Goal: Transaction & Acquisition: Purchase product/service

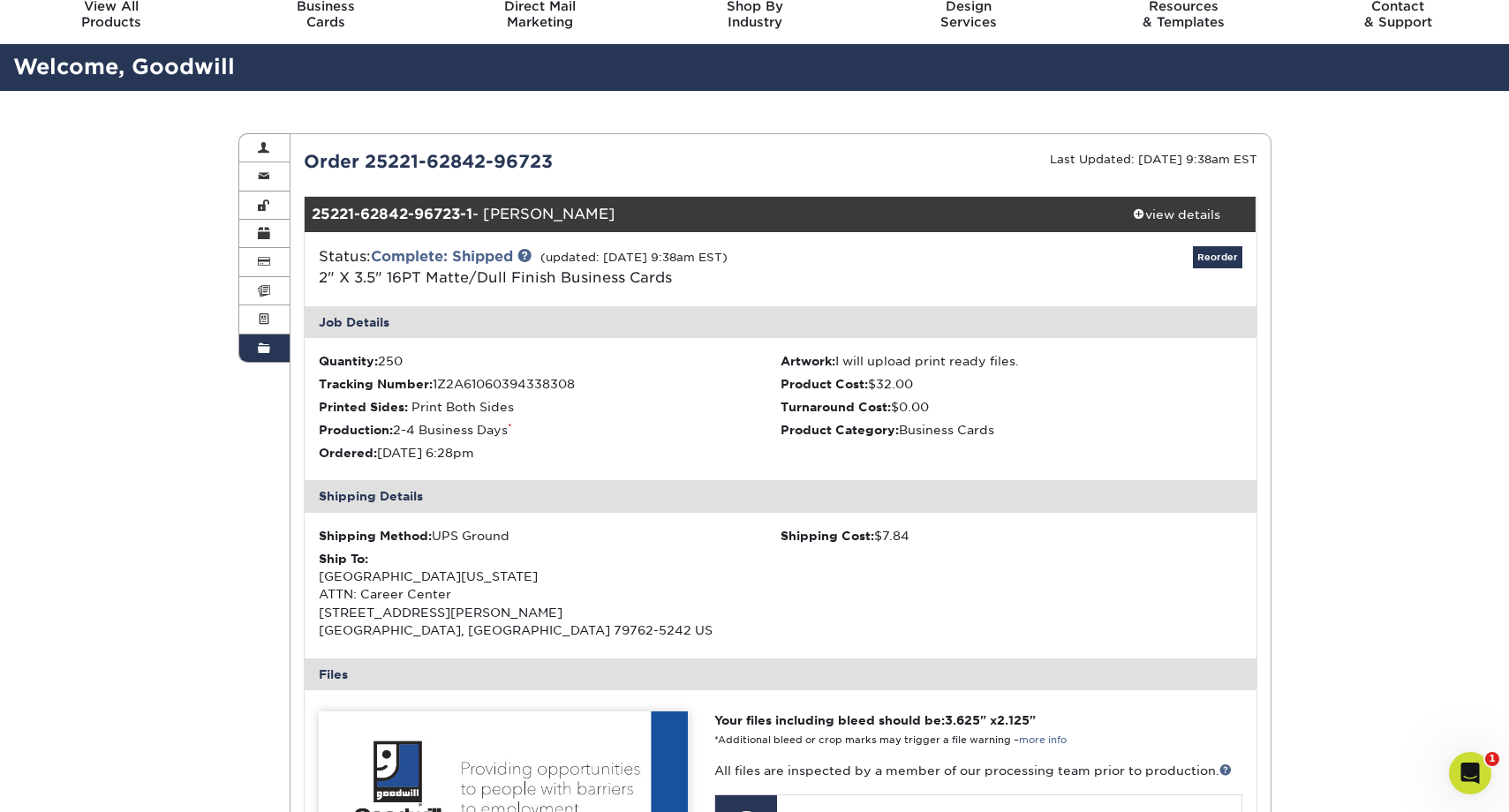
scroll to position [57, 0]
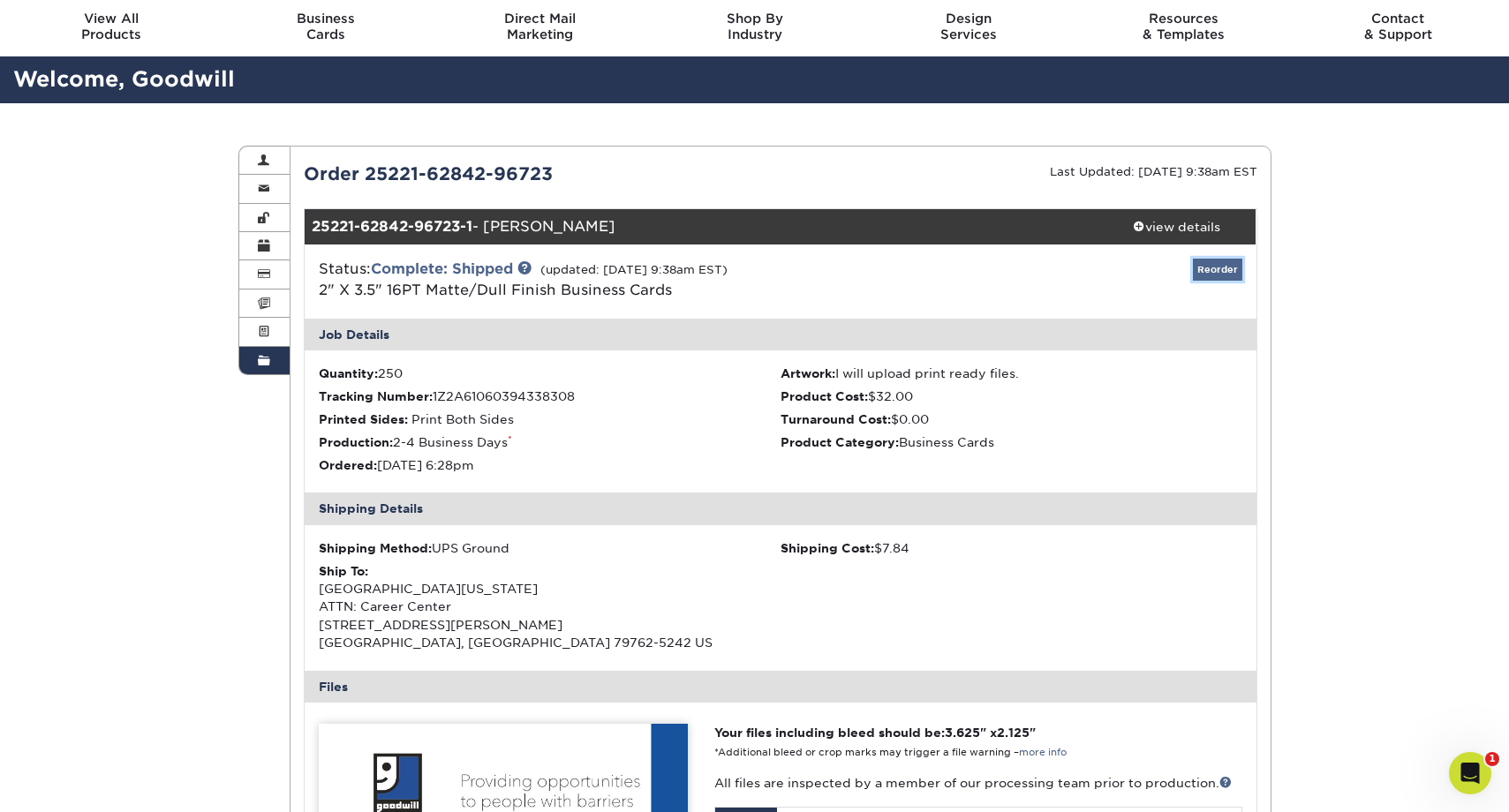
click at [1190, 266] on link "Reorder" at bounding box center [1217, 269] width 50 height 23
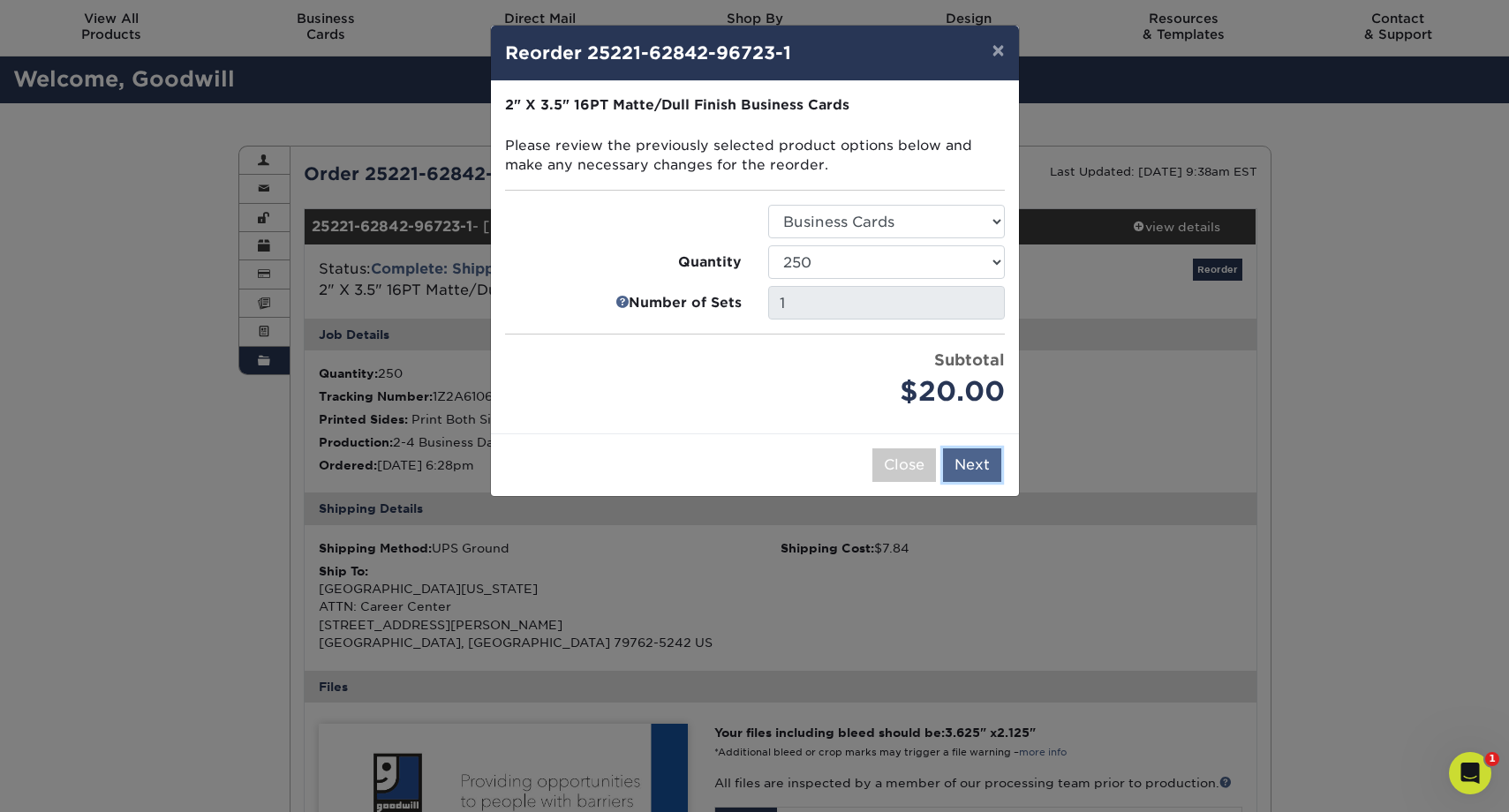
click at [985, 464] on button "Next" at bounding box center [973, 465] width 59 height 33
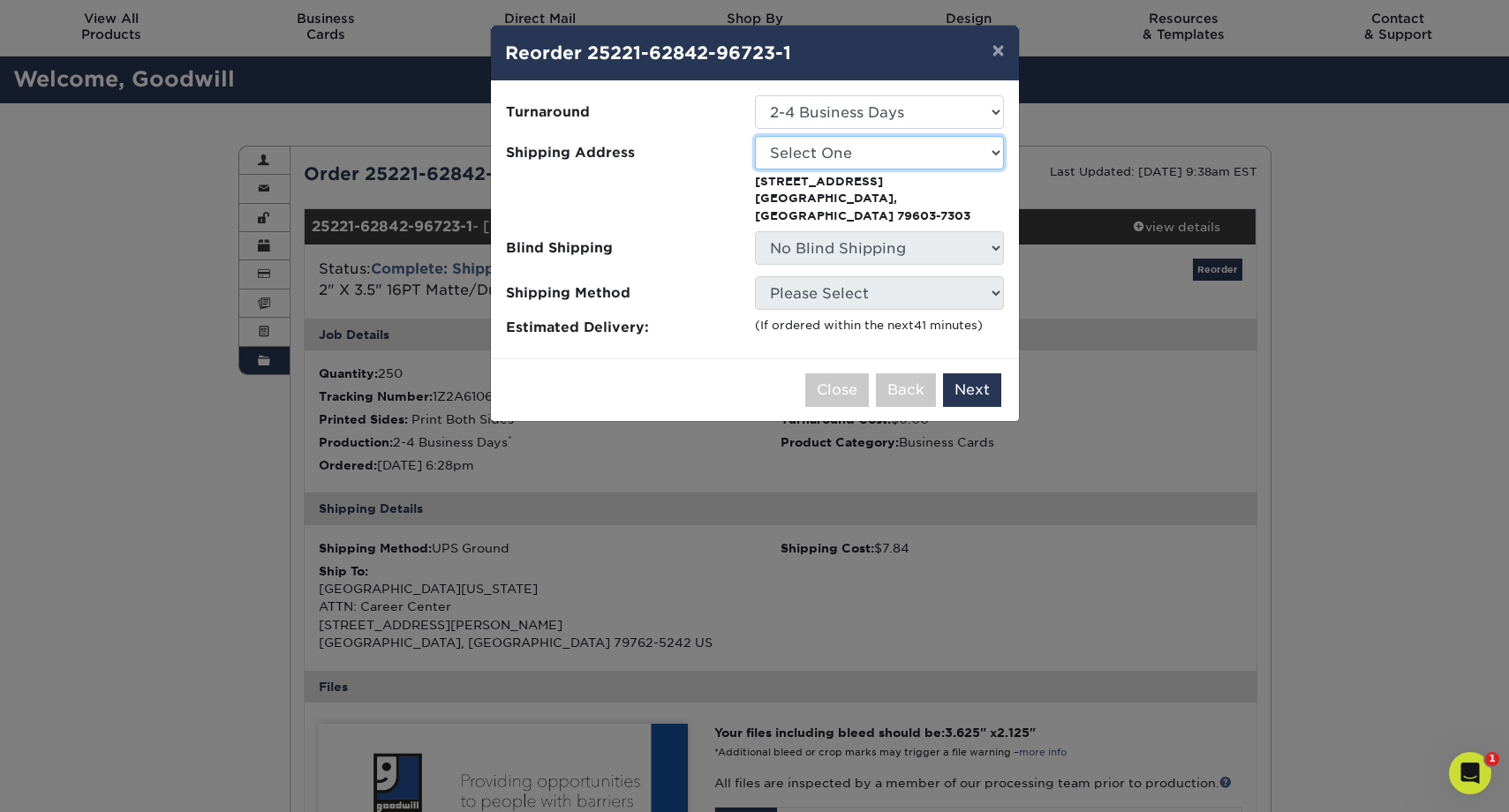
click at [948, 160] on select "Select One Big Spring Big Spring Brownwood Store Midland Career Center Midland …" at bounding box center [880, 153] width 250 height 33
select select "260607"
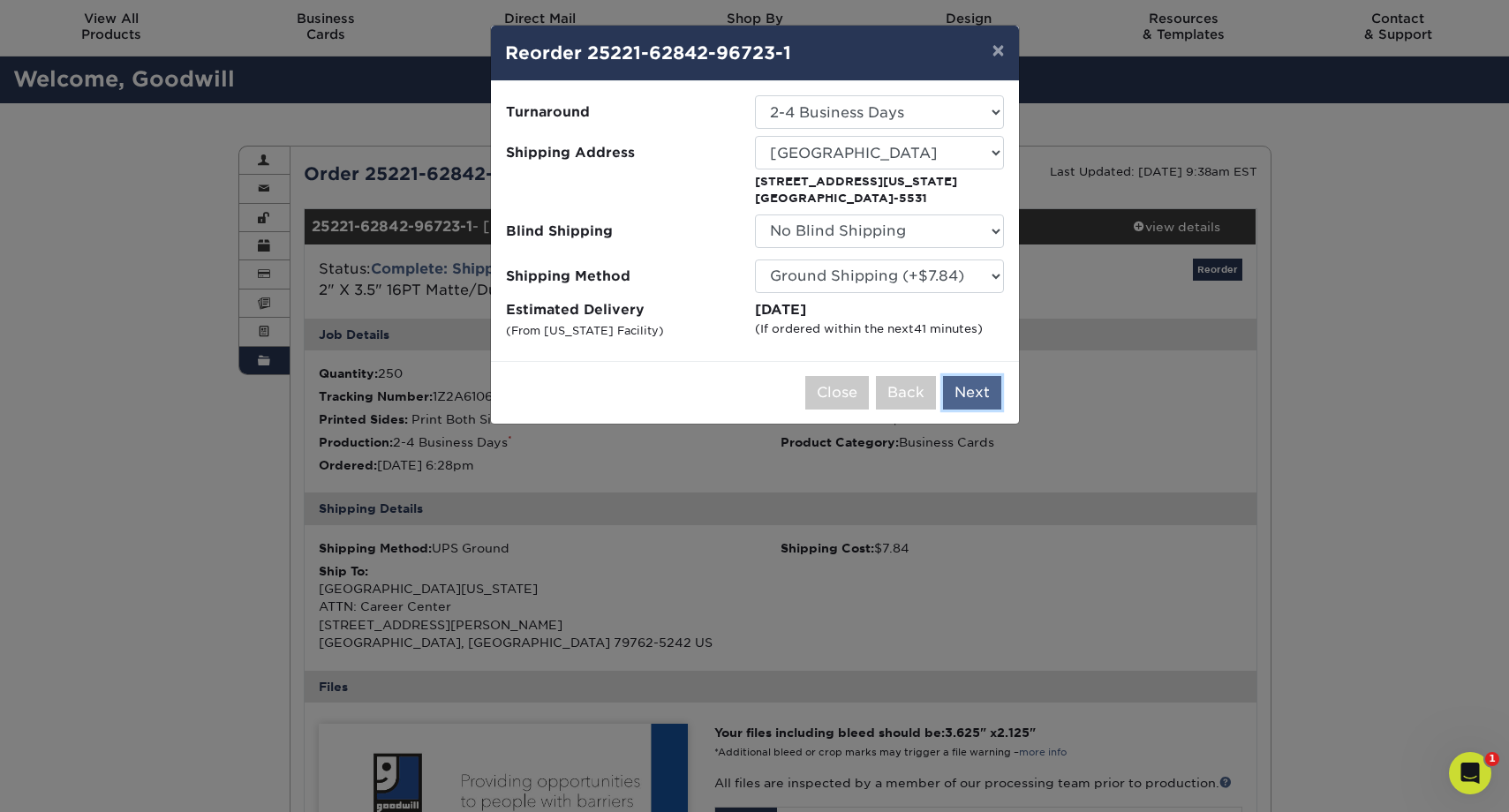
click at [968, 392] on button "Next" at bounding box center [973, 392] width 59 height 33
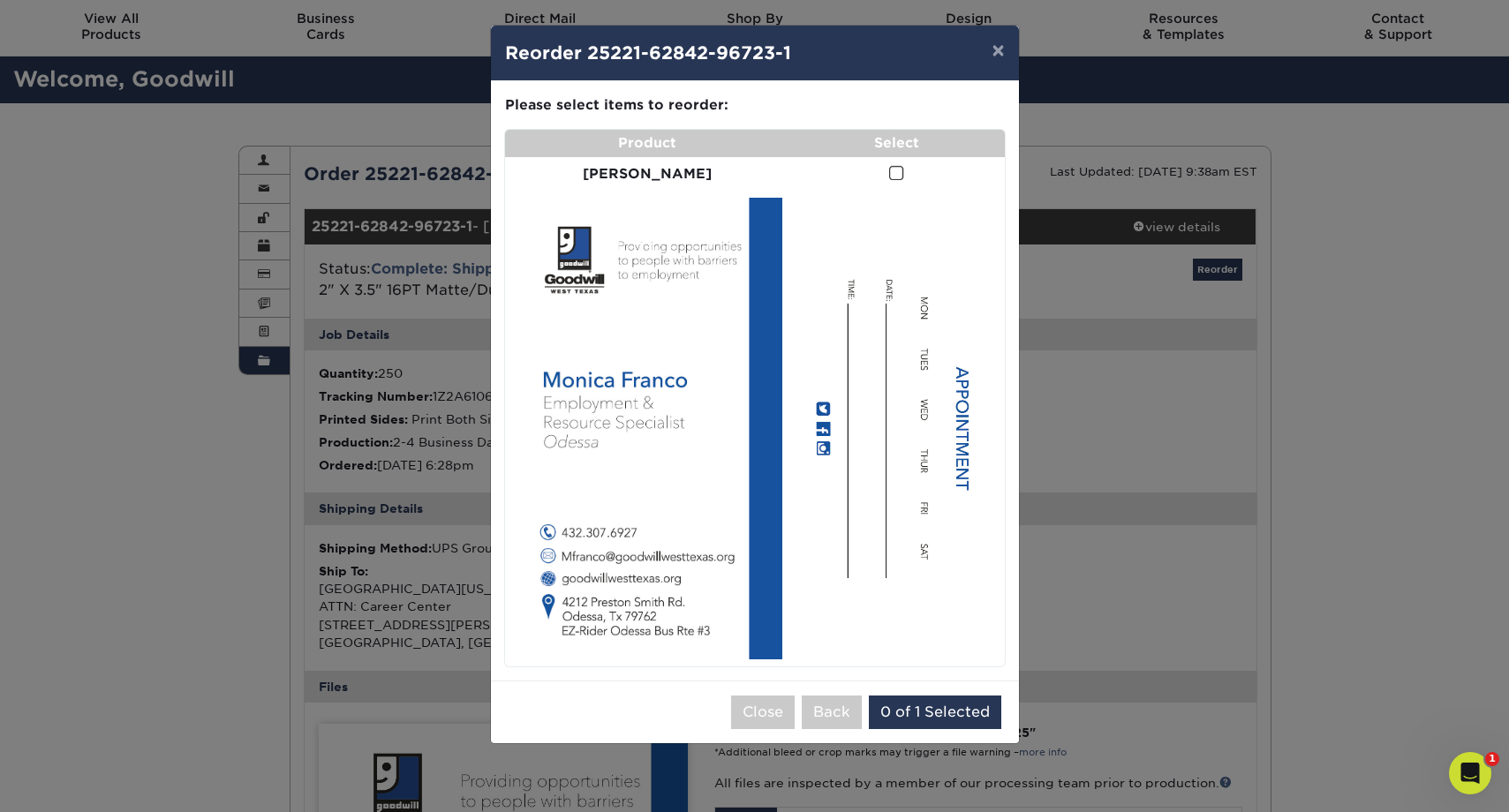
click at [890, 174] on span at bounding box center [896, 173] width 15 height 17
click at [0, 0] on input "checkbox" at bounding box center [0, 0] width 0 height 0
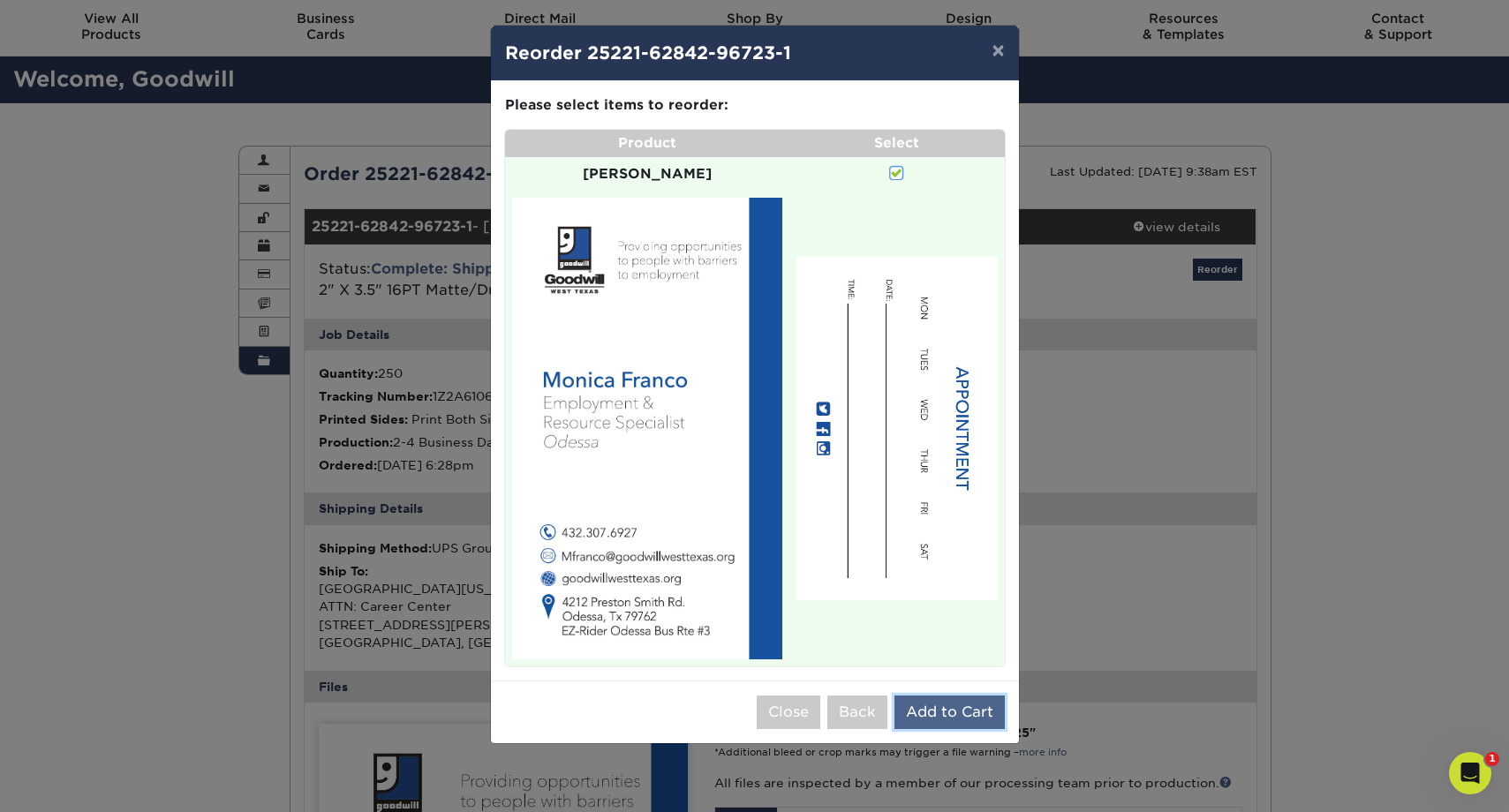
click at [947, 696] on button "Add to Cart" at bounding box center [949, 712] width 111 height 33
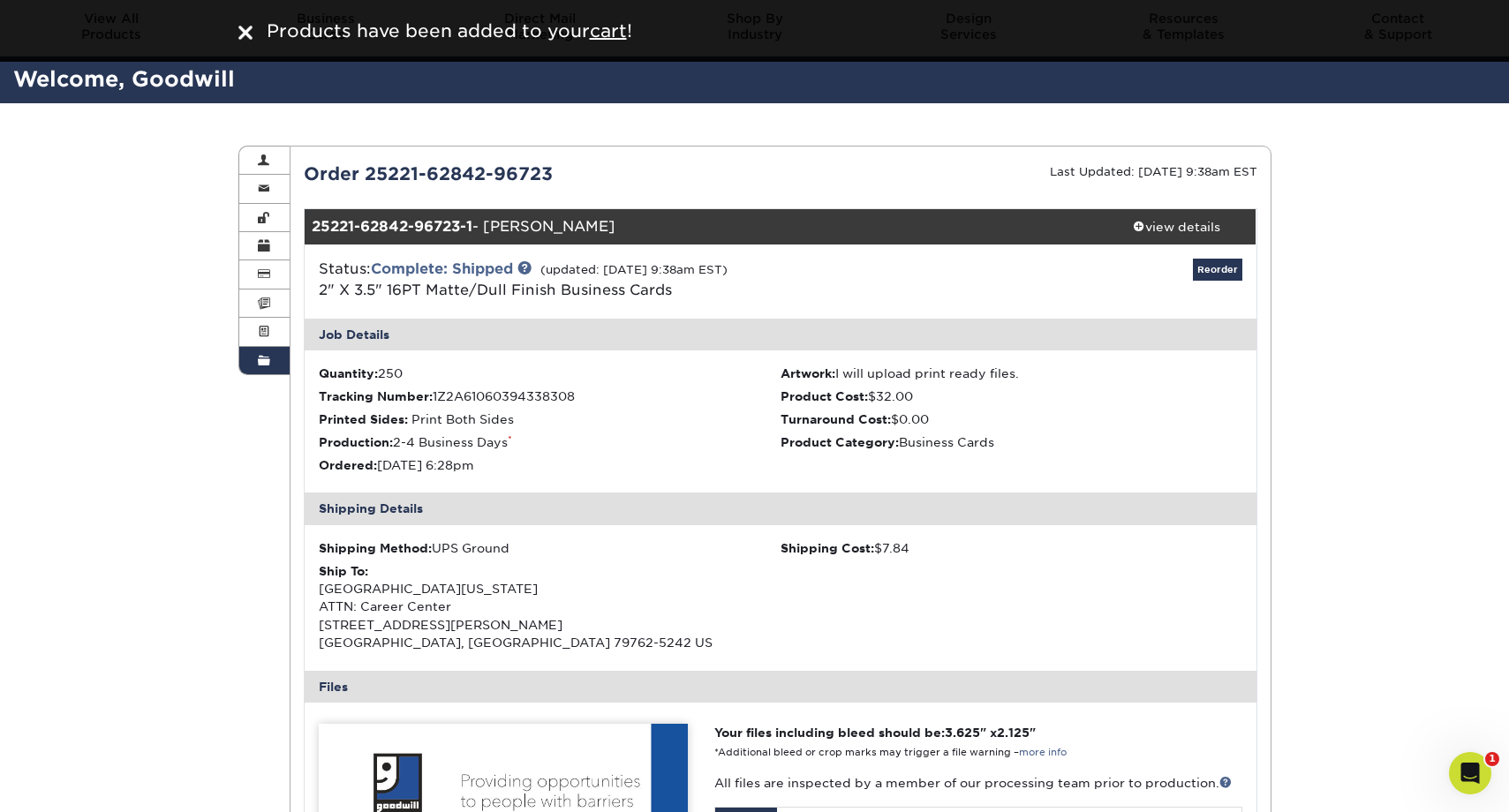
scroll to position [0, 0]
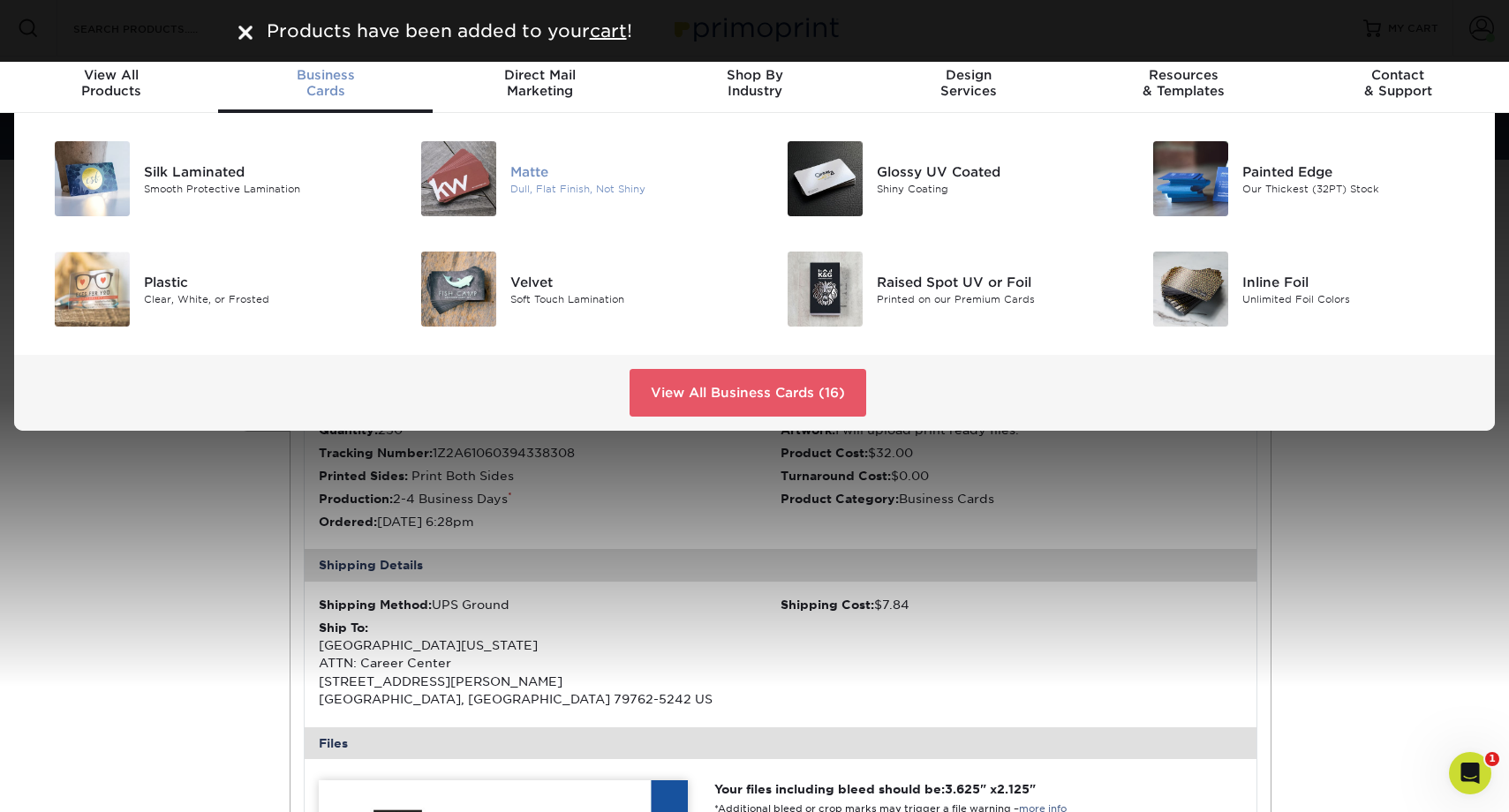
click at [541, 177] on div "Matte" at bounding box center [626, 171] width 231 height 20
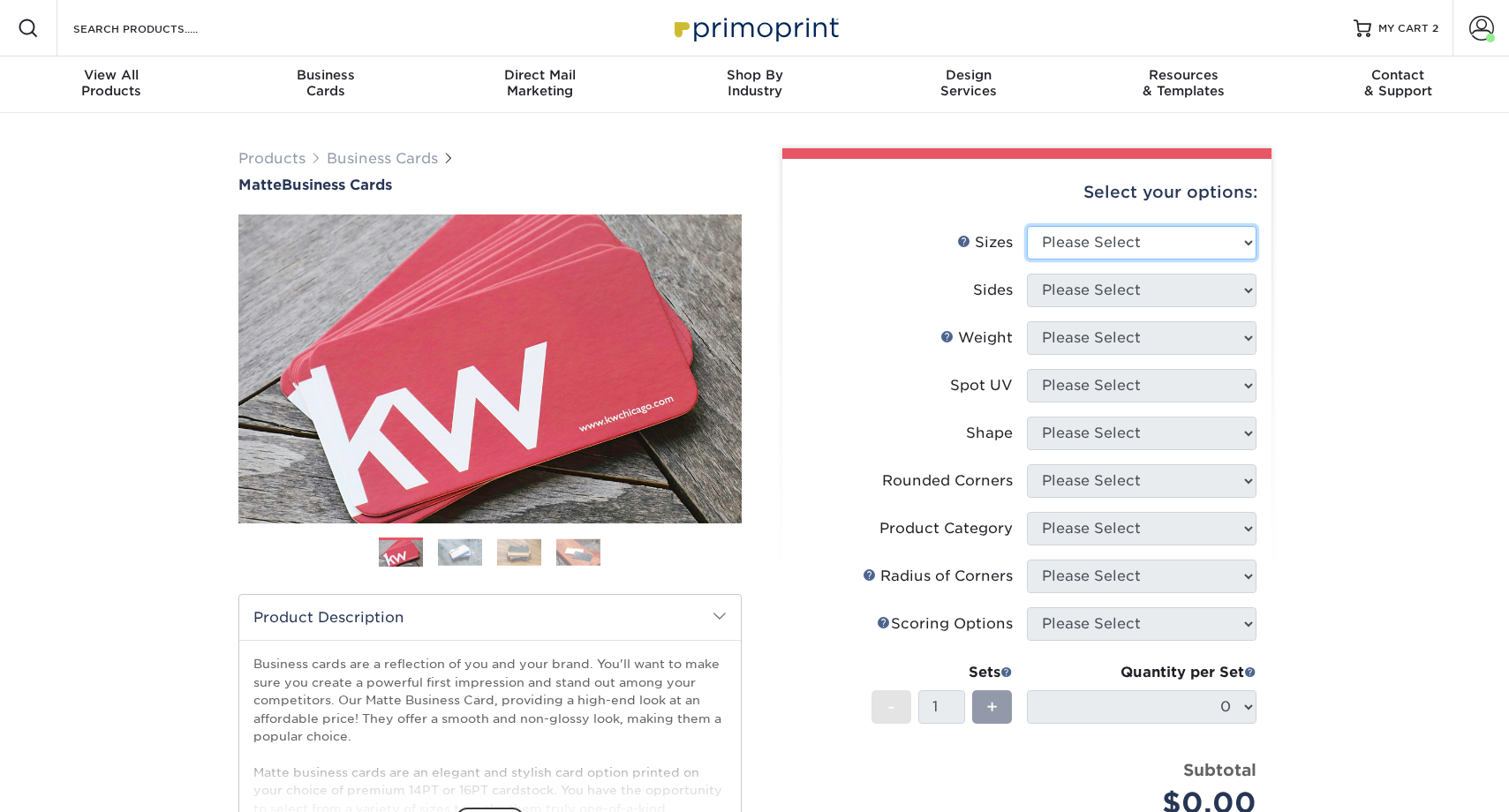
click at [1063, 246] on select "Please Select 1.5" x 3.5" - Mini 1.75" x 3.5" - Mini 2" x 2" - Square 2" x 3" -…" at bounding box center [1142, 243] width 230 height 33
select select "2.00x3.50"
click at [1028, 226] on select "Please Select 1.5" x 3.5" - Mini 1.75" x 3.5" - Mini 2" x 2" - Square 2" x 3" -…" at bounding box center [1142, 243] width 230 height 33
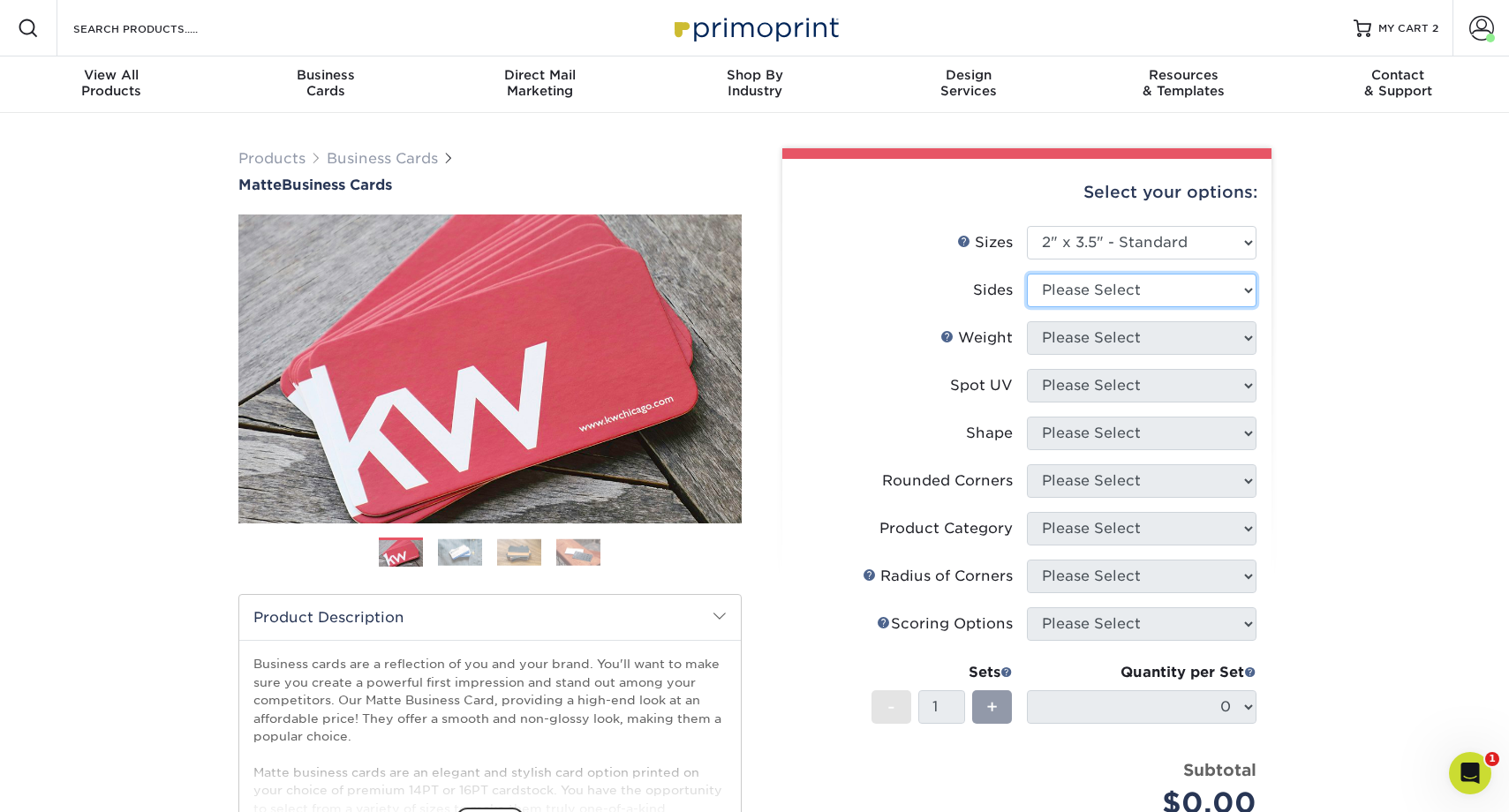
click at [1062, 282] on select "Please Select Print Both Sides Print Front Only" at bounding box center [1142, 291] width 230 height 33
select select "13abbda7-1d64-4f25-8bb2-c179b224825d"
click at [1028, 274] on select "Please Select Print Both Sides Print Front Only" at bounding box center [1142, 291] width 230 height 33
click at [1092, 341] on select "Please Select 16PT 14PT" at bounding box center [1142, 338] width 230 height 33
select select "16PT"
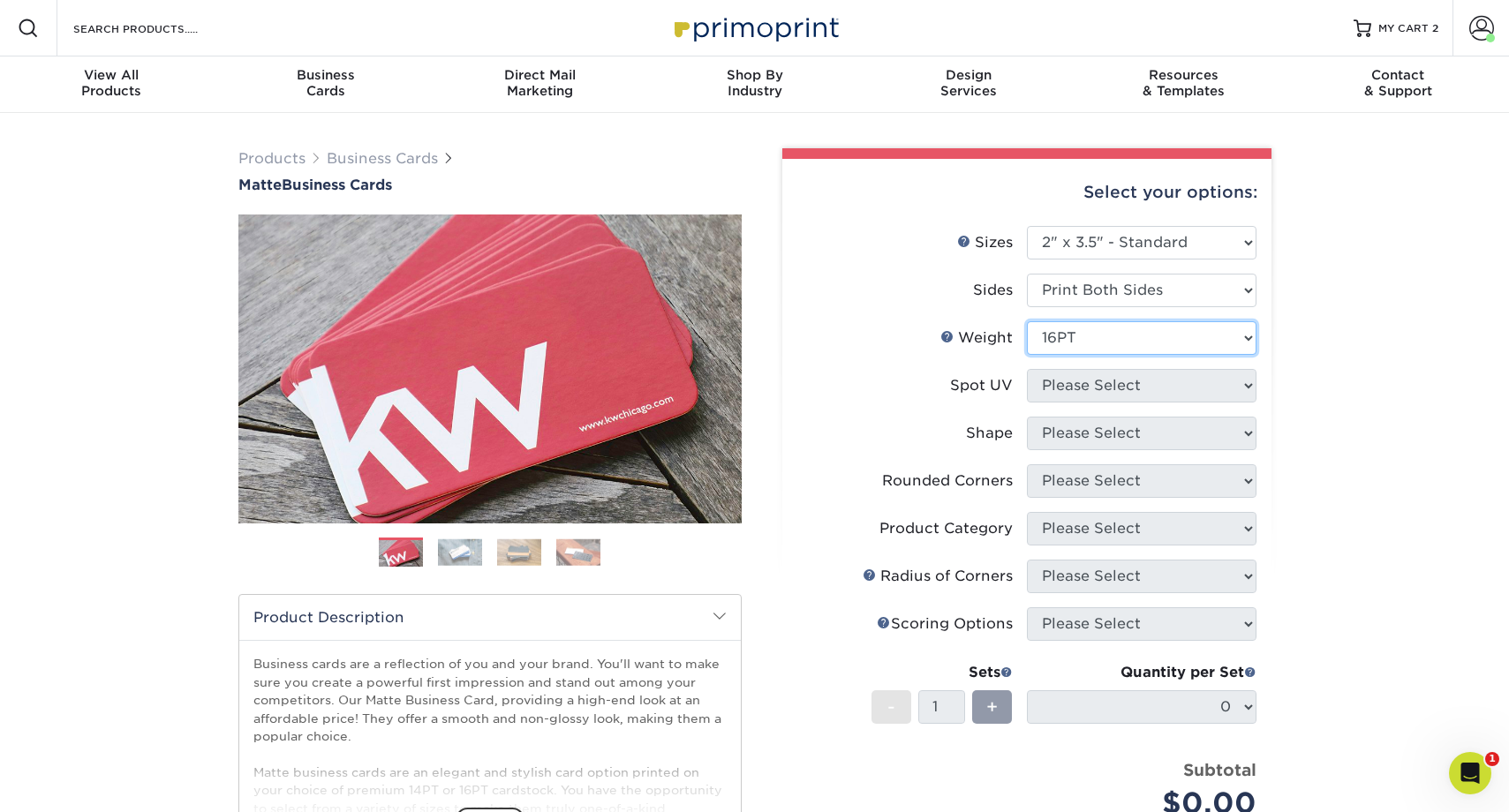
click at [1028, 322] on select "Please Select 16PT 14PT" at bounding box center [1142, 338] width 230 height 33
click at [1099, 381] on select "Please Select No Spot UV Front and Back (Both Sides) Front Only Back Only" at bounding box center [1142, 385] width 230 height 33
select select "3"
click at [1028, 369] on select "Please Select No Spot UV Front and Back (Both Sides) Front Only Back Only" at bounding box center [1142, 385] width 230 height 33
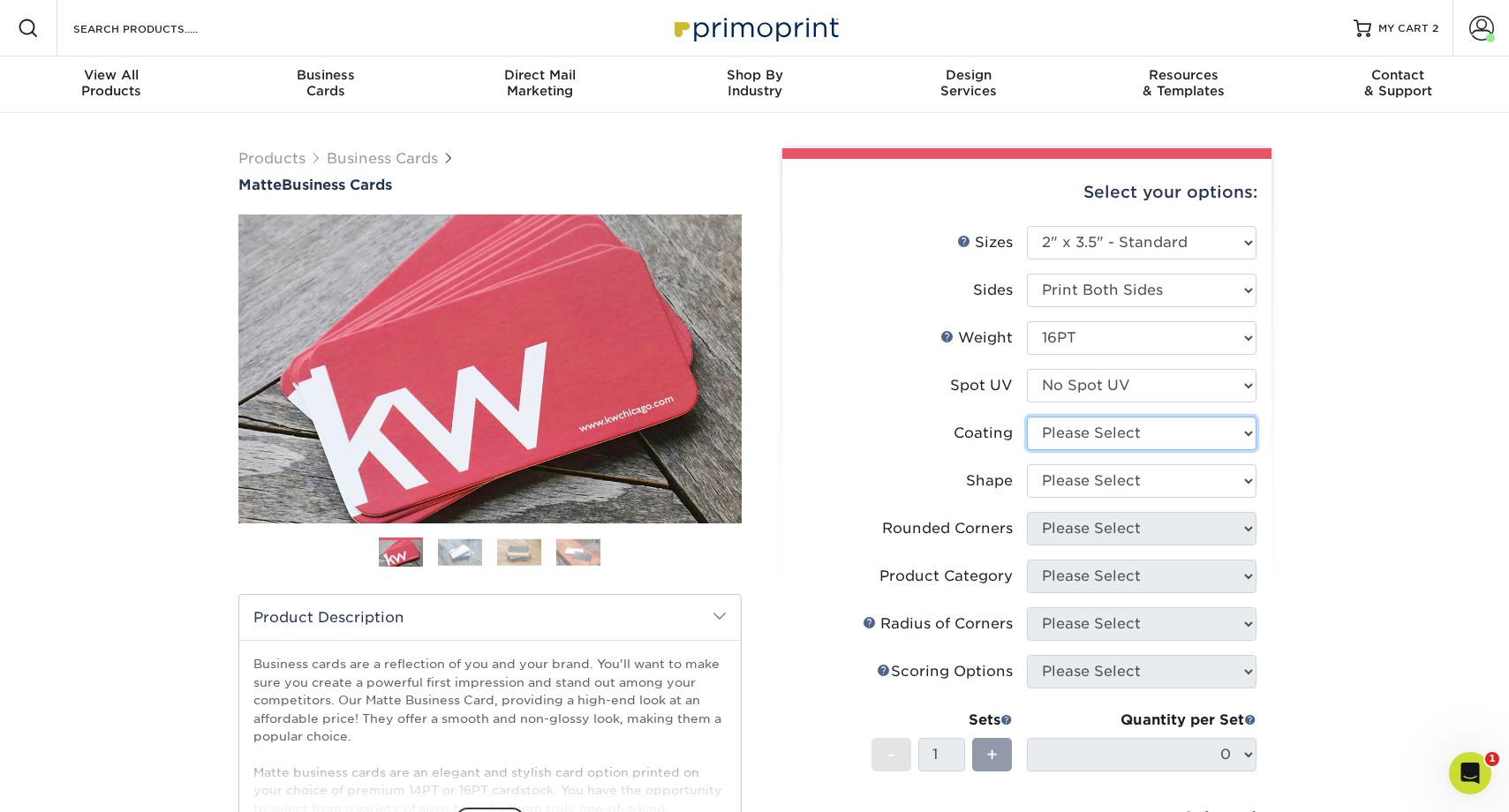
click at [1104, 434] on select at bounding box center [1142, 433] width 230 height 33
select select "121bb7b5-3b4d-429f-bd8d-bbf80e953313"
click at [1028, 417] on select at bounding box center [1142, 433] width 230 height 33
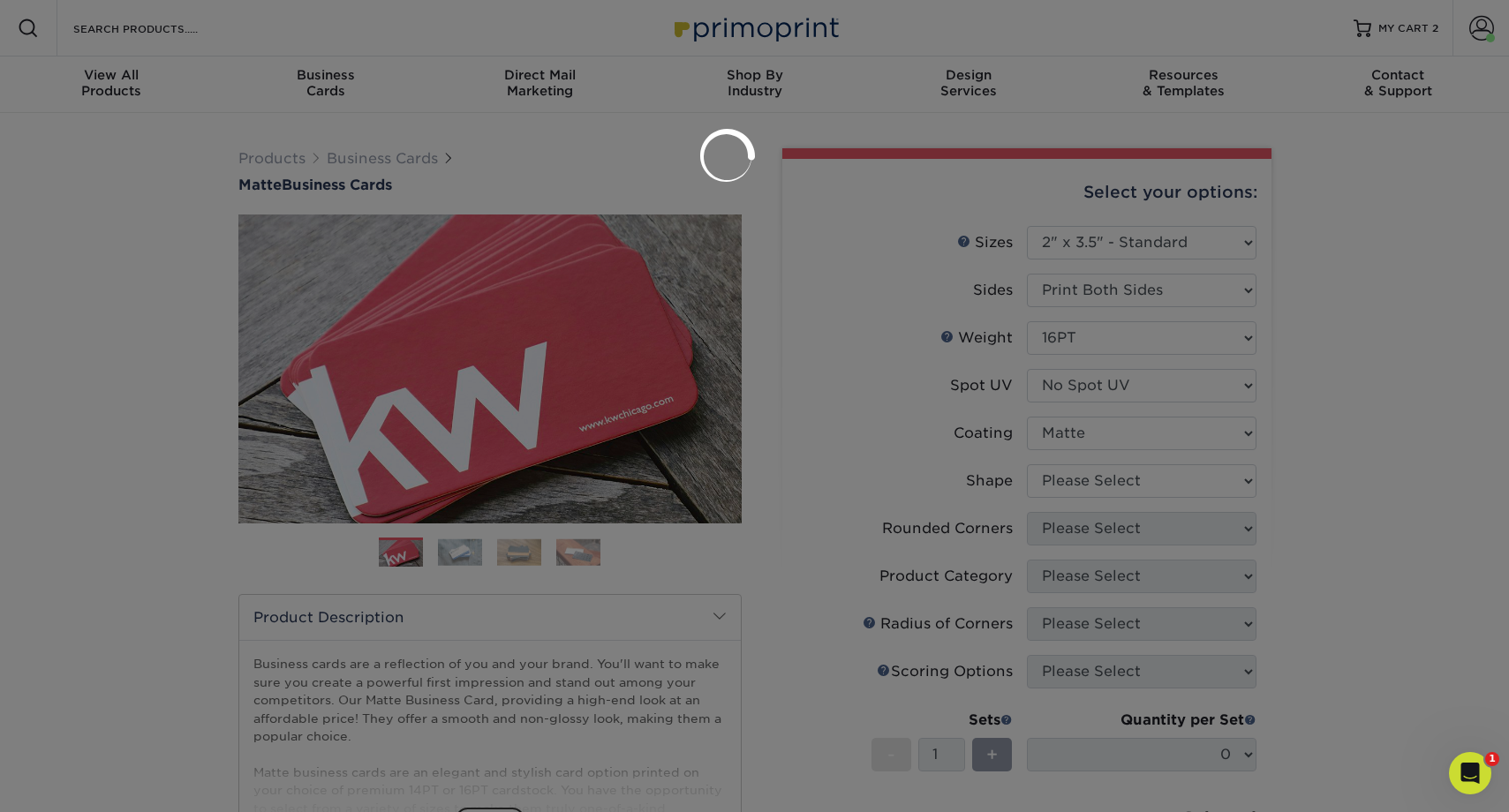
click at [1120, 480] on div at bounding box center [754, 406] width 1509 height 812
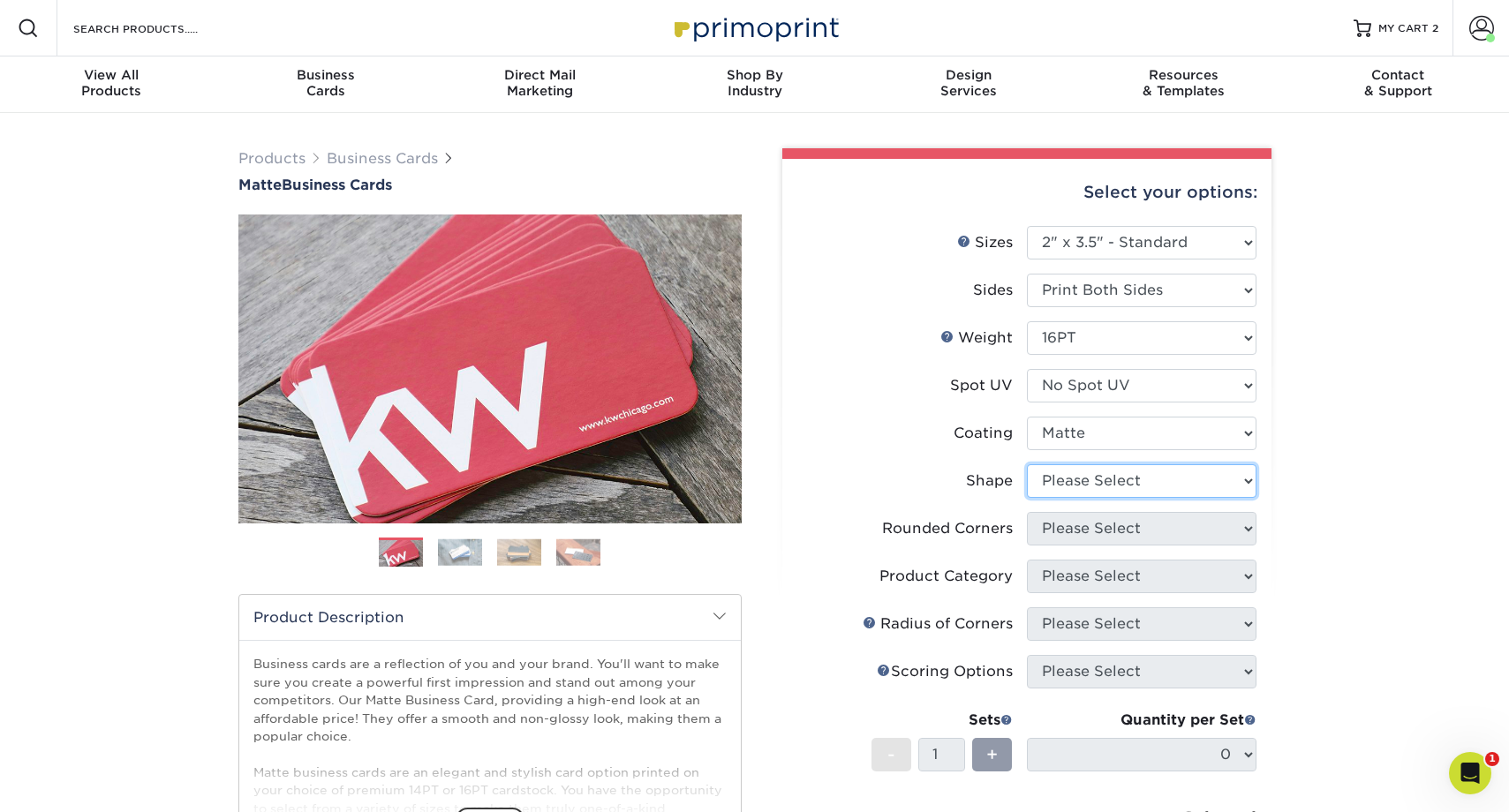
click at [1052, 476] on select "Please Select Standard Oval" at bounding box center [1142, 481] width 230 height 33
select select "standard"
click at [1028, 465] on select "Please Select Standard Oval" at bounding box center [1142, 481] width 230 height 33
click at [1075, 533] on select "Please Select Yes - Round 2 Corners Yes - Round 4 Corners No" at bounding box center [1142, 528] width 230 height 33
select select "0"
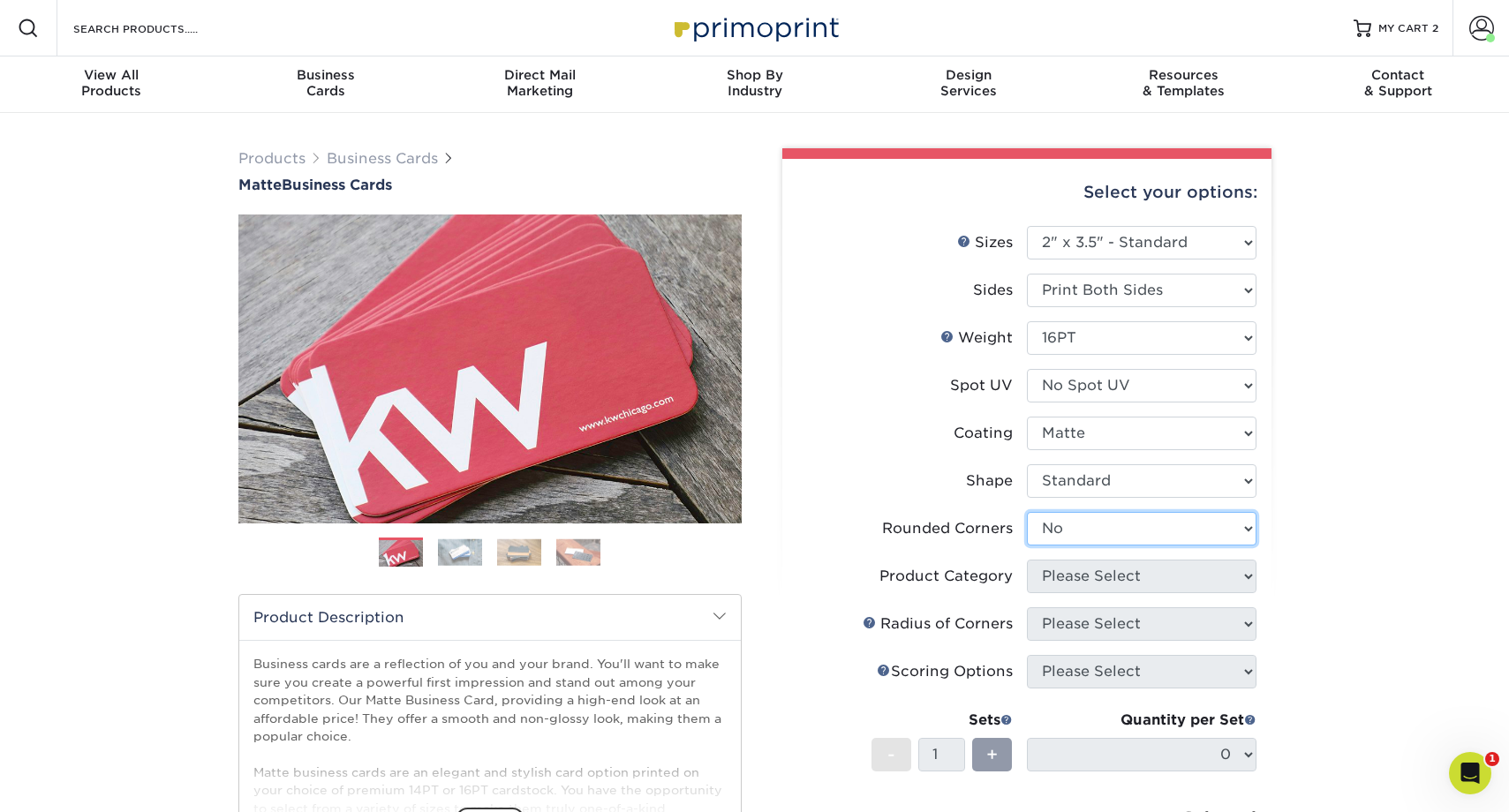
click at [1028, 512] on select "Please Select Yes - Round 2 Corners Yes - Round 4 Corners No" at bounding box center [1142, 528] width 230 height 33
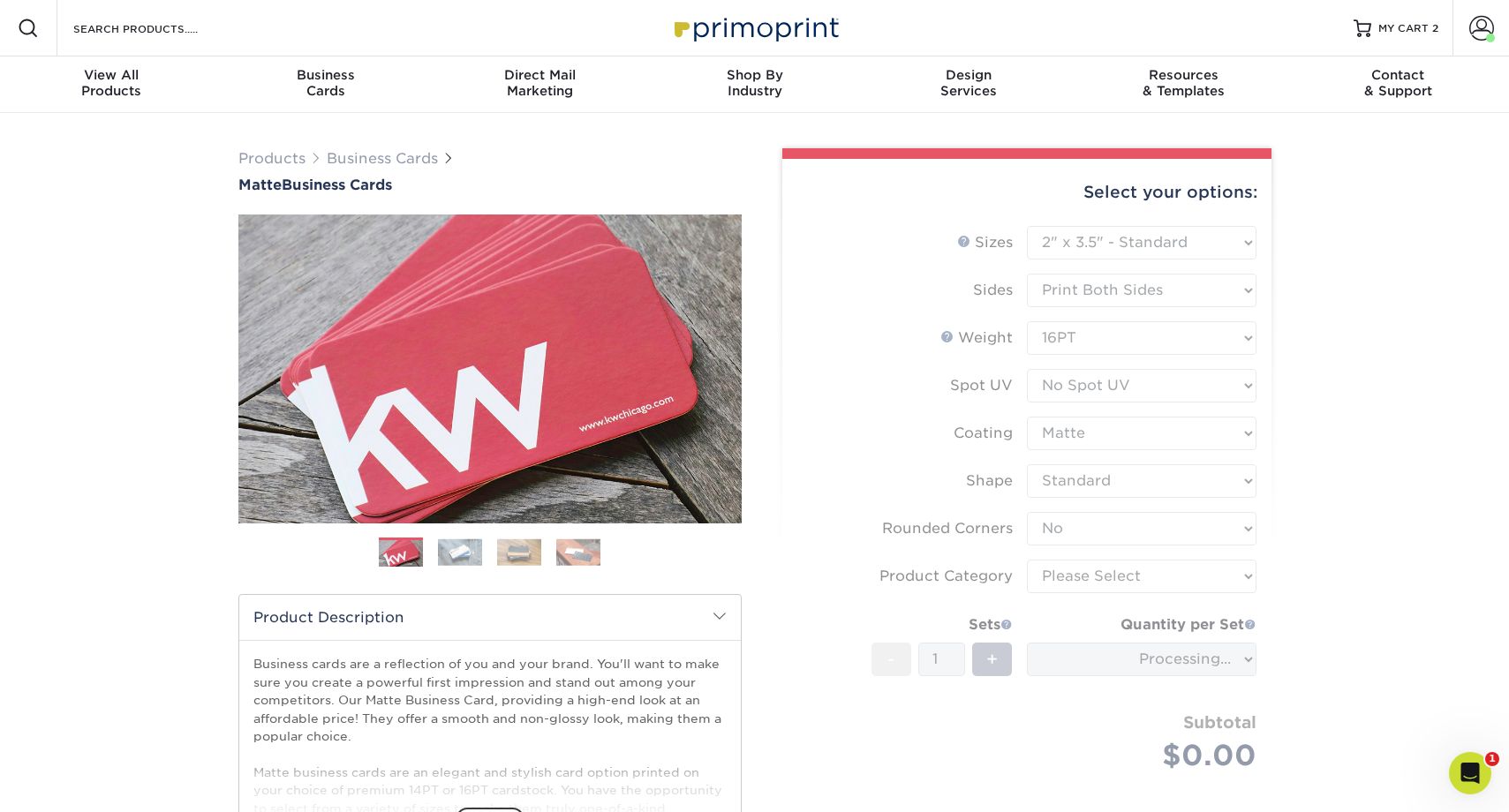
click at [1100, 583] on form "Sizes Help Sizes Please Select 1.5" x 3.5" - Mini 1.75" x 3.5" - Mini 2" x 2" -…" at bounding box center [1027, 519] width 461 height 587
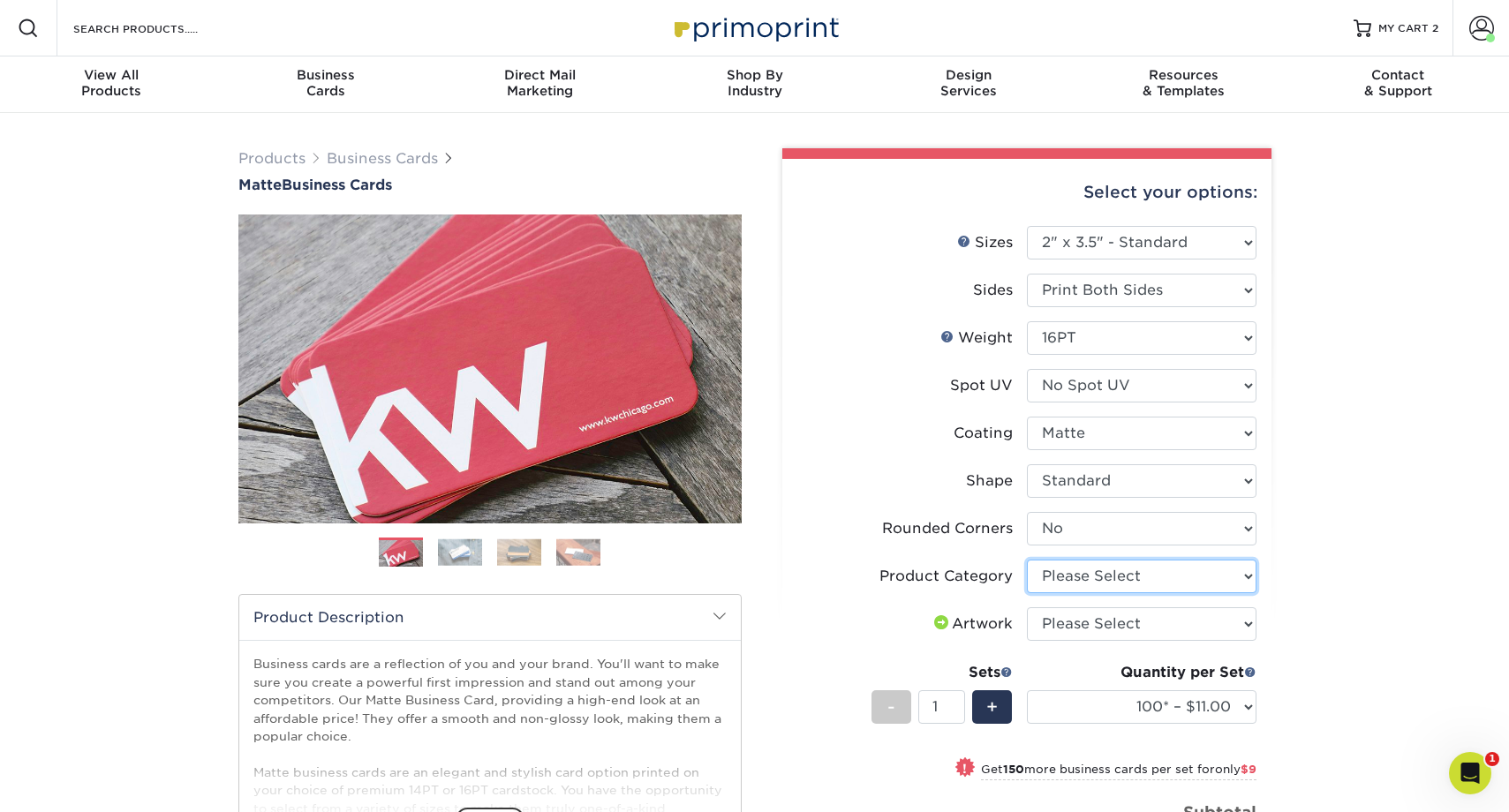
click at [1148, 583] on select "Please Select Business Cards" at bounding box center [1142, 576] width 230 height 33
select select "3b5148f1-0588-4f88-a218-97bcfdce65c1"
click at [1028, 560] on select "Please Select Business Cards" at bounding box center [1142, 576] width 230 height 33
click at [1137, 625] on select "Please Select I will upload files I need a design - $100" at bounding box center [1142, 624] width 230 height 33
select select "upload"
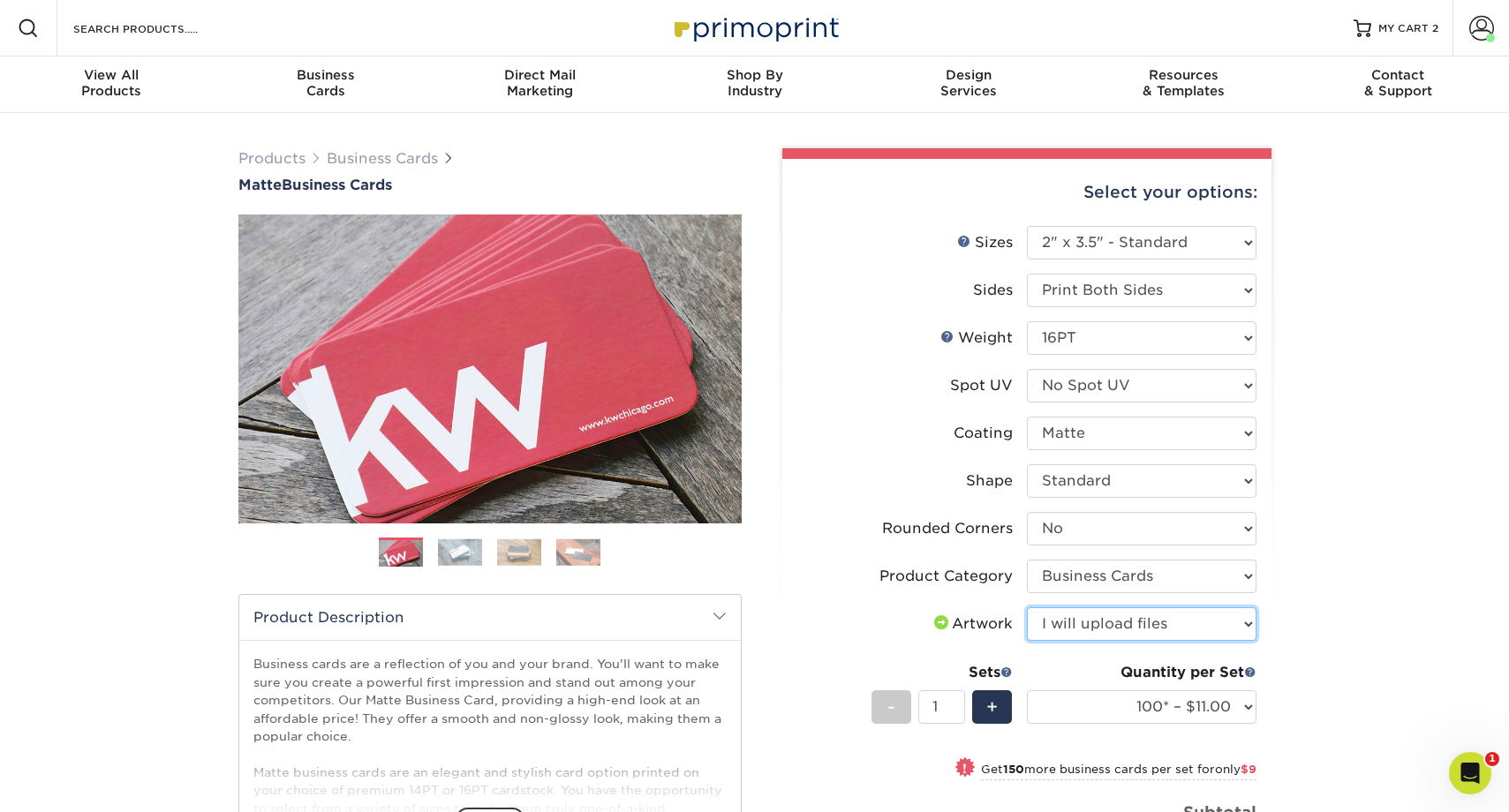
click at [1028, 608] on select "Please Select I will upload files I need a design - $100" at bounding box center [1142, 624] width 230 height 33
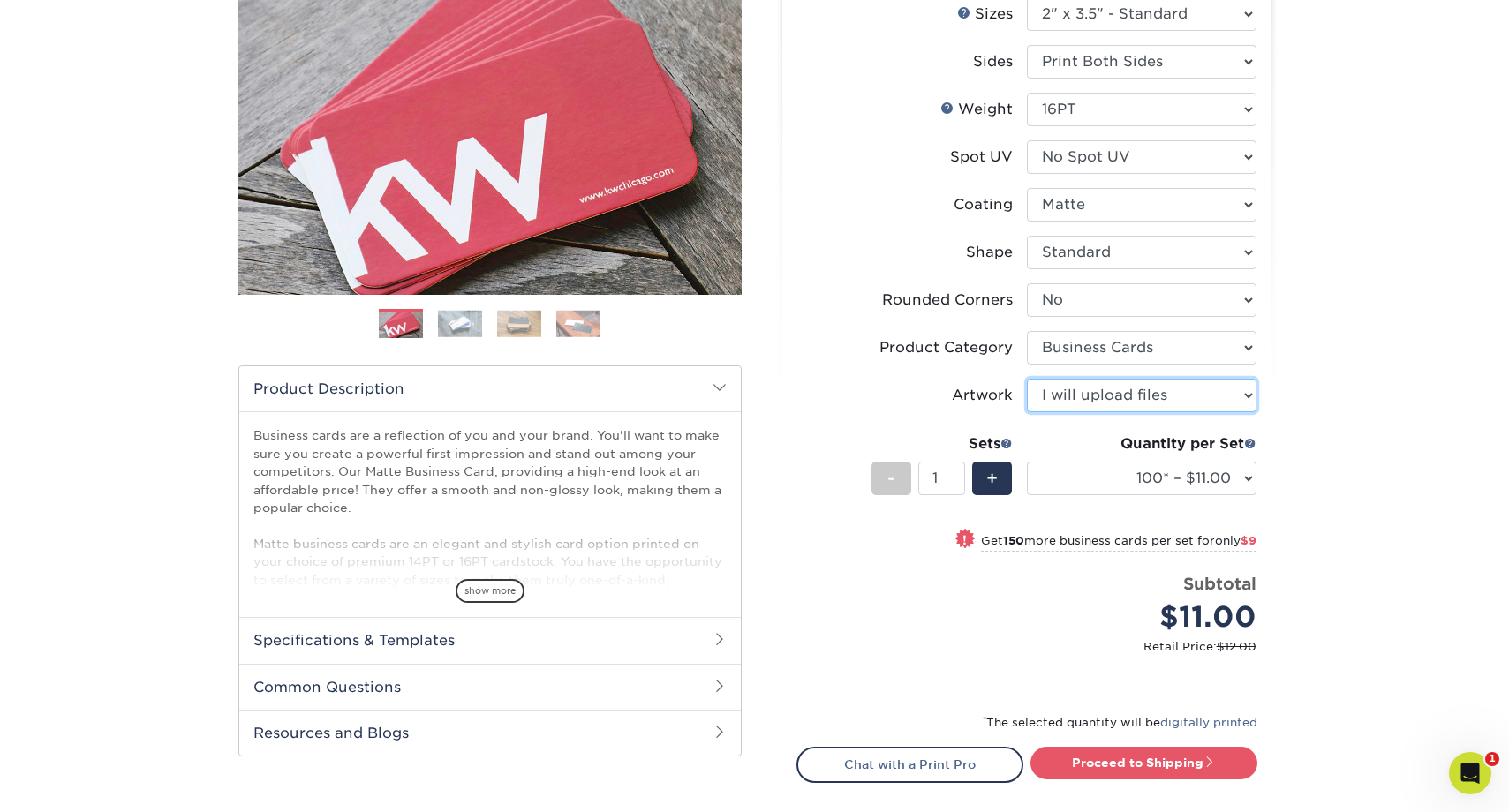
scroll to position [234, 0]
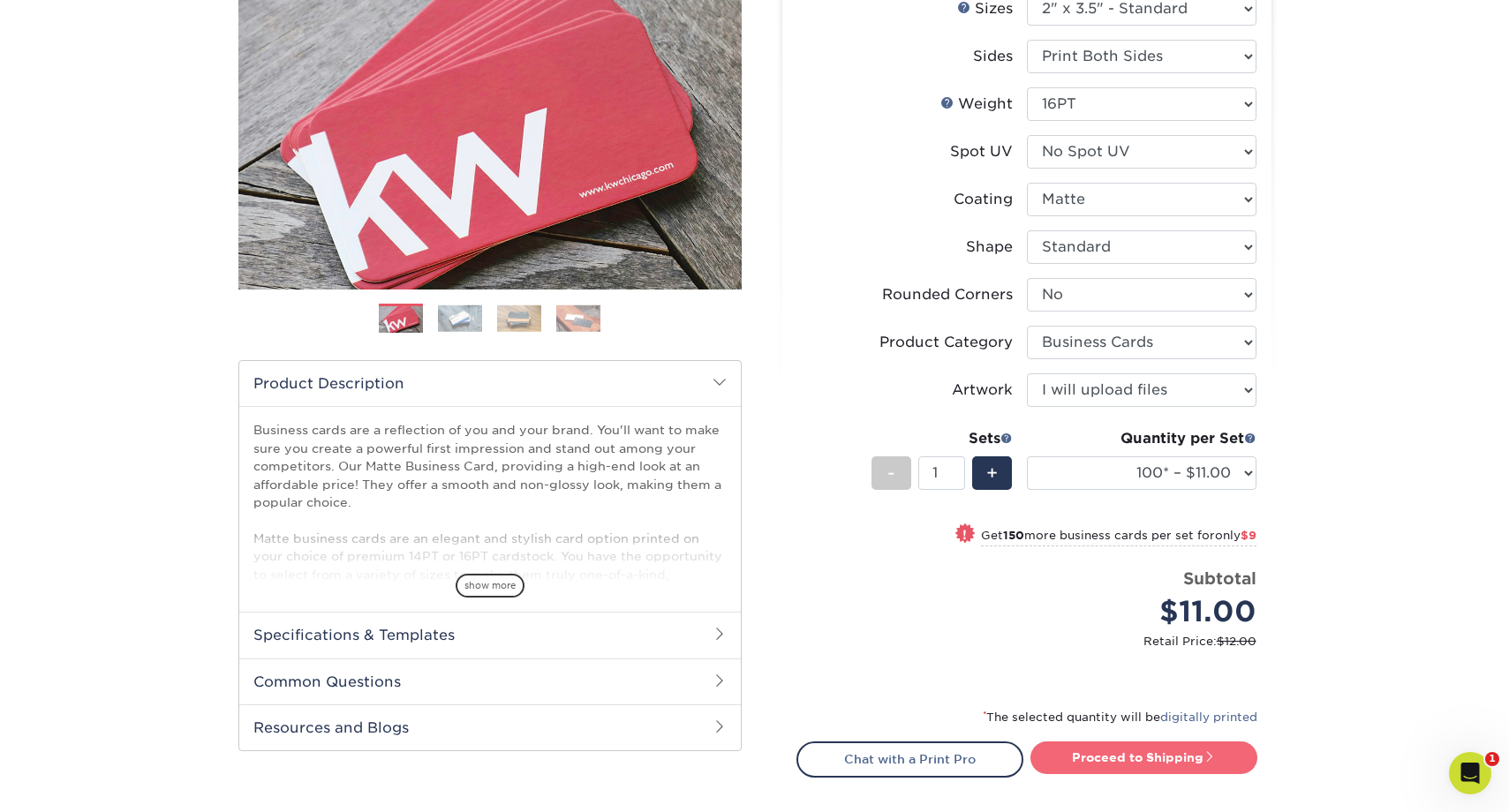
click at [1109, 756] on link "Proceed to Shipping" at bounding box center [1144, 757] width 227 height 31
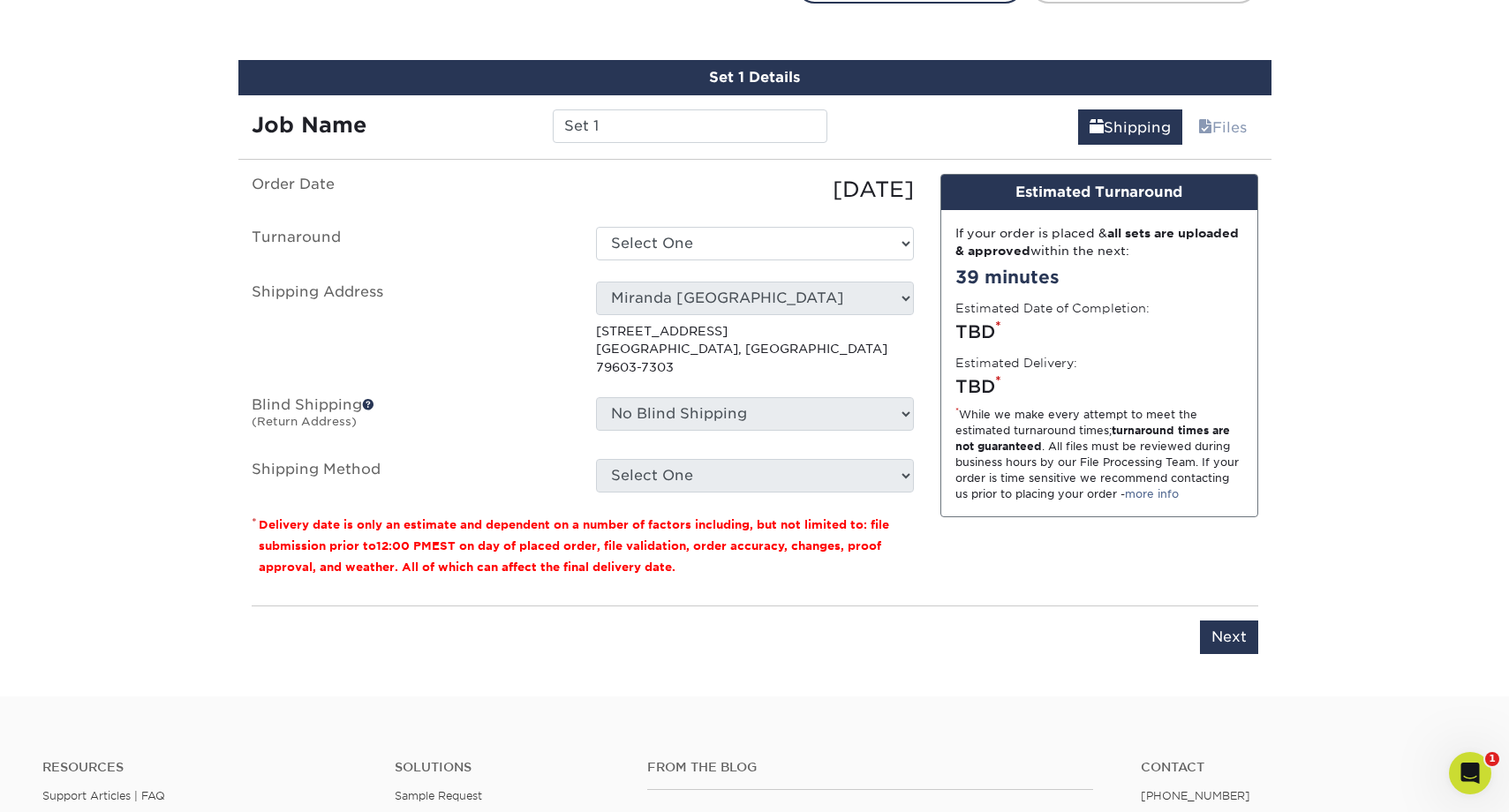
scroll to position [1023, 0]
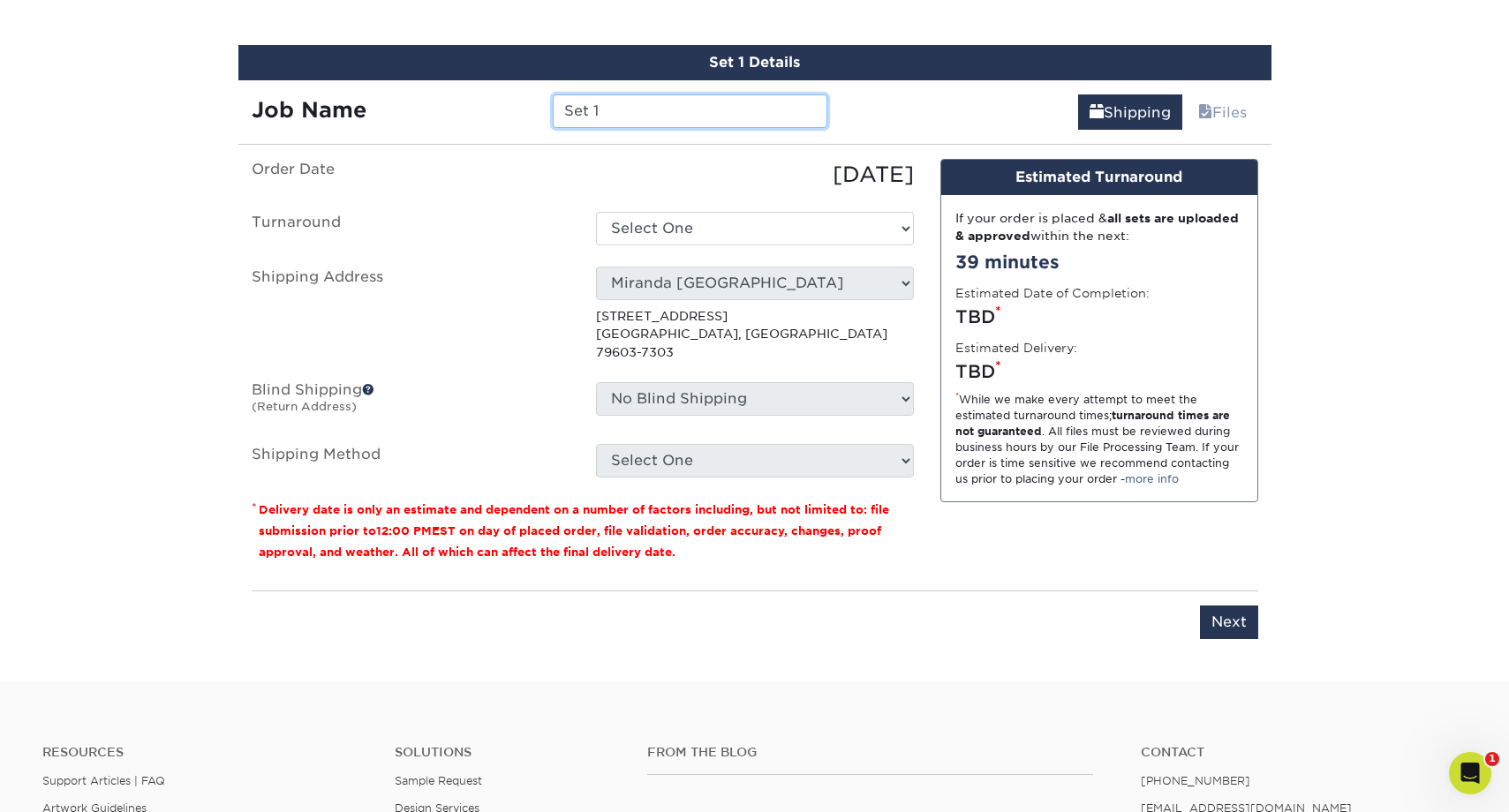
drag, startPoint x: 617, startPoint y: 105, endPoint x: 526, endPoint y: 103, distance: 91.0
click at [526, 103] on div "Job Name Set 1" at bounding box center [540, 112] width 603 height 33
type input "[PERSON_NAME]"
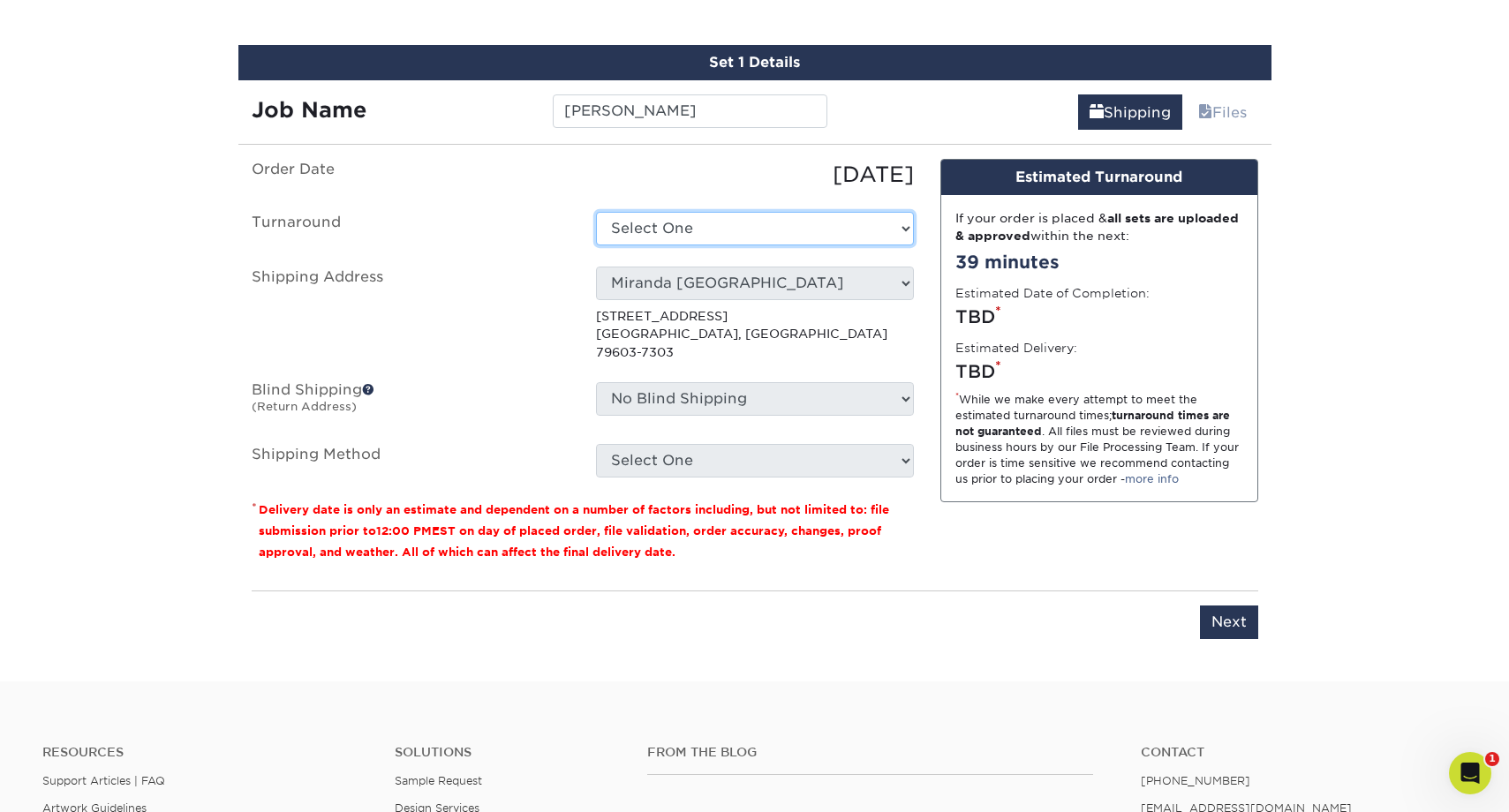
click at [794, 238] on select "Select One 2-4 Business Days 2 Day Next Business Day" at bounding box center [754, 229] width 318 height 33
select select "47dbf4b1-3bfd-4687-b793-fcd3ee179f06"
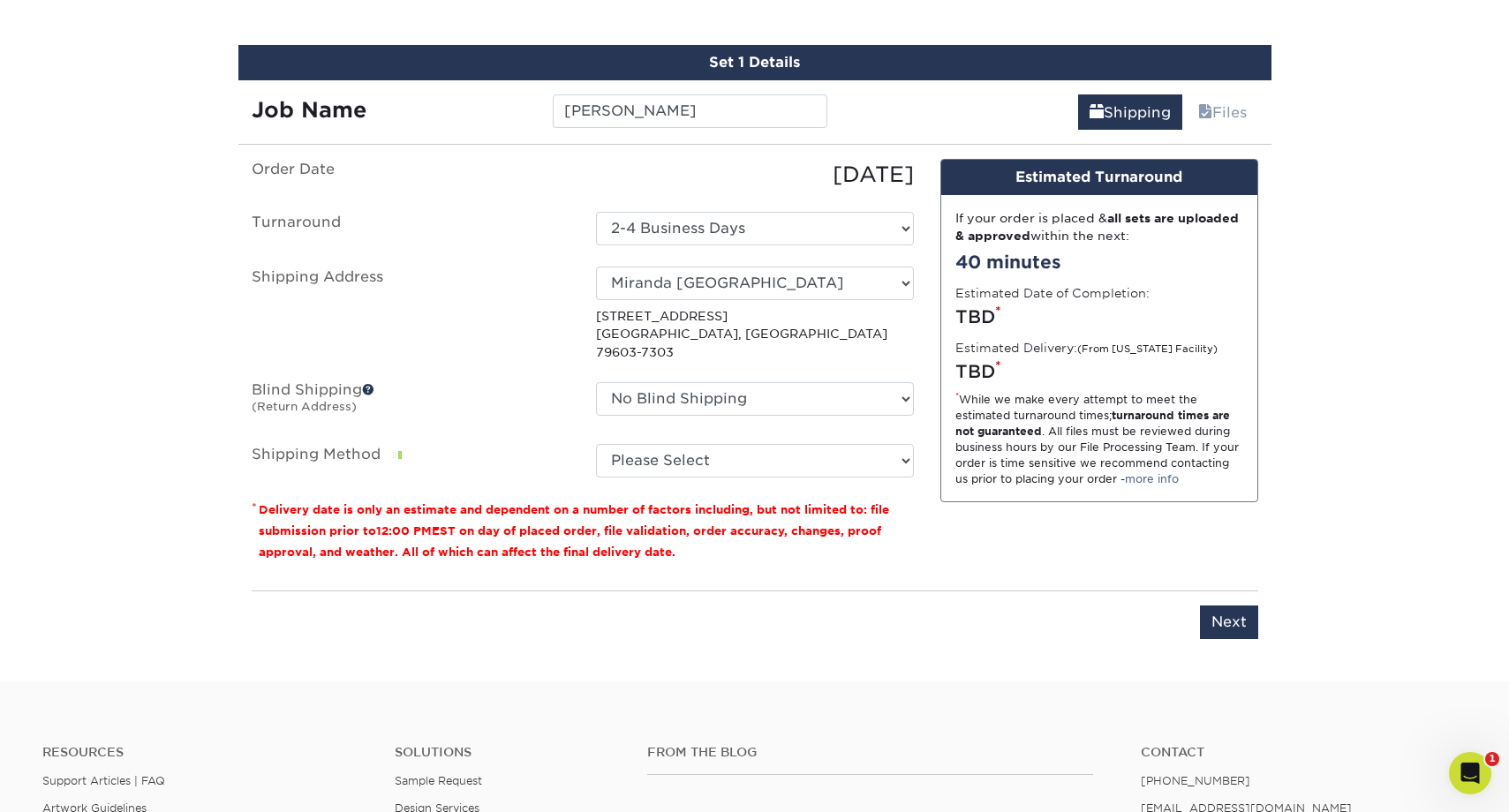
click at [812, 285] on select "Select One Big Spring Big Spring Brownwood Store Midland Career Center Midland …" at bounding box center [754, 284] width 318 height 33
select select "260607"
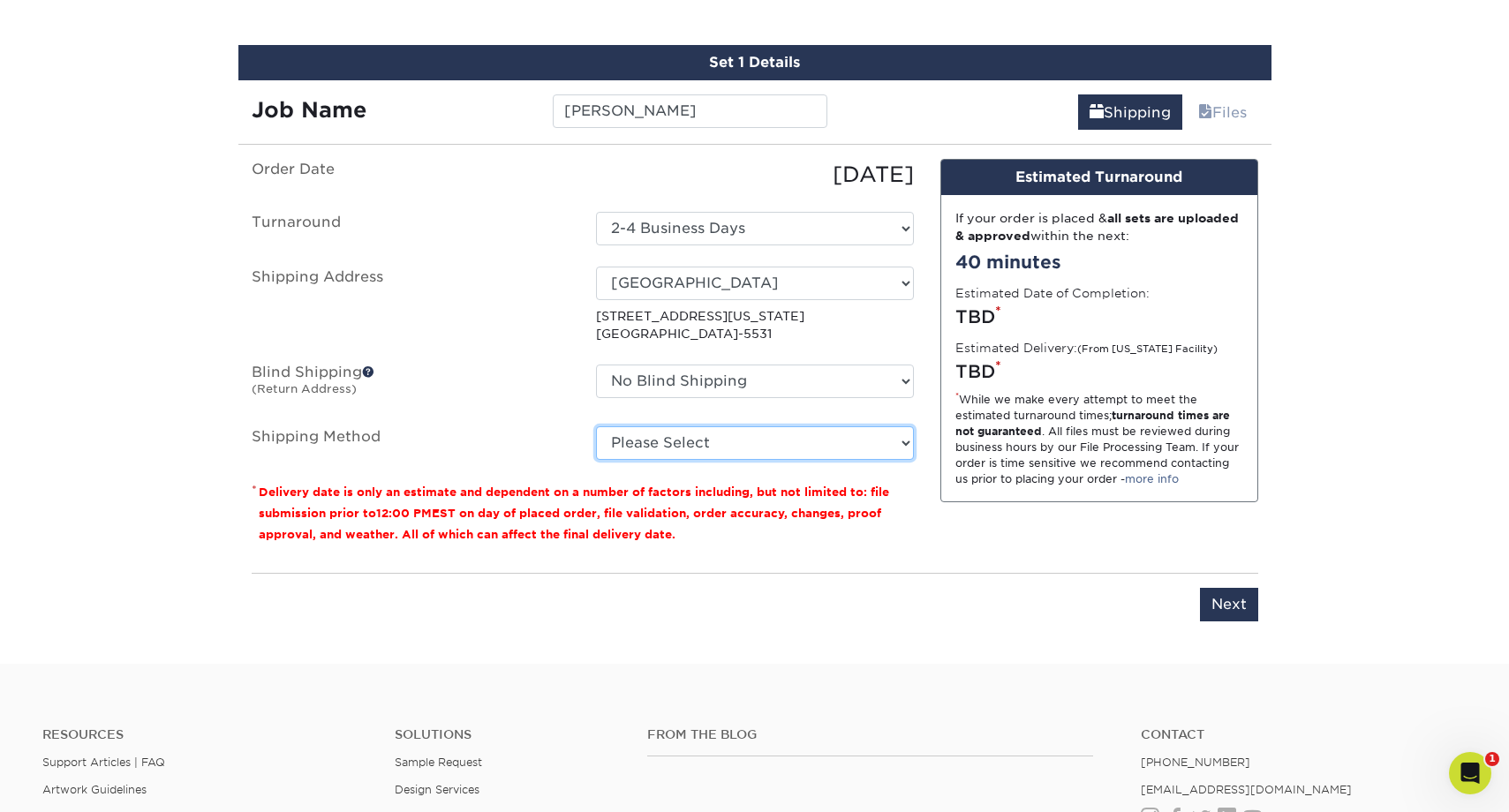
click at [755, 437] on select "Please Select Ground Shipping (+$7.84) 3 Day Shipping Service (+$15.34) 2 Day A…" at bounding box center [754, 443] width 318 height 33
select select "03"
click at [596, 427] on select "Please Select Ground Shipping (+$7.84) 3 Day Shipping Service (+$15.34) 2 Day A…" at bounding box center [754, 443] width 318 height 33
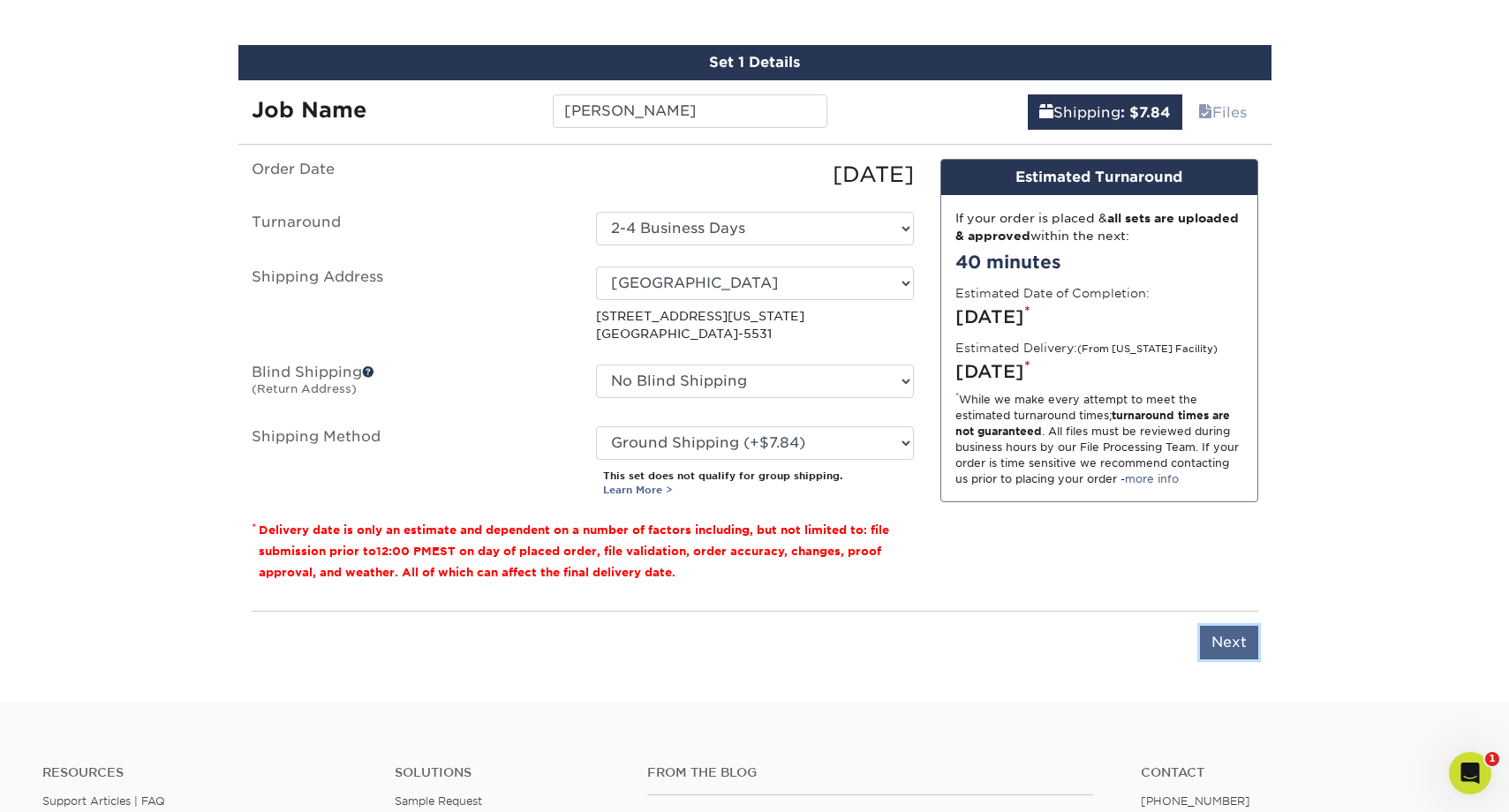
click at [1221, 641] on input "Next" at bounding box center [1230, 643] width 59 height 33
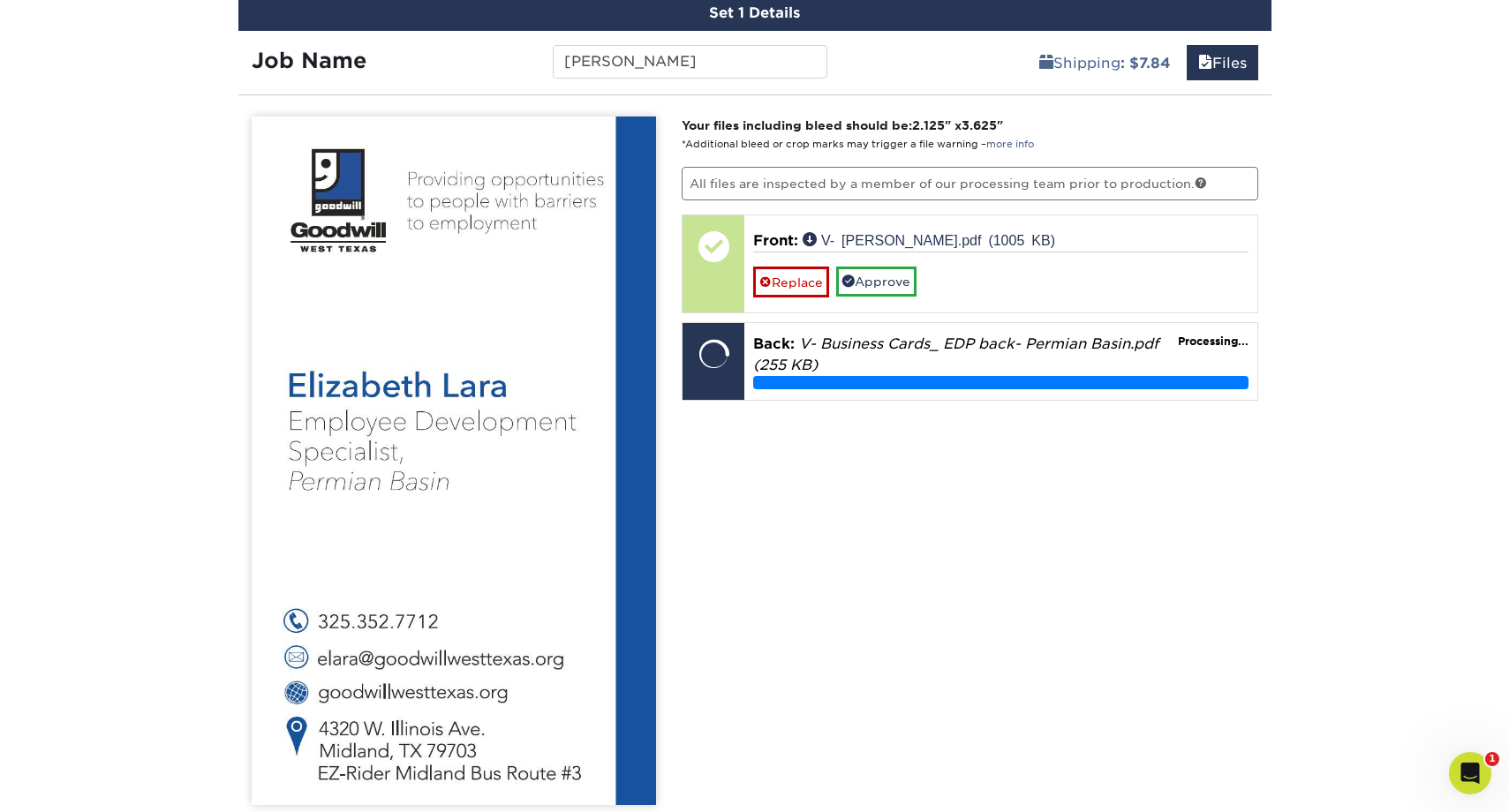
scroll to position [1105, 0]
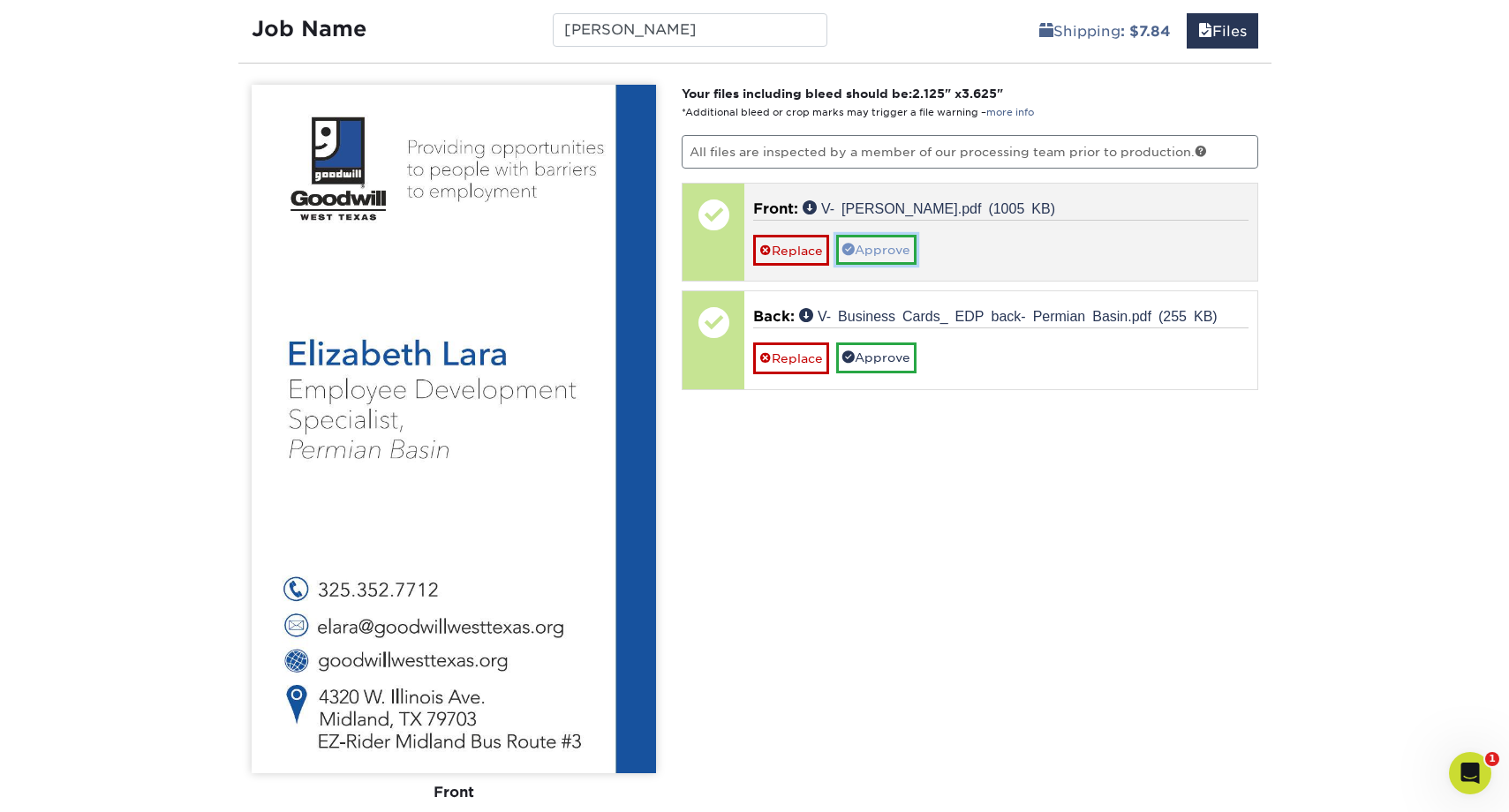
click at [874, 248] on link "Approve" at bounding box center [877, 249] width 80 height 30
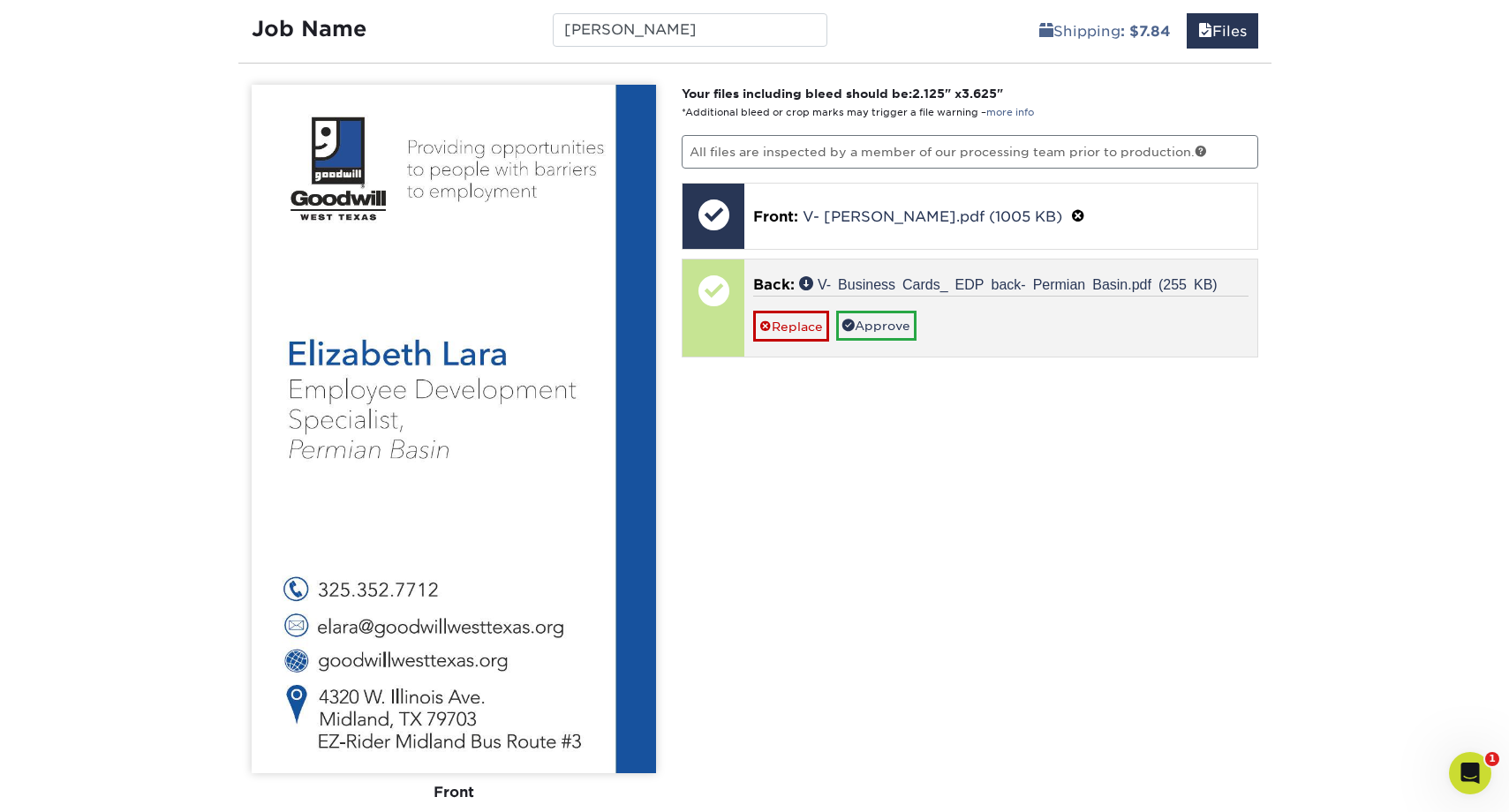
click at [886, 292] on p "Back: V- Business Cards_ EDP back- Permian Basin.pdf (255 KB)" at bounding box center [1001, 286] width 495 height 22
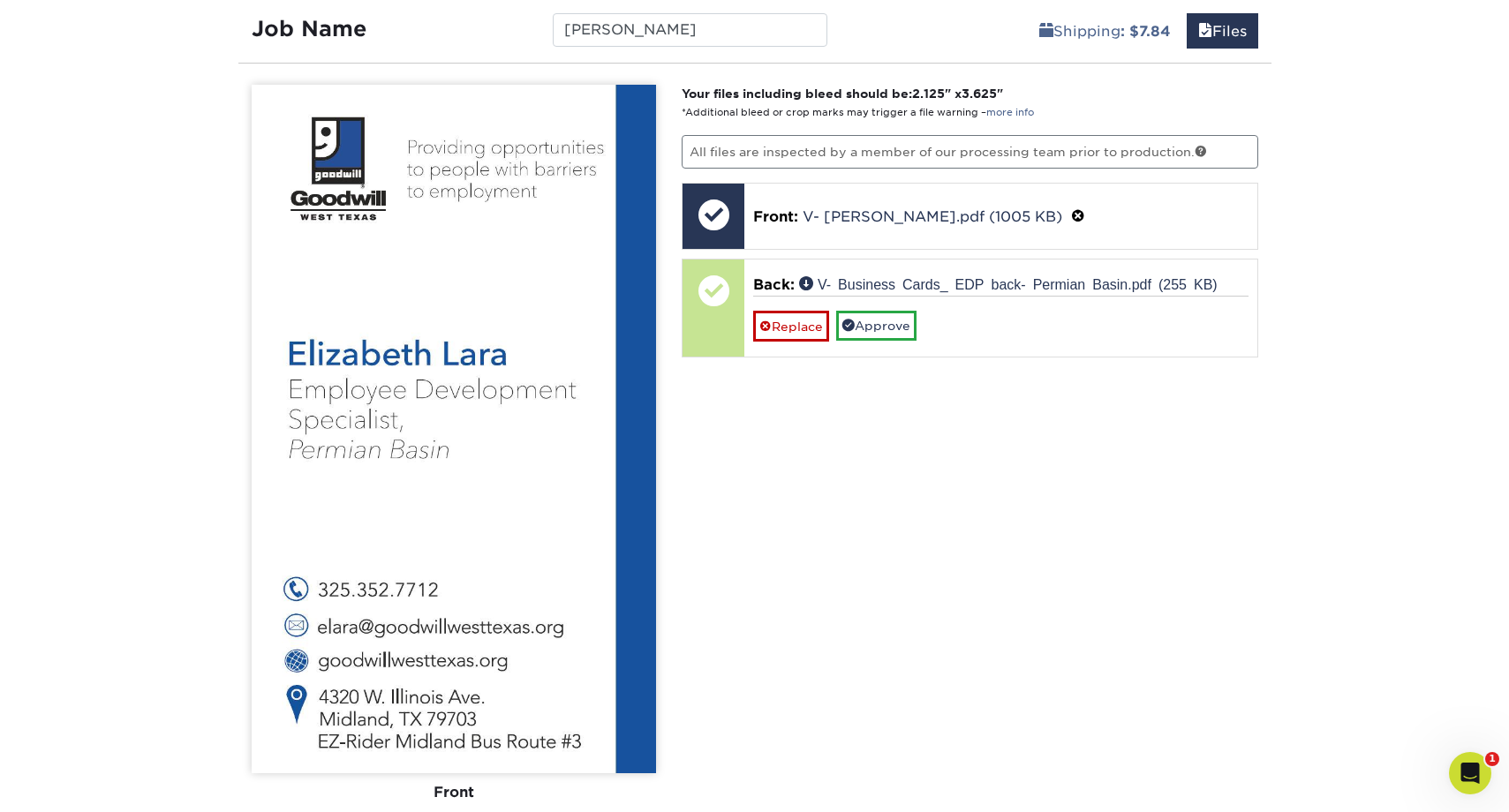
scroll to position [1284, 0]
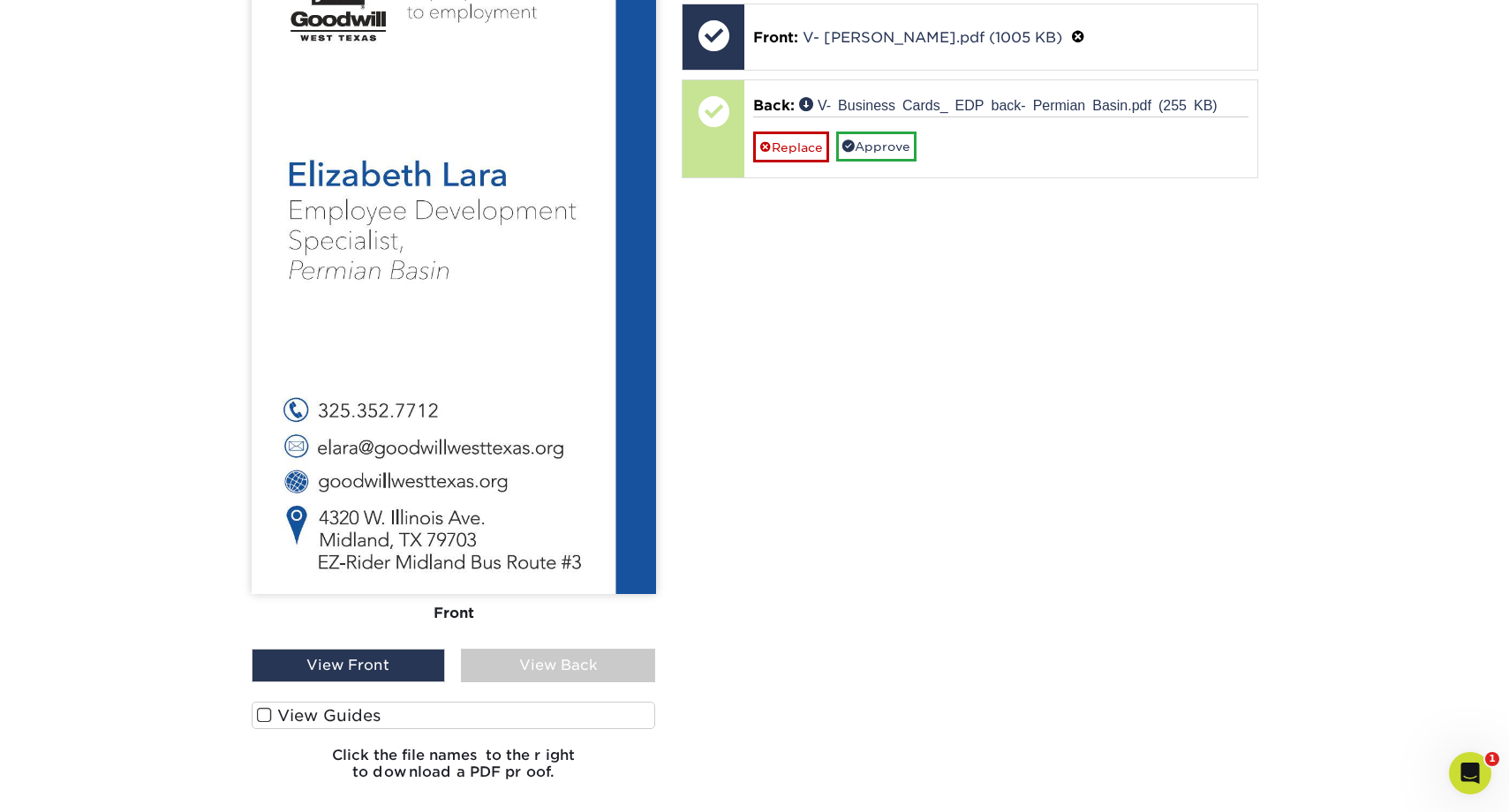
click at [590, 669] on div "View Back" at bounding box center [558, 665] width 195 height 33
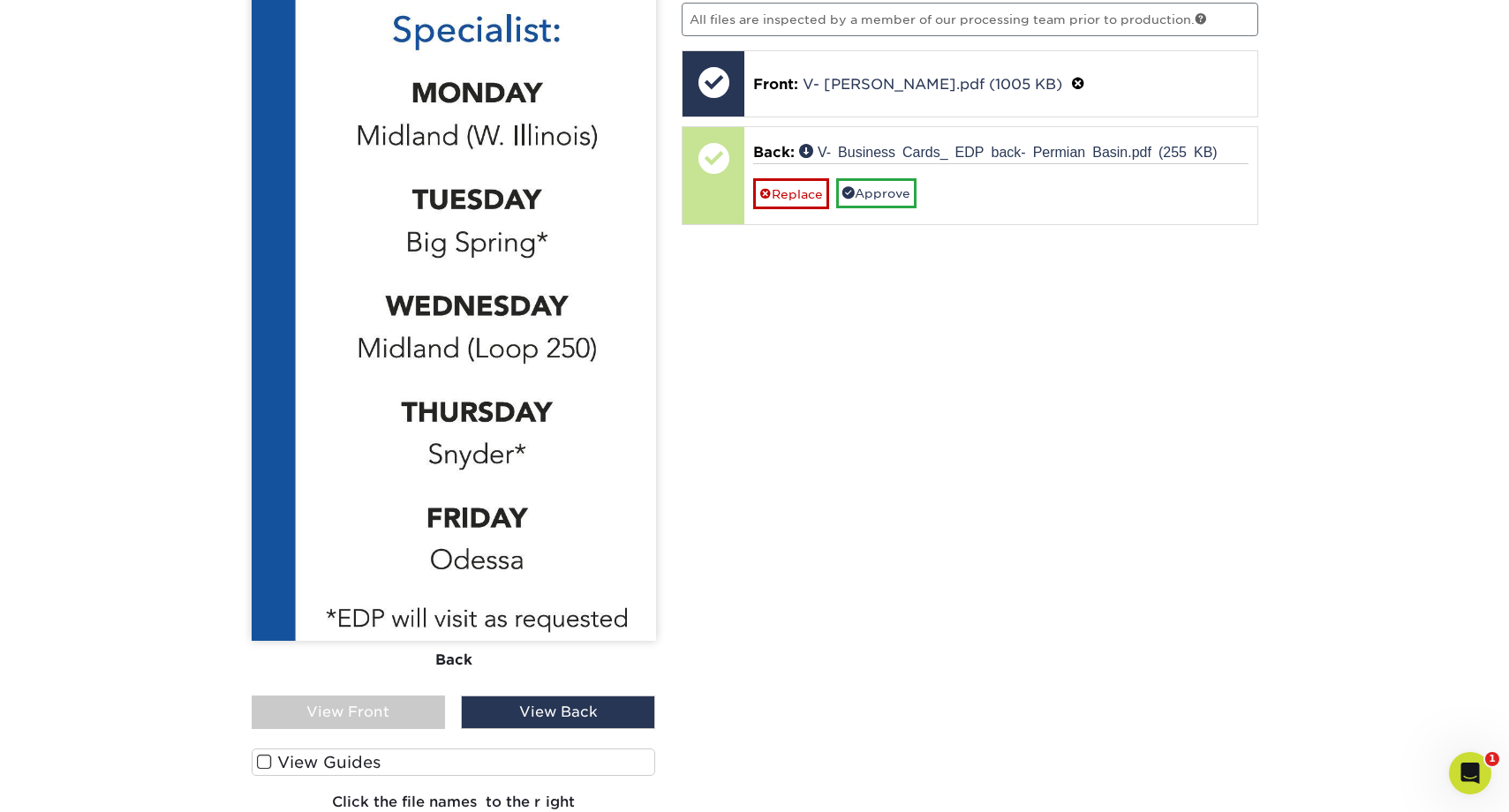
scroll to position [1236, 0]
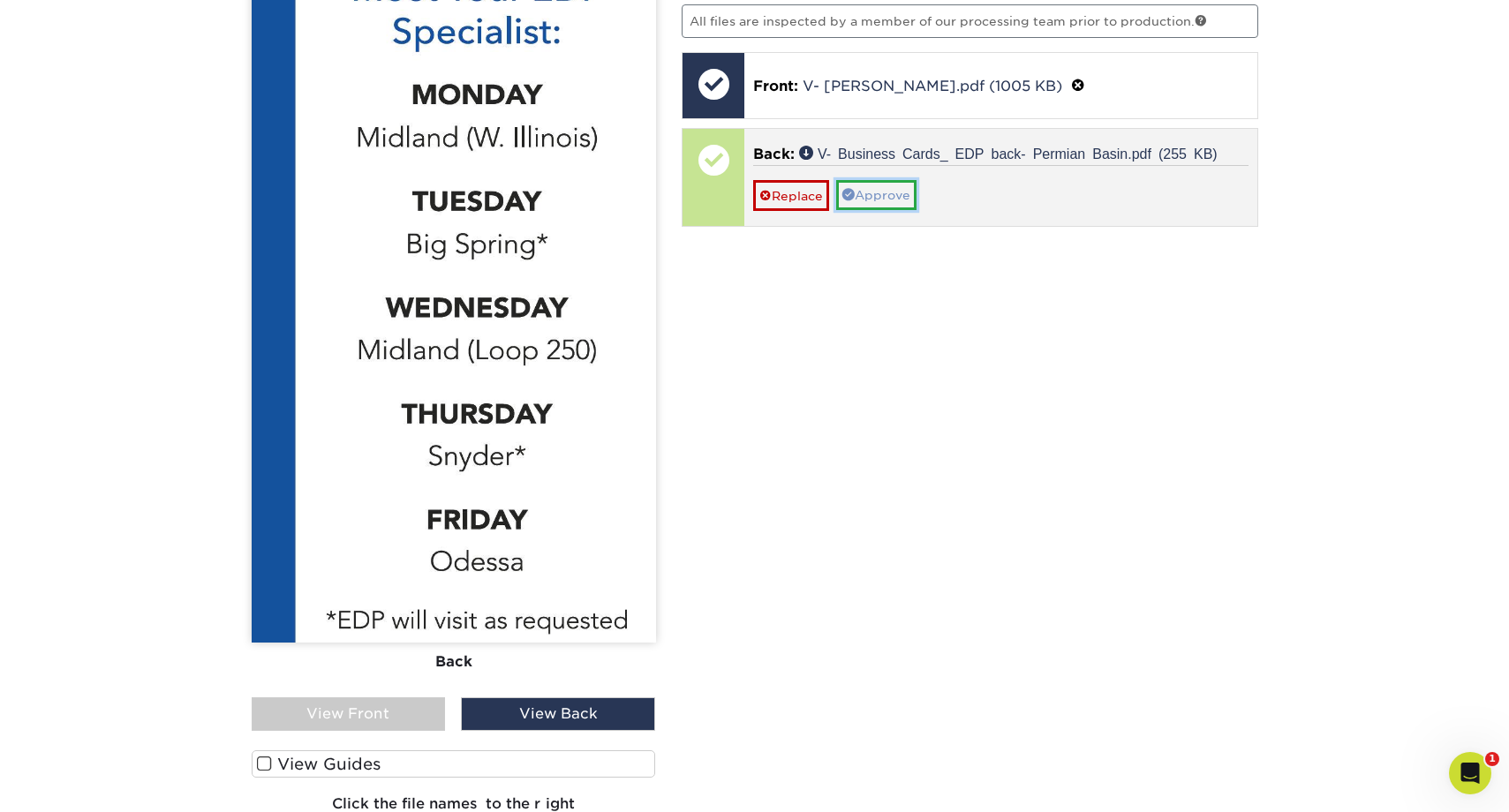
click at [884, 191] on link "Approve" at bounding box center [877, 195] width 80 height 30
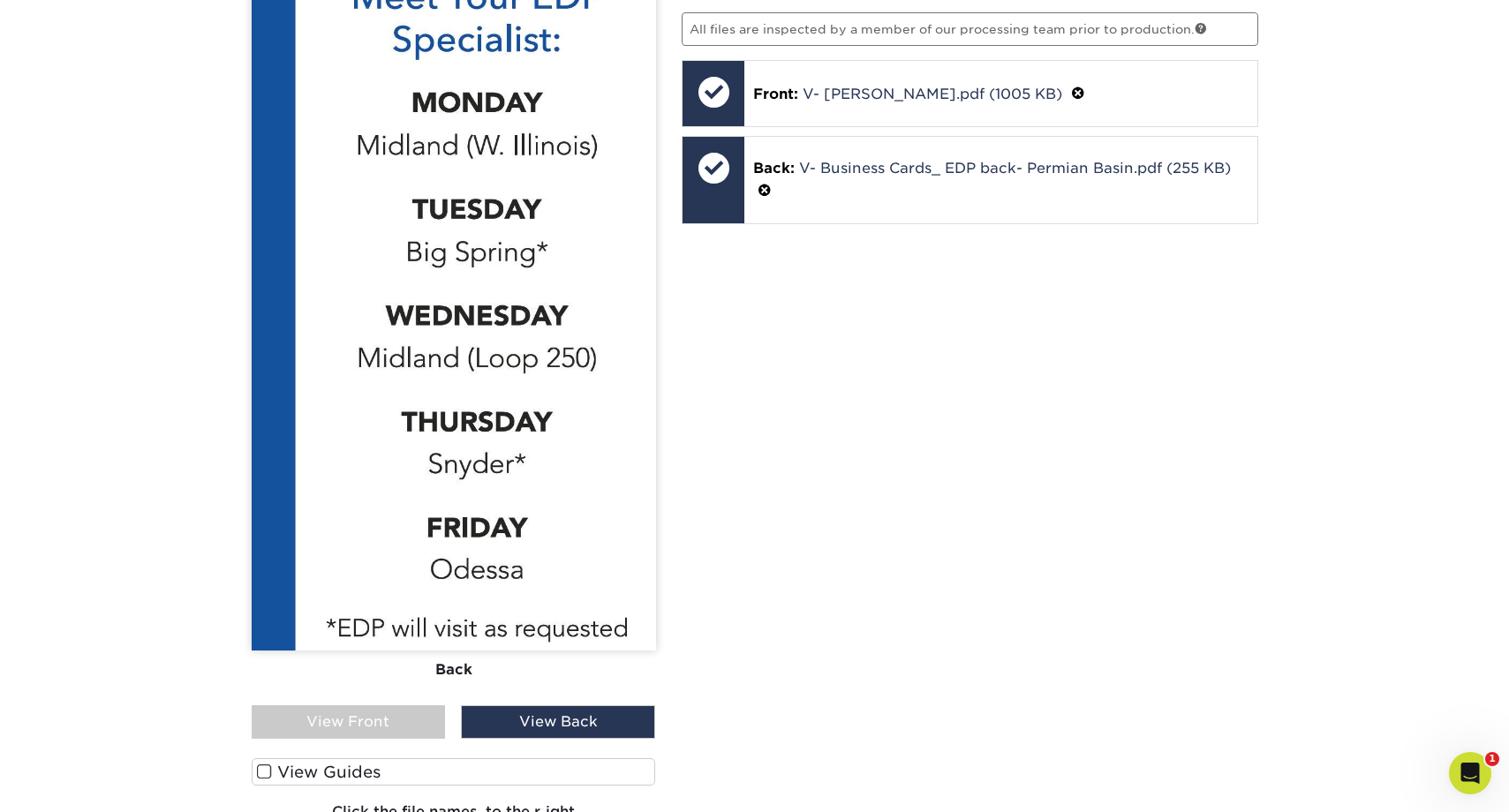
scroll to position [1271, 0]
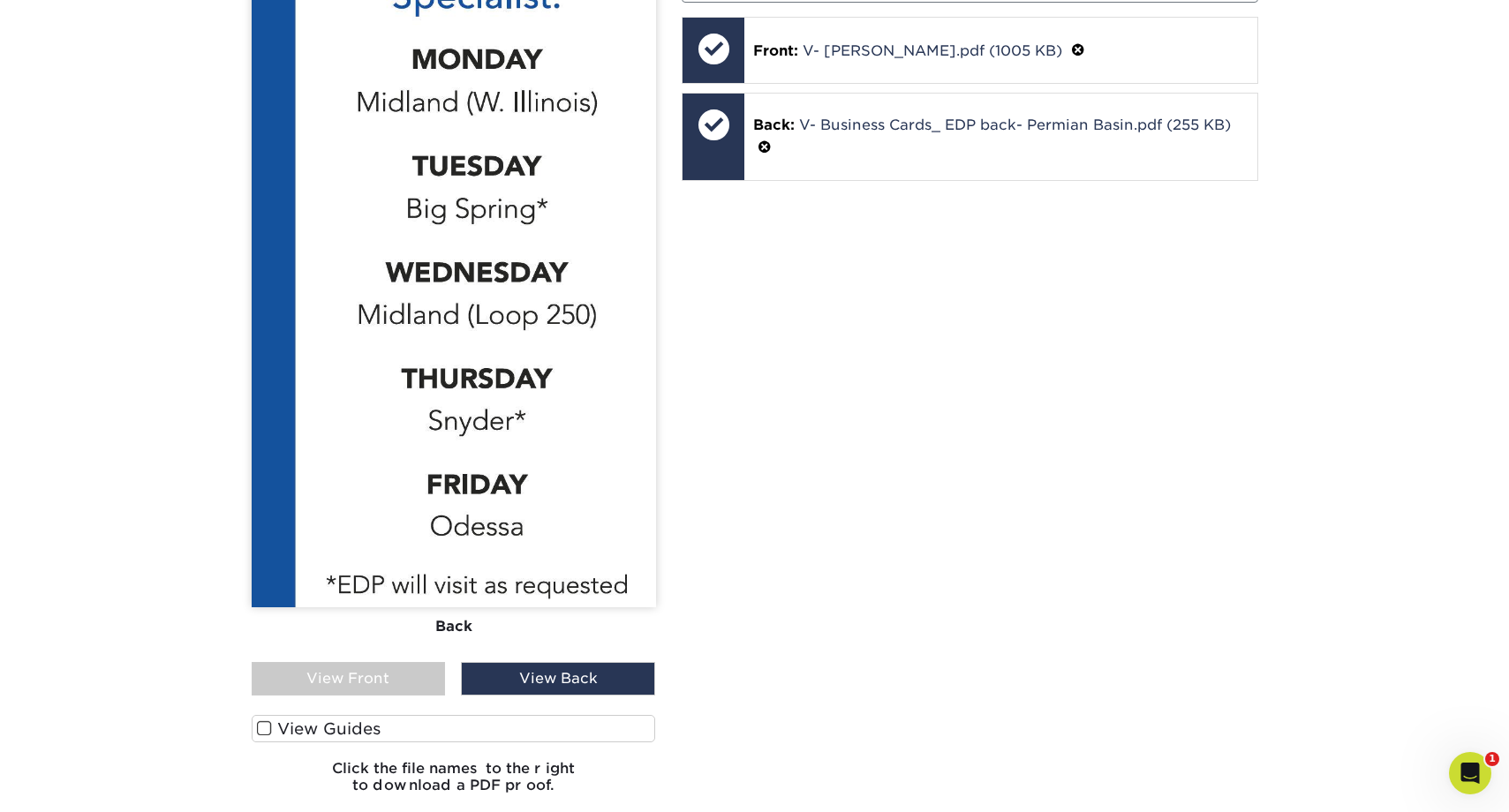
click at [332, 721] on label "View Guides" at bounding box center [453, 729] width 404 height 27
click at [0, 0] on input "View Guides" at bounding box center [0, 0] width 0 height 0
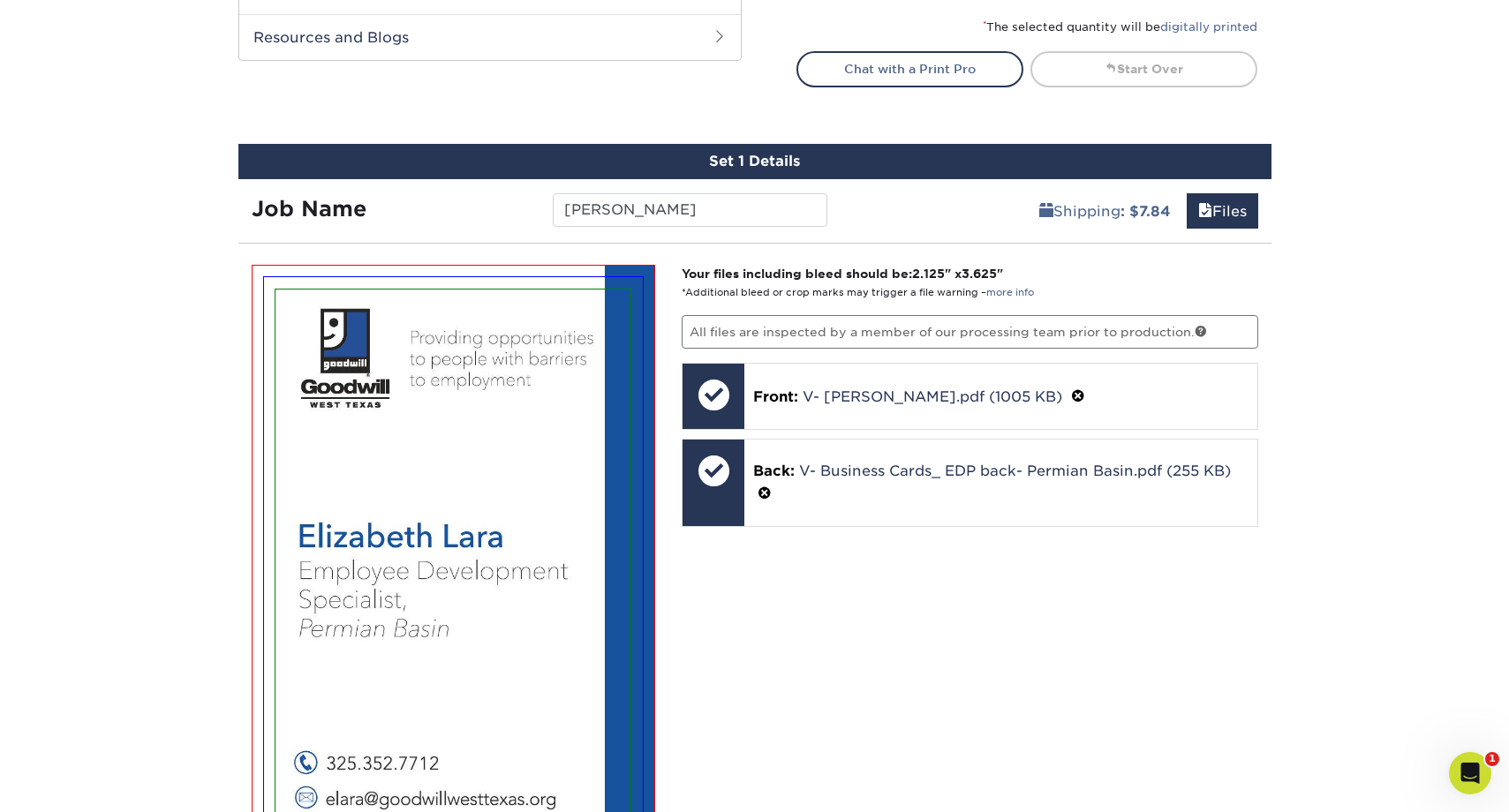
scroll to position [883, 0]
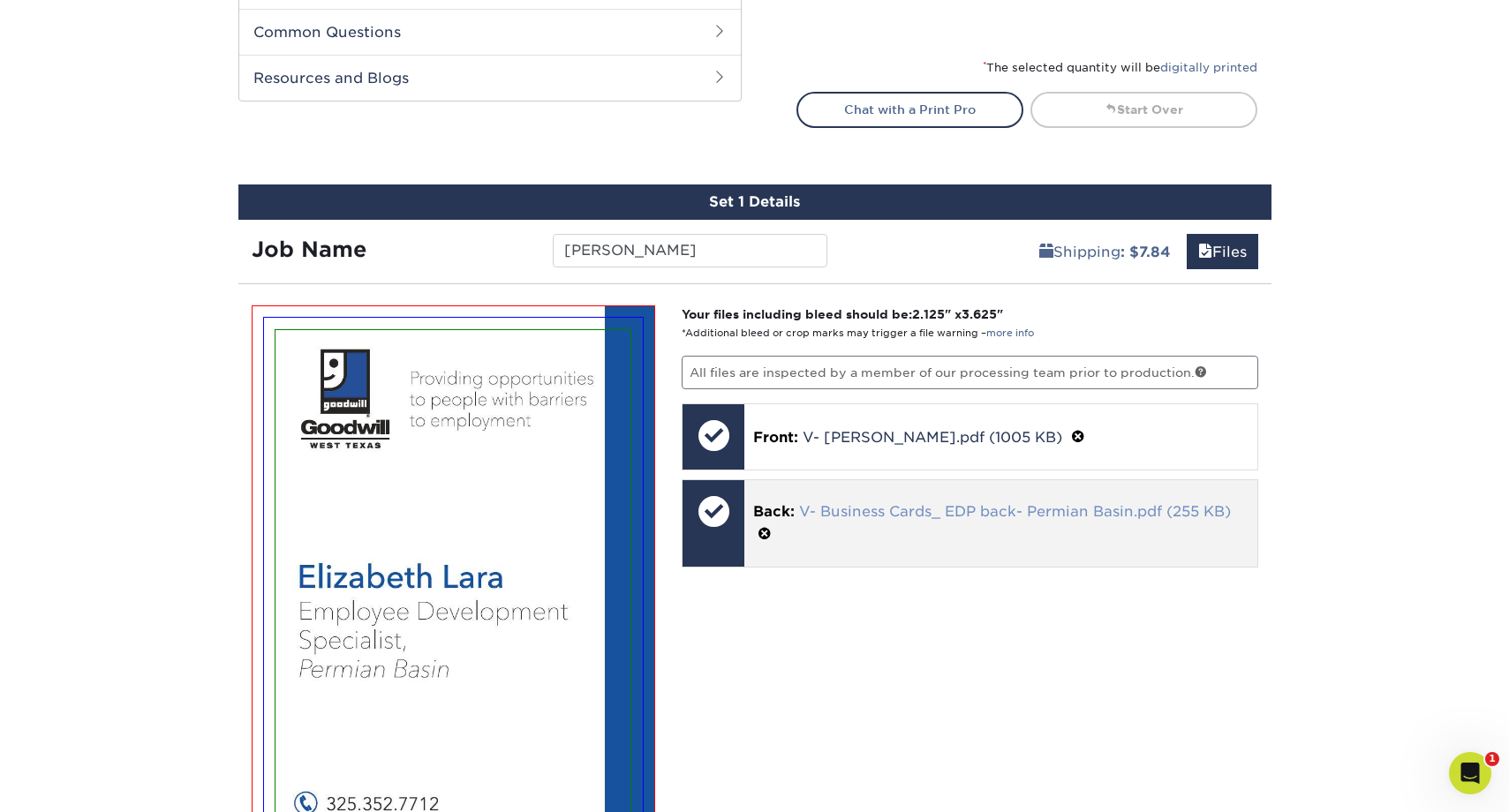
click at [1149, 503] on link "V- Business Cards_ EDP back- Permian Basin.pdf (255 KB)" at bounding box center [1015, 511] width 432 height 17
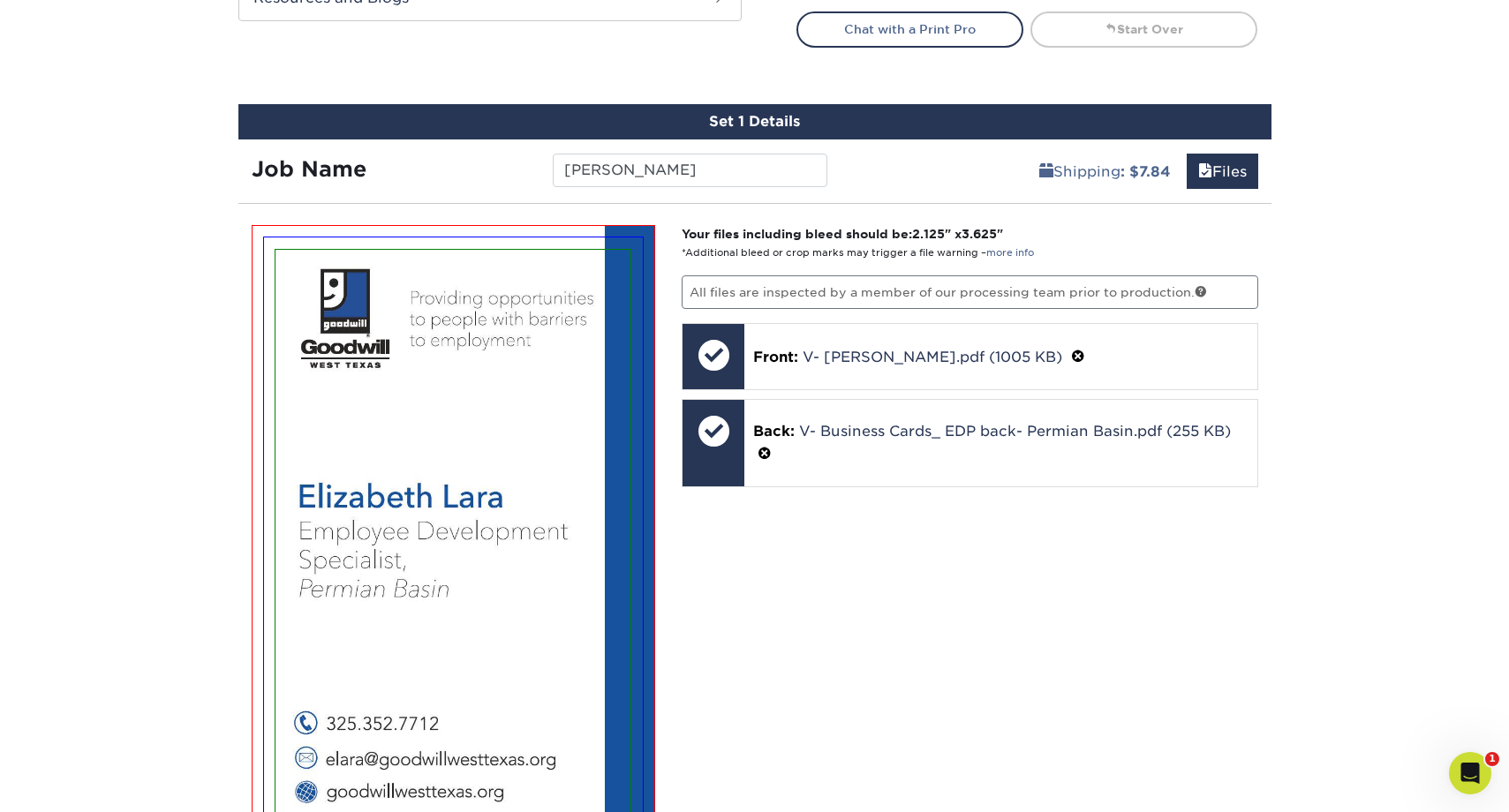
scroll to position [983, 0]
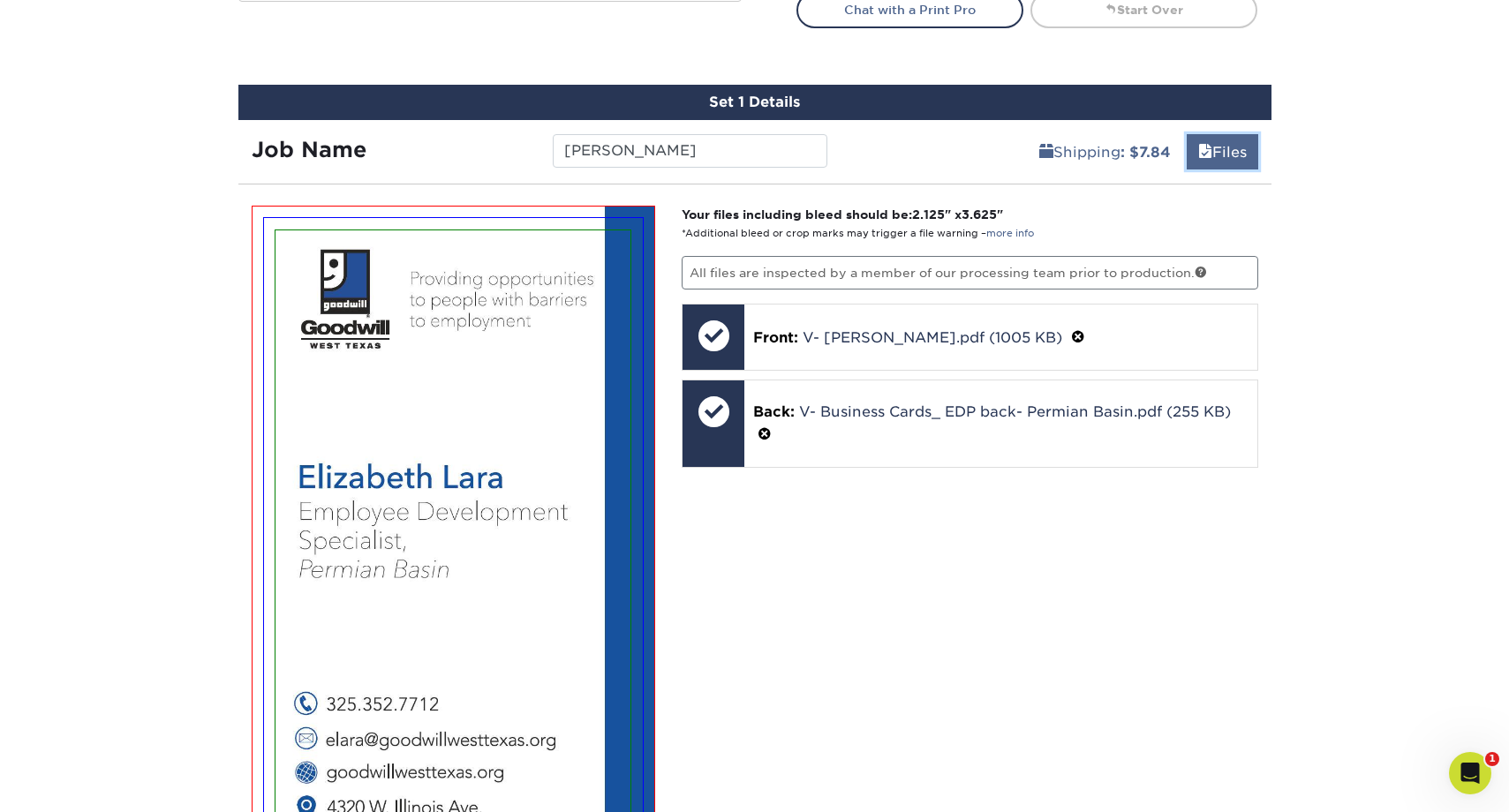
click at [1215, 158] on link "Files" at bounding box center [1222, 152] width 71 height 35
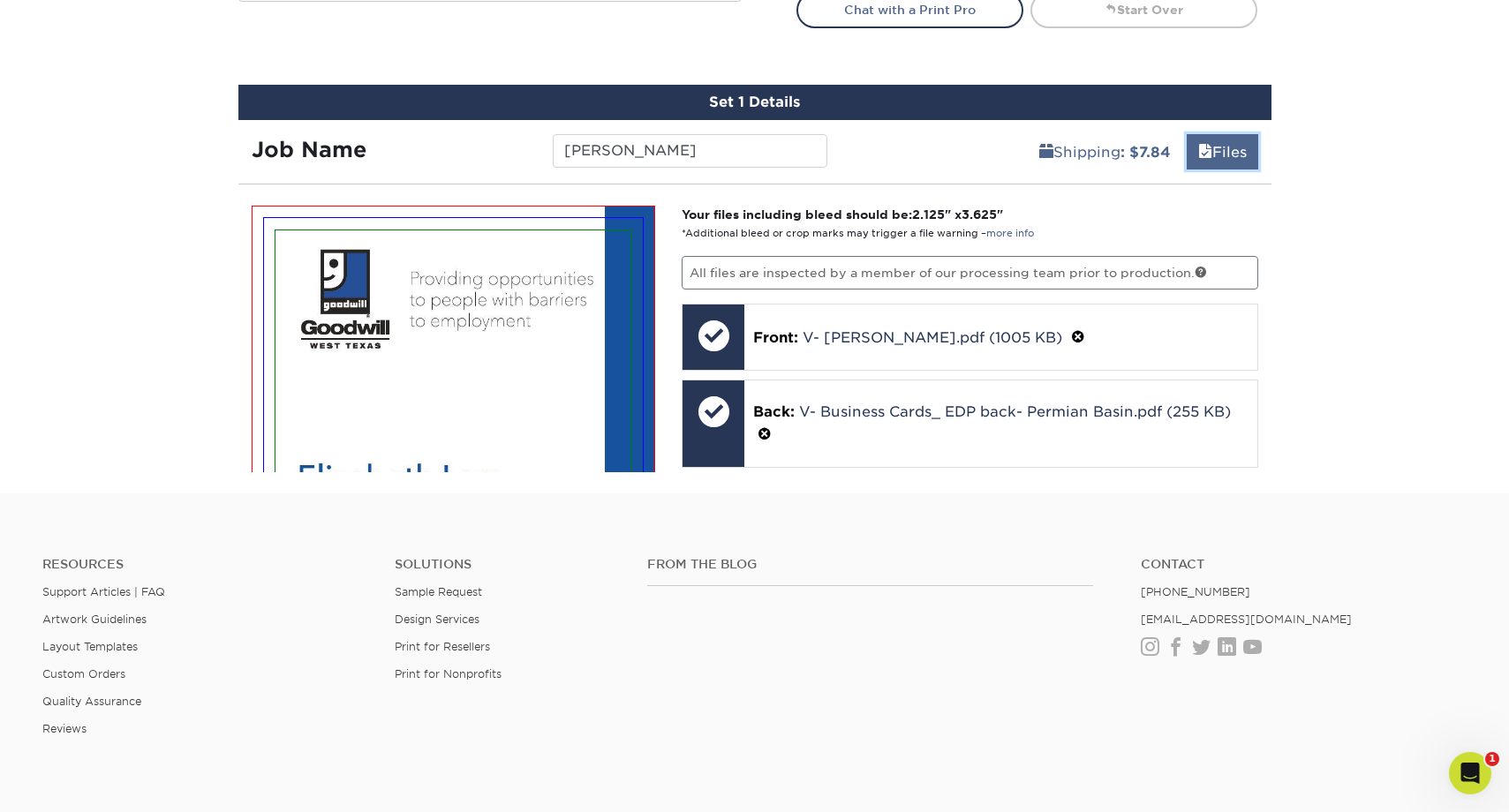
scroll to position [892, 0]
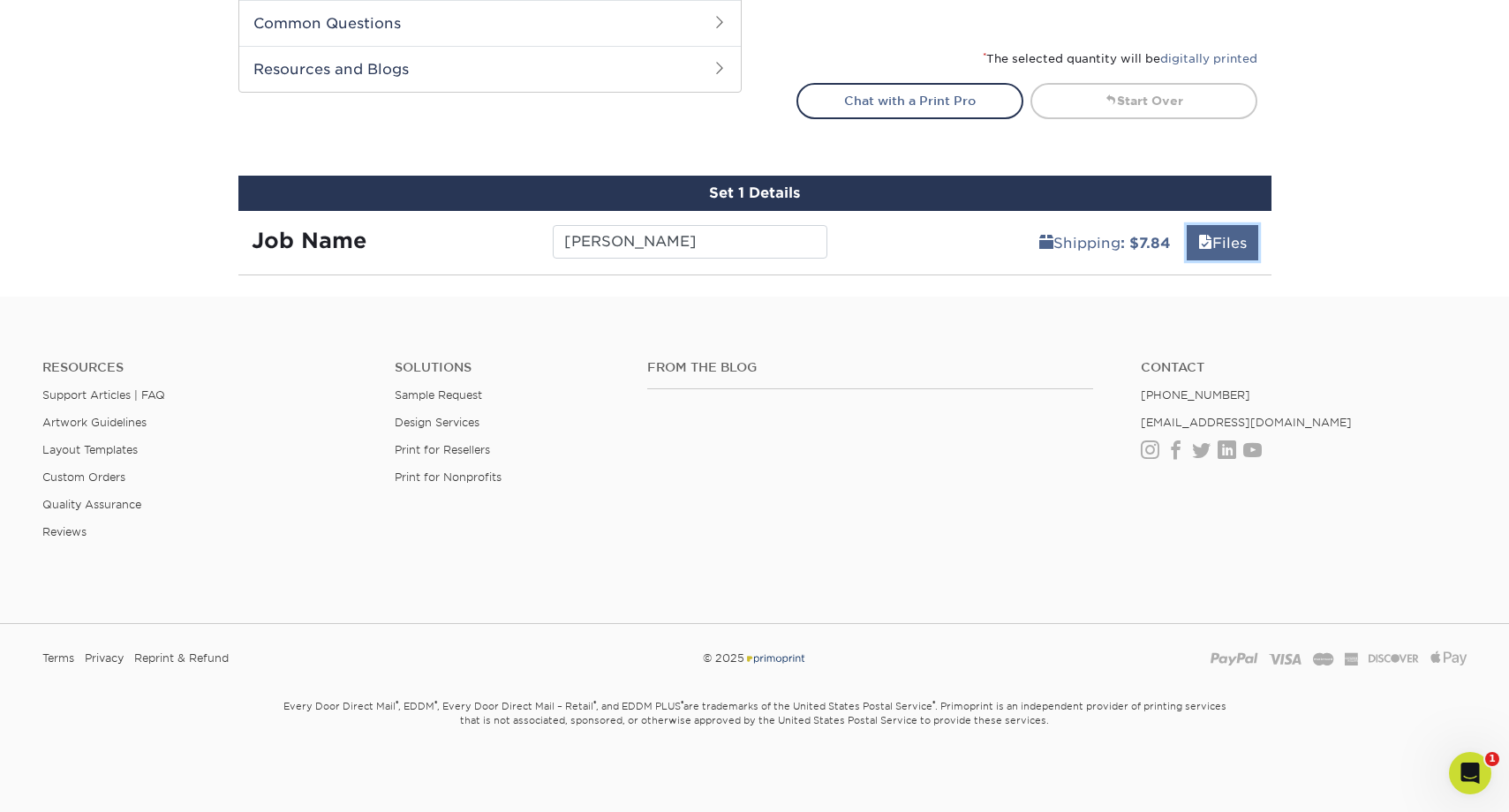
click at [1225, 256] on link "Files" at bounding box center [1222, 243] width 71 height 35
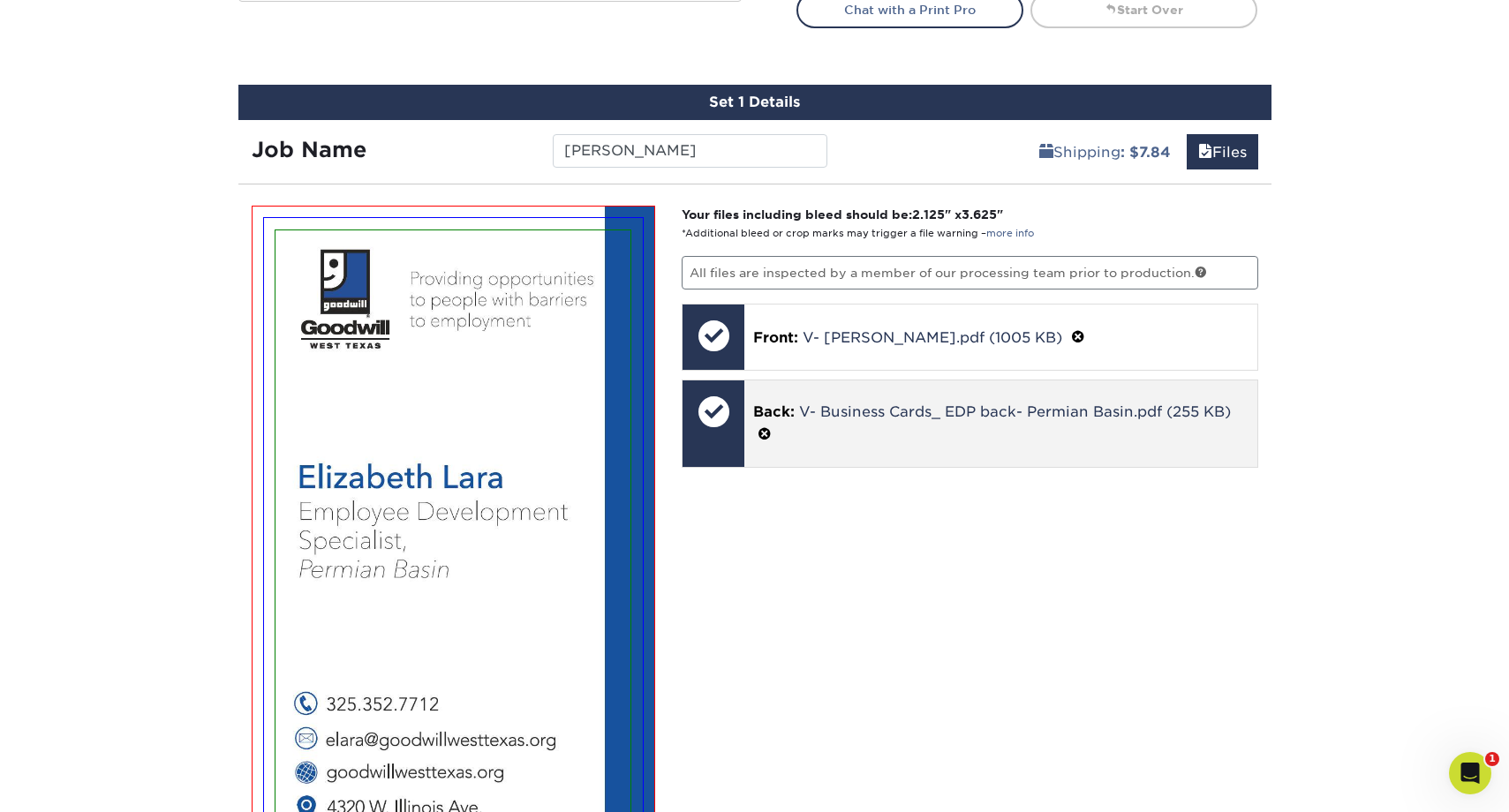
click at [762, 430] on span at bounding box center [764, 434] width 14 height 17
click at [772, 432] on link "Ok" at bounding box center [774, 435] width 42 height 30
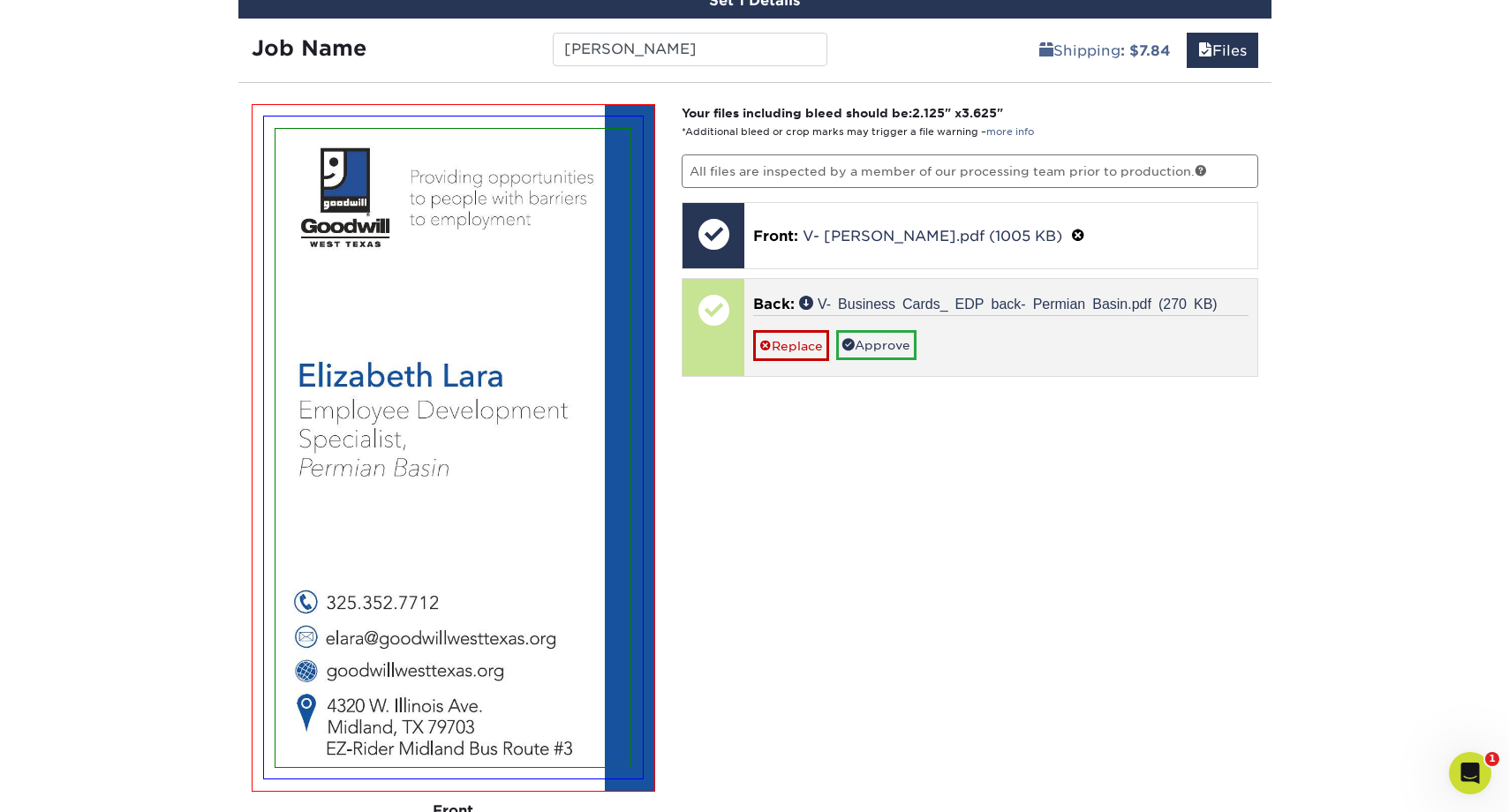
scroll to position [1063, 0]
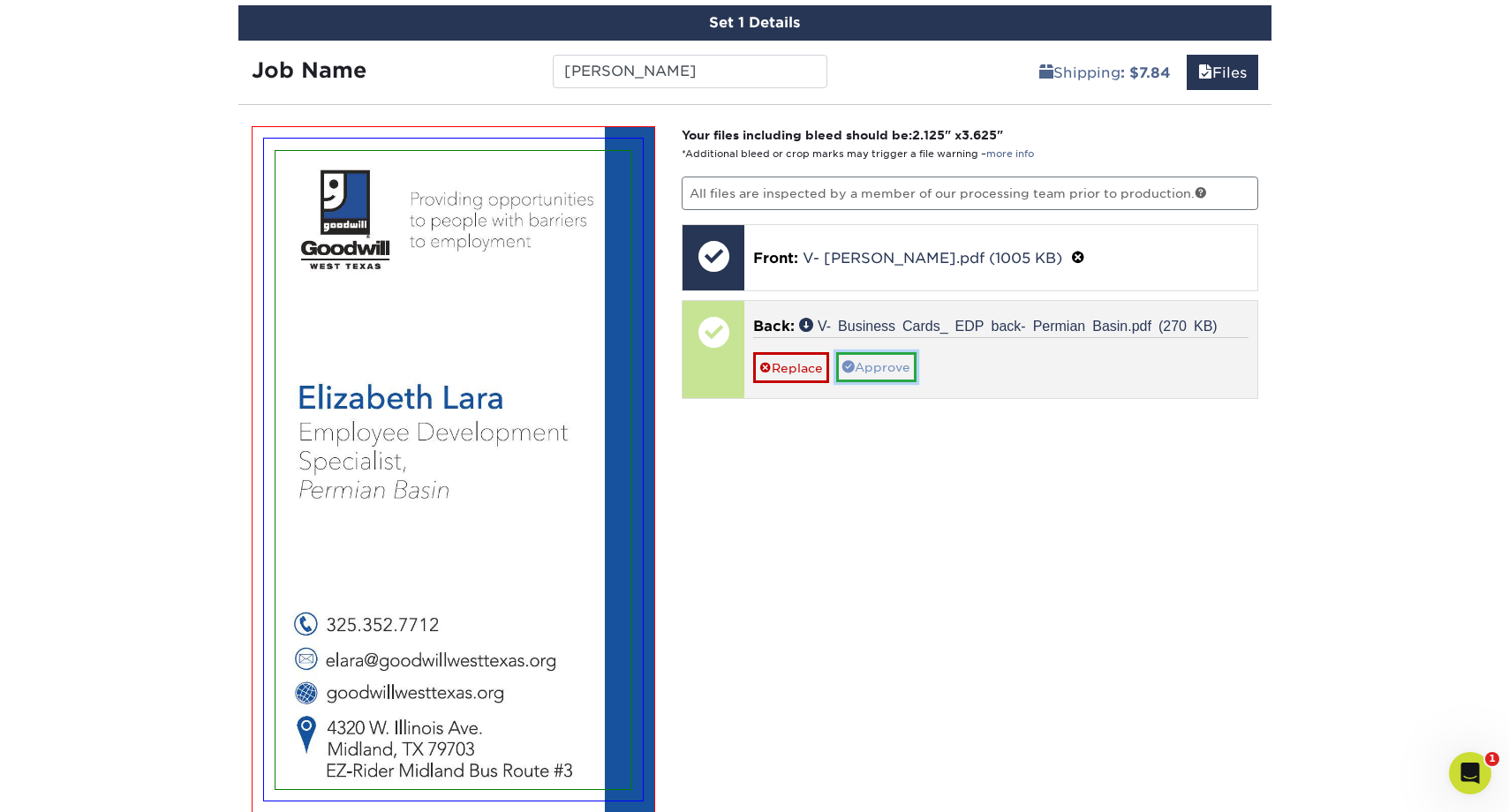
click at [876, 364] on link "Approve" at bounding box center [877, 367] width 80 height 30
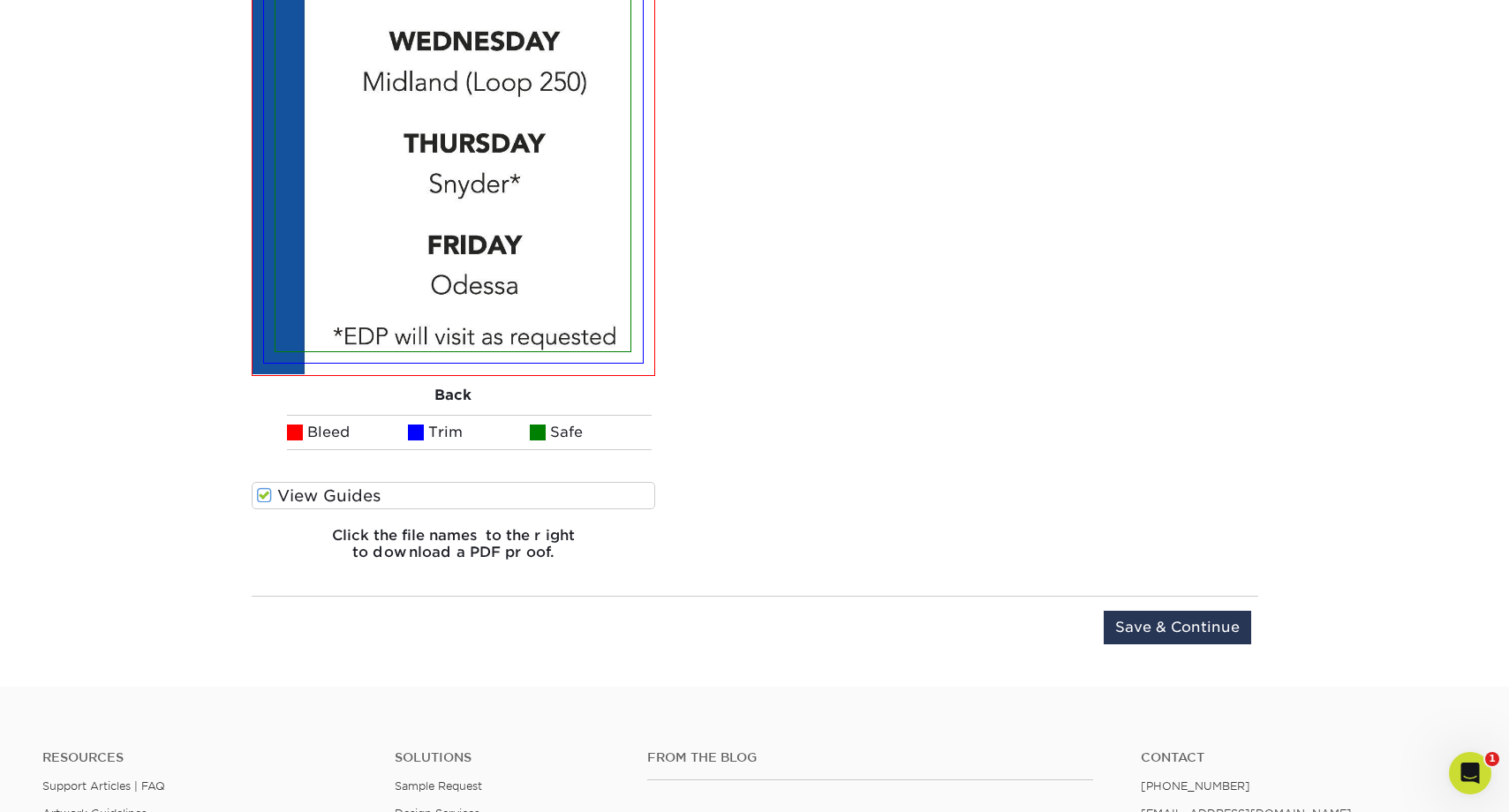
scroll to position [2310, 0]
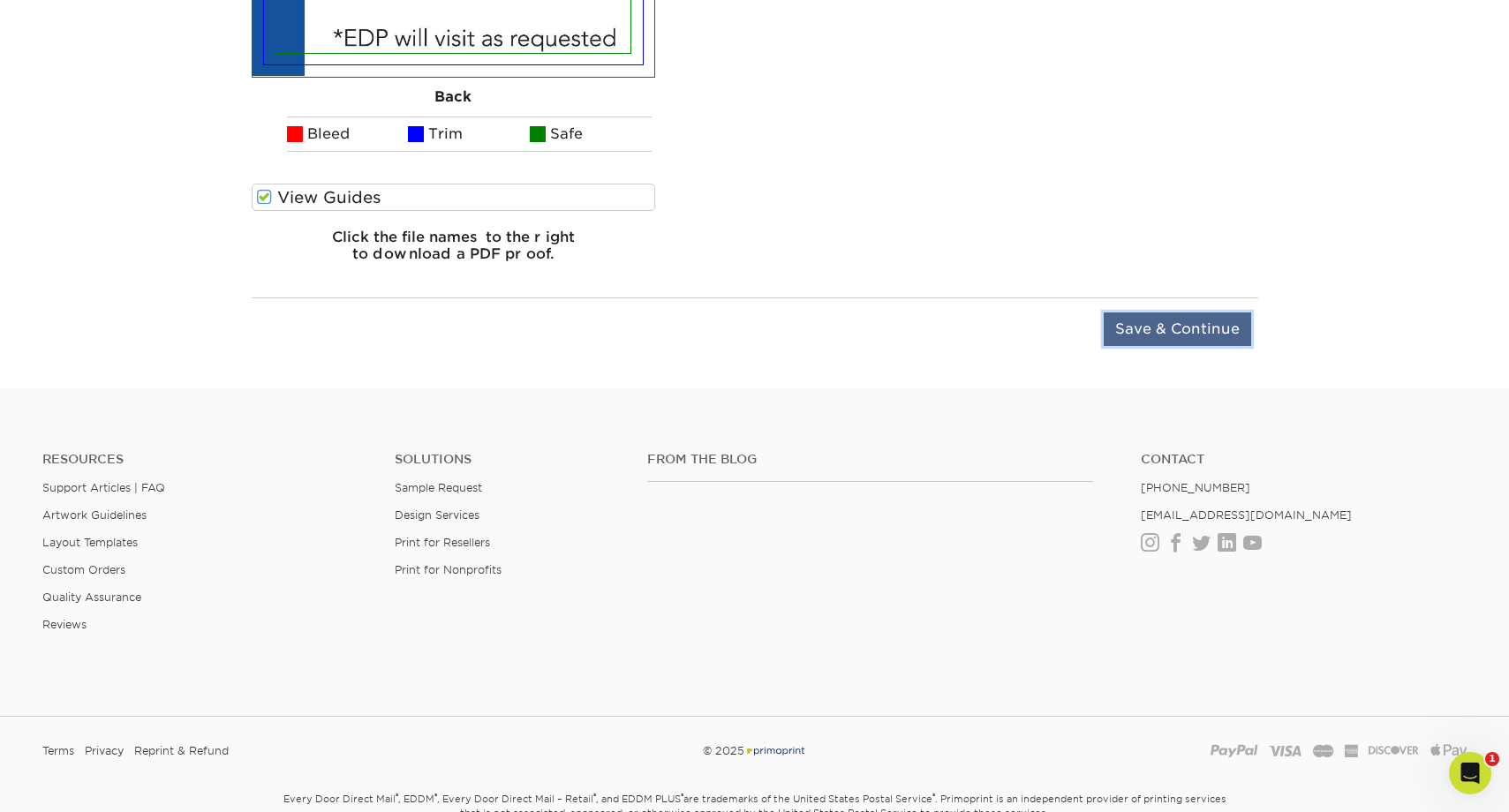
click at [1192, 332] on input "Save & Continue" at bounding box center [1177, 329] width 148 height 33
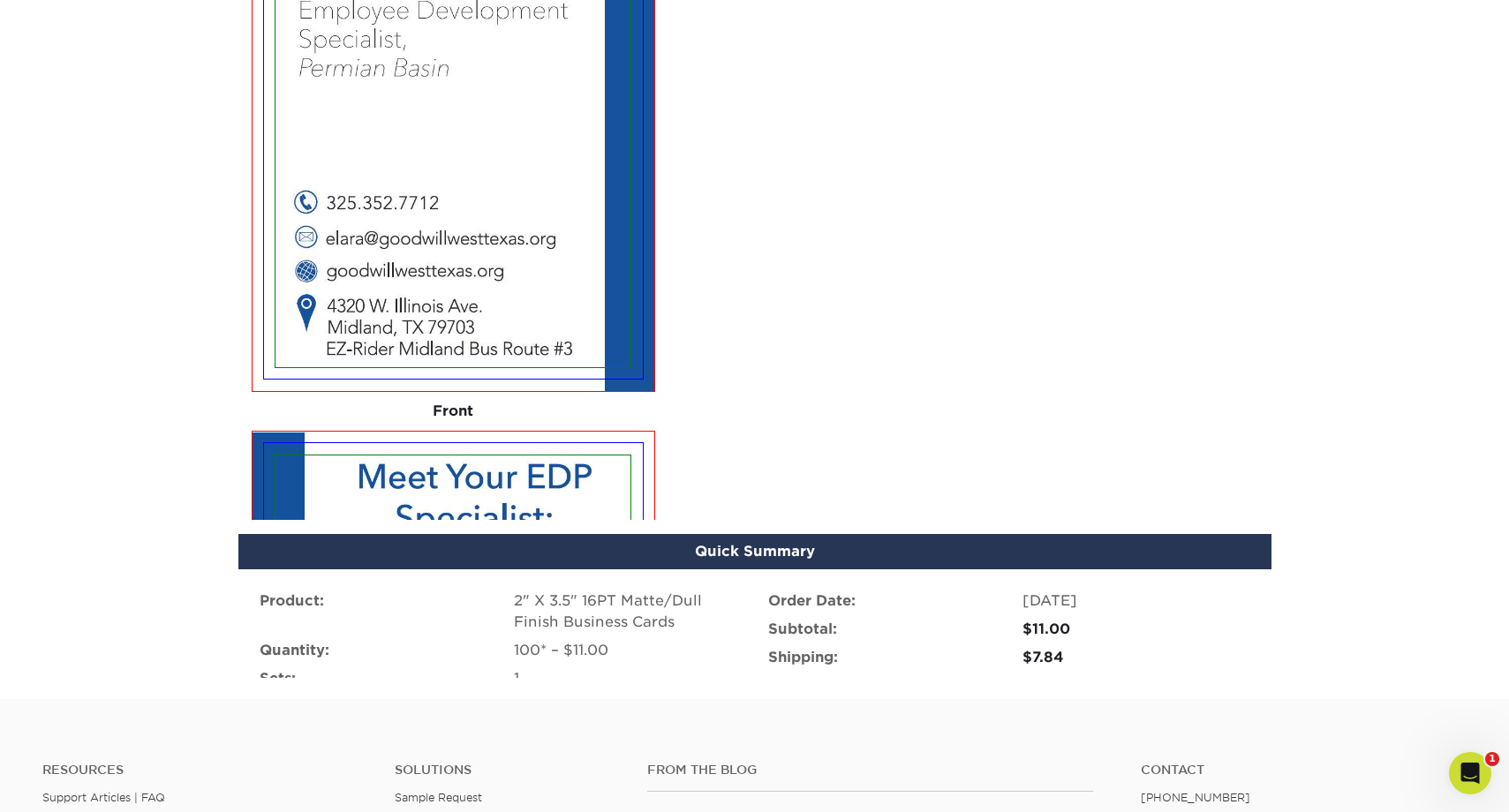
scroll to position [1195, 0]
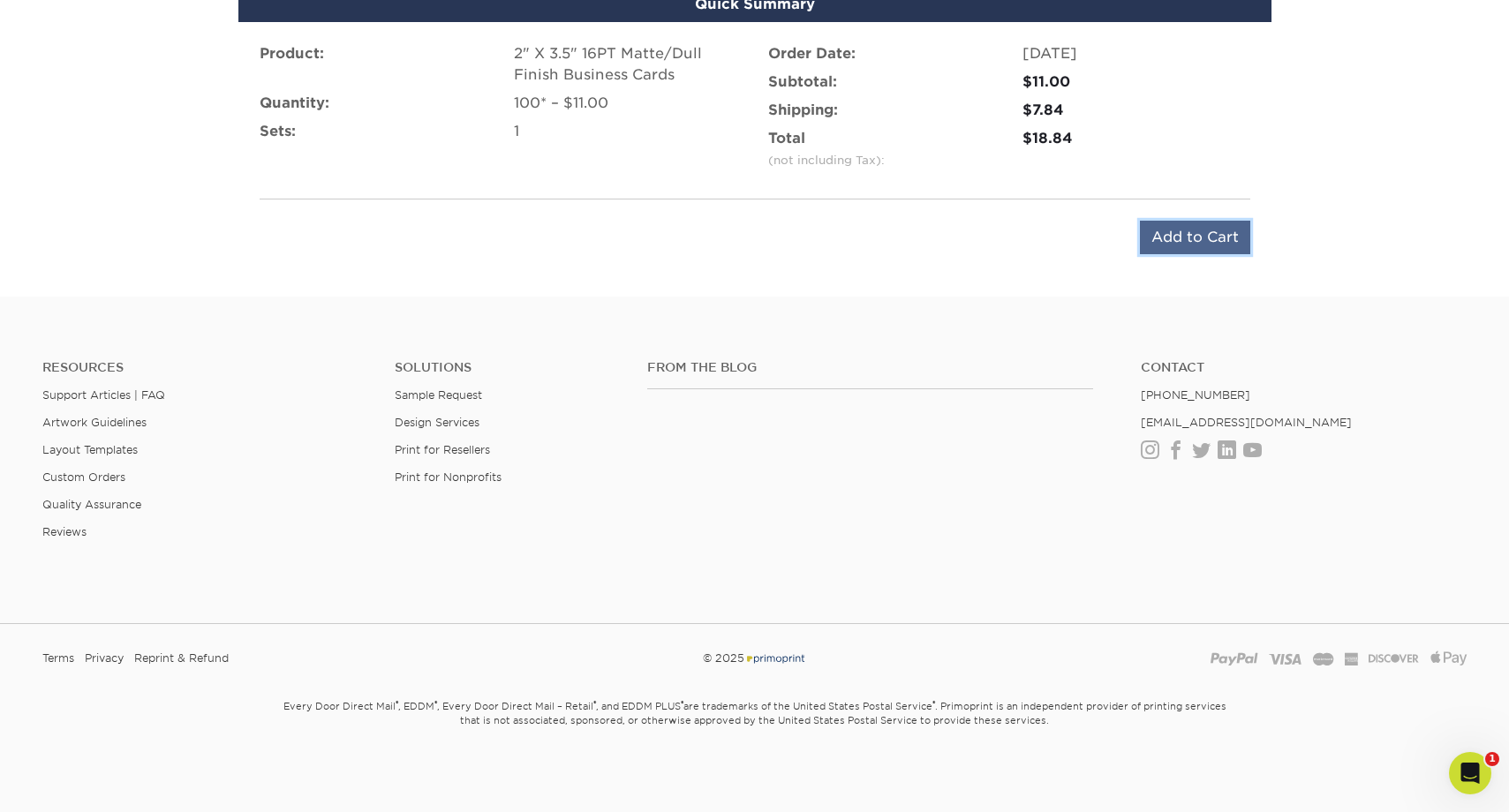
click at [1209, 240] on input "Add to Cart" at bounding box center [1195, 238] width 111 height 33
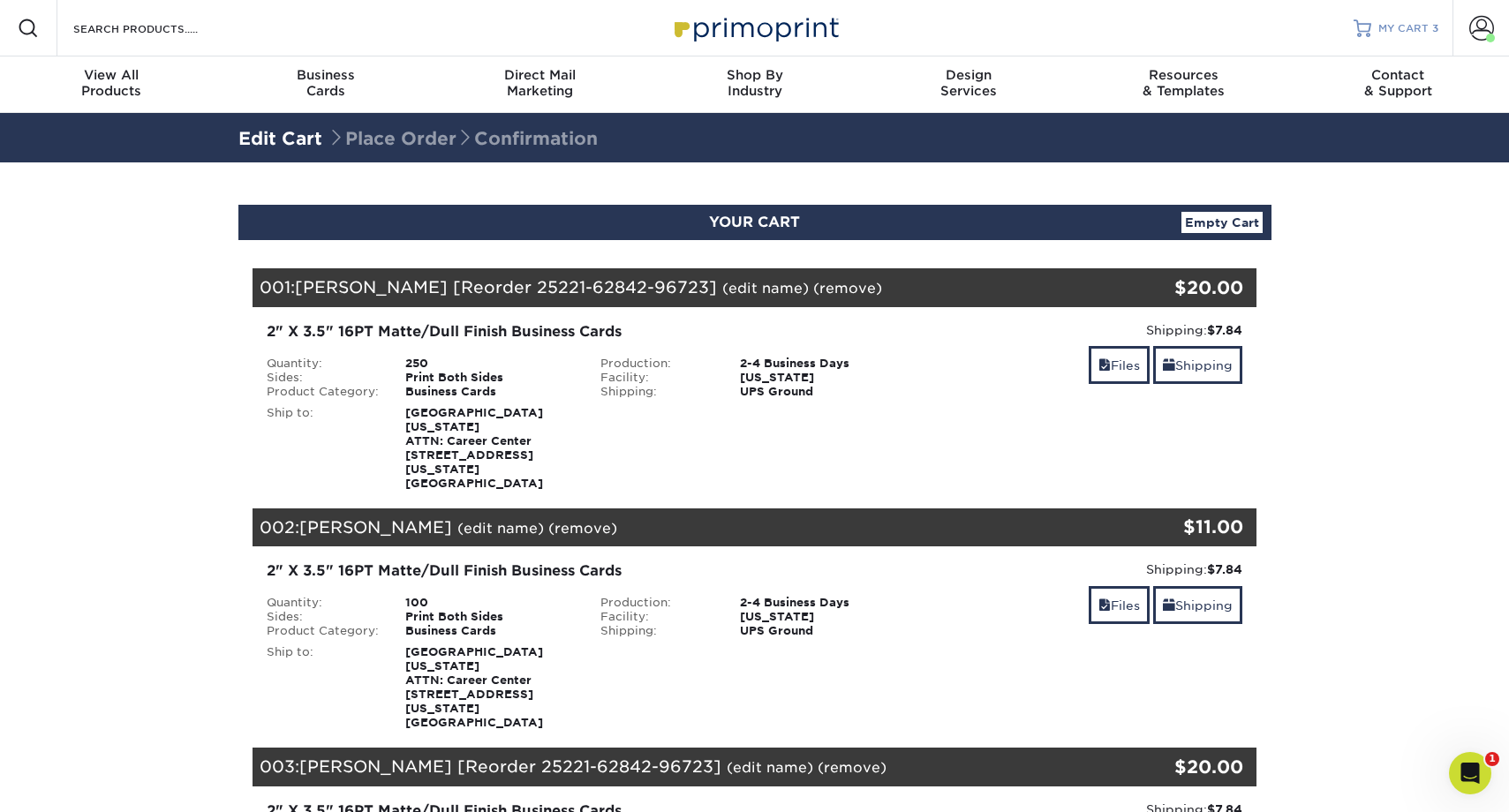
click at [1401, 28] on span "MY CART" at bounding box center [1403, 28] width 50 height 15
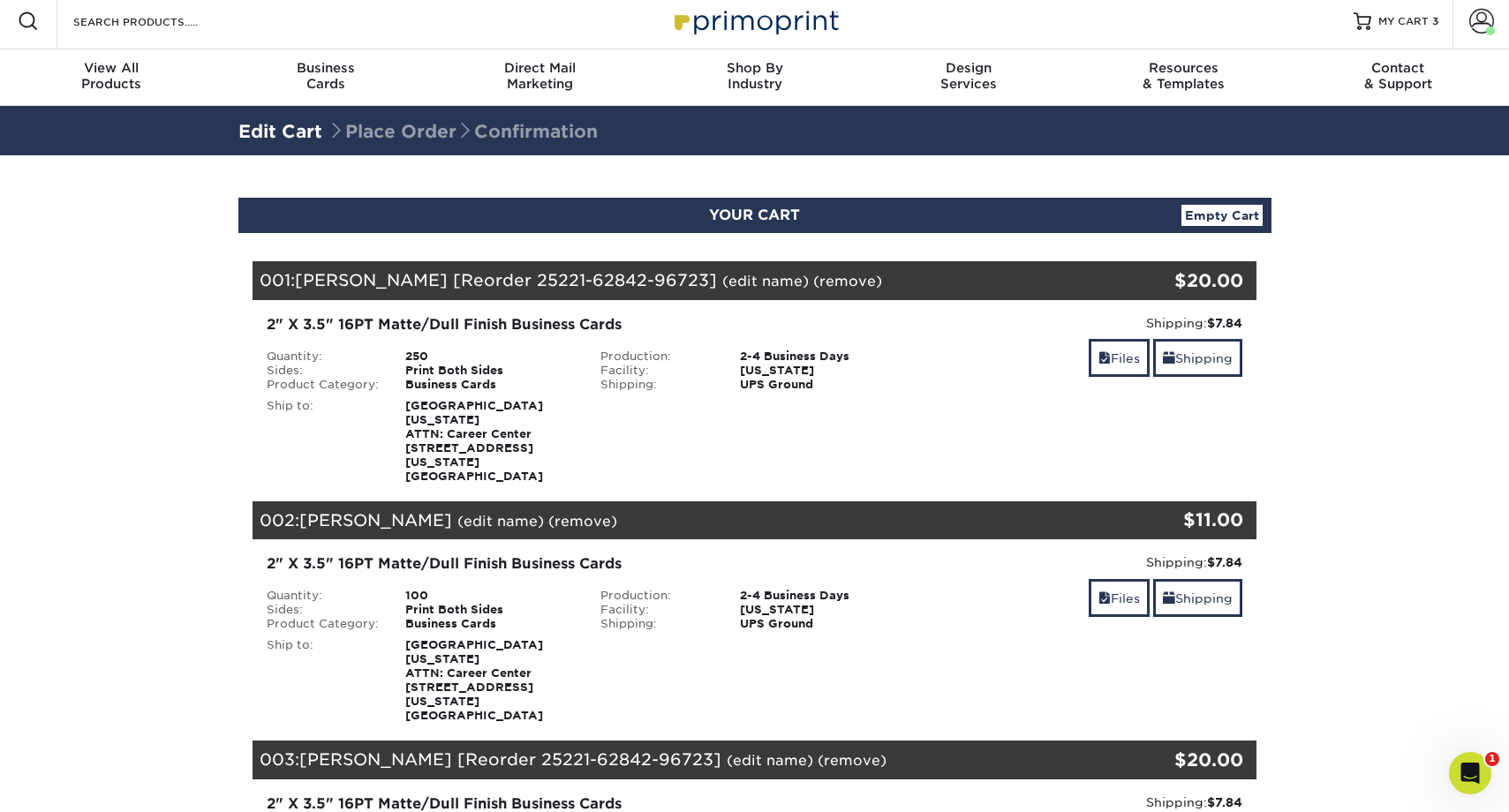
scroll to position [10, 0]
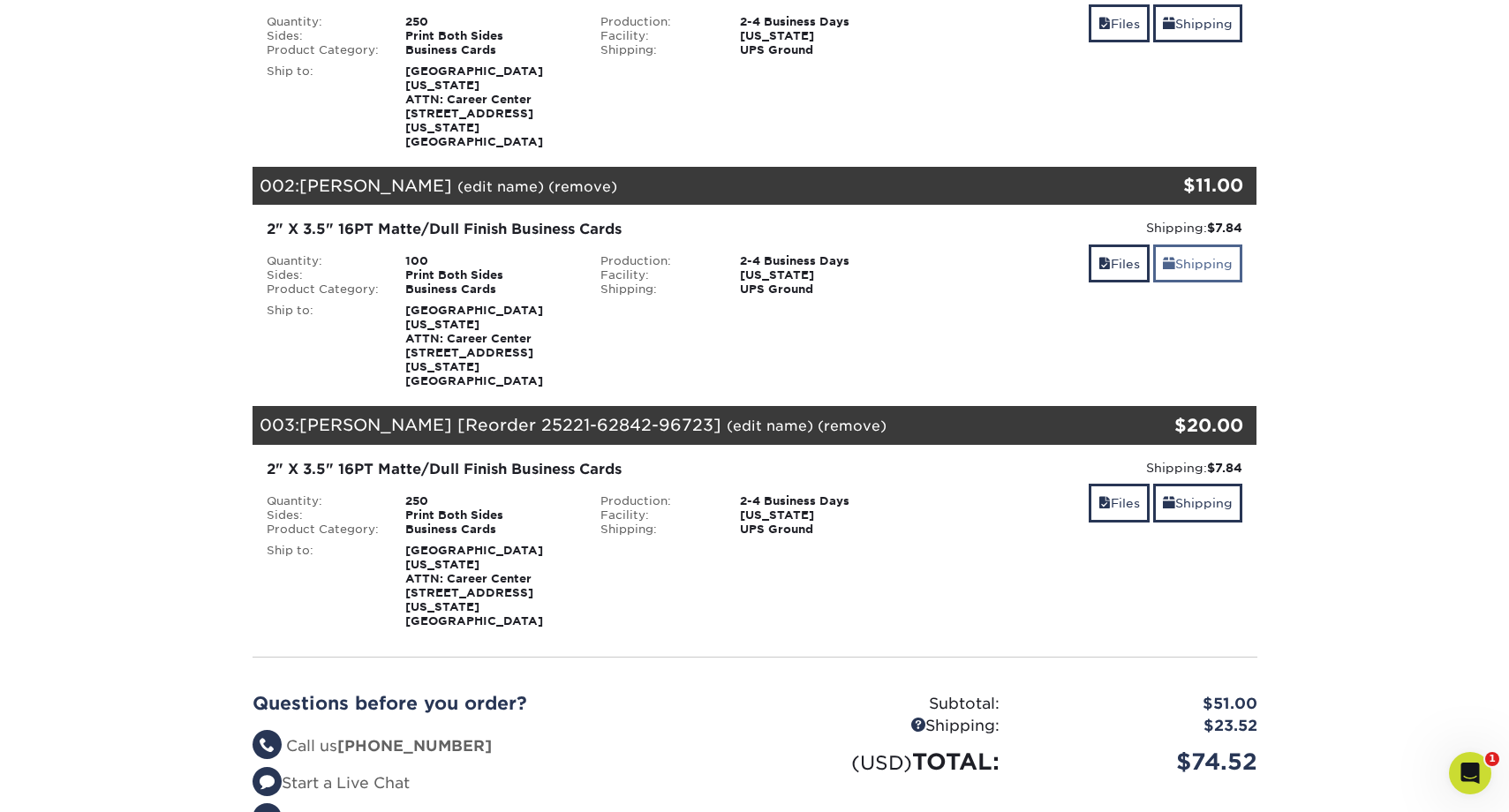
scroll to position [343, 0]
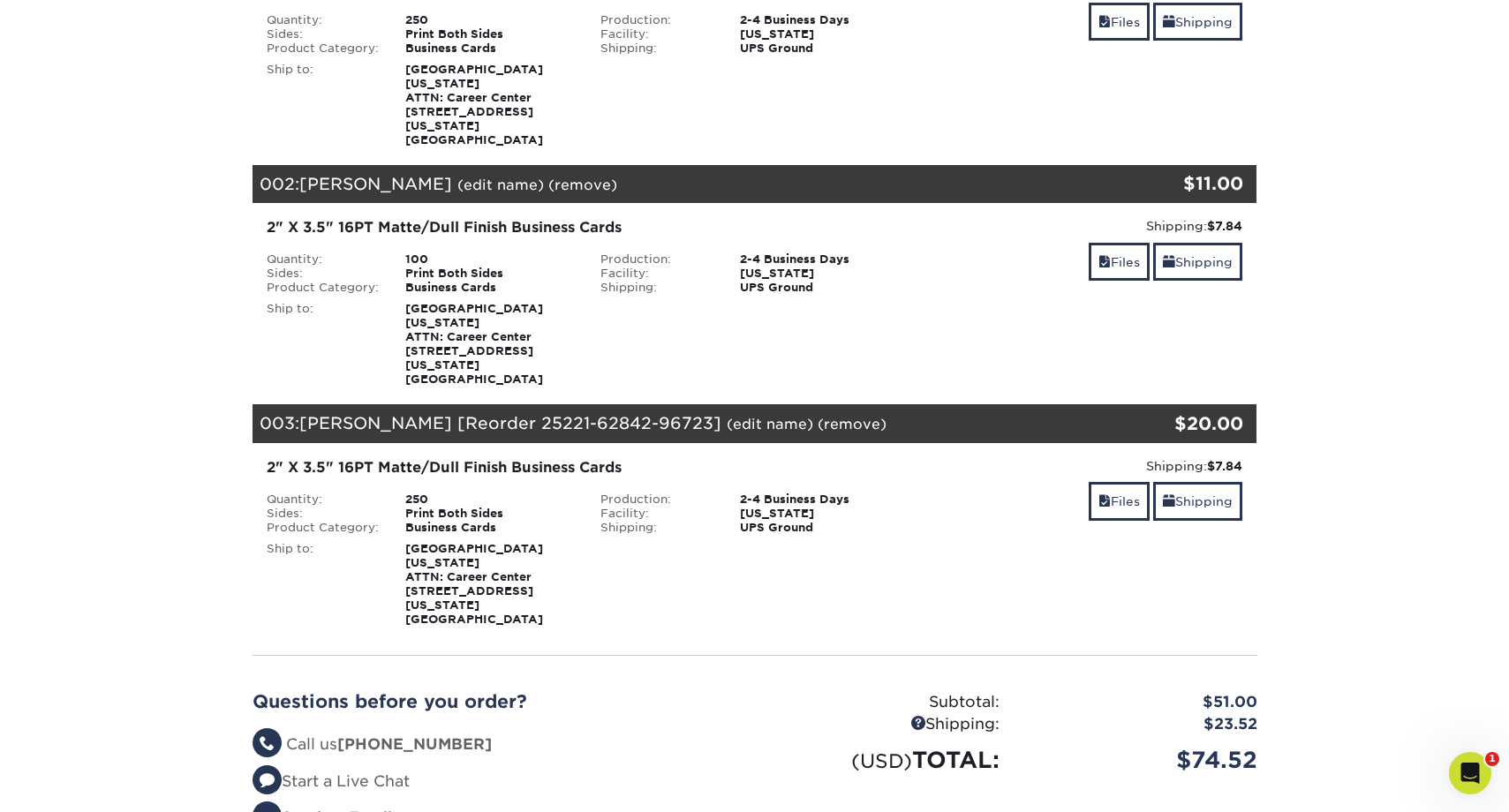
click at [829, 416] on link "(remove)" at bounding box center [852, 424] width 69 height 17
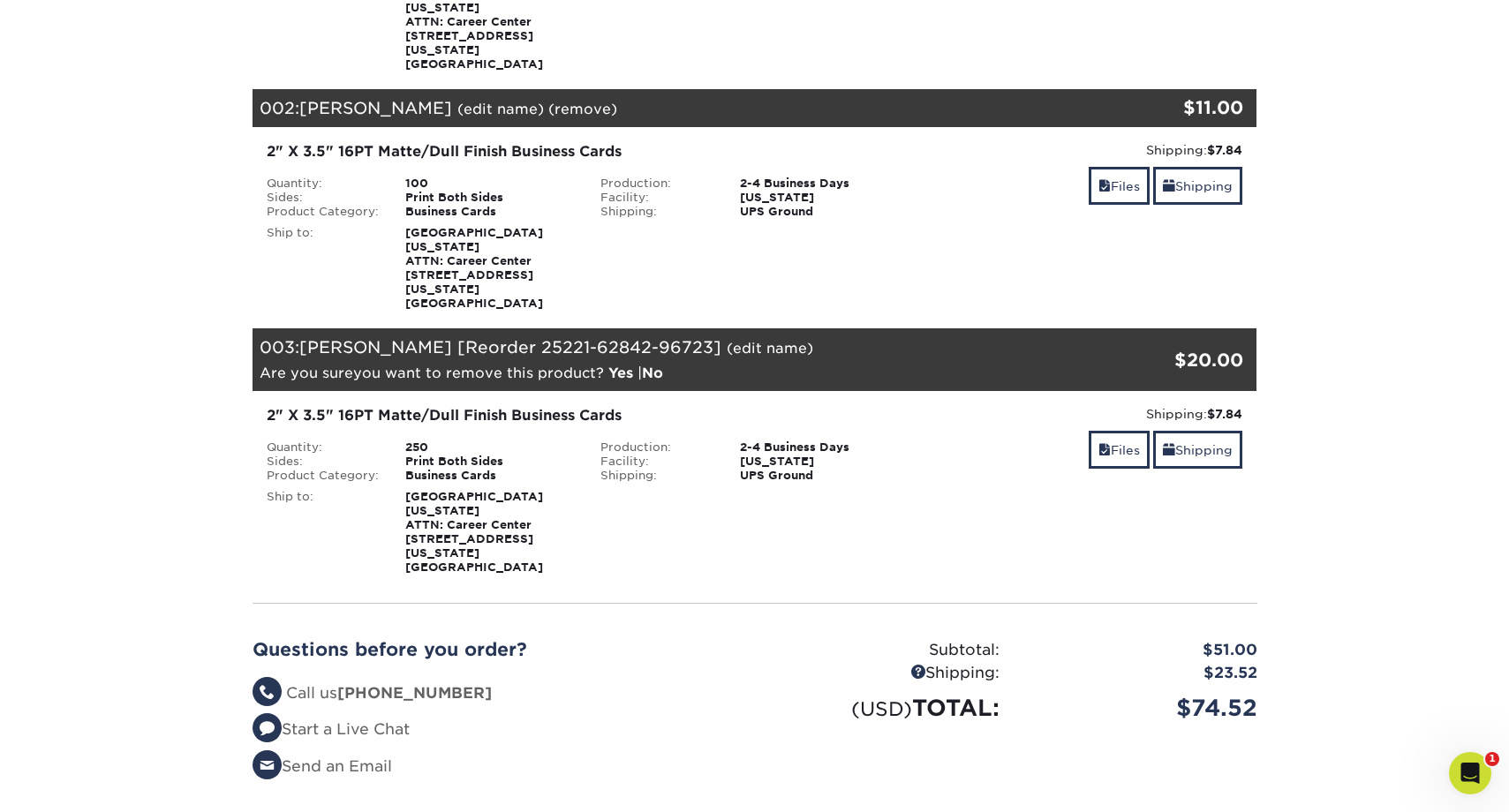
scroll to position [426, 0]
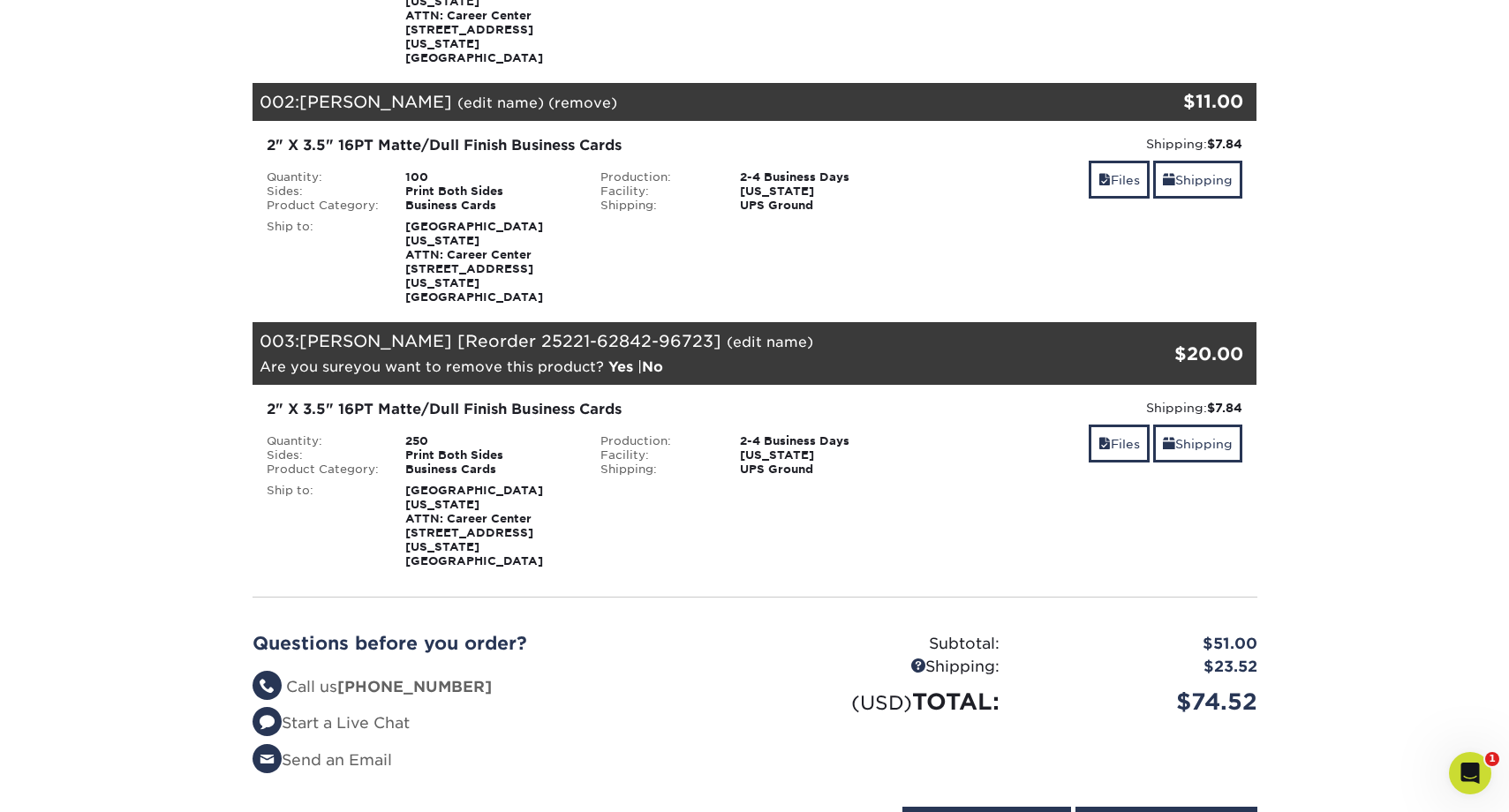
click at [626, 358] on link "Yes" at bounding box center [620, 366] width 24 height 17
click at [1470, 775] on icon "Open Intercom Messenger" at bounding box center [1469, 771] width 29 height 29
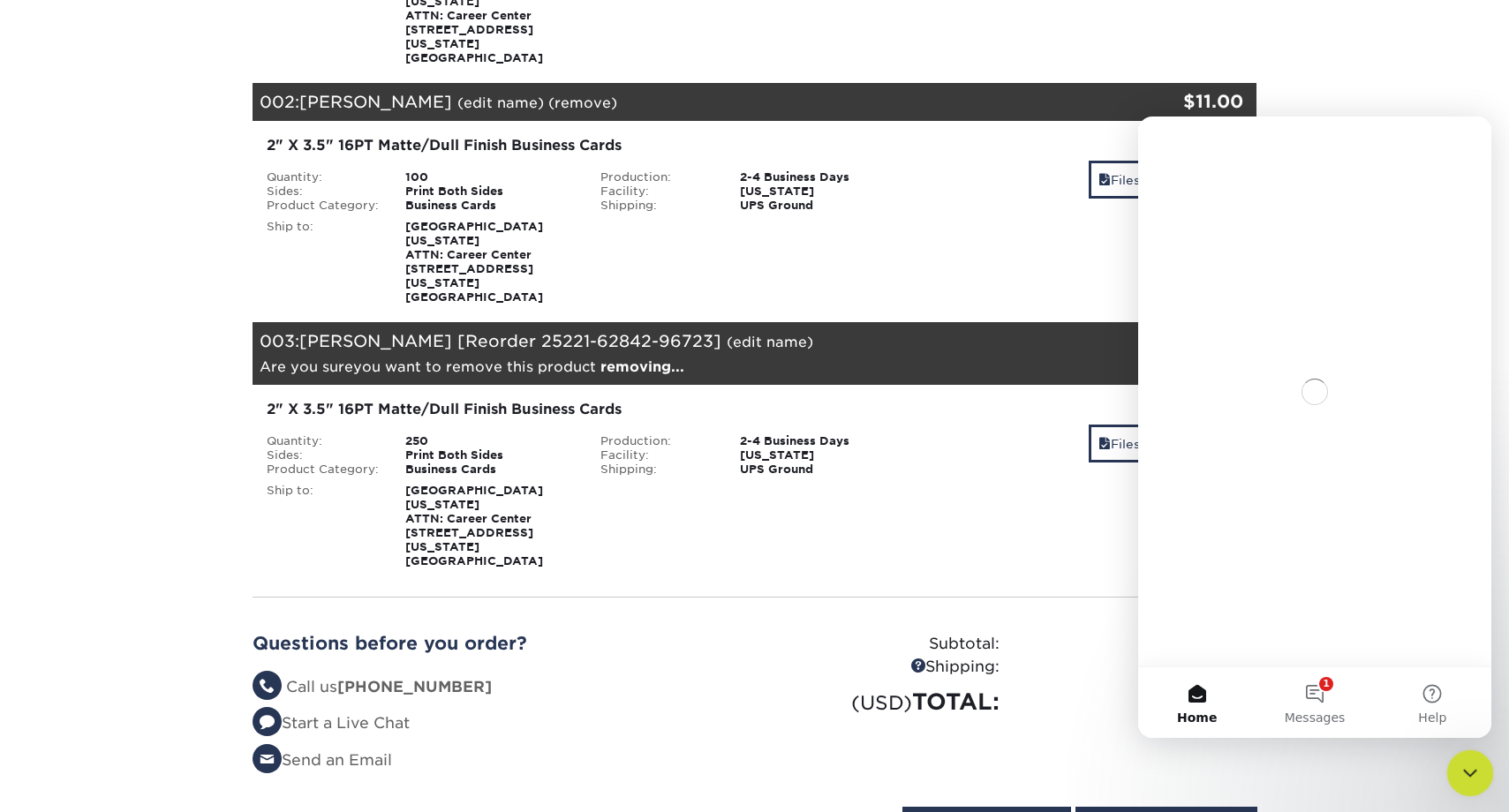
scroll to position [0, 0]
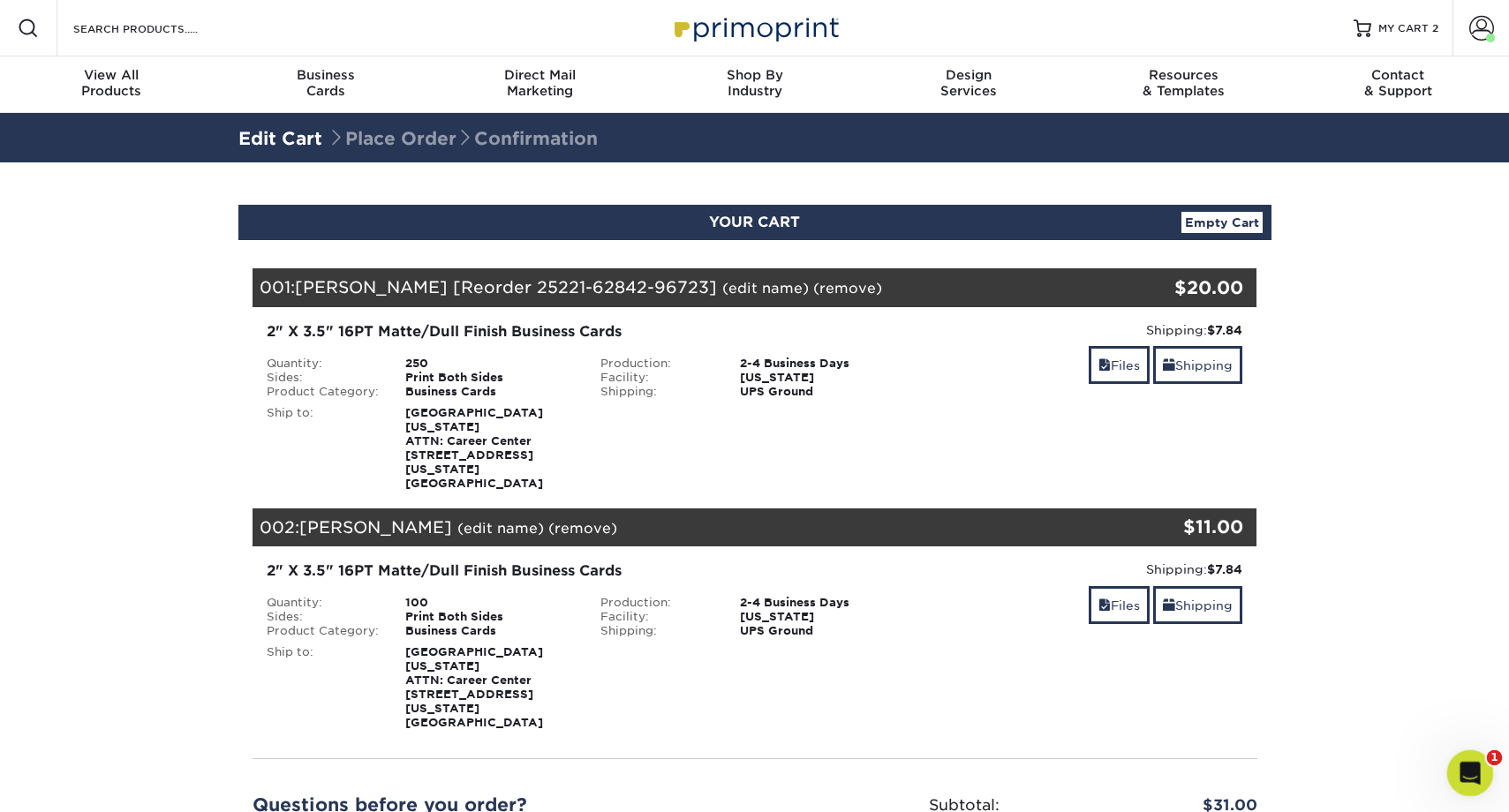
click at [1473, 776] on icon "Open Intercom Messenger" at bounding box center [1469, 771] width 29 height 29
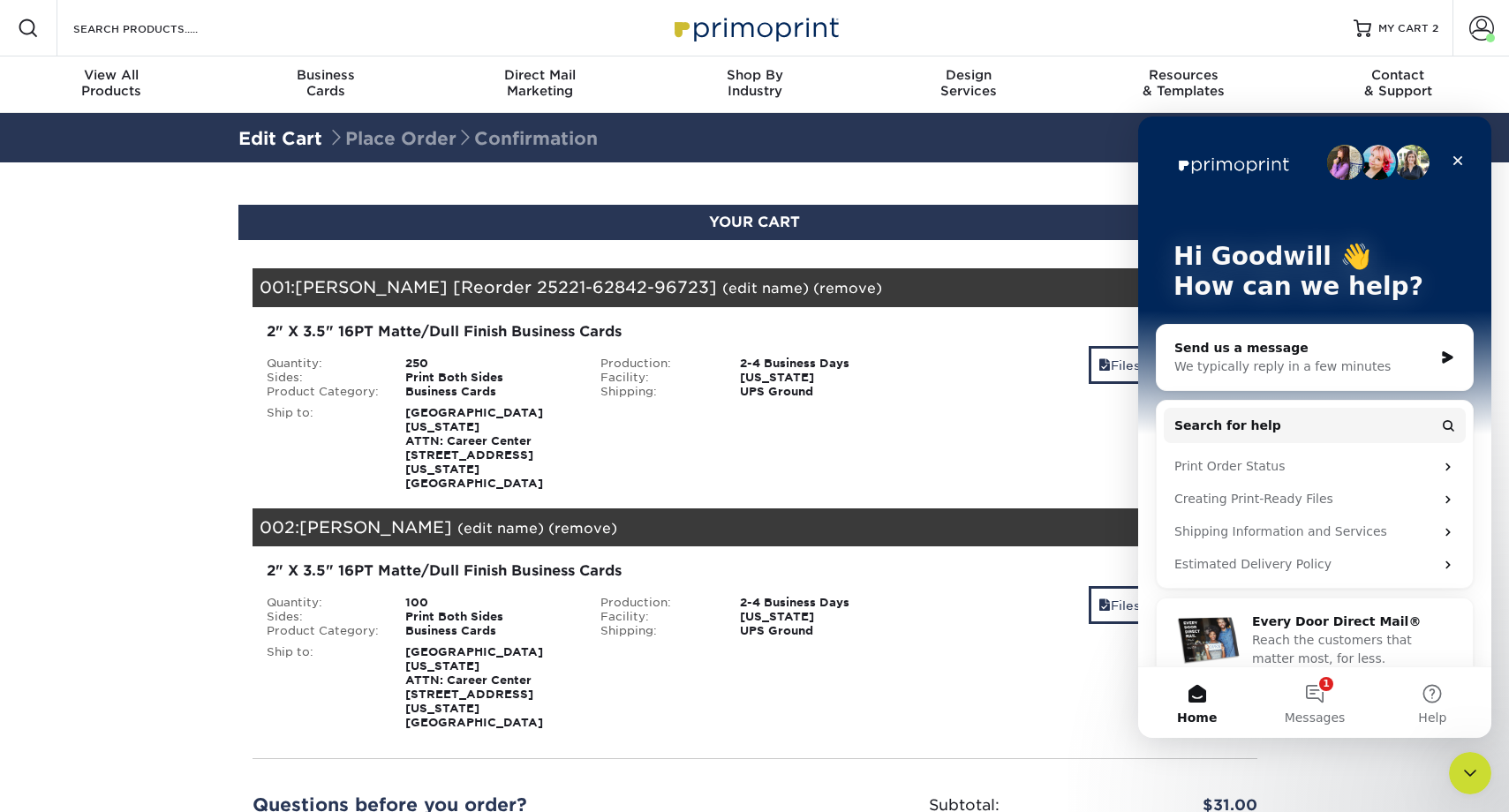
click at [1302, 362] on div "We typically reply in a few minutes" at bounding box center [1303, 367] width 258 height 19
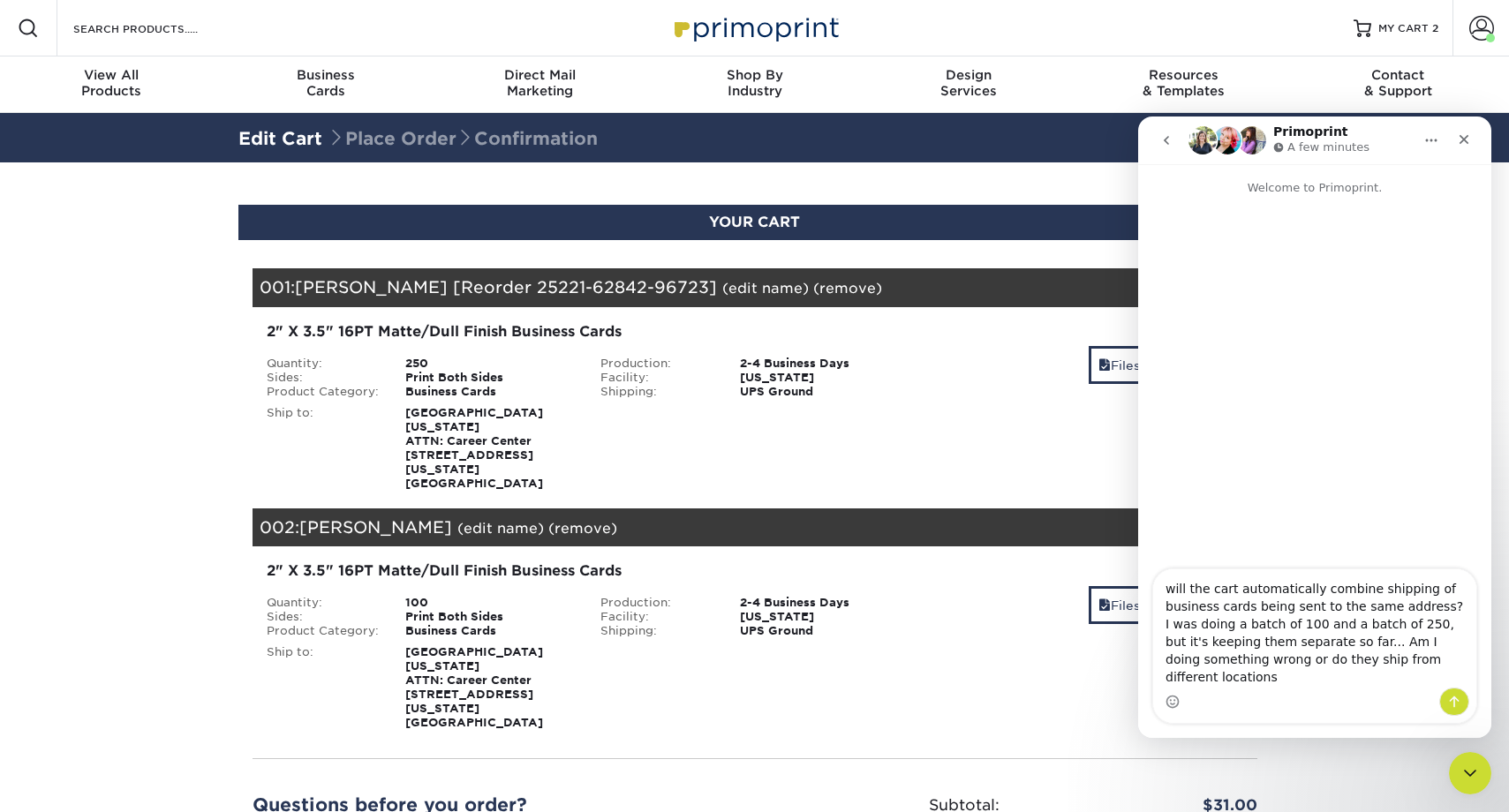
type textarea "will the cart automatically combine shipping of business cards being sent to th…"
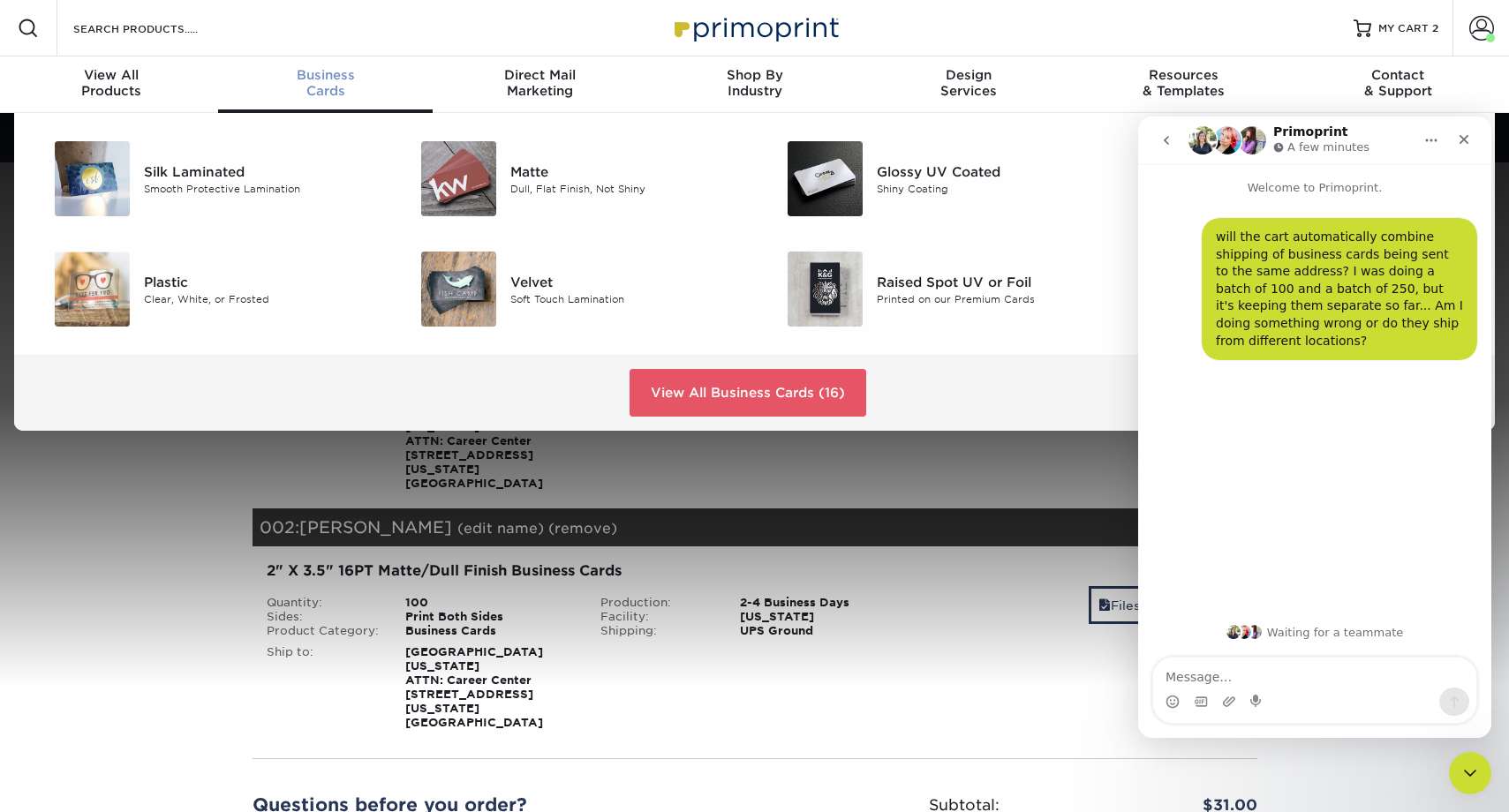
click at [322, 77] on span "Business" at bounding box center [325, 75] width 214 height 16
click at [525, 181] on div "Dull, Flat Finish, Not Shiny" at bounding box center [626, 188] width 231 height 15
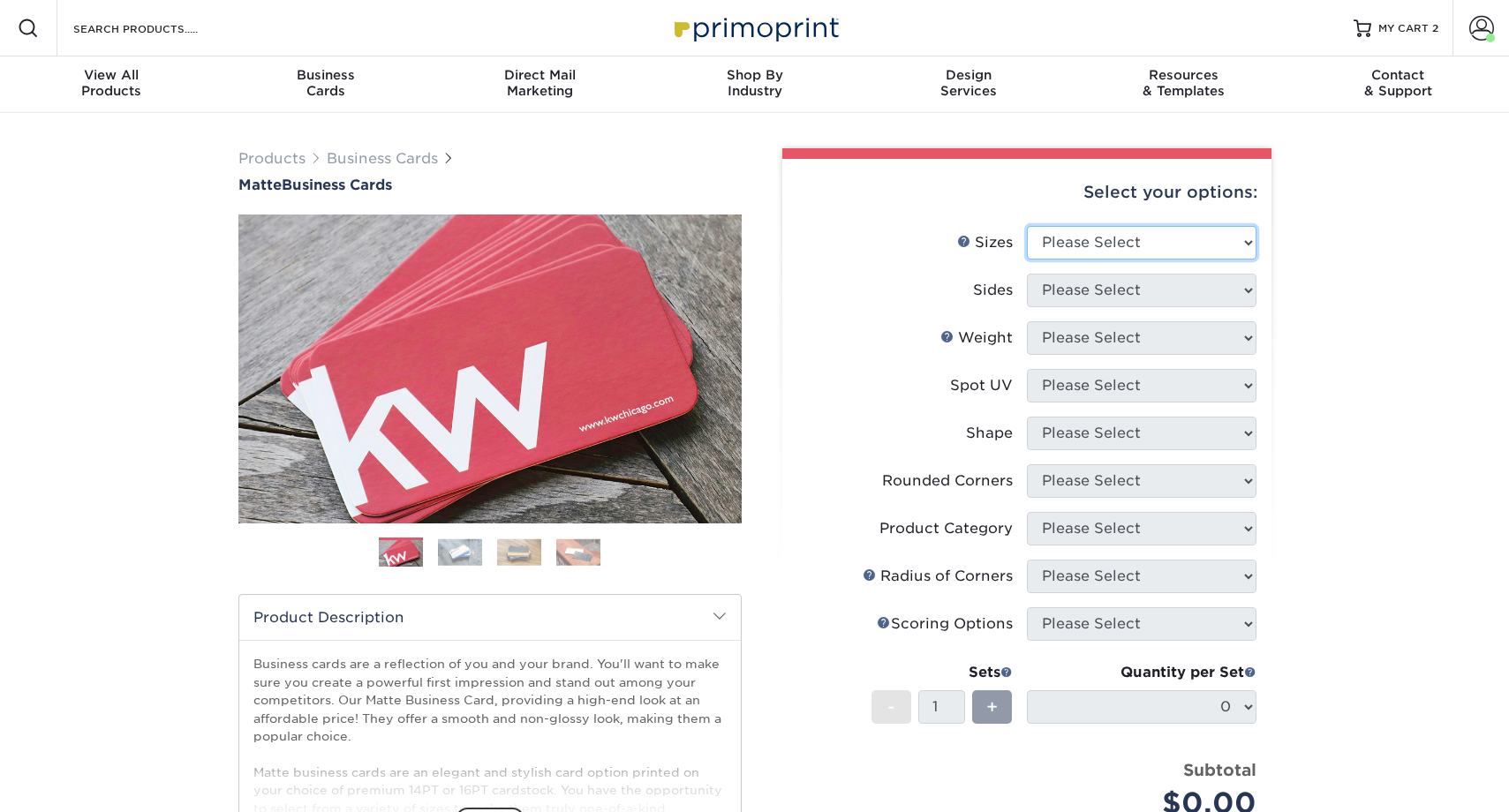
click at [1058, 248] on select "Please Select 1.5" x 3.5" - Mini 1.75" x 3.5" - Mini 2" x 2" - Square 2" x 3" -…" at bounding box center [1142, 243] width 230 height 33
select select "2.00x3.50"
click at [1028, 226] on select "Please Select 1.5" x 3.5" - Mini 1.75" x 3.5" - Mini 2" x 2" - Square 2" x 3" -…" at bounding box center [1142, 243] width 230 height 33
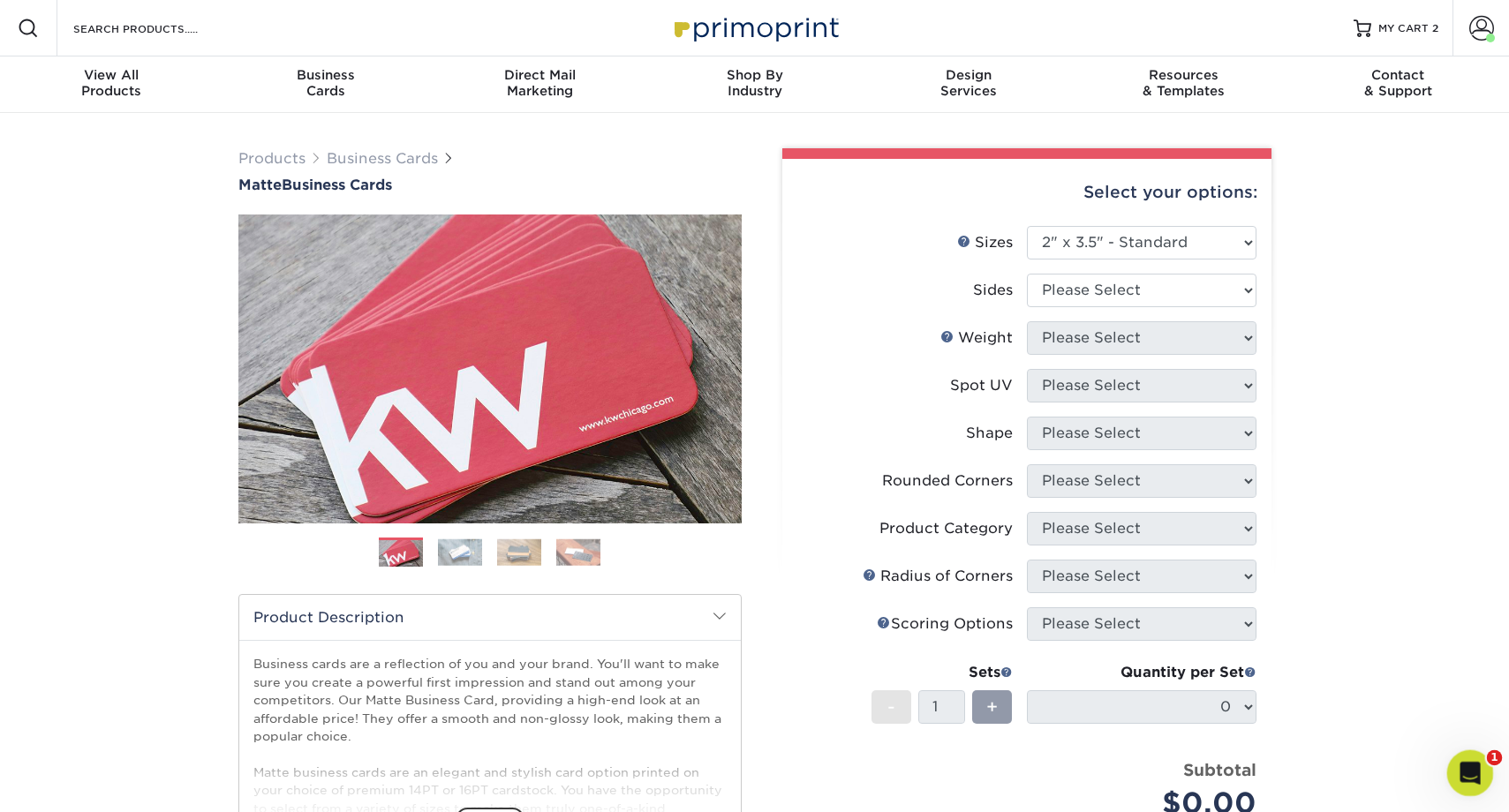
click at [1479, 766] on icon "Open Intercom Messenger" at bounding box center [1469, 771] width 29 height 29
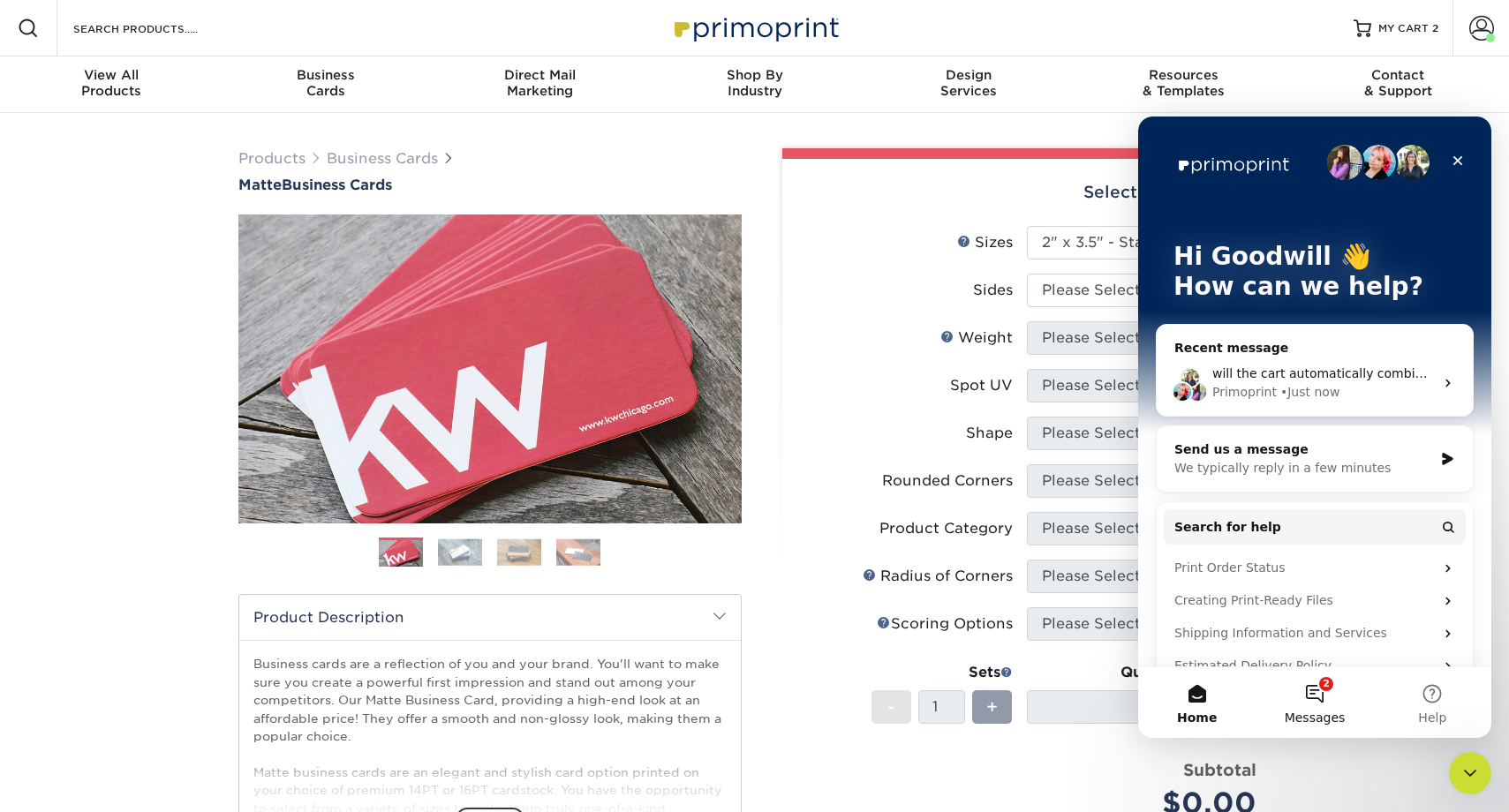
click at [1312, 699] on button "2 Messages" at bounding box center [1314, 702] width 117 height 70
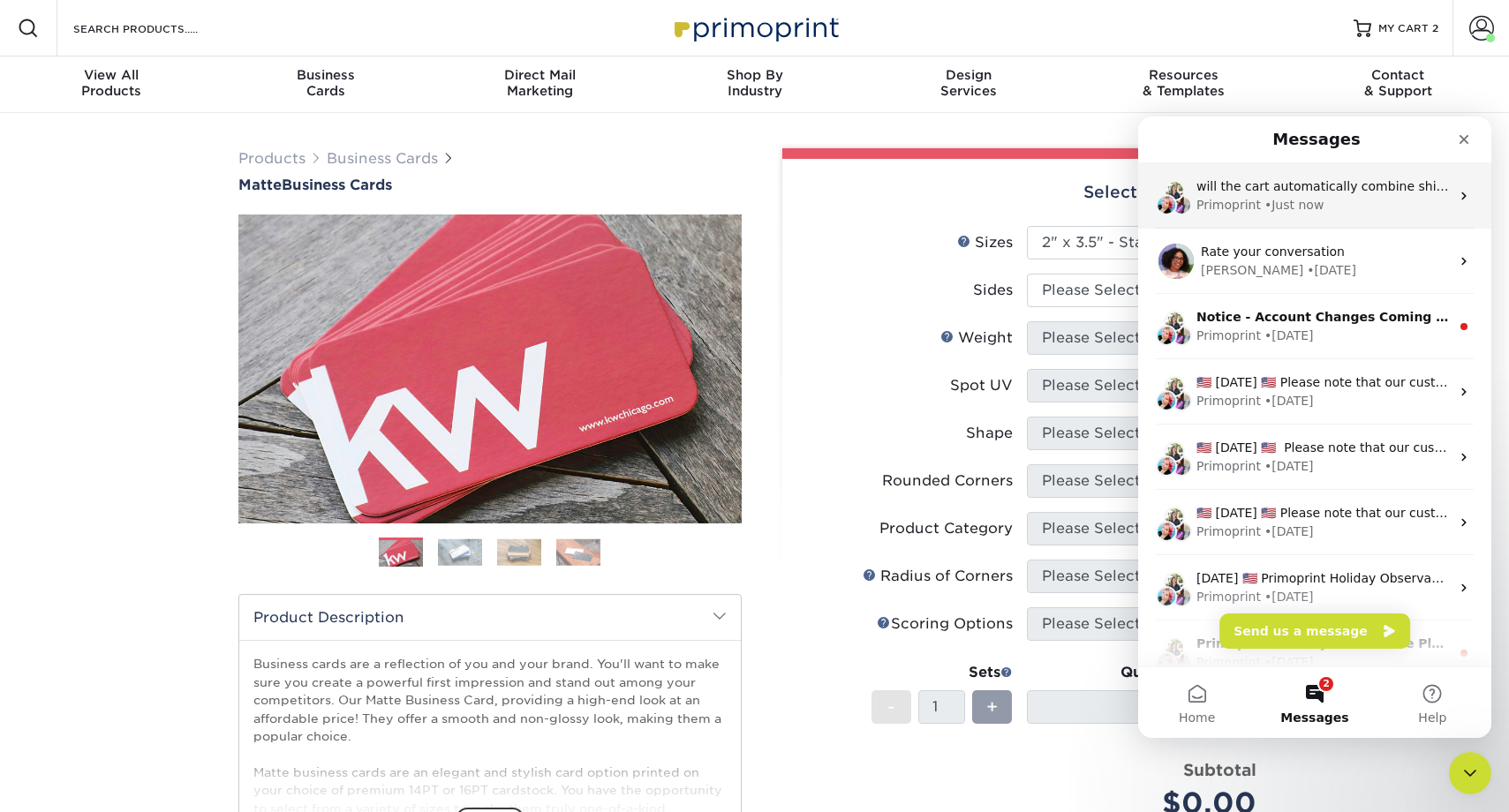
click at [1341, 195] on div "will the cart automatically combine shipping of business cards being sent to th…" at bounding box center [1323, 186] width 253 height 19
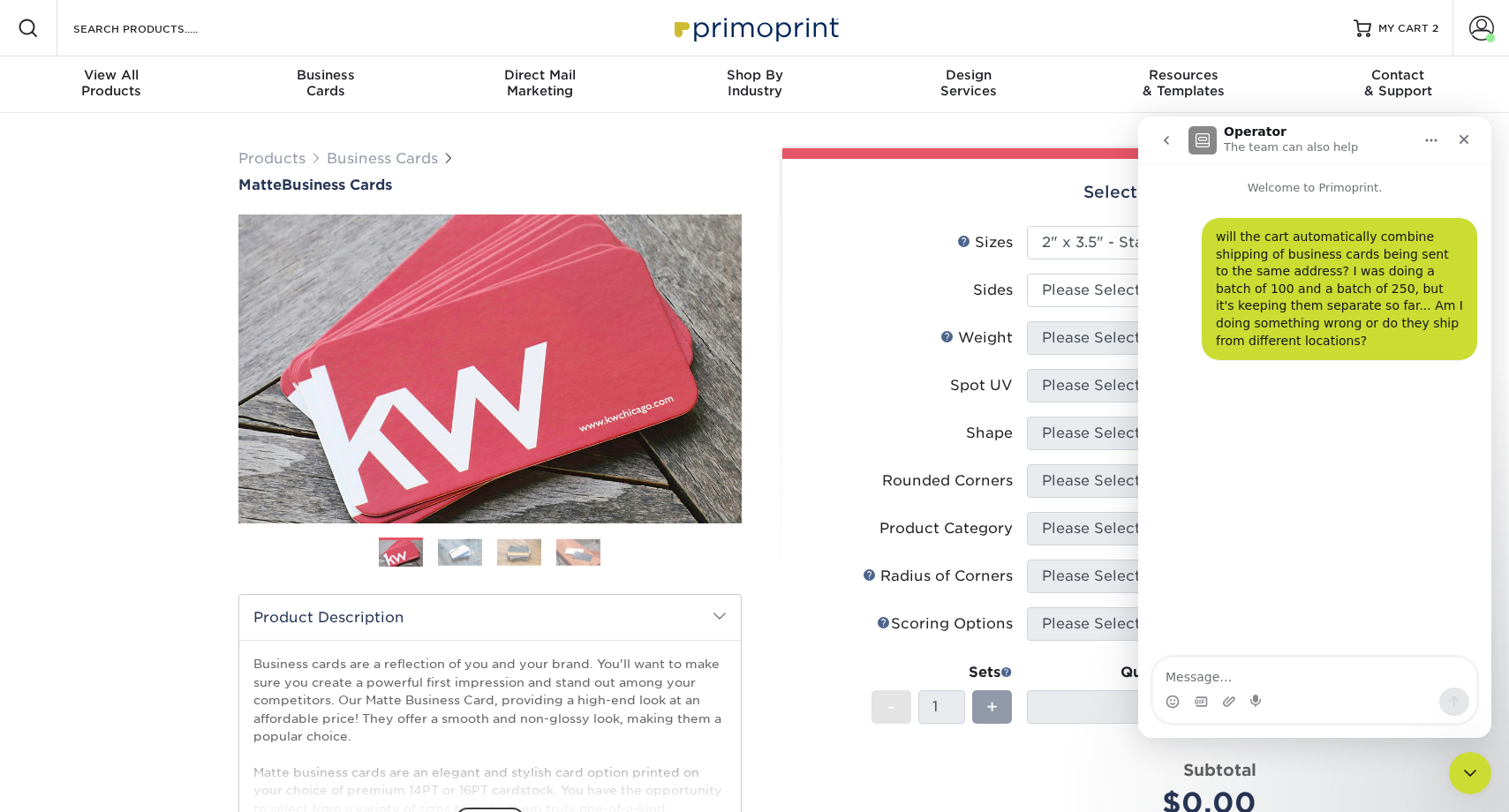
click at [1429, 145] on icon "Home" at bounding box center [1432, 140] width 14 height 14
drag, startPoint x: 1343, startPoint y: 138, endPoint x: 1364, endPoint y: 149, distance: 23.7
click at [1364, 149] on div "Operator The team can also help" at bounding box center [1301, 141] width 224 height 31
drag, startPoint x: 1372, startPoint y: 138, endPoint x: 1438, endPoint y: 148, distance: 66.8
click at [1438, 148] on div "Operator The team can also help" at bounding box center [1315, 140] width 331 height 33
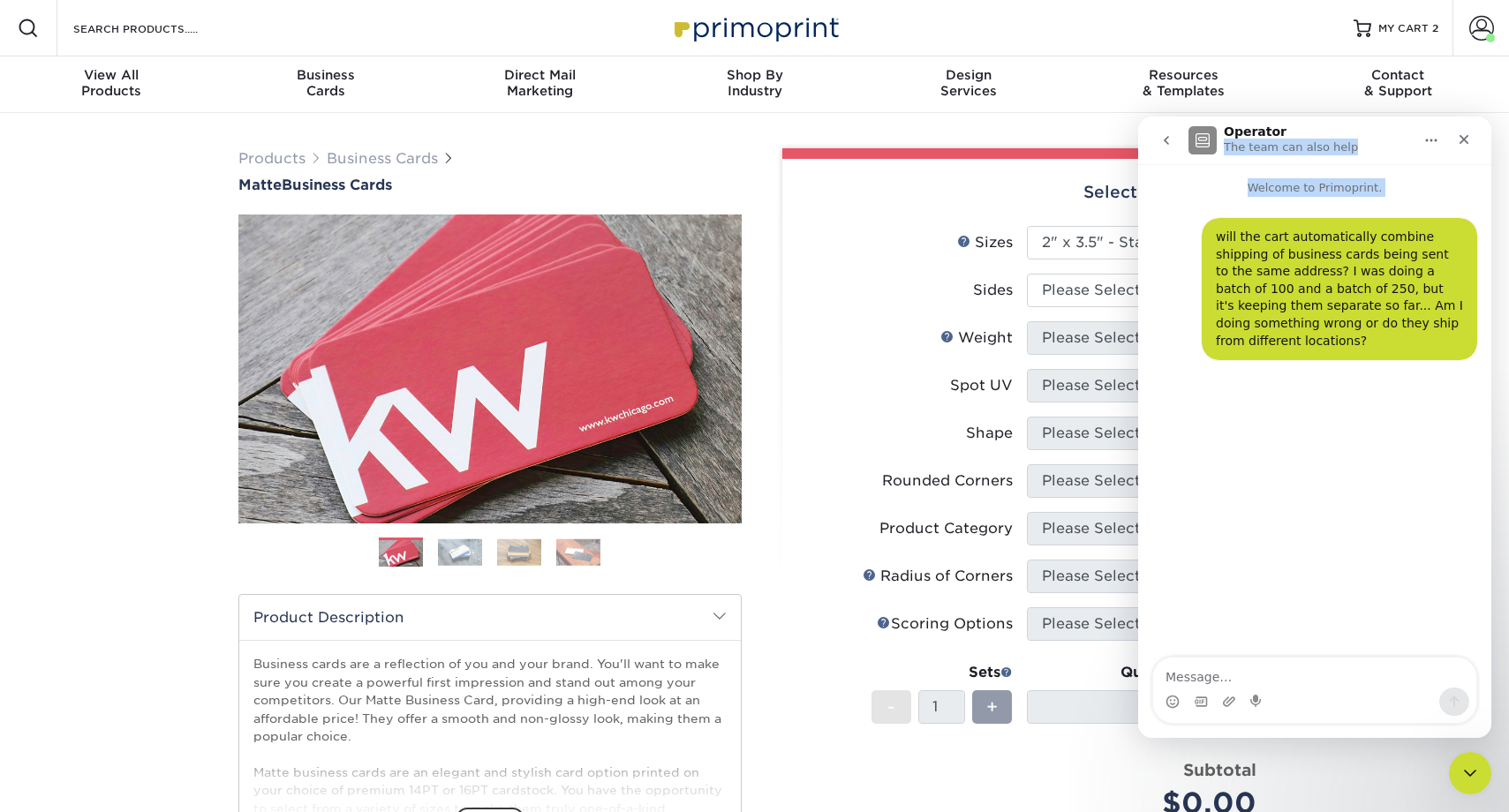
drag, startPoint x: 1393, startPoint y: 135, endPoint x: 1448, endPoint y: 203, distance: 87.5
click at [1448, 202] on div "Operator The team can also help Welcome to Primoprint. will the cart automatica…" at bounding box center [1314, 427] width 353 height 621
click at [1098, 293] on select "Please Select Print Both Sides Print Front Only" at bounding box center [1142, 291] width 230 height 33
select select "13abbda7-1d64-4f25-8bb2-c179b224825d"
click at [1028, 274] on select "Please Select Print Both Sides Print Front Only" at bounding box center [1142, 291] width 230 height 33
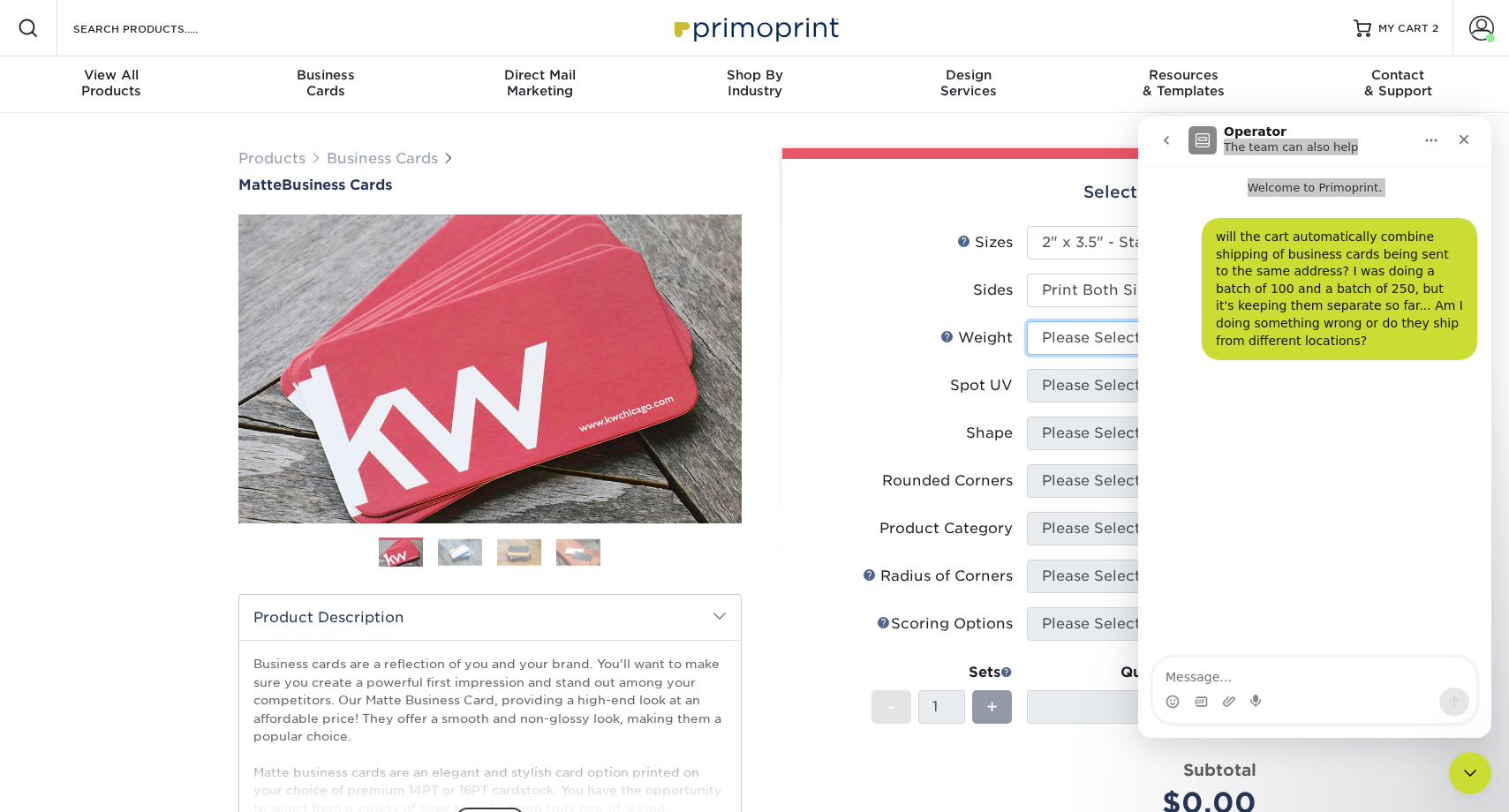
click at [1084, 338] on select "Please Select 16PT 14PT" at bounding box center [1142, 338] width 230 height 33
select select "16PT"
click at [1028, 322] on select "Please Select 16PT 14PT" at bounding box center [1142, 338] width 230 height 33
click at [1084, 376] on select "Please Select No Spot UV Front and Back (Both Sides) Front Only Back Only" at bounding box center [1142, 385] width 230 height 33
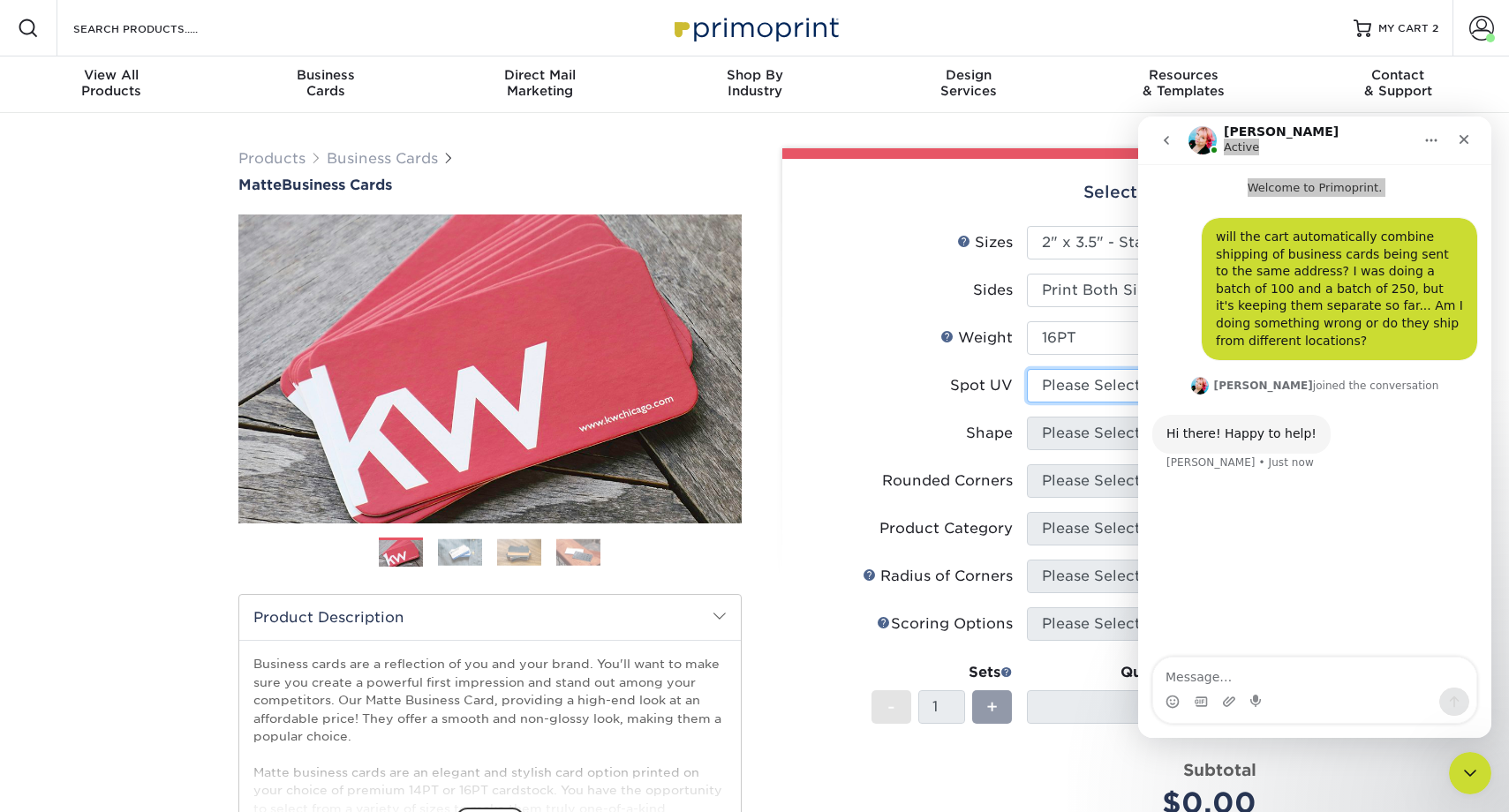
select select "3"
click at [1028, 369] on select "Please Select No Spot UV Front and Back (Both Sides) Front Only Back Only" at bounding box center [1142, 385] width 230 height 33
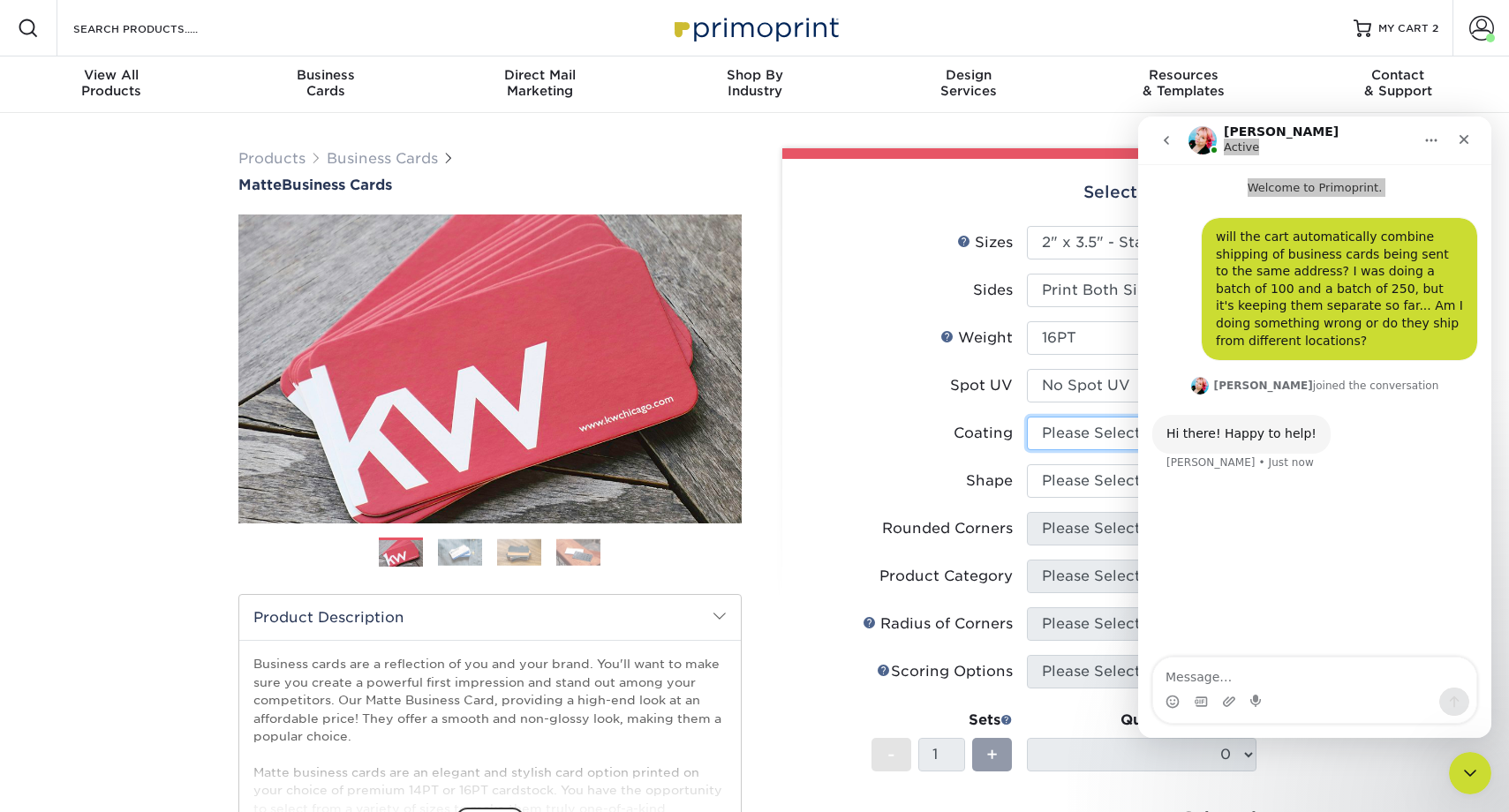
click at [1079, 427] on select at bounding box center [1142, 433] width 230 height 33
select select "121bb7b5-3b4d-429f-bd8d-bbf80e953313"
click at [1028, 417] on select at bounding box center [1142, 433] width 230 height 33
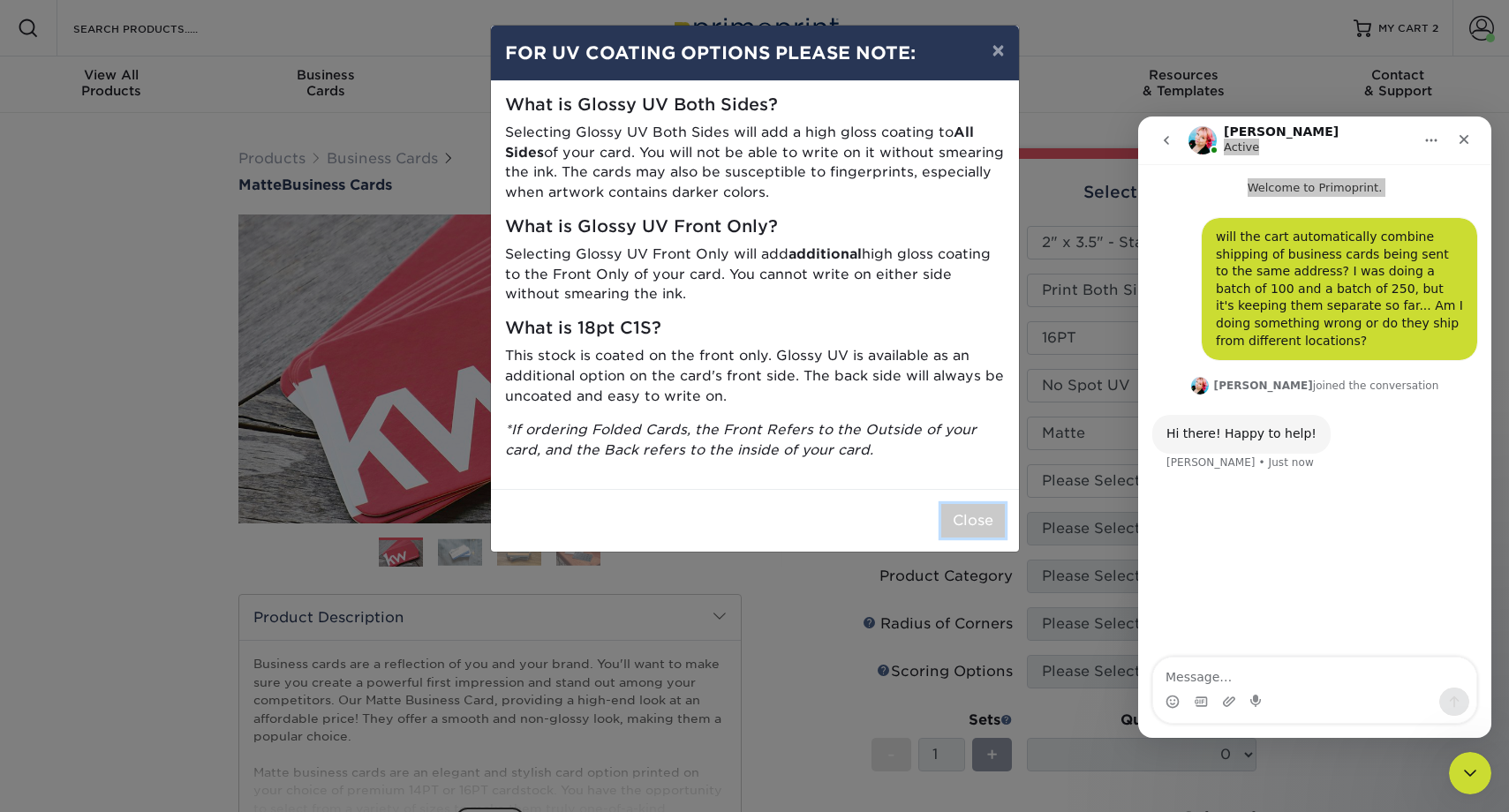
click at [984, 522] on button "Close" at bounding box center [973, 520] width 64 height 33
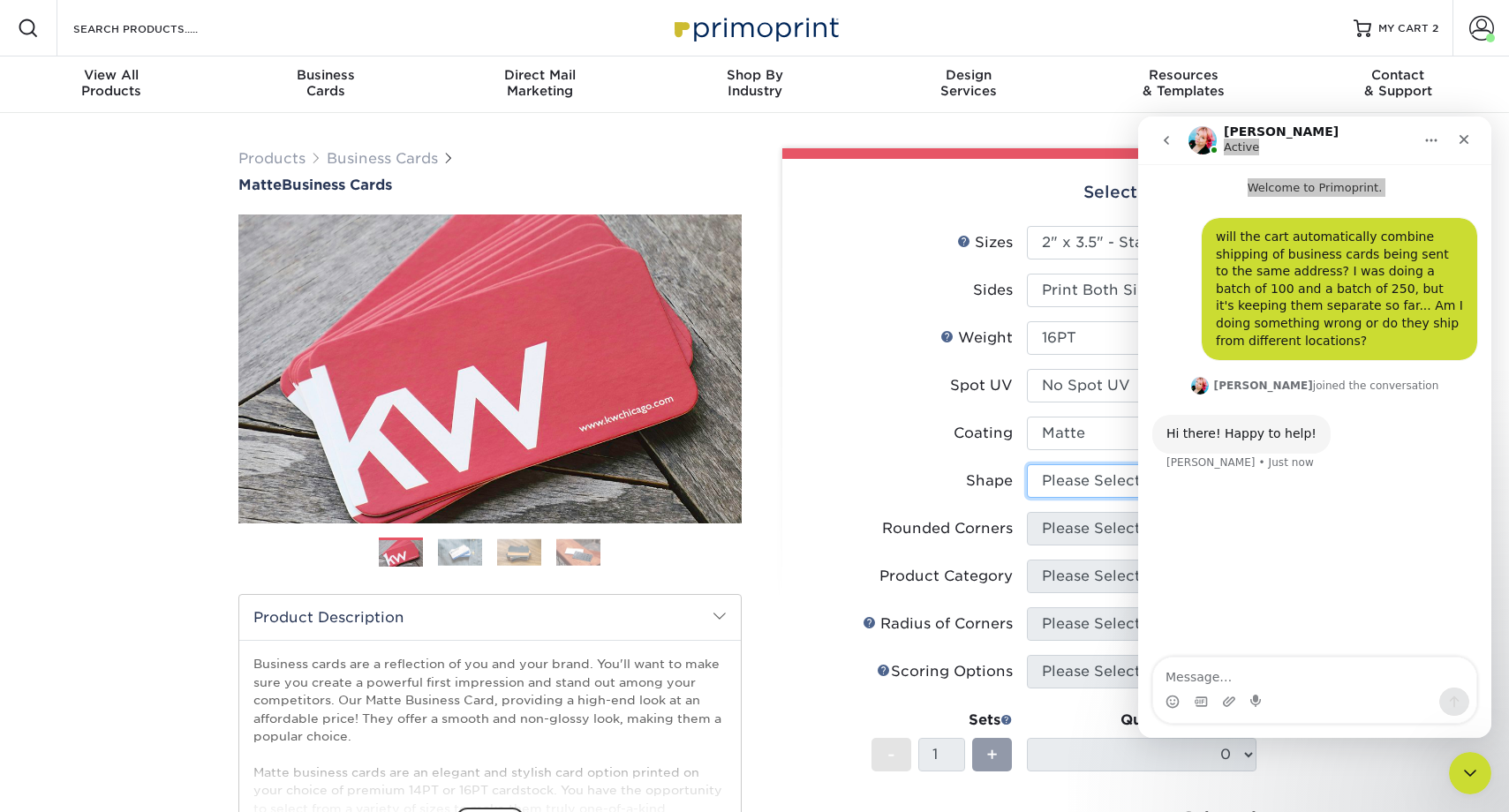
click at [1075, 482] on select "Please Select Standard Oval" at bounding box center [1142, 481] width 230 height 33
select select "standard"
click at [1028, 465] on select "Please Select Standard Oval" at bounding box center [1142, 481] width 230 height 33
click at [1076, 527] on select "Please Select Yes - Round 2 Corners Yes - Round 4 Corners No" at bounding box center [1142, 528] width 230 height 33
select select "0"
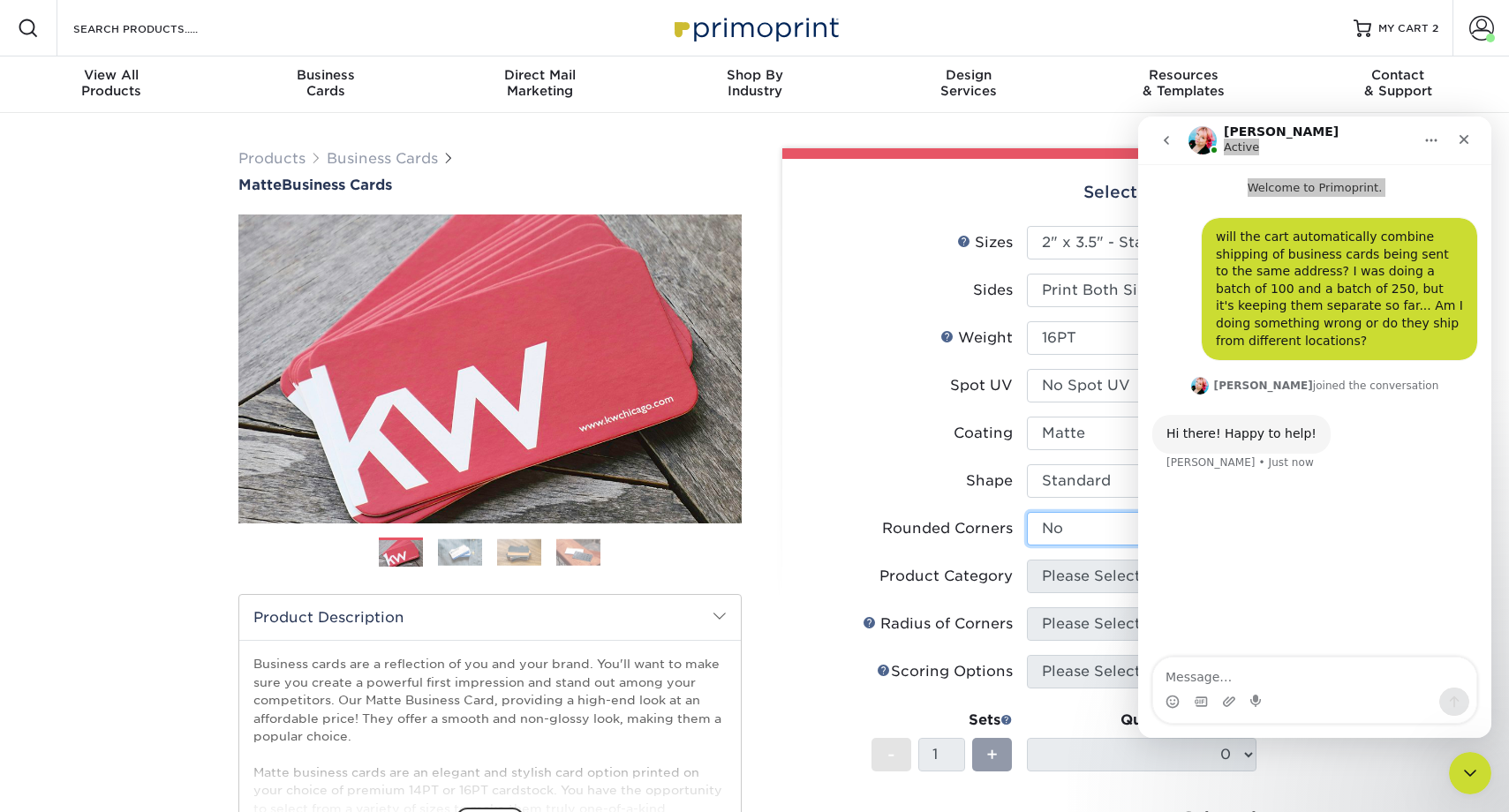
click at [1028, 512] on select "Please Select Yes - Round 2 Corners Yes - Round 4 Corners No" at bounding box center [1142, 528] width 230 height 33
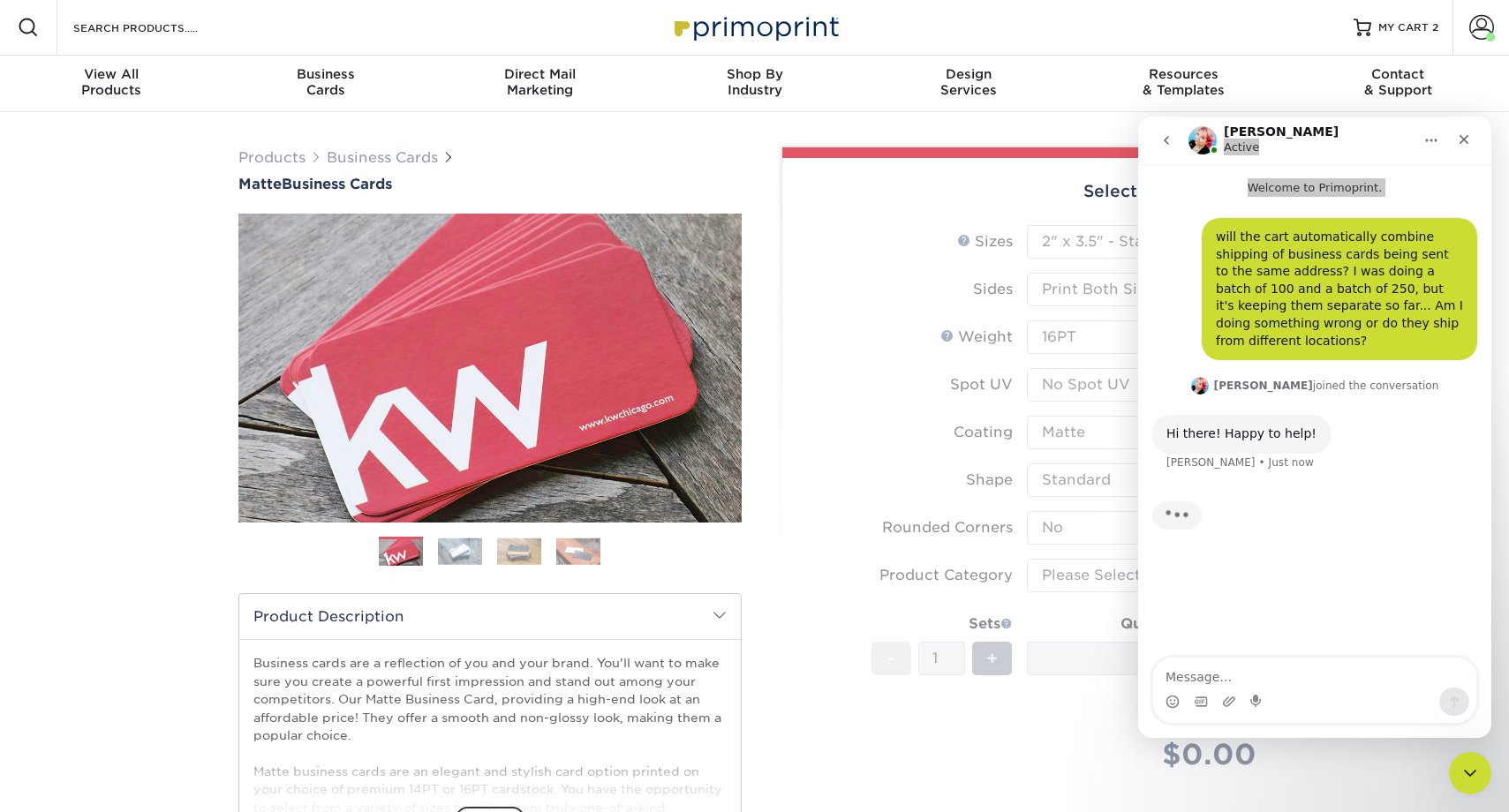
scroll to position [2, 0]
click at [1092, 579] on form "Sizes Help Sizes Please Select 1.5" x 3.5" - Mini 1.75" x 3.5" - Mini 2" x 2" -…" at bounding box center [1027, 518] width 461 height 587
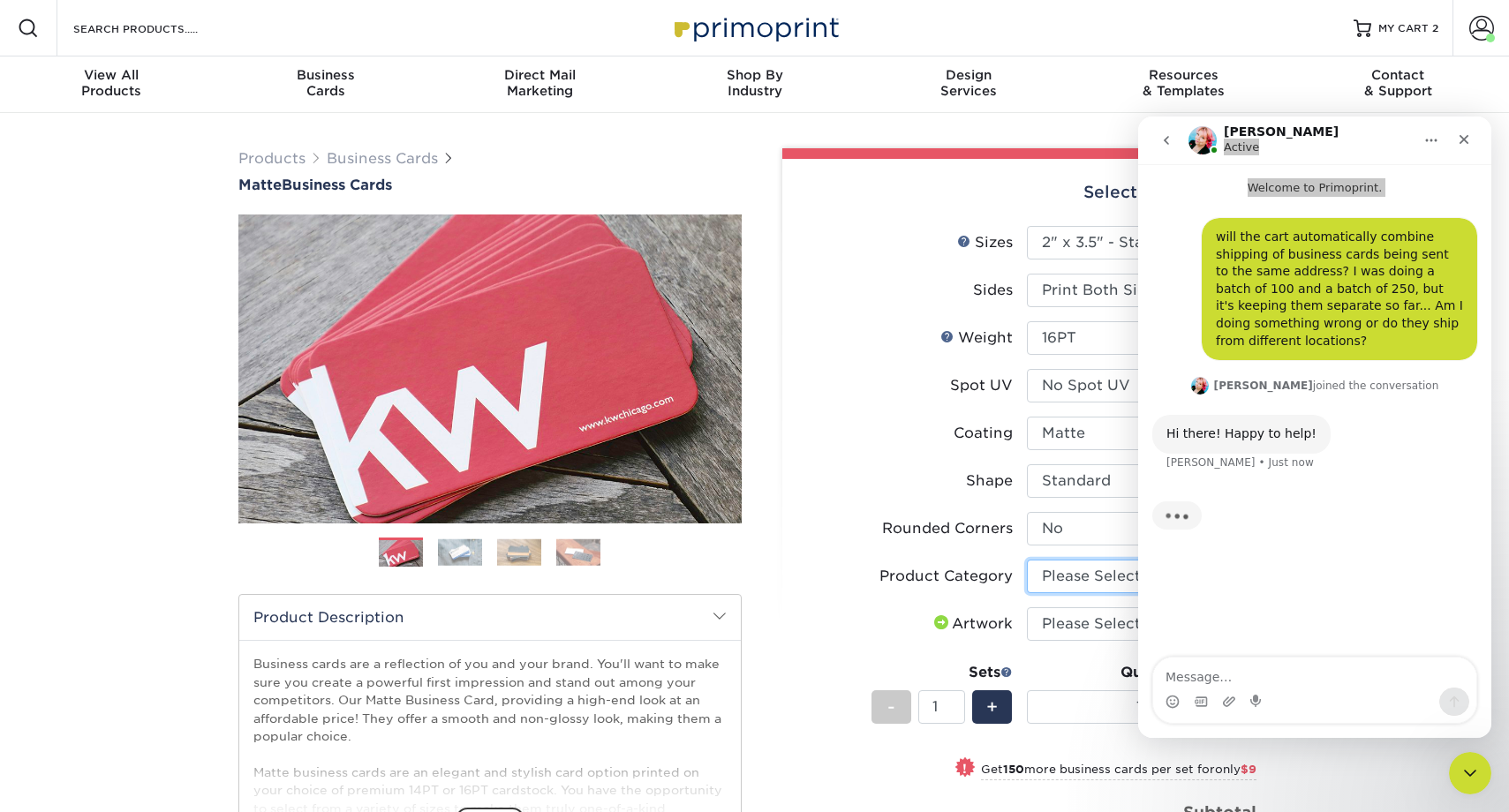
click at [1088, 577] on select "Please Select Business Cards" at bounding box center [1142, 576] width 230 height 33
select select "3b5148f1-0588-4f88-a218-97bcfdce65c1"
click at [1028, 560] on select "Please Select Business Cards" at bounding box center [1142, 576] width 230 height 33
click at [1079, 622] on select "Please Select I will upload files I need a design - $100" at bounding box center [1142, 624] width 230 height 33
select select "upload"
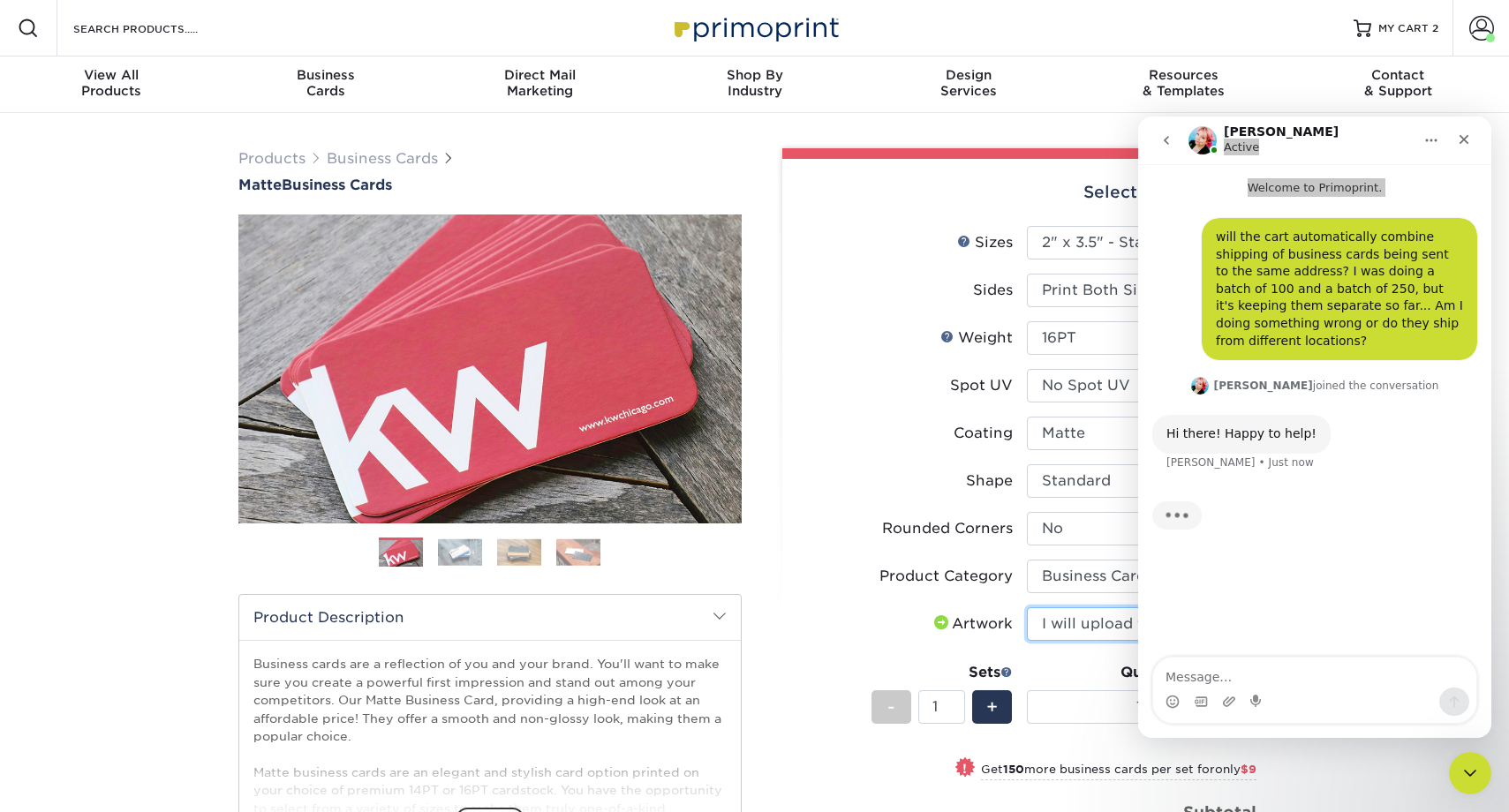
click at [1028, 608] on select "Please Select I will upload files I need a design - $100" at bounding box center [1142, 624] width 230 height 33
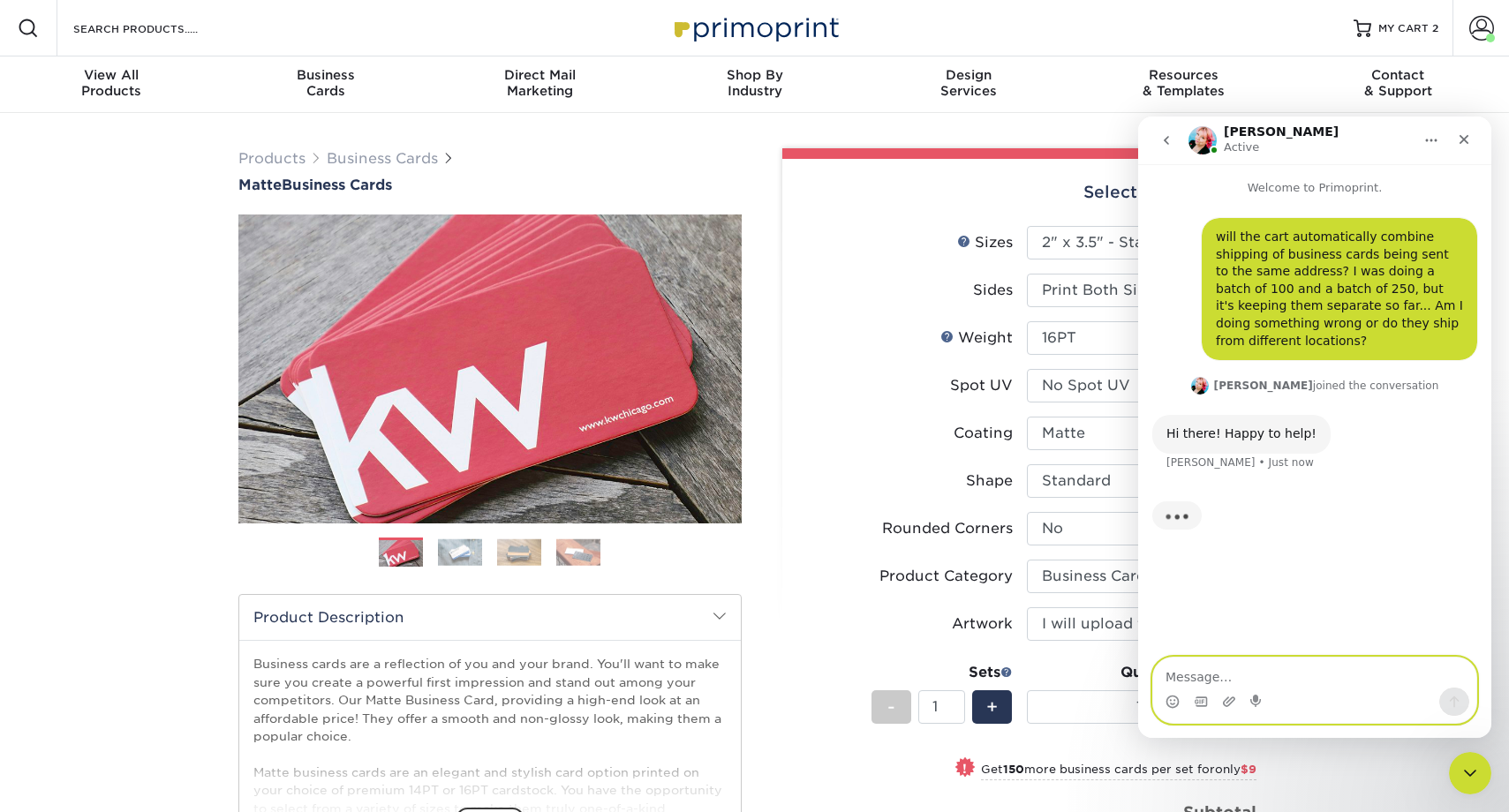
click at [1225, 679] on textarea "Message…" at bounding box center [1315, 672] width 323 height 30
type textarea "If it isn't possible, I can al"
drag, startPoint x: 1325, startPoint y: 680, endPoint x: 1130, endPoint y: 675, distance: 195.1
click at [1138, 675] on html "Jenny Active Welcome to Primoprint. will the cart automatically combine shippin…" at bounding box center [1314, 427] width 353 height 621
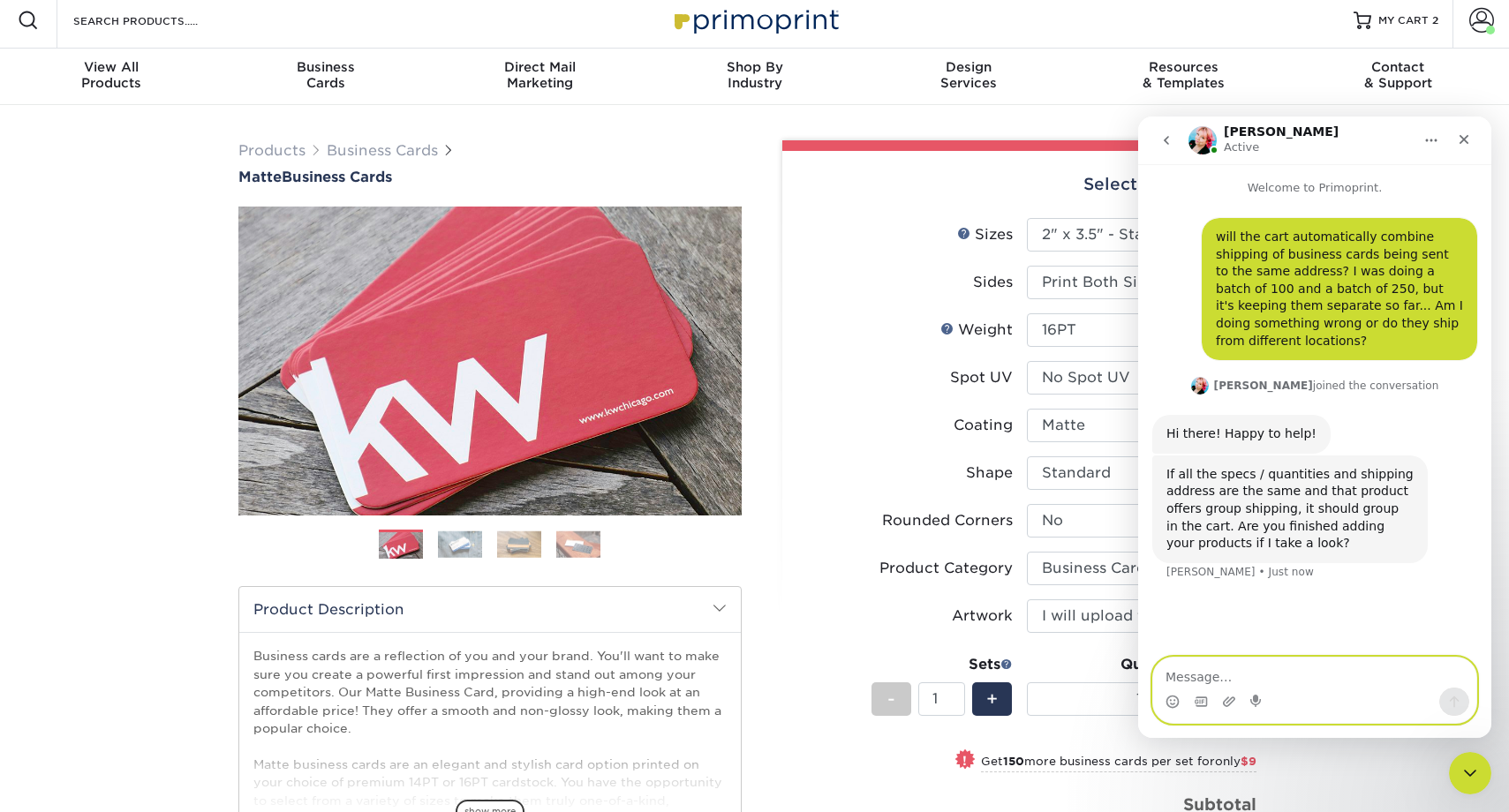
scroll to position [20, 0]
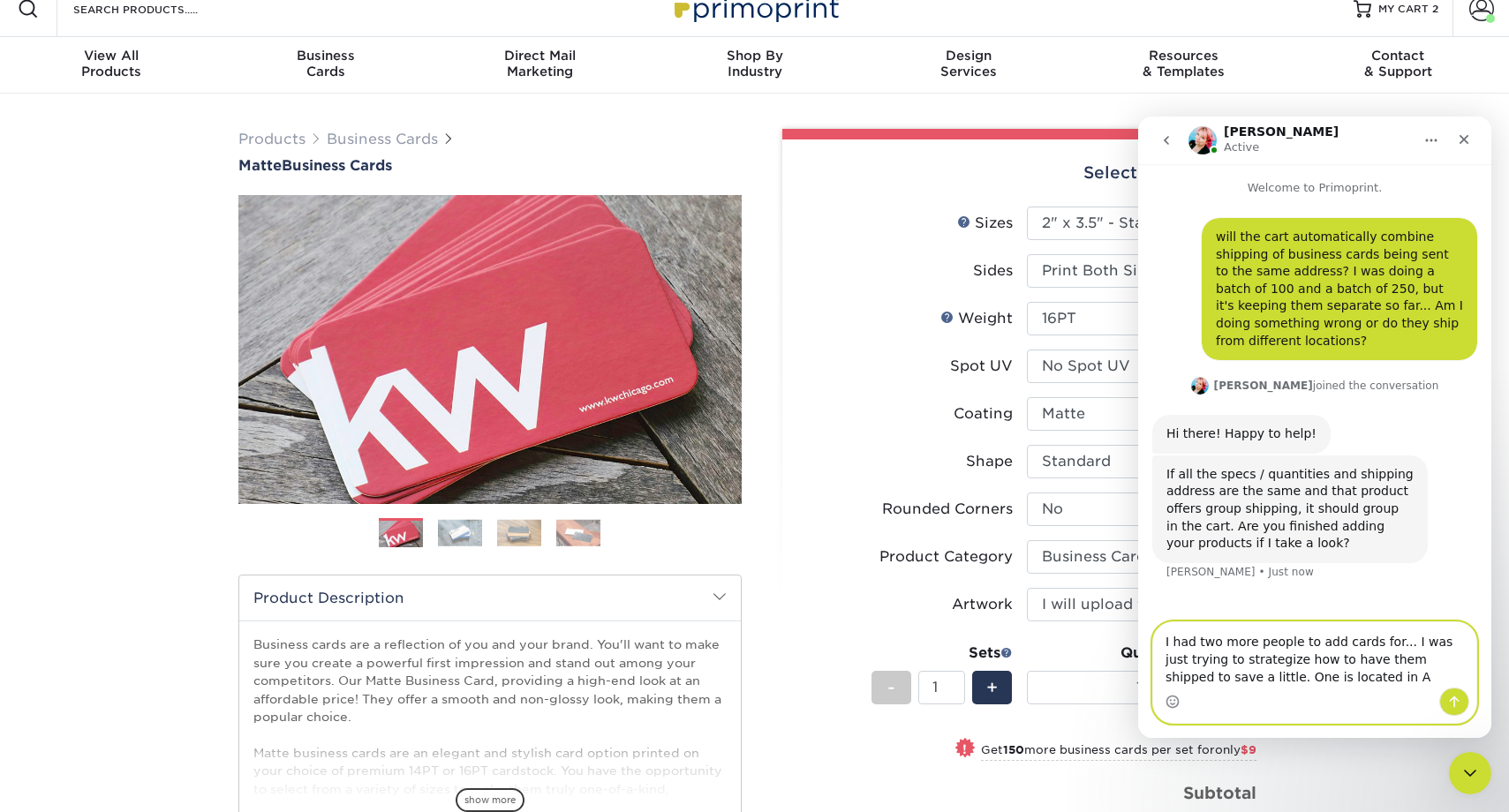
drag, startPoint x: 1353, startPoint y: 677, endPoint x: 1241, endPoint y: 677, distance: 112.0
click at [1241, 677] on textarea "I had two more people to add cards for... I was just trying to strategize how t…" at bounding box center [1315, 654] width 323 height 66
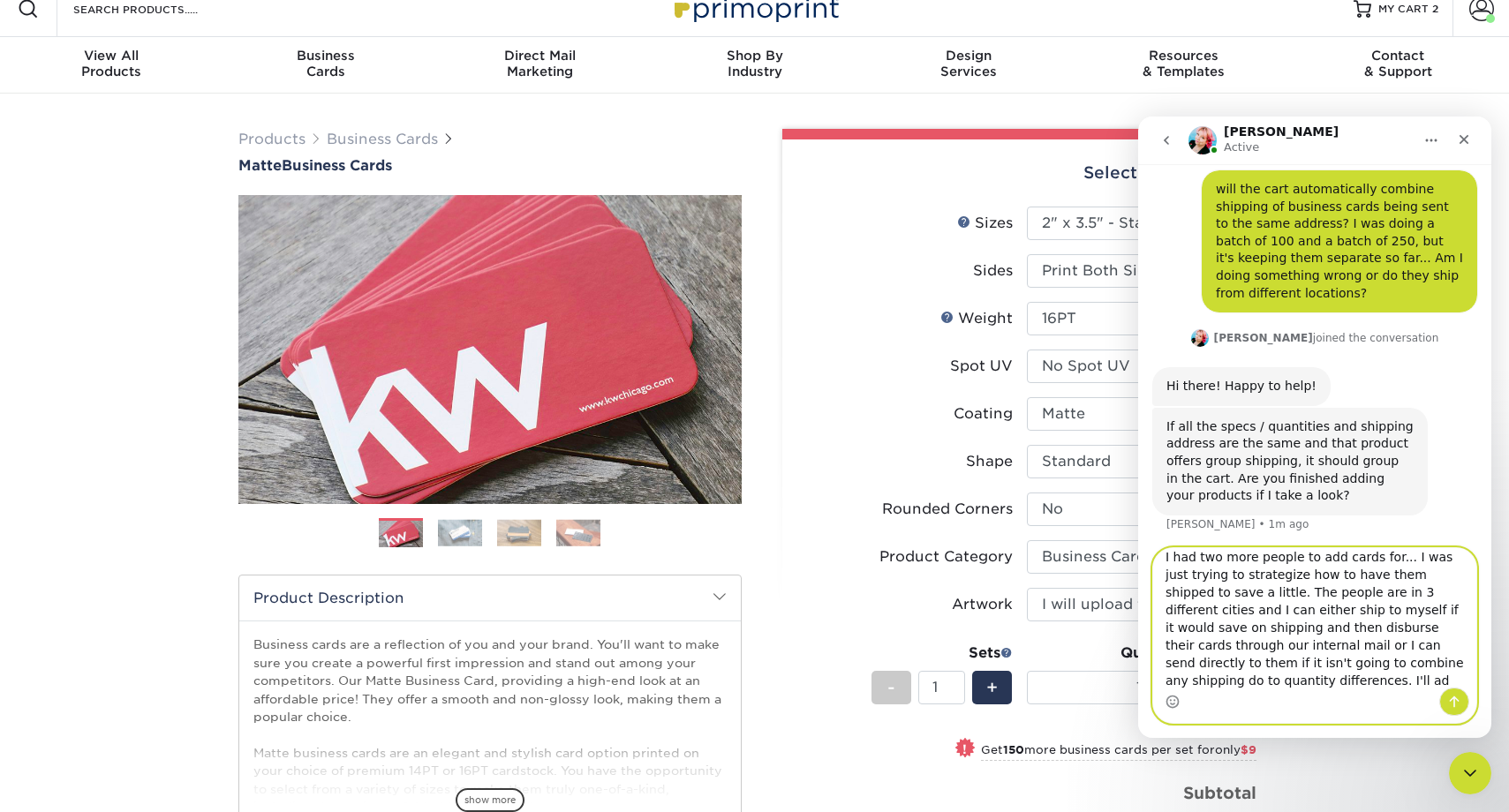
scroll to position [51, 0]
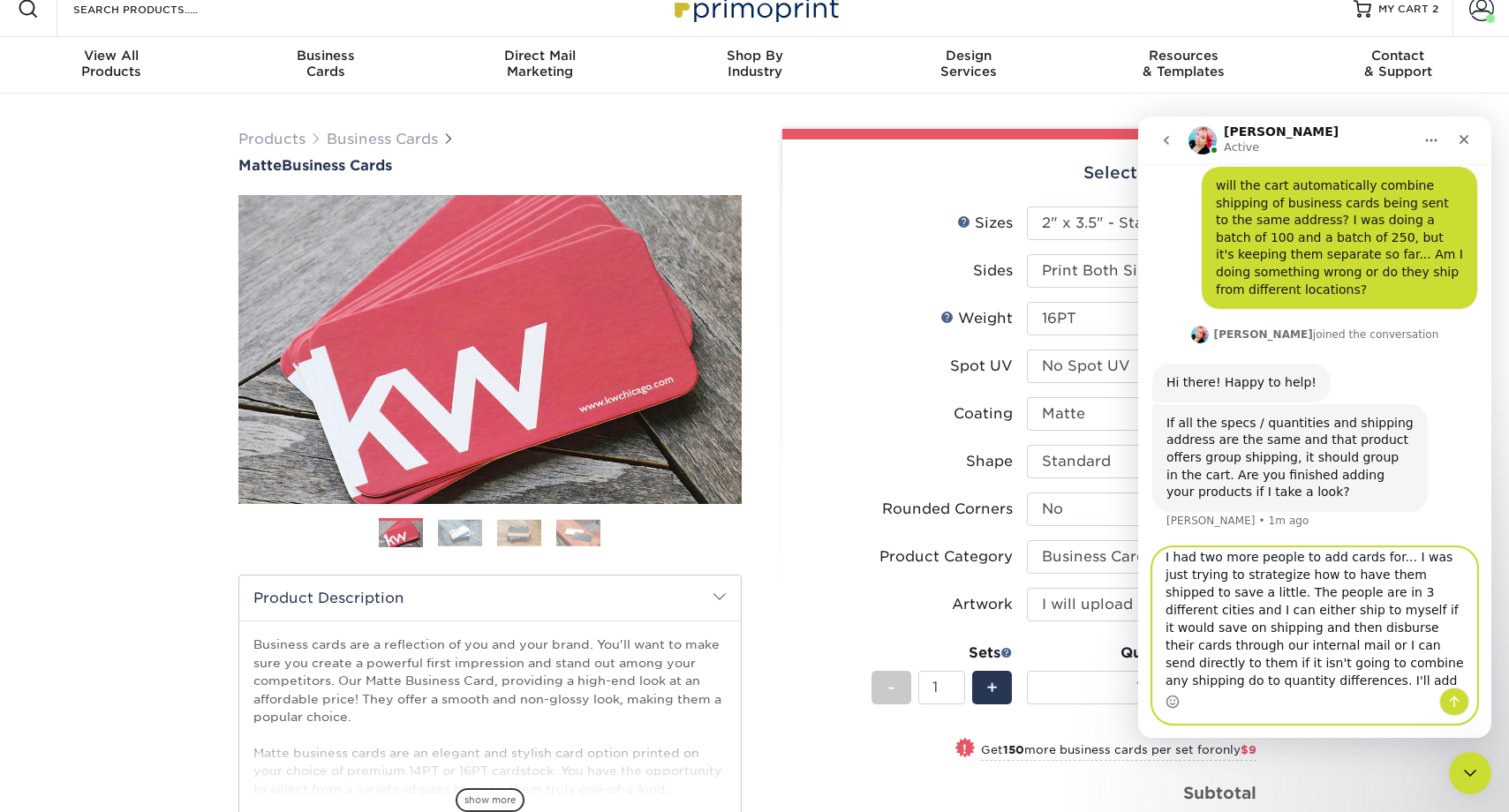
type textarea "I had two more people to add cards for... I was just trying to strategize how t…"
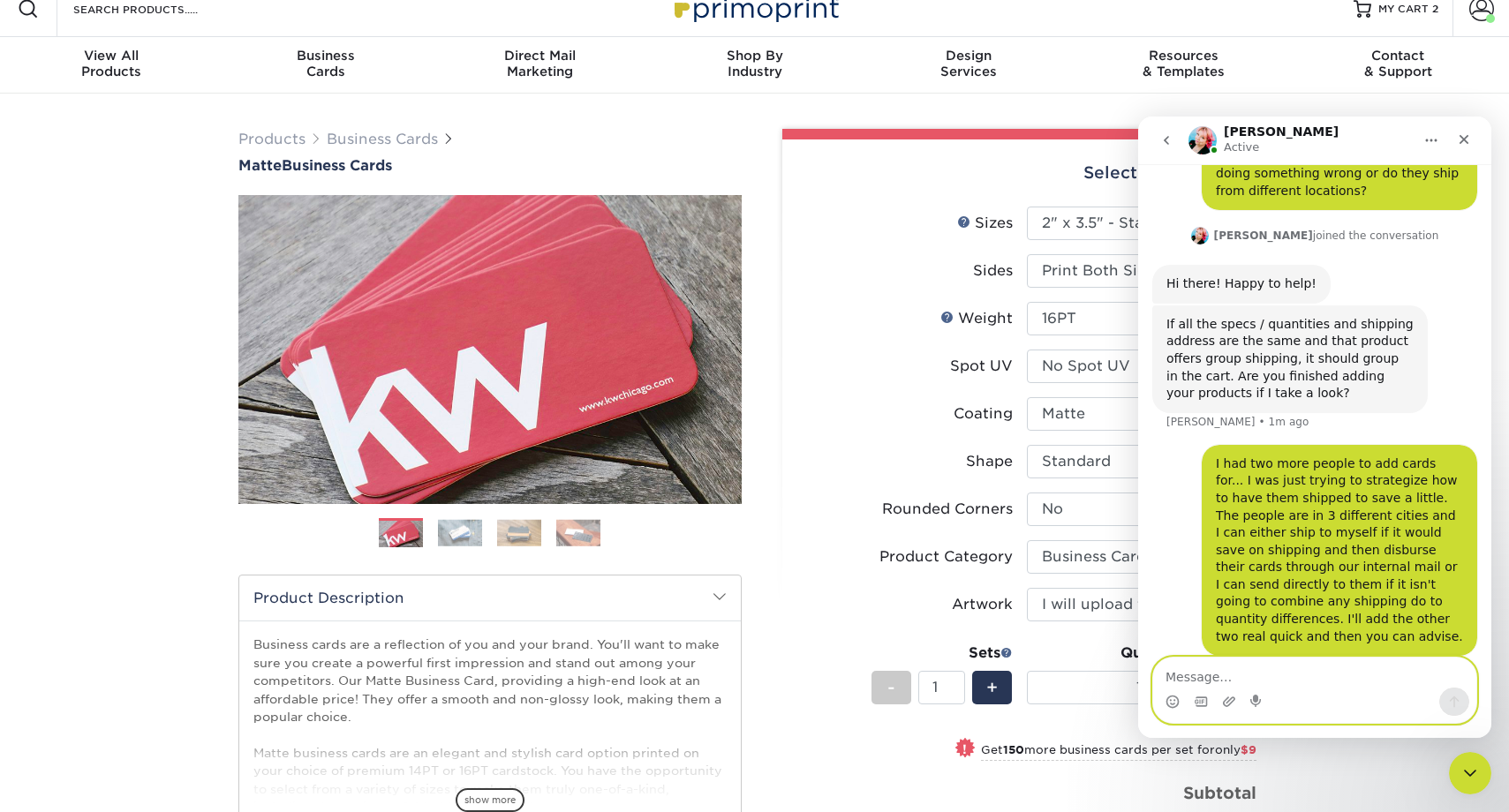
scroll to position [21, 0]
click at [1075, 638] on li "Sets - 1 + Quantity per Set 100* – $11.00 250* – $20.00 500 – $39.00 1000 – $49…" at bounding box center [1027, 687] width 459 height 104
click at [1074, 649] on div "Quantity per Set" at bounding box center [1142, 653] width 230 height 22
click at [1428, 146] on icon "Home" at bounding box center [1432, 140] width 14 height 14
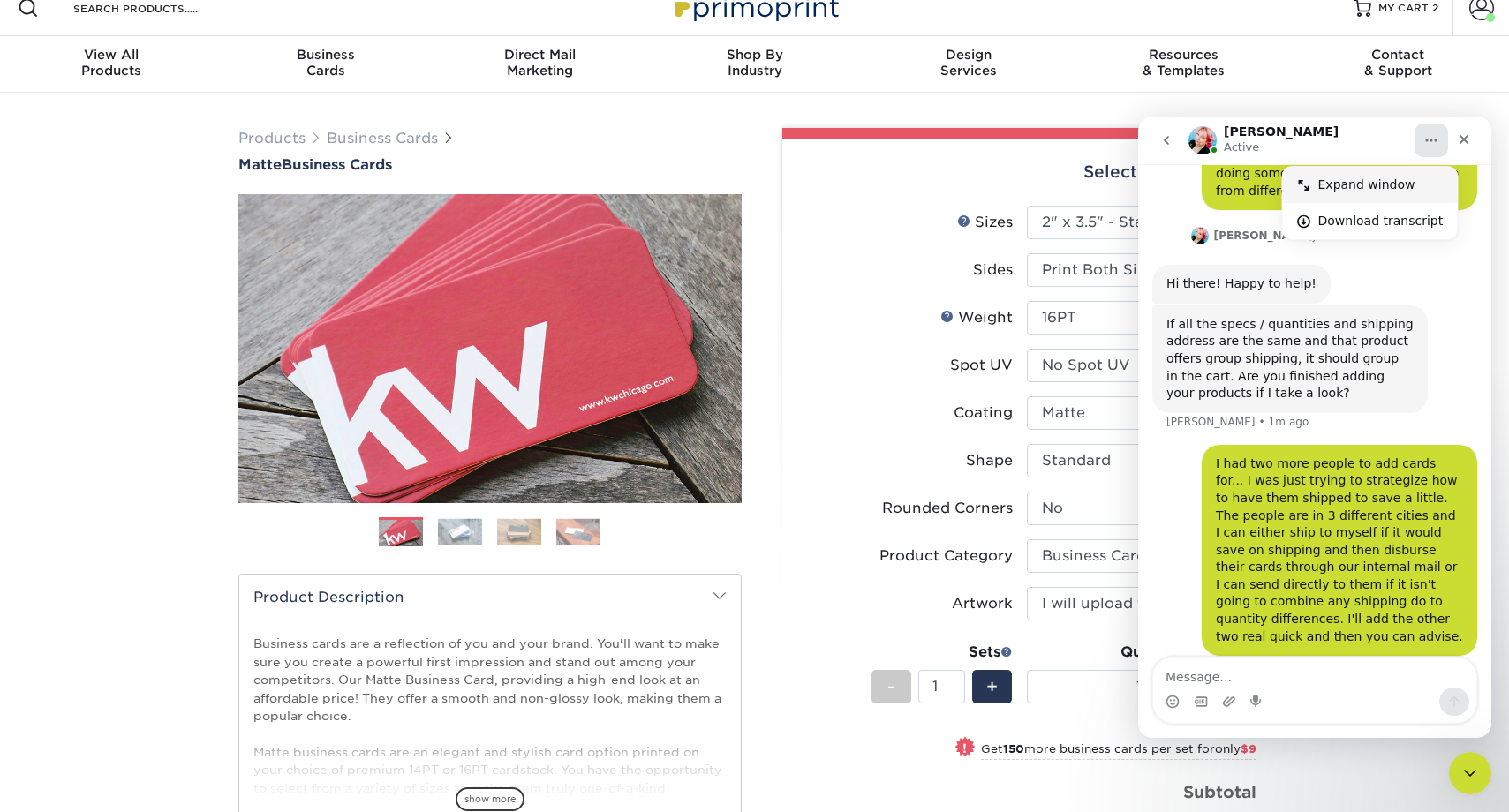
click at [1377, 181] on div "Expand window" at bounding box center [1381, 185] width 125 height 19
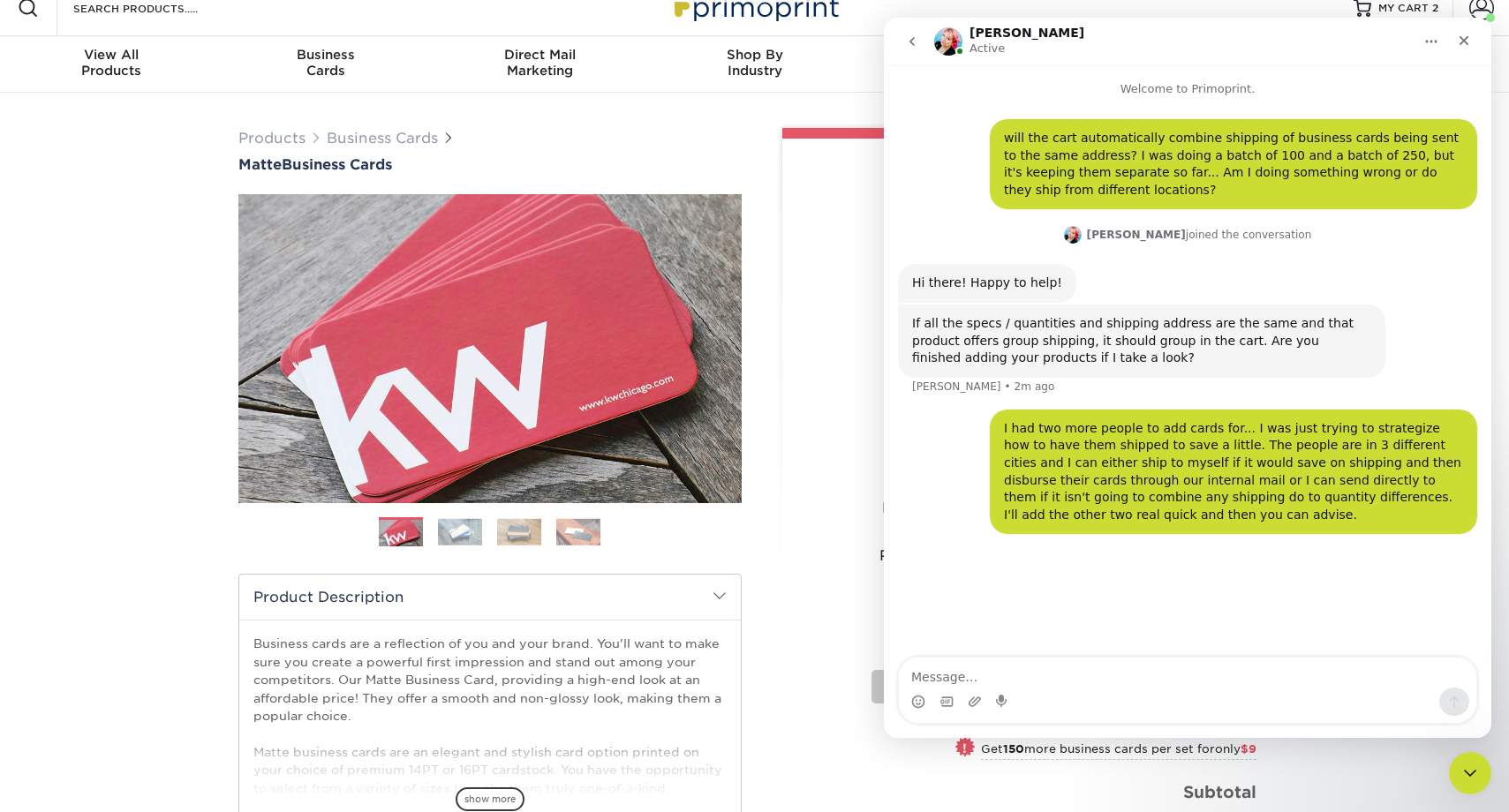
scroll to position [0, 0]
drag, startPoint x: 1252, startPoint y: 43, endPoint x: 1400, endPoint y: 47, distance: 148.1
click at [1291, 50] on div "Jenny Active" at bounding box center [1173, 42] width 479 height 31
click at [1427, 43] on icon "Home" at bounding box center [1432, 41] width 14 height 14
click at [1385, 88] on div "Collapse window" at bounding box center [1381, 86] width 125 height 19
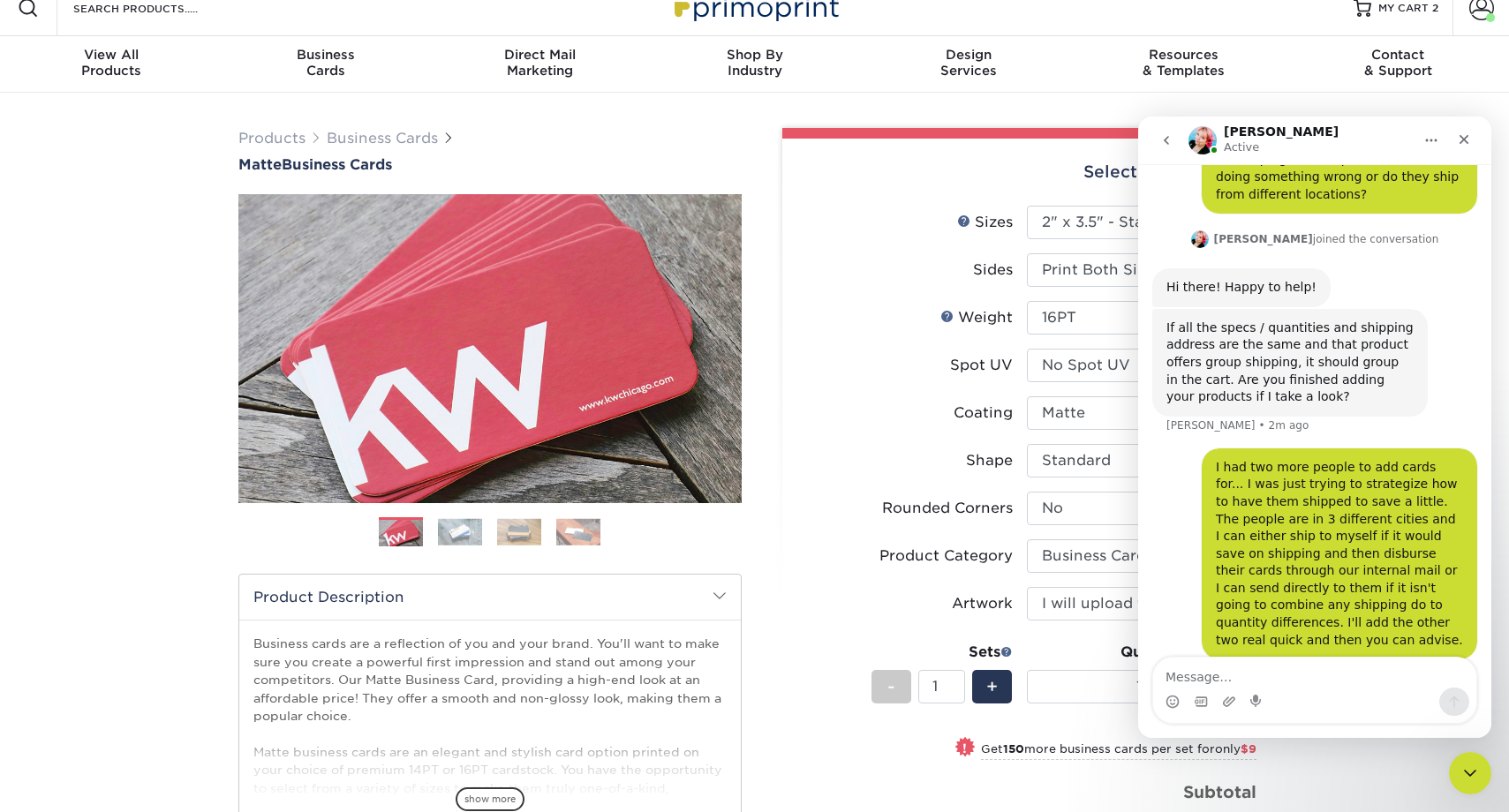
scroll to position [150, 0]
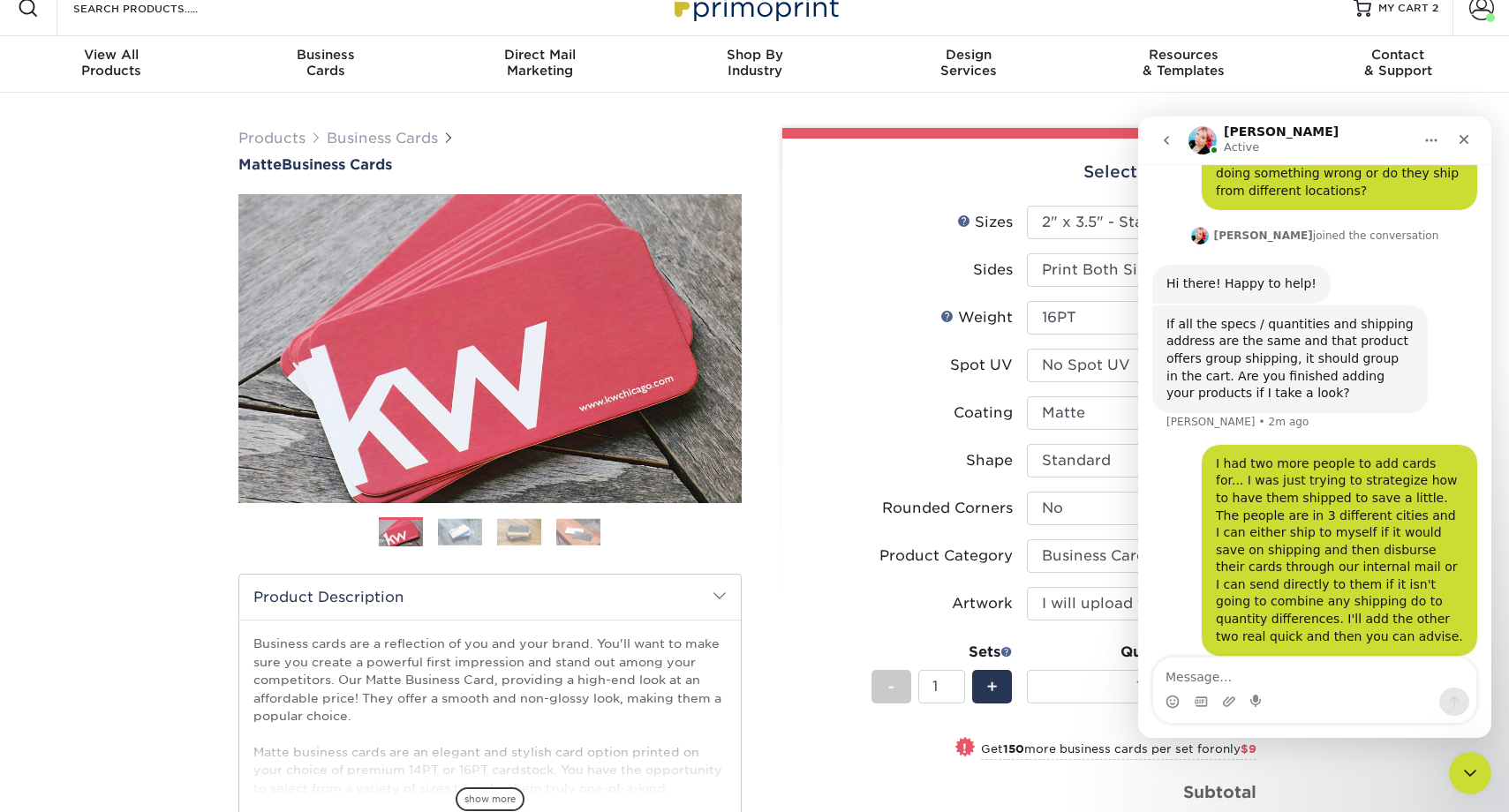
click at [926, 327] on label "Weight Help Weight" at bounding box center [912, 318] width 230 height 33
click at [1092, 697] on select "100* – $11.00 250* – $20.00 500 – $39.00 1000 – $49.00 2500 – $87.00 5000 – $16…" at bounding box center [1142, 687] width 230 height 33
click at [1028, 670] on select "100* – $11.00 250* – $20.00 500 – $39.00 1000 – $49.00 2500 – $87.00 5000 – $16…" at bounding box center [1142, 687] width 230 height 33
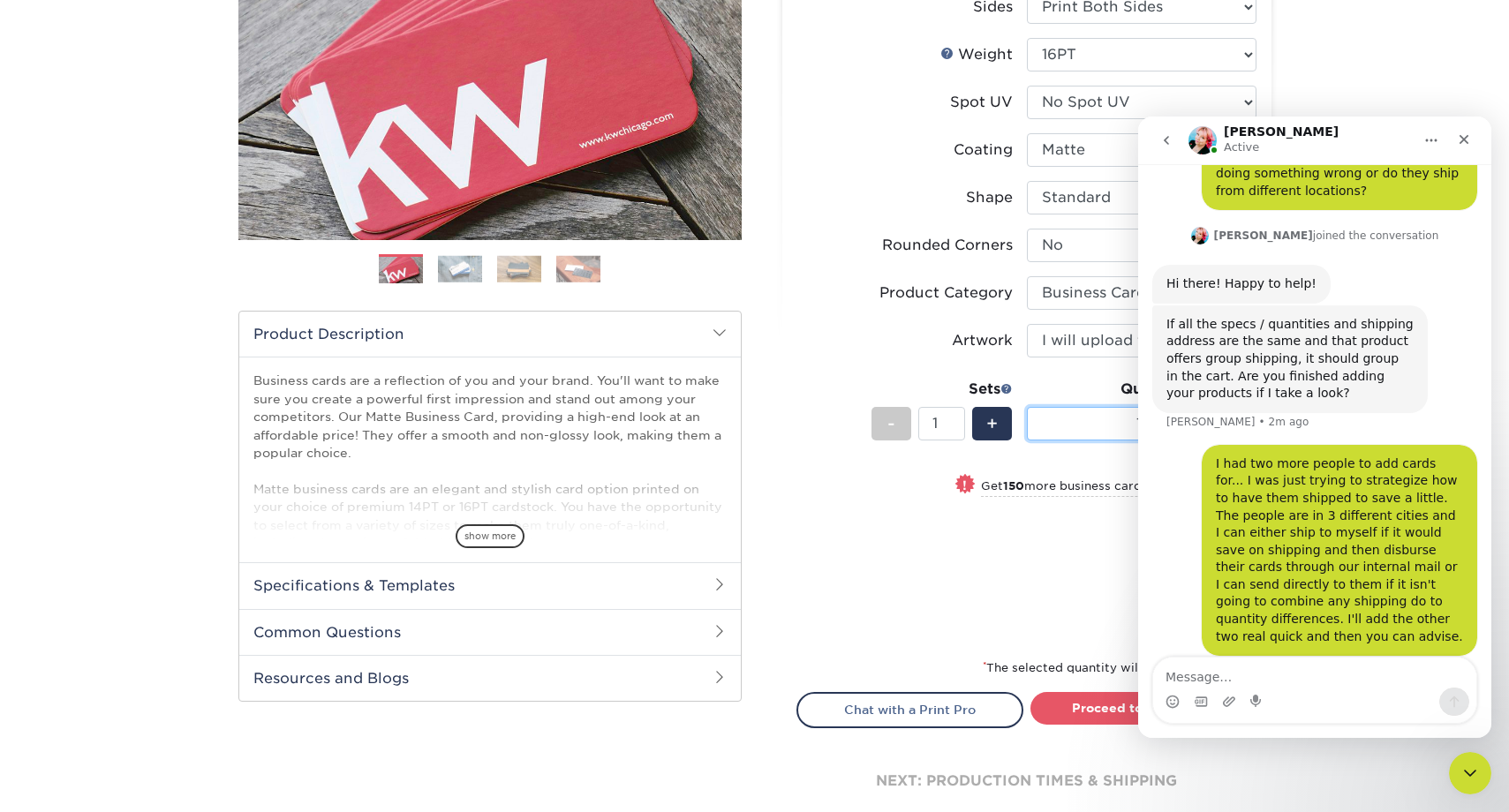
scroll to position [286, 0]
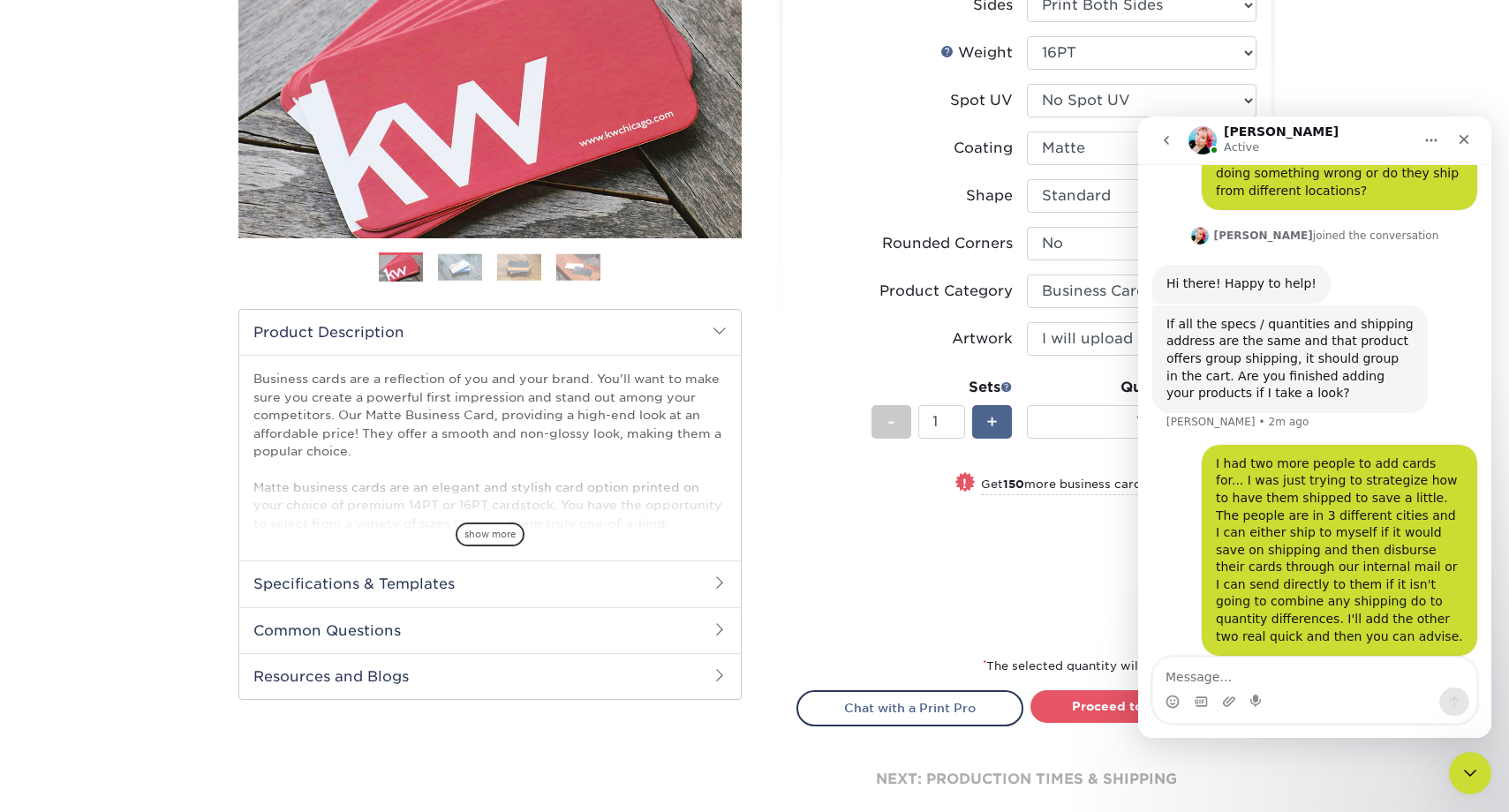
click at [983, 422] on div "+" at bounding box center [992, 422] width 40 height 33
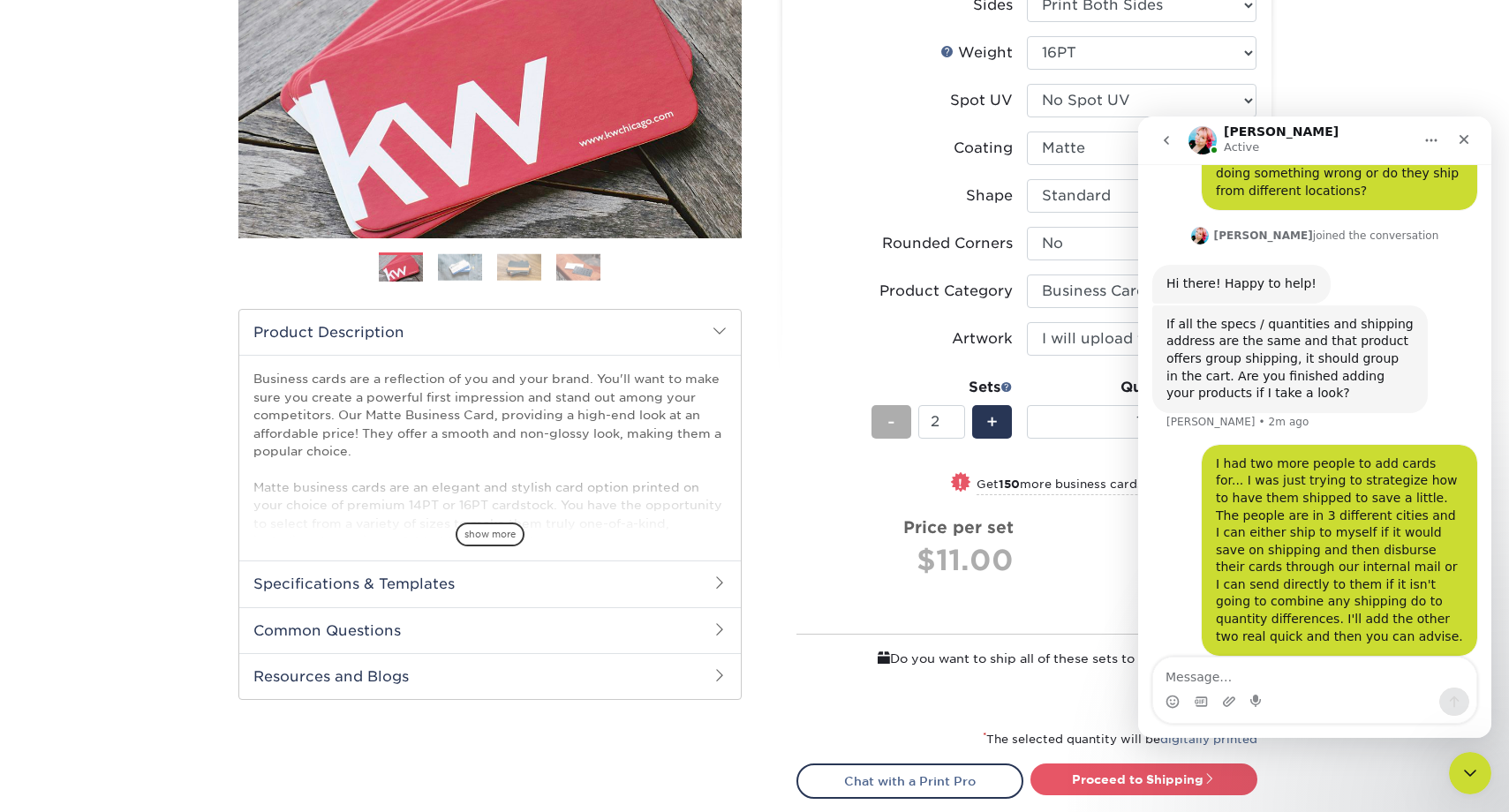
click at [897, 422] on div "-" at bounding box center [892, 422] width 40 height 33
type input "1"
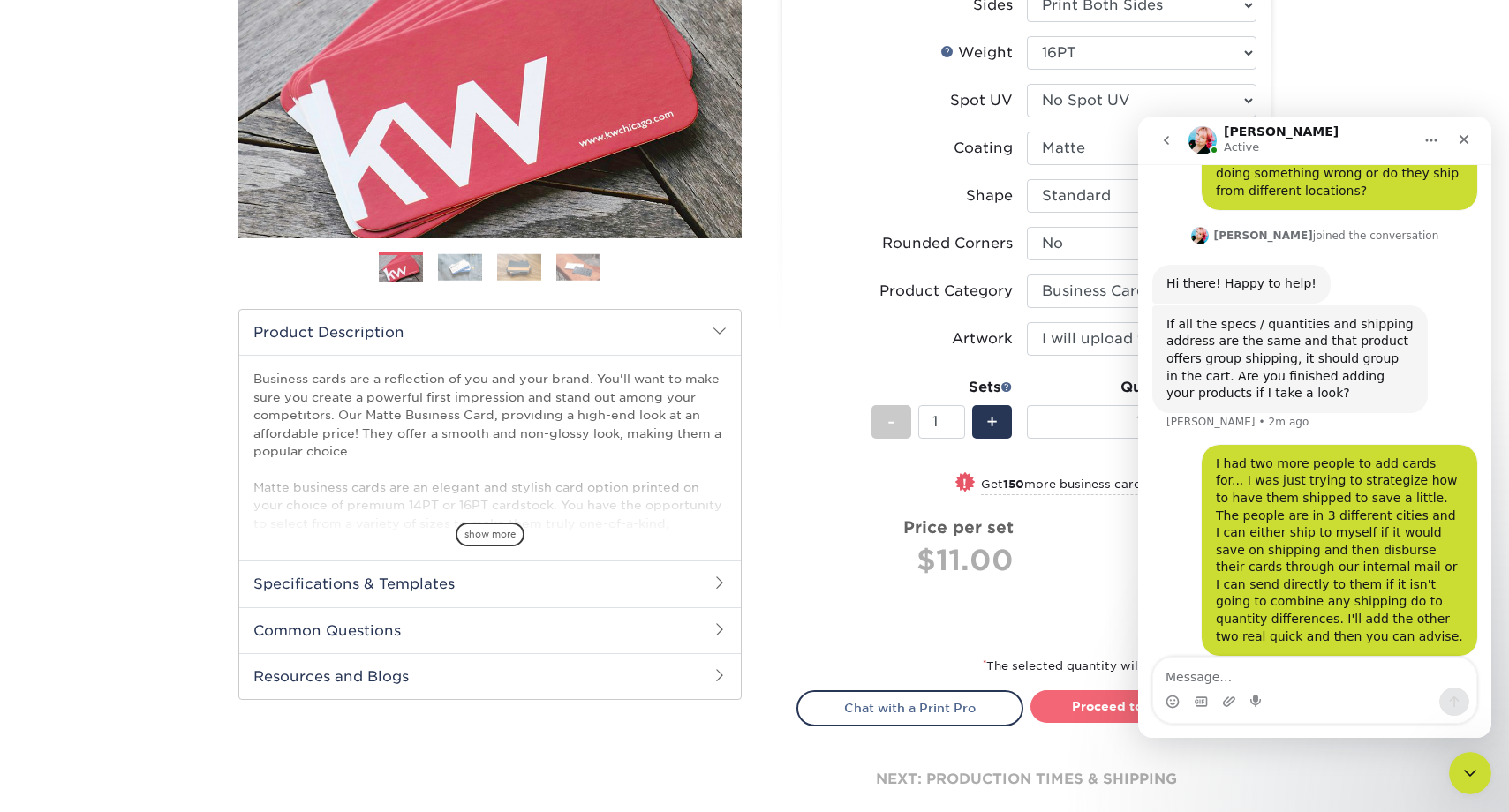
click at [1097, 711] on link "Proceed to Shipping" at bounding box center [1144, 706] width 227 height 31
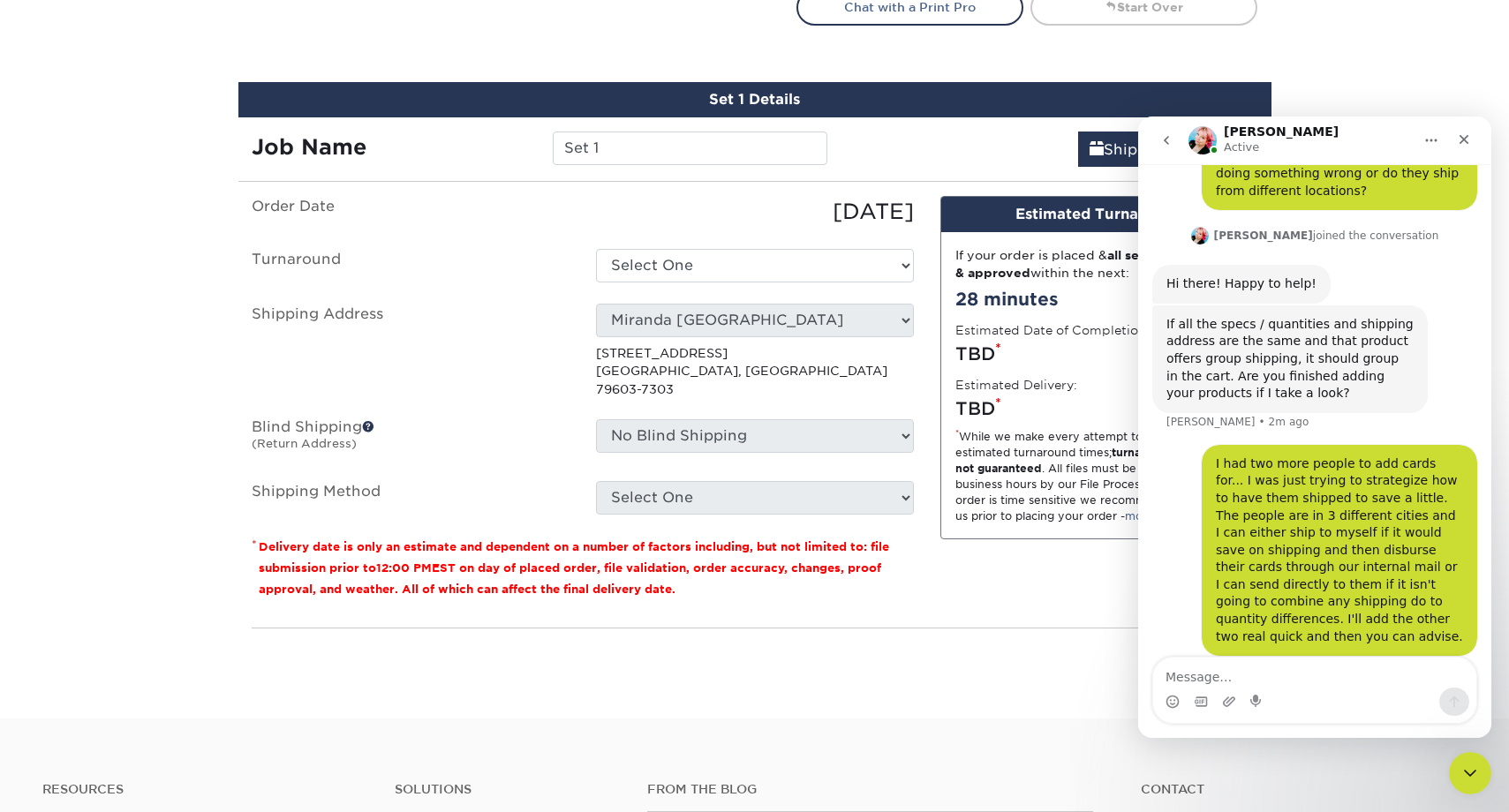
scroll to position [1023, 0]
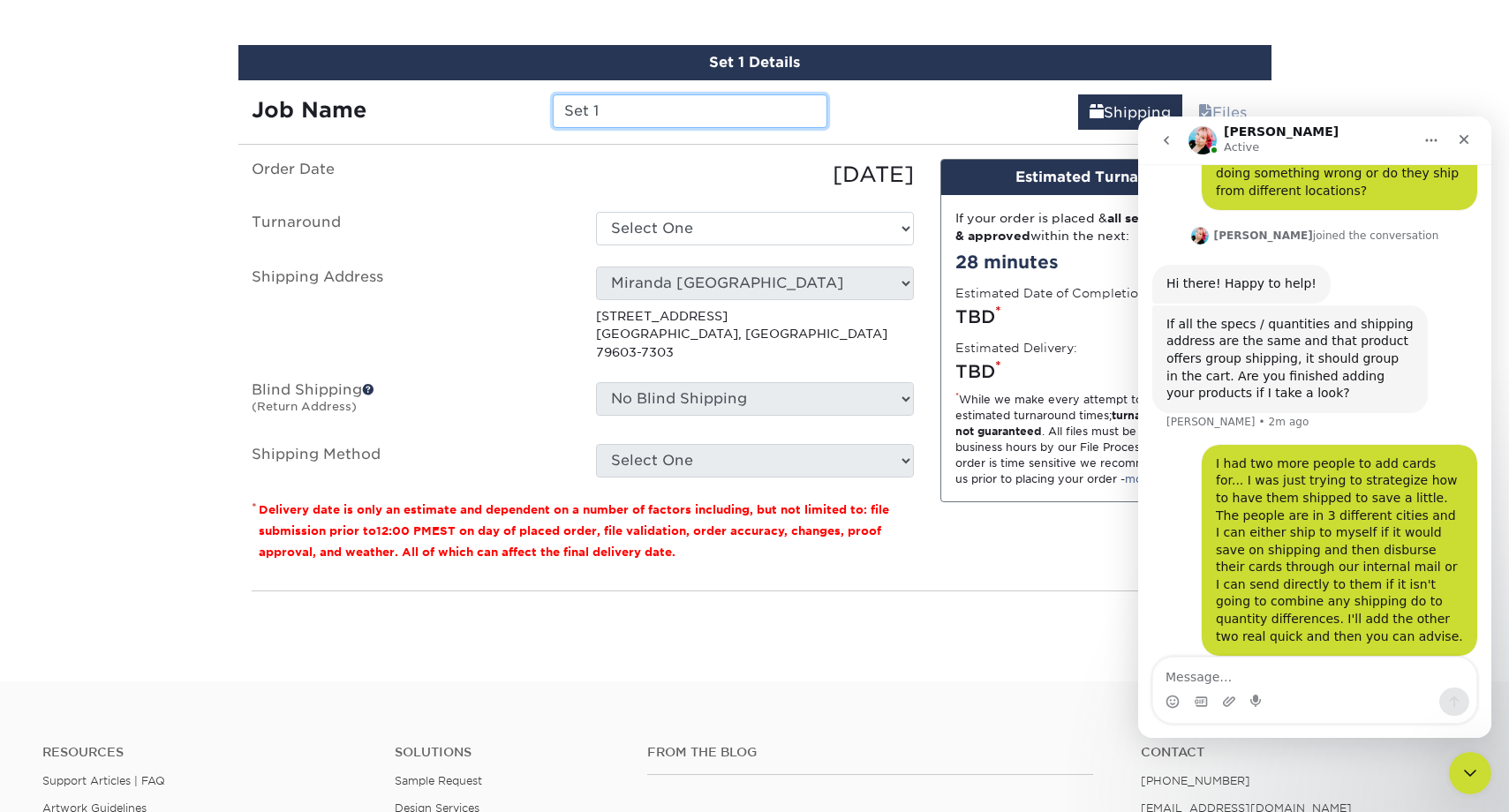
click at [651, 107] on input "Set 1" at bounding box center [690, 112] width 275 height 33
drag, startPoint x: 599, startPoint y: 108, endPoint x: 518, endPoint y: 109, distance: 81.0
click at [518, 109] on div "Job Name Set 1" at bounding box center [540, 112] width 603 height 33
type input "[PERSON_NAME]"
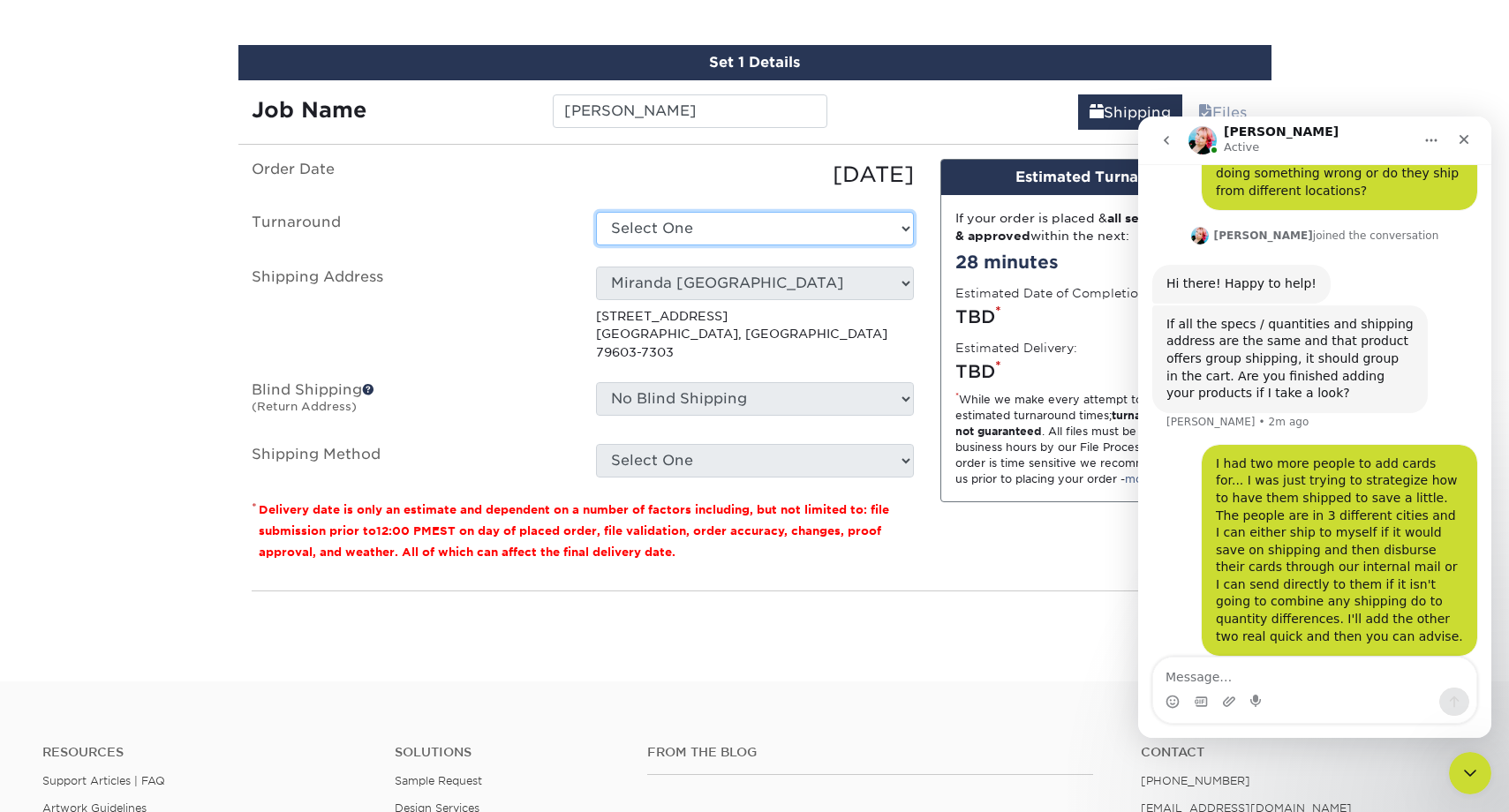
click at [739, 230] on select "Select One 2-4 Business Days 2 Day Next Business Day" at bounding box center [754, 229] width 318 height 33
select select "47dbf4b1-3bfd-4687-b793-fcd3ee179f06"
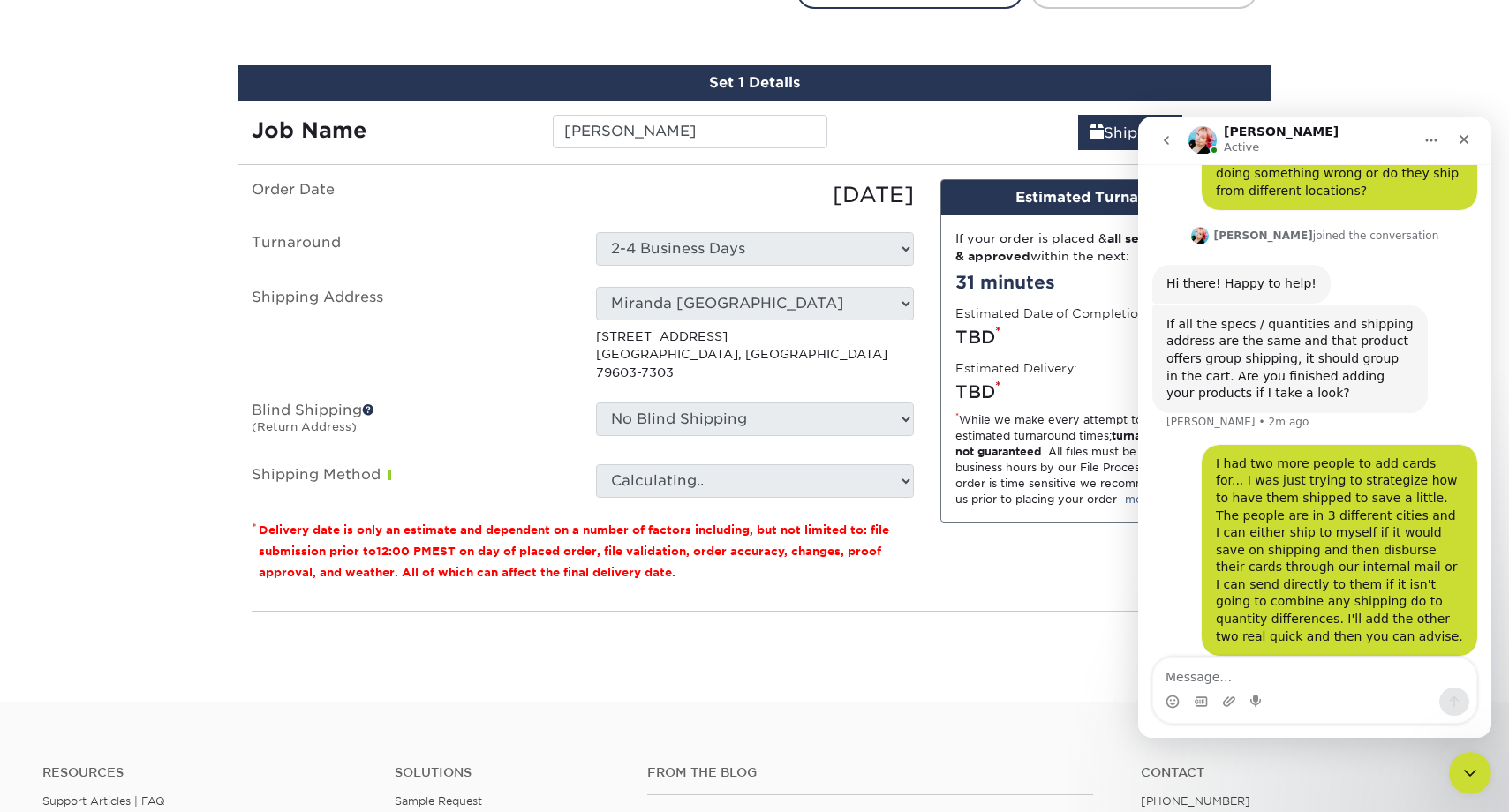
scroll to position [1004, 0]
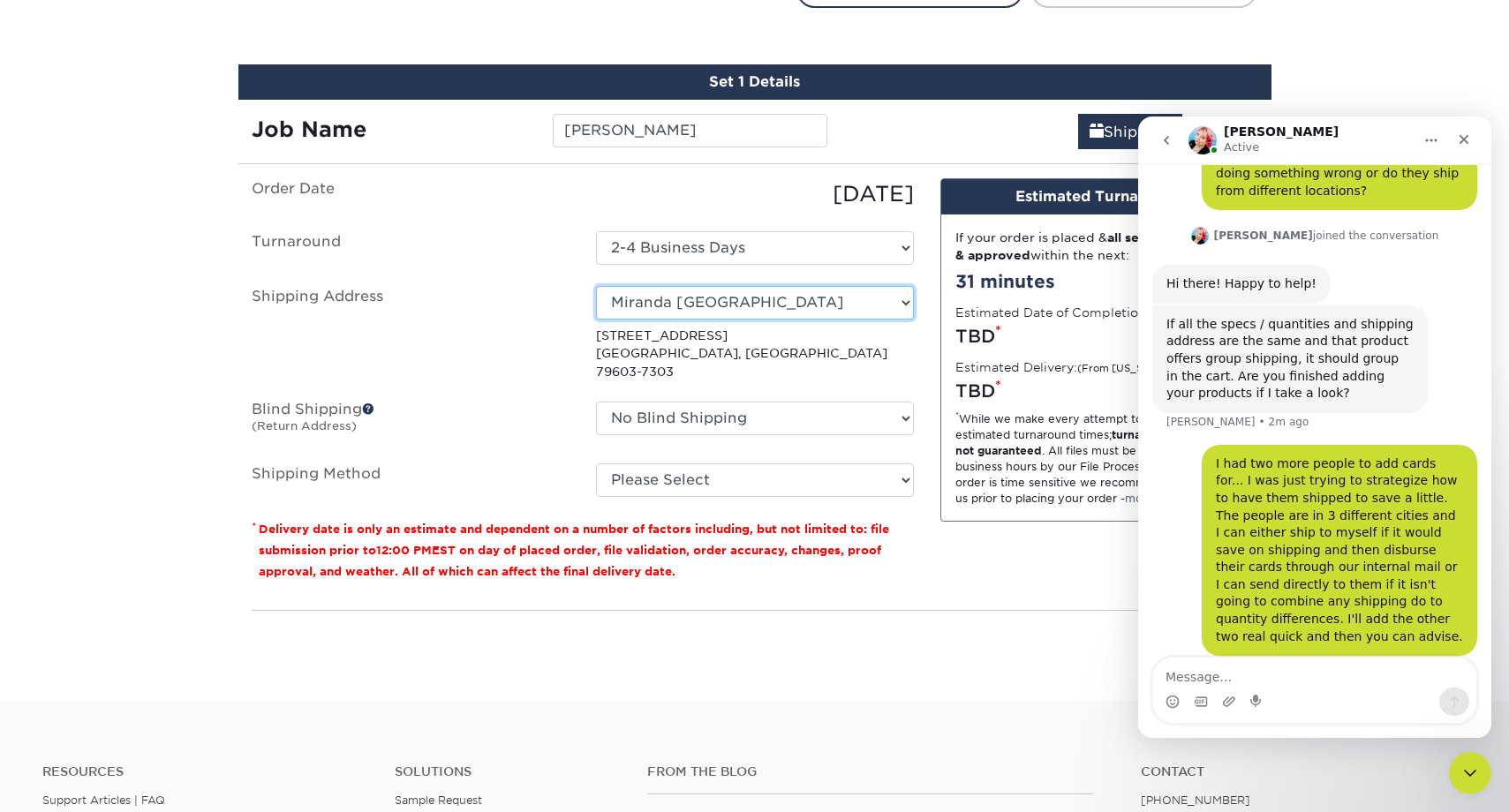
click at [797, 303] on select "Select One Big Spring Big Spring Brownwood Store Midland Career Center Midland …" at bounding box center [754, 302] width 318 height 33
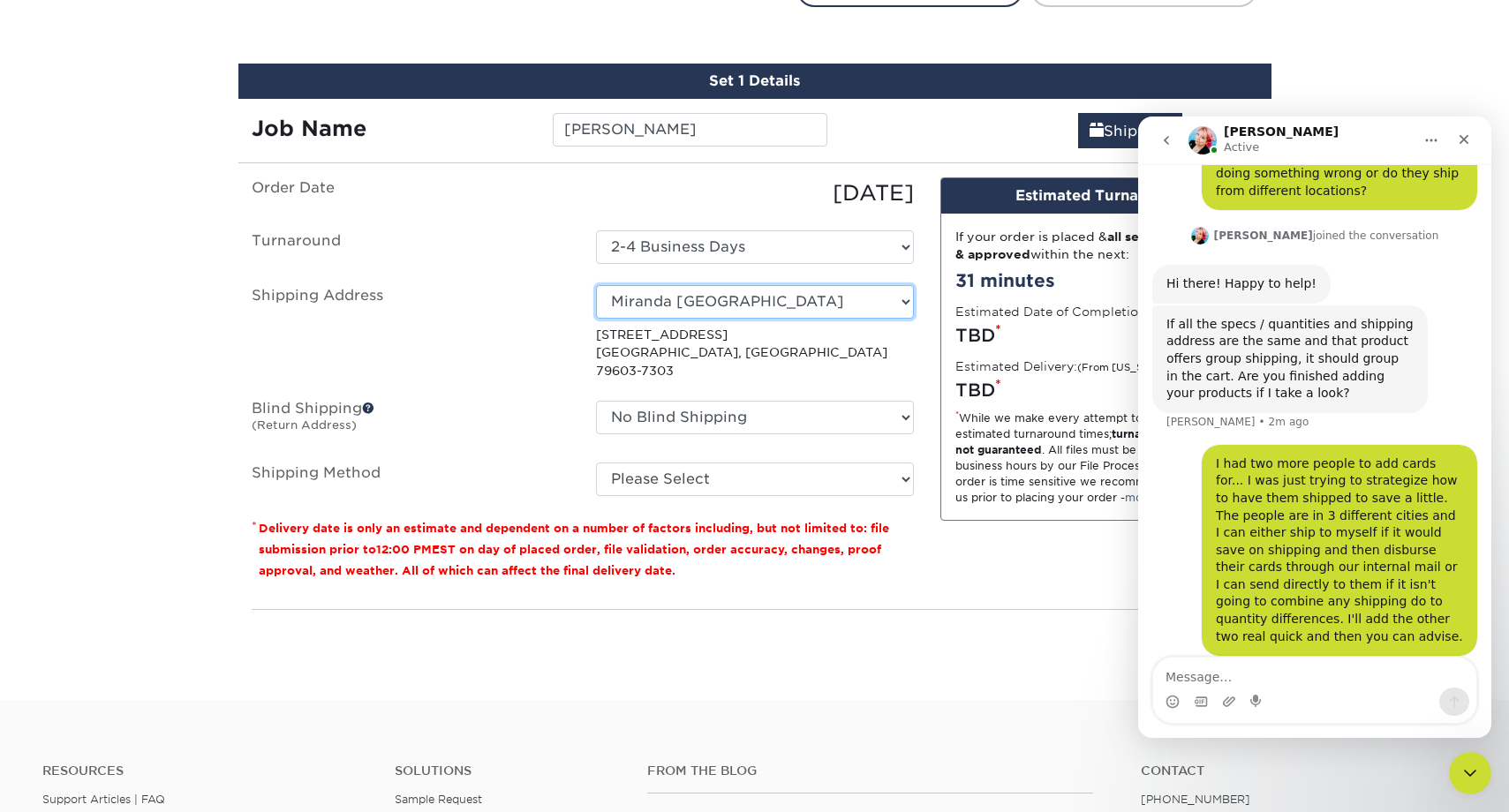
select select "157467"
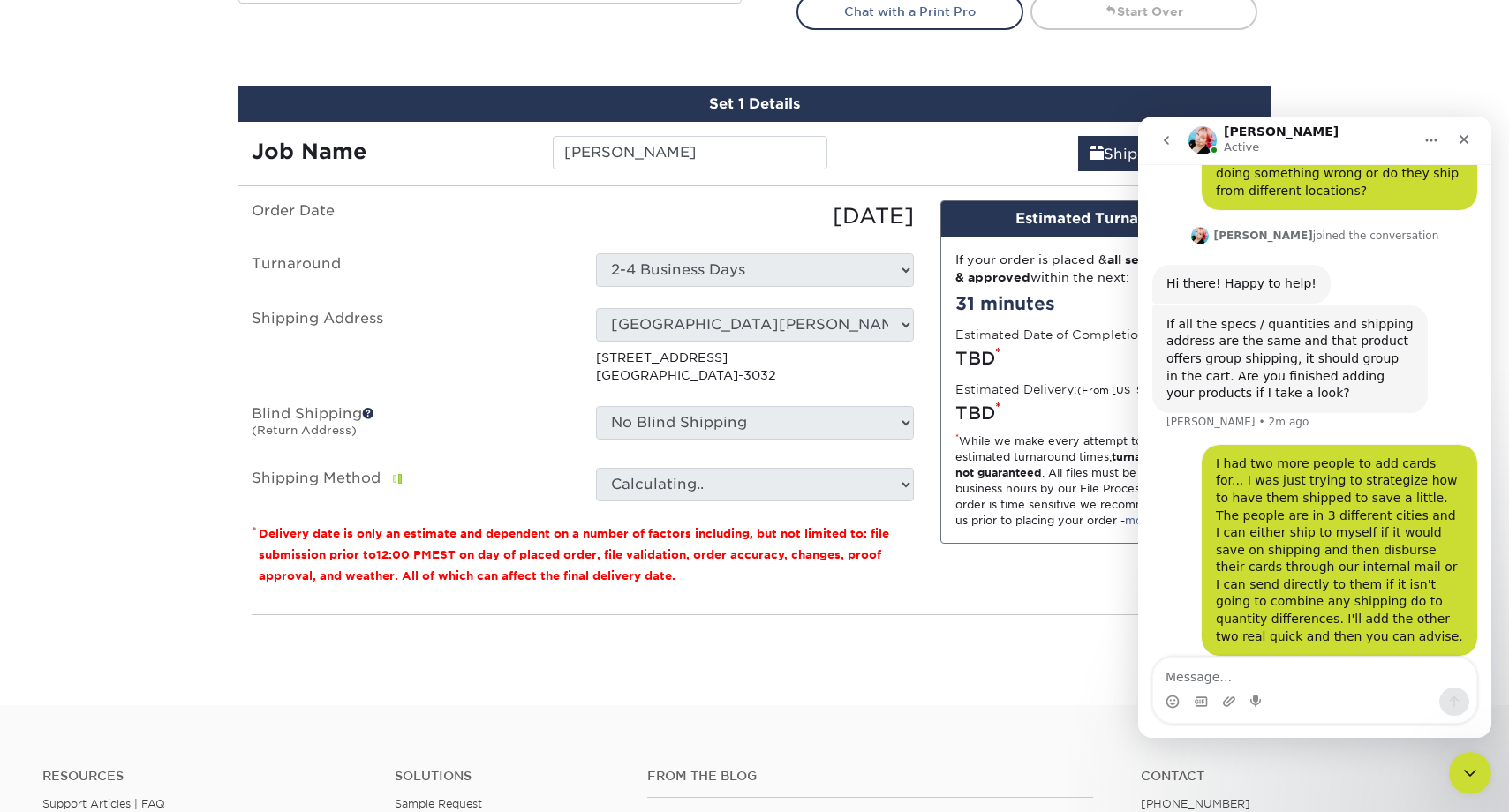
scroll to position [983, 0]
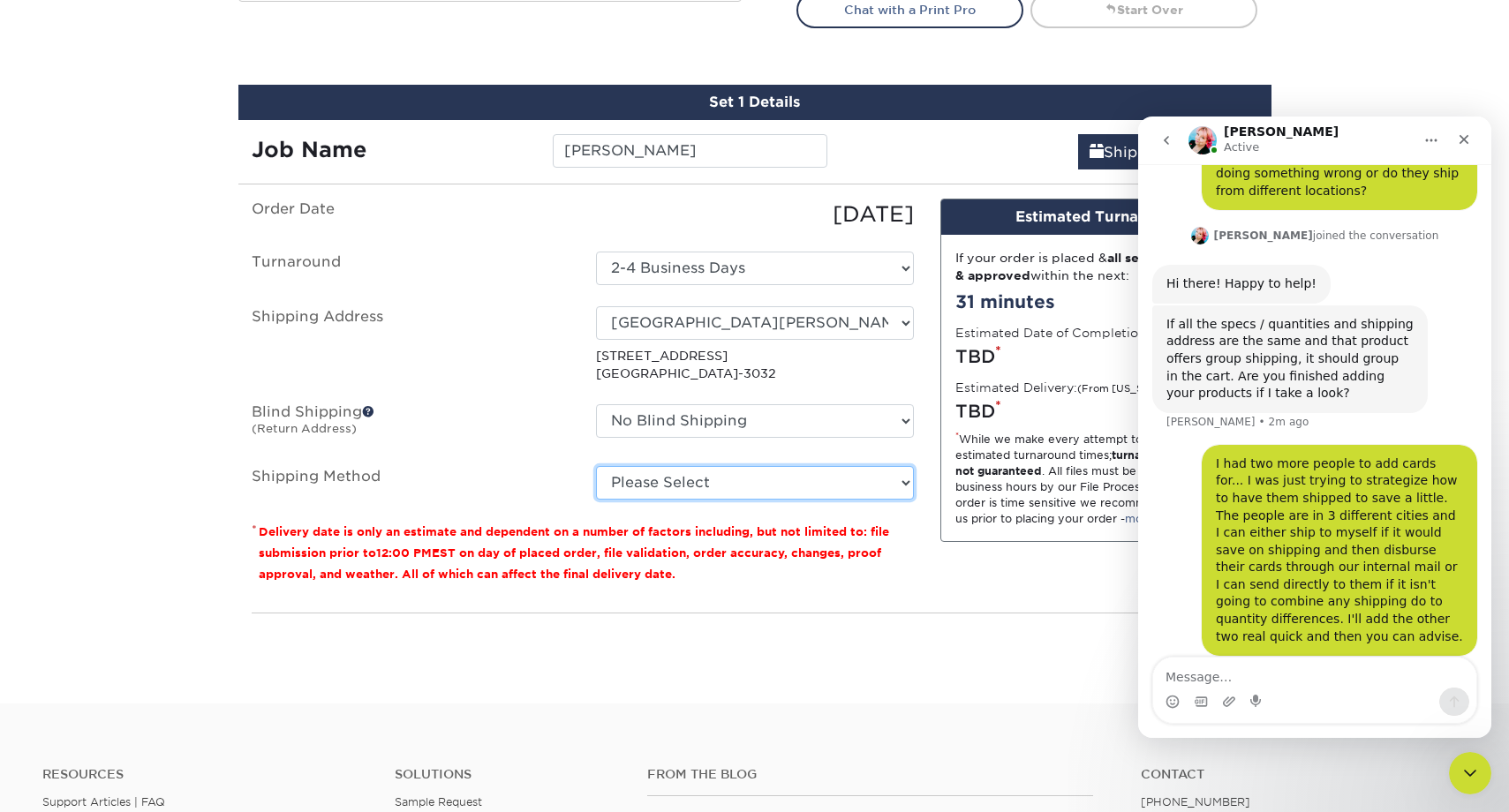
click at [778, 487] on select "Please Select Ground Shipping (+$7.84) 3 Day Shipping Service (+$18.69) 2 Day A…" at bounding box center [754, 483] width 318 height 33
select select "03"
click at [596, 467] on select "Please Select Ground Shipping (+$7.84) 3 Day Shipping Service (+$18.69) 2 Day A…" at bounding box center [754, 483] width 318 height 33
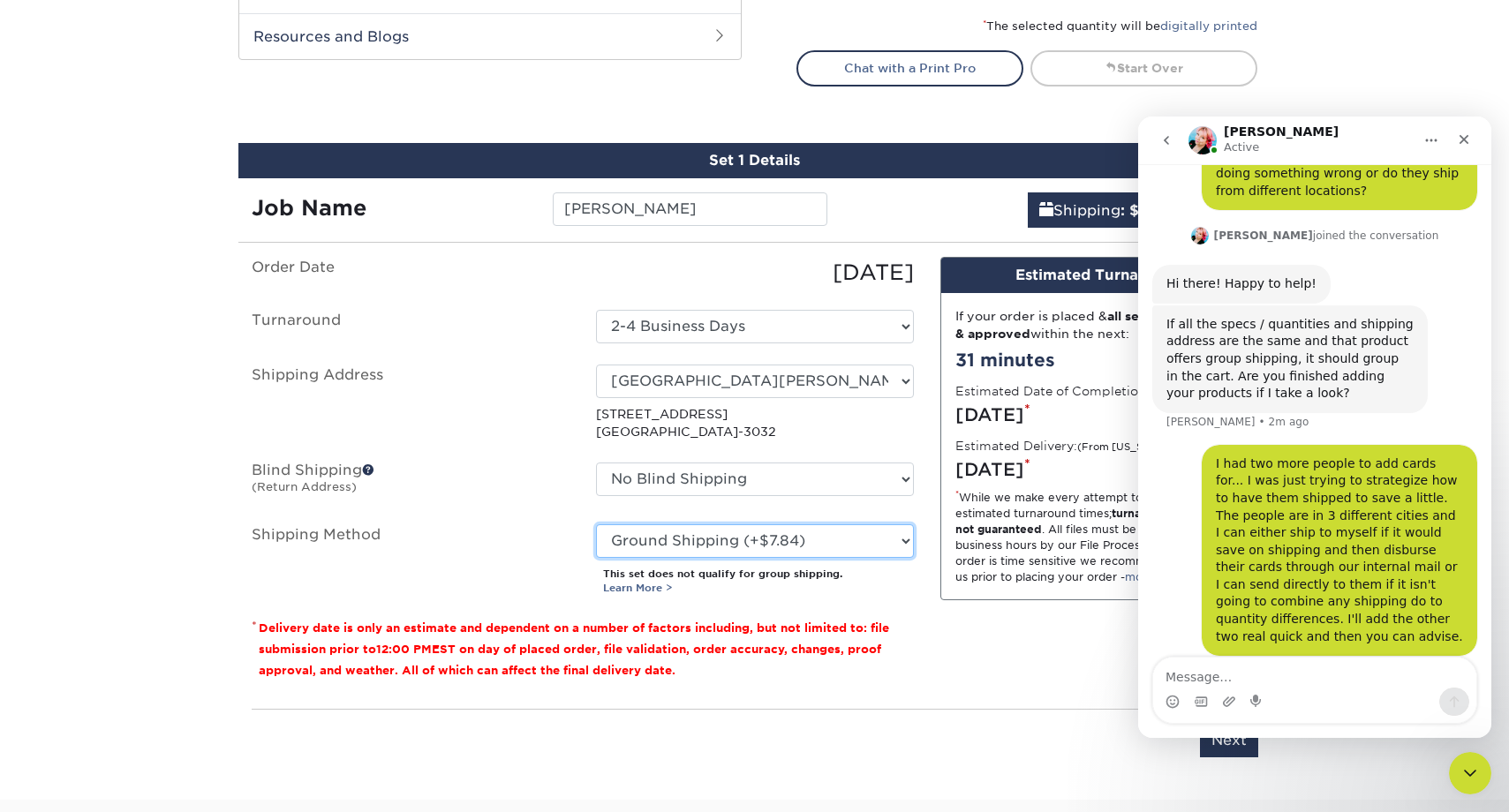
scroll to position [943, 0]
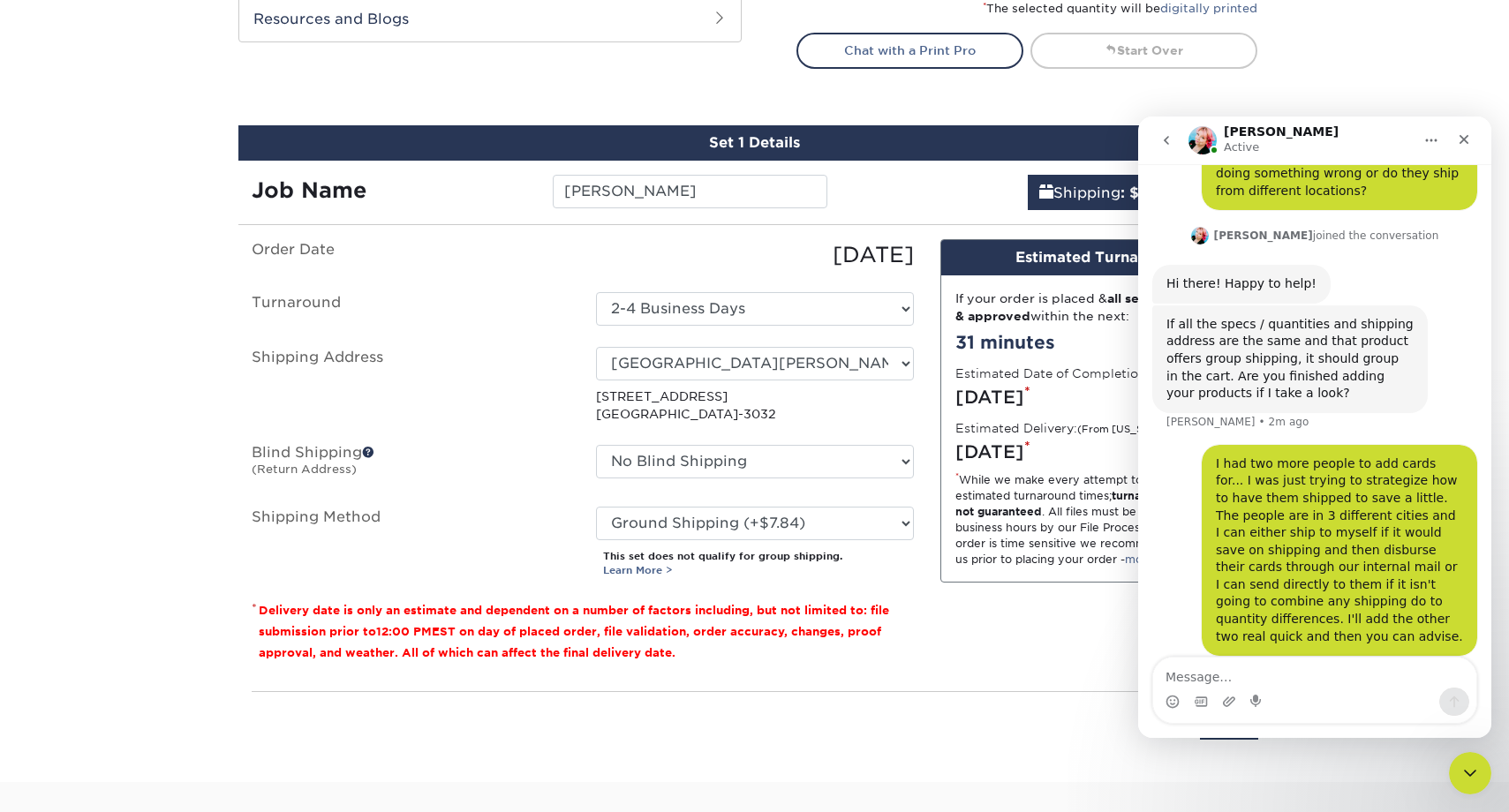
click at [1173, 141] on icon "go back" at bounding box center [1166, 140] width 14 height 14
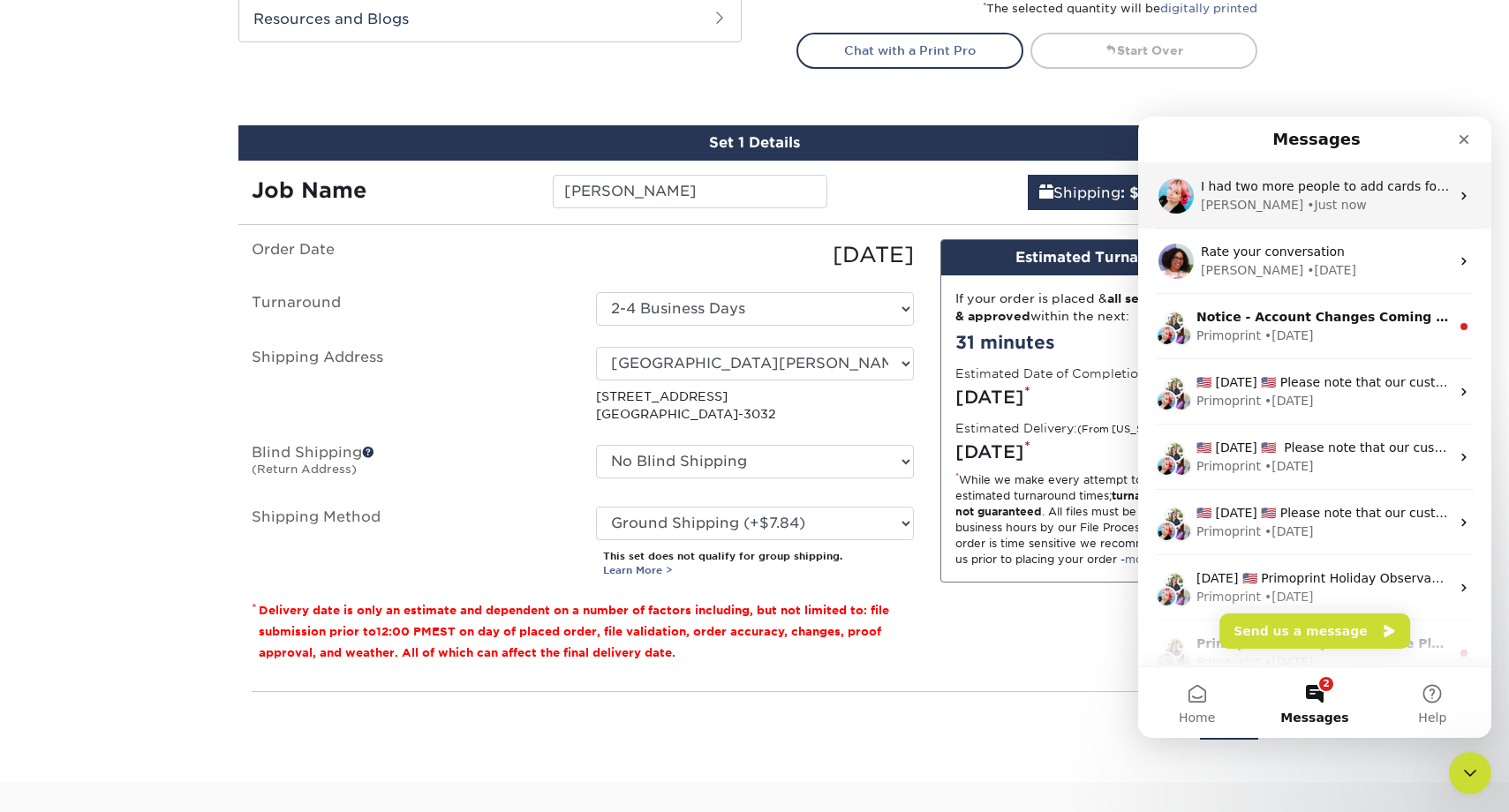
click at [1325, 199] on div "Jenny • Just now" at bounding box center [1325, 204] width 250 height 19
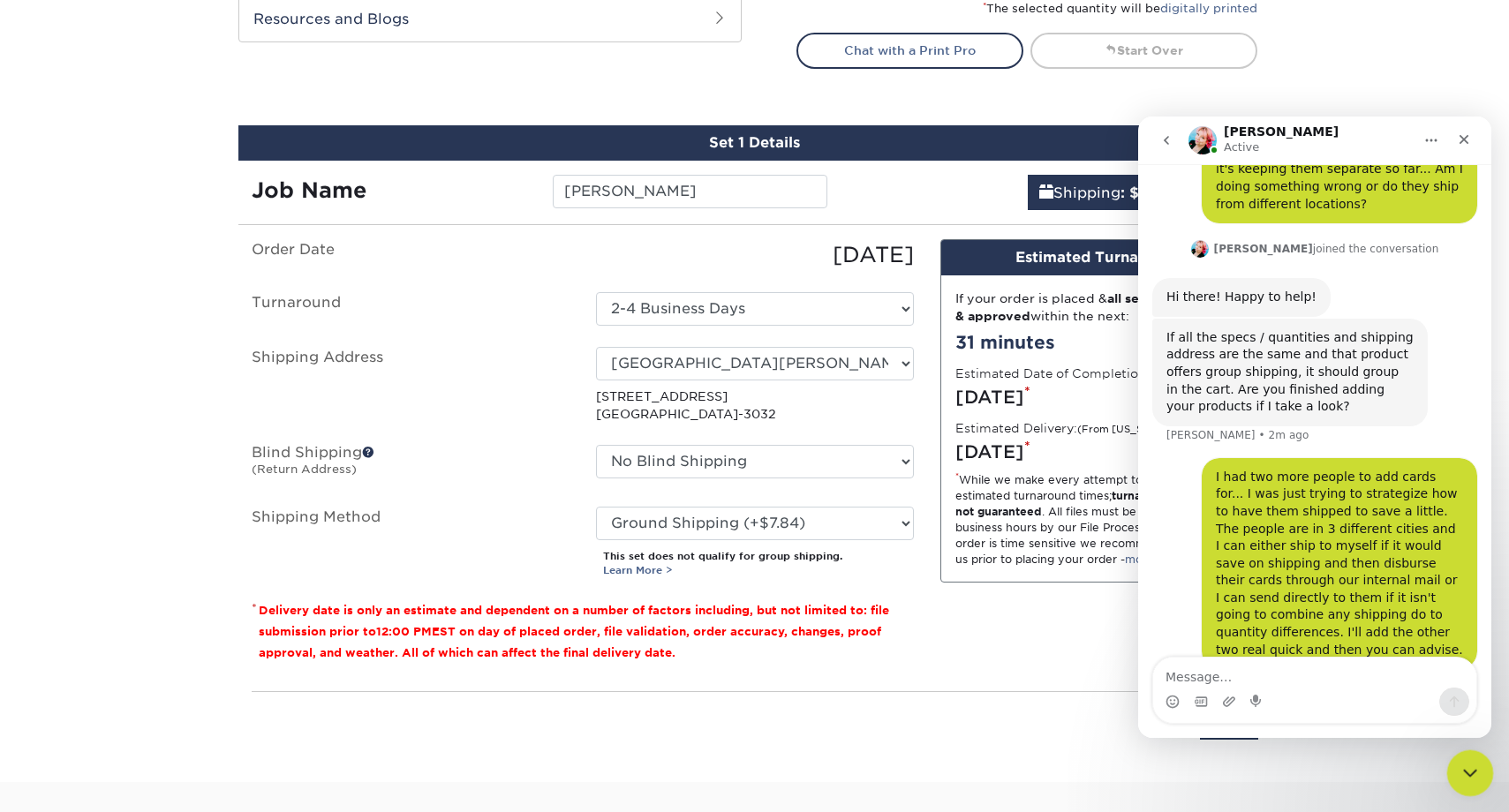
scroll to position [150, 0]
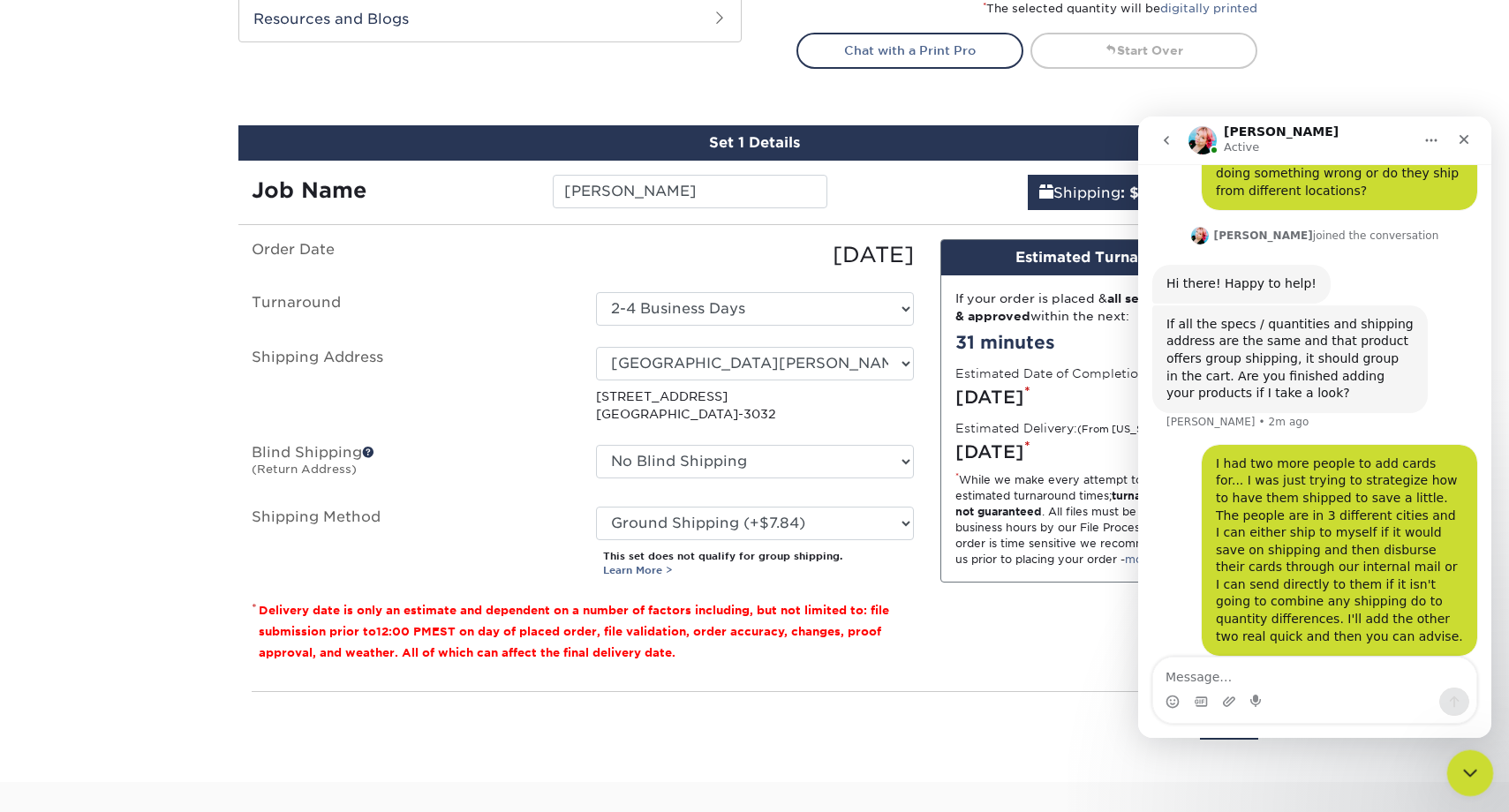
click at [1469, 765] on icon "Close Intercom Messenger" at bounding box center [1468, 771] width 22 height 22
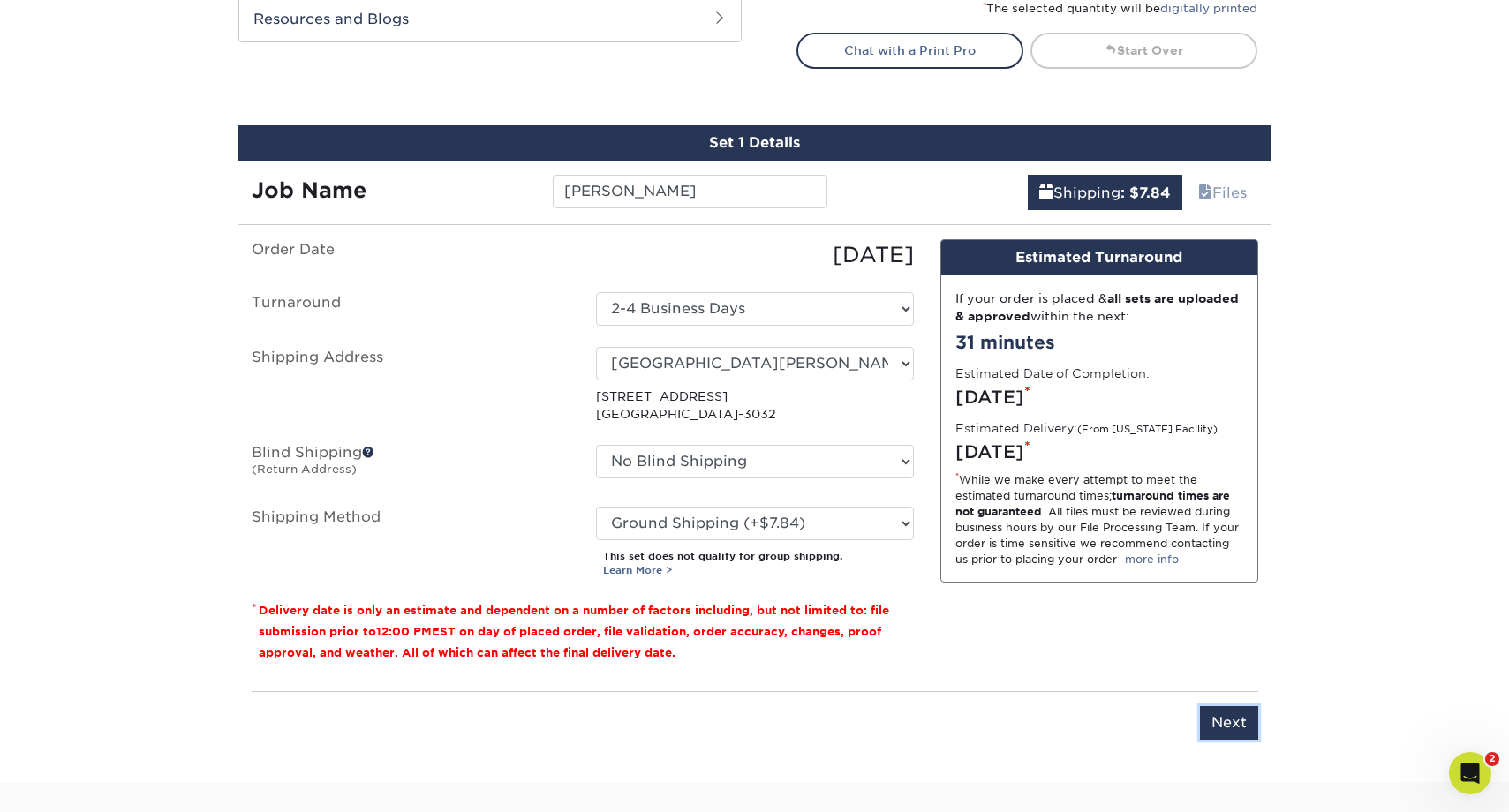
click at [1227, 725] on input "Next" at bounding box center [1230, 723] width 59 height 33
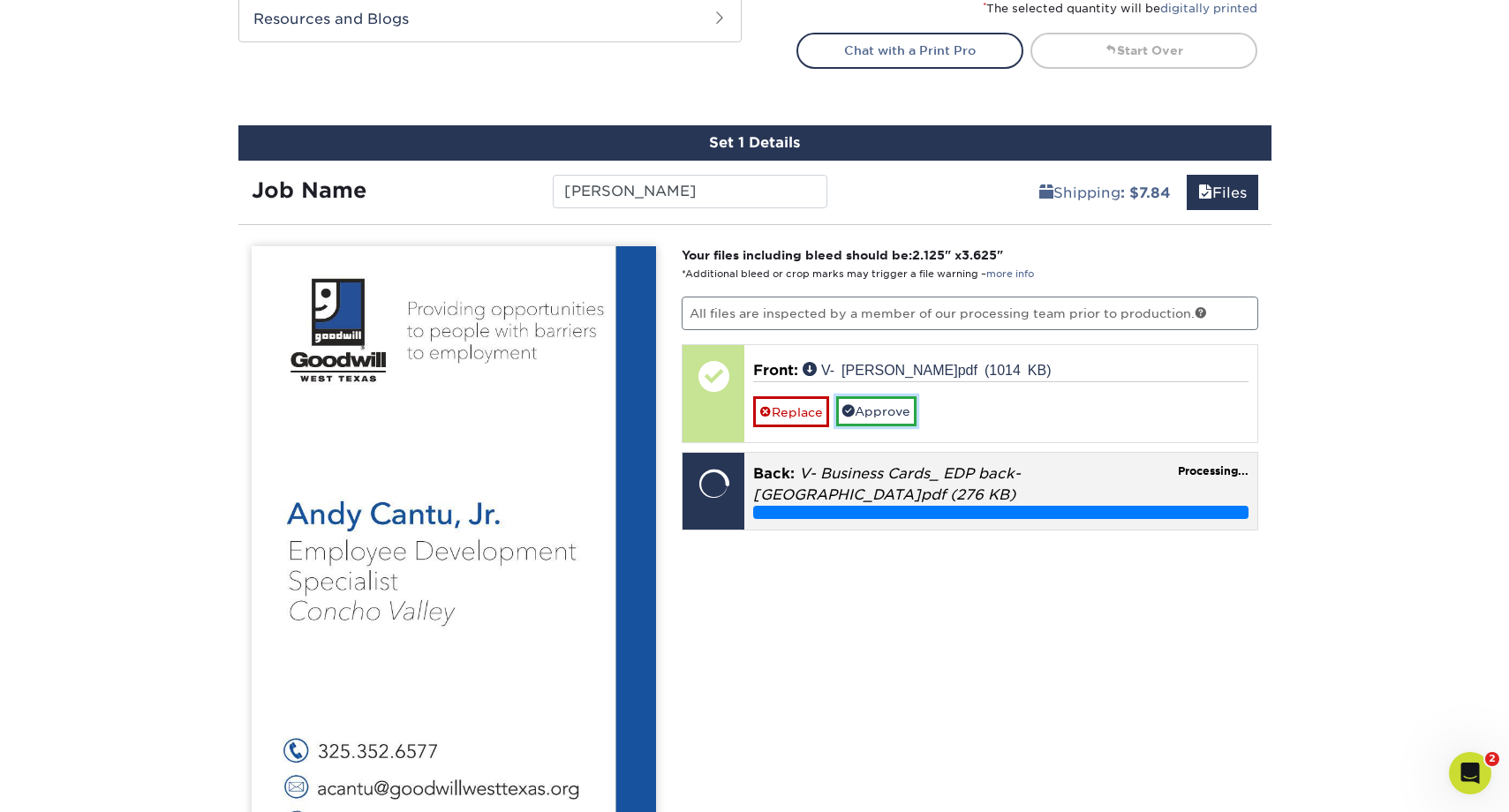
click at [870, 415] on link "Approve" at bounding box center [877, 411] width 80 height 30
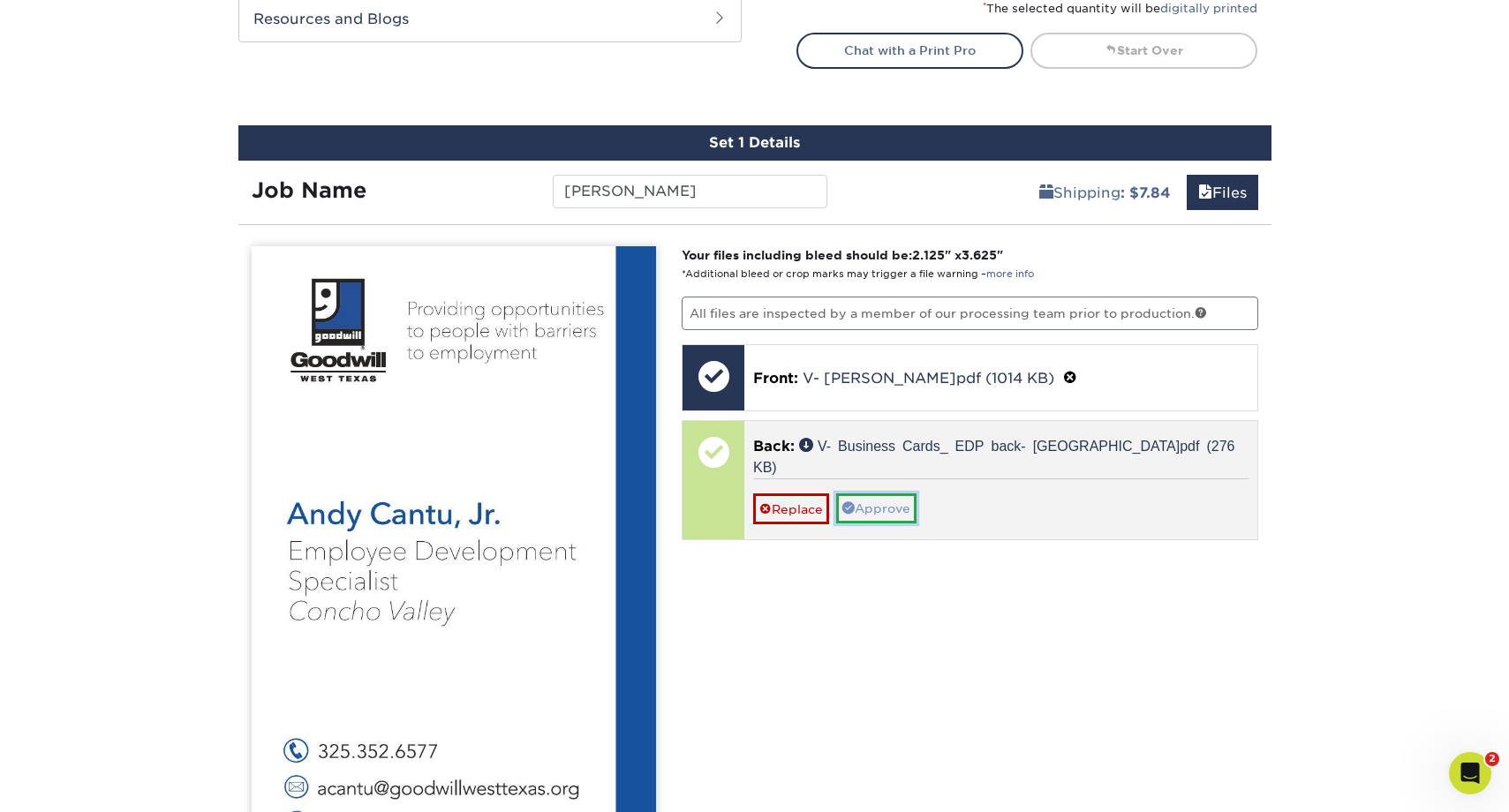
click at [884, 494] on link "Approve" at bounding box center [877, 509] width 80 height 30
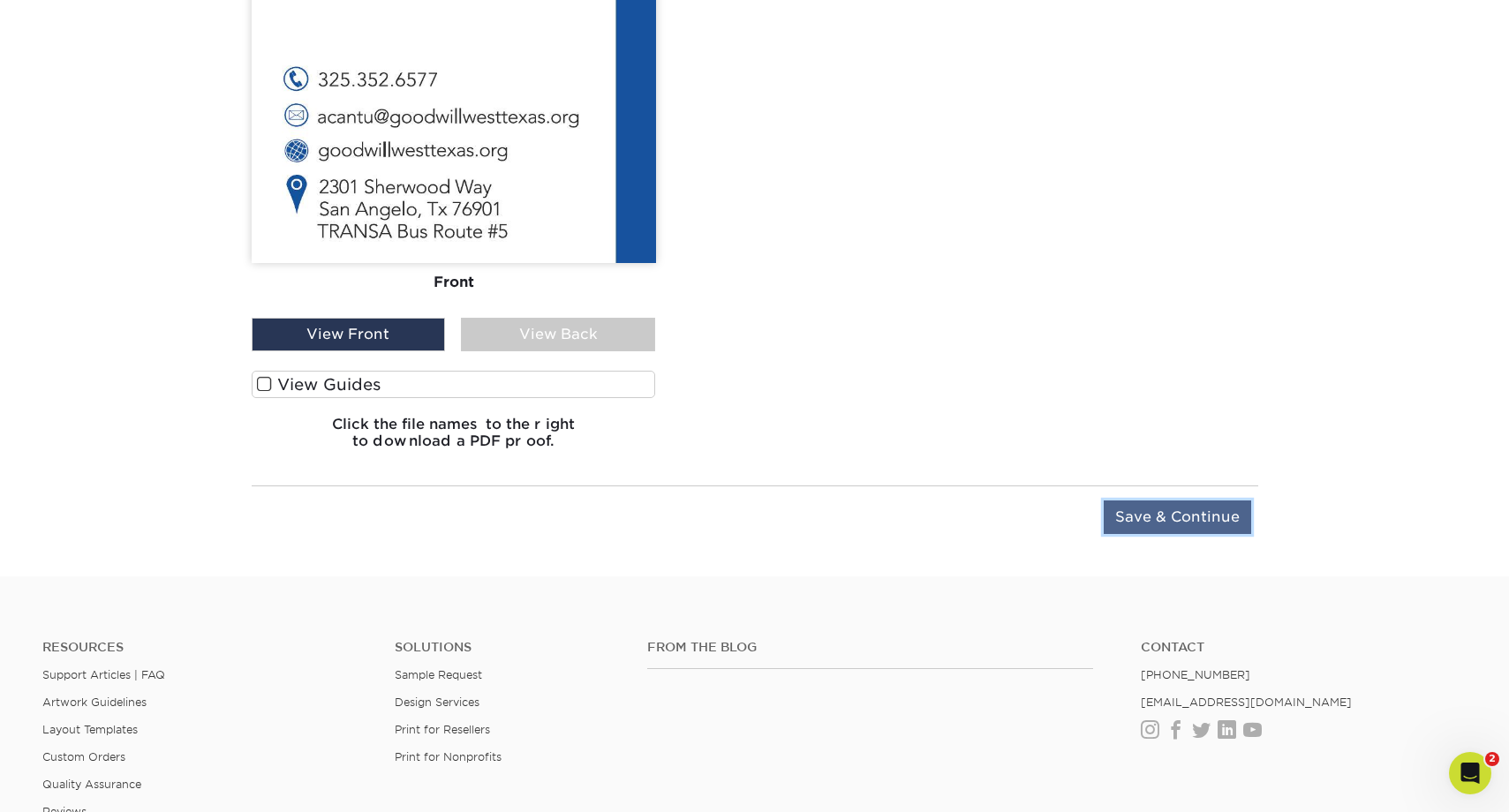
click at [1166, 517] on input "Save & Continue" at bounding box center [1177, 518] width 148 height 33
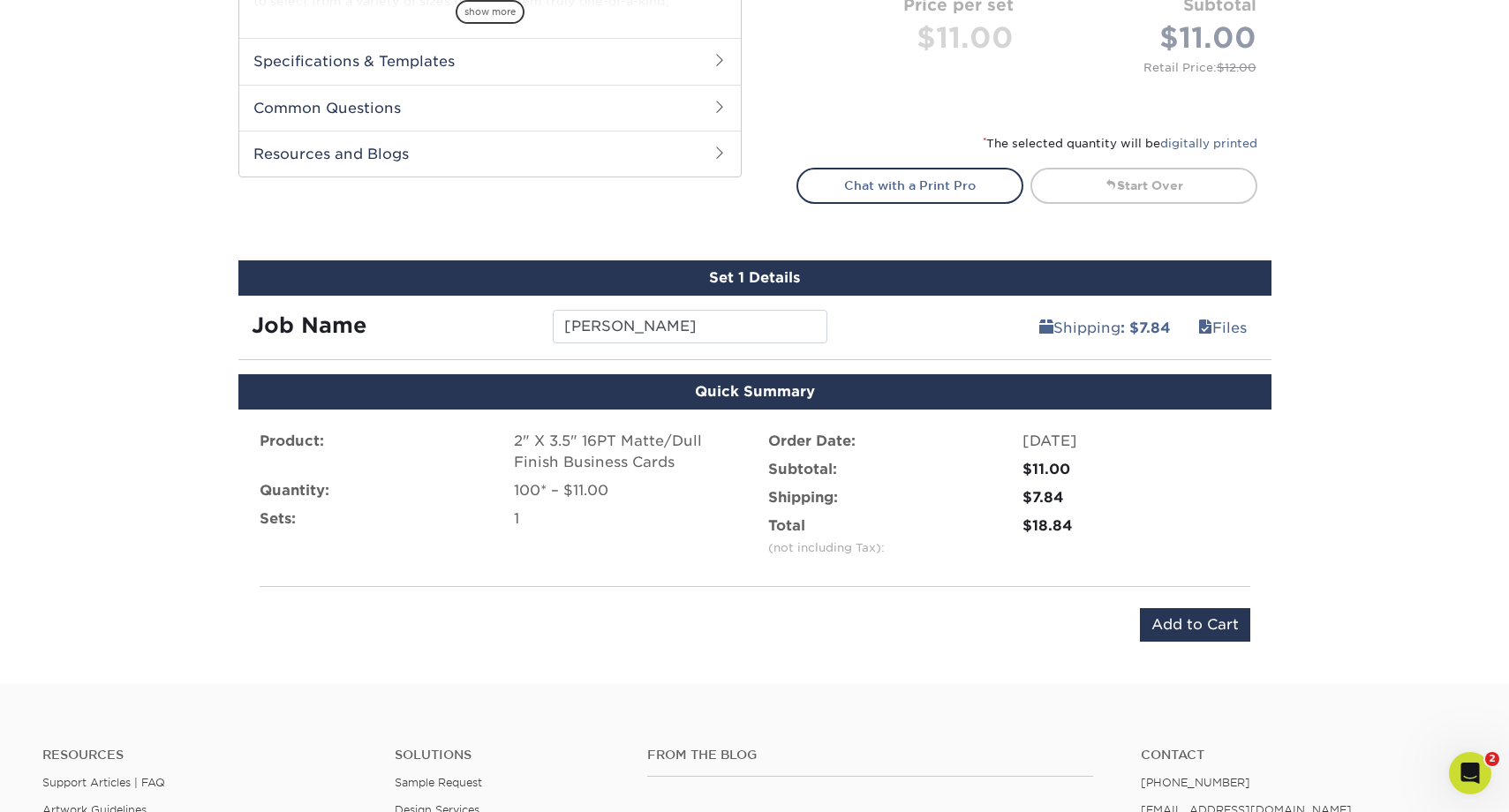
scroll to position [683, 0]
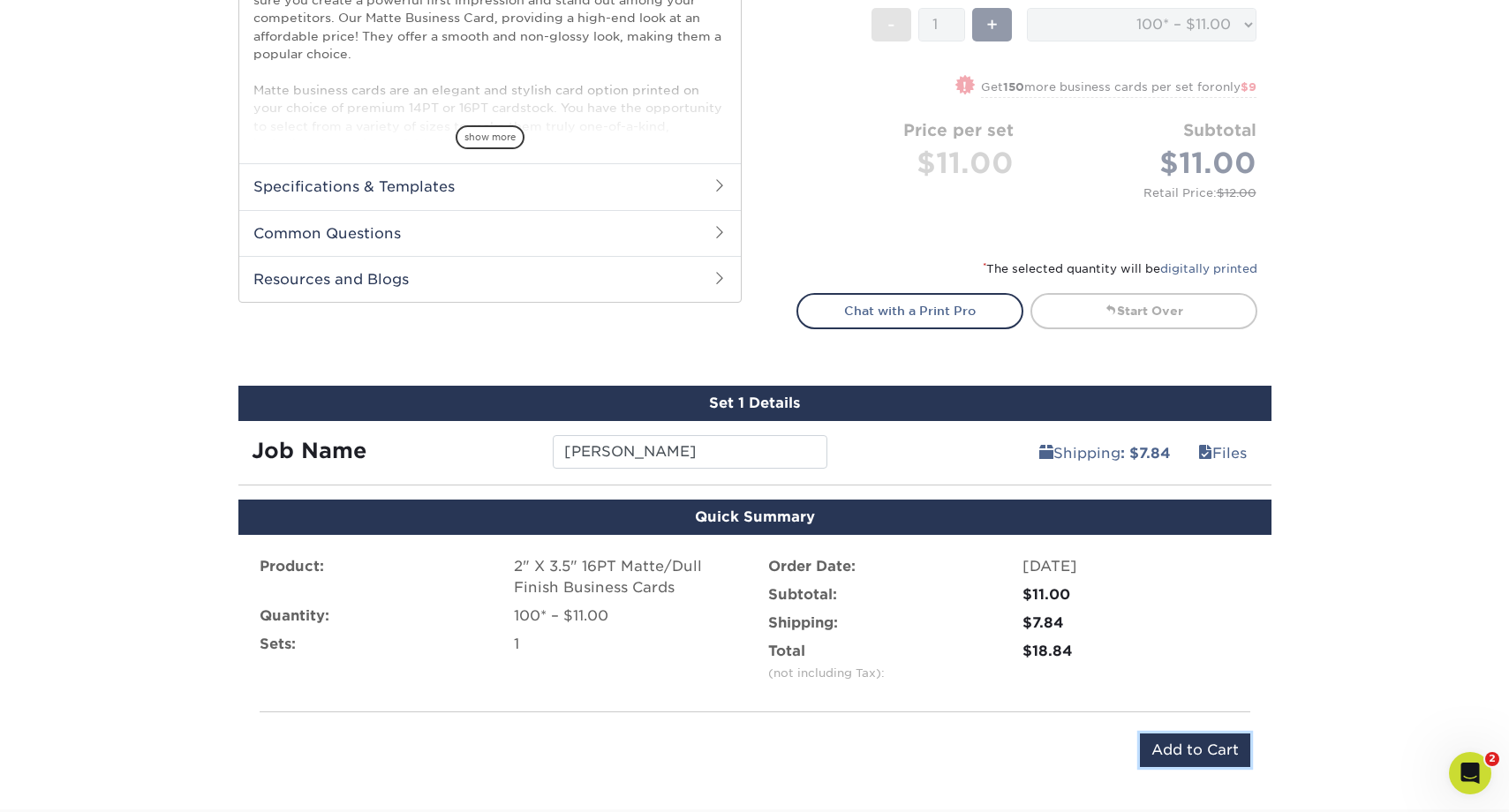
click at [1186, 739] on input "Add to Cart" at bounding box center [1195, 750] width 111 height 33
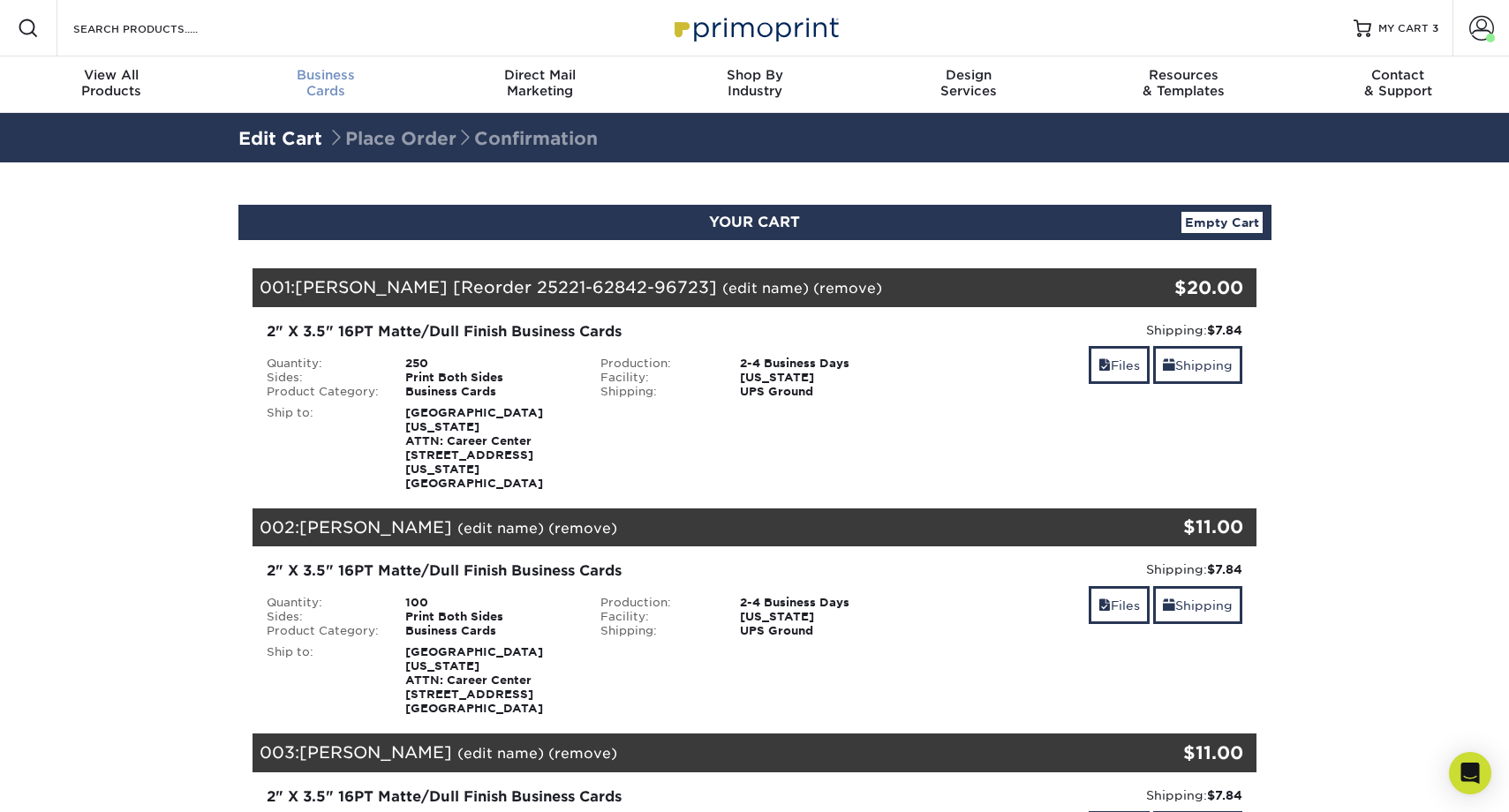
click at [335, 85] on div "Business Cards" at bounding box center [325, 83] width 214 height 31
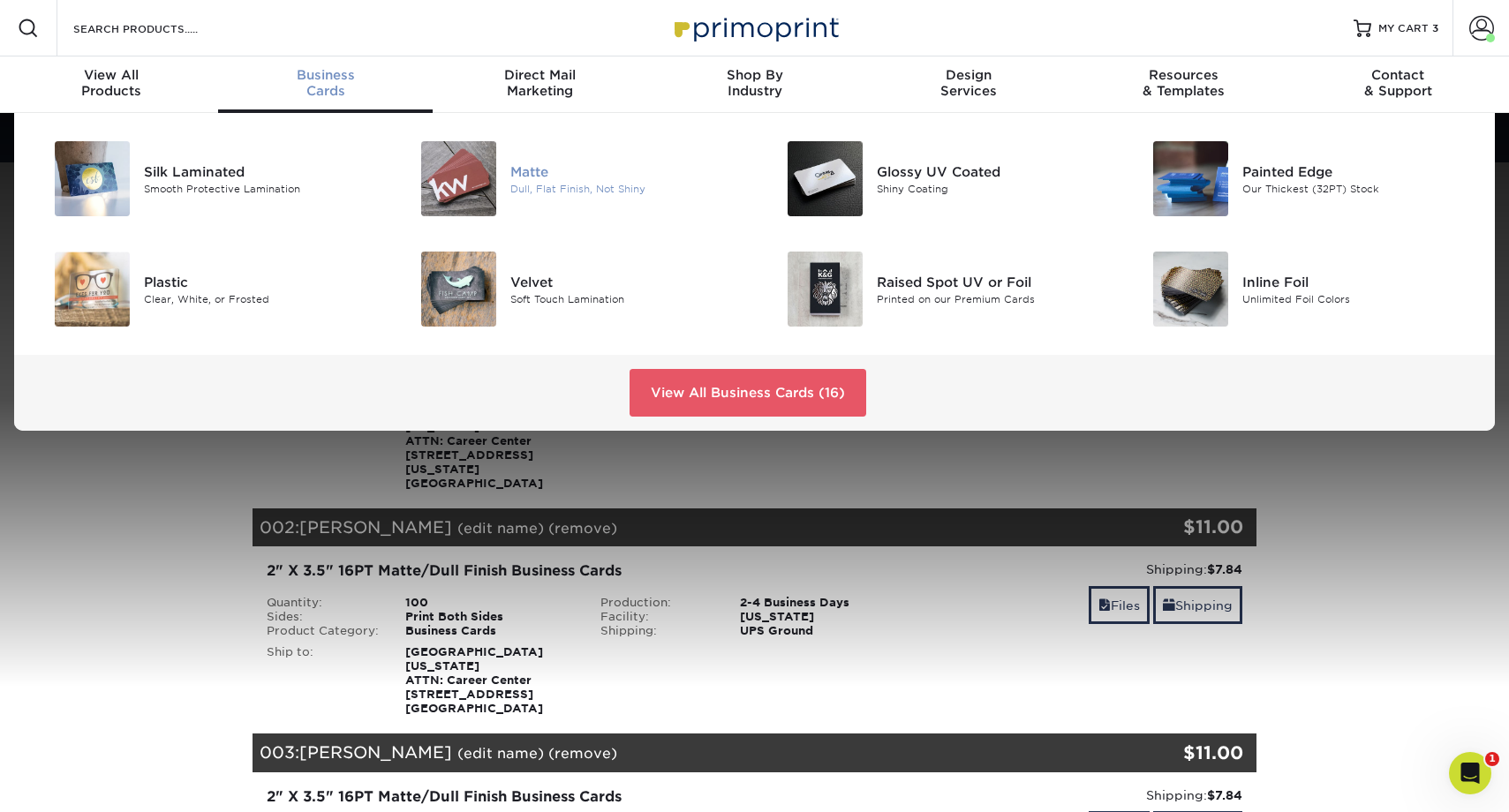
click at [477, 170] on img at bounding box center [459, 178] width 75 height 75
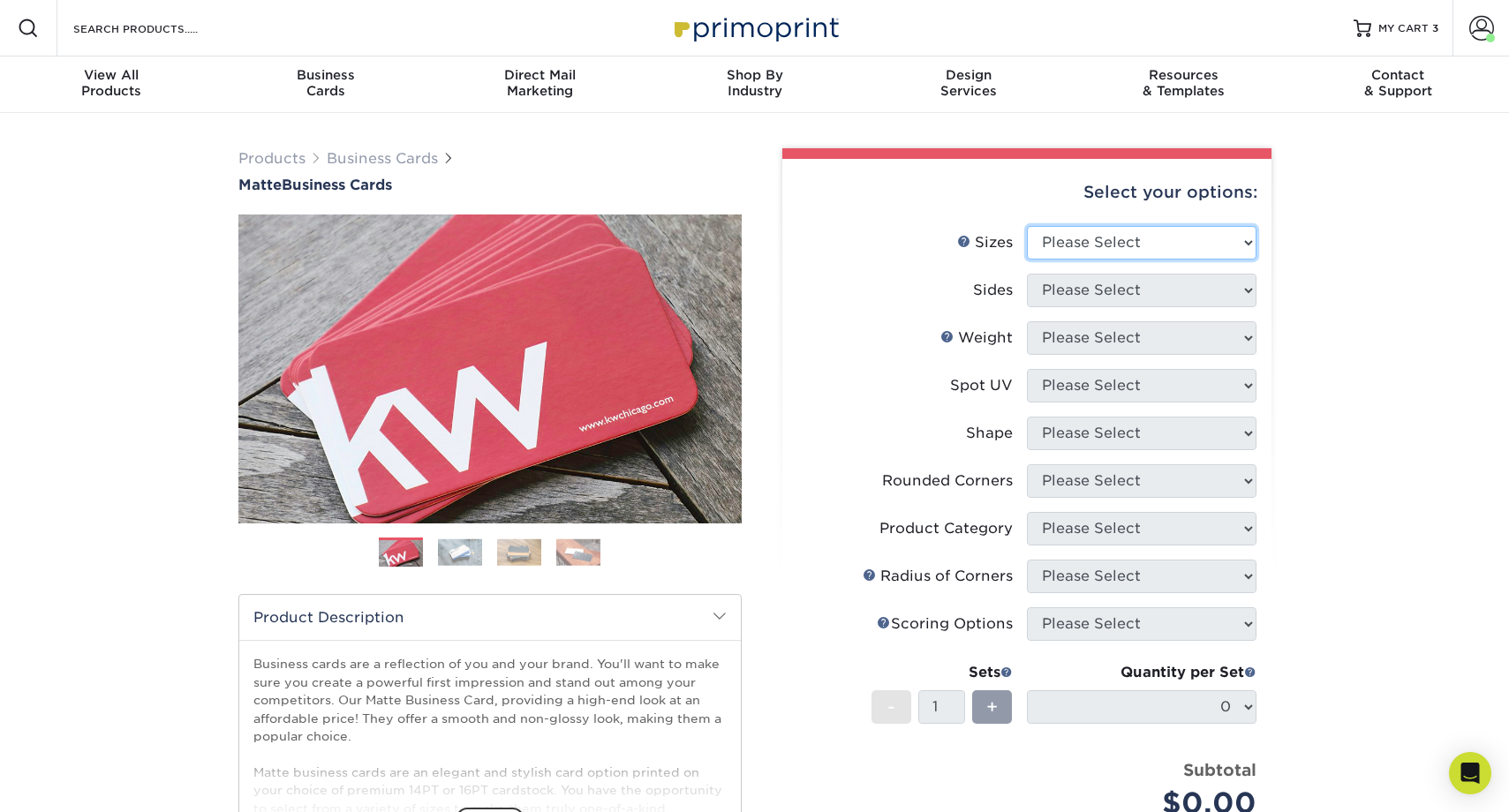
click at [1034, 236] on select "Please Select 1.5" x 3.5" - Mini 1.75" x 3.5" - Mini 2" x 2" - Square 2" x 3" -…" at bounding box center [1142, 243] width 230 height 33
select select "2.00x3.50"
click at [1028, 226] on select "Please Select 1.5" x 3.5" - Mini 1.75" x 3.5" - Mini 2" x 2" - Square 2" x 3" -…" at bounding box center [1142, 243] width 230 height 33
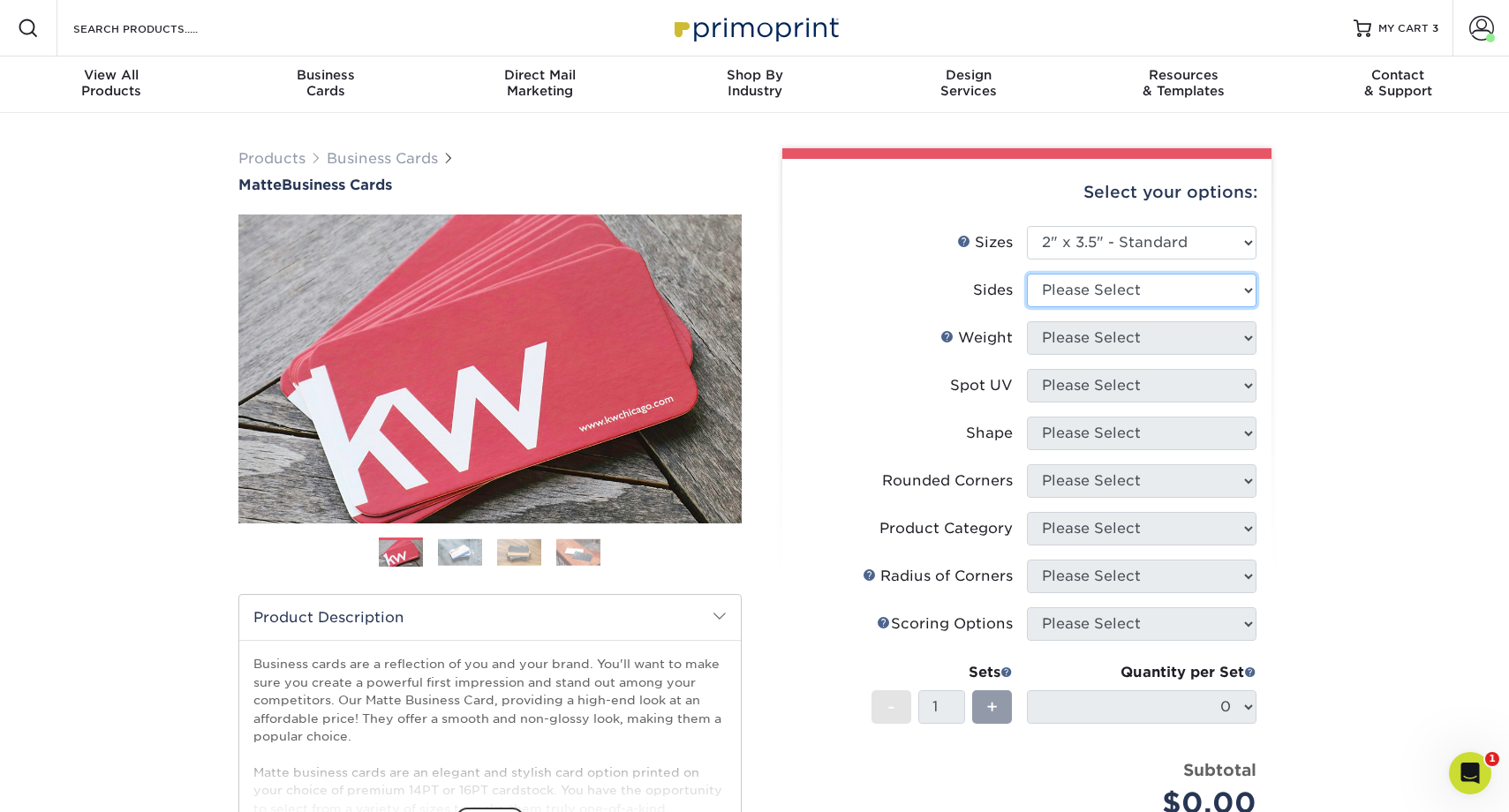
click at [1091, 293] on select "Please Select Print Both Sides Print Front Only" at bounding box center [1142, 291] width 230 height 33
select select "13abbda7-1d64-4f25-8bb2-c179b224825d"
click at [1028, 274] on select "Please Select Print Both Sides Print Front Only" at bounding box center [1142, 291] width 230 height 33
click at [1093, 332] on select "Please Select 16PT 14PT" at bounding box center [1142, 338] width 230 height 33
select select "16PT"
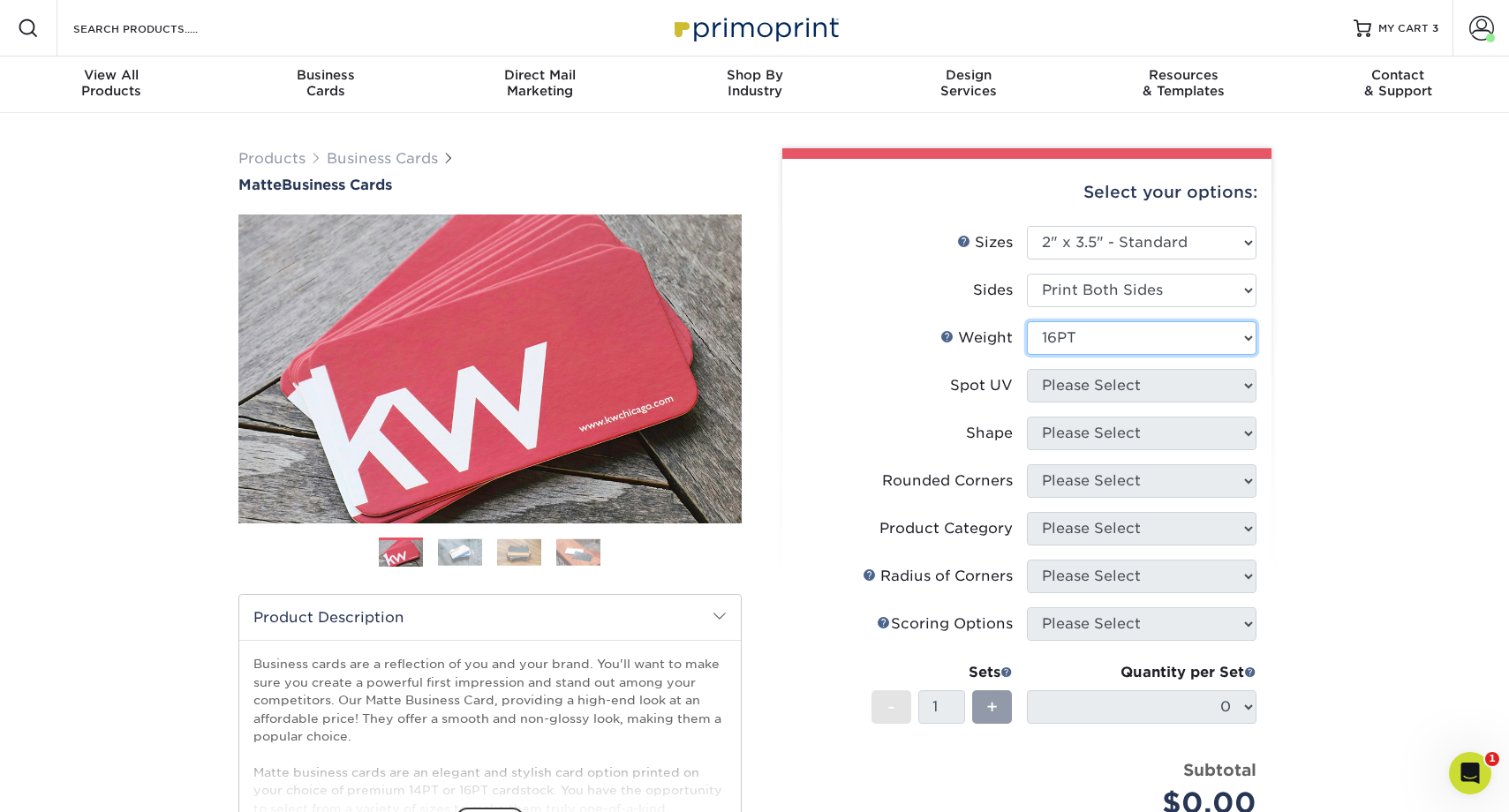
click at [1028, 322] on select "Please Select 16PT 14PT" at bounding box center [1142, 338] width 230 height 33
click at [1101, 383] on select "Please Select No Spot UV Front and Back (Both Sides) Front Only Back Only" at bounding box center [1142, 385] width 230 height 33
select select "3"
click at [1028, 369] on select "Please Select No Spot UV Front and Back (Both Sides) Front Only Back Only" at bounding box center [1142, 385] width 230 height 33
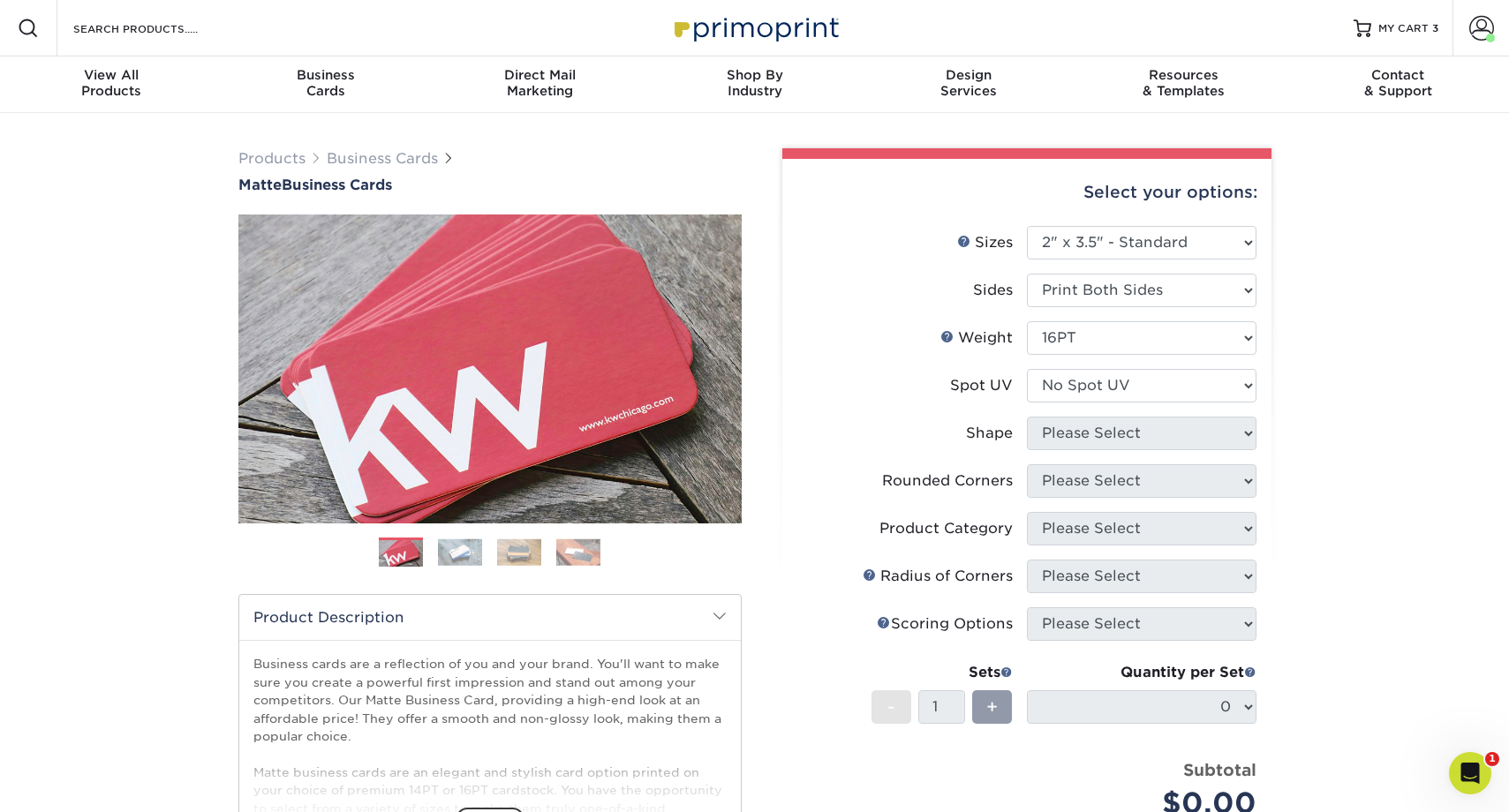
click at [0, 0] on select at bounding box center [0, 0] width 0 height 0
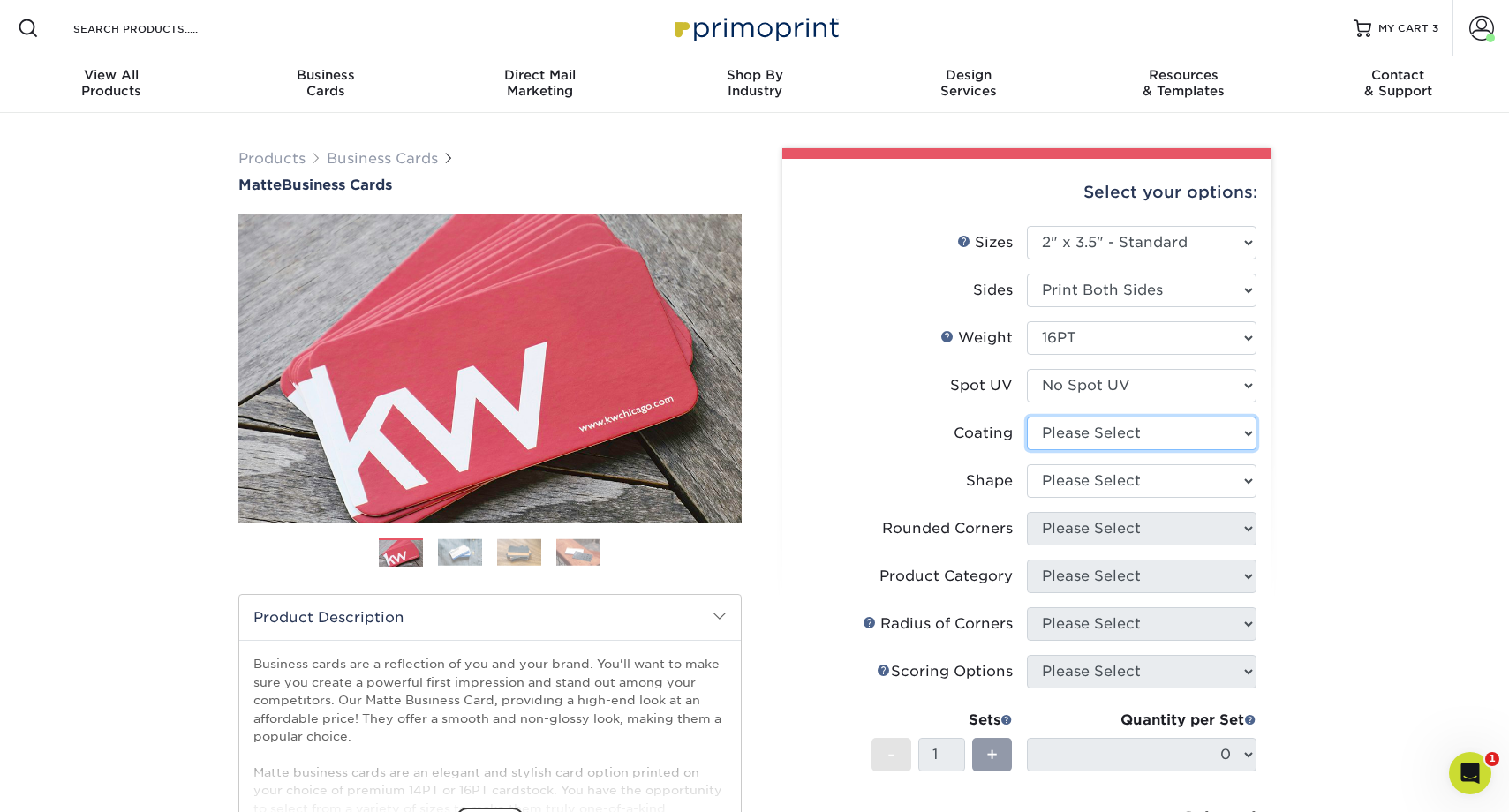
select select "121bb7b5-3b4d-429f-bd8d-bbf80e953313"
click at [1028, 417] on select at bounding box center [1142, 433] width 230 height 33
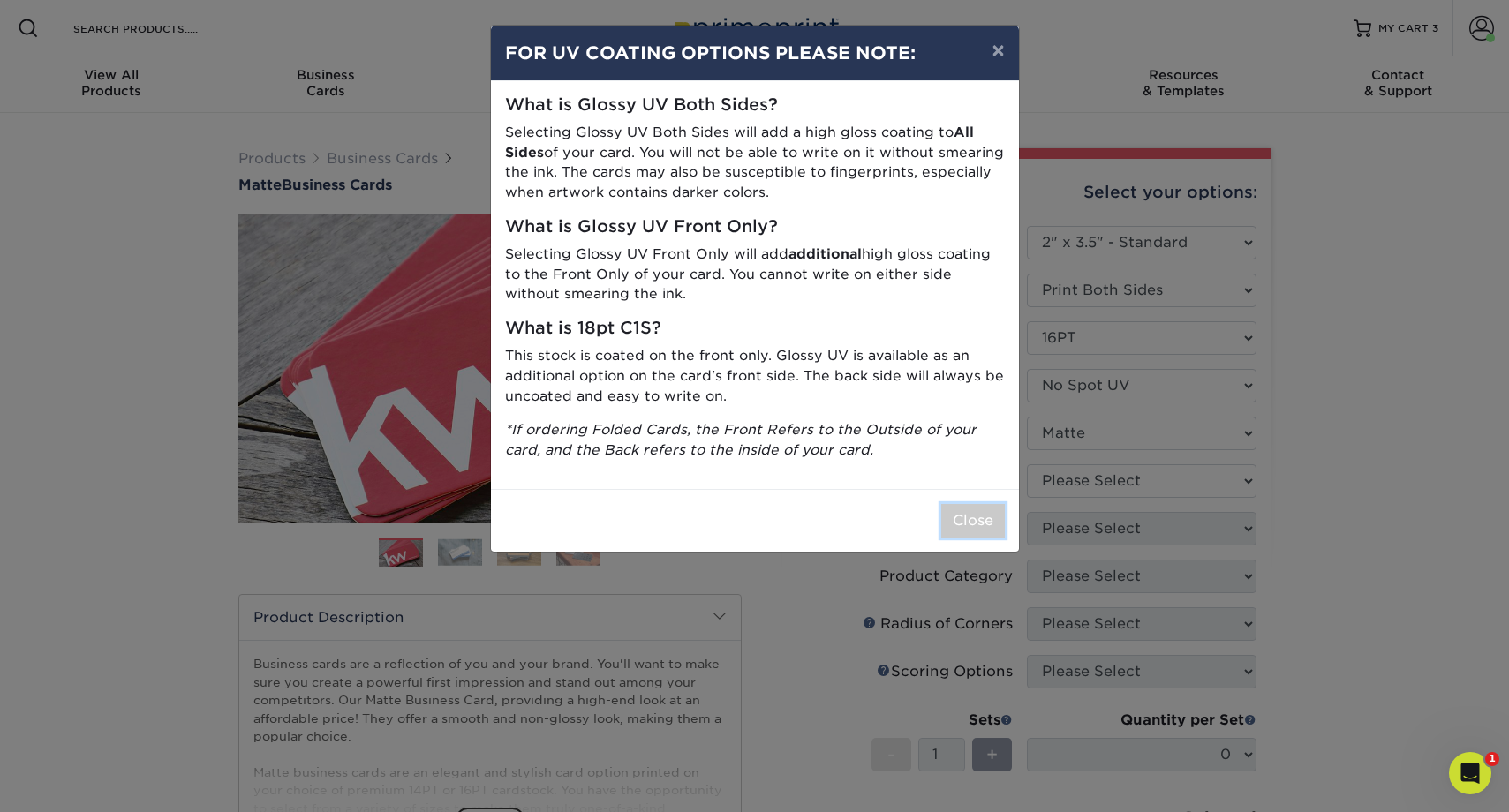
drag, startPoint x: 953, startPoint y: 515, endPoint x: 1060, endPoint y: 470, distance: 116.1
click at [965, 512] on button "Close" at bounding box center [973, 520] width 64 height 33
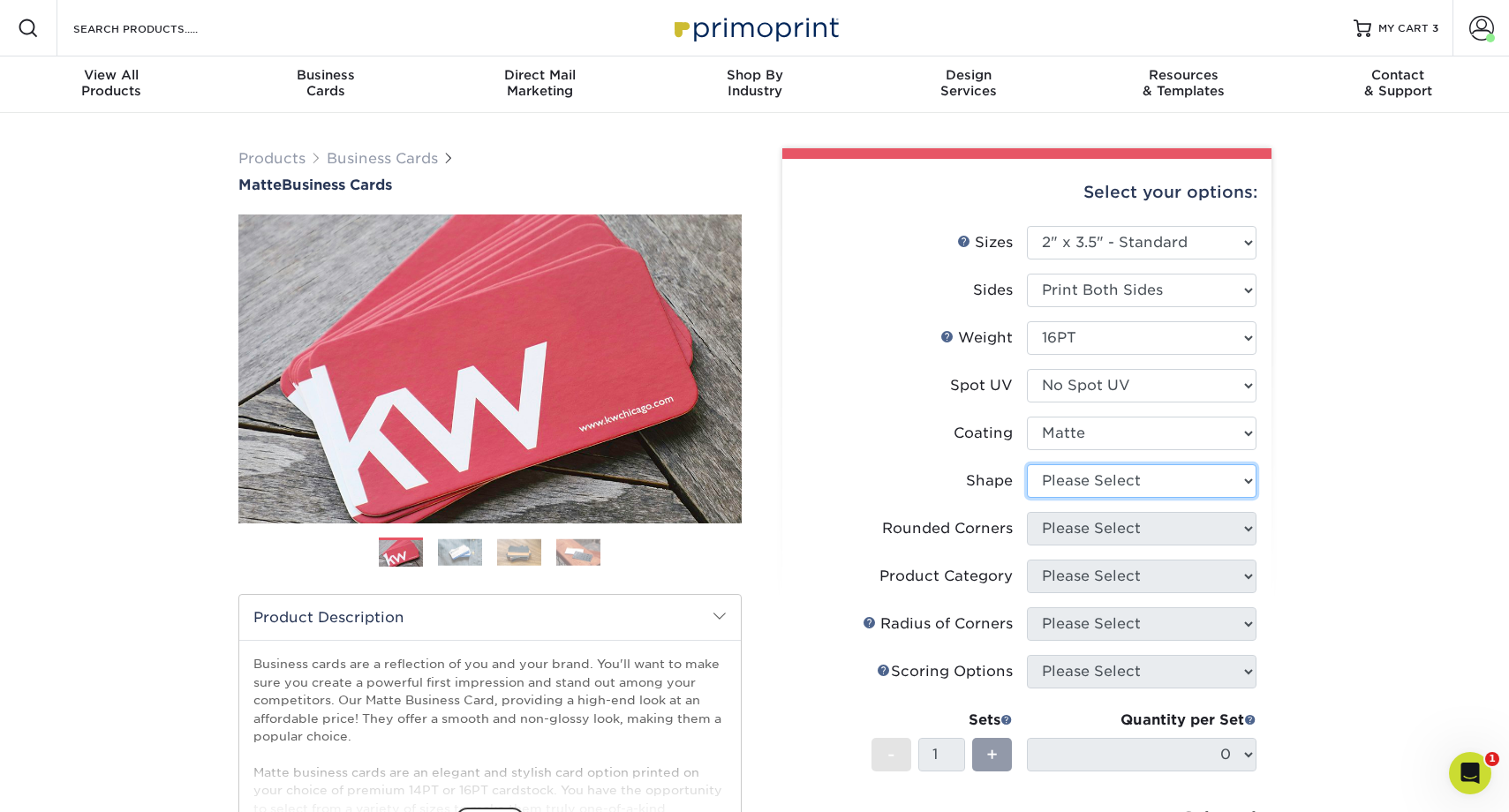
click at [1082, 478] on select "Please Select Standard Oval" at bounding box center [1142, 481] width 230 height 33
select select "standard"
click at [1028, 465] on select "Please Select Standard Oval" at bounding box center [1142, 481] width 230 height 33
click at [1106, 524] on select "Please Select Yes - Round 2 Corners Yes - Round 4 Corners No" at bounding box center [1142, 528] width 230 height 33
select select "0"
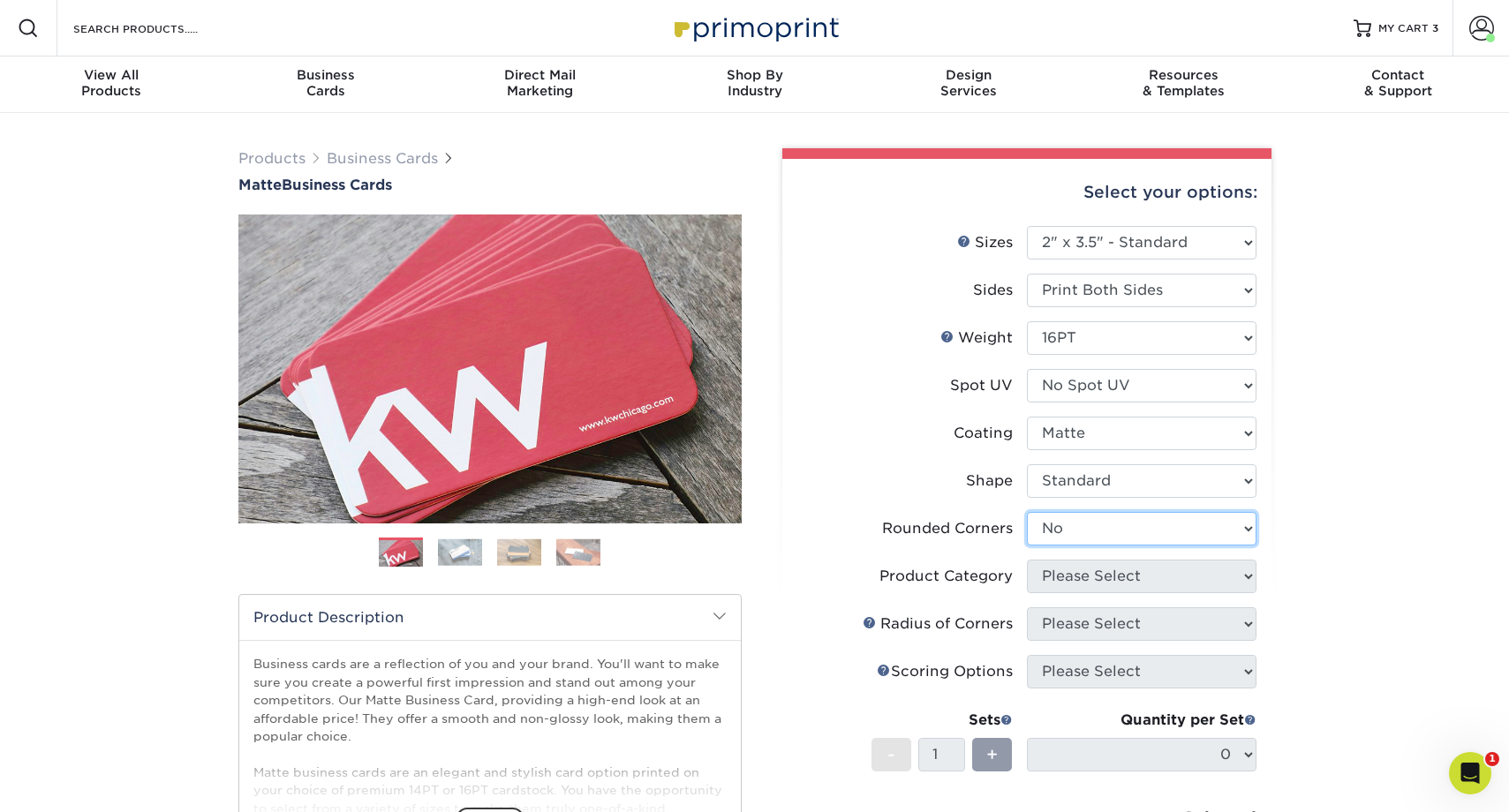
click at [1028, 512] on select "Please Select Yes - Round 2 Corners Yes - Round 4 Corners No" at bounding box center [1142, 528] width 230 height 33
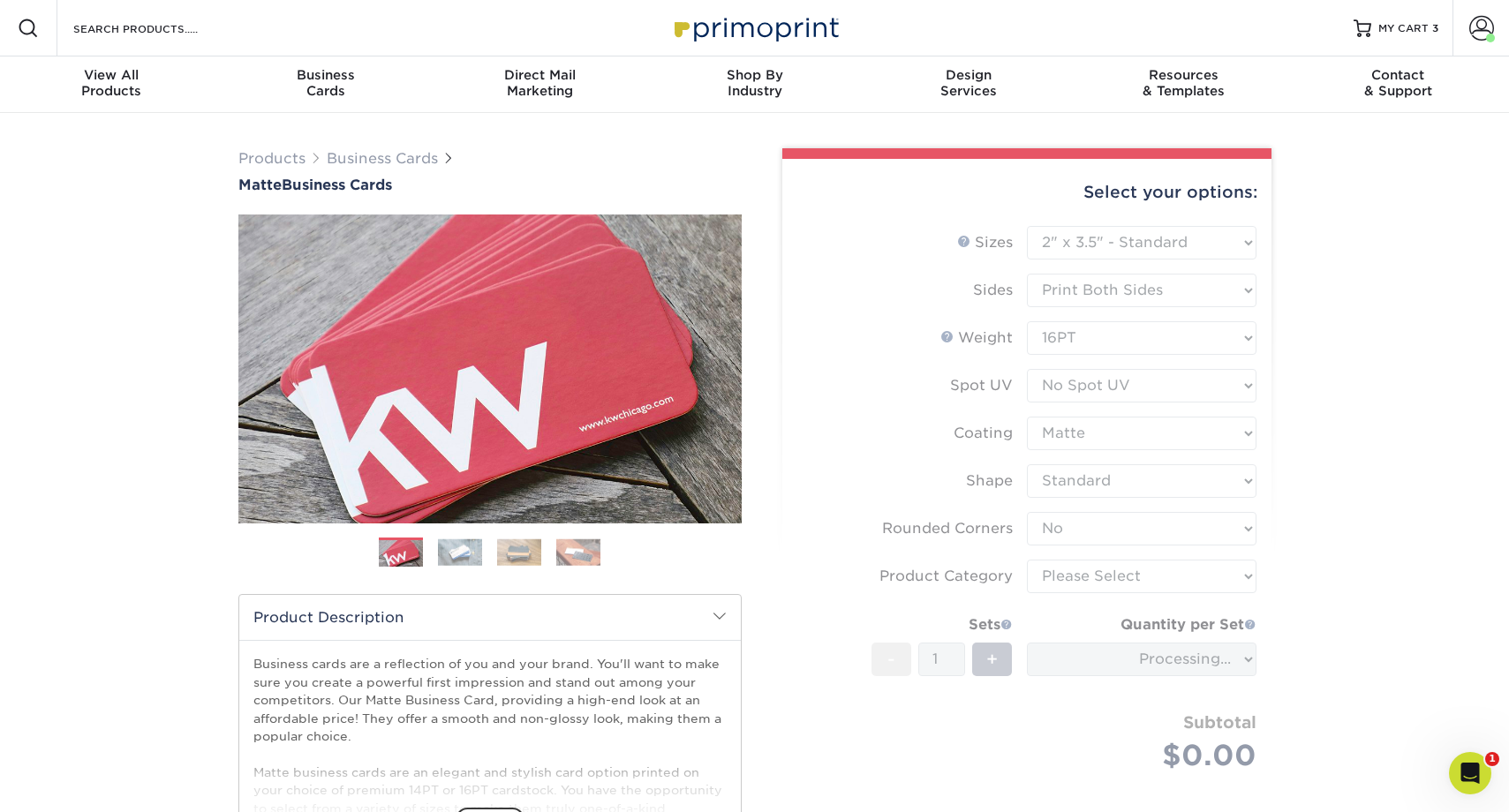
click at [1114, 578] on form "Sizes Help Sizes Please Select 1.5" x 3.5" - Mini 1.75" x 3.5" - Mini 2" x 2" -…" at bounding box center [1027, 519] width 461 height 587
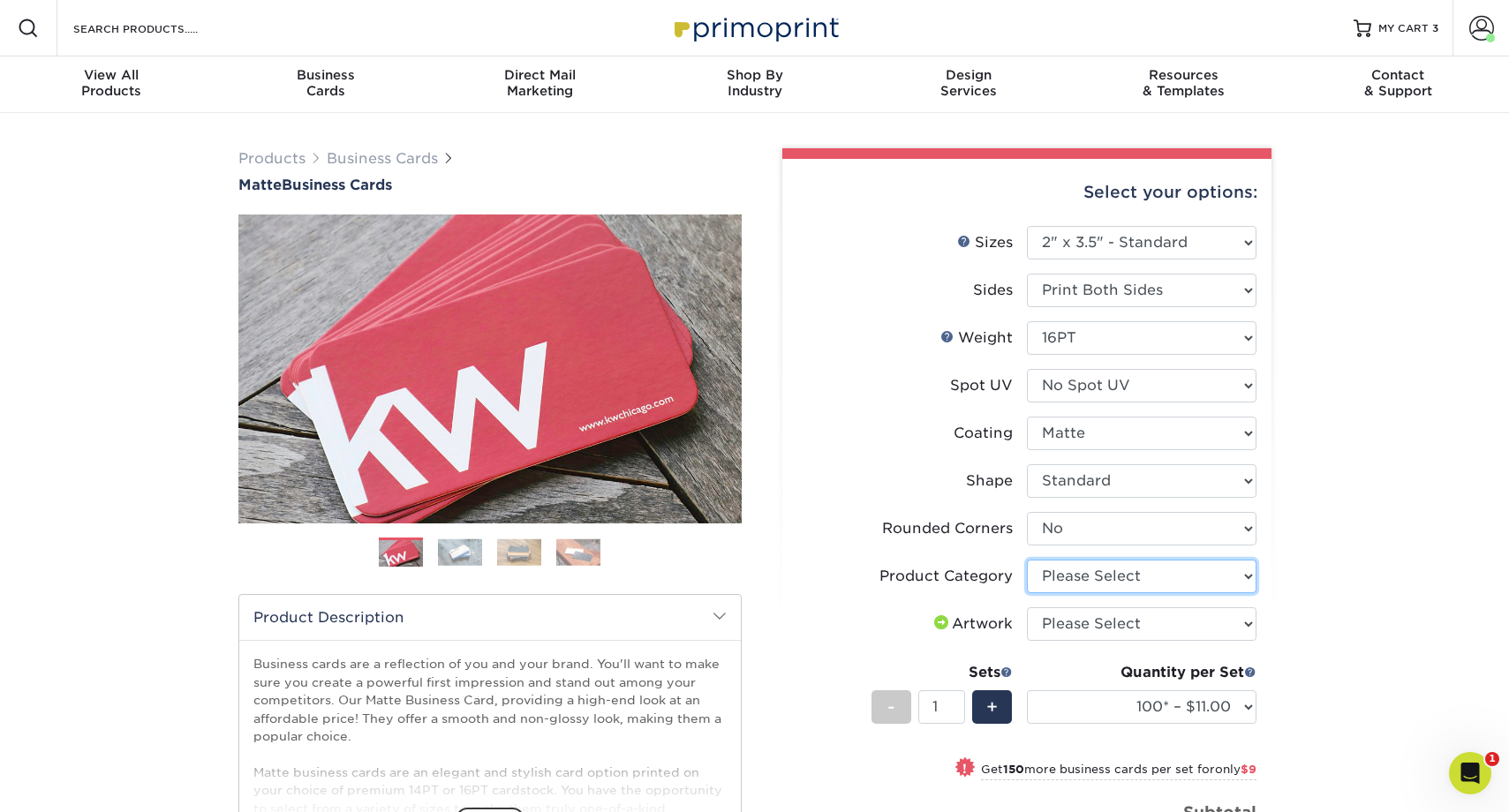
click at [1119, 577] on select "Please Select Business Cards" at bounding box center [1142, 576] width 230 height 33
select select "3b5148f1-0588-4f88-a218-97bcfdce65c1"
click at [1028, 560] on select "Please Select Business Cards" at bounding box center [1142, 576] width 230 height 33
click at [1116, 628] on select "Please Select I will upload files I need a design - $100" at bounding box center [1142, 624] width 230 height 33
select select "upload"
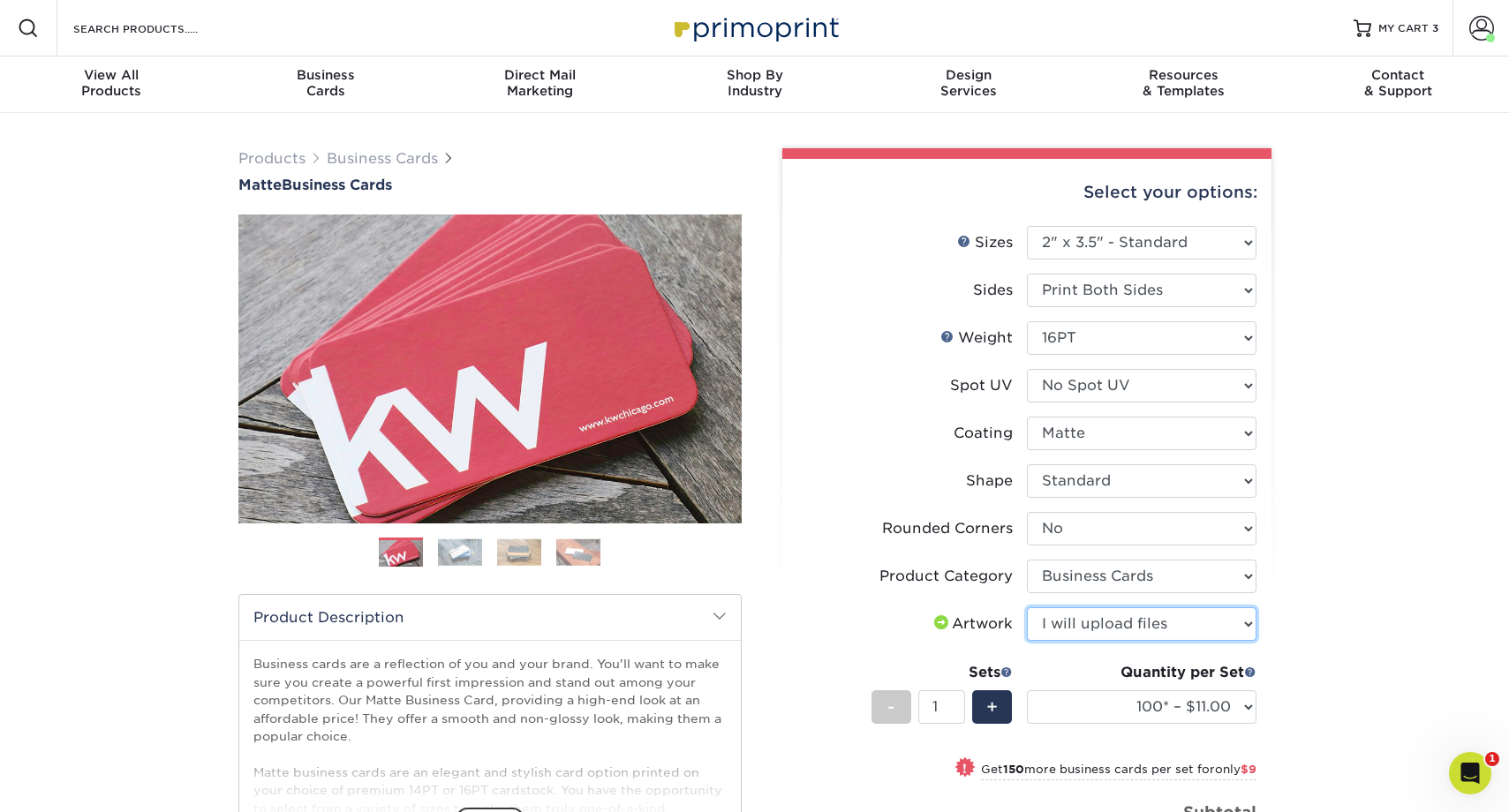
click at [1028, 608] on select "Please Select I will upload files I need a design - $100" at bounding box center [1142, 624] width 230 height 33
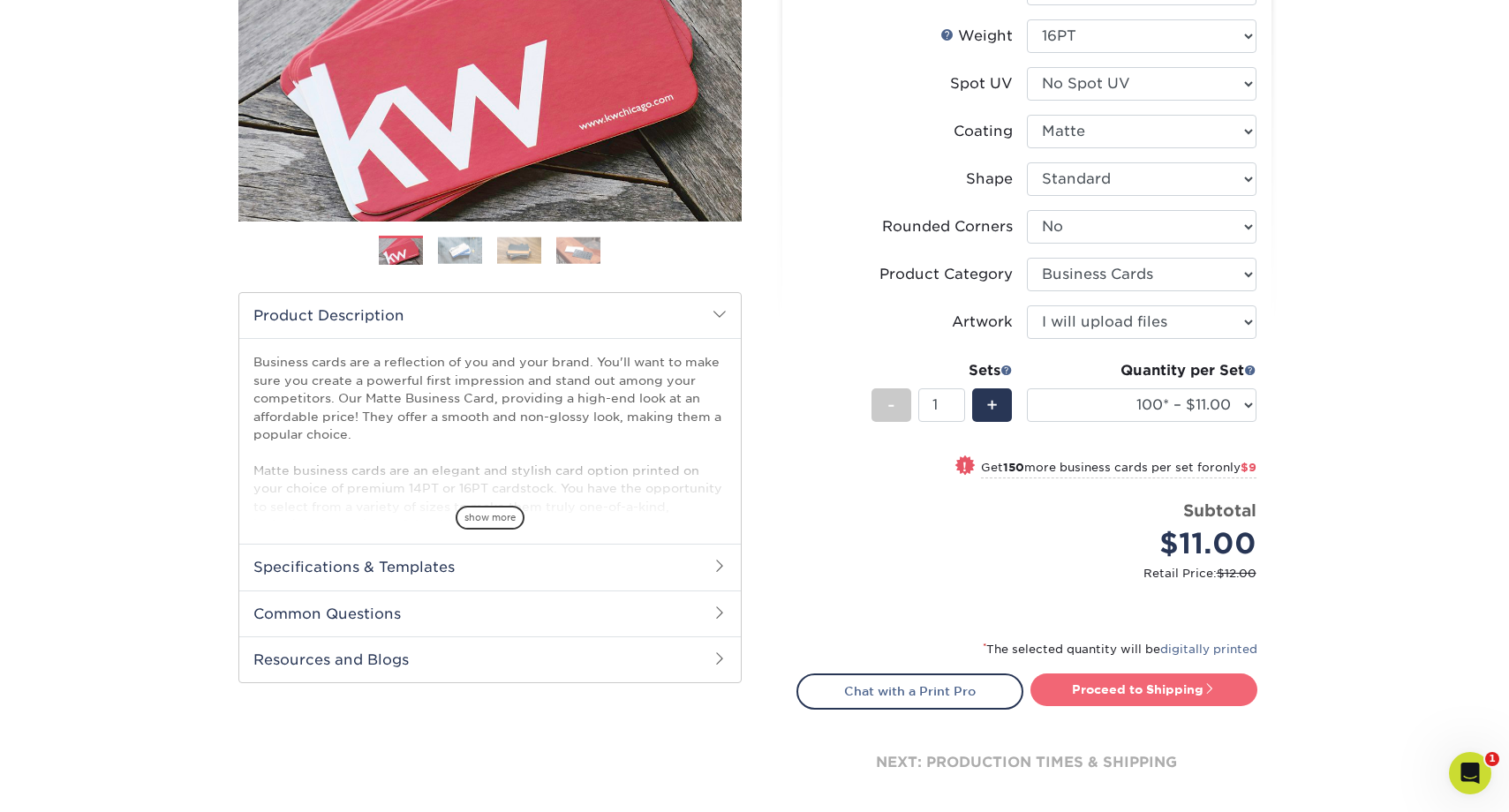
click at [1143, 693] on link "Proceed to Shipping" at bounding box center [1144, 690] width 227 height 31
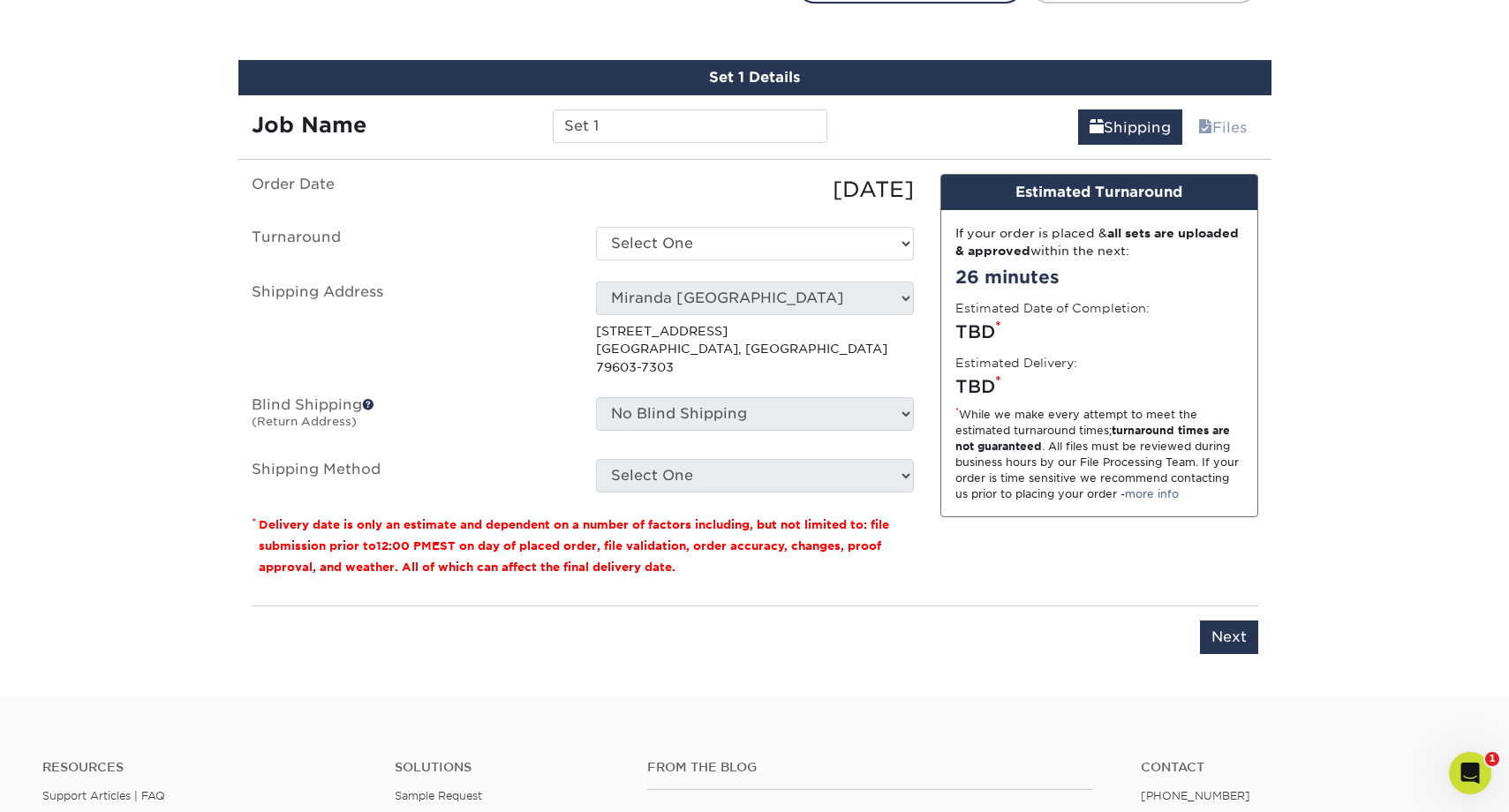
scroll to position [1023, 0]
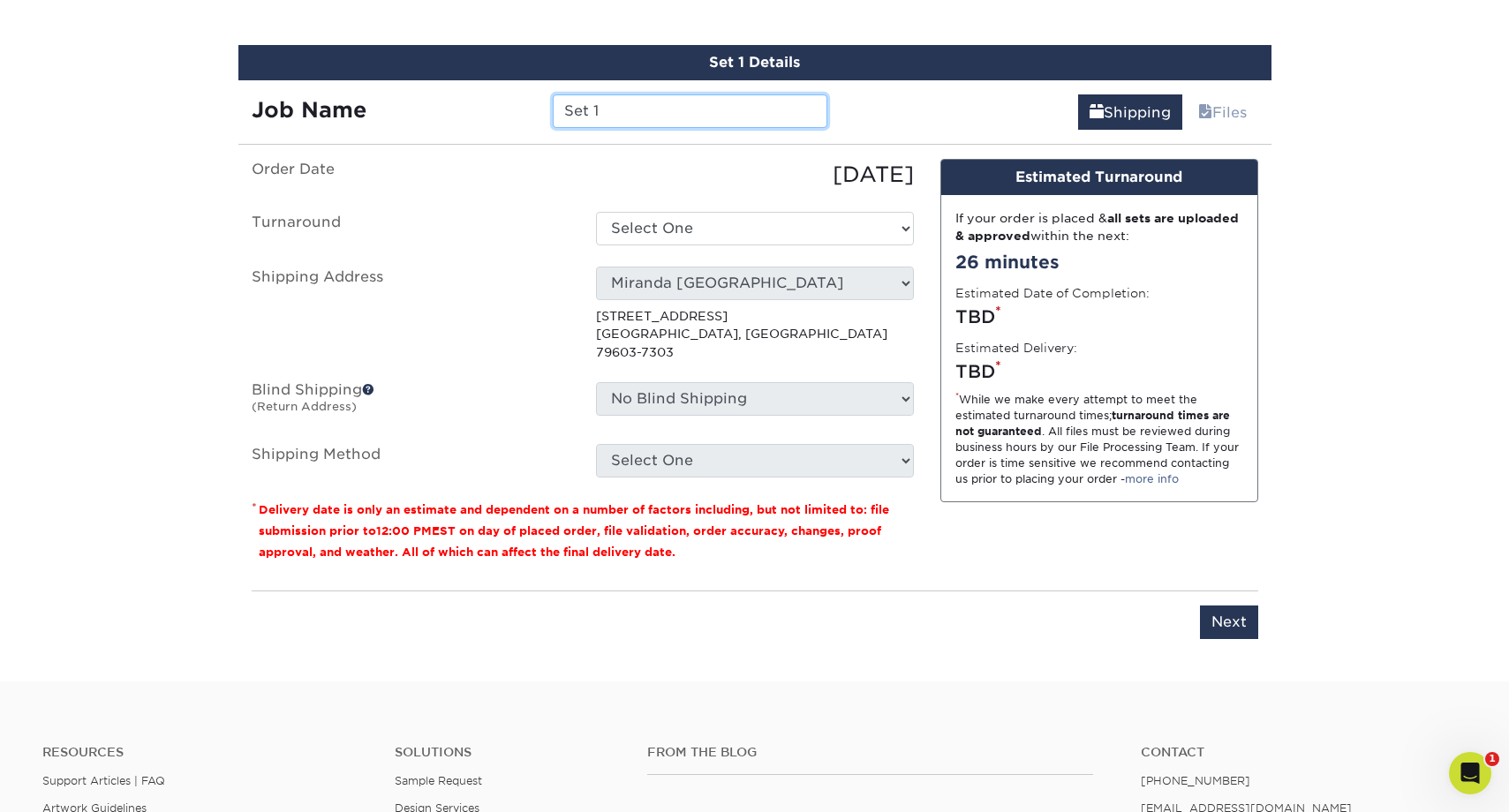
click at [639, 117] on input "Set 1" at bounding box center [690, 112] width 275 height 33
drag, startPoint x: 523, startPoint y: 121, endPoint x: 511, endPoint y: 120, distance: 12.0
click at [511, 120] on div "Job Name Set 1" at bounding box center [540, 112] width 603 height 33
drag, startPoint x: 617, startPoint y: 112, endPoint x: 509, endPoint y: 100, distance: 108.7
click at [509, 100] on div "Job Name Set 1" at bounding box center [540, 112] width 603 height 33
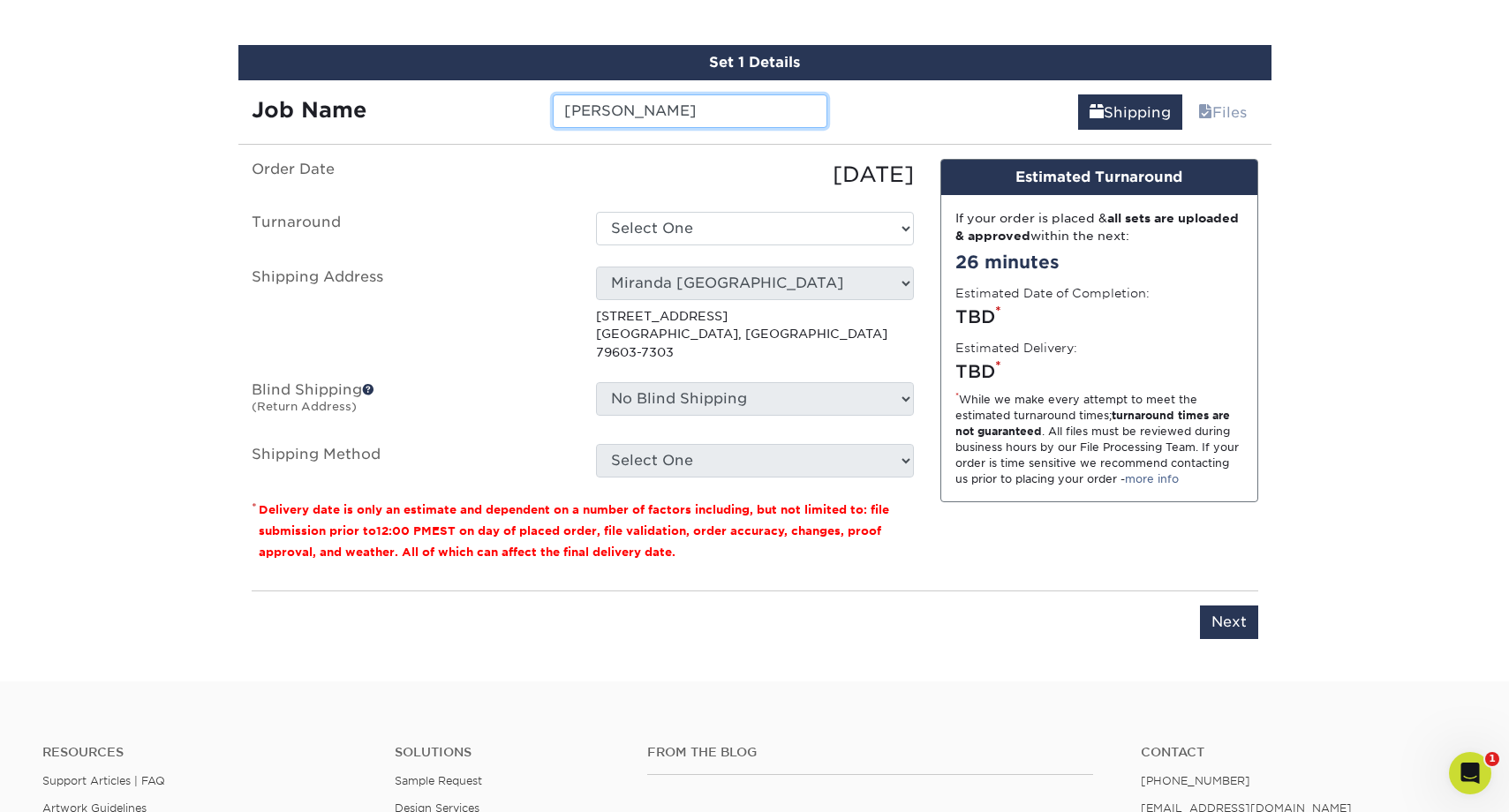
type input "[PERSON_NAME]"
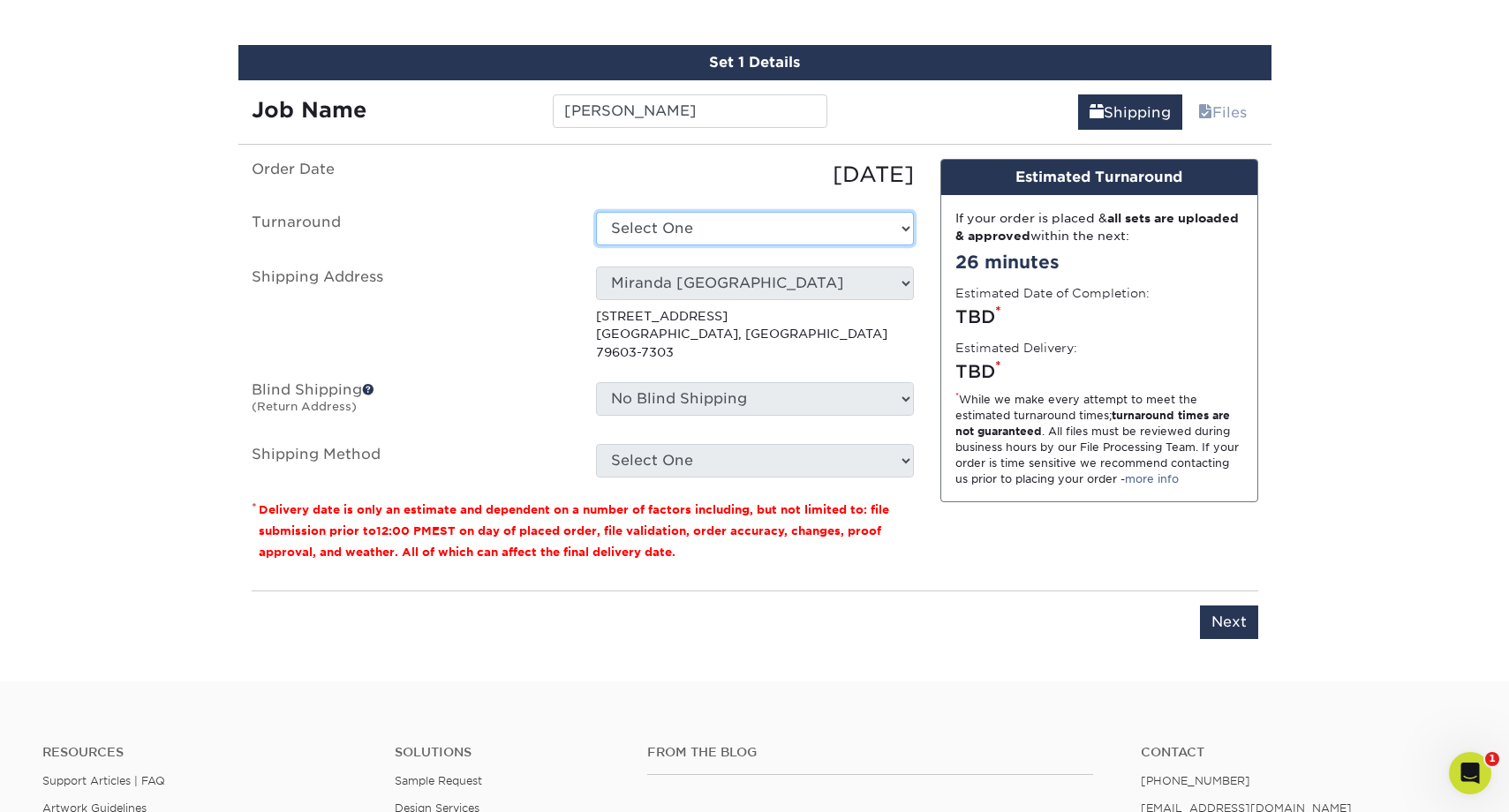
click at [719, 214] on select "Select One 2-4 Business Days 2 Day Next Business Day" at bounding box center [754, 229] width 318 height 33
select select "47dbf4b1-3bfd-4687-b793-fcd3ee179f06"
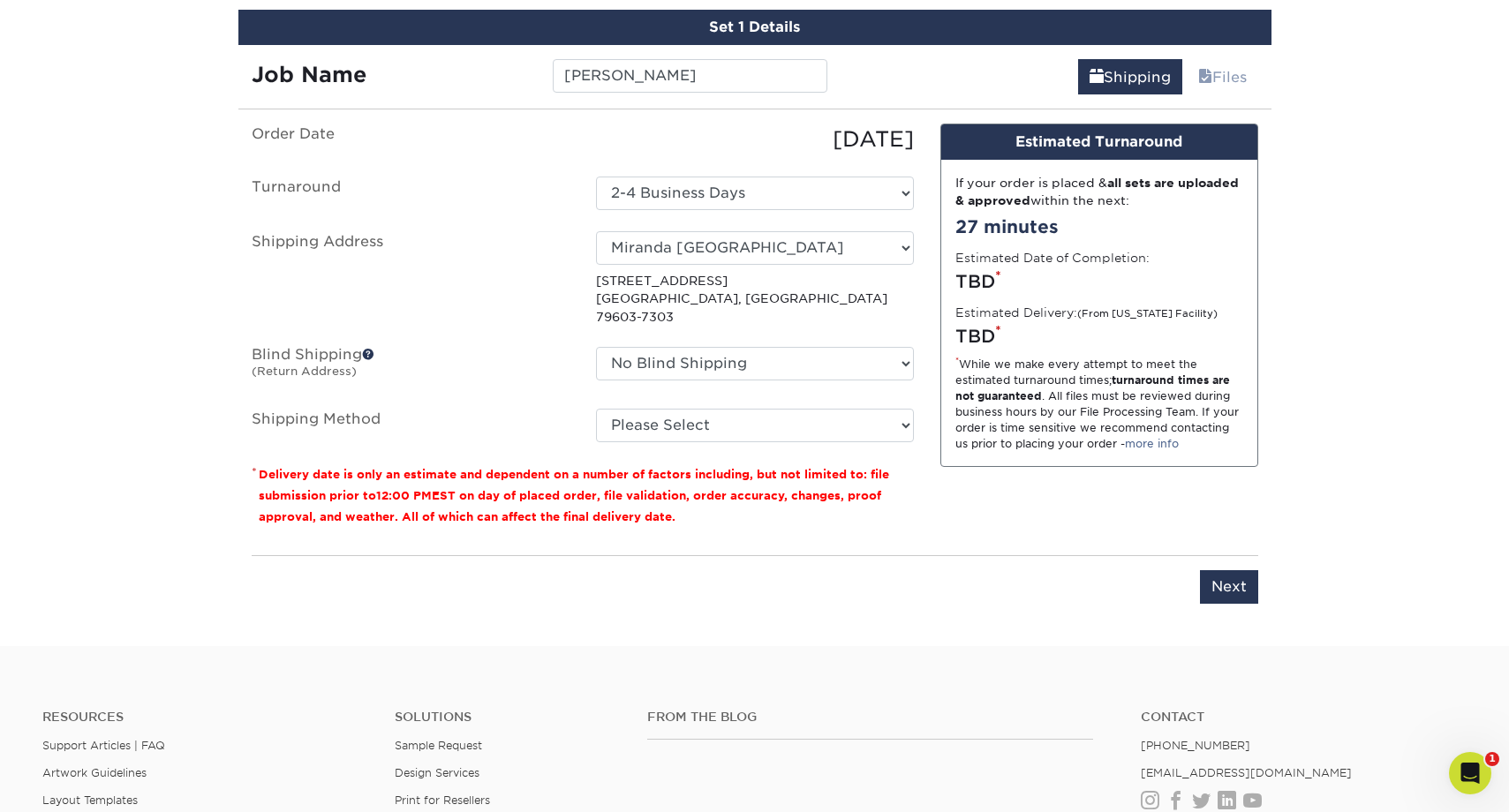
scroll to position [1062, 0]
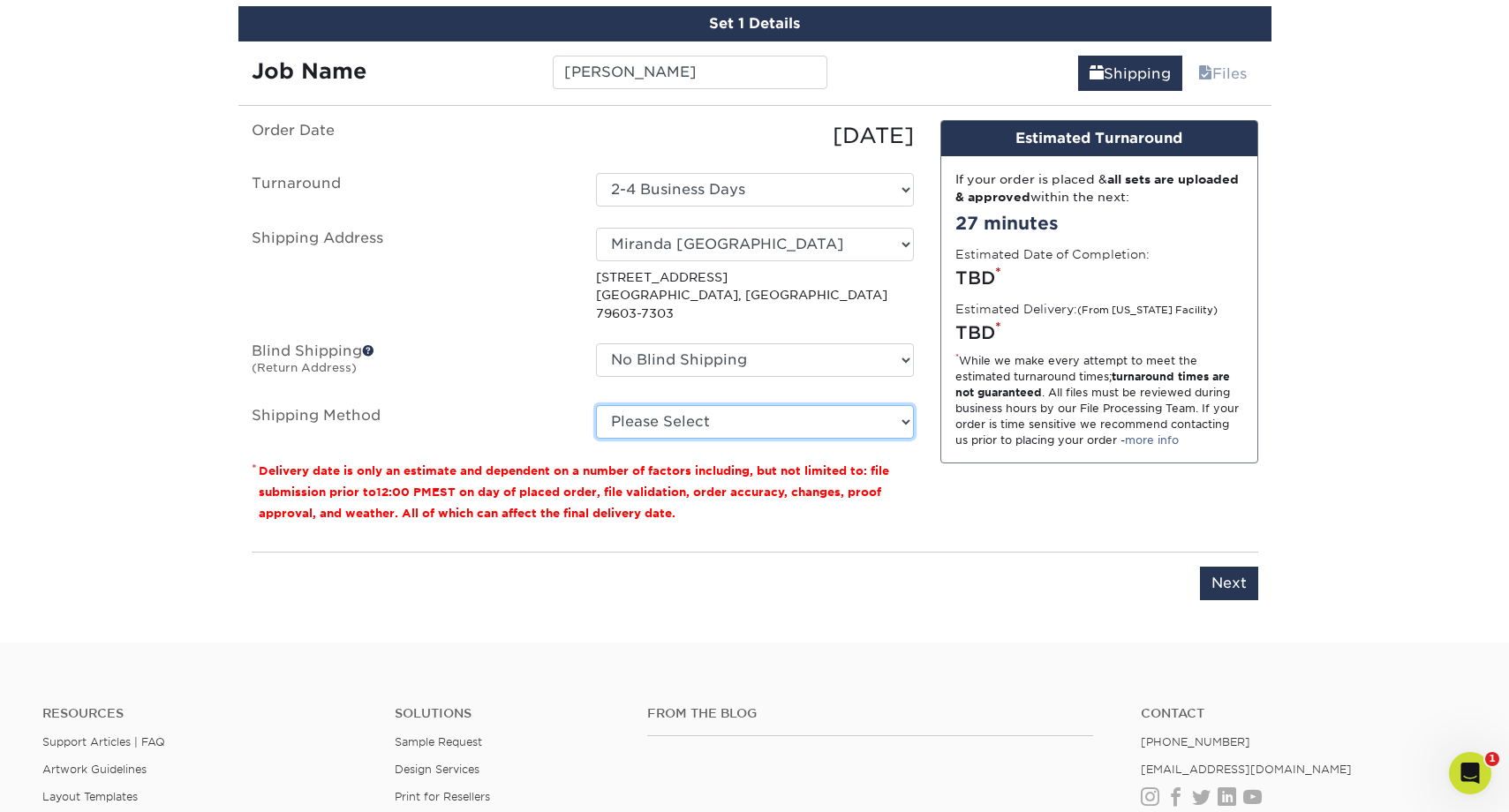
click at [823, 405] on select "Please Select Ground Shipping (+$7.84) 3 Day Shipping Service (+$15.34) 2 Day A…" at bounding box center [754, 422] width 318 height 33
select select "03"
click at [596, 405] on select "Please Select Ground Shipping (+$7.84) 3 Day Shipping Service (+$15.34) 2 Day A…" at bounding box center [754, 422] width 318 height 33
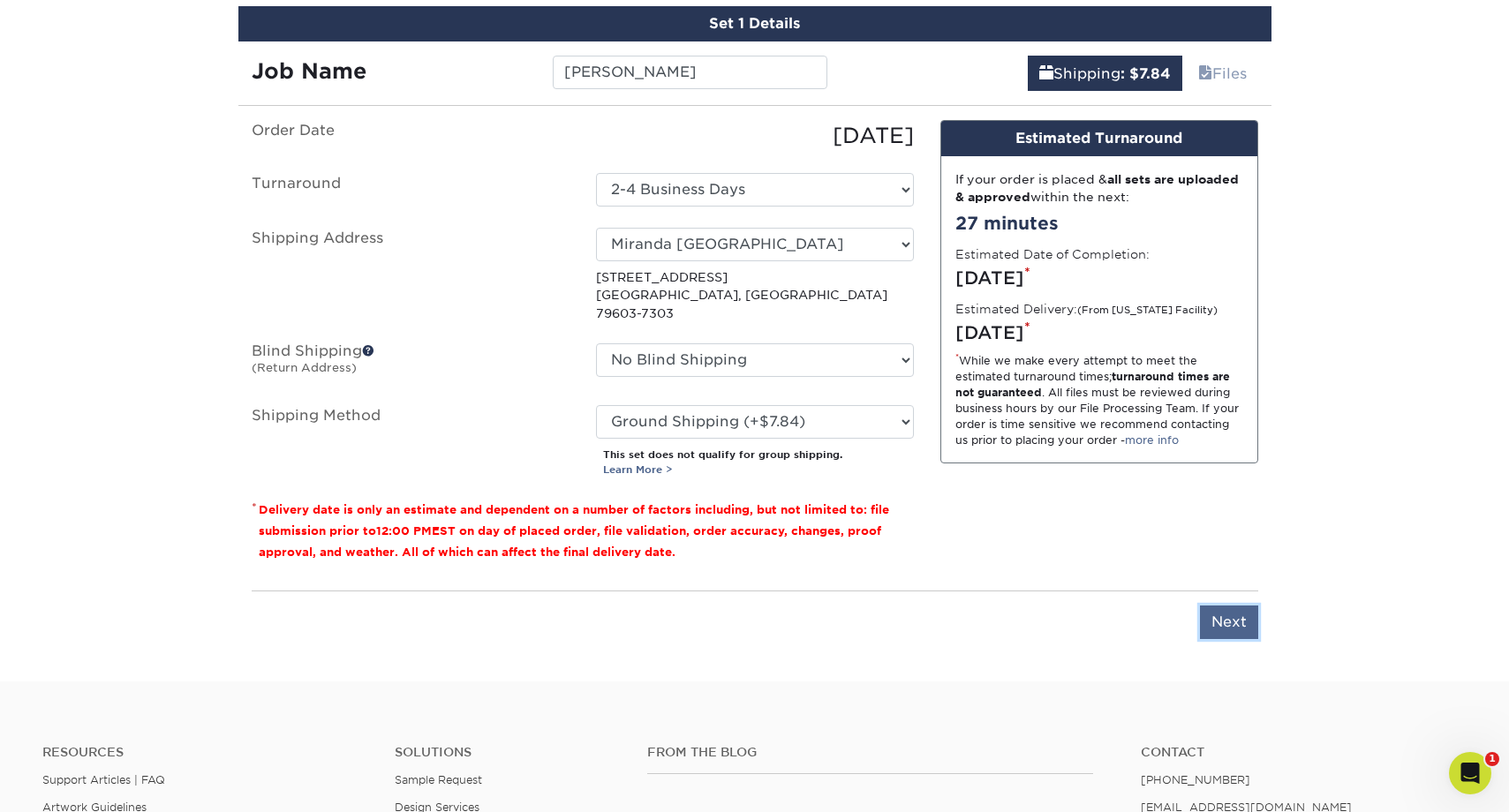
click at [1231, 606] on input "Next" at bounding box center [1230, 622] width 59 height 33
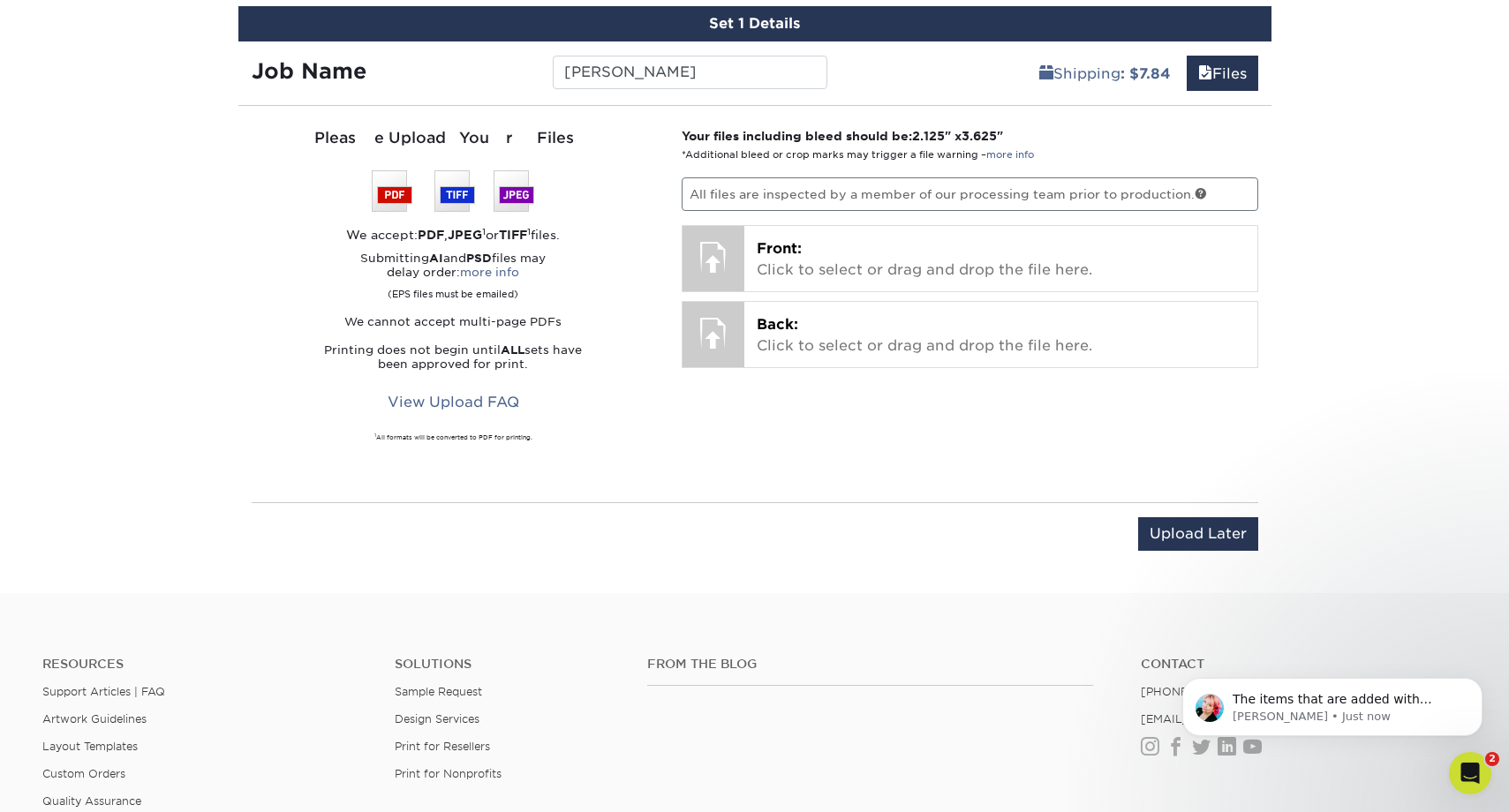
scroll to position [0, 0]
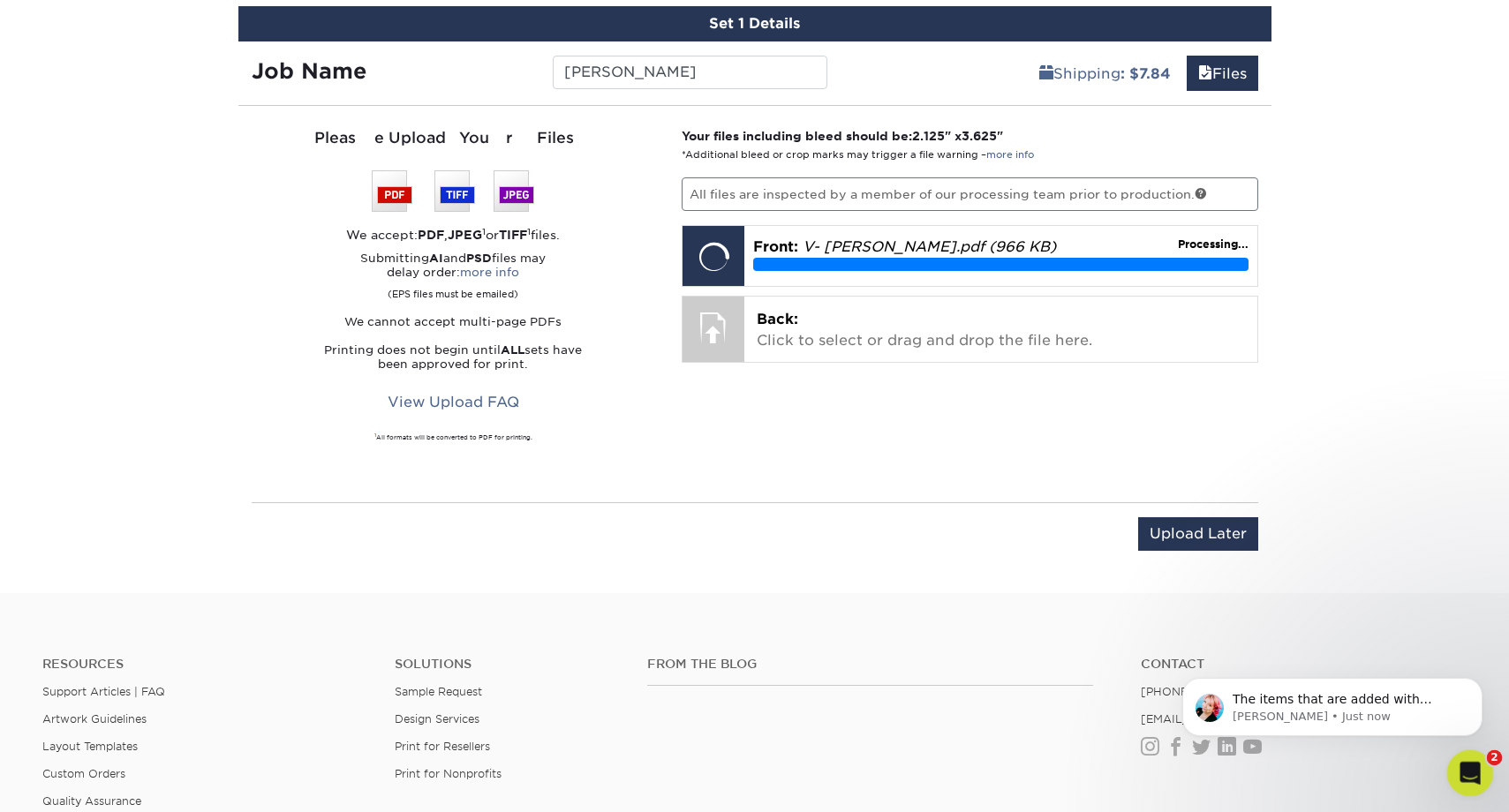
click at [1468, 776] on icon "Open Intercom Messenger" at bounding box center [1469, 771] width 29 height 29
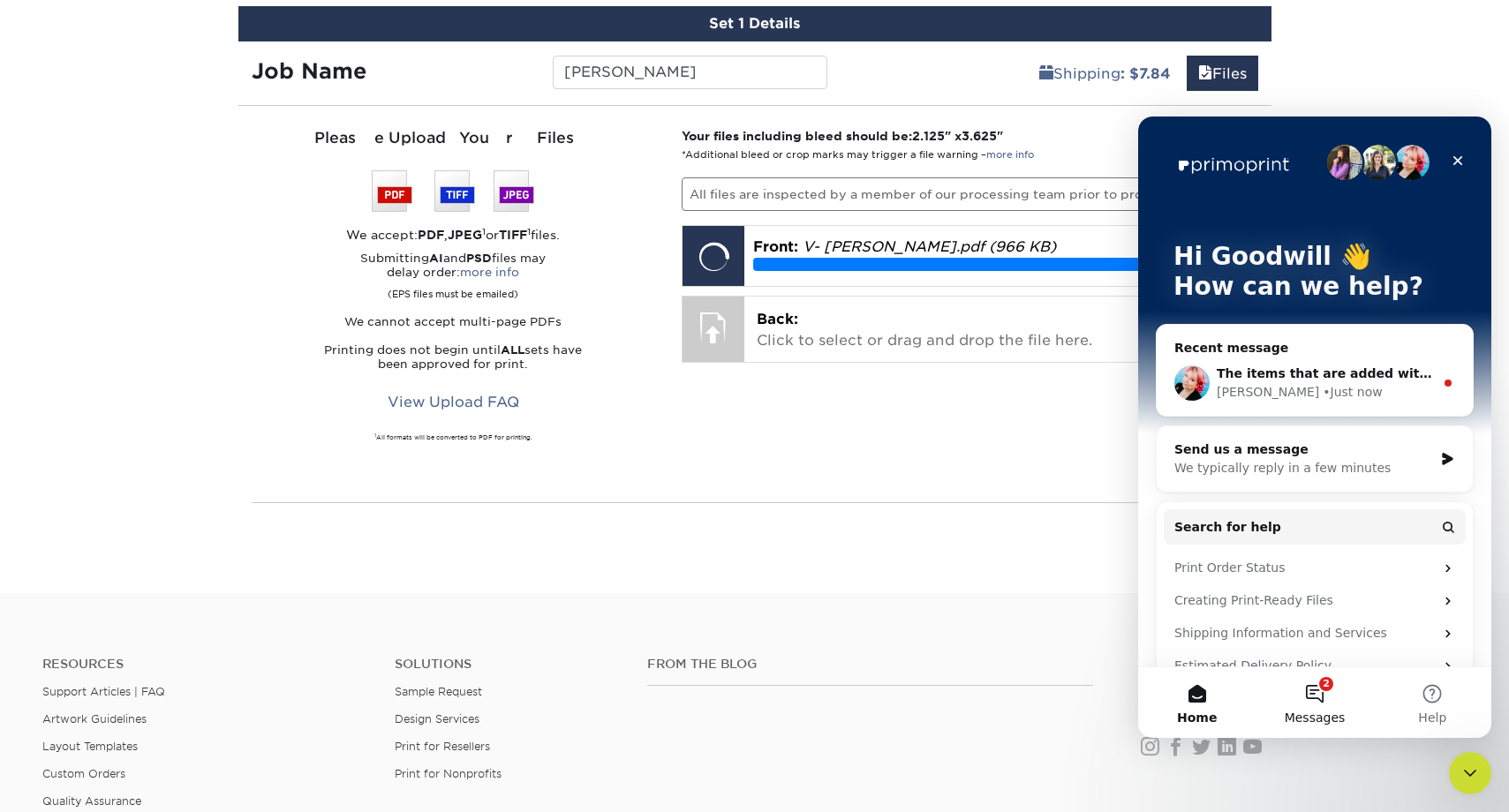
click at [1317, 696] on button "2 Messages" at bounding box center [1314, 702] width 117 height 70
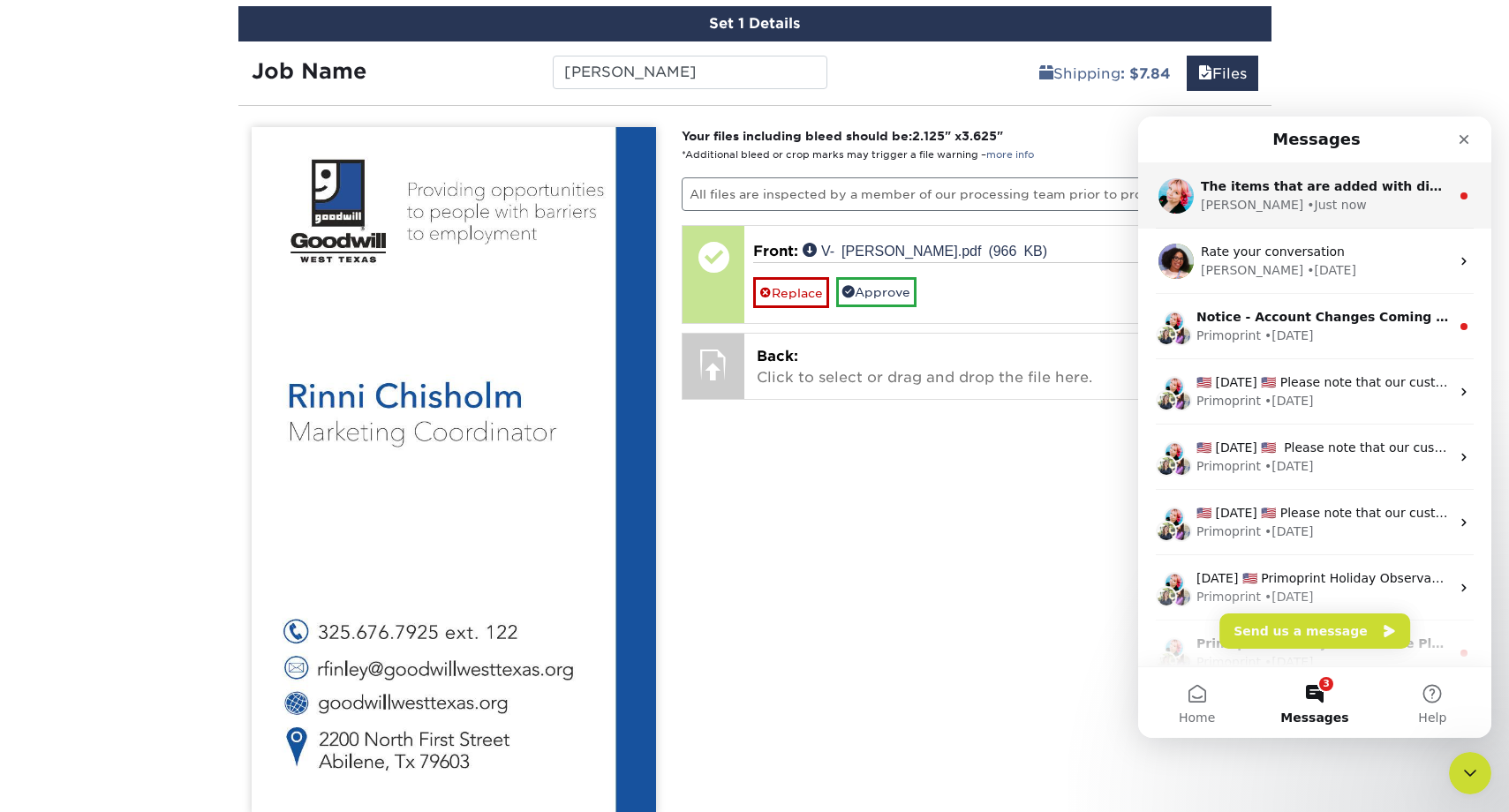
click at [1328, 207] on div "Jenny • Just now" at bounding box center [1325, 204] width 250 height 19
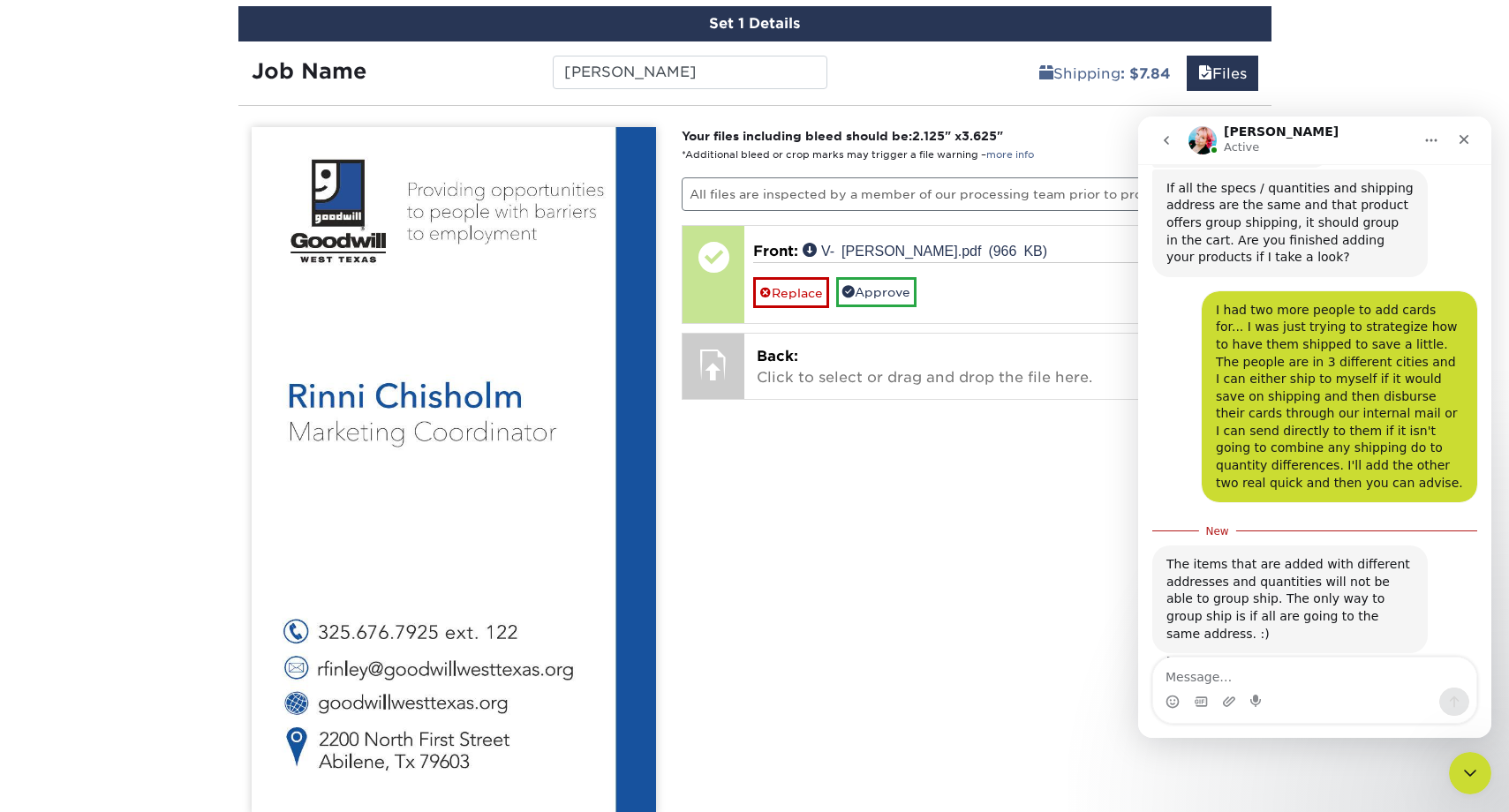
scroll to position [285, 0]
type textarea "ok, well that solves it then! Thanks!"
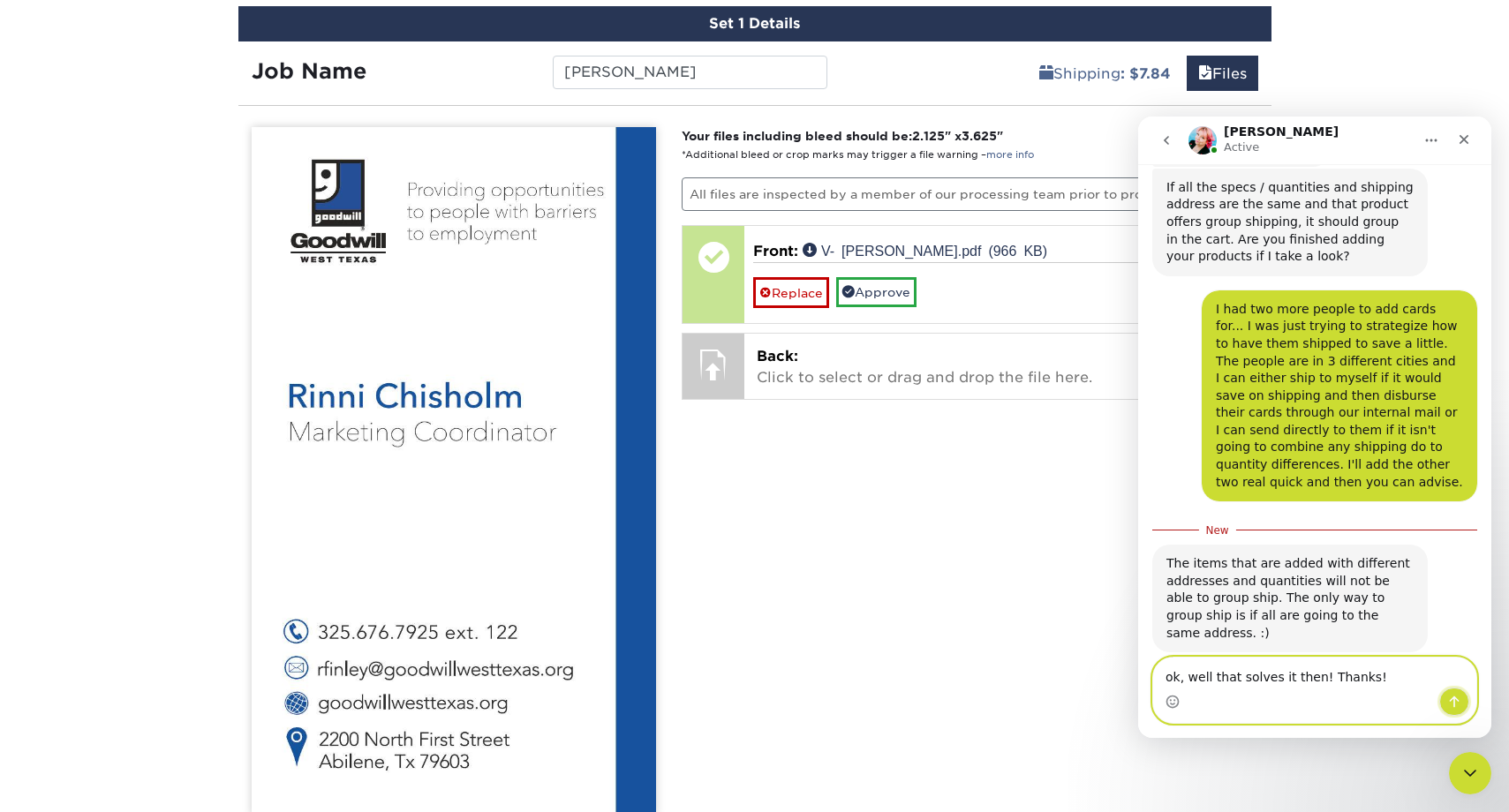
click at [1457, 702] on icon "Send a message…" at bounding box center [1454, 701] width 14 height 14
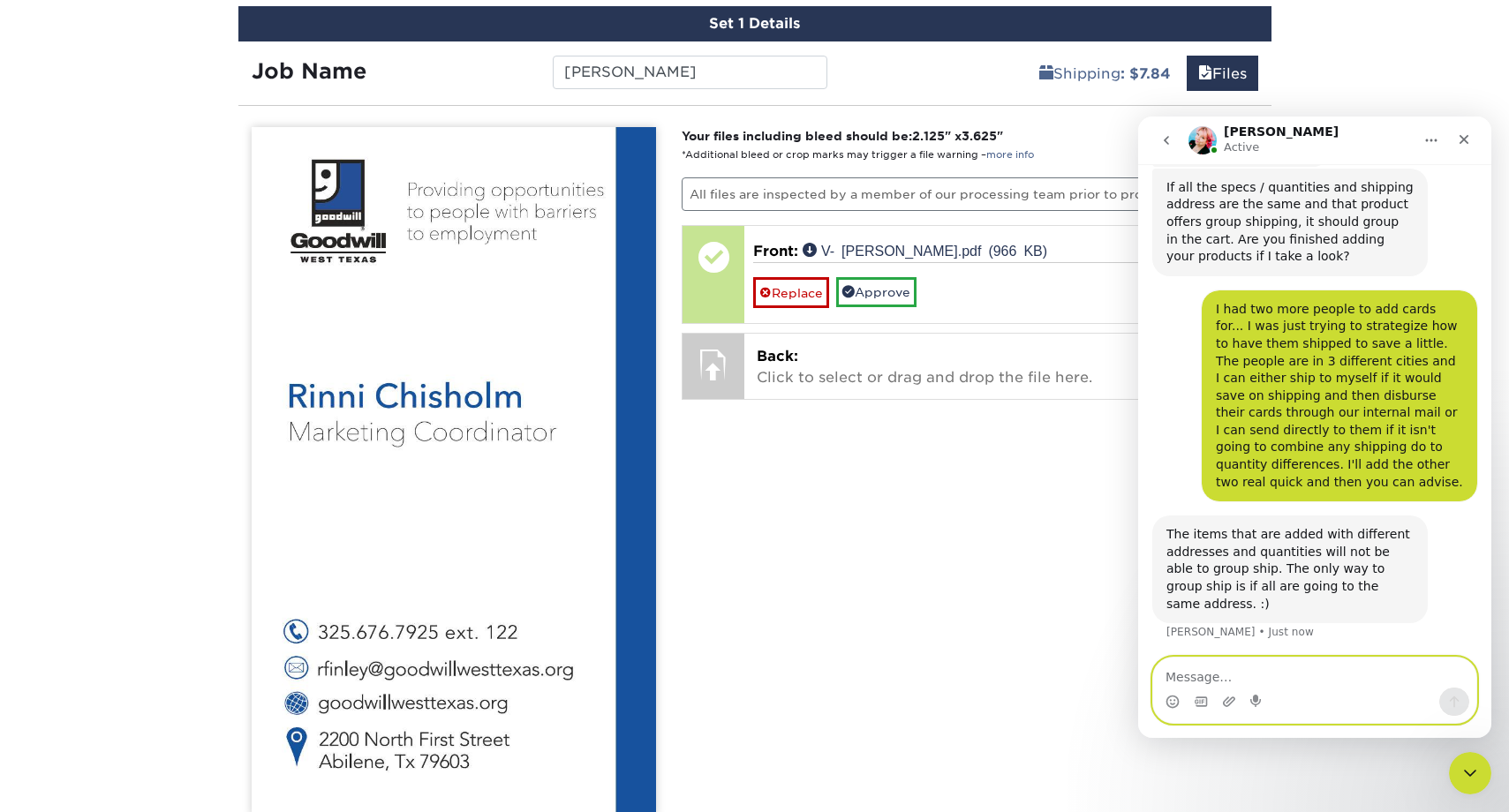
scroll to position [307, 0]
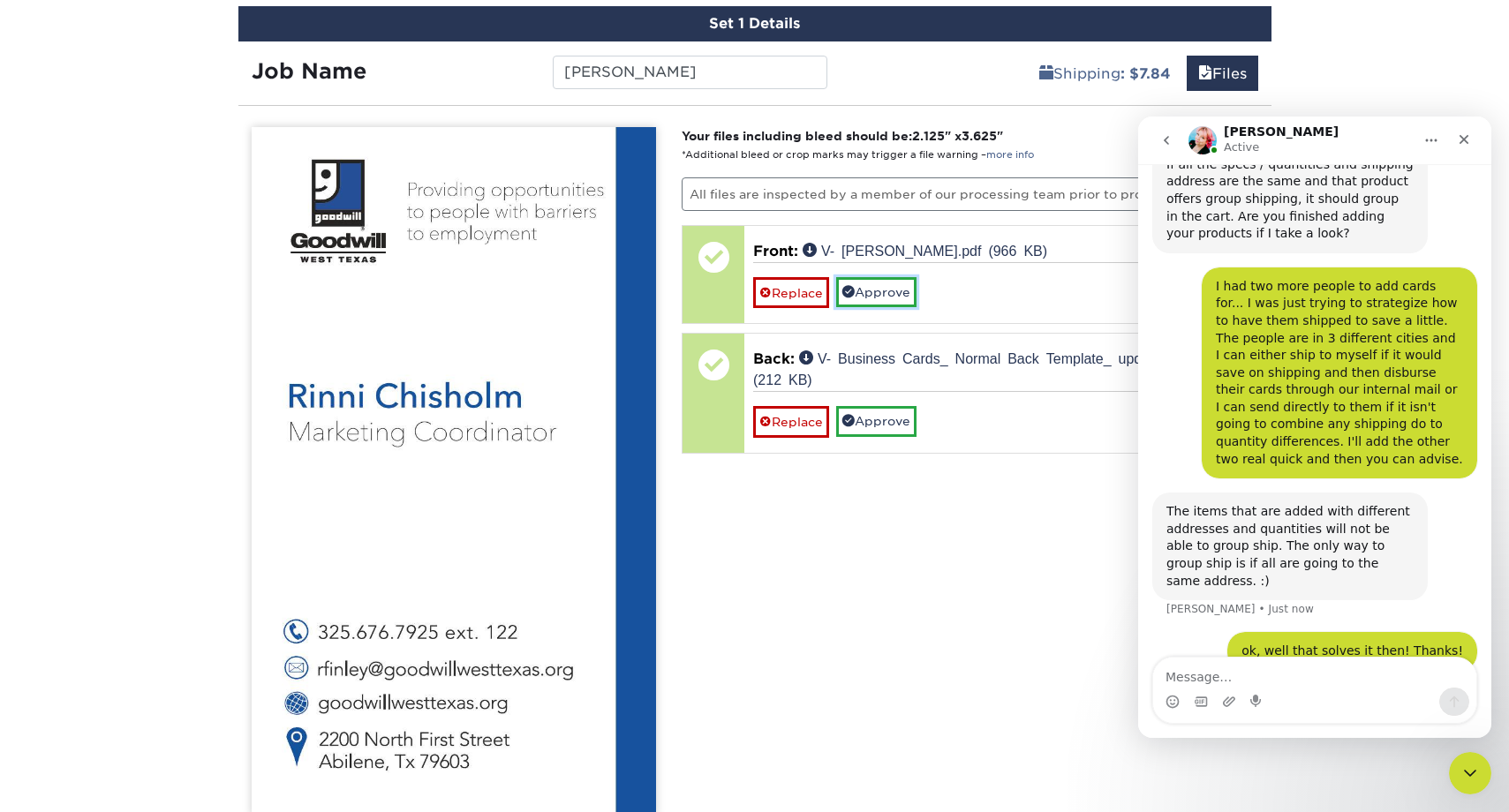
click at [871, 293] on link "Approve" at bounding box center [877, 292] width 80 height 30
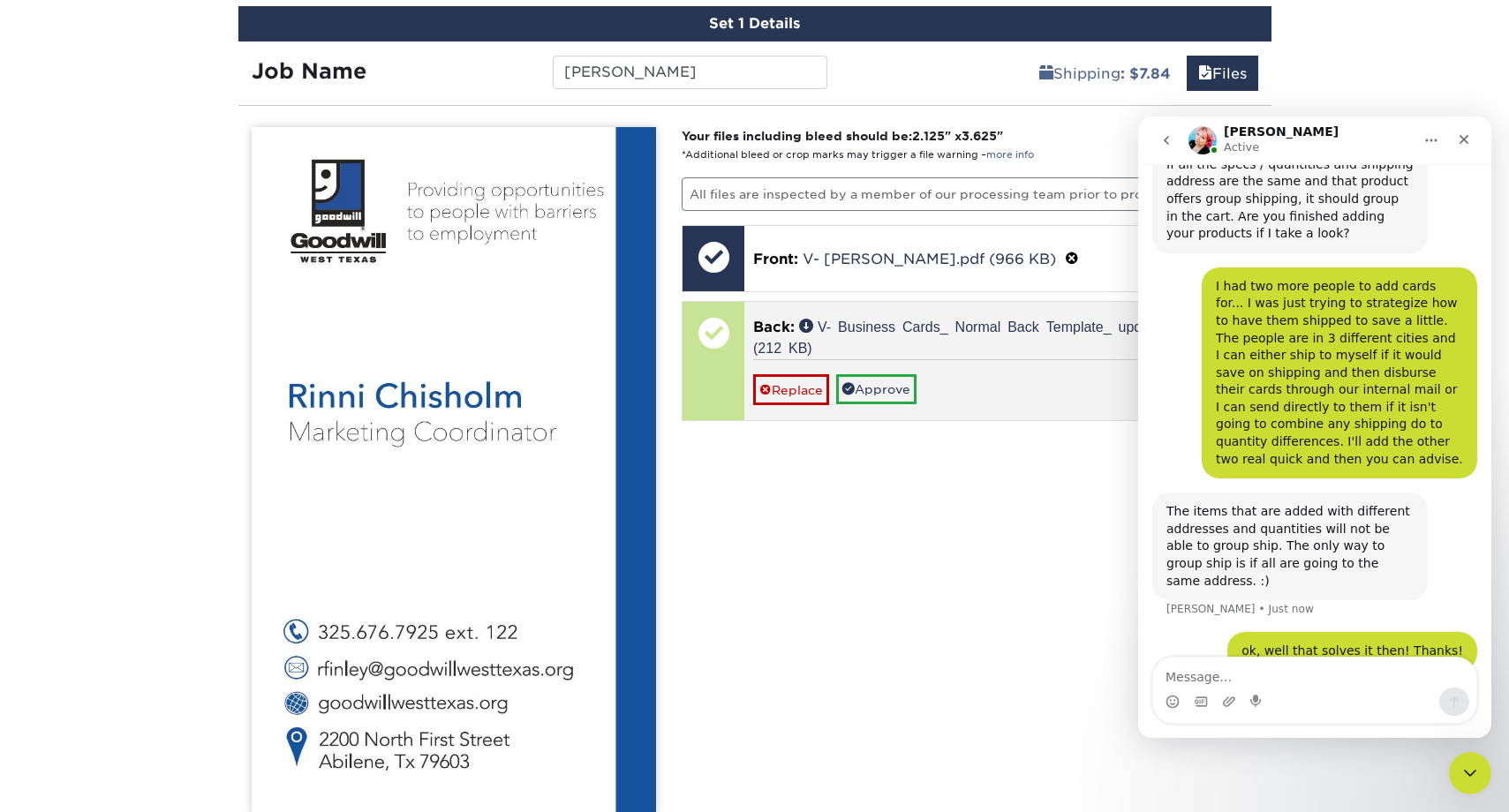
click at [892, 348] on p "Back: V- Business Cards_ Normal Back Template_ updated June 2025.pdf (212 KB)" at bounding box center [1001, 338] width 495 height 42
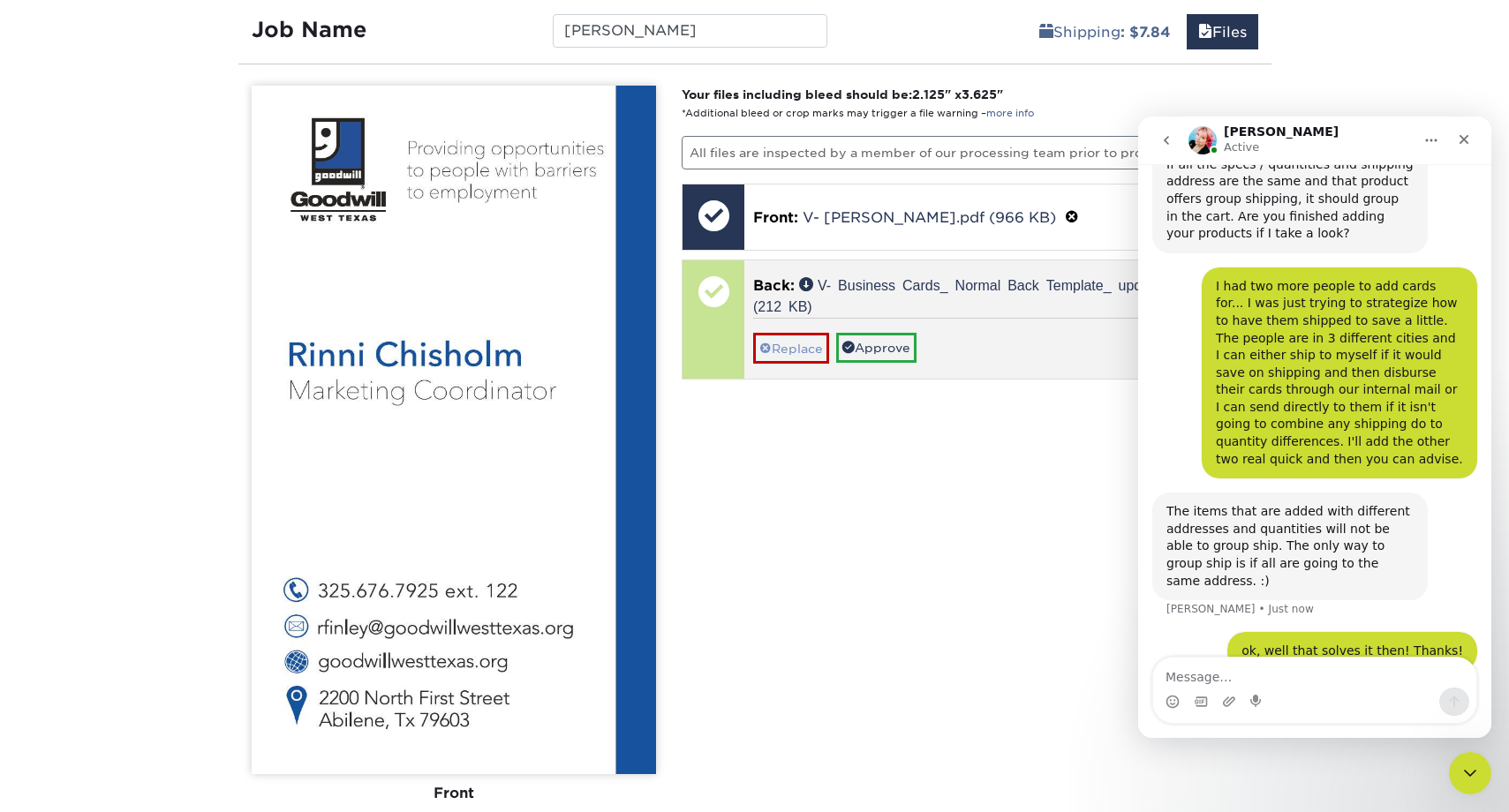
scroll to position [1147, 0]
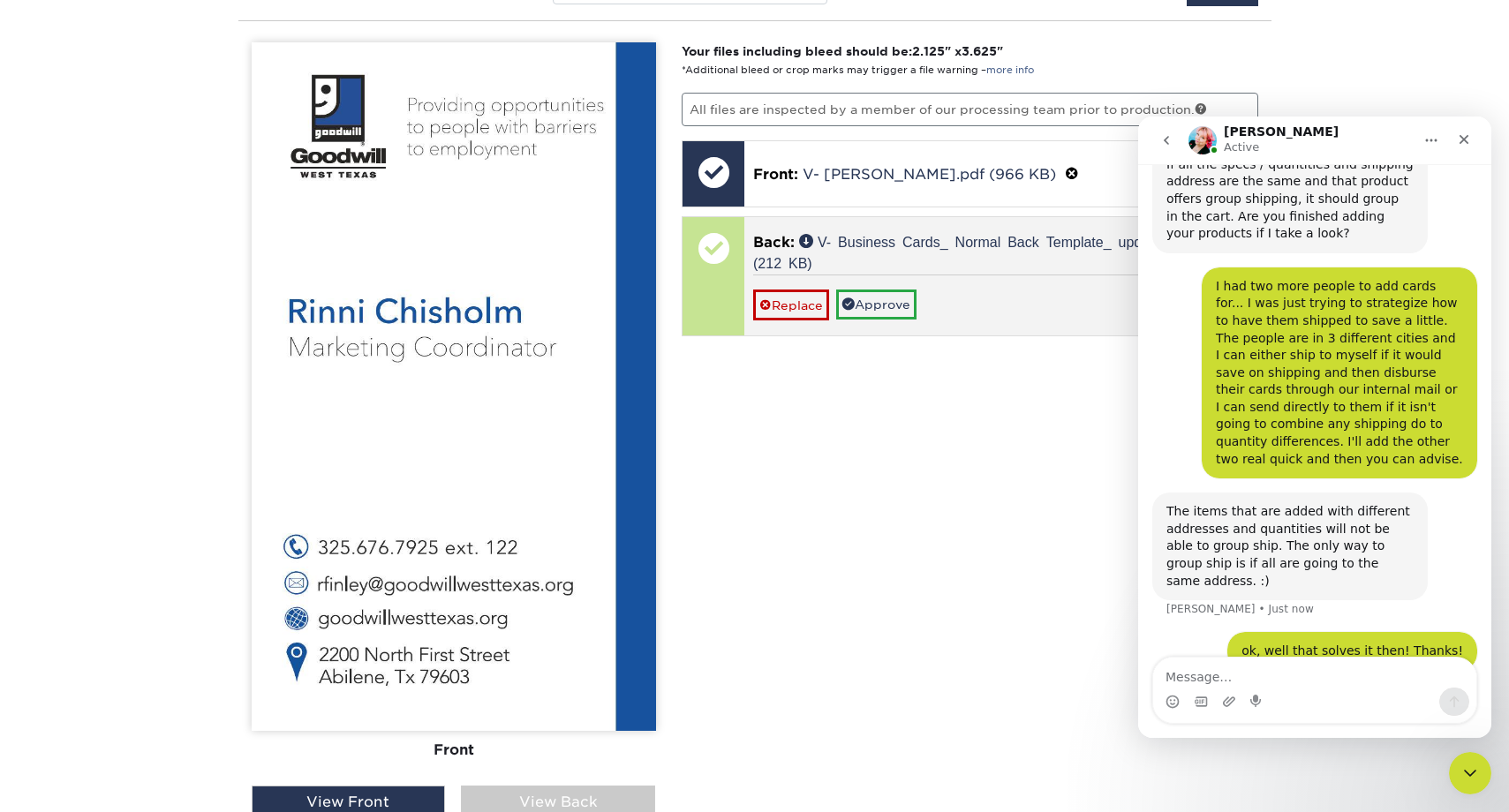
click at [782, 240] on span "Back:" at bounding box center [774, 242] width 41 height 17
click at [830, 246] on link "V- Business Cards_ Normal Back Template_ updated June 2025.pdf (212 KB)" at bounding box center [999, 251] width 491 height 35
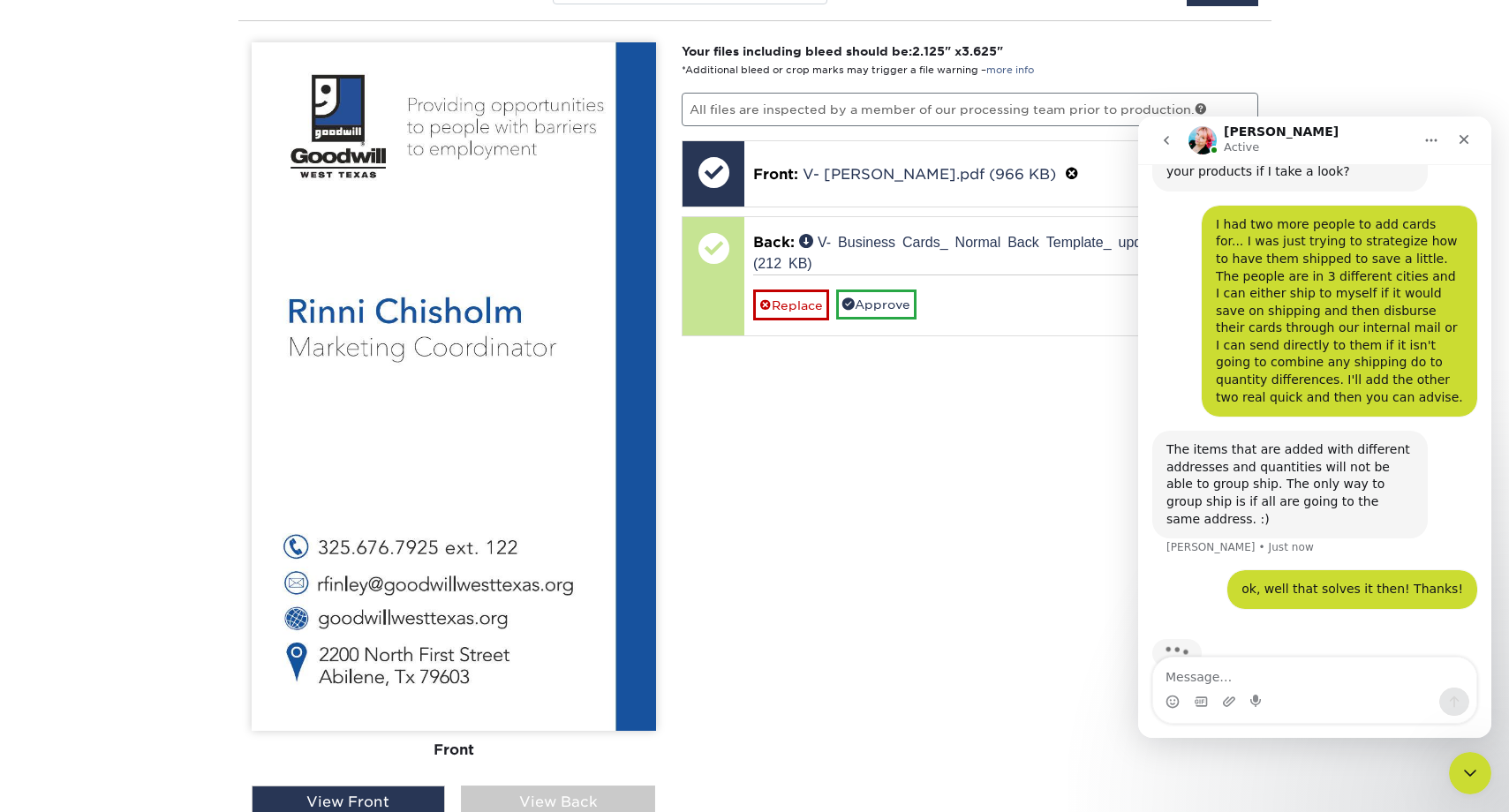
scroll to position [376, 0]
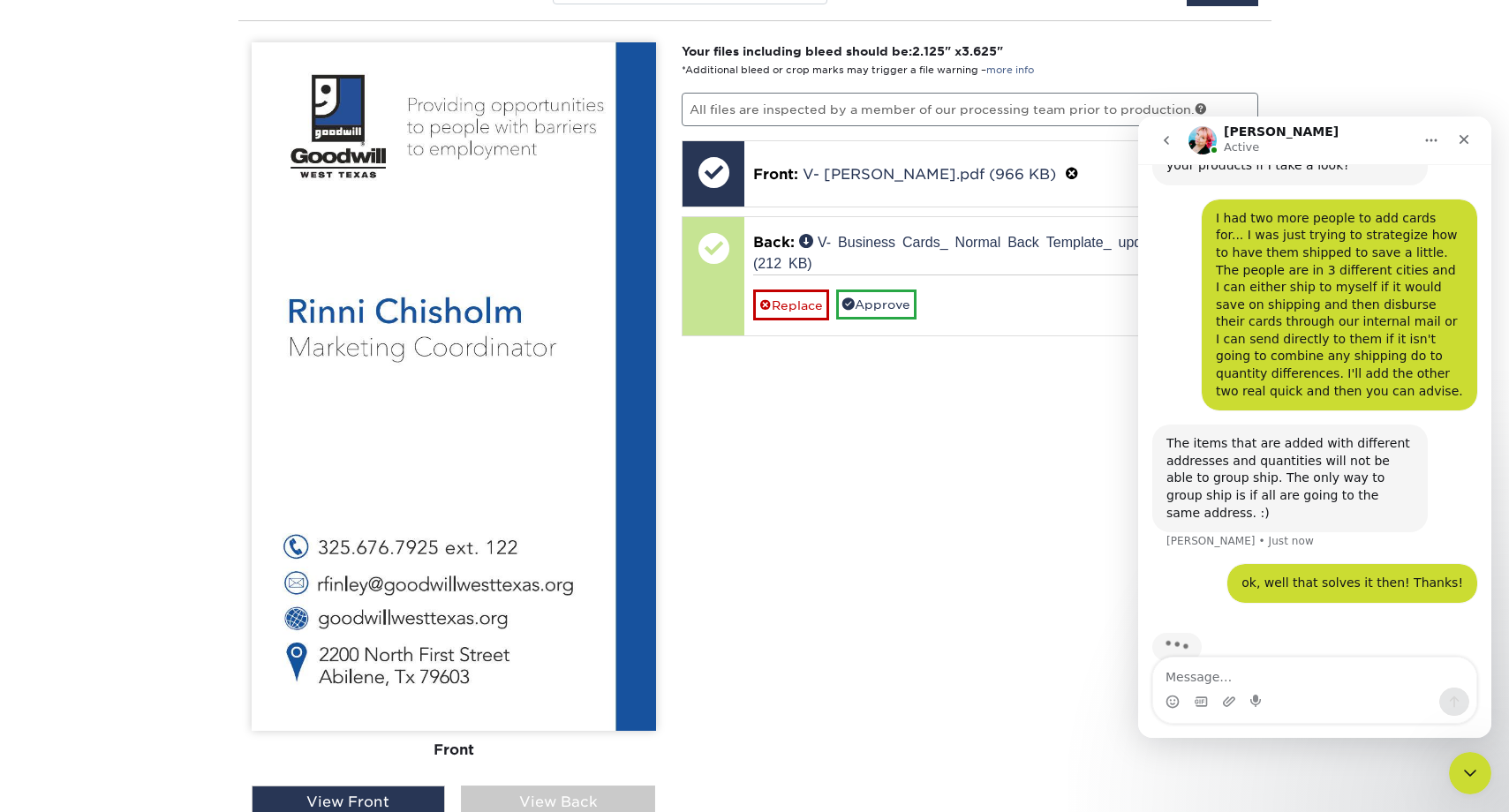
click at [587, 797] on div "View Back" at bounding box center [558, 802] width 195 height 33
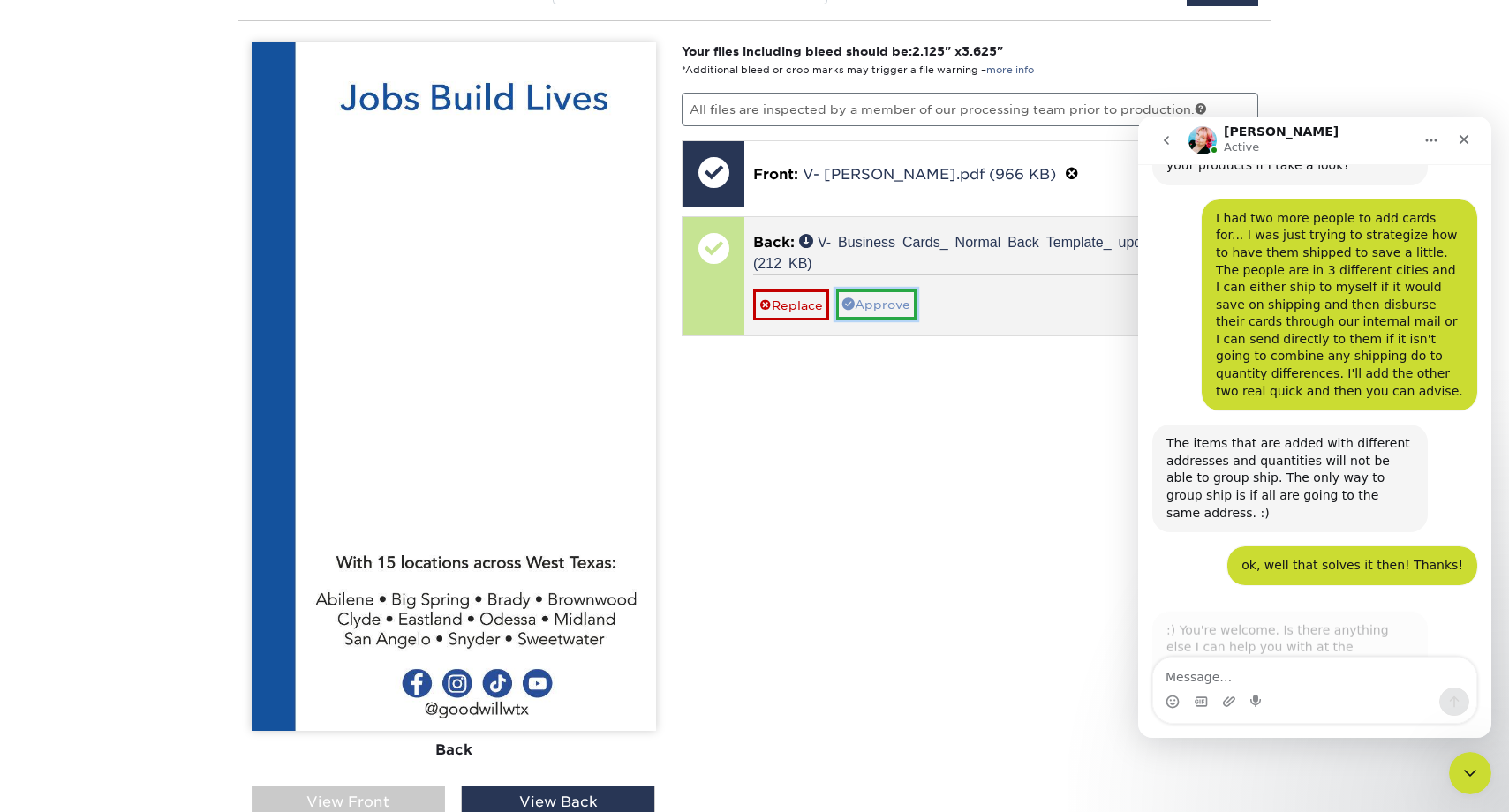
click at [898, 306] on link "Approve" at bounding box center [877, 304] width 80 height 30
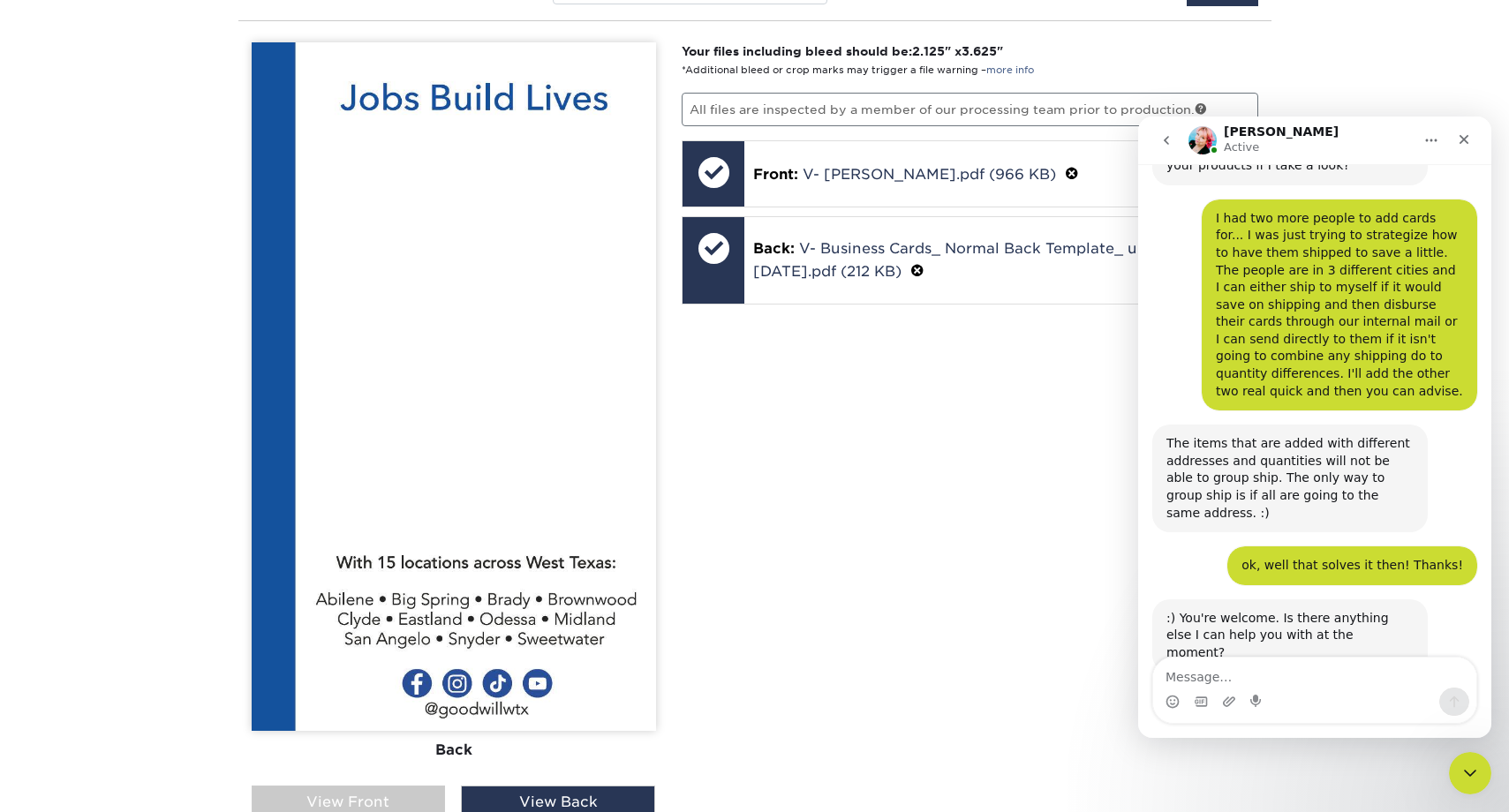
scroll to position [378, 0]
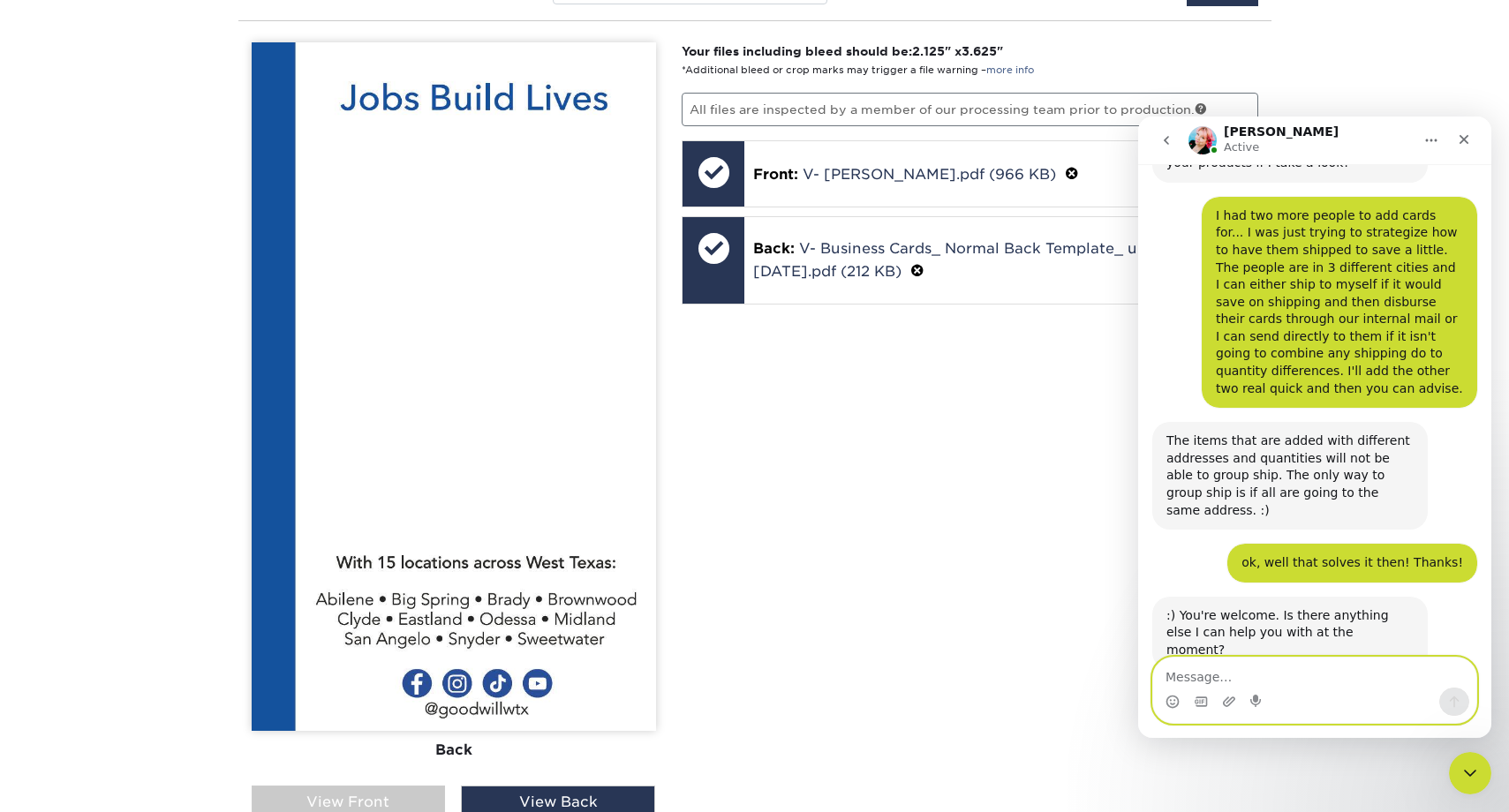
click at [1256, 677] on textarea "Message…" at bounding box center [1315, 672] width 323 height 30
type textarea "that was all. Thank you"
click at [1461, 700] on icon "Send a message…" at bounding box center [1454, 701] width 14 height 14
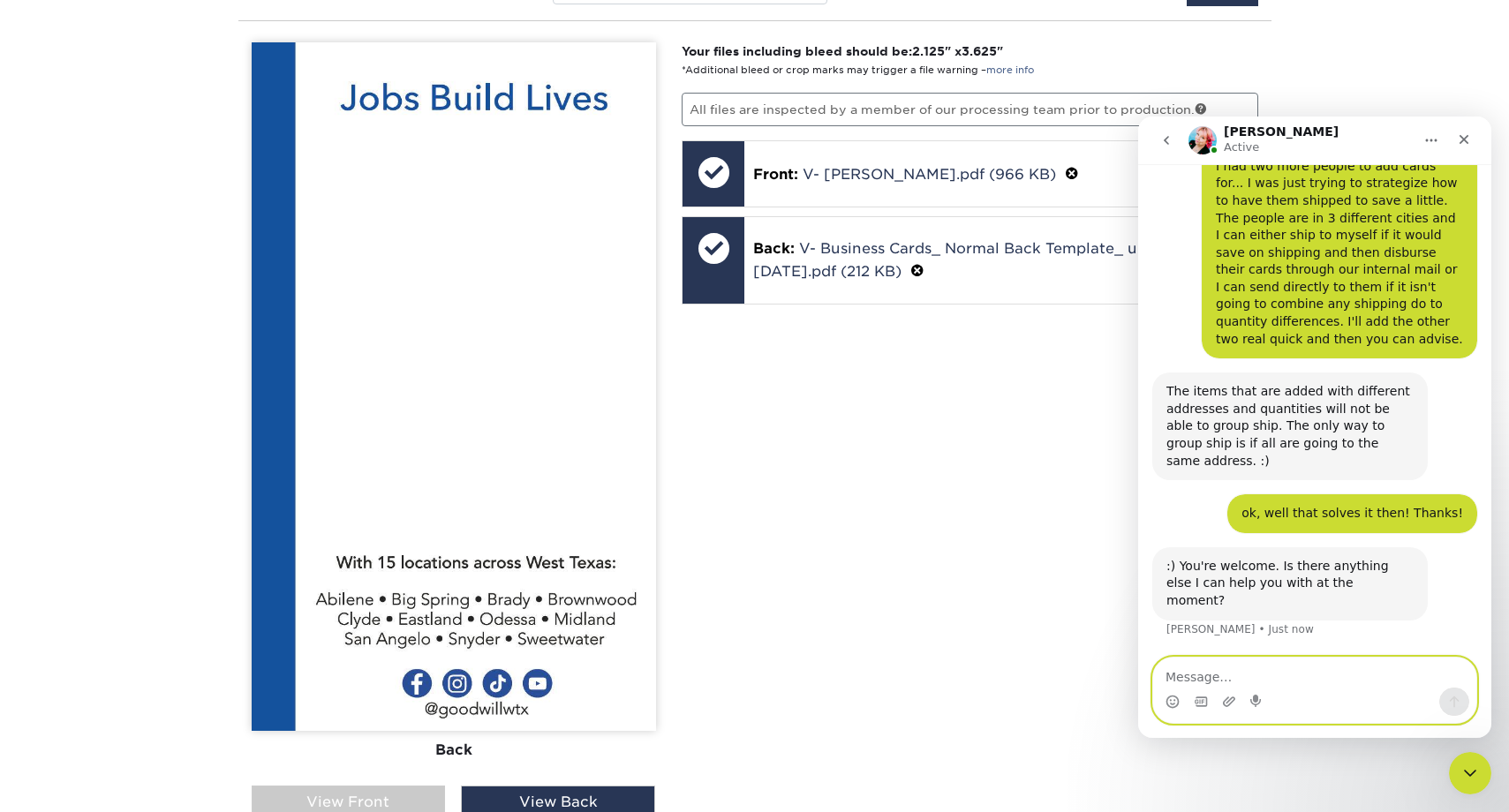
scroll to position [430, 0]
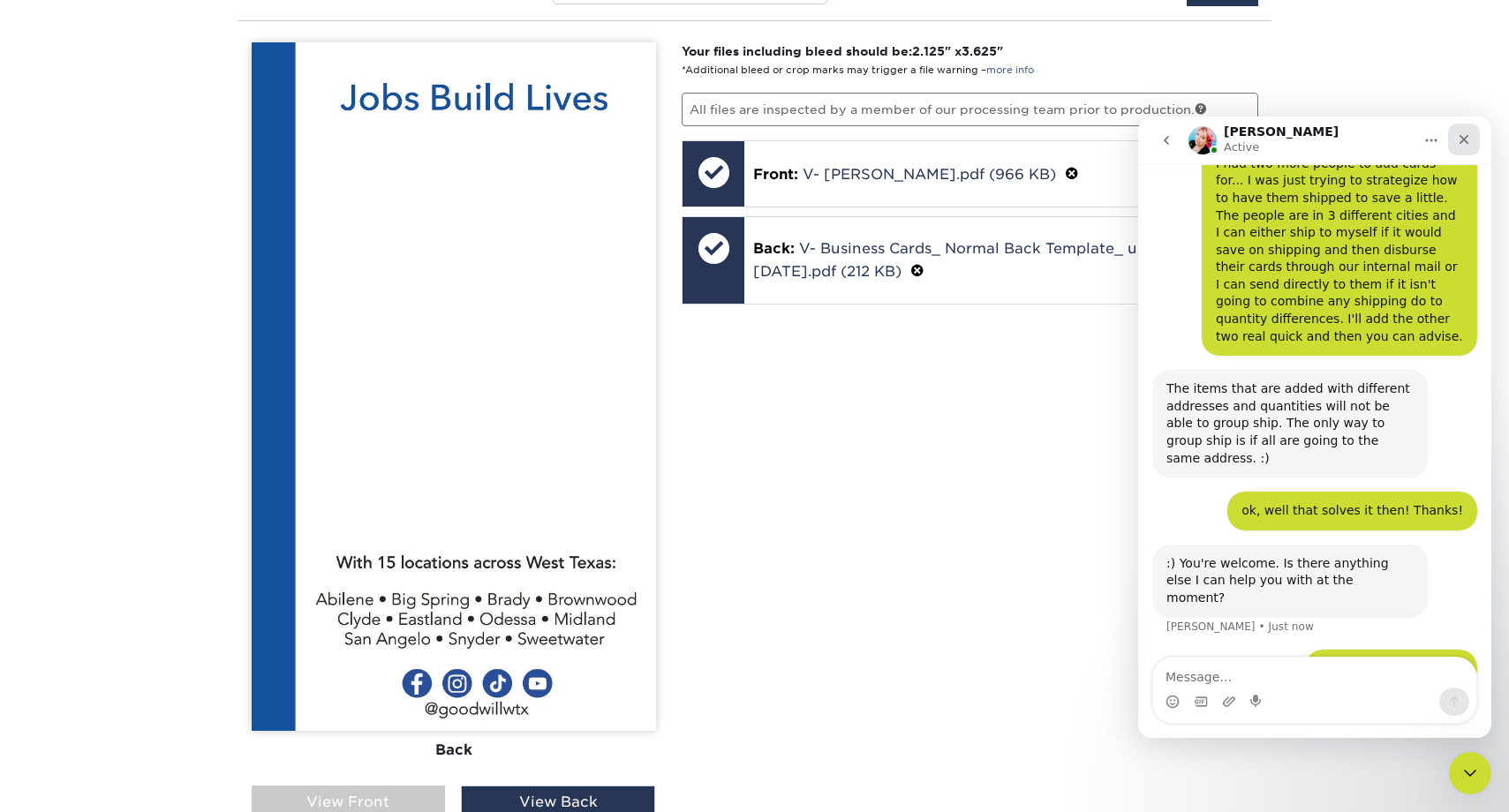
click at [1455, 136] on div "Close" at bounding box center [1464, 139] width 31 height 31
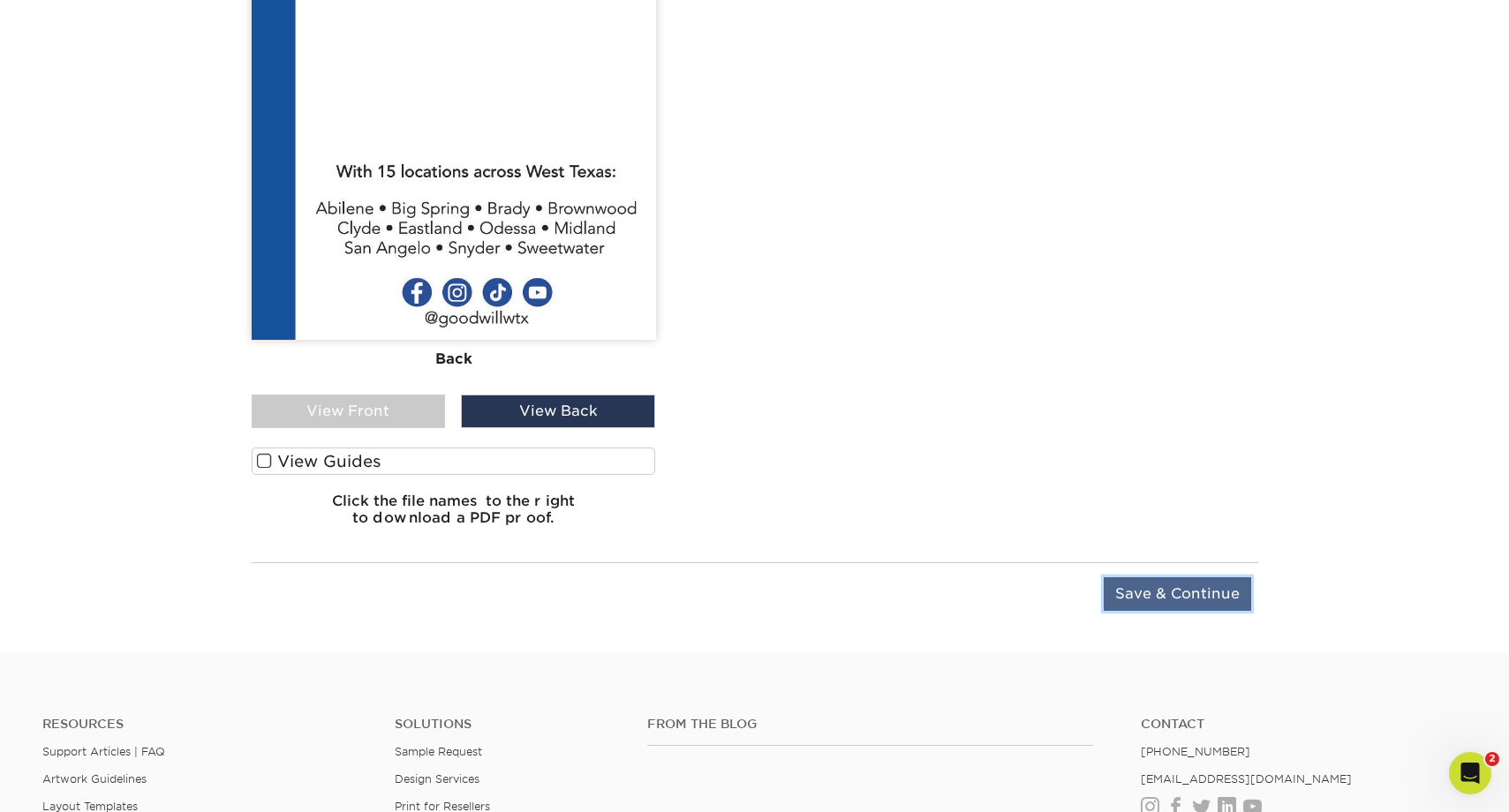
click at [1157, 591] on input "Save & Continue" at bounding box center [1177, 594] width 148 height 33
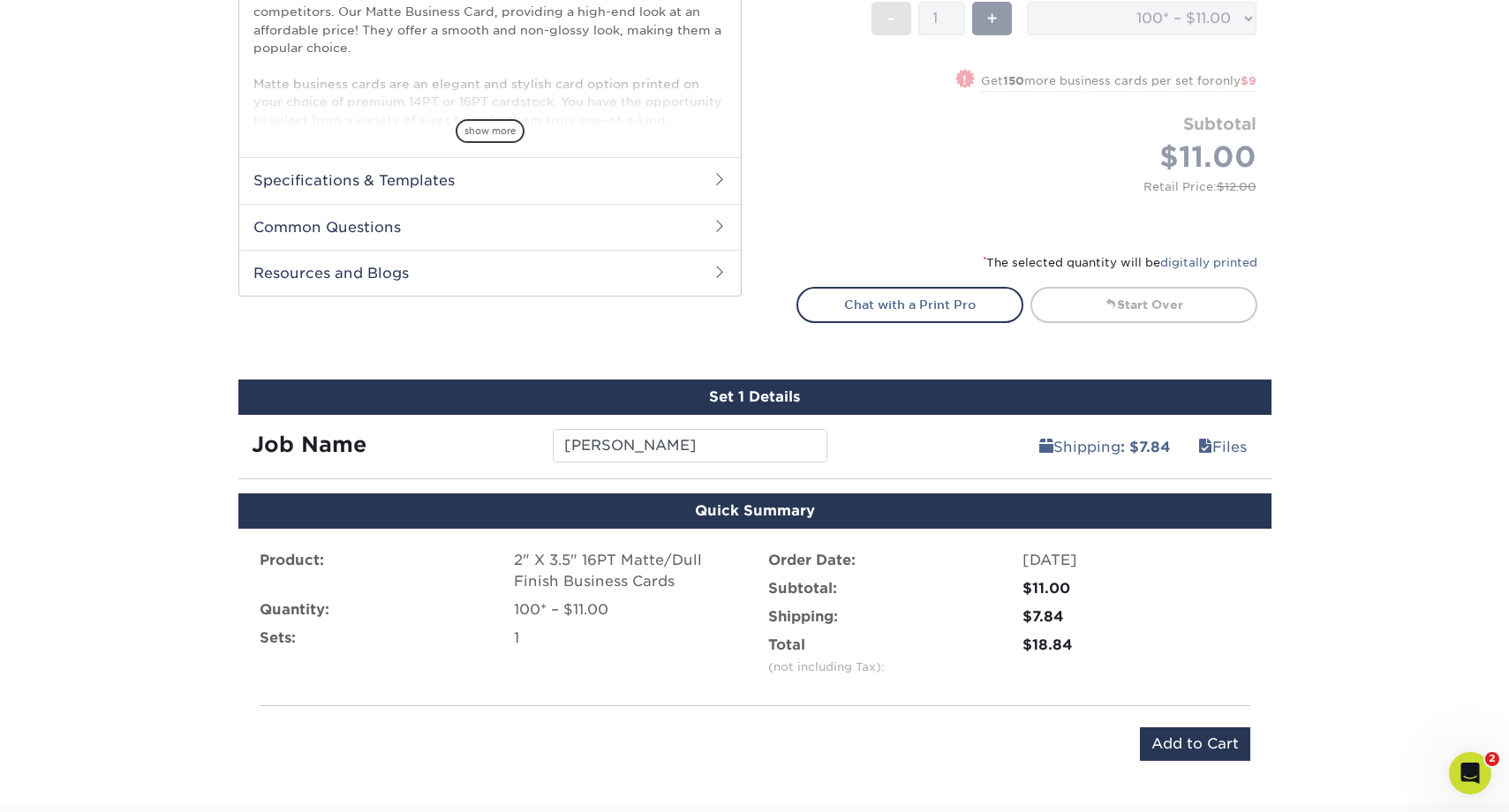
scroll to position [675, 0]
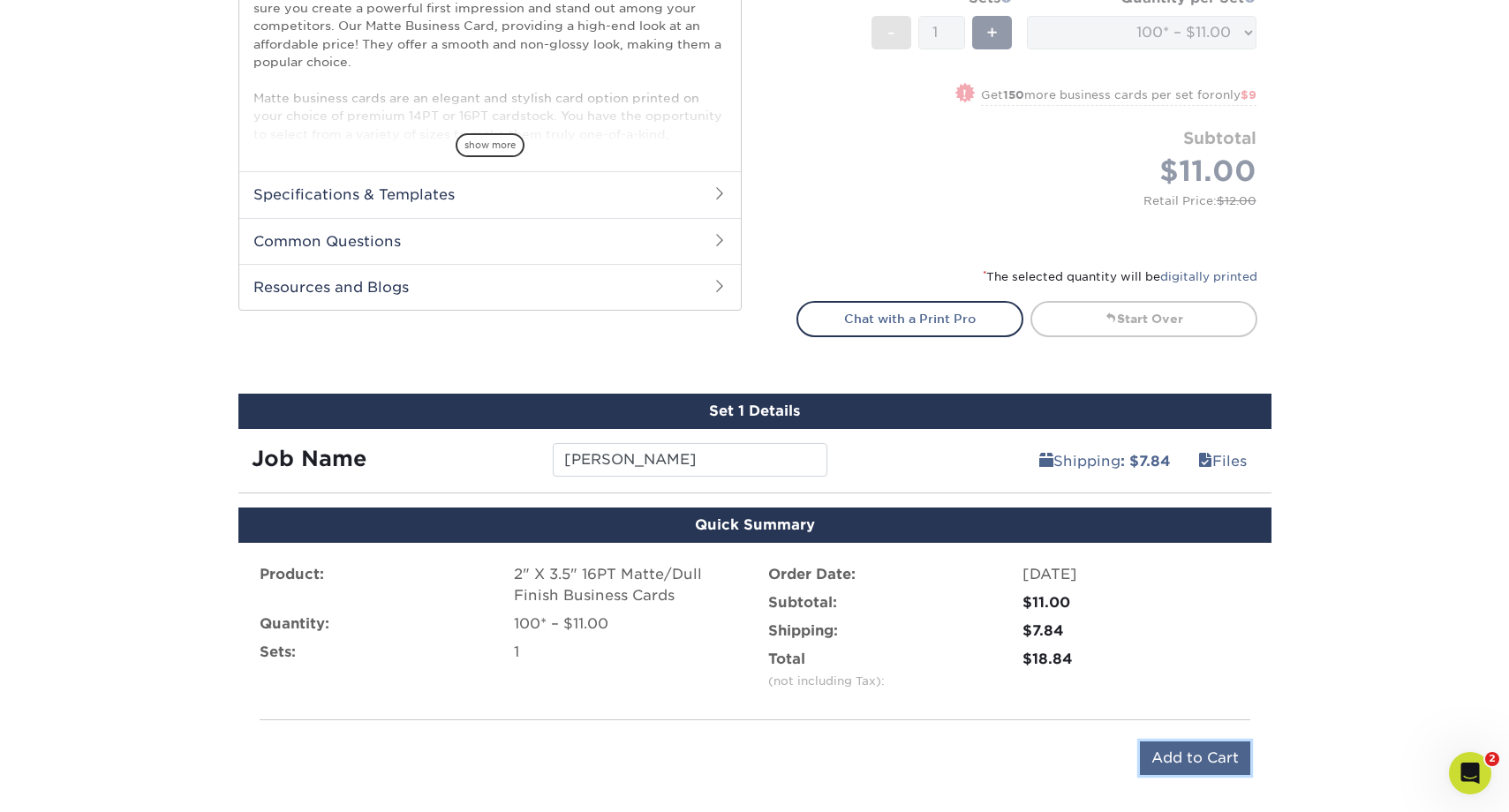
click at [1184, 754] on input "Add to Cart" at bounding box center [1195, 758] width 111 height 33
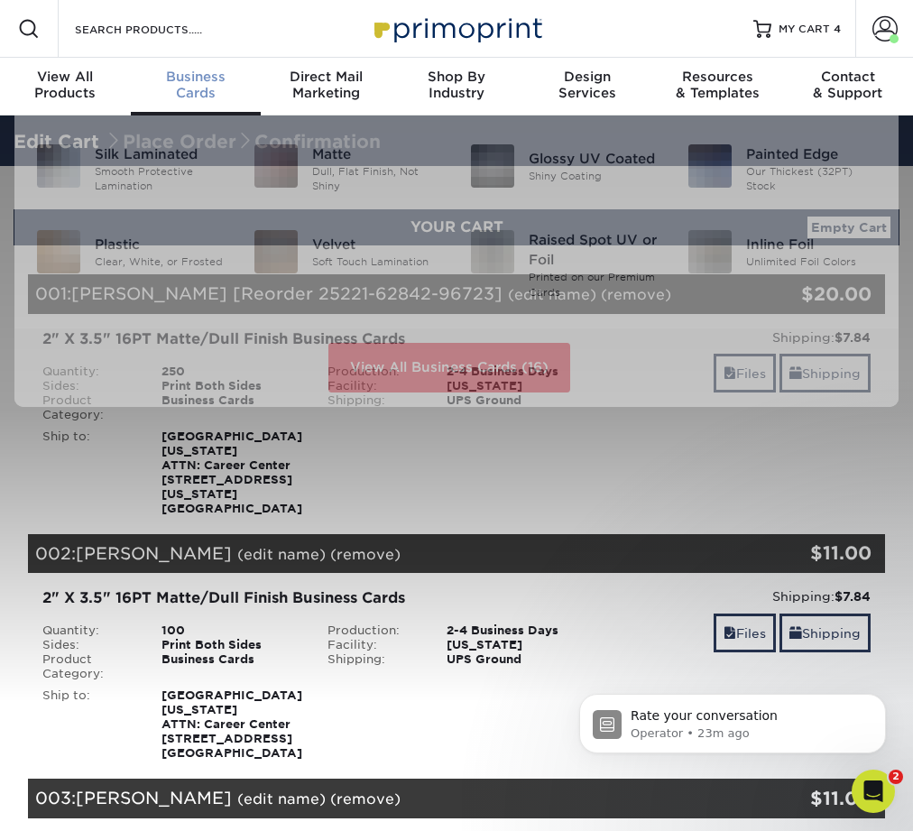
click at [197, 85] on div "Business Cards" at bounding box center [196, 85] width 131 height 32
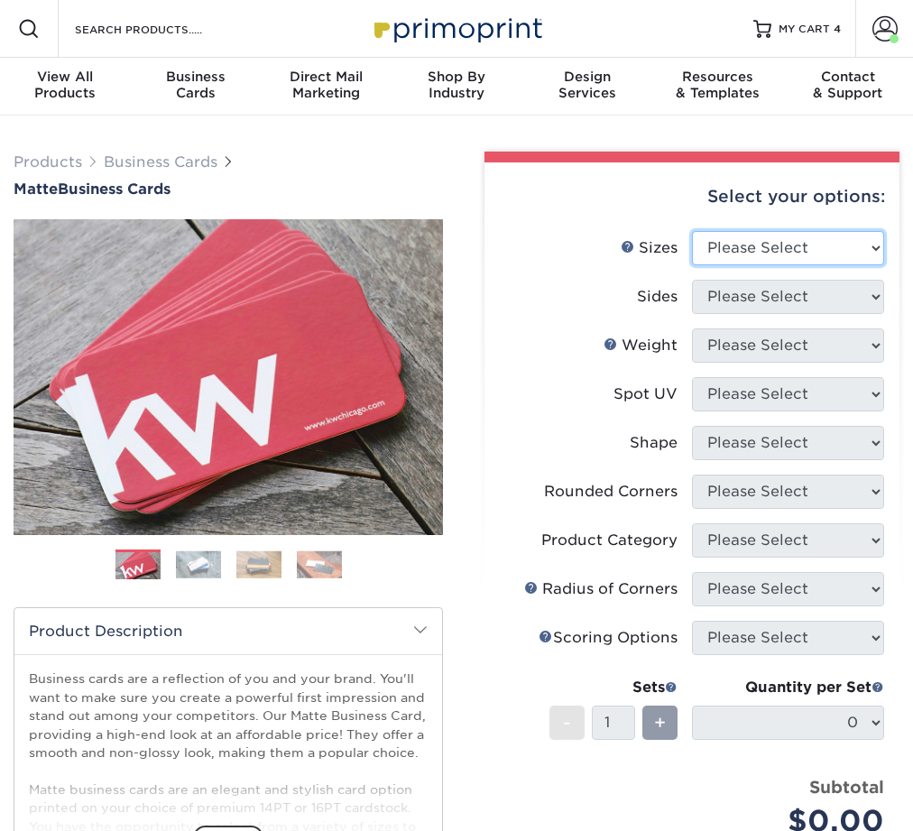
click at [772, 247] on select "Please Select 1.5" x 3.5" - Mini 1.75" x 3.5" - Mini 2" x 2" - Square 2" x 3" -…" at bounding box center [788, 248] width 192 height 34
select select "2.00x3.50"
click at [692, 231] on select "Please Select 1.5" x 3.5" - Mini 1.75" x 3.5" - Mini 2" x 2" - Square 2" x 3" -…" at bounding box center [788, 248] width 192 height 34
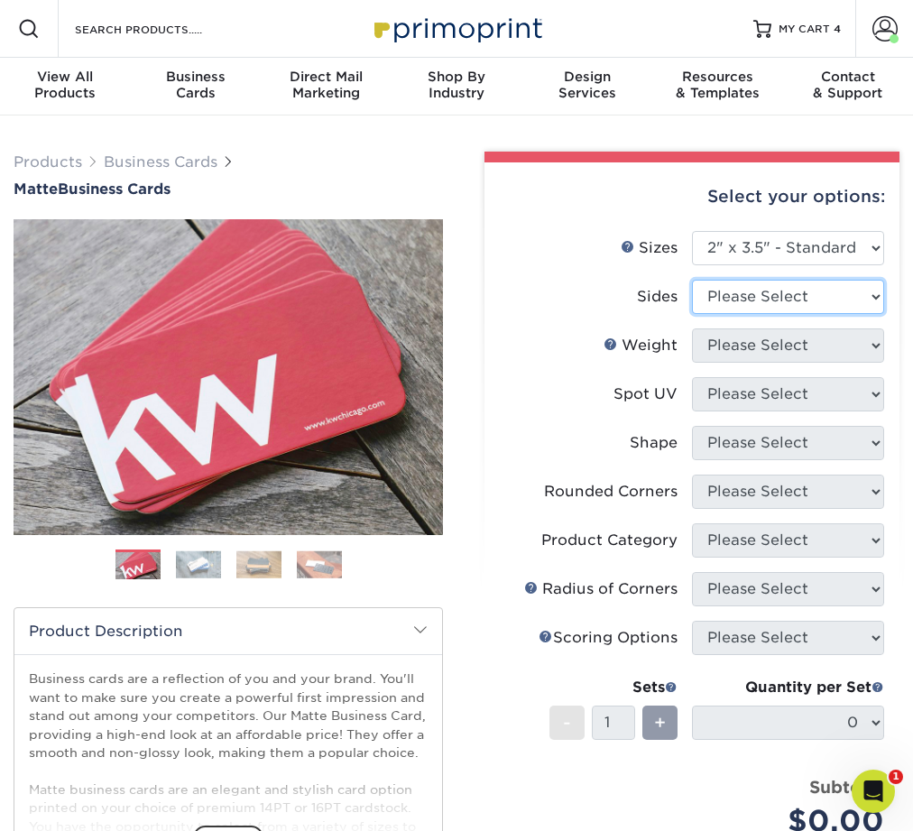
click at [760, 305] on select "Please Select Print Both Sides Print Front Only" at bounding box center [788, 297] width 192 height 34
select select "13abbda7-1d64-4f25-8bb2-c179b224825d"
click at [692, 280] on select "Please Select Print Both Sides Print Front Only" at bounding box center [788, 297] width 192 height 34
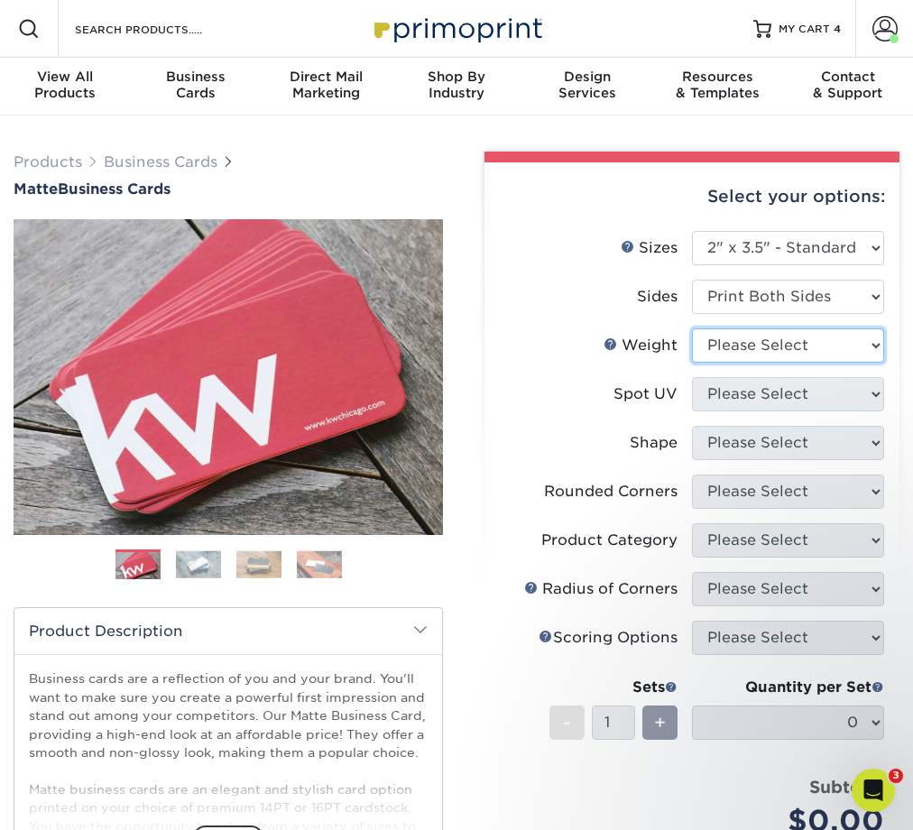
click at [755, 350] on select "Please Select 16PT 14PT" at bounding box center [788, 346] width 192 height 34
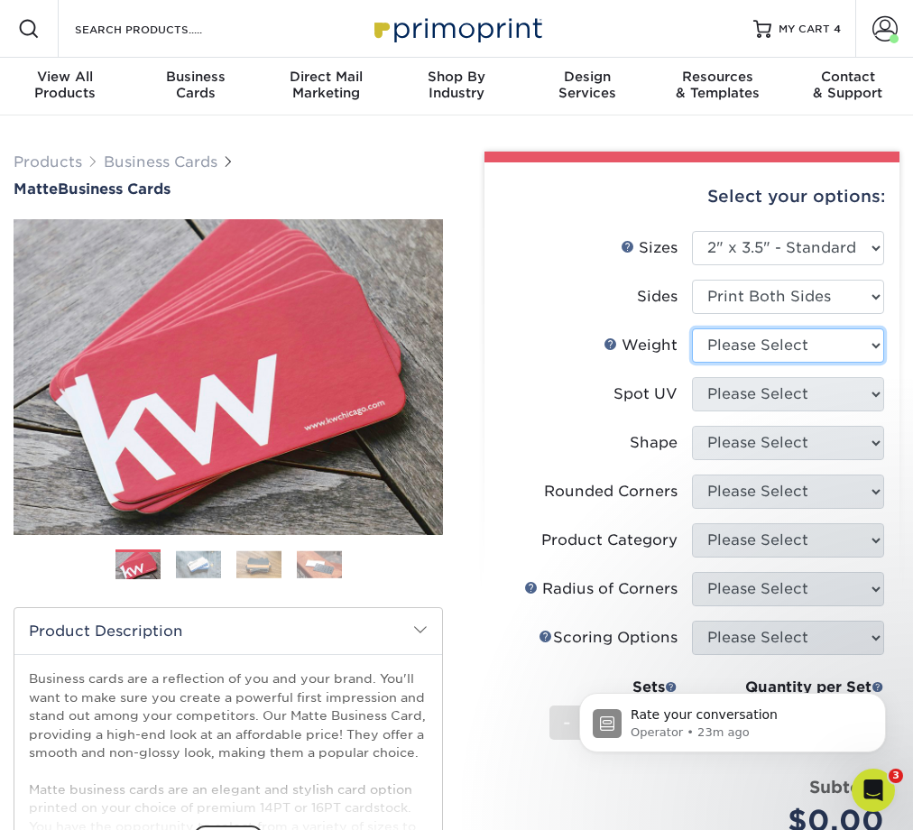
select select "16PT"
click at [692, 329] on select "Please Select 16PT 14PT" at bounding box center [788, 346] width 192 height 34
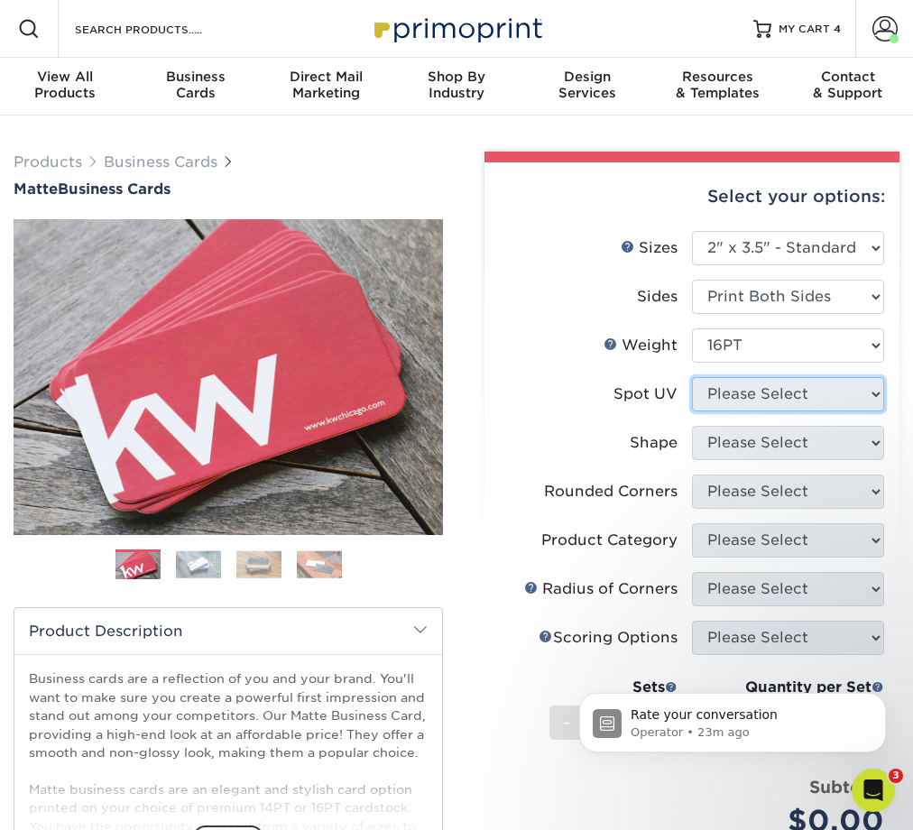
click at [749, 397] on select "Please Select No Spot UV Front and Back (Both Sides) Front Only Back Only" at bounding box center [788, 394] width 192 height 34
select select "3"
click at [692, 377] on select "Please Select No Spot UV Front and Back (Both Sides) Front Only Back Only" at bounding box center [788, 394] width 192 height 34
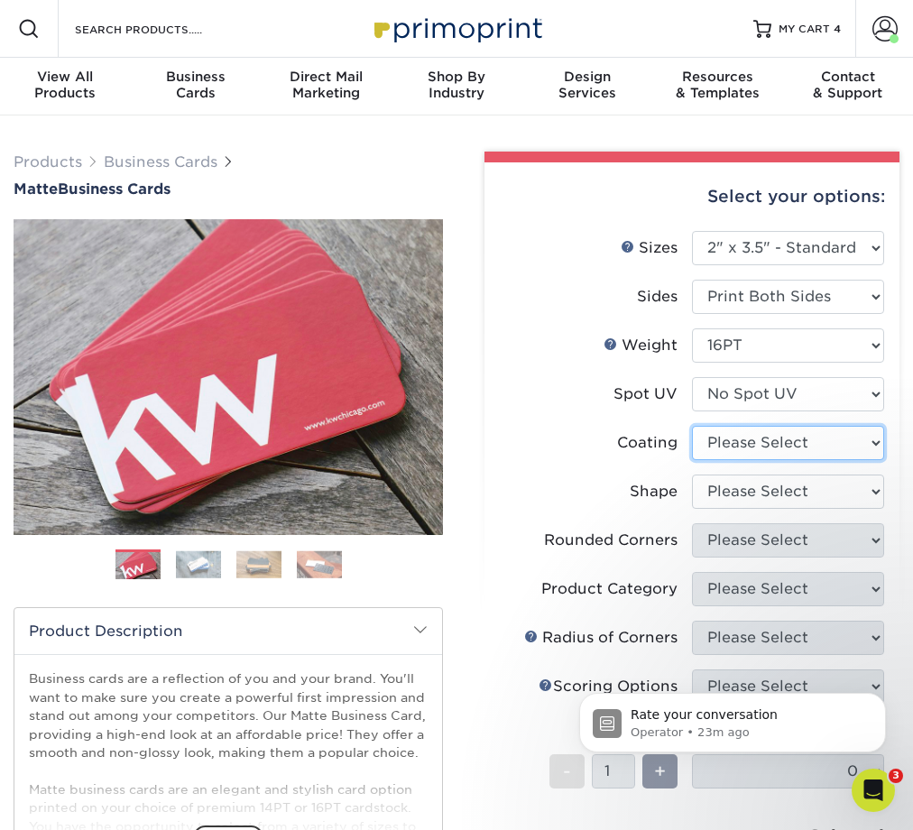
click at [752, 451] on select at bounding box center [788, 443] width 192 height 34
select select "121bb7b5-3b4d-429f-bd8d-bbf80e953313"
click at [692, 426] on select at bounding box center [788, 443] width 192 height 34
click at [0, 0] on div at bounding box center [0, 0] width 0 height 0
click at [748, 498] on select "Please Select Standard Oval" at bounding box center [788, 492] width 192 height 34
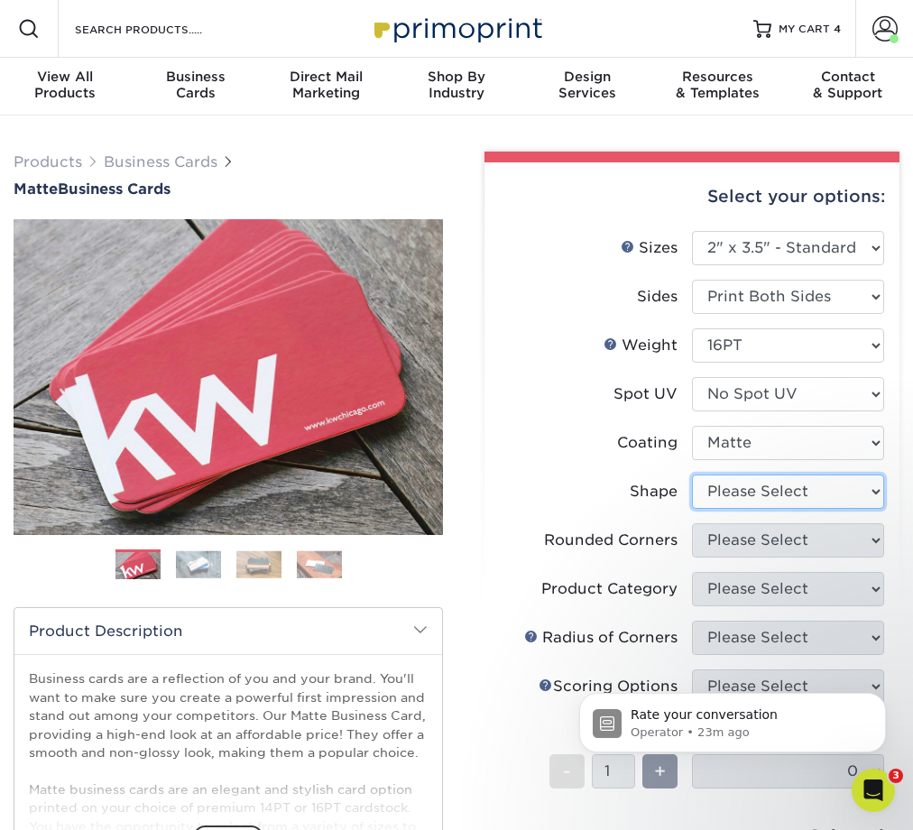
select select "standard"
click at [692, 475] on select "Please Select Standard Oval" at bounding box center [788, 492] width 192 height 34
click at [747, 544] on select "Please Select Yes - Round 2 Corners Yes - Round 4 Corners No" at bounding box center [788, 540] width 192 height 34
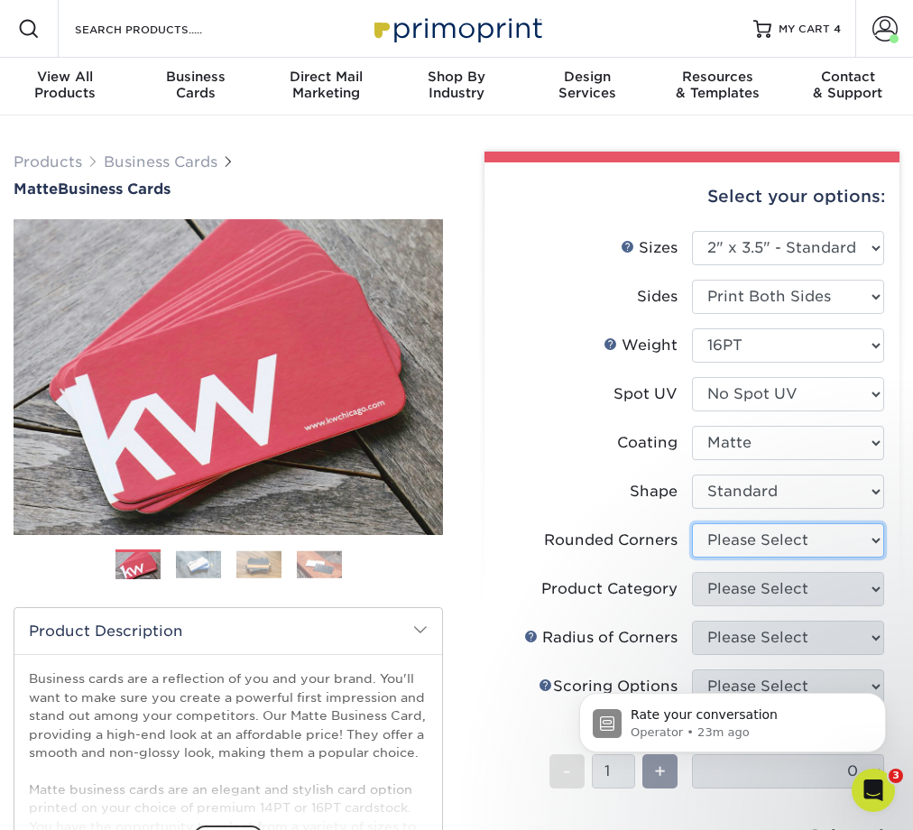
select select "0"
click at [692, 523] on select "Please Select Yes - Round 2 Corners Yes - Round 4 Corners No" at bounding box center [788, 540] width 192 height 34
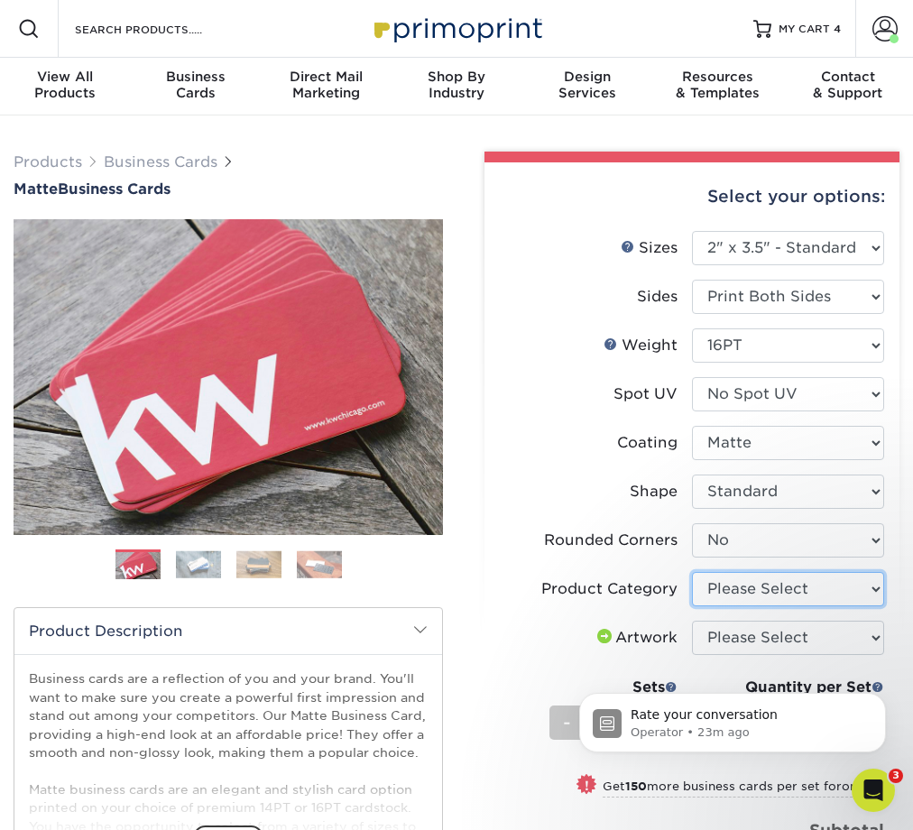
click at [761, 589] on select "Please Select Business Cards" at bounding box center [788, 589] width 192 height 34
select select "3b5148f1-0588-4f88-a218-97bcfdce65c1"
click at [692, 572] on select "Please Select Business Cards" at bounding box center [788, 589] width 192 height 34
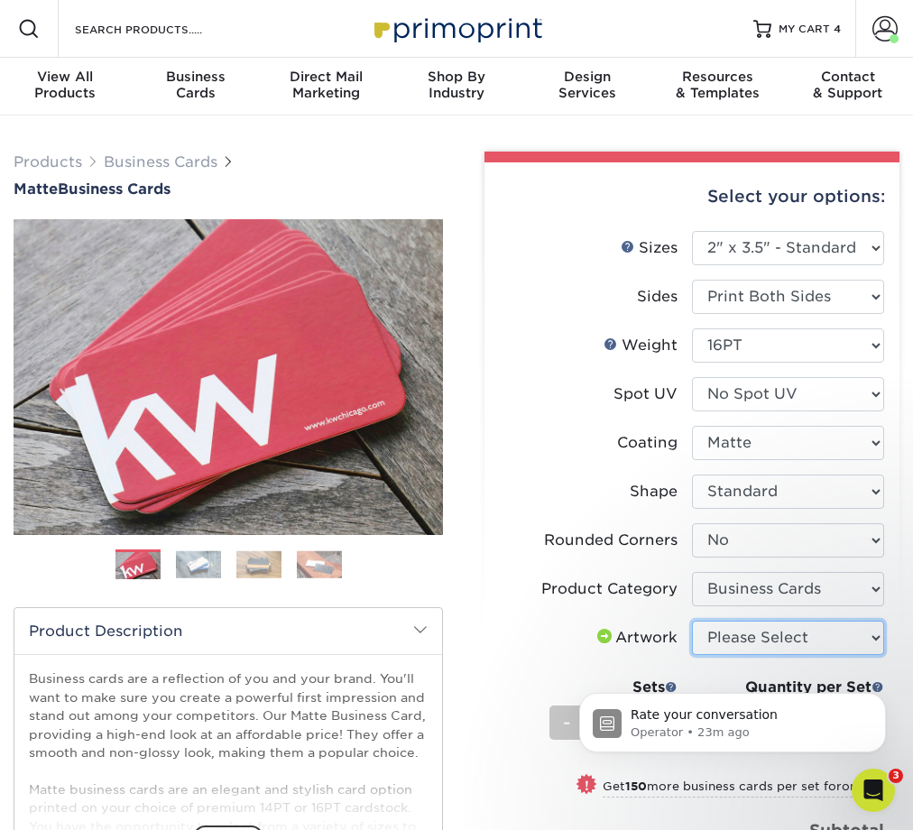
click at [767, 639] on select "Please Select I will upload files I need a design - $100" at bounding box center [788, 638] width 192 height 34
select select "upload"
click at [692, 621] on select "Please Select I will upload files I need a design - $100" at bounding box center [788, 638] width 192 height 34
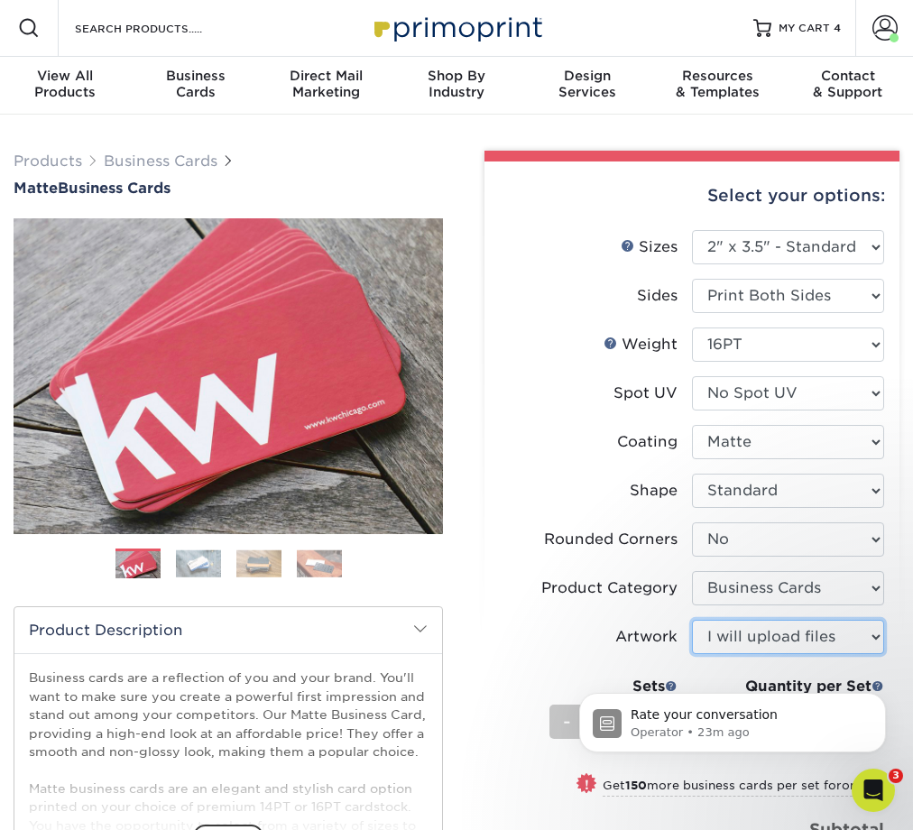
scroll to position [58, 0]
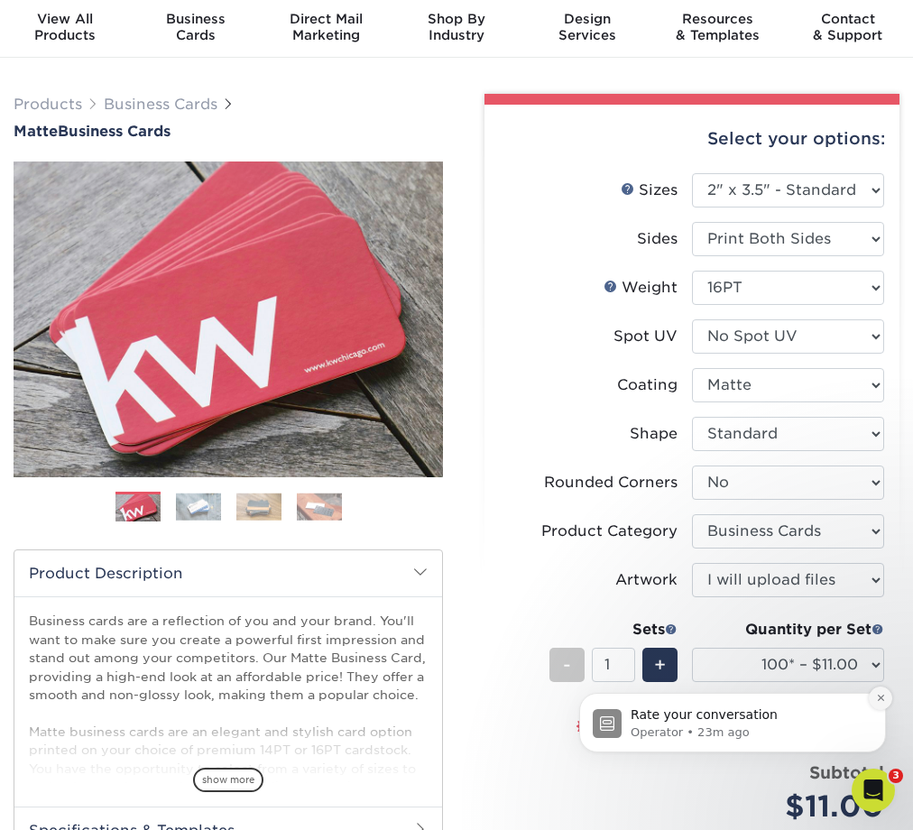
click at [879, 695] on icon "Dismiss notification" at bounding box center [881, 698] width 10 height 10
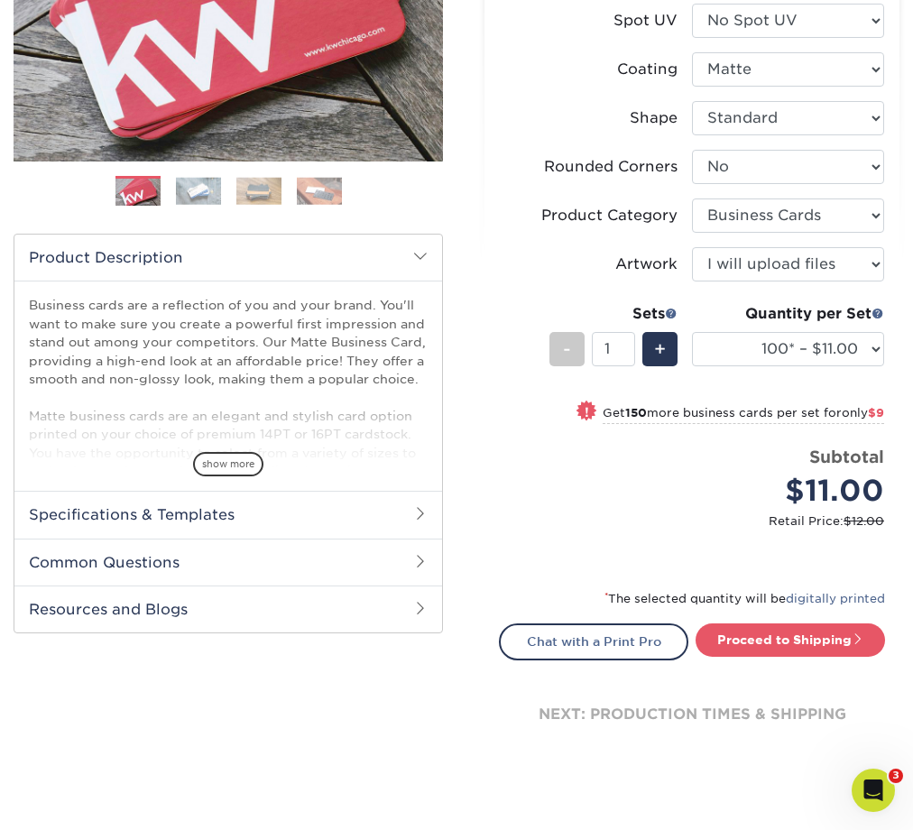
scroll to position [377, 0]
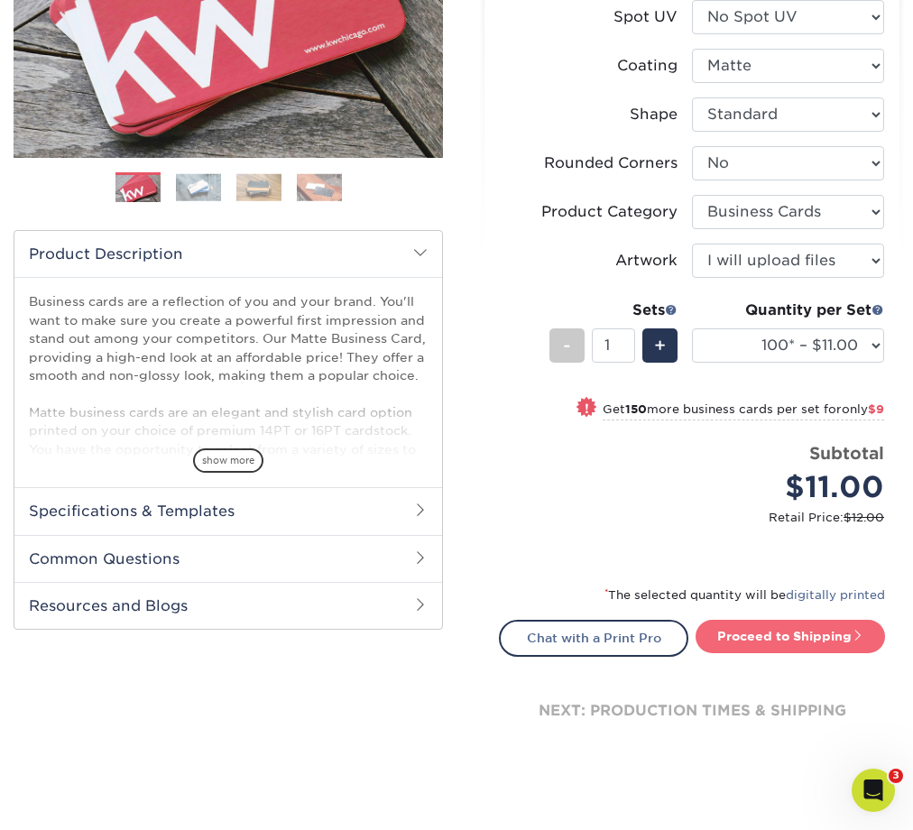
click at [810, 636] on link "Proceed to Shipping" at bounding box center [791, 636] width 190 height 32
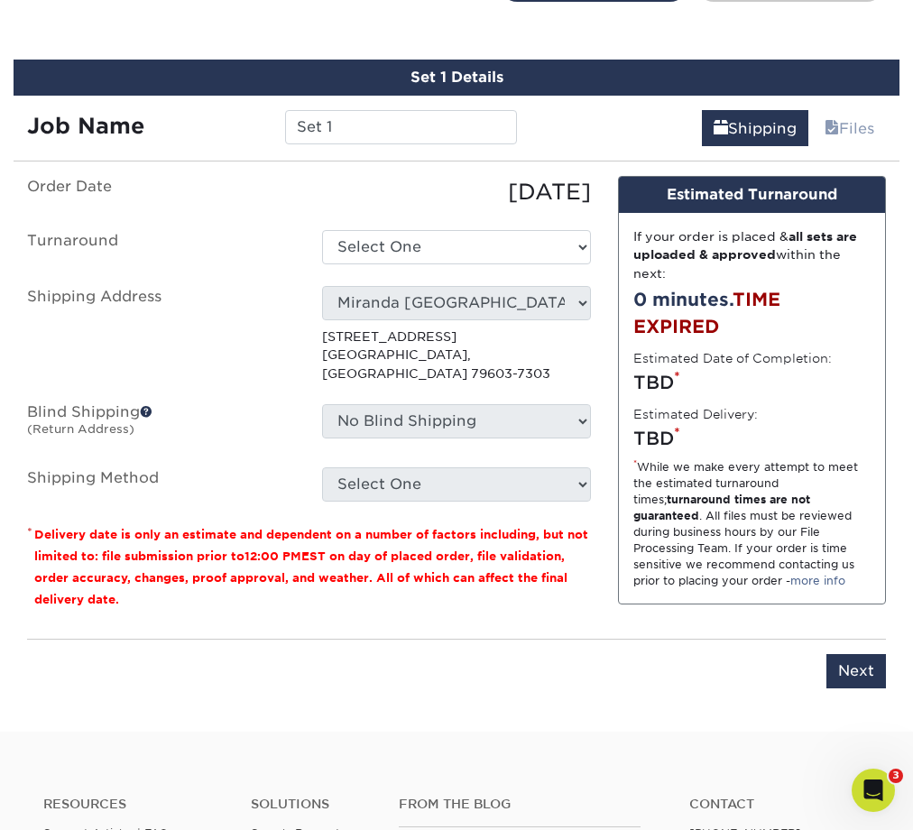
scroll to position [1046, 0]
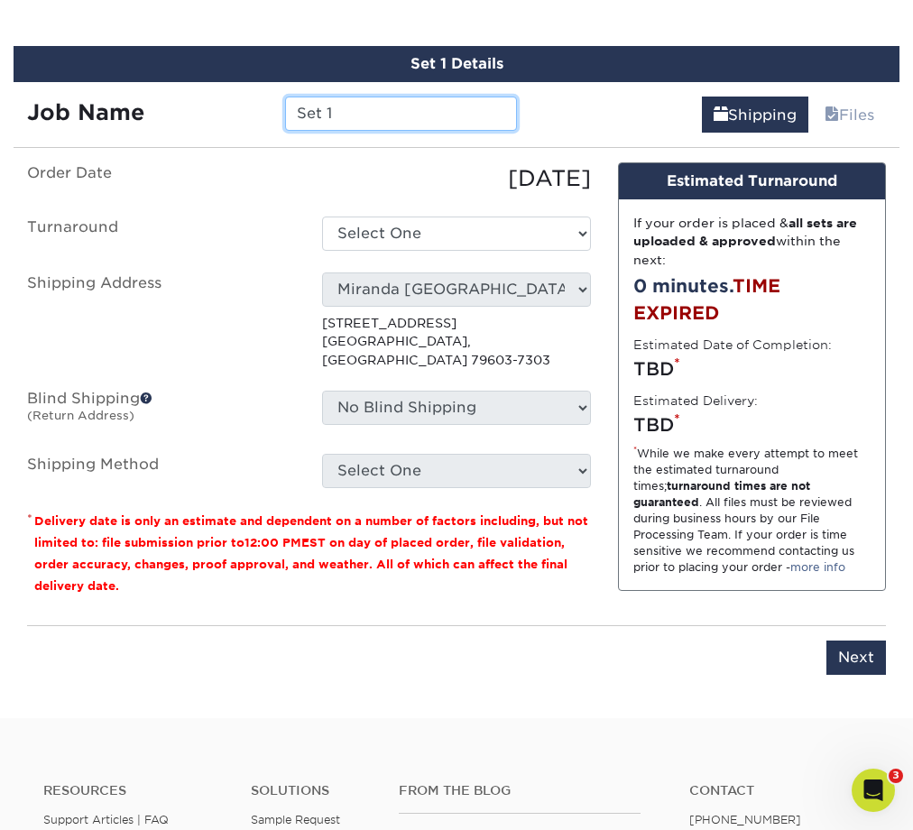
drag, startPoint x: 343, startPoint y: 116, endPoint x: 278, endPoint y: 119, distance: 65.0
click at [278, 119] on div "Set 1" at bounding box center [401, 114] width 258 height 34
type input "[PERSON_NAME]-HR Director"
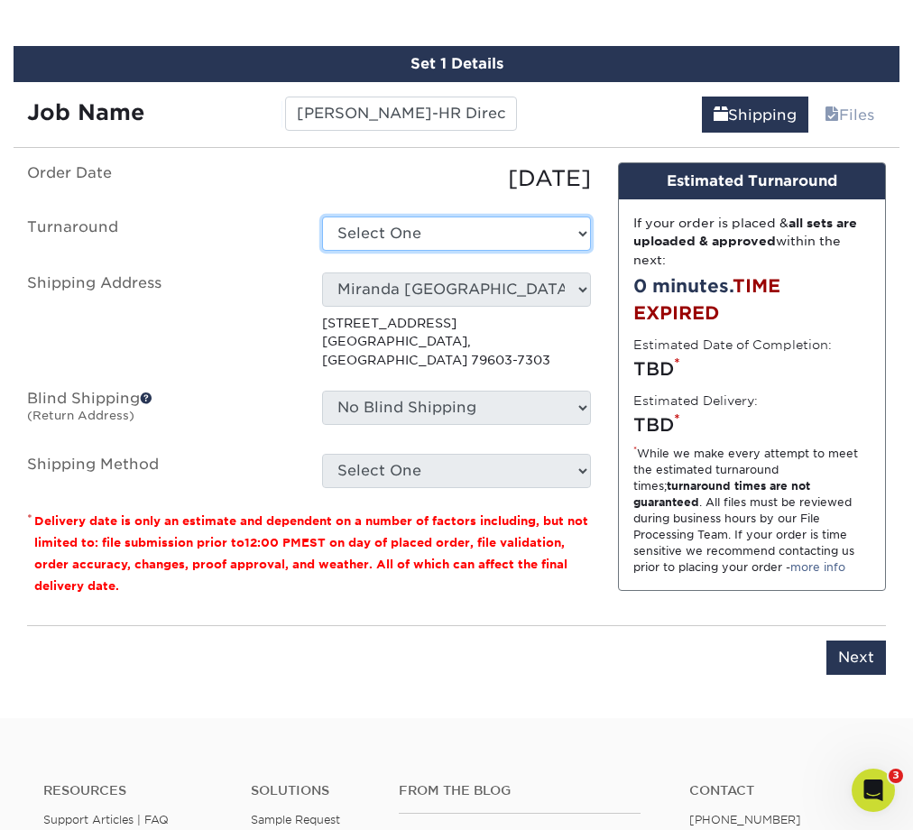
click at [473, 232] on select "Select One 2-4 Business Days 2 Day Next Business Day" at bounding box center [456, 234] width 268 height 34
select select "47dbf4b1-3bfd-4687-b793-fcd3ee179f06"
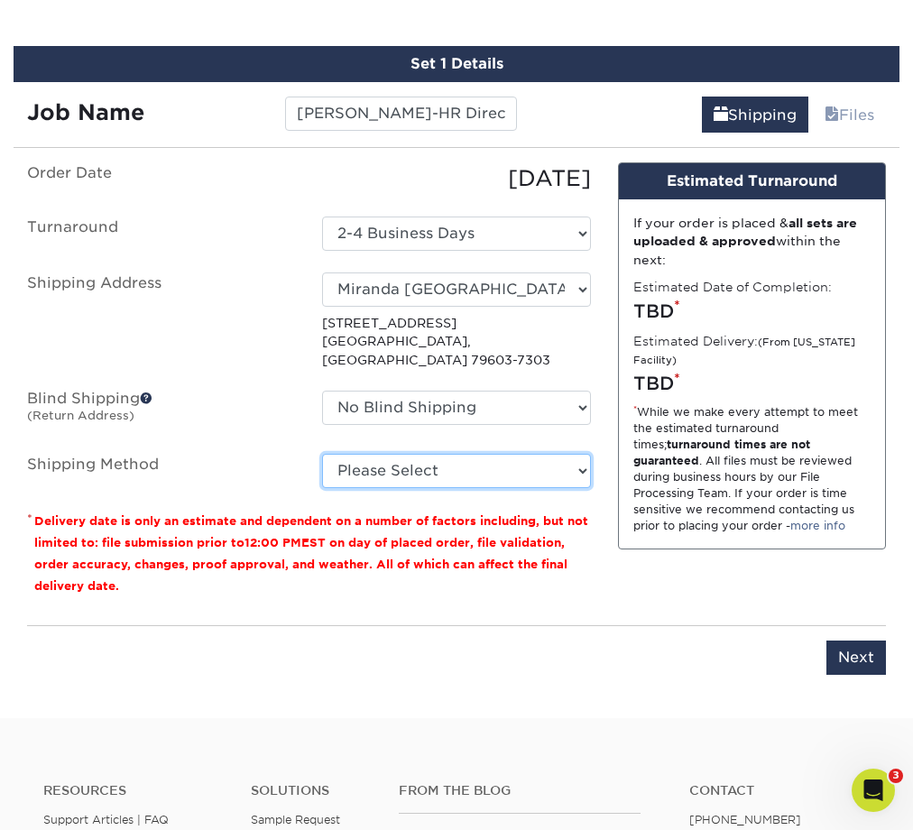
click at [494, 454] on select "Please Select Ground Shipping (+$7.84) 3 Day Shipping Service (+$15.34) 2 Day A…" at bounding box center [456, 471] width 268 height 34
select select "03"
click at [322, 454] on select "Please Select Ground Shipping (+$7.84) 3 Day Shipping Service (+$15.34) 2 Day A…" at bounding box center [456, 471] width 268 height 34
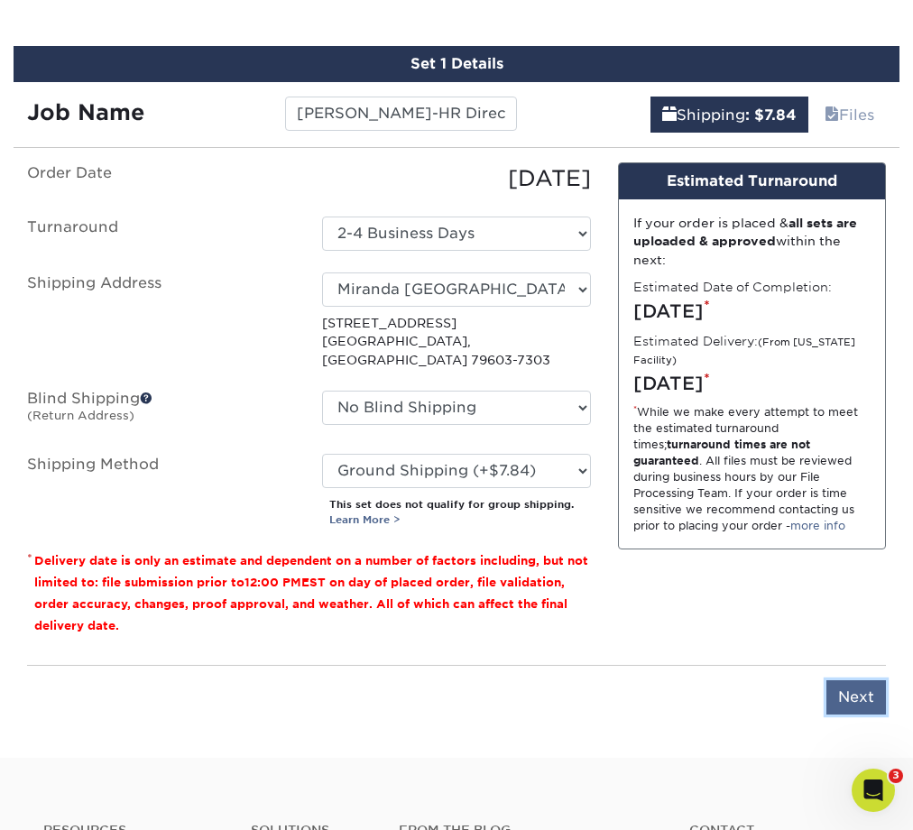
click at [851, 681] on input "Next" at bounding box center [857, 698] width 60 height 34
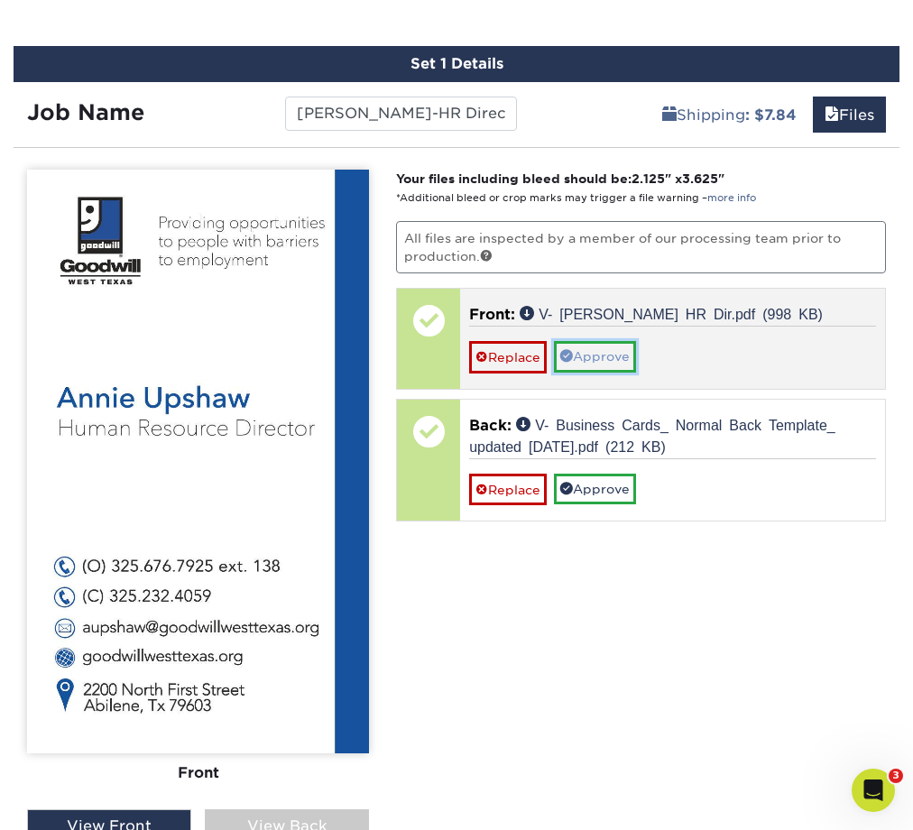
click at [592, 359] on link "Approve" at bounding box center [595, 356] width 82 height 31
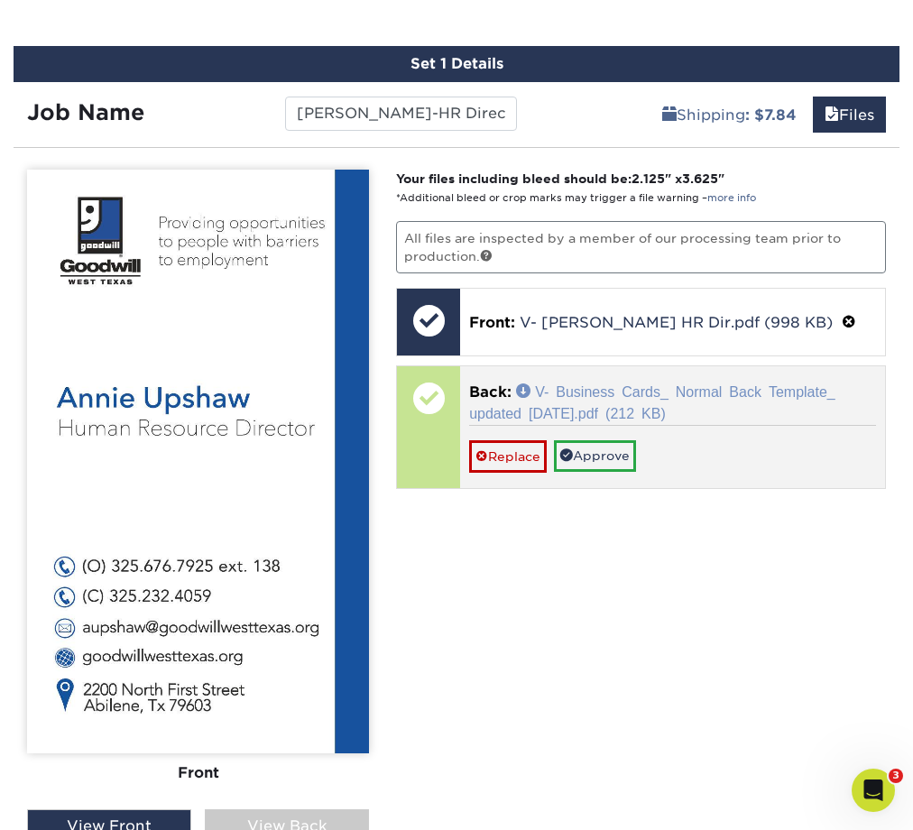
click at [584, 408] on link "V- Business Cards_ Normal Back Template_ updated [DATE].pdf (212 KB)" at bounding box center [652, 402] width 366 height 36
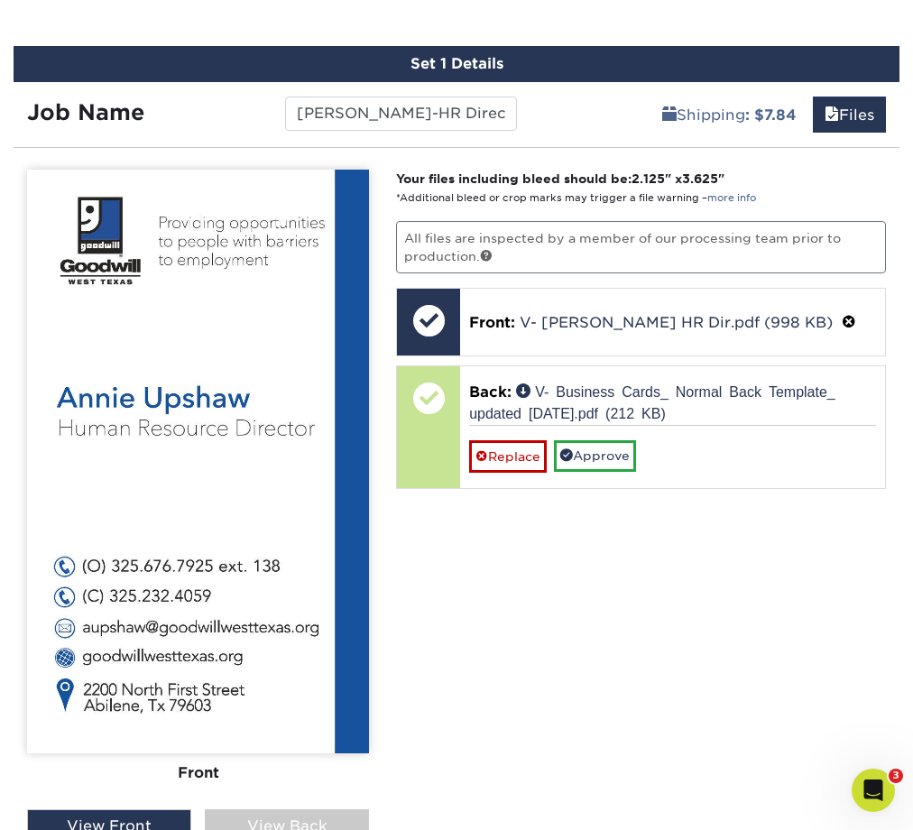
click at [314, 815] on div "View Back" at bounding box center [287, 827] width 164 height 34
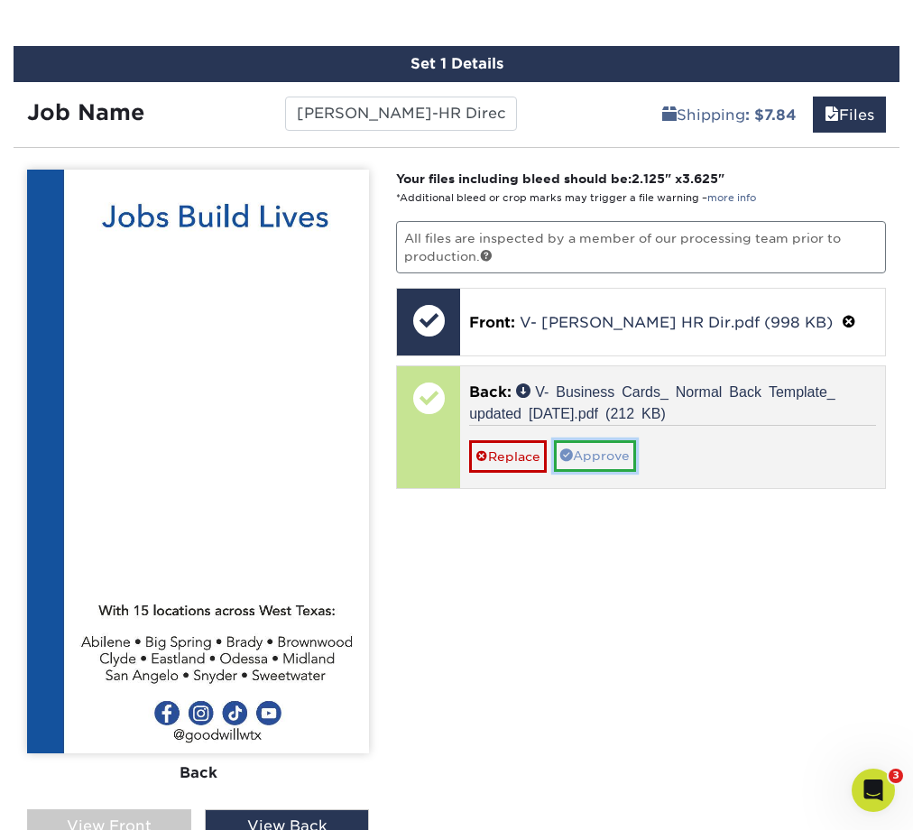
click at [582, 452] on link "Approve" at bounding box center [595, 455] width 82 height 31
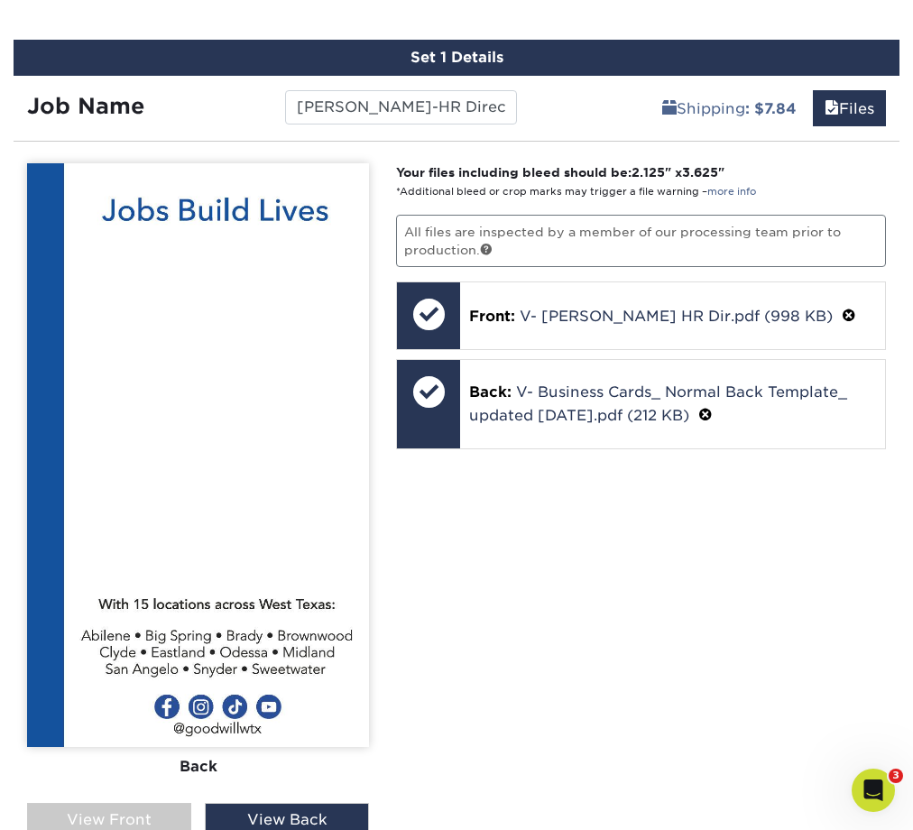
scroll to position [1059, 0]
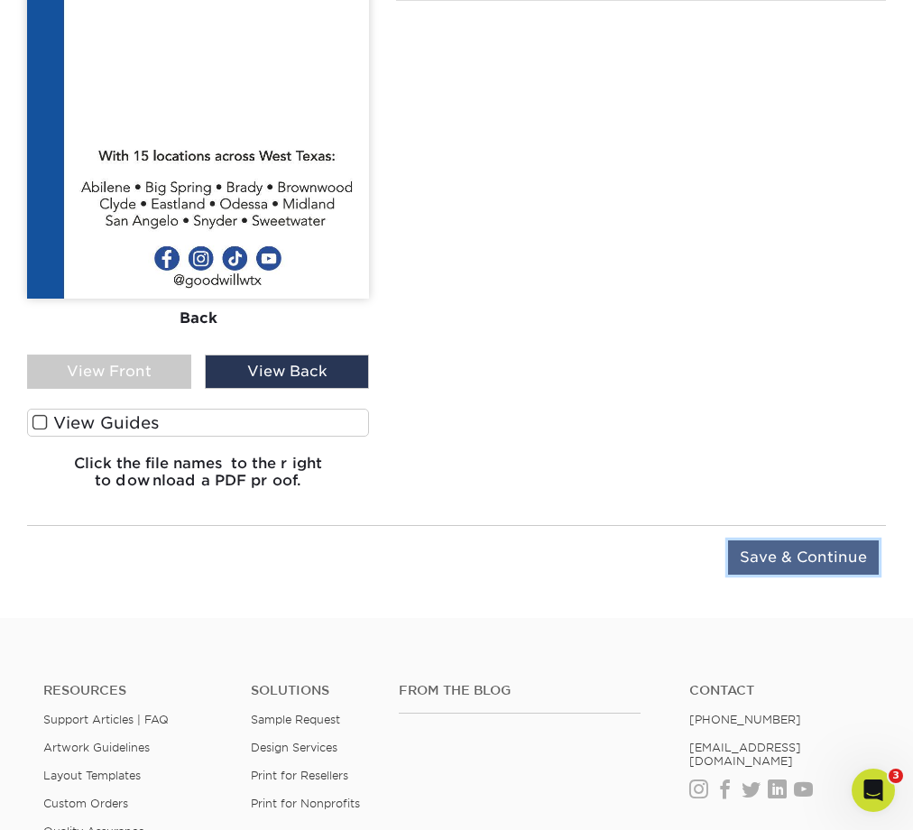
click at [786, 551] on input "Save & Continue" at bounding box center [803, 558] width 151 height 34
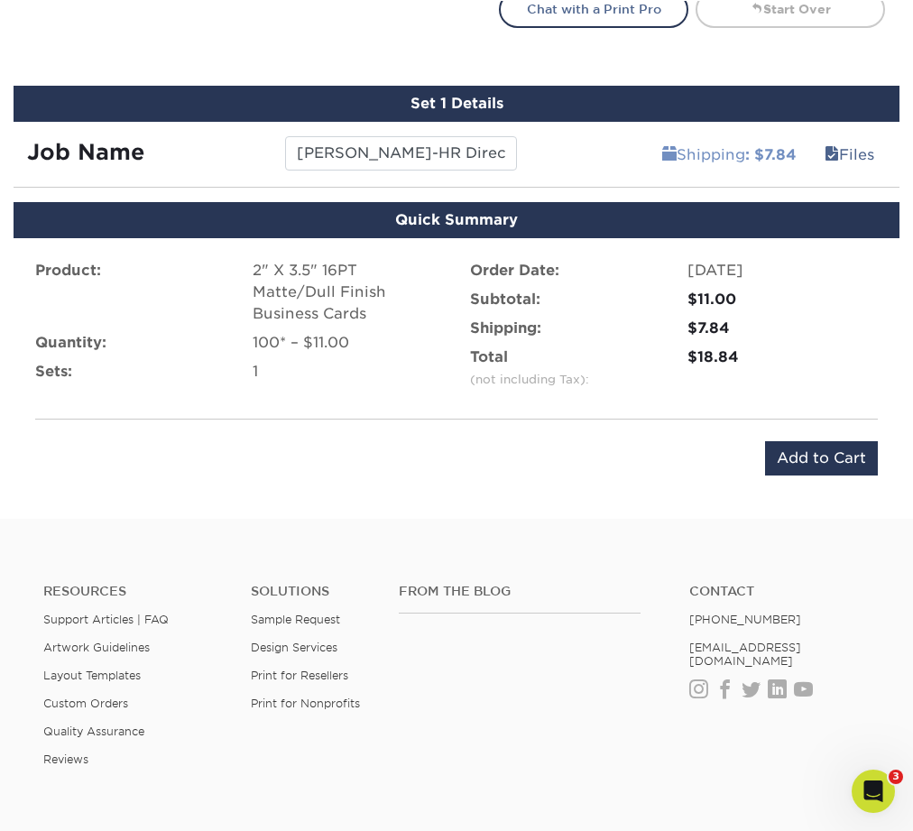
scroll to position [1008, 0]
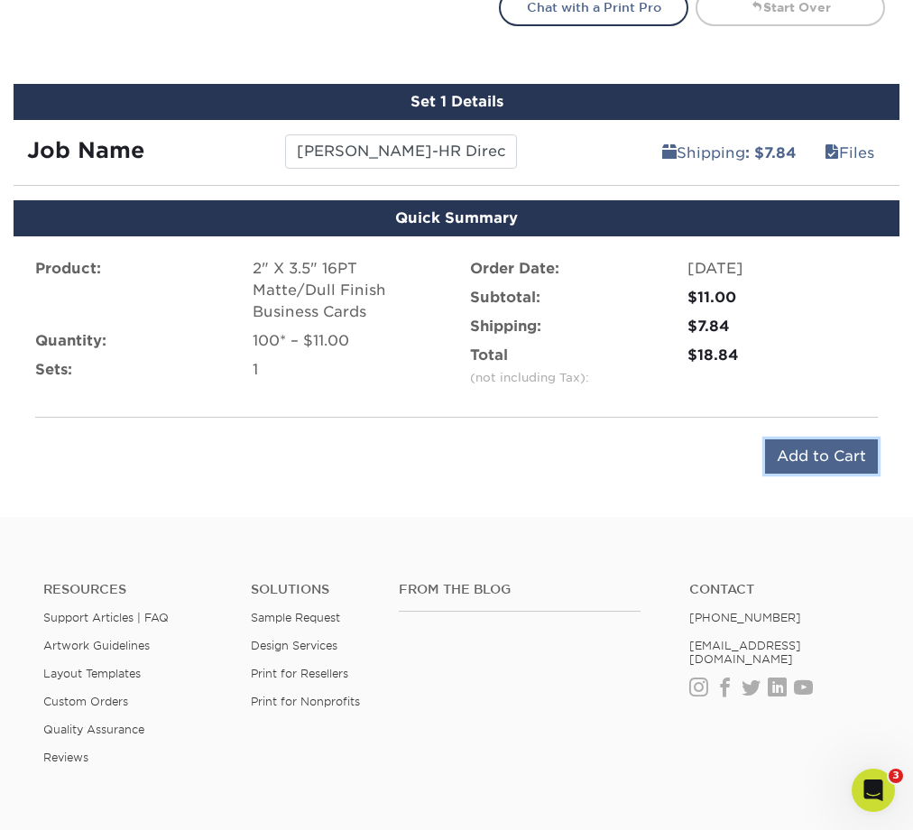
click at [815, 455] on input "Add to Cart" at bounding box center [821, 457] width 113 height 34
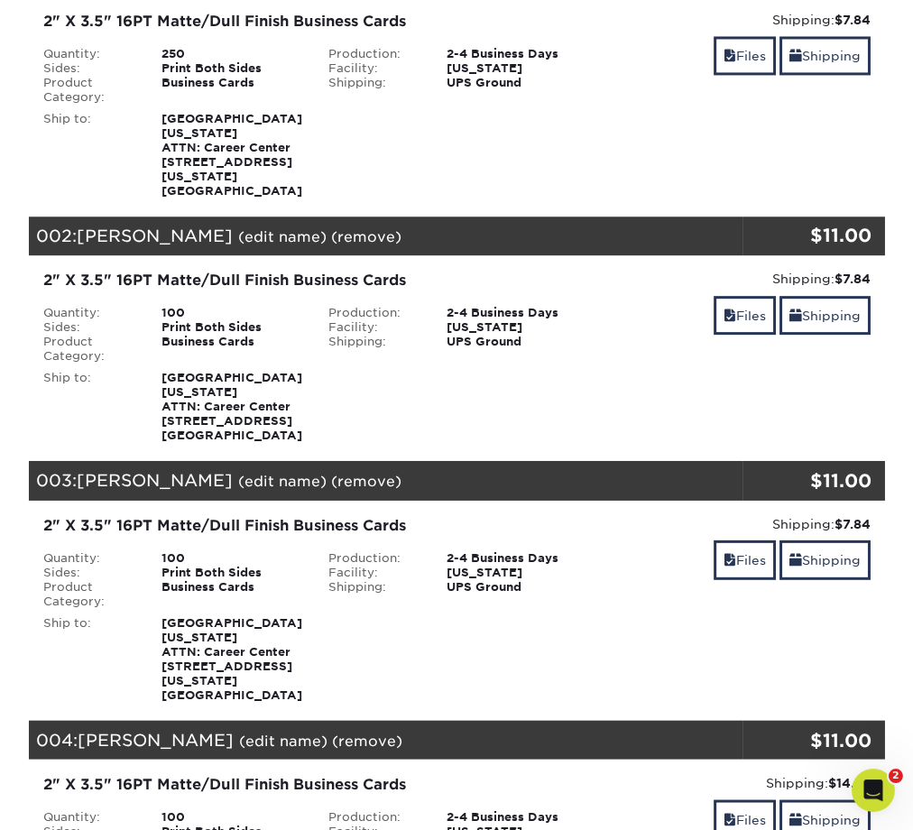
scroll to position [404, 0]
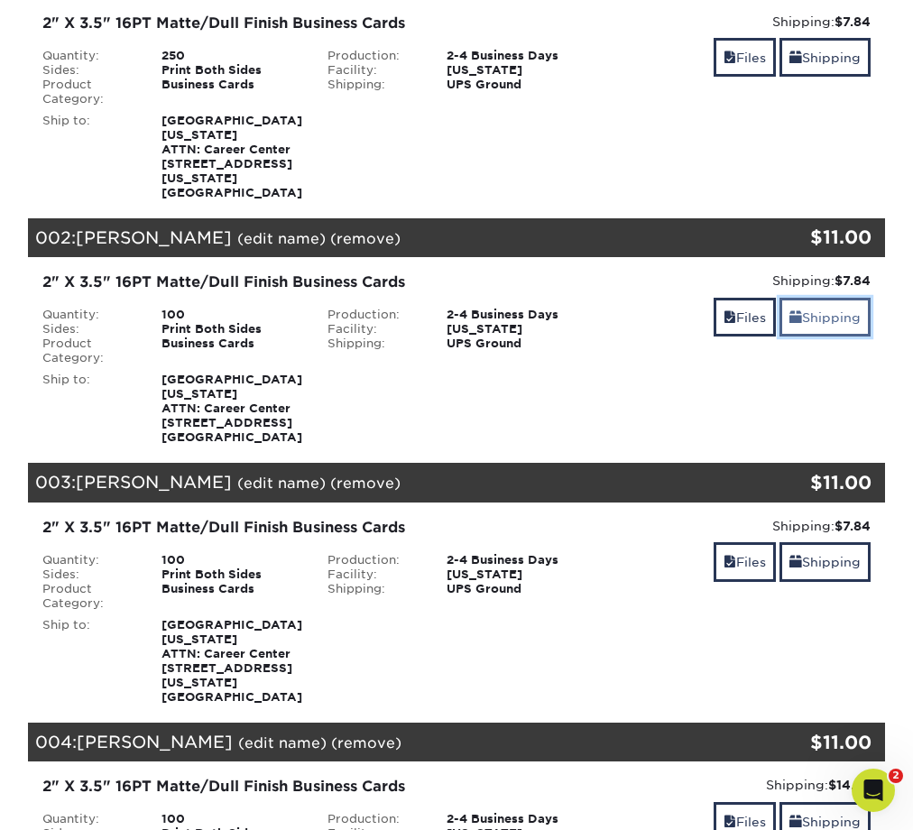
click at [843, 298] on link "Shipping" at bounding box center [825, 317] width 91 height 39
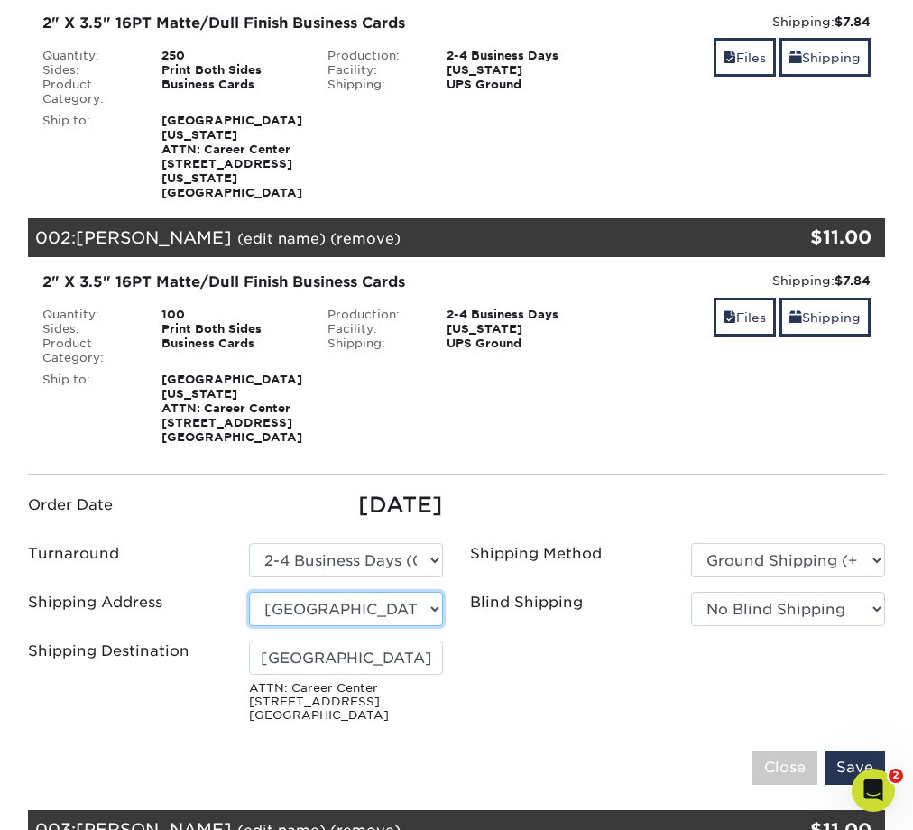
click at [415, 592] on select "Select One Big Spring Big Spring Brownwood Store Midland Career Center Midland …" at bounding box center [346, 609] width 194 height 34
select select "262710"
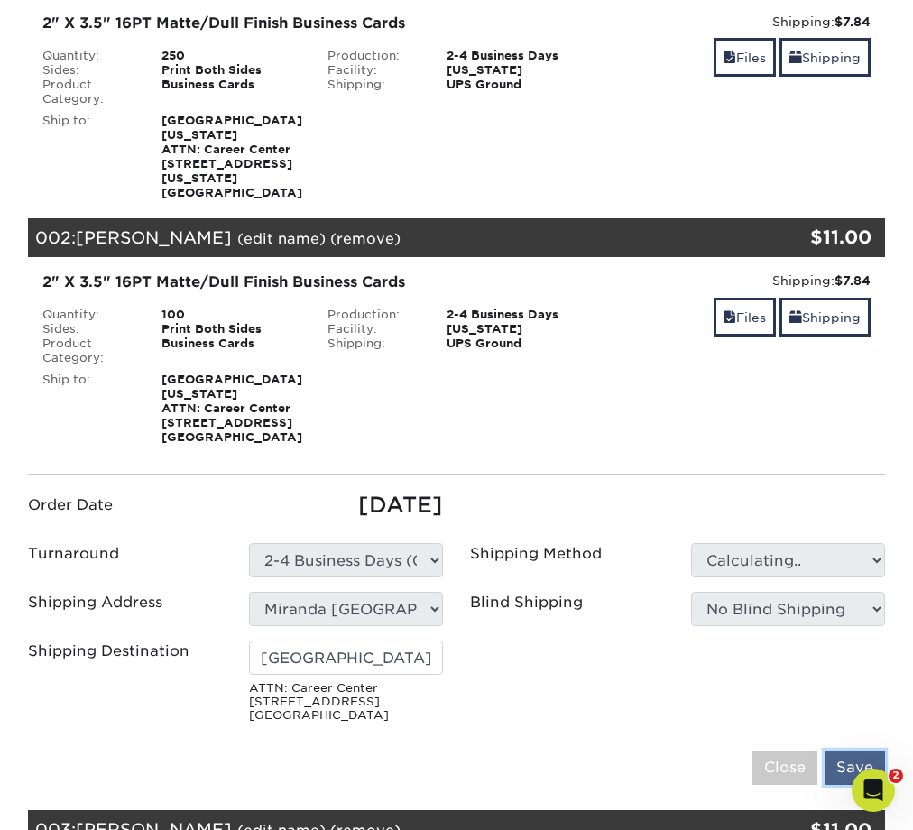
click at [865, 751] on input "Save" at bounding box center [855, 768] width 60 height 34
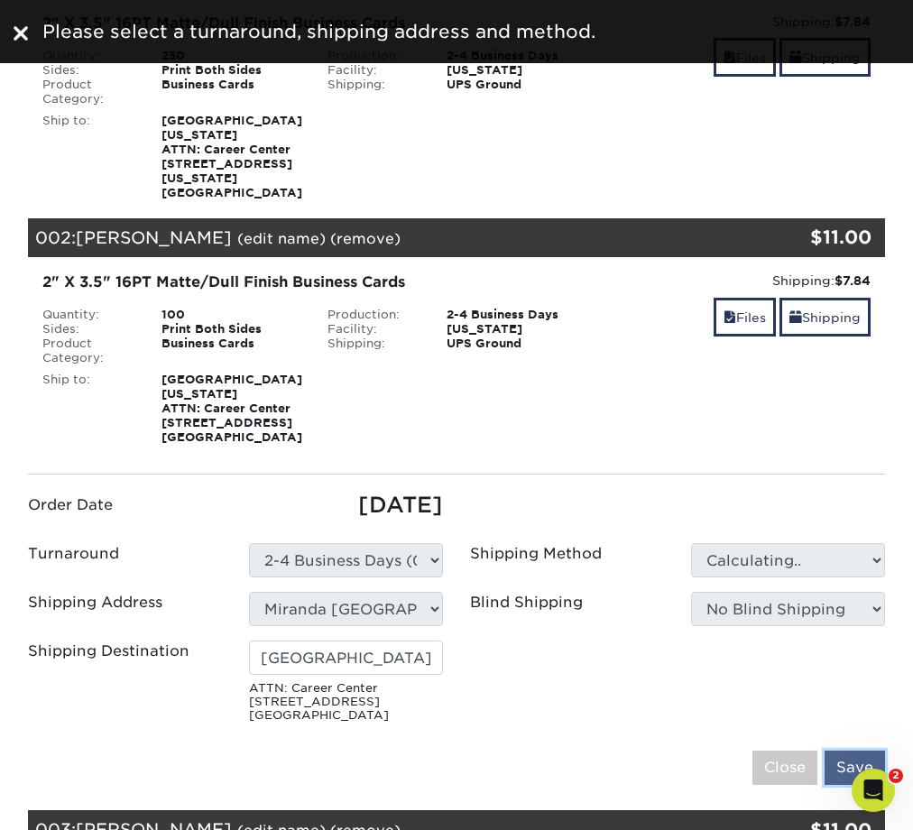
type input "Miranda Canada"
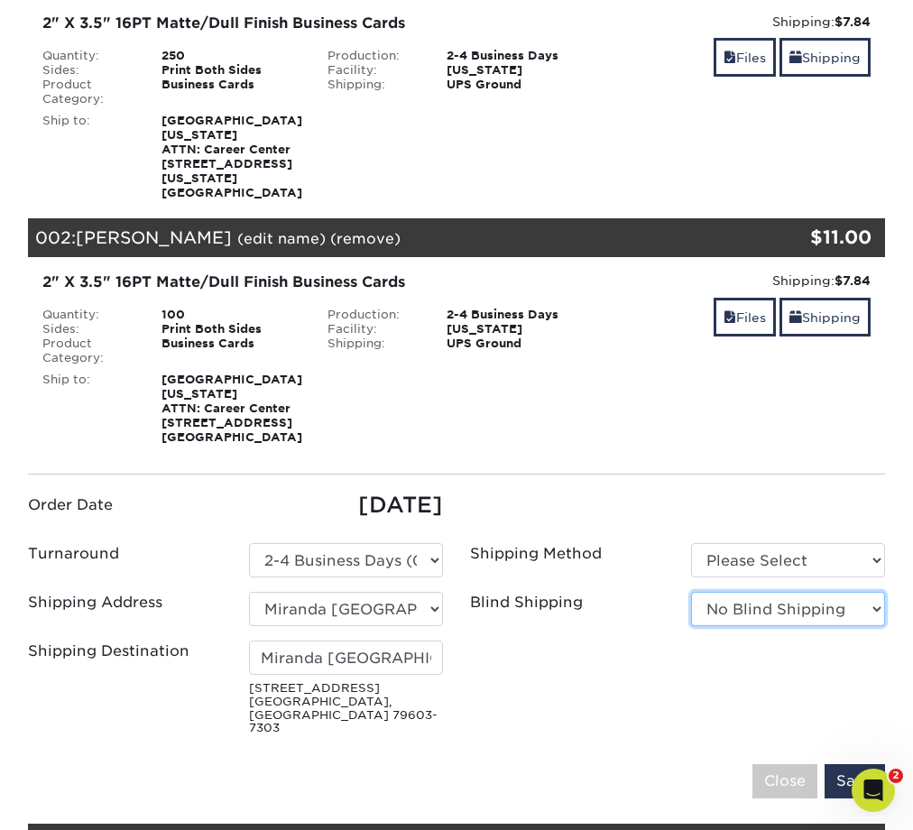
click at [776, 592] on select "No Blind Shipping Big Spring Big Spring Brownwood Store Midland Career Center M…" at bounding box center [788, 609] width 194 height 34
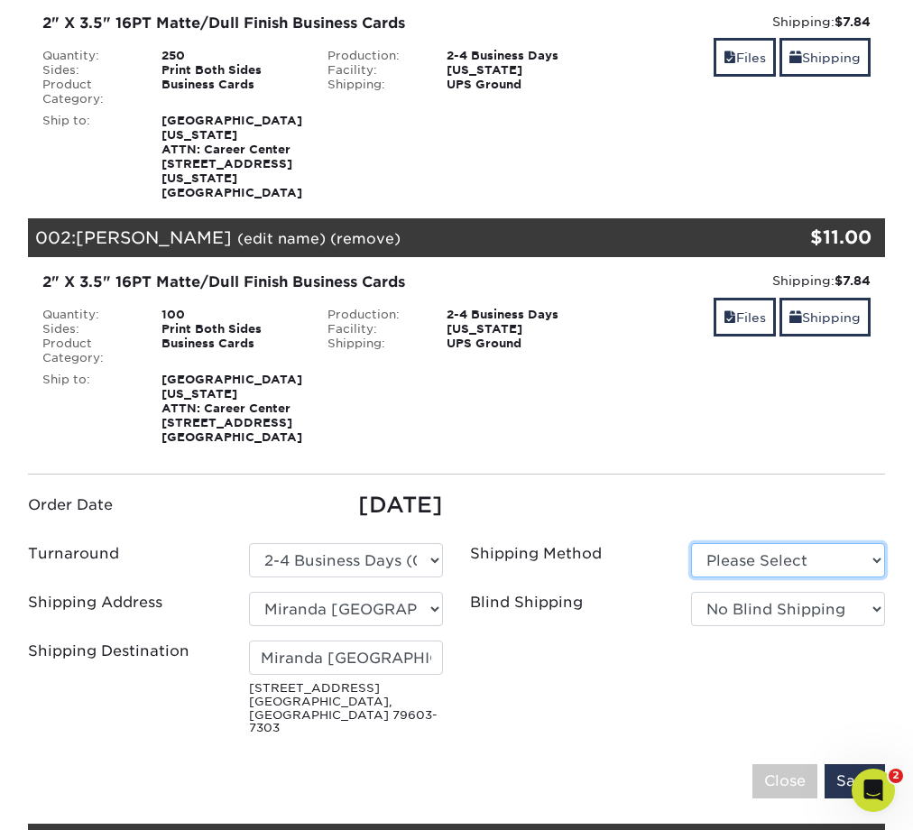
click at [779, 543] on select "Please Select Ground Shipping (+$7.84) 3 Day Shipping Service (+$15.34)" at bounding box center [788, 560] width 194 height 34
select select "03"
click at [691, 543] on select "Please Select Ground Shipping (+$7.84) 3 Day Shipping Service (+$15.34)" at bounding box center [788, 560] width 194 height 34
click at [857, 764] on input "Save" at bounding box center [855, 781] width 60 height 34
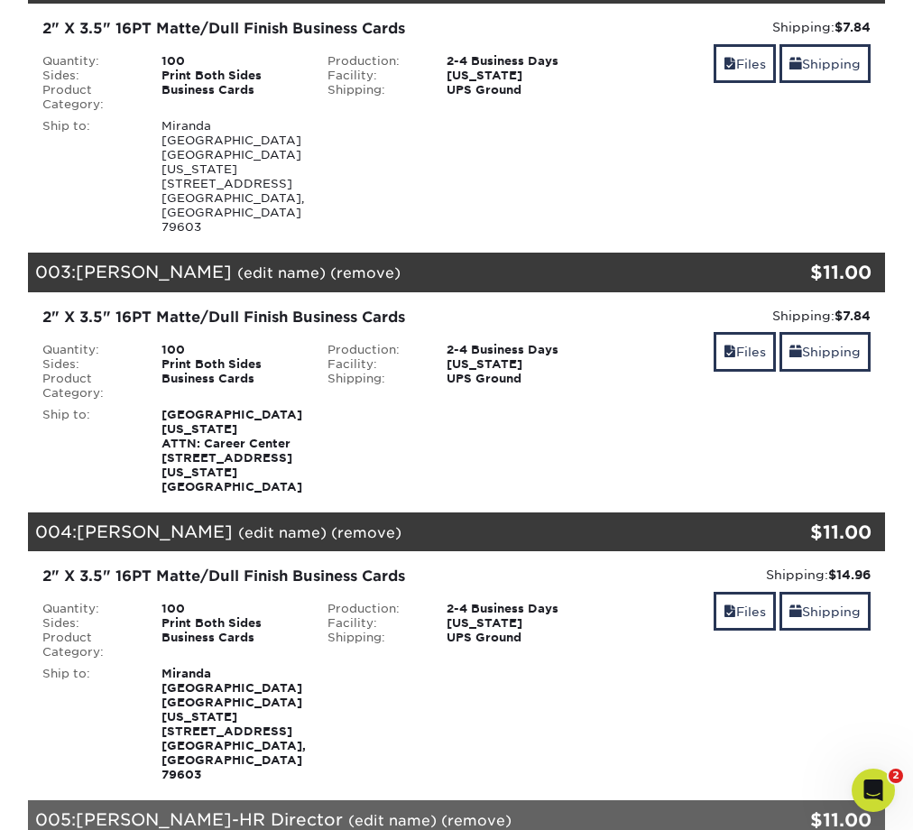
scroll to position [659, 0]
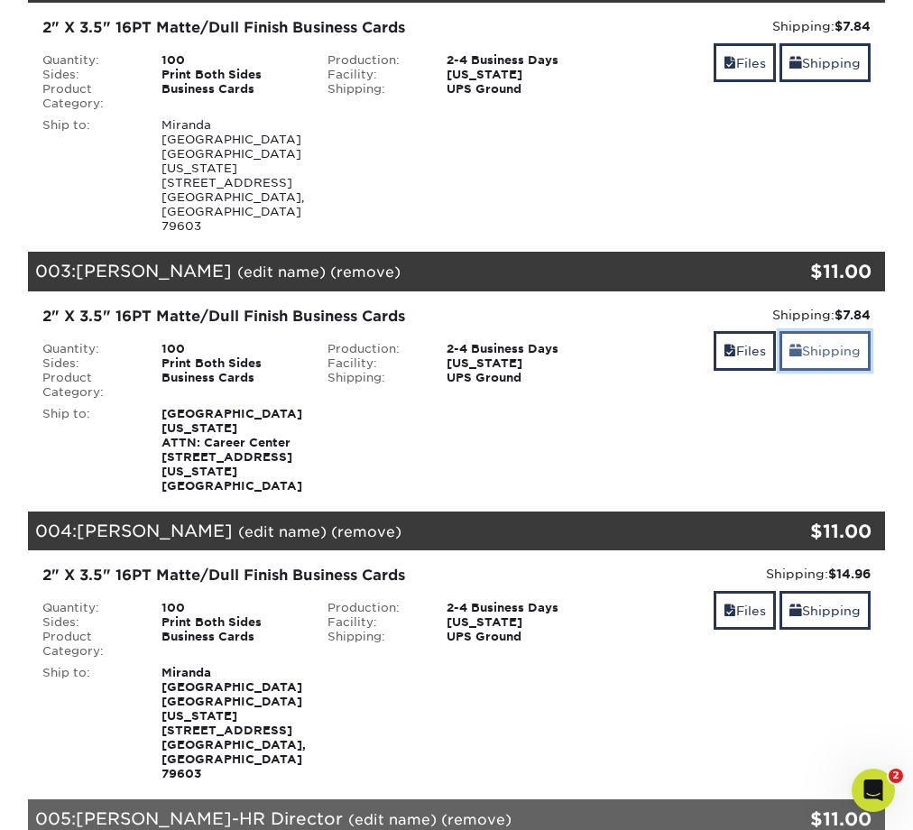
click at [821, 331] on link "Shipping" at bounding box center [825, 350] width 91 height 39
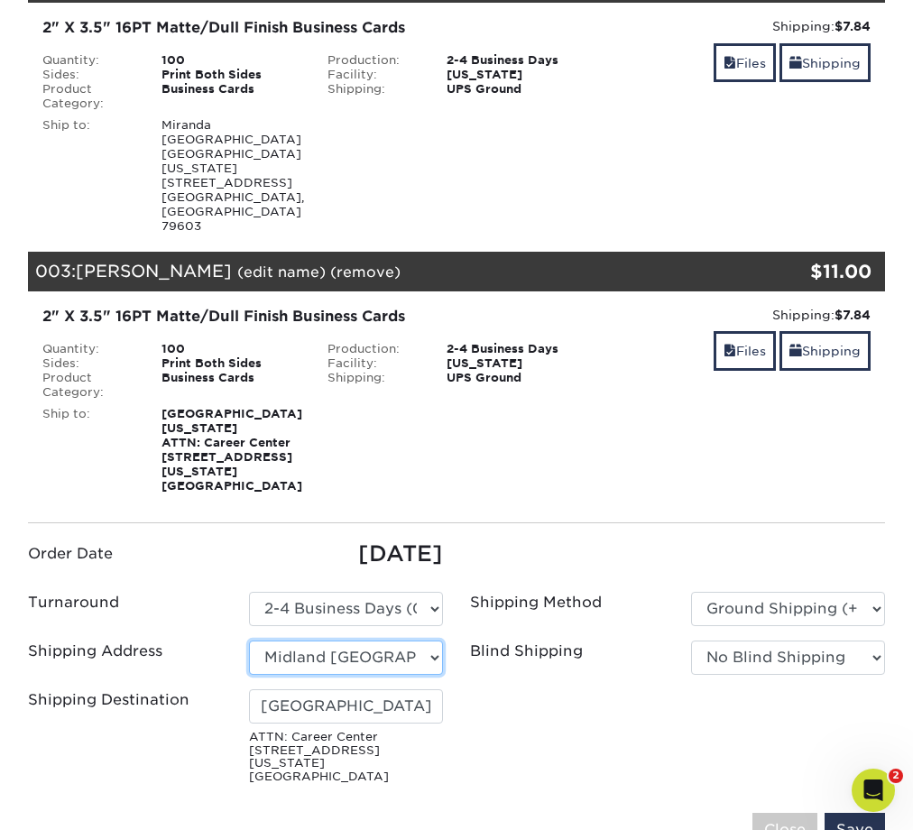
click at [428, 641] on select "Select One Big Spring Big Spring Brownwood Store Midland Career Center Midland …" at bounding box center [346, 658] width 194 height 34
select select "262710"
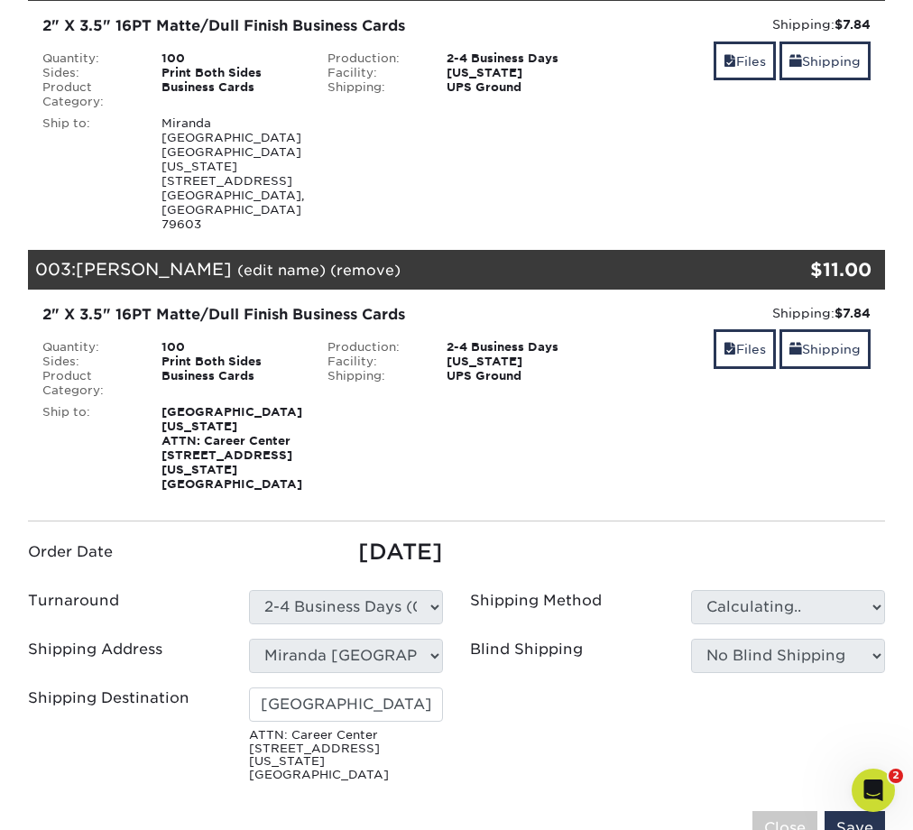
type input "Miranda [GEOGRAPHIC_DATA]"
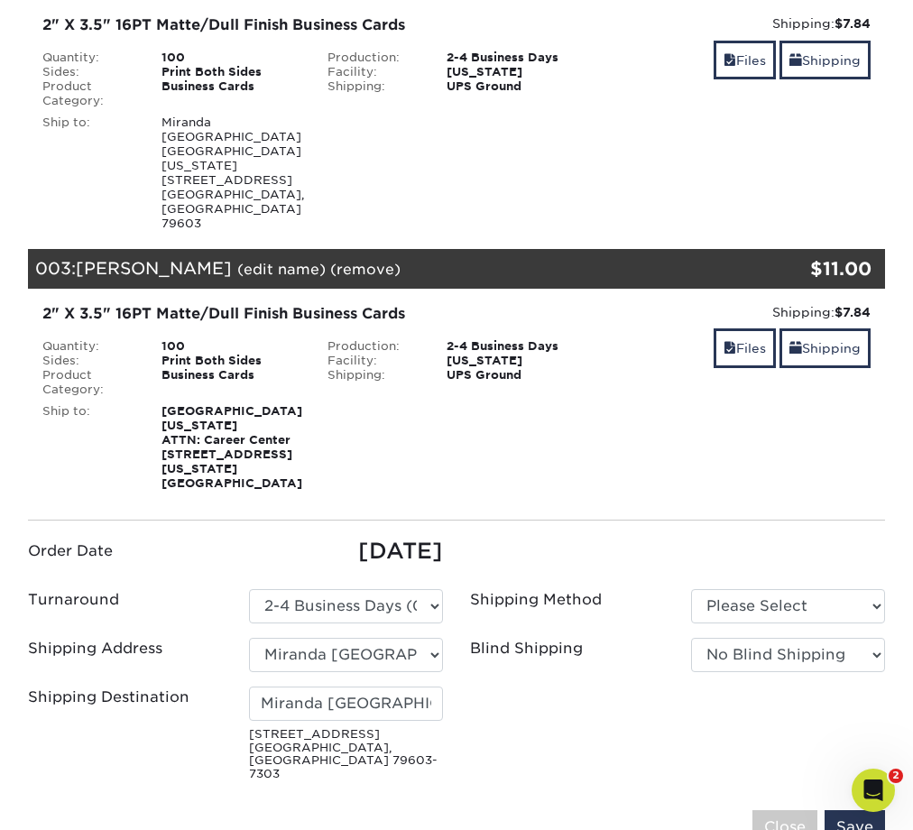
scroll to position [662, 0]
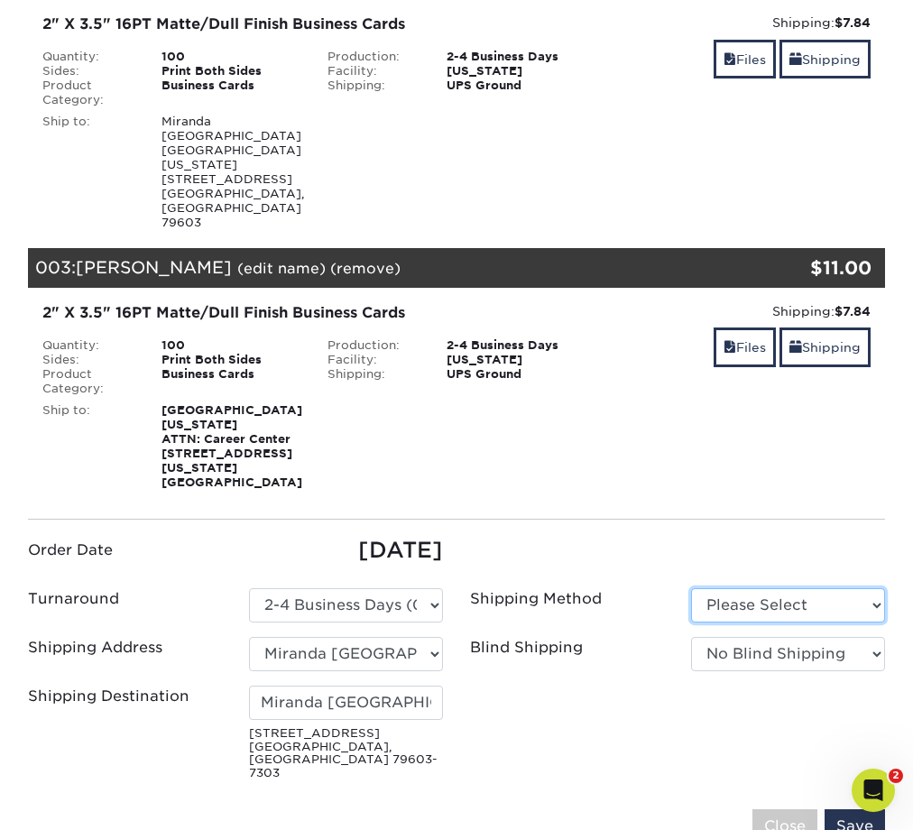
click at [802, 588] on select "Please Select Ground Shipping (+$7.84) 3 Day Shipping Service (+$15.34)" at bounding box center [788, 605] width 194 height 34
select select "03"
click at [691, 588] on select "Please Select Ground Shipping (+$7.84) 3 Day Shipping Service (+$15.34)" at bounding box center [788, 605] width 194 height 34
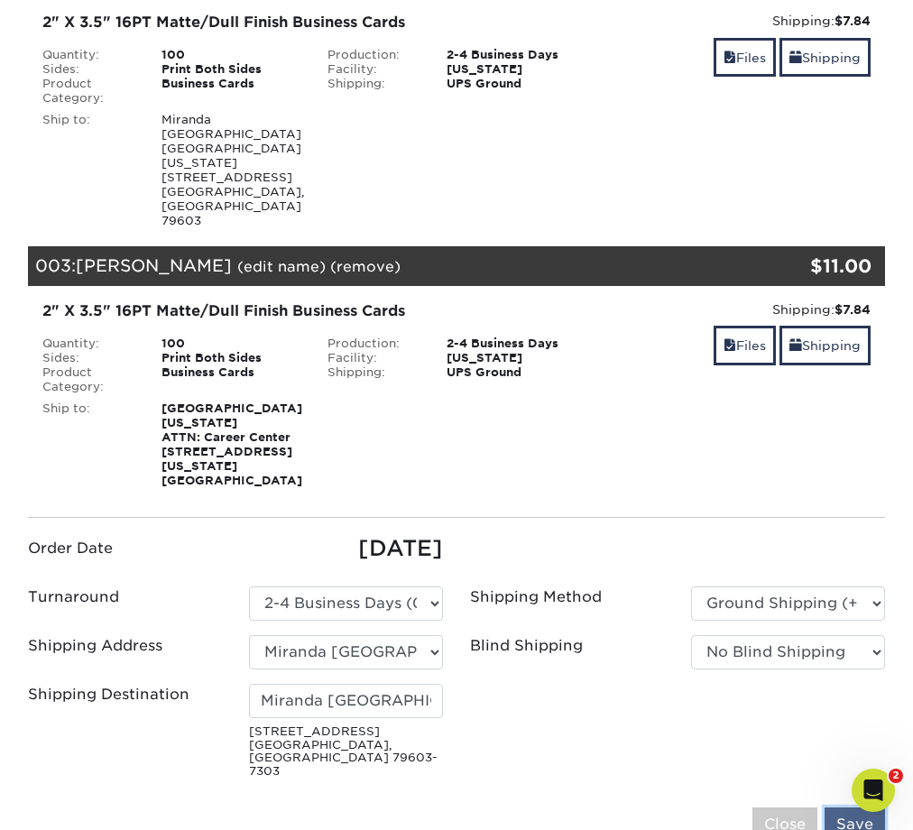
click at [849, 808] on input "Save" at bounding box center [855, 825] width 60 height 34
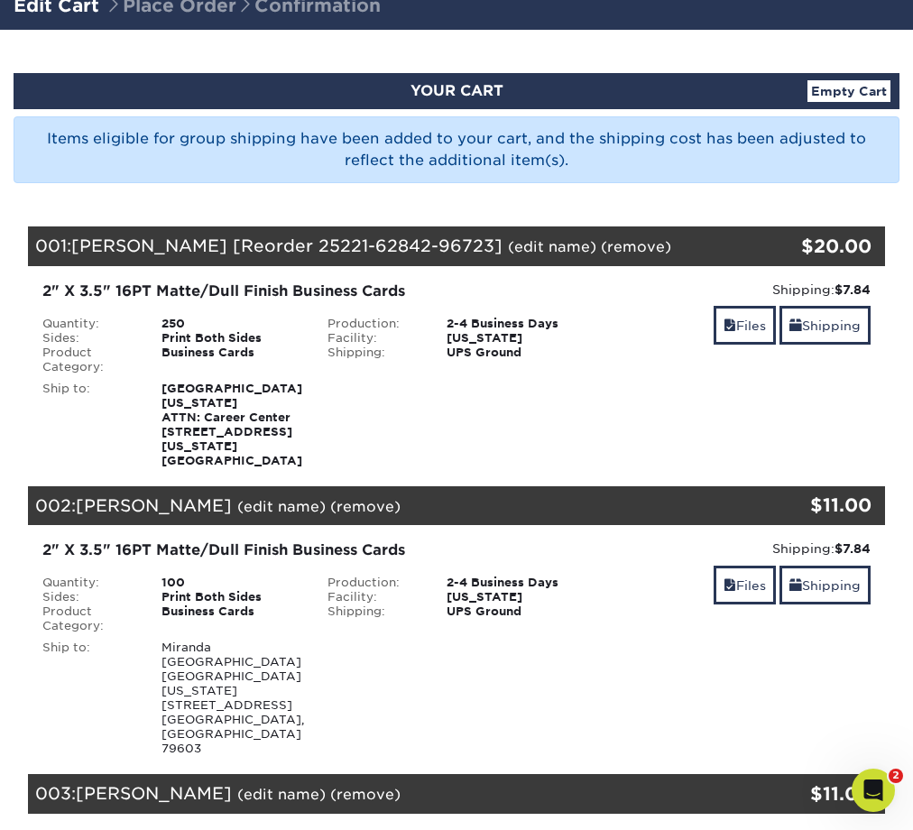
scroll to position [127, 0]
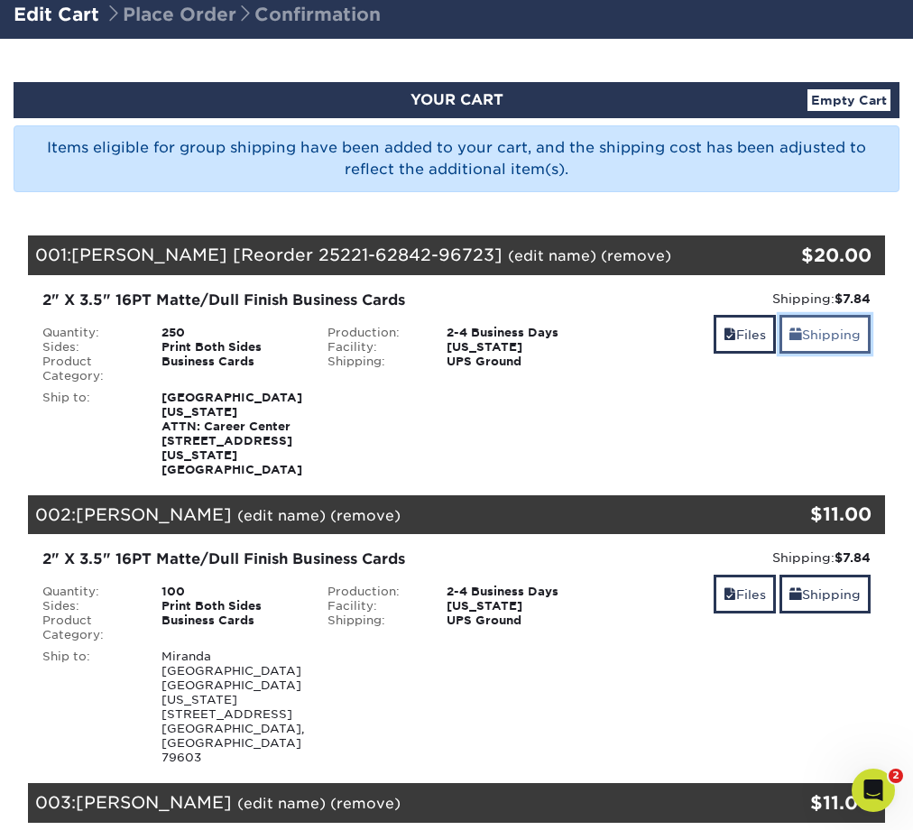
click at [814, 333] on link "Shipping" at bounding box center [825, 334] width 91 height 39
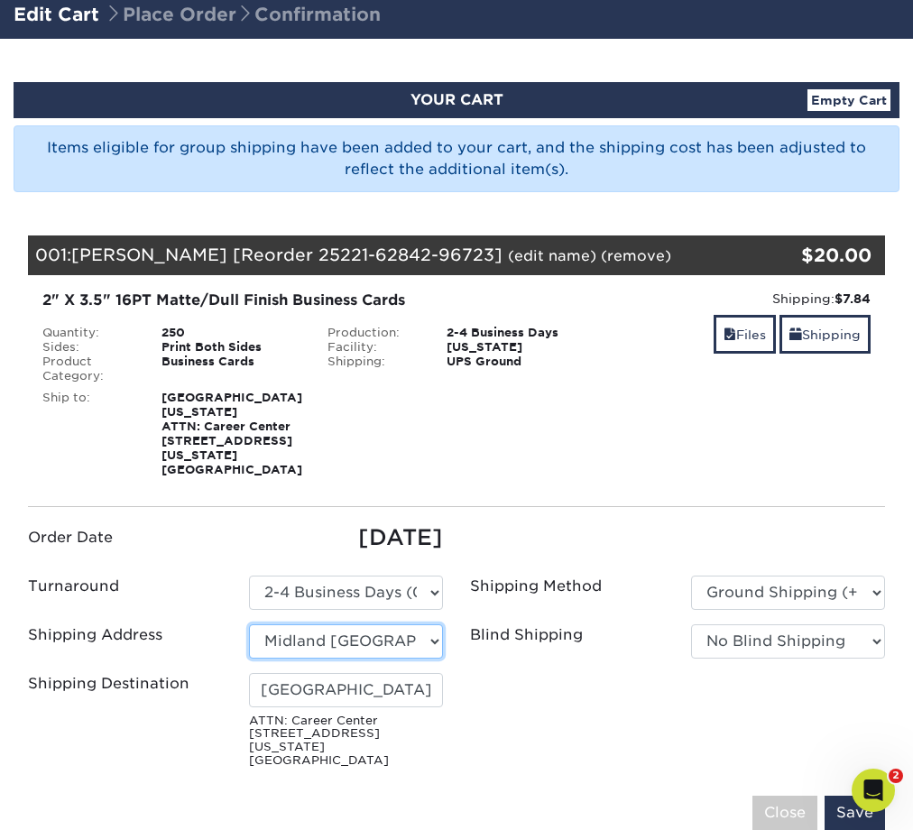
click at [425, 625] on select "Select One Big Spring Big Spring Brownwood Store Midland Career Center Midland …" at bounding box center [346, 642] width 194 height 34
select select "276954"
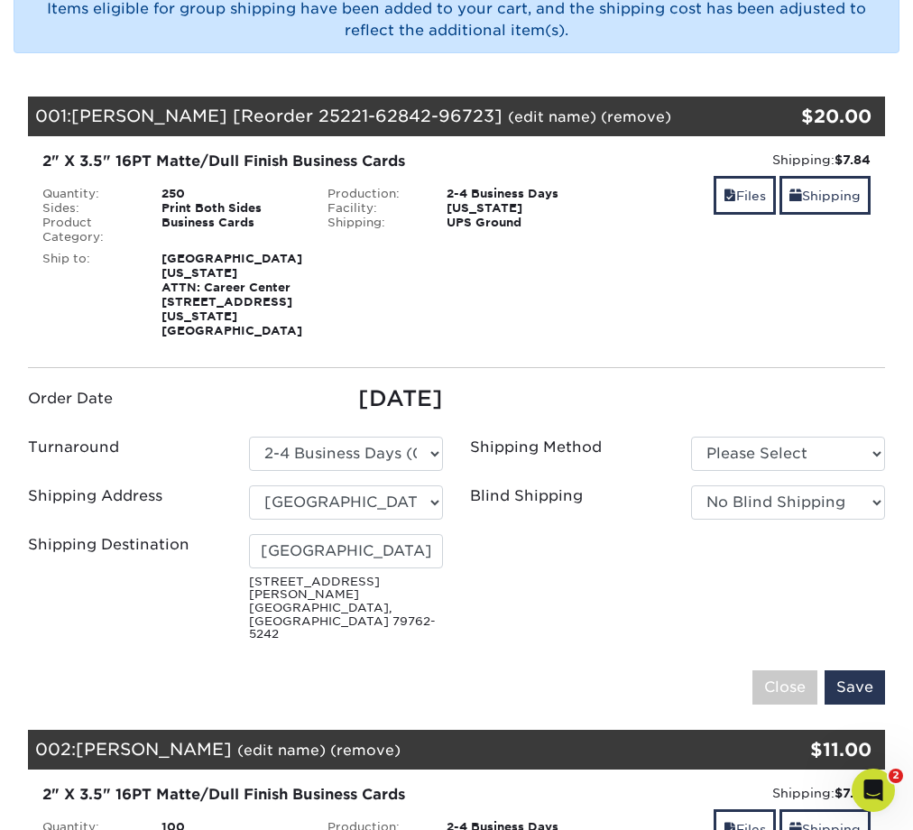
scroll to position [303, 0]
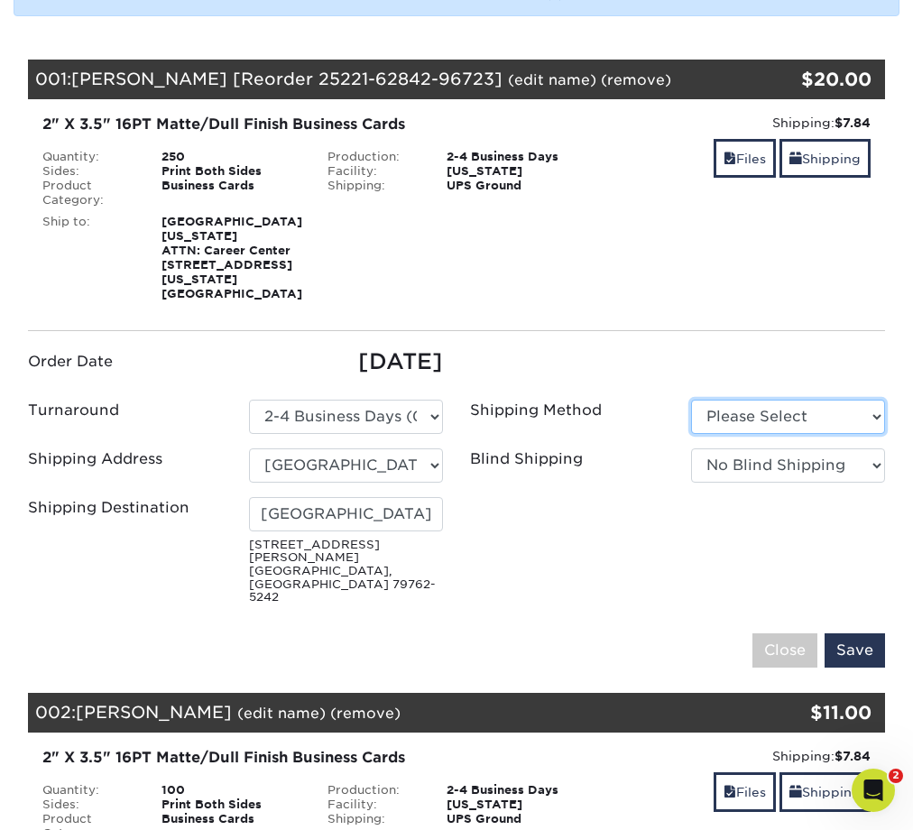
click at [779, 400] on select "Please Select Ground Shipping (+$7.84) 3 Day Shipping Service (+$15.34)" at bounding box center [788, 417] width 194 height 34
select select "03"
click at [691, 400] on select "Please Select Ground Shipping (+$7.84) 3 Day Shipping Service (+$15.34)" at bounding box center [788, 417] width 194 height 34
click at [856, 634] on input "Save" at bounding box center [855, 651] width 60 height 34
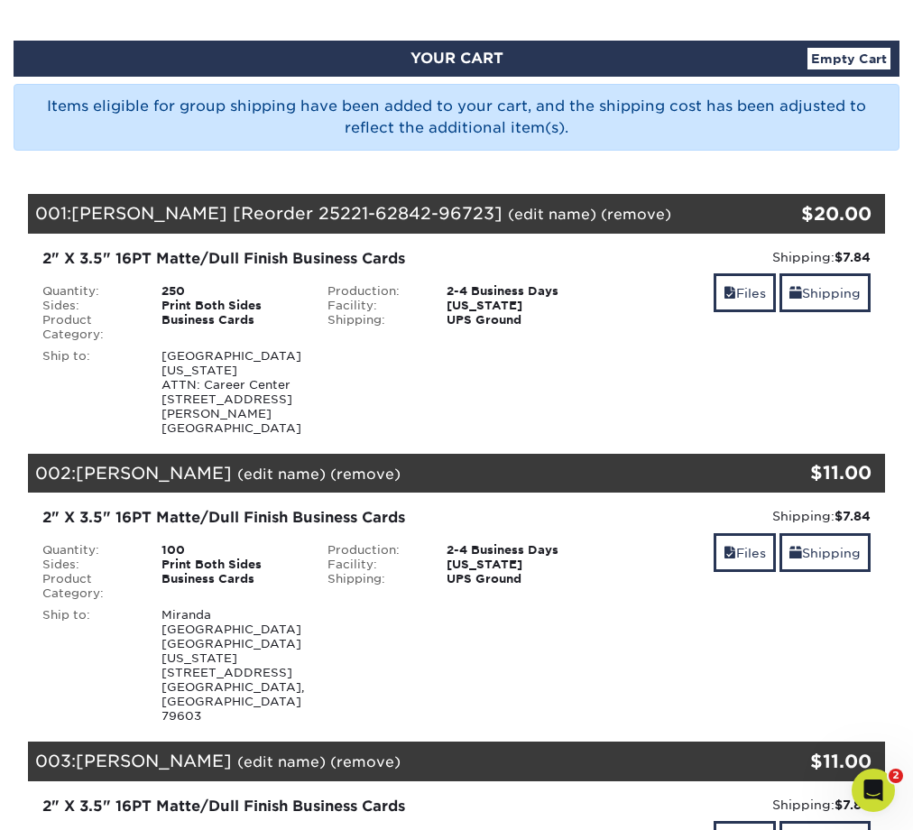
scroll to position [0, 0]
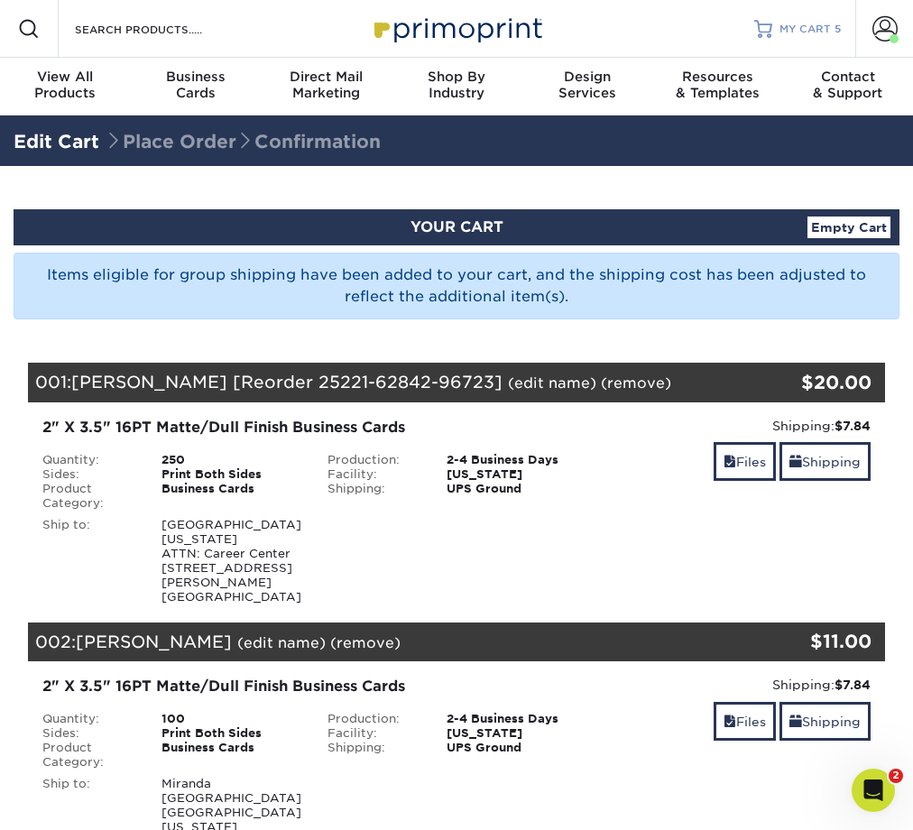
click at [803, 28] on span "MY CART" at bounding box center [805, 29] width 51 height 15
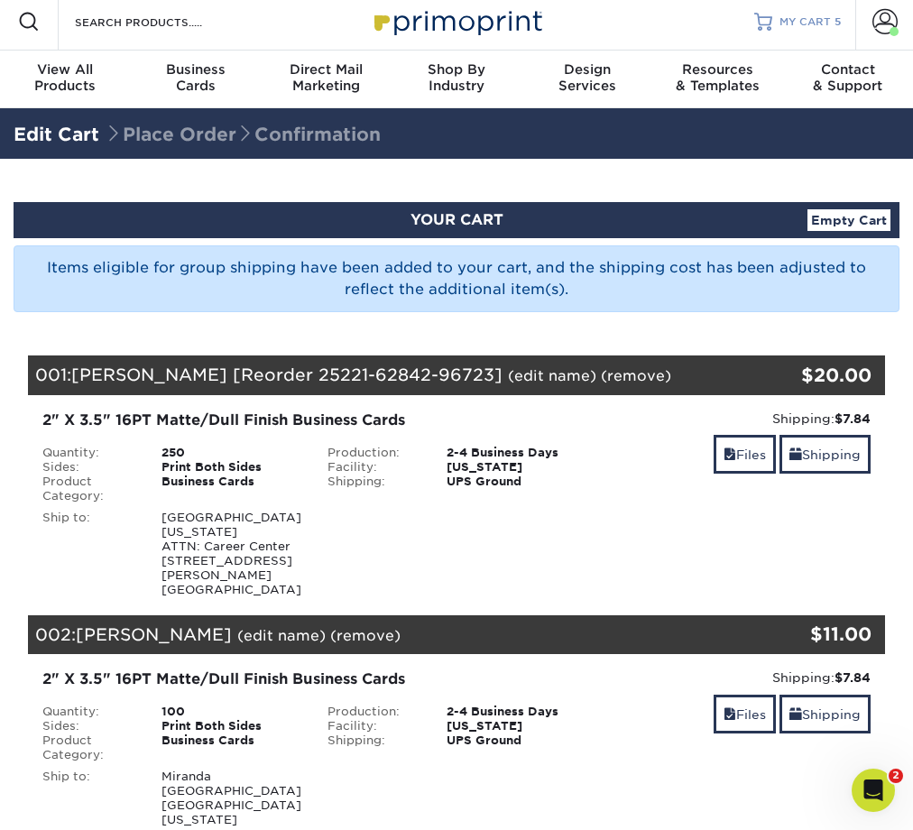
scroll to position [6, 0]
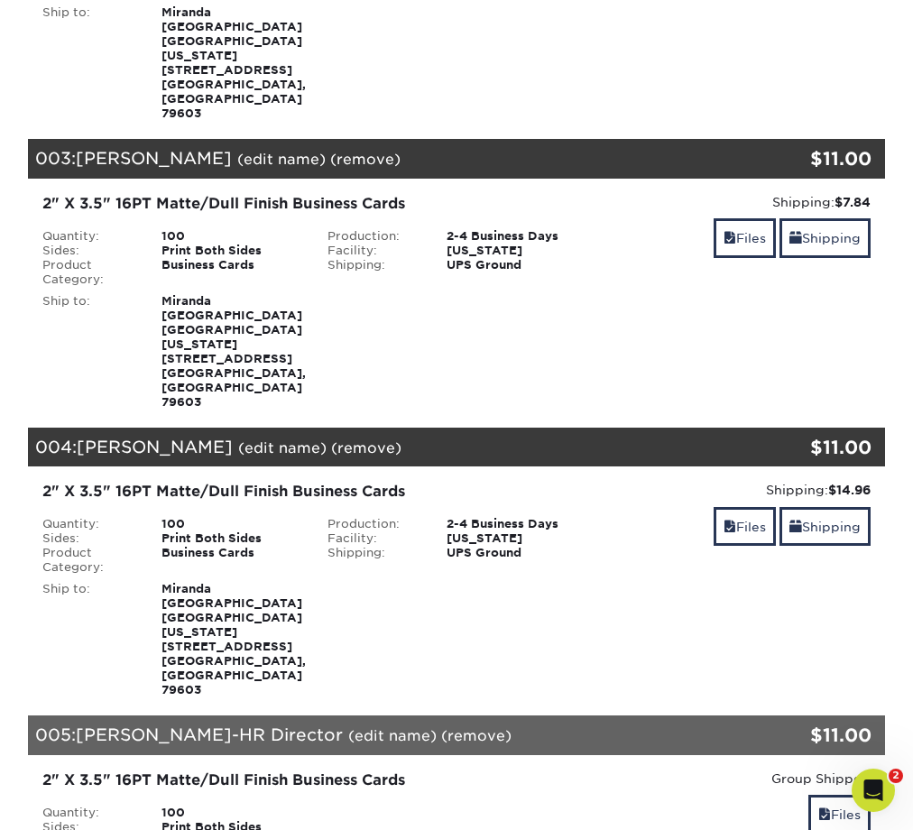
scroll to position [681, 0]
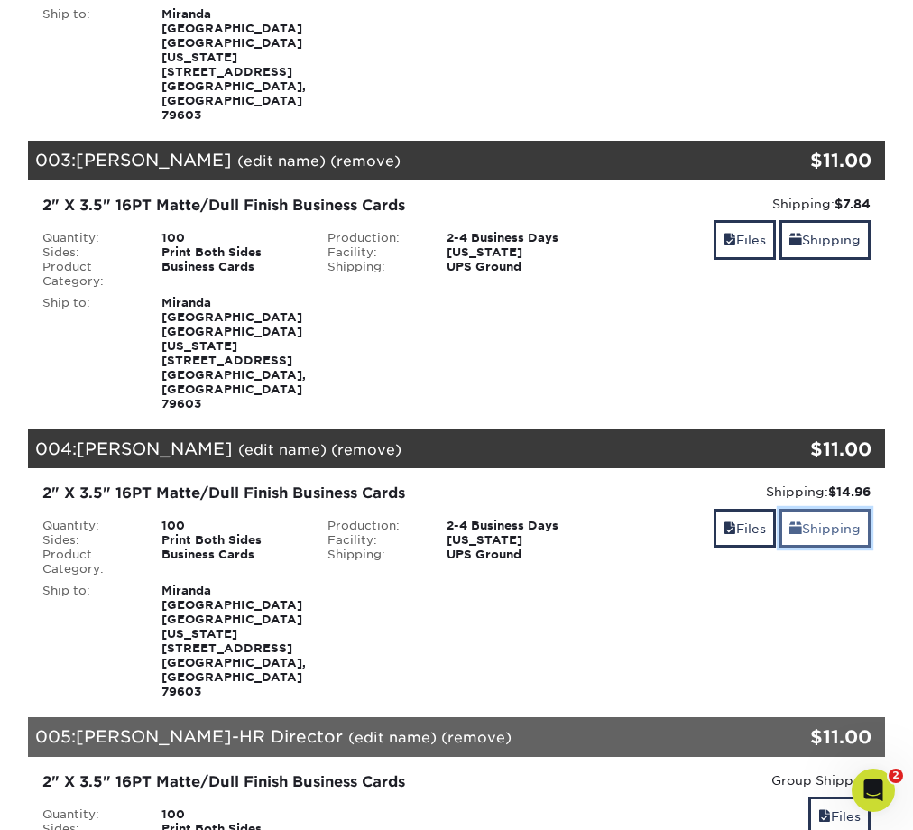
click at [804, 509] on link "Shipping" at bounding box center [825, 528] width 91 height 39
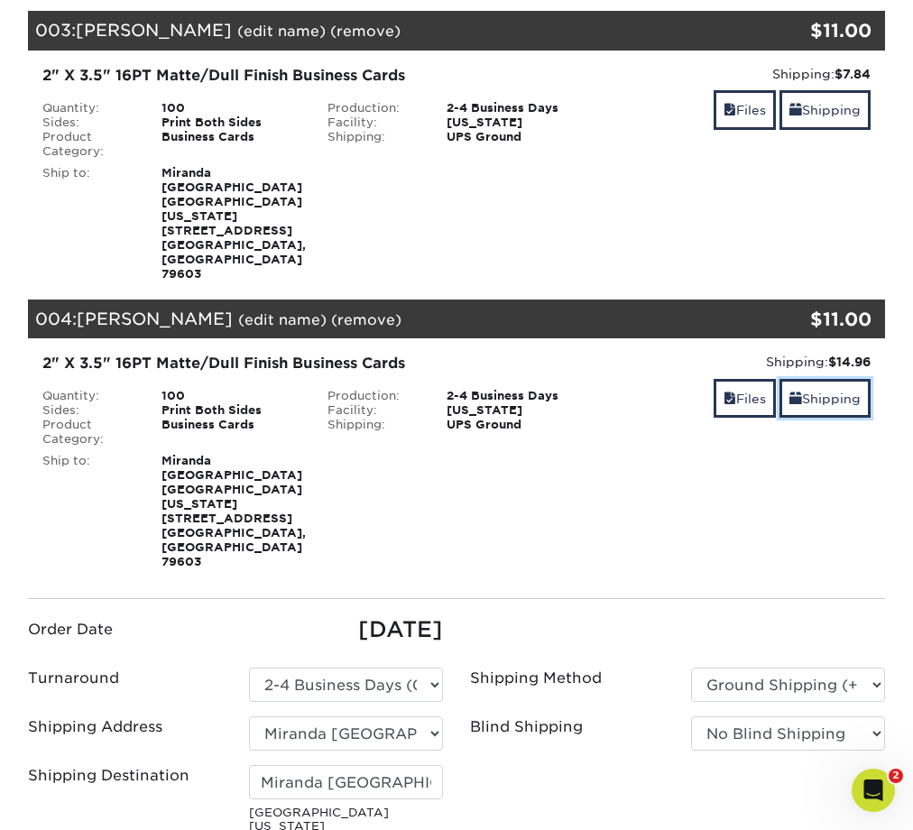
scroll to position [812, 0]
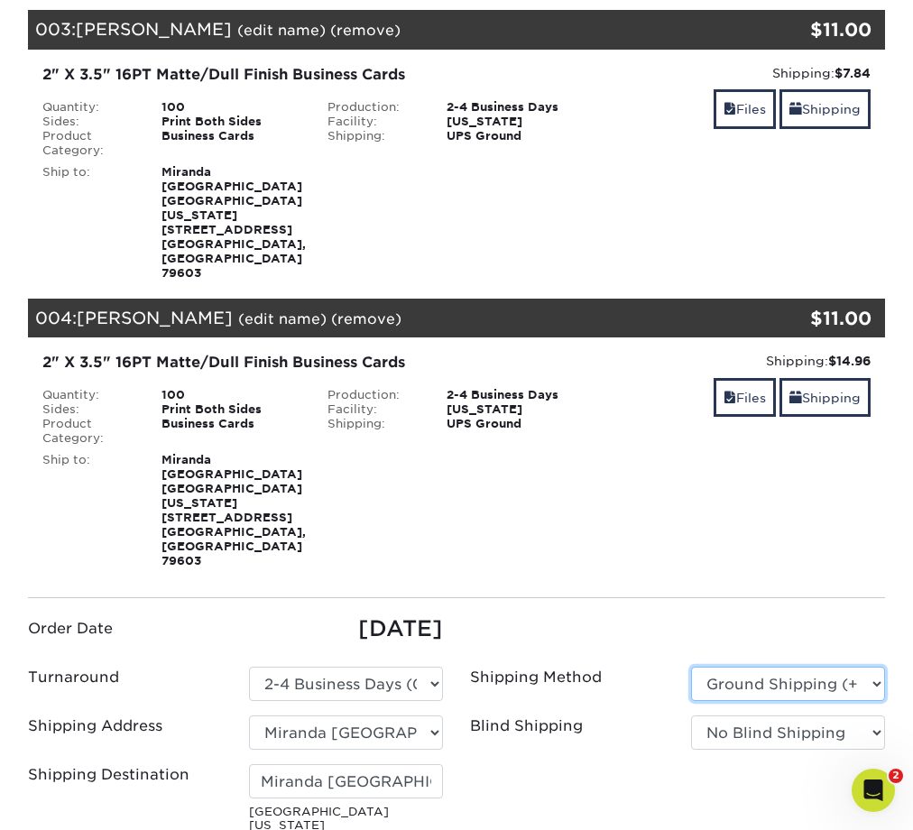
click at [767, 667] on select "Please Select Ground Shipping (+$7.84) 3 Day Shipping Service (+$15.34) 2 Day A…" at bounding box center [788, 684] width 194 height 34
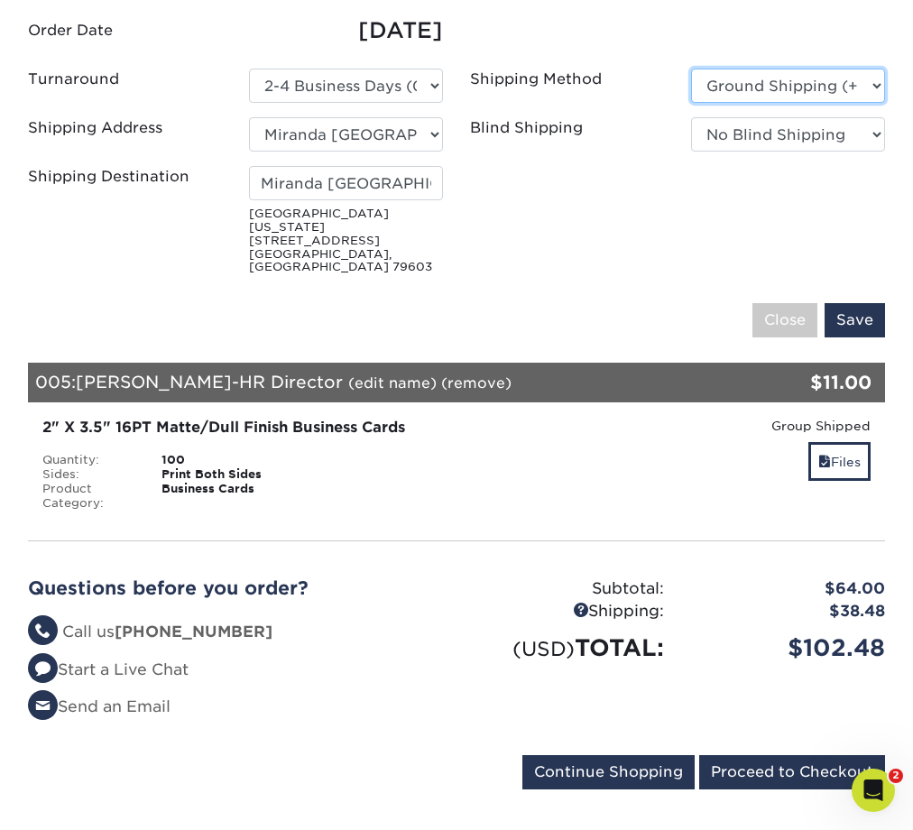
scroll to position [1409, 0]
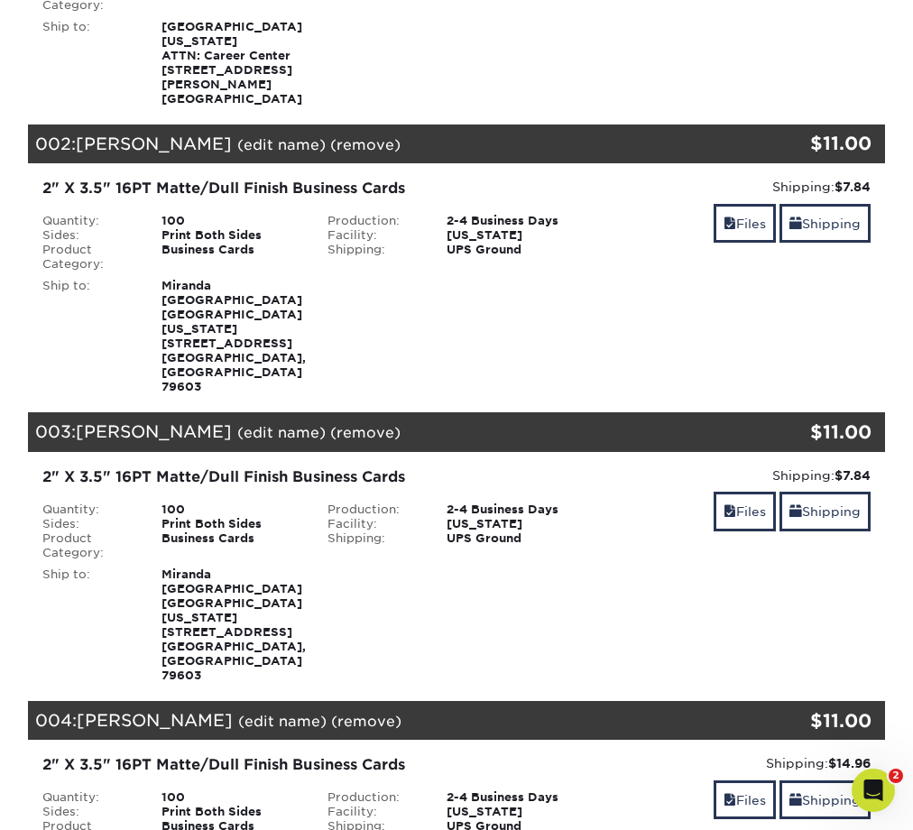
scroll to position [408, 0]
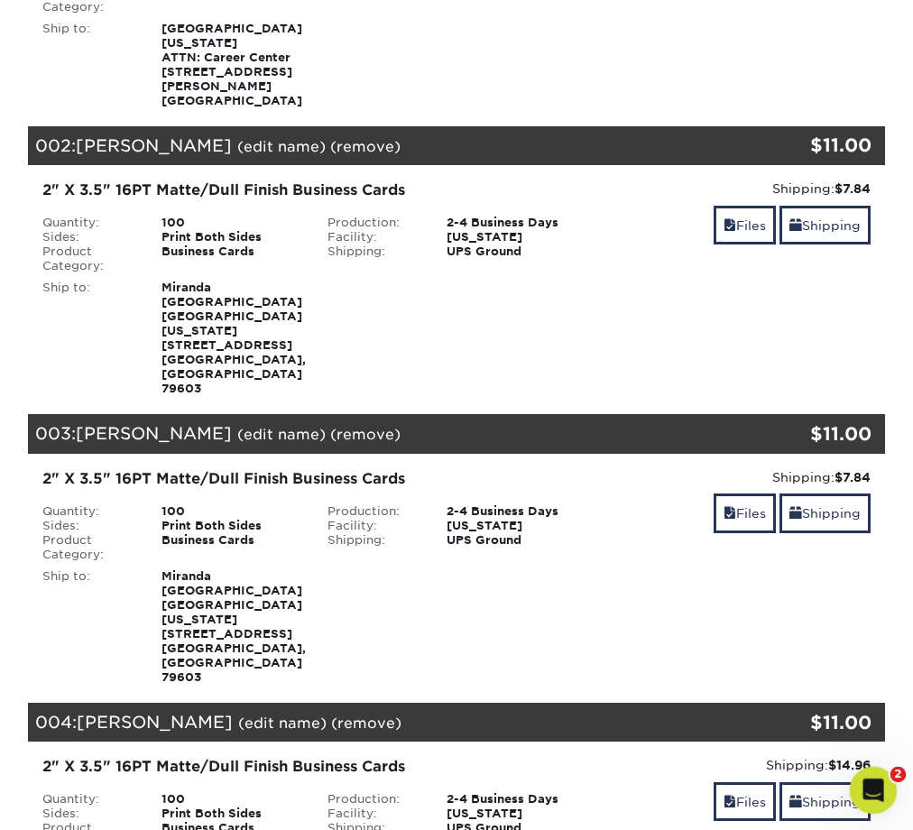
click at [860, 780] on div "Open Intercom Messenger" at bounding box center [871, 788] width 60 height 60
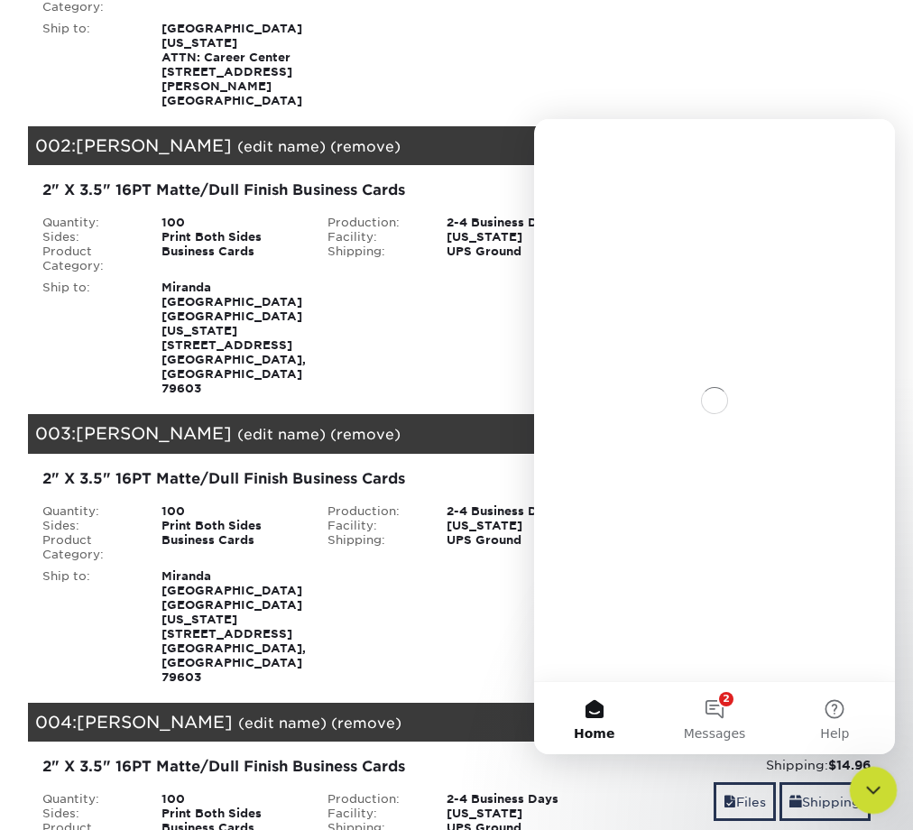
scroll to position [0, 0]
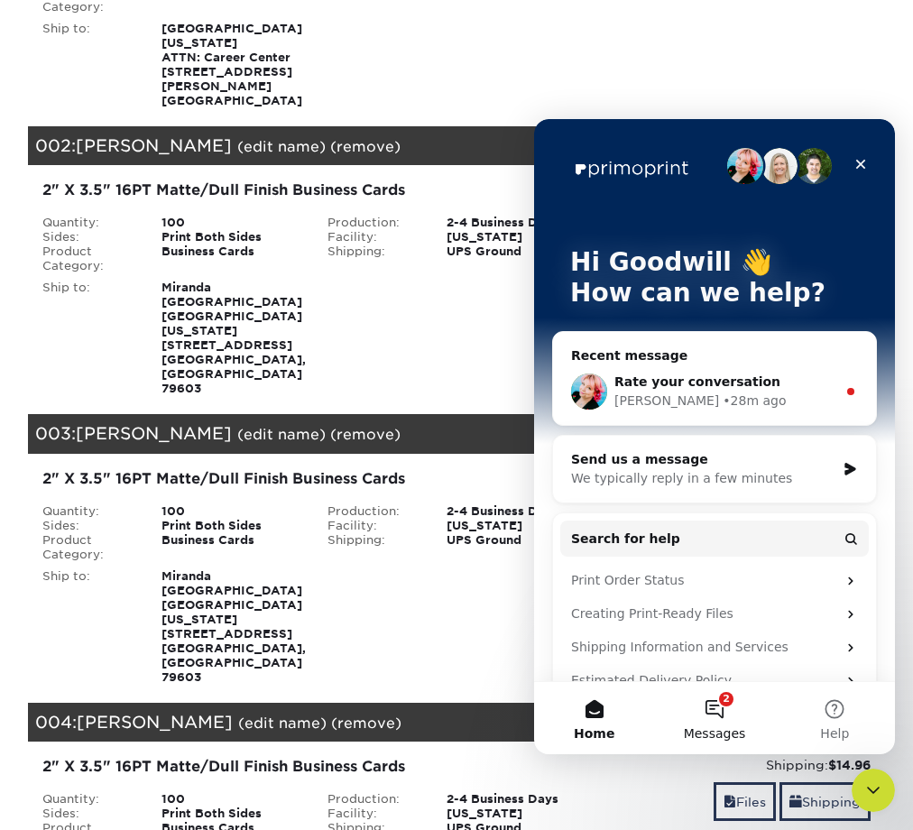
click at [724, 707] on button "2 Messages" at bounding box center [714, 718] width 120 height 72
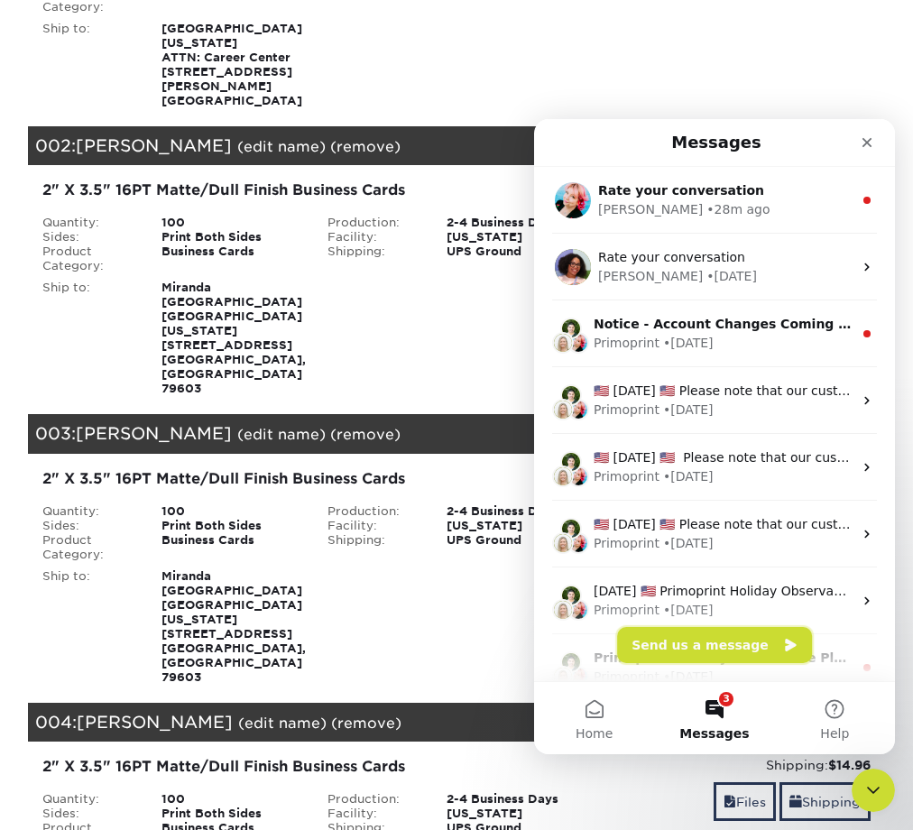
click at [732, 650] on button "Send us a message" at bounding box center [714, 645] width 195 height 36
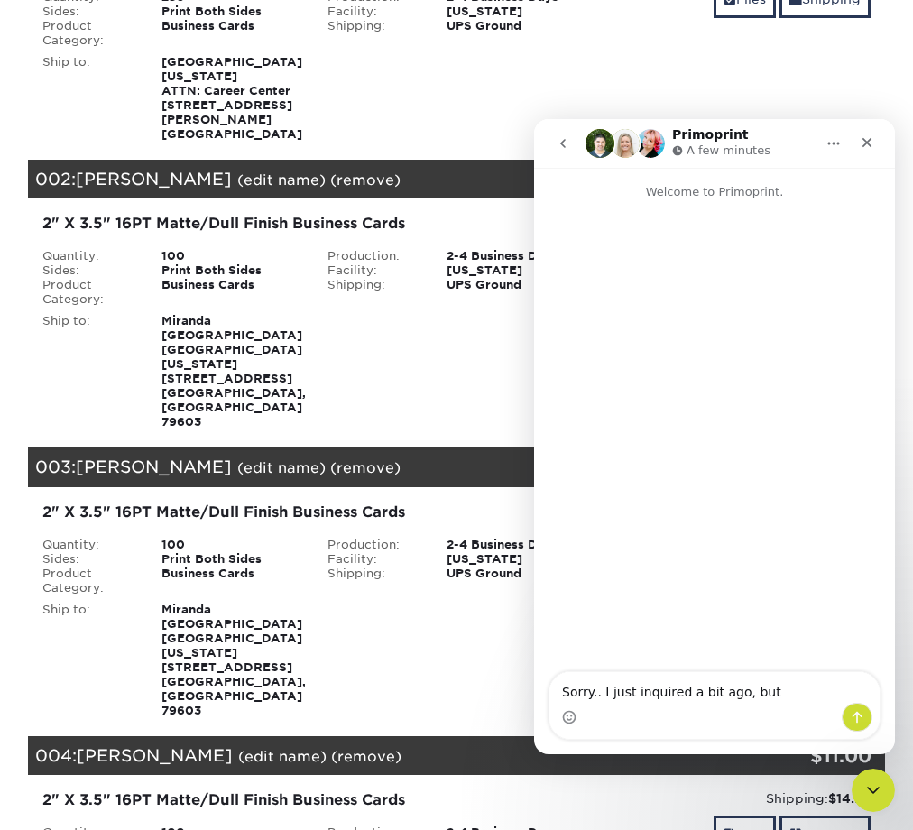
scroll to position [376, 0]
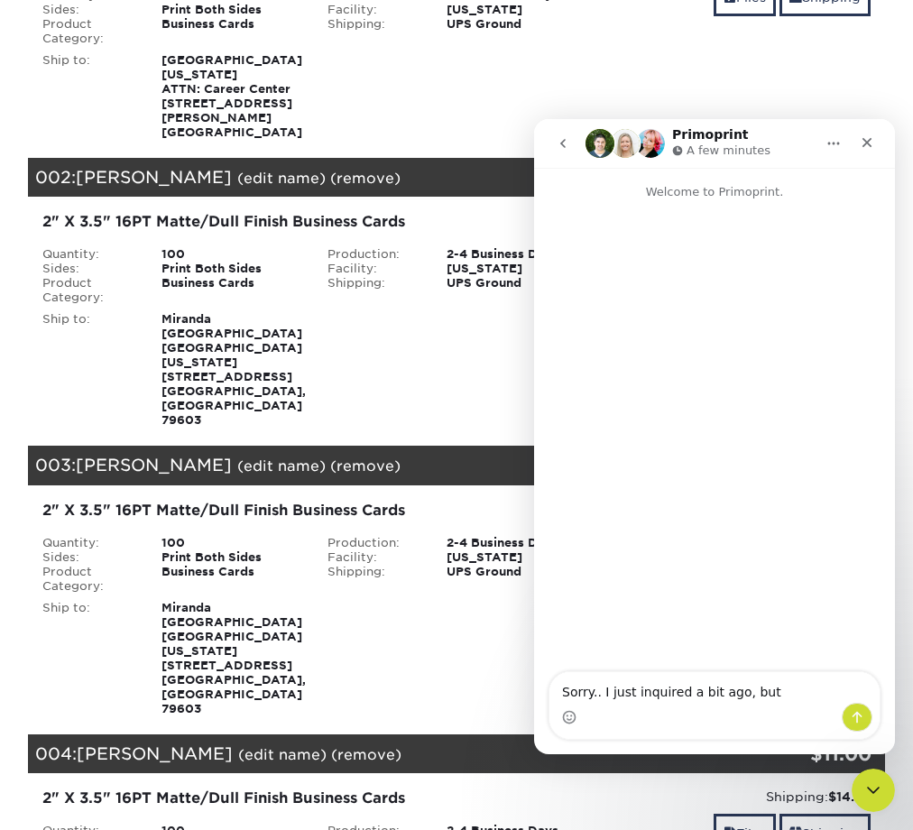
drag, startPoint x: 777, startPoint y: 688, endPoint x: 563, endPoint y: 695, distance: 214.0
click at [563, 695] on textarea "Sorry.. I just inquired a bit ago, but" at bounding box center [715, 687] width 330 height 31
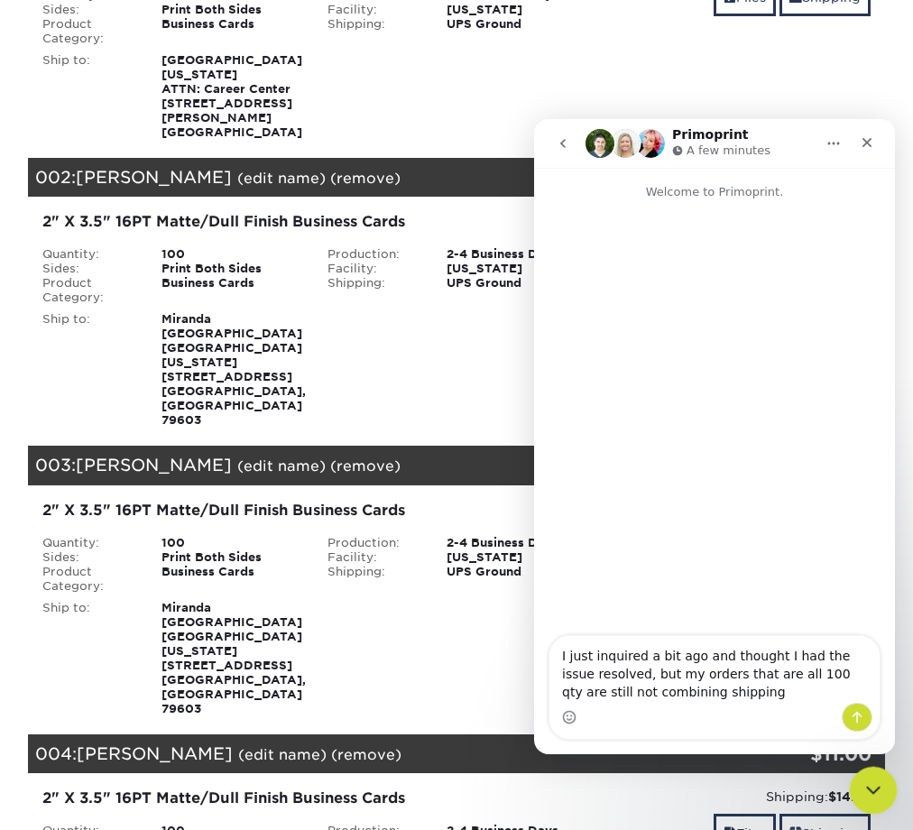
type textarea "I just inquired a bit ago and thought I had the issue resolved, but my orders t…"
click at [866, 796] on icon "Close Intercom Messenger" at bounding box center [871, 788] width 22 height 22
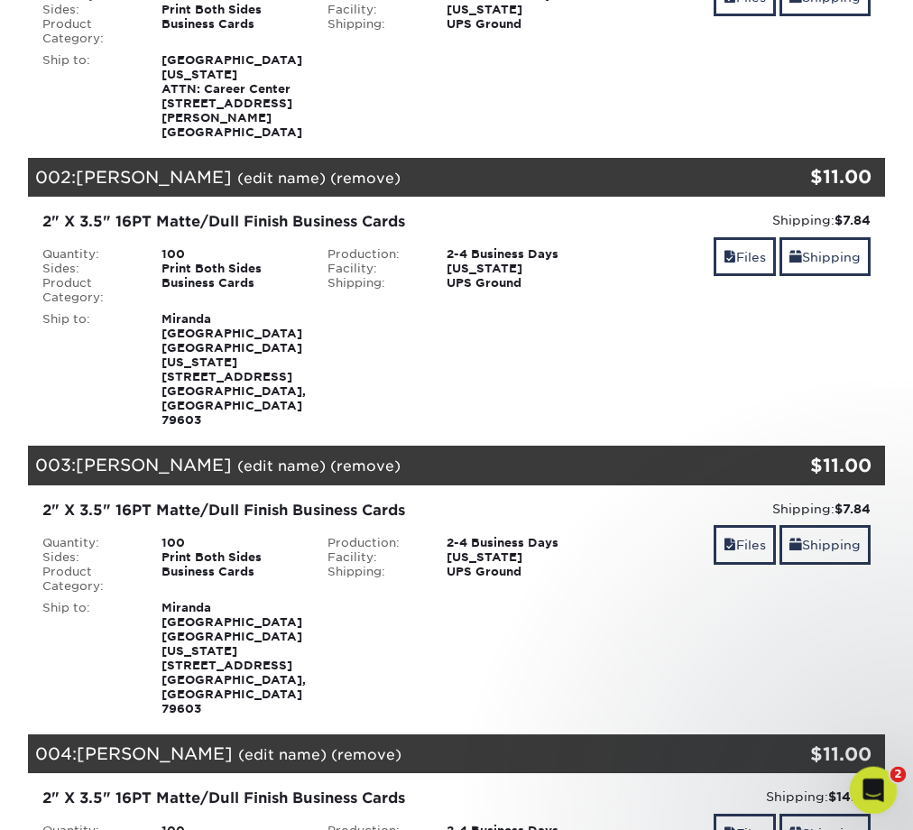
scroll to position [0, 0]
click at [872, 787] on icon "Open Intercom Messenger" at bounding box center [871, 788] width 13 height 14
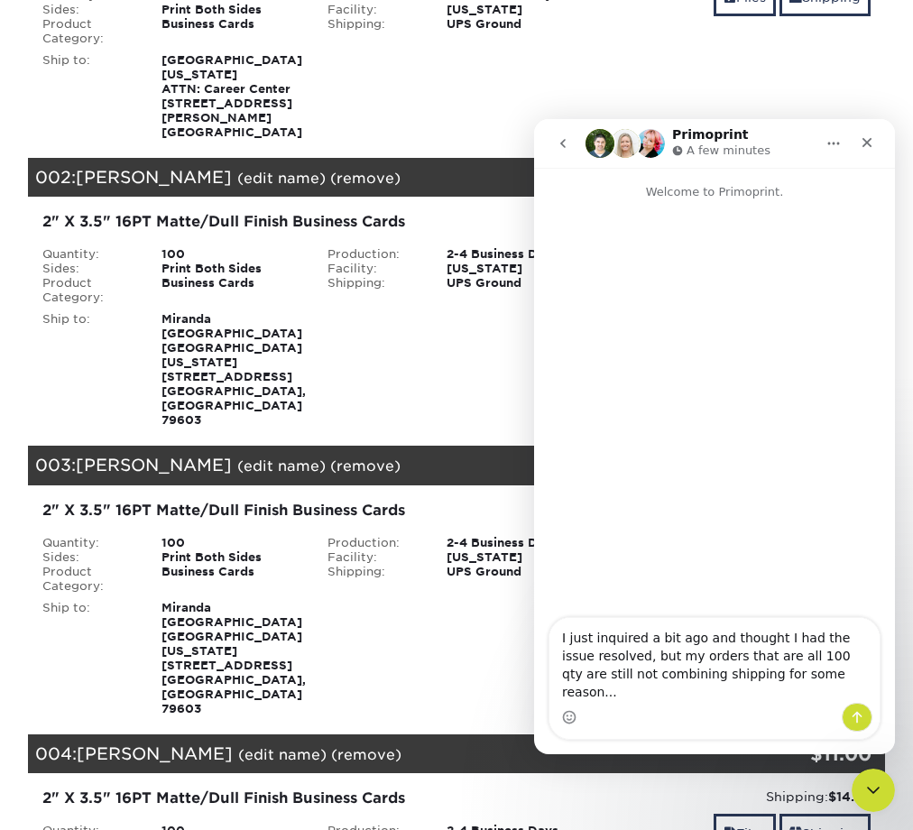
type textarea "I just inquired a bit ago and thought I had the issue resolved, but my orders t…"
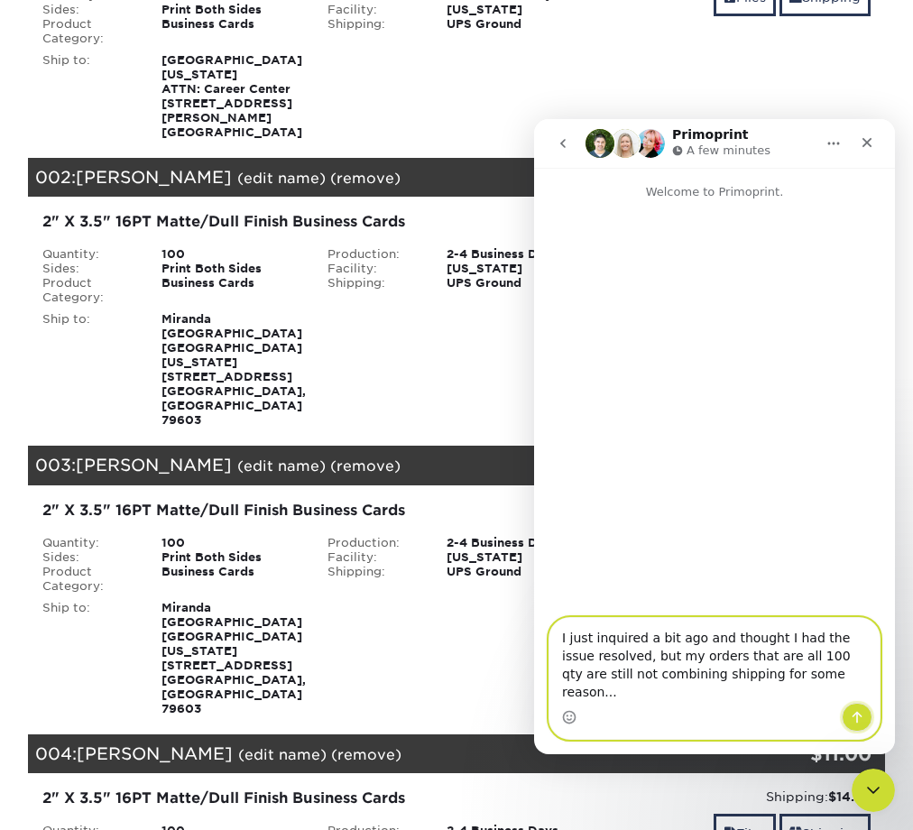
click at [856, 714] on icon "Send a message…" at bounding box center [858, 718] width 10 height 12
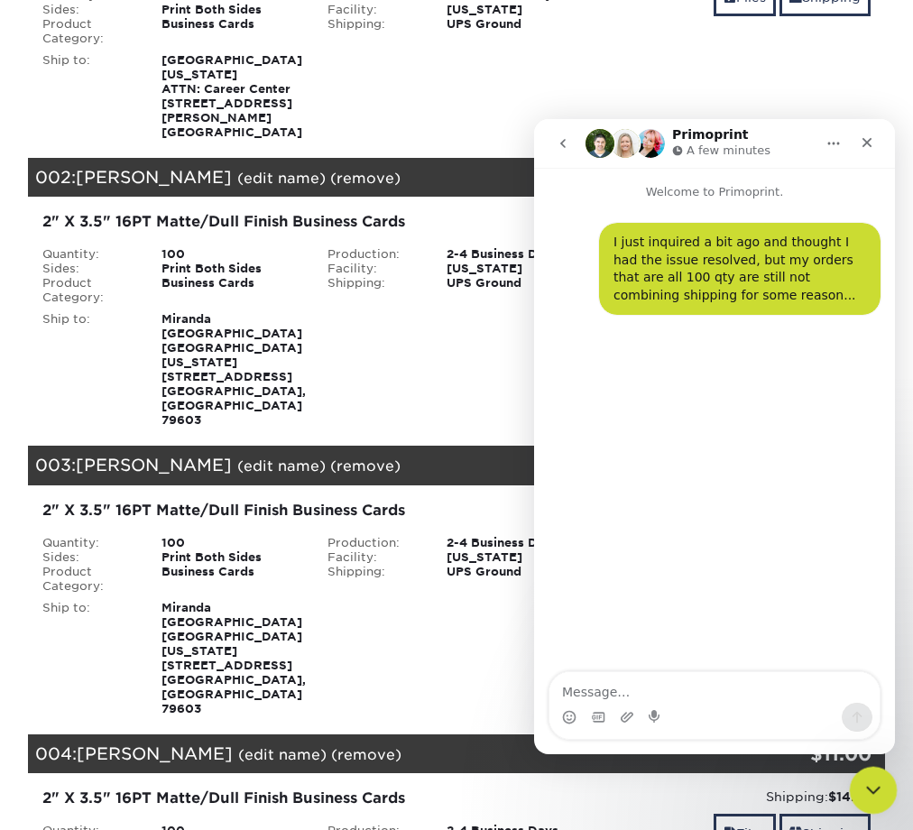
click at [866, 778] on icon "Close Intercom Messenger" at bounding box center [871, 788] width 22 height 22
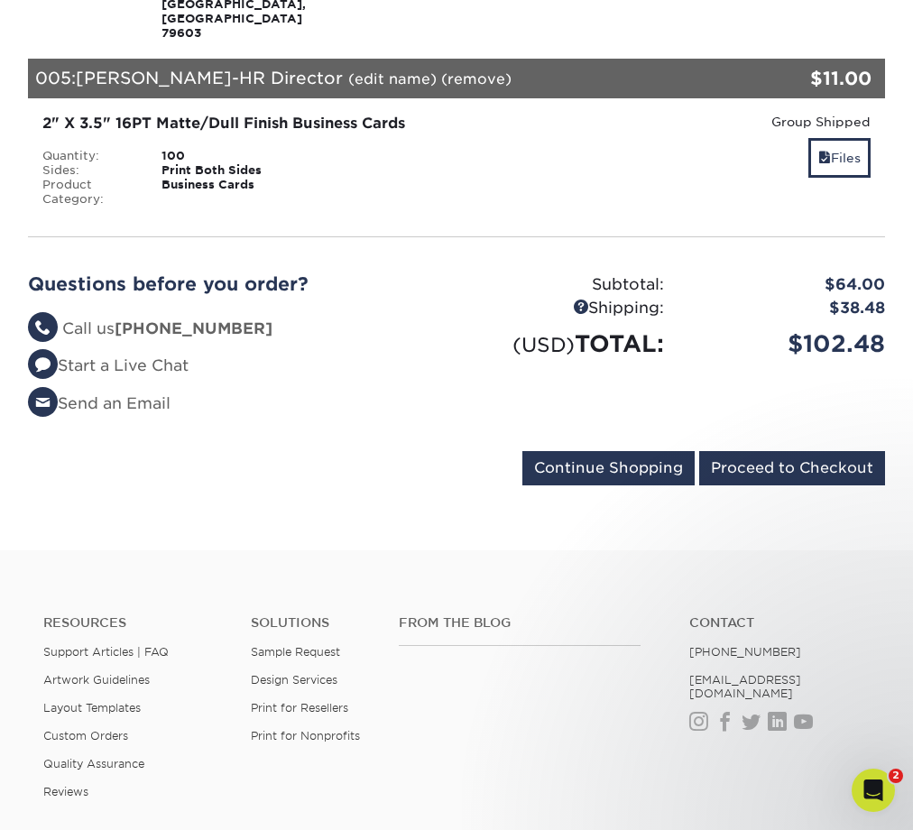
scroll to position [1338, 0]
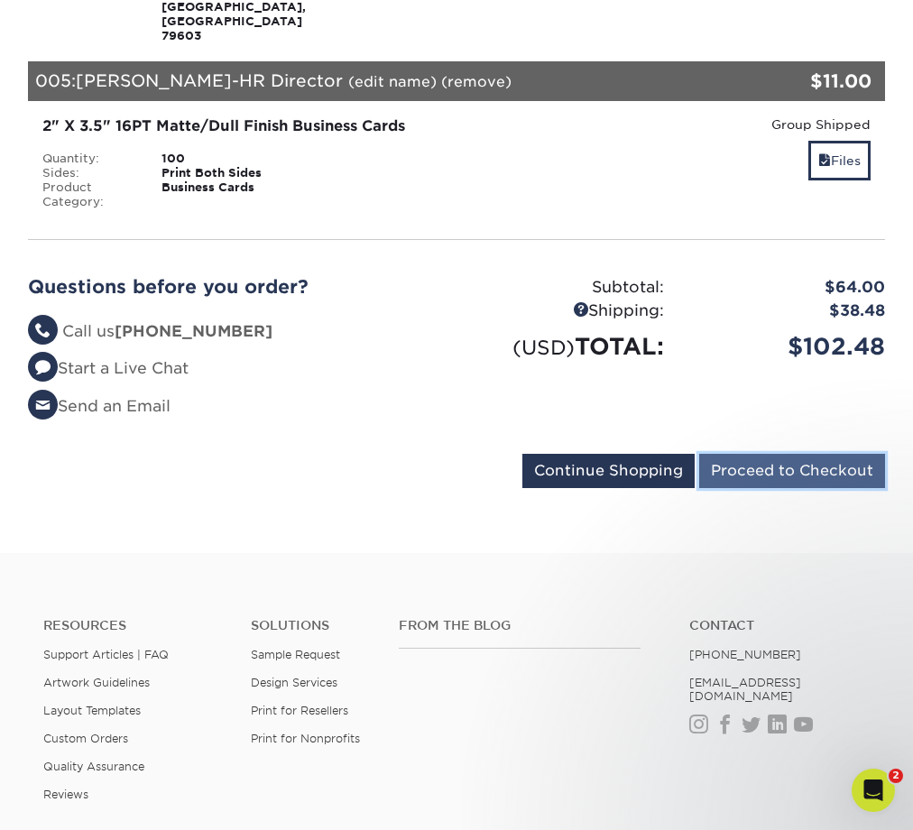
click at [766, 454] on input "Proceed to Checkout" at bounding box center [792, 471] width 186 height 34
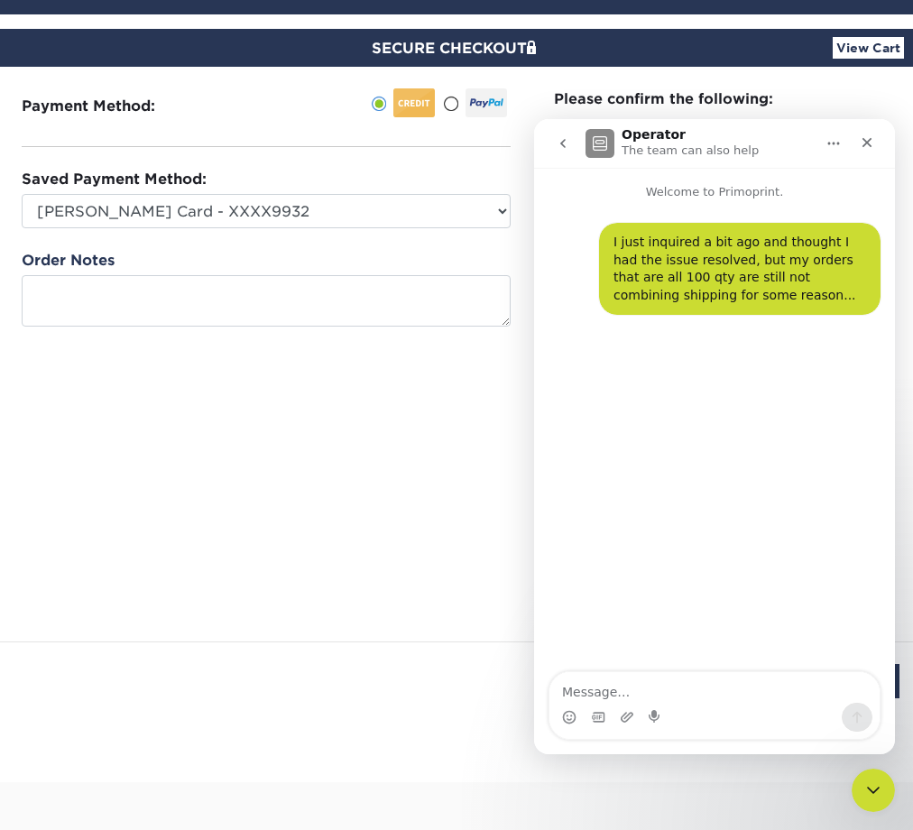
scroll to position [130, 0]
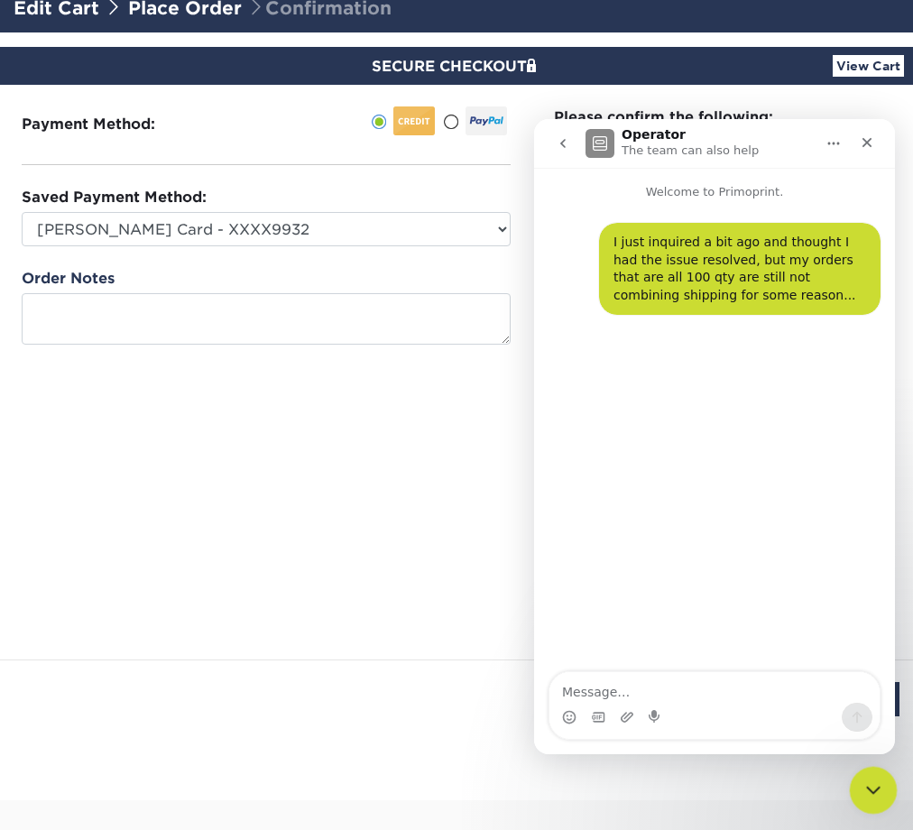
click at [865, 799] on div "Close Intercom Messenger" at bounding box center [870, 787] width 43 height 43
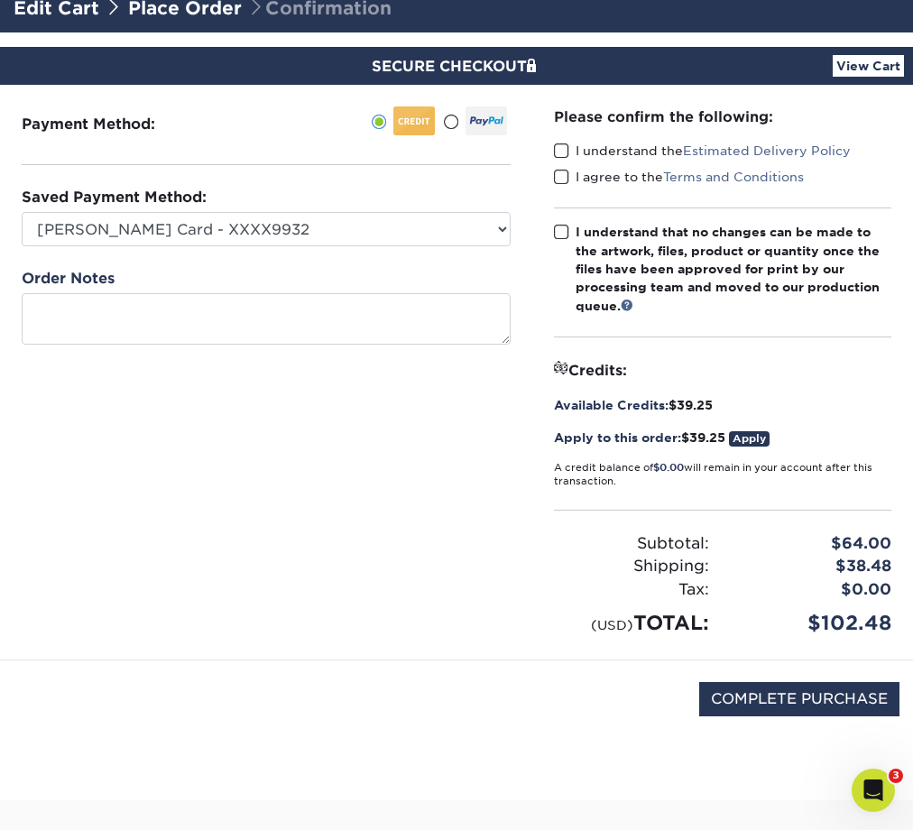
scroll to position [0, 0]
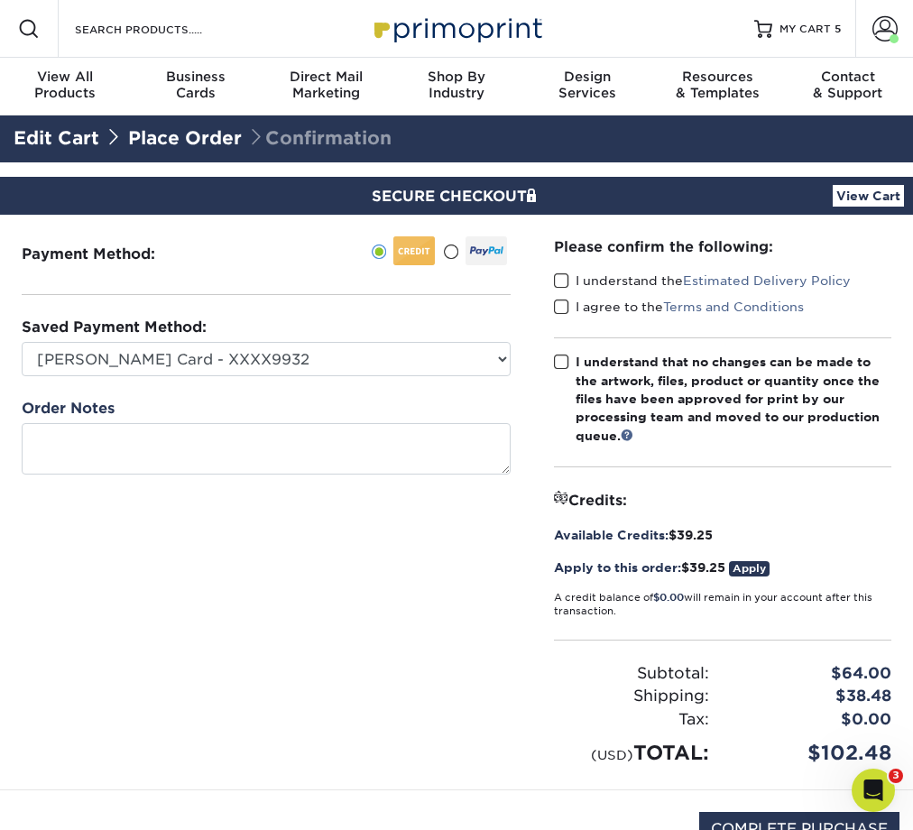
click at [865, 194] on link "View Cart" at bounding box center [868, 196] width 71 height 22
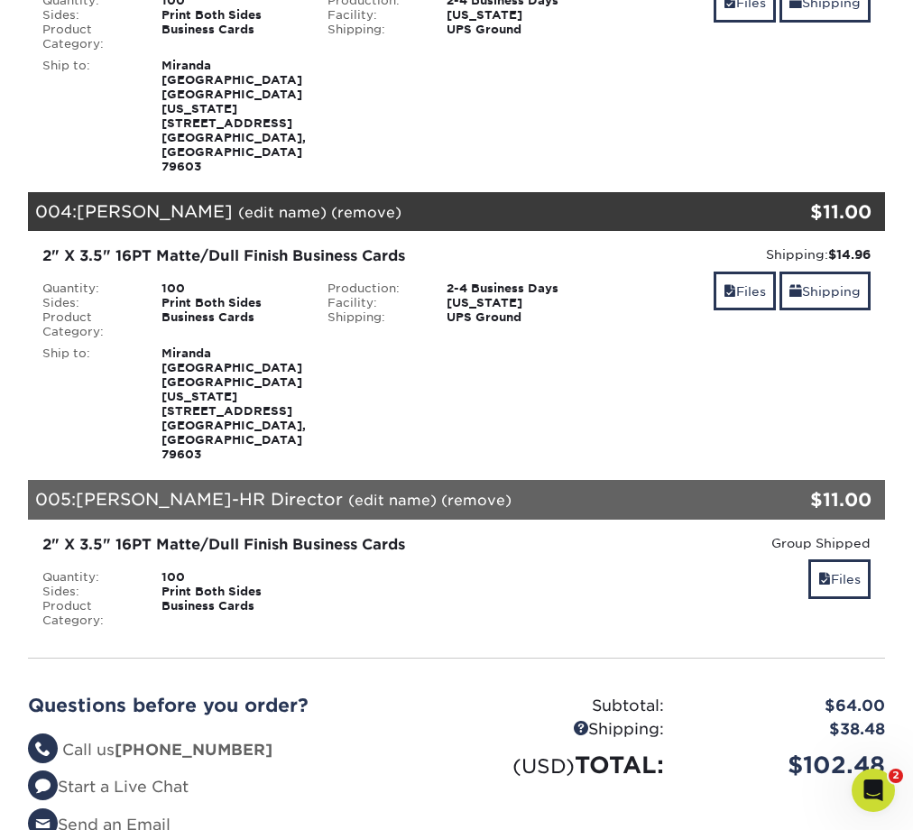
scroll to position [926, 0]
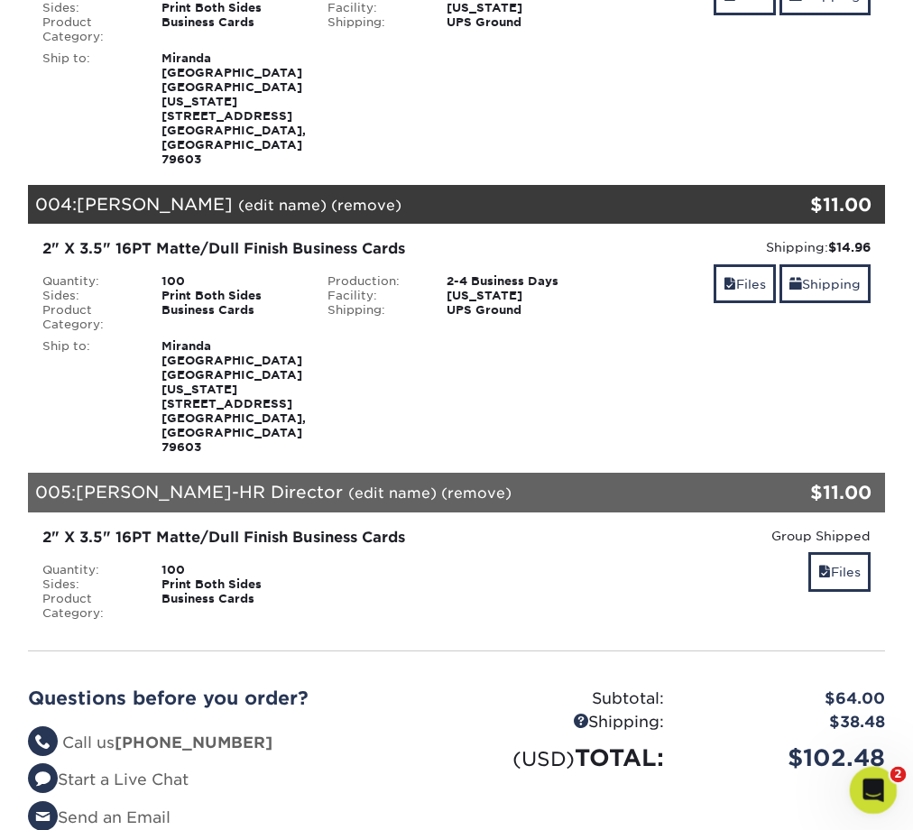
click at [864, 791] on icon "Open Intercom Messenger" at bounding box center [871, 788] width 30 height 30
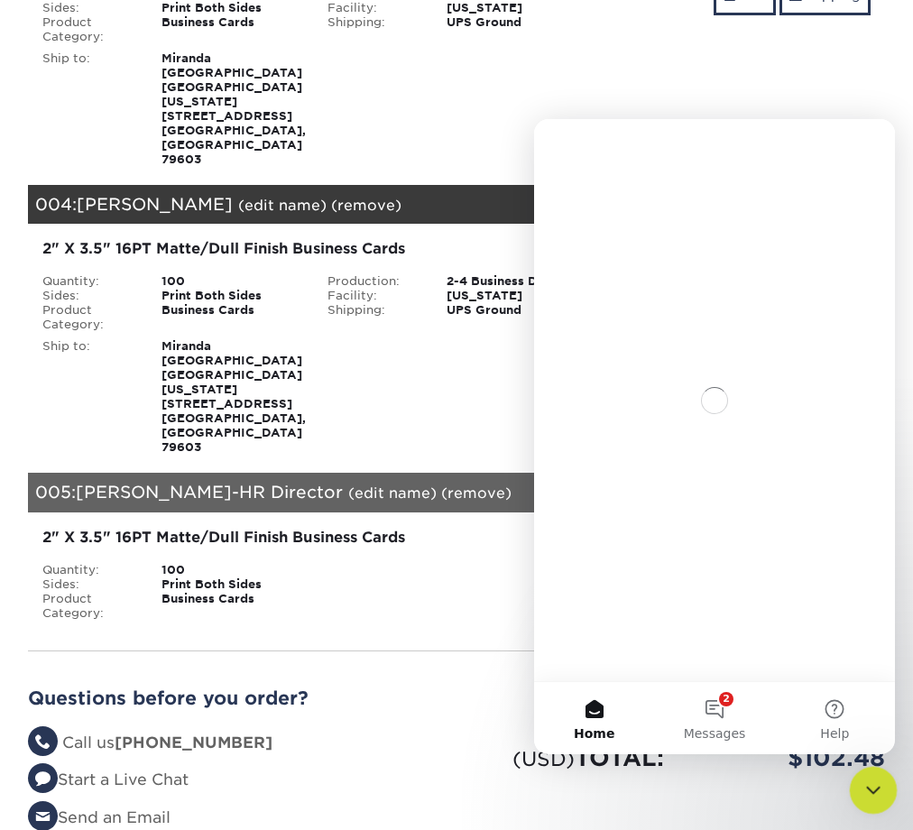
scroll to position [0, 0]
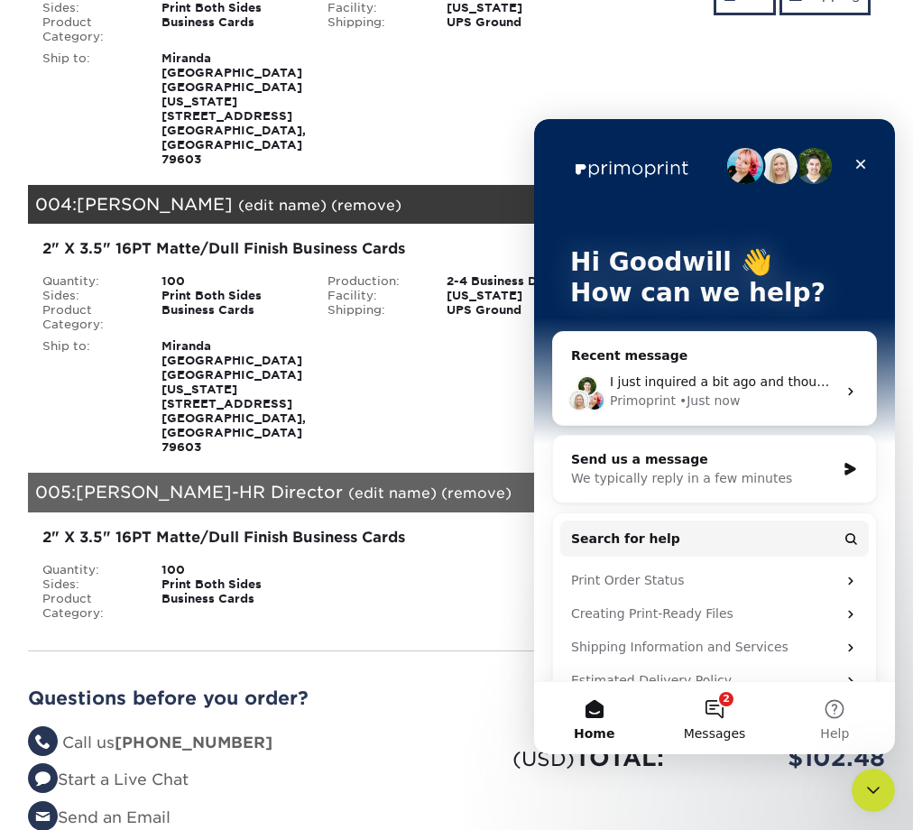
click at [724, 718] on button "2 Messages" at bounding box center [714, 718] width 120 height 72
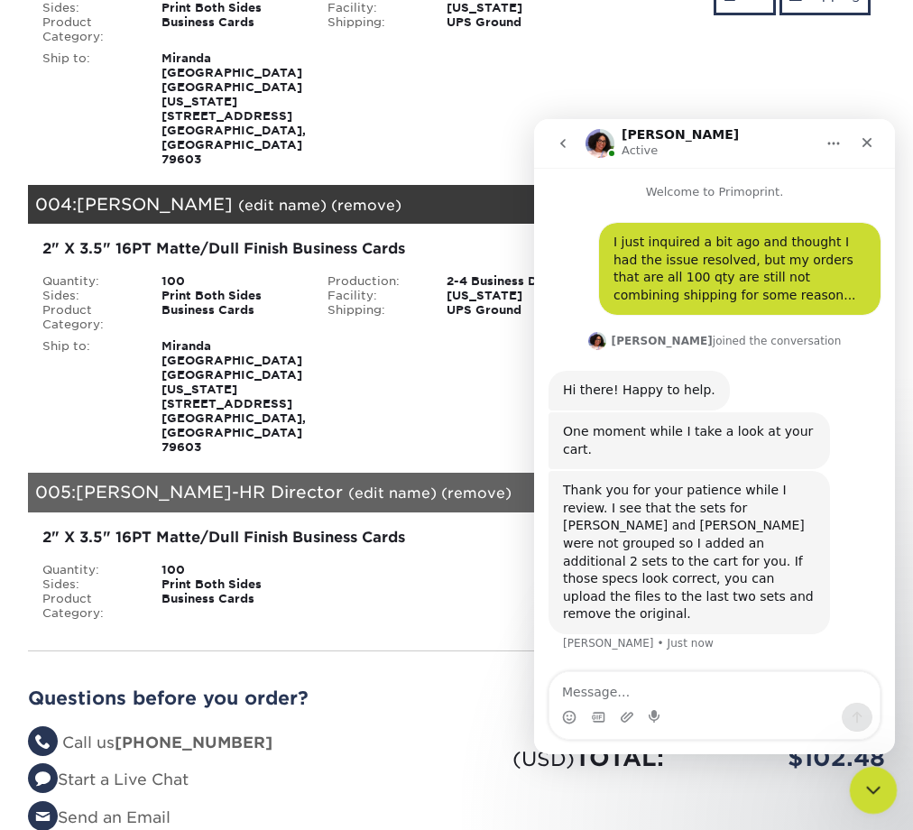
click at [866, 788] on icon "Close Intercom Messenger" at bounding box center [871, 788] width 22 height 22
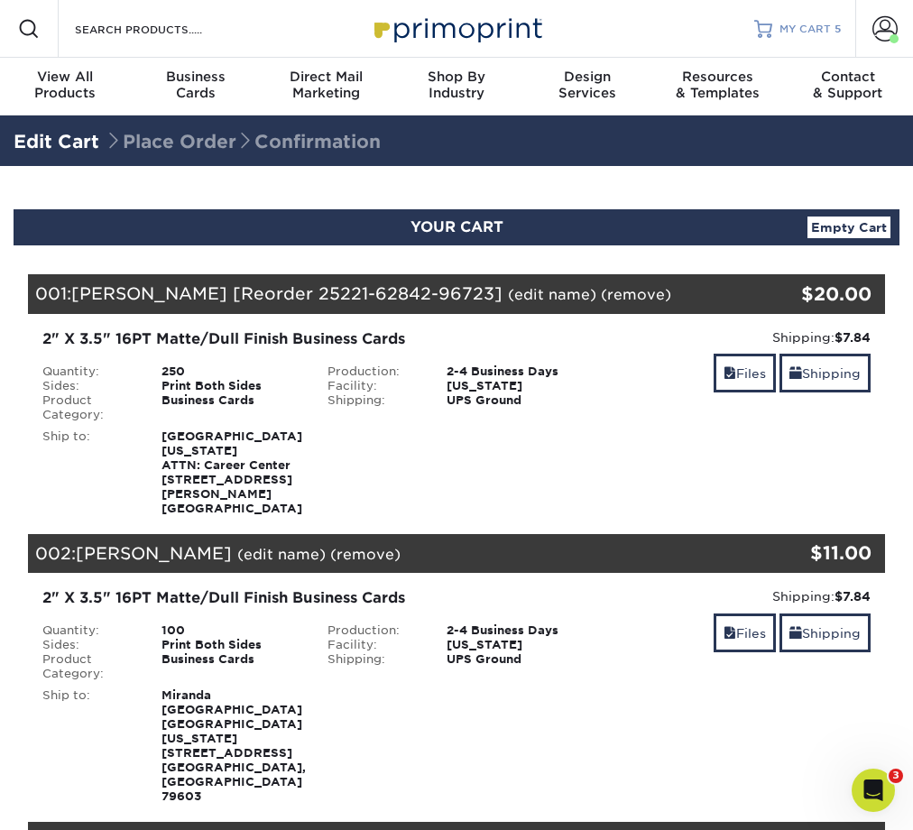
click at [803, 32] on span "MY CART" at bounding box center [805, 29] width 51 height 15
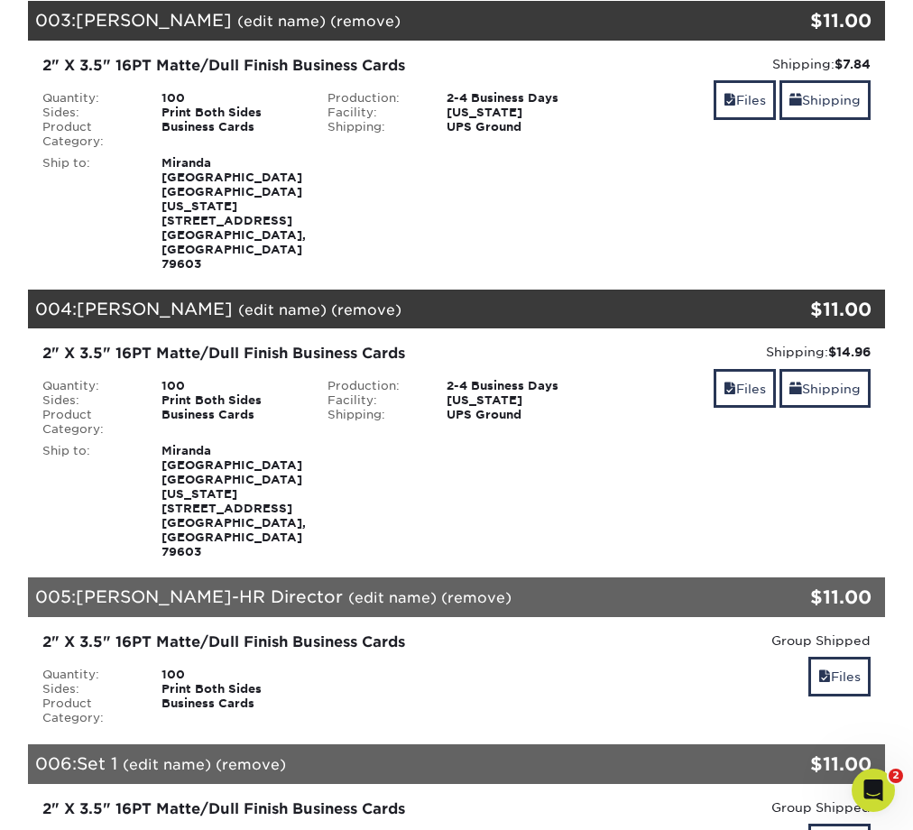
scroll to position [850, 0]
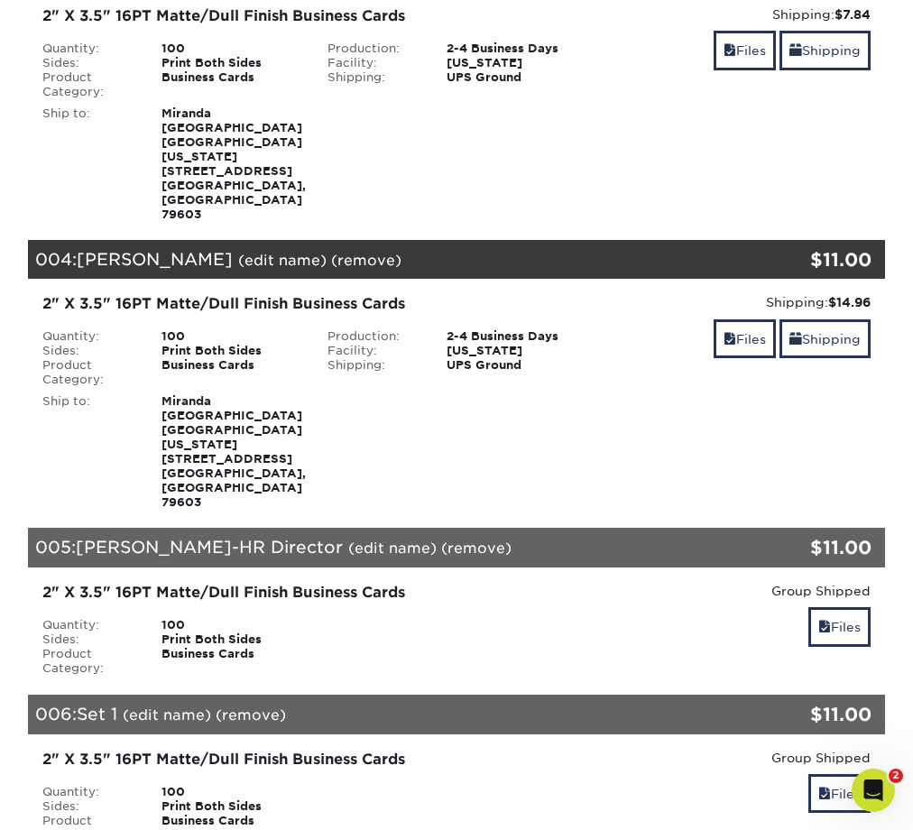
scroll to position [879, 0]
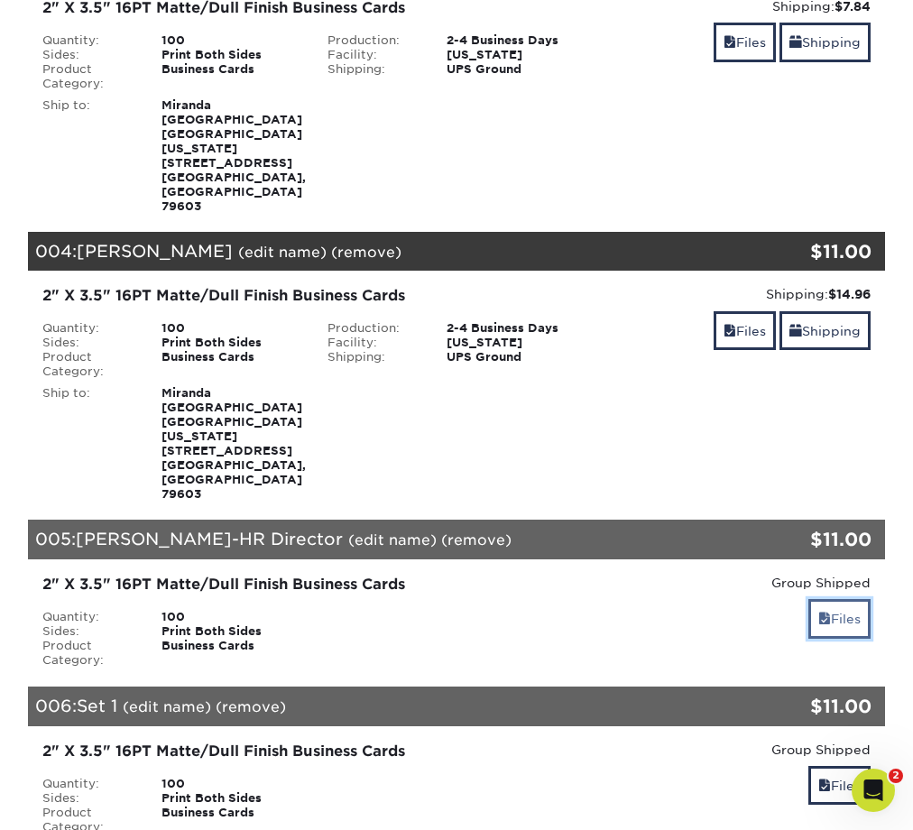
click at [842, 599] on link "Files" at bounding box center [840, 618] width 62 height 39
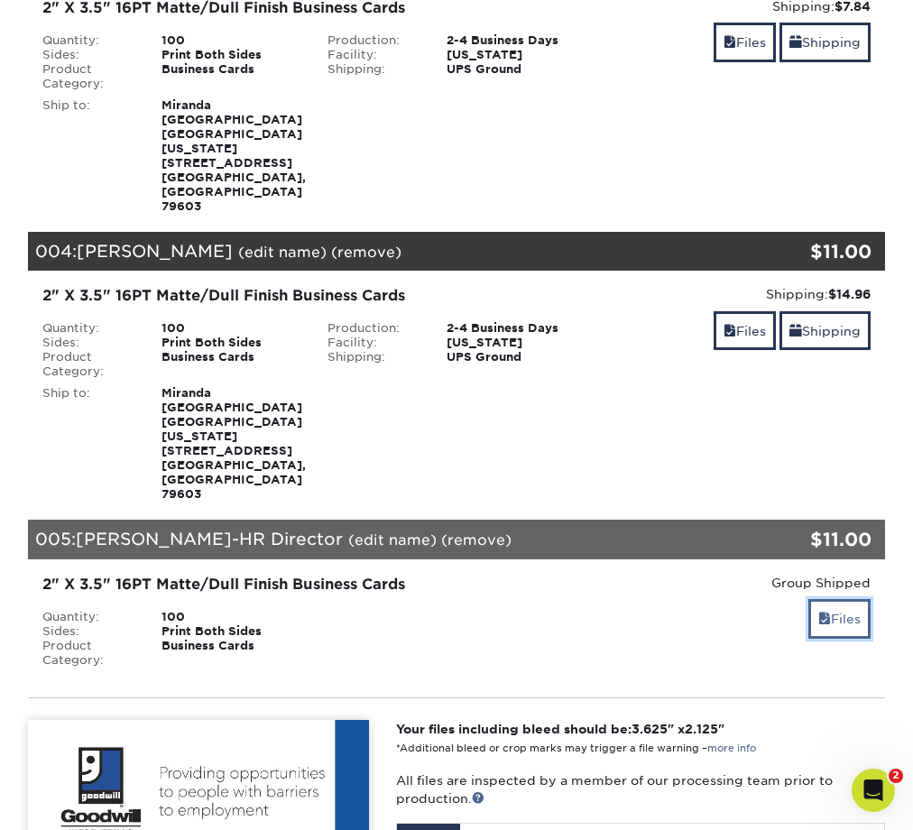
click at [838, 599] on link "Files" at bounding box center [840, 618] width 62 height 39
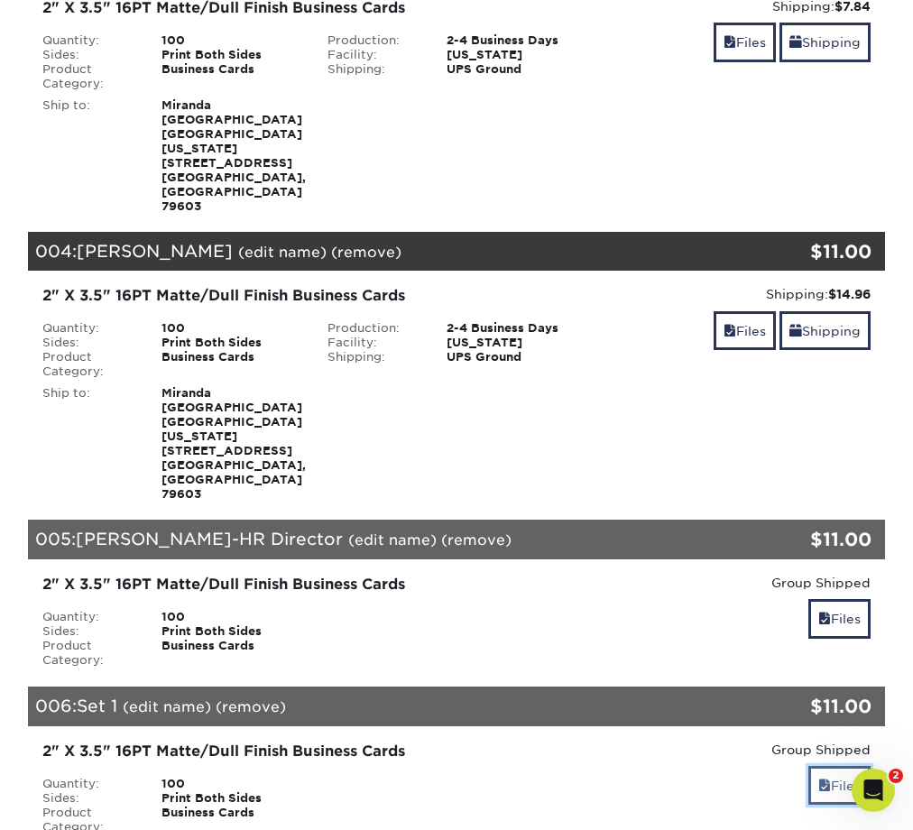
click at [830, 766] on link "Files" at bounding box center [840, 785] width 62 height 39
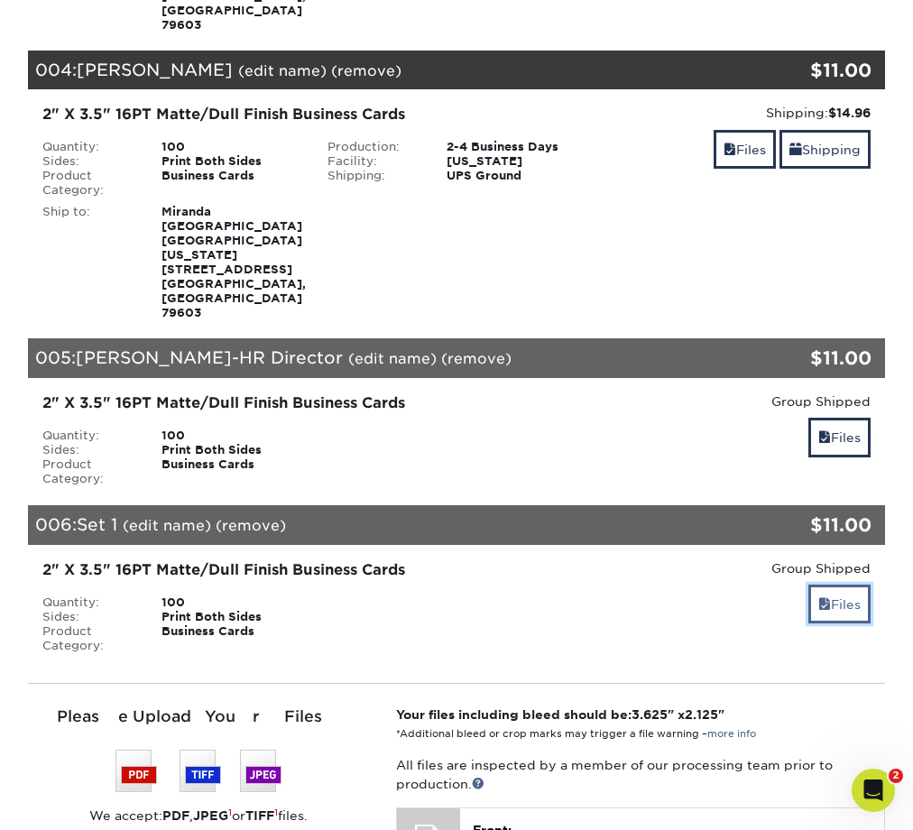
click at [830, 585] on link "Files" at bounding box center [840, 604] width 62 height 39
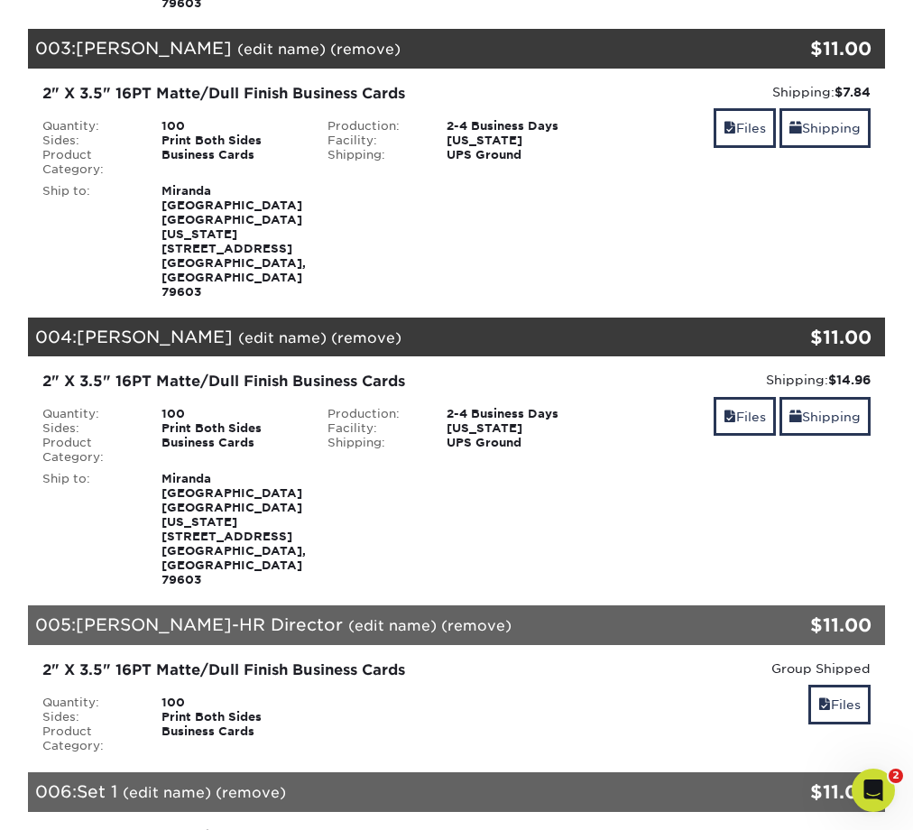
scroll to position [750, 0]
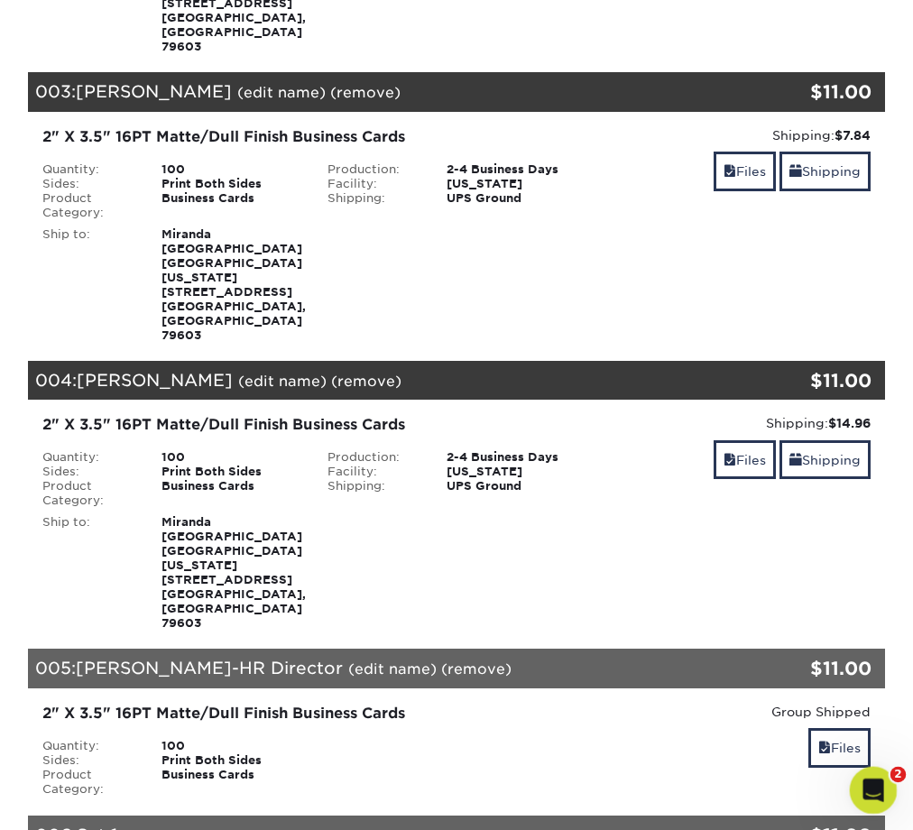
click at [869, 792] on icon "Open Intercom Messenger" at bounding box center [871, 788] width 30 height 30
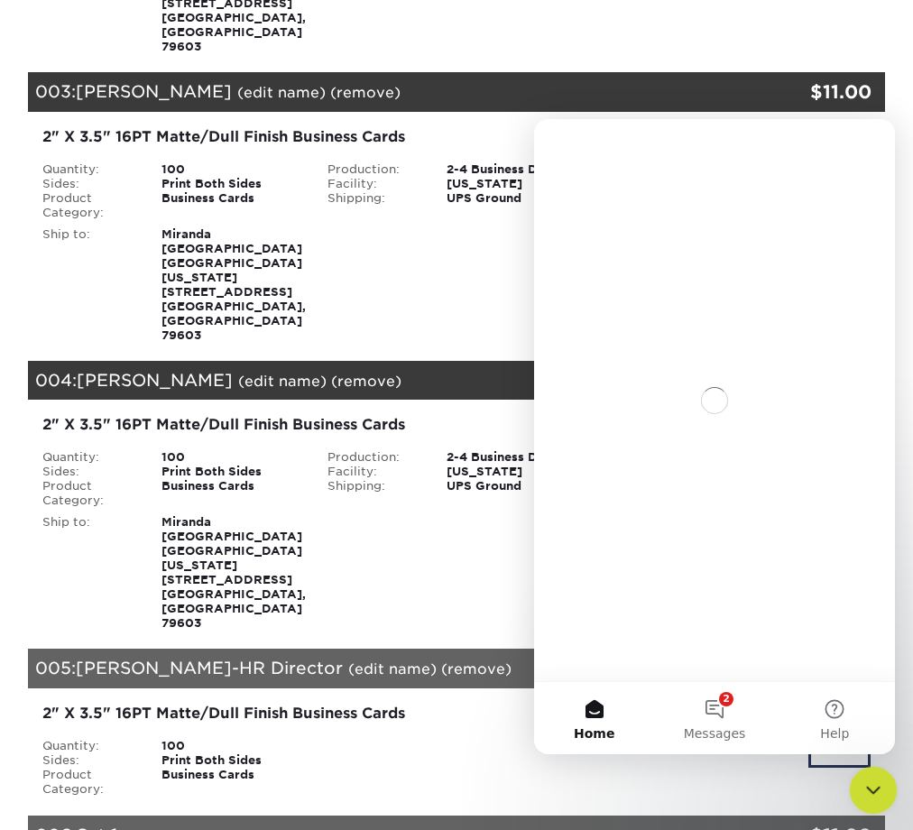
scroll to position [0, 0]
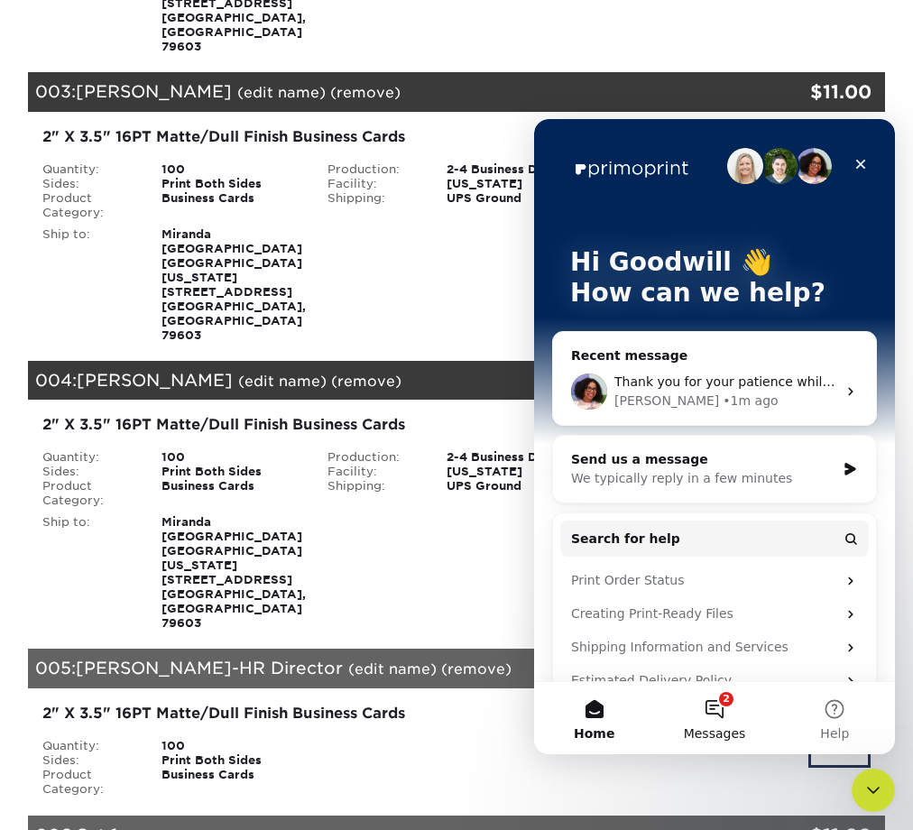
click at [720, 704] on button "2 Messages" at bounding box center [714, 718] width 120 height 72
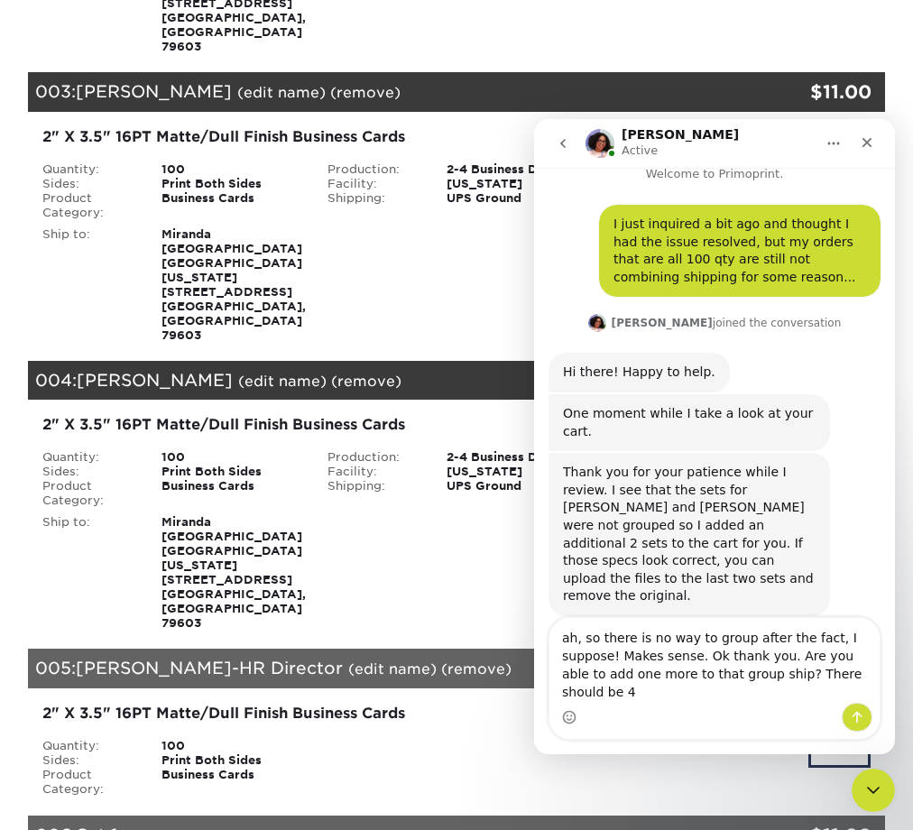
scroll to position [36, 0]
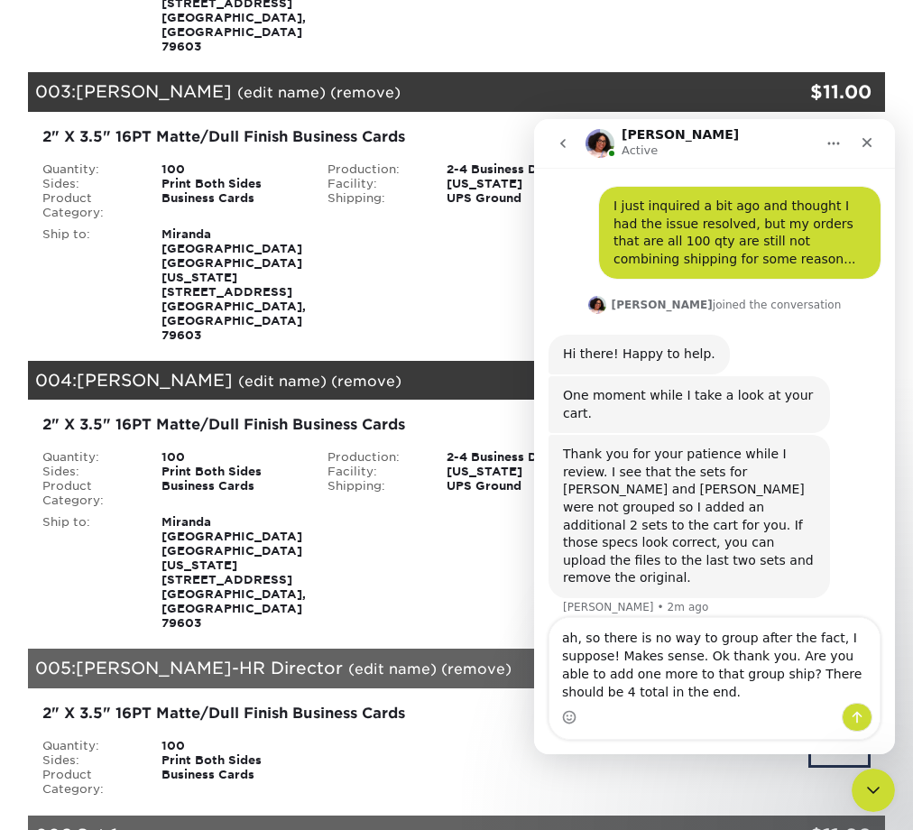
click at [311, 227] on div "Miranda [GEOGRAPHIC_DATA] [GEOGRAPHIC_DATA][US_STATE][STREET_ADDRESS]" at bounding box center [231, 285] width 166 height 116
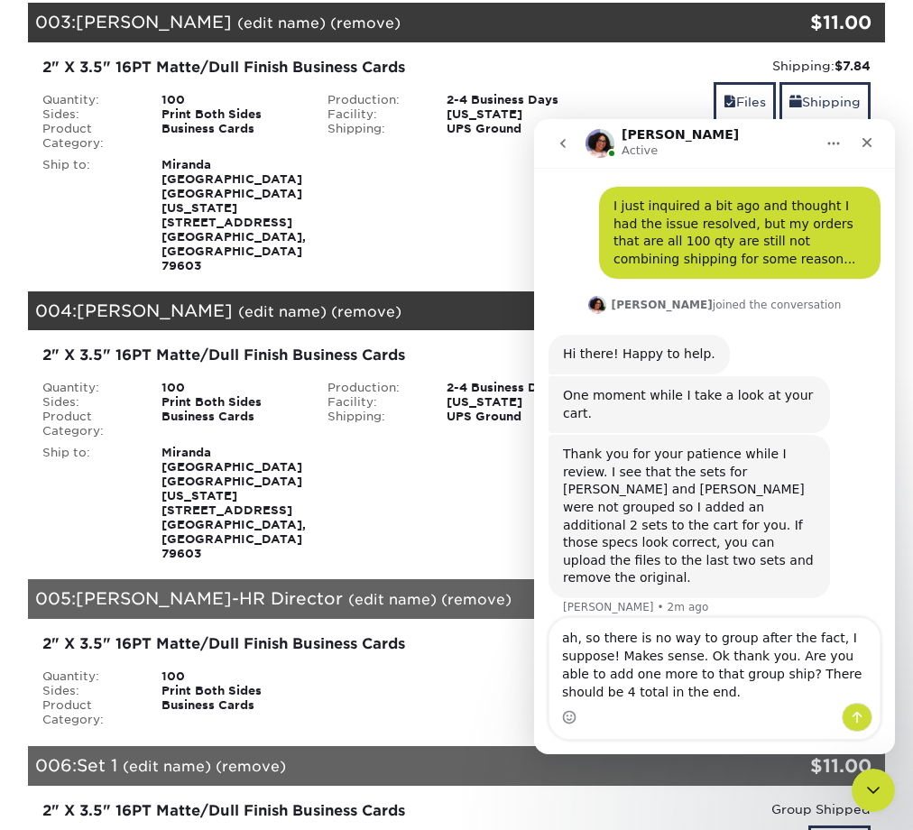
scroll to position [826, 0]
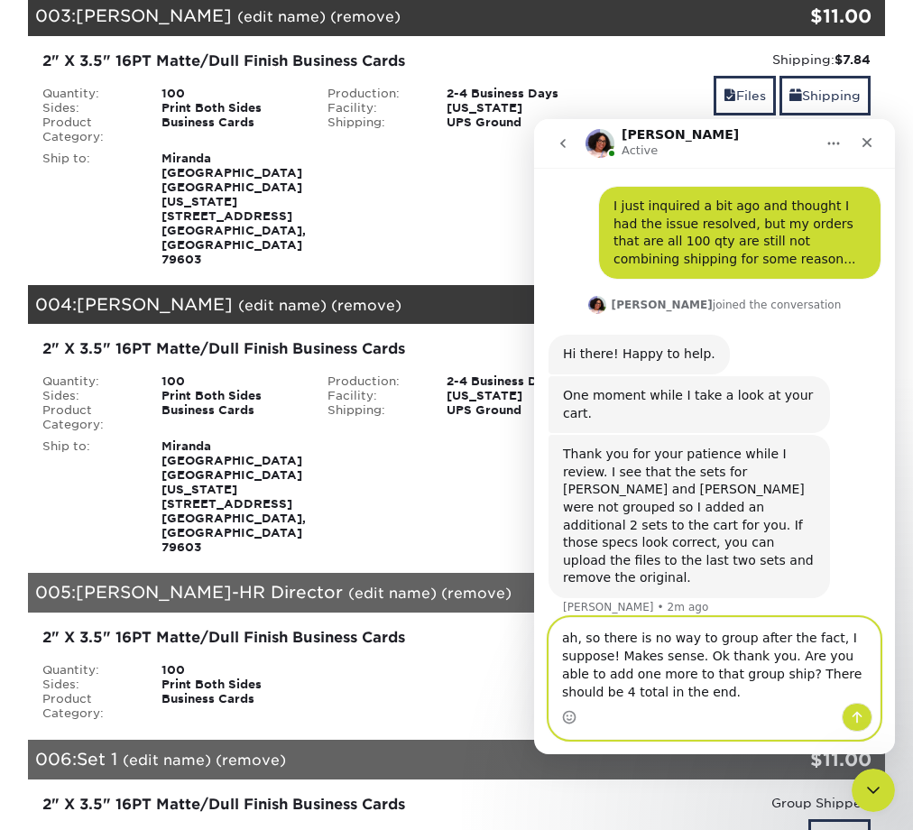
click at [692, 696] on textarea "ah, so there is no way to group after the fact, I suppose! Makes sense. Ok than…" at bounding box center [715, 660] width 330 height 85
type textarea "ah, so there is no way to group after the fact, I suppose! Makes sense. Ok than…"
click at [855, 716] on icon "Send a message…" at bounding box center [857, 717] width 14 height 14
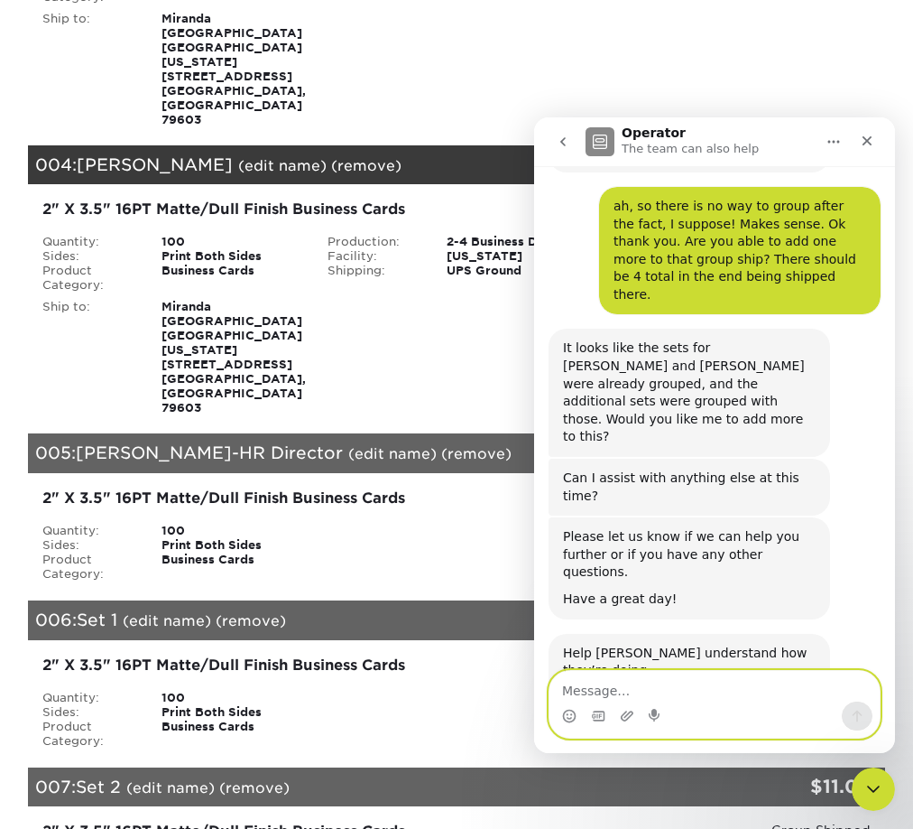
scroll to position [981, 0]
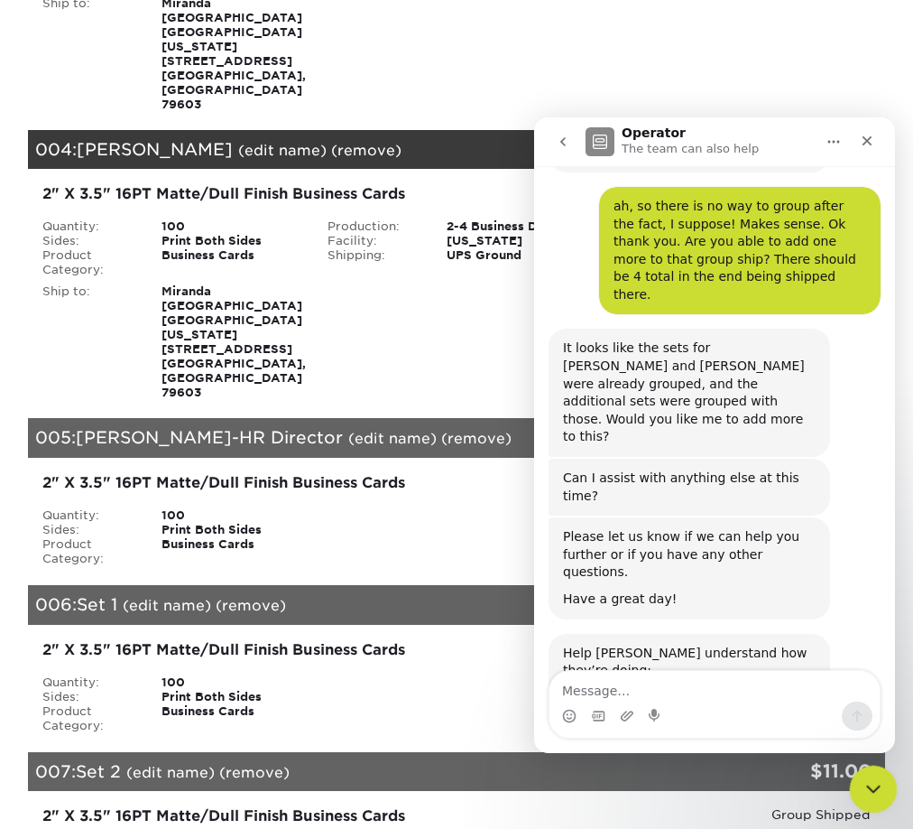
drag, startPoint x: 868, startPoint y: 782, endPoint x: 1629, endPoint y: 1437, distance: 1004.1
click at [867, 780] on icon "Close Intercom Messenger" at bounding box center [871, 786] width 22 height 22
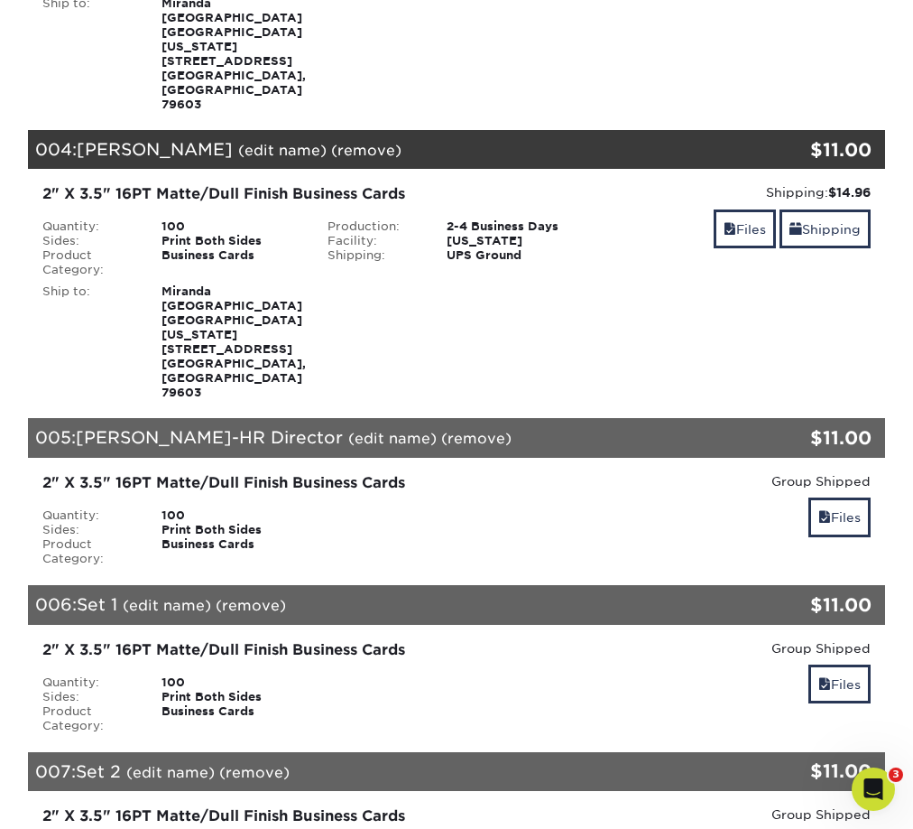
scroll to position [502, 0]
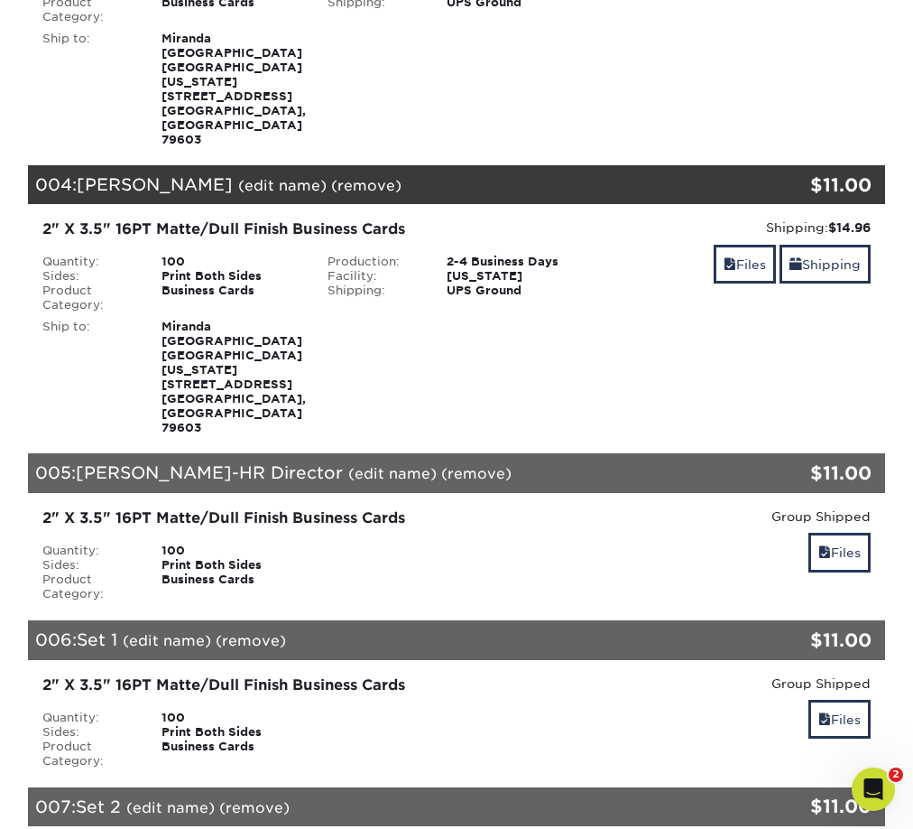
scroll to position [931, 0]
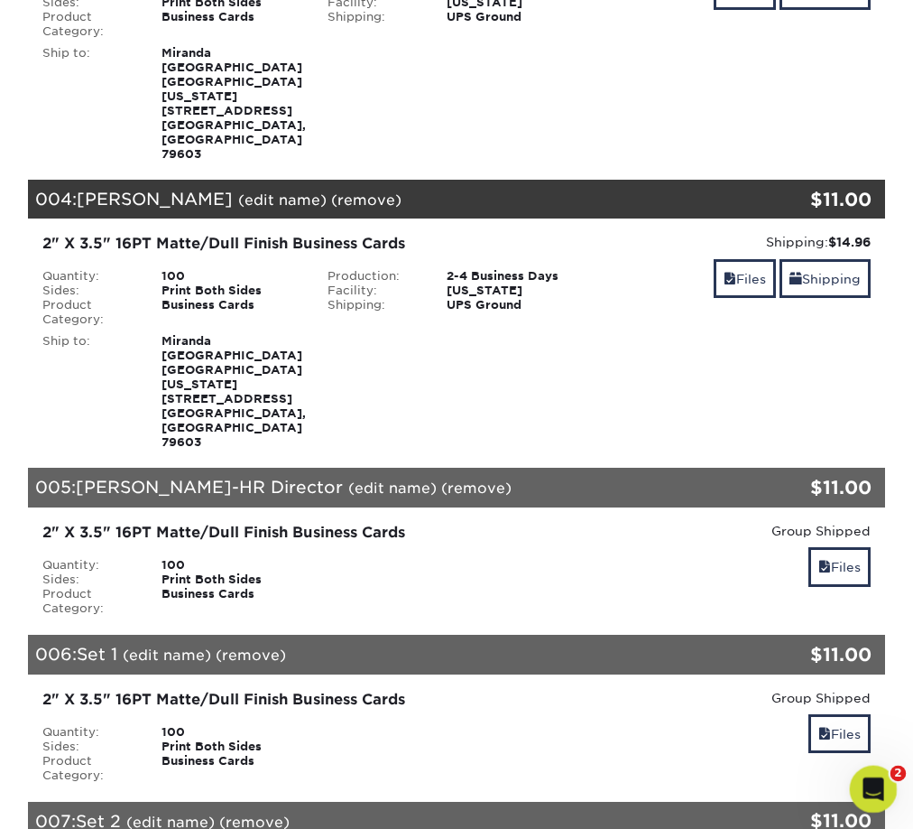
click at [868, 793] on icon "Open Intercom Messenger" at bounding box center [871, 787] width 30 height 30
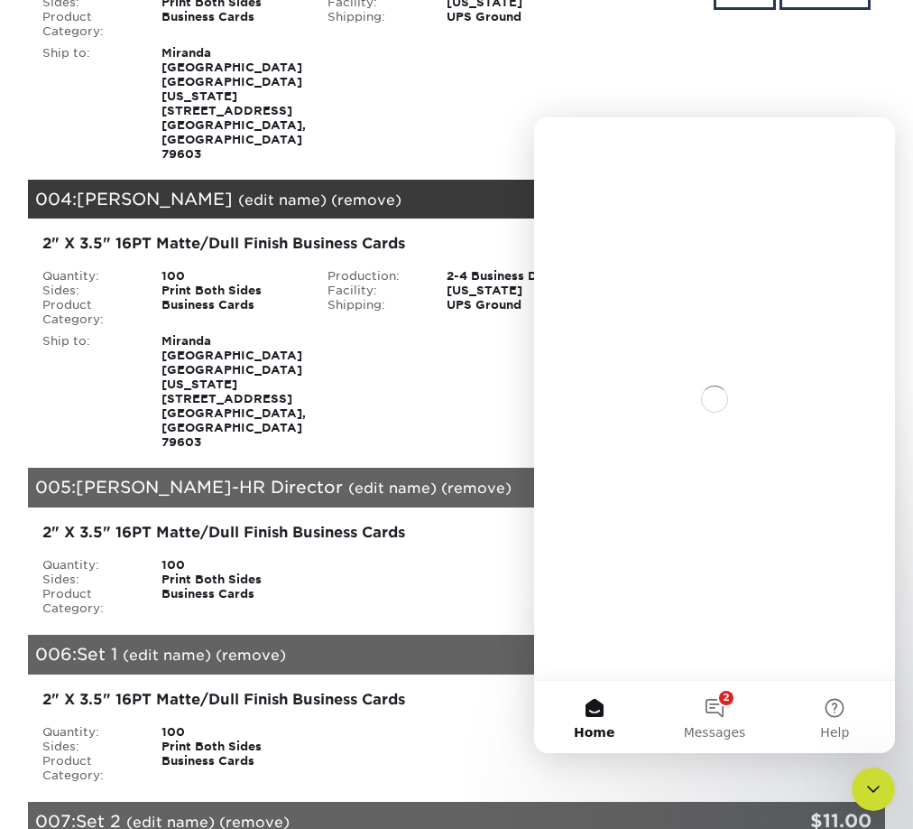
scroll to position [0, 0]
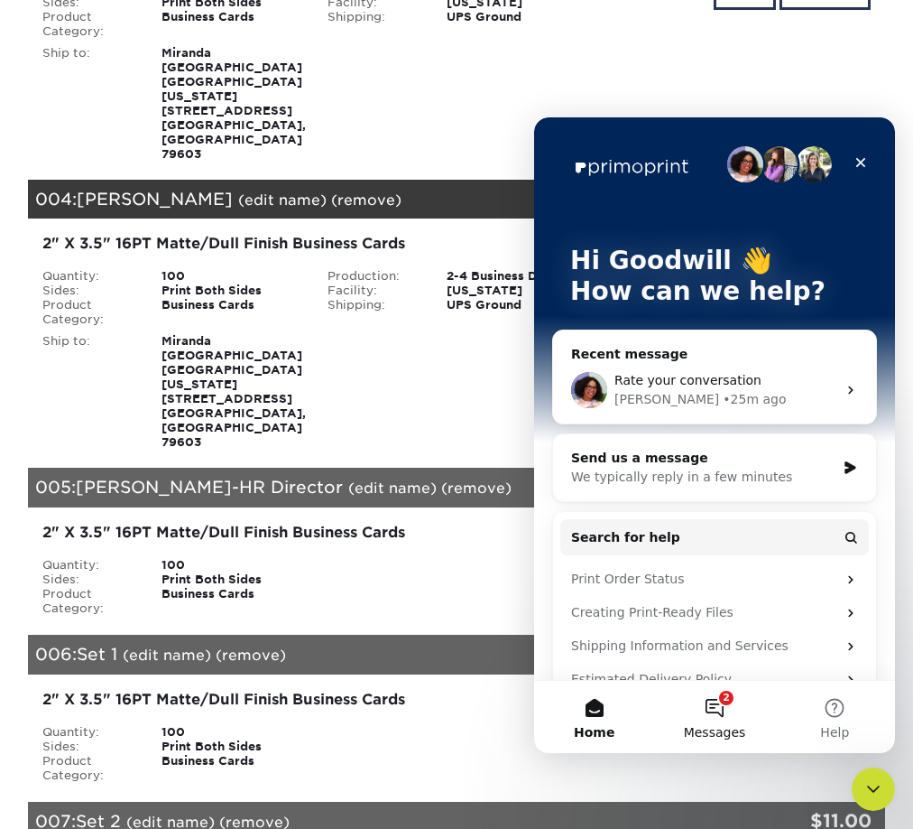
click at [726, 706] on button "2 Messages" at bounding box center [714, 717] width 120 height 72
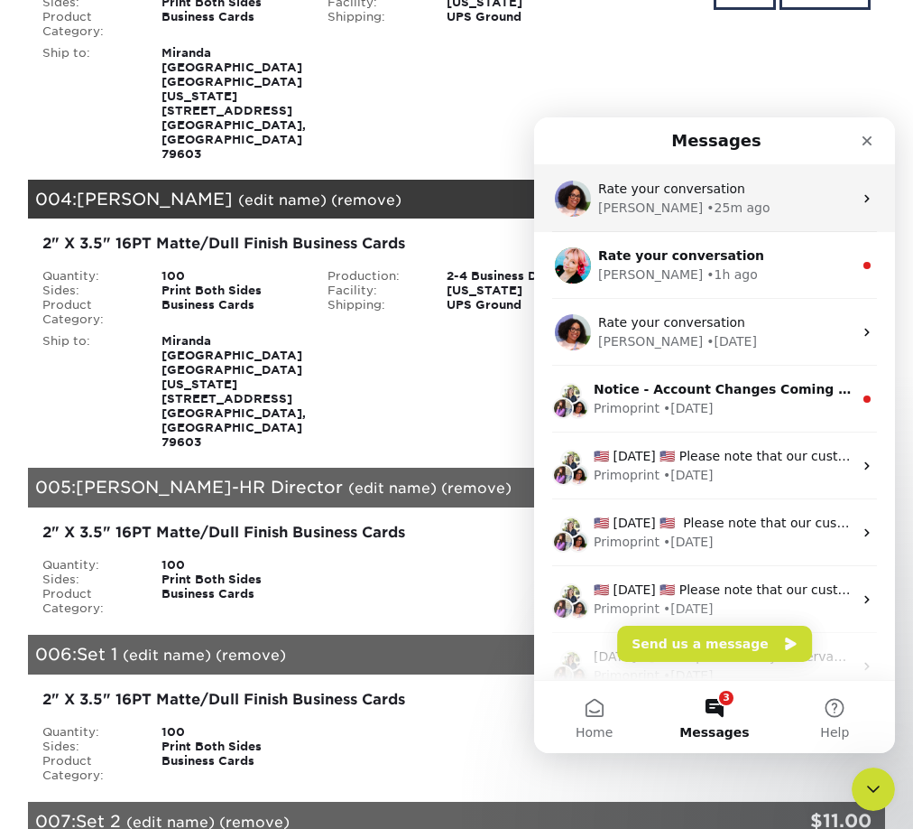
click at [762, 197] on div "Rate your conversation" at bounding box center [725, 189] width 255 height 19
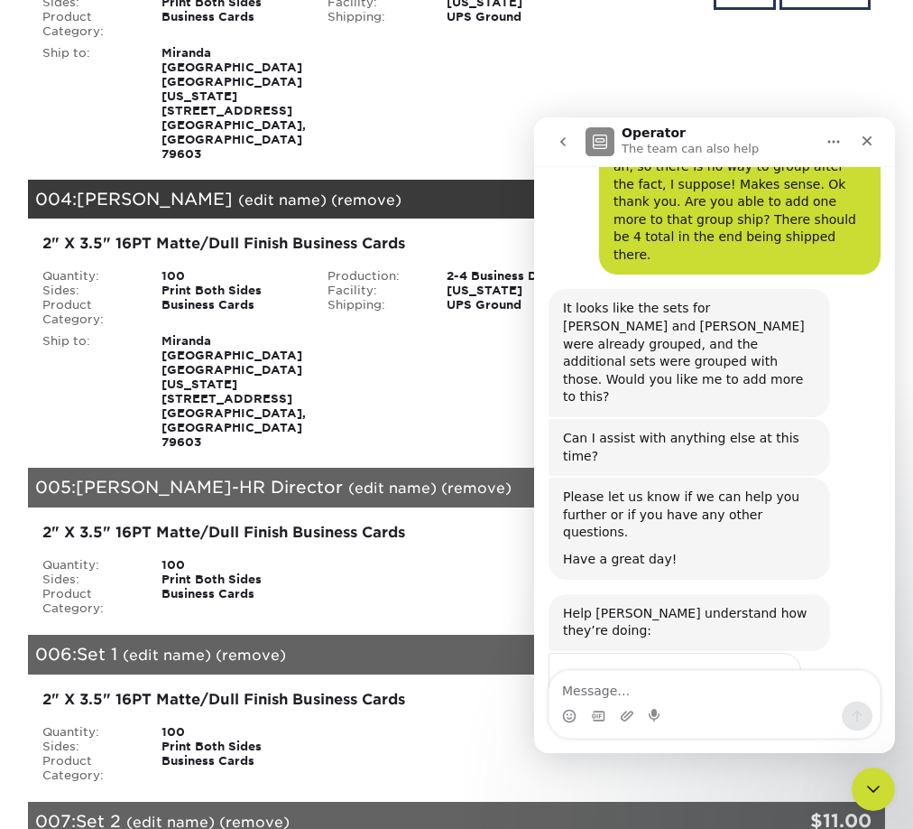
scroll to position [502, 0]
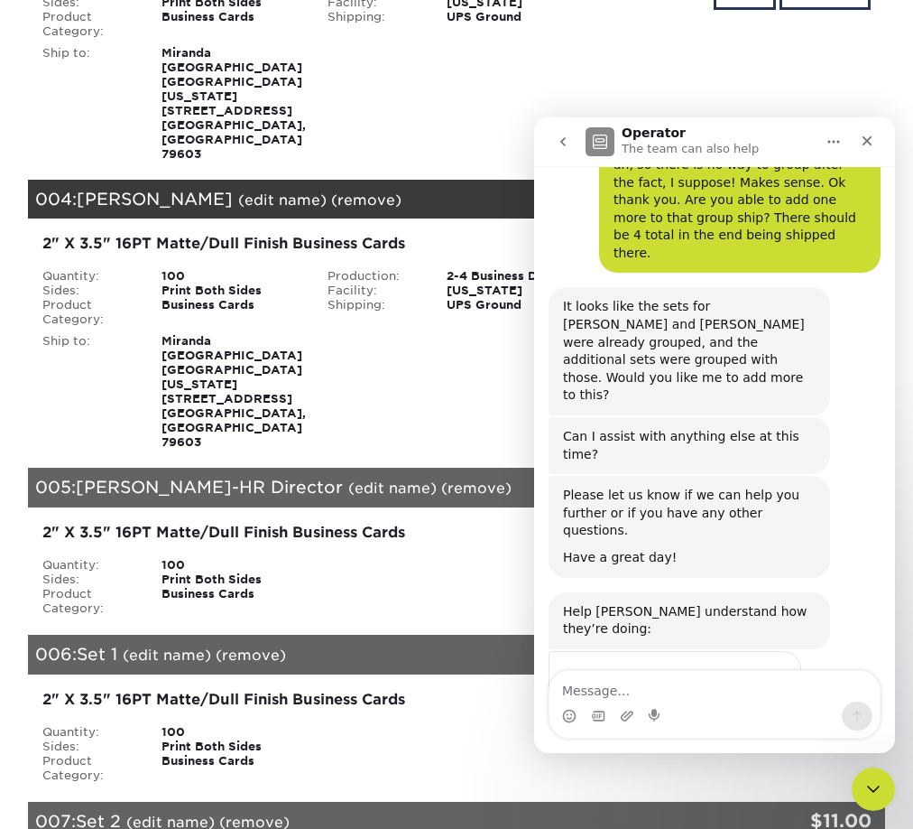
click at [763, 700] on span "Amazing" at bounding box center [760, 716] width 32 height 32
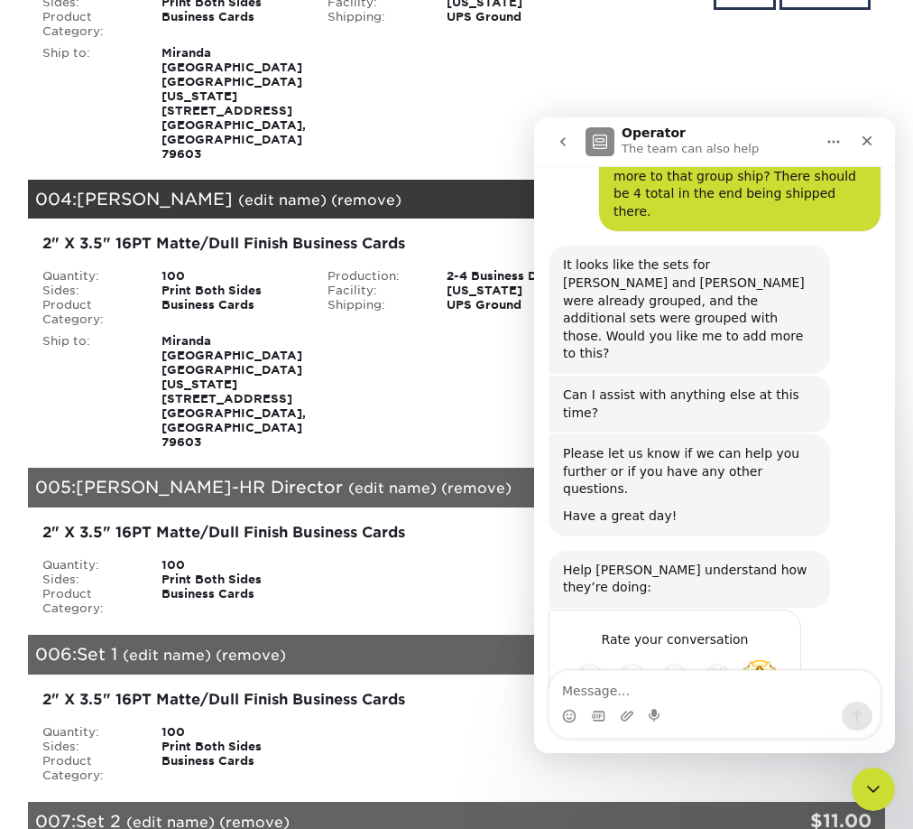
scroll to position [568, 0]
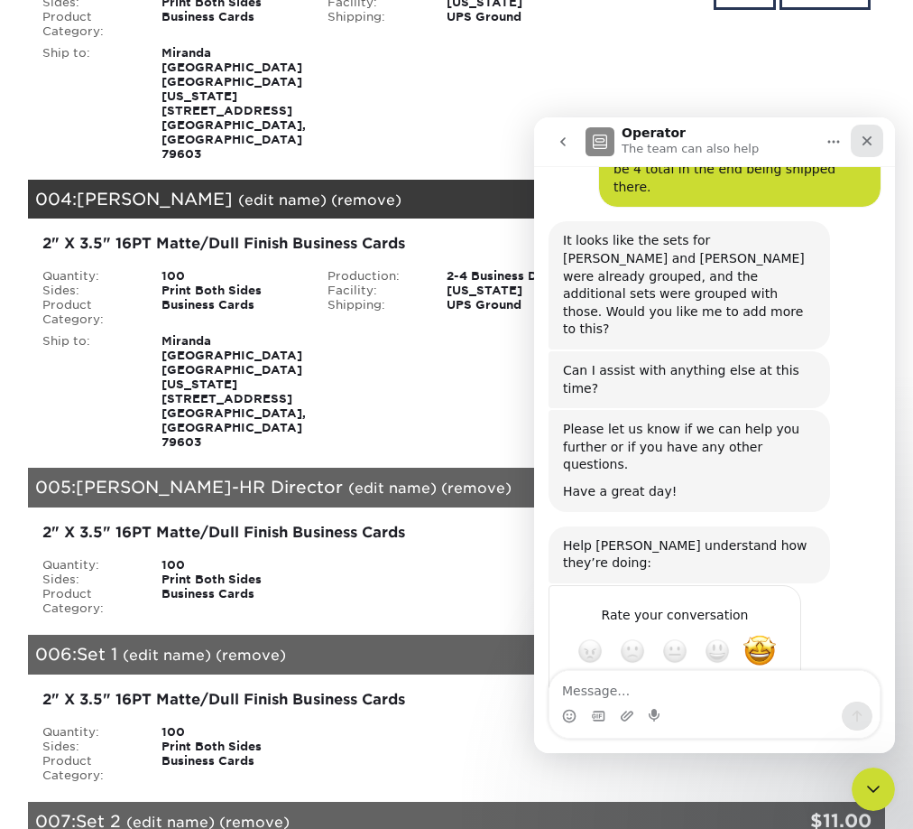
type textarea "Sorry! Call came in! I see now t"
click at [863, 141] on icon "Close" at bounding box center [867, 141] width 14 height 14
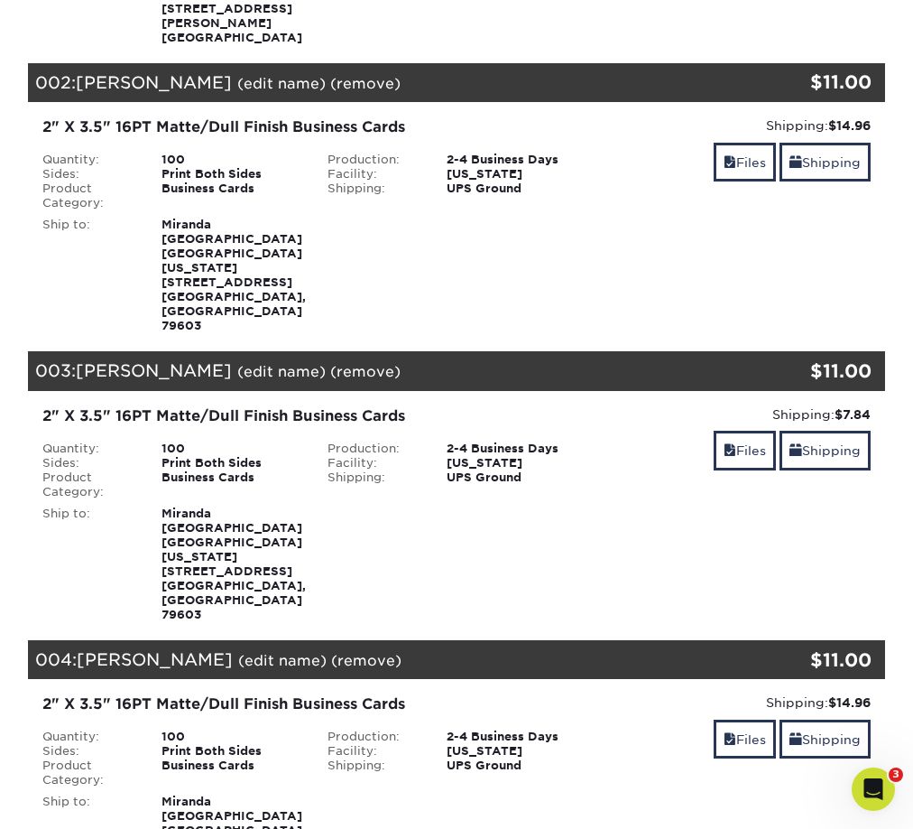
scroll to position [482, 0]
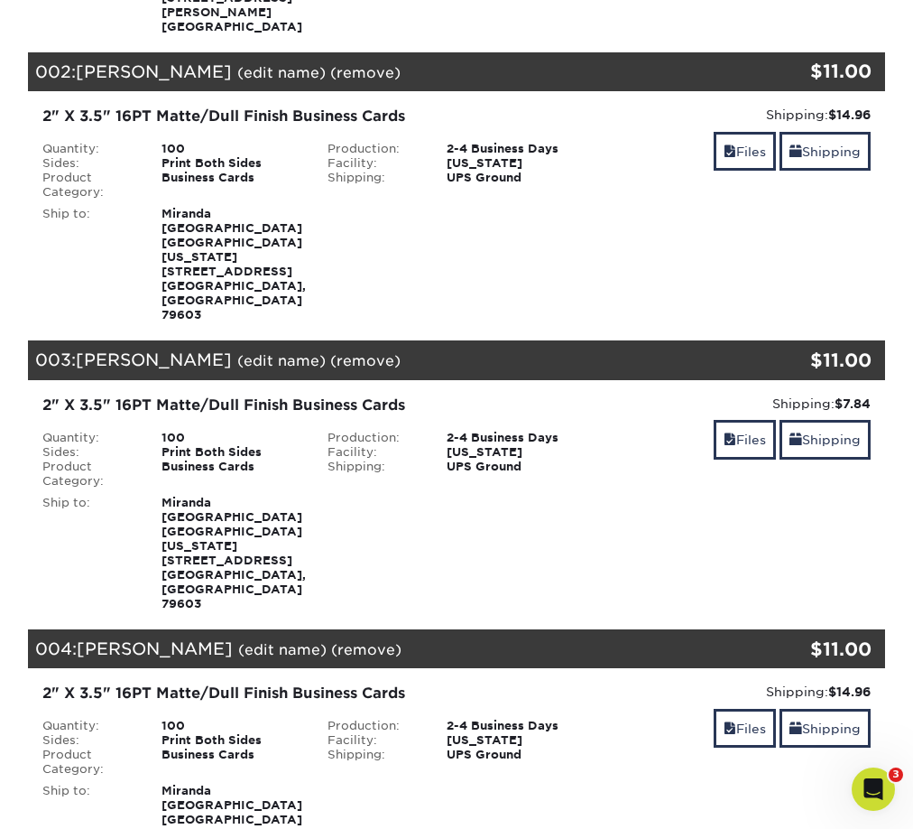
click at [340, 64] on link "(remove)" at bounding box center [365, 72] width 70 height 17
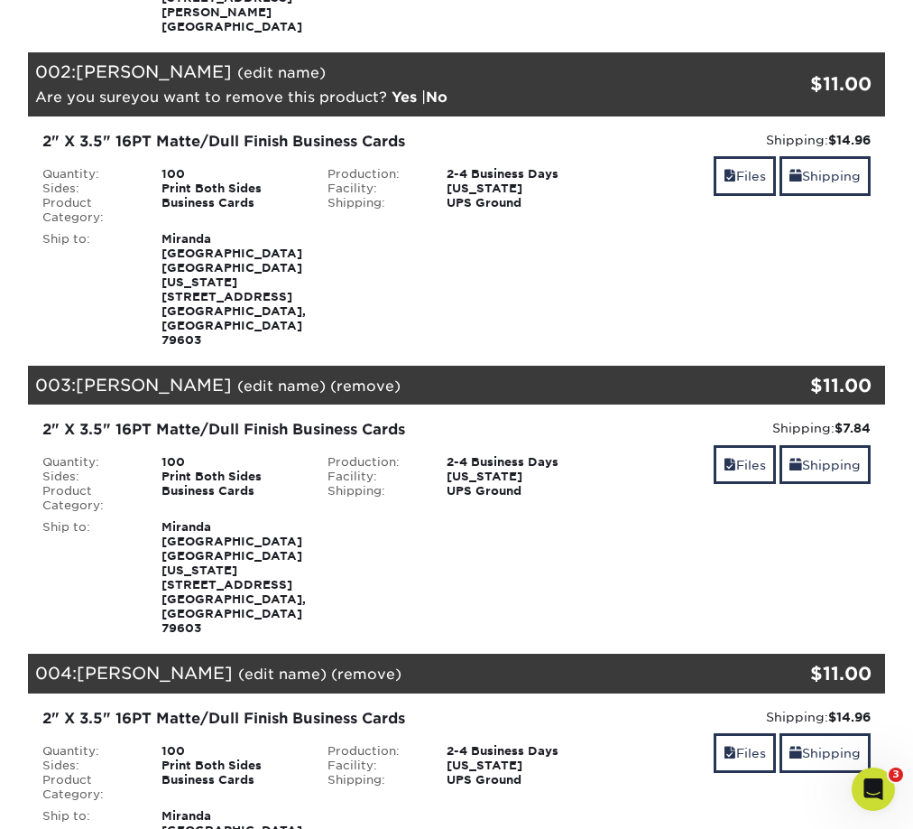
click at [330, 377] on link "(remove)" at bounding box center [365, 385] width 70 height 17
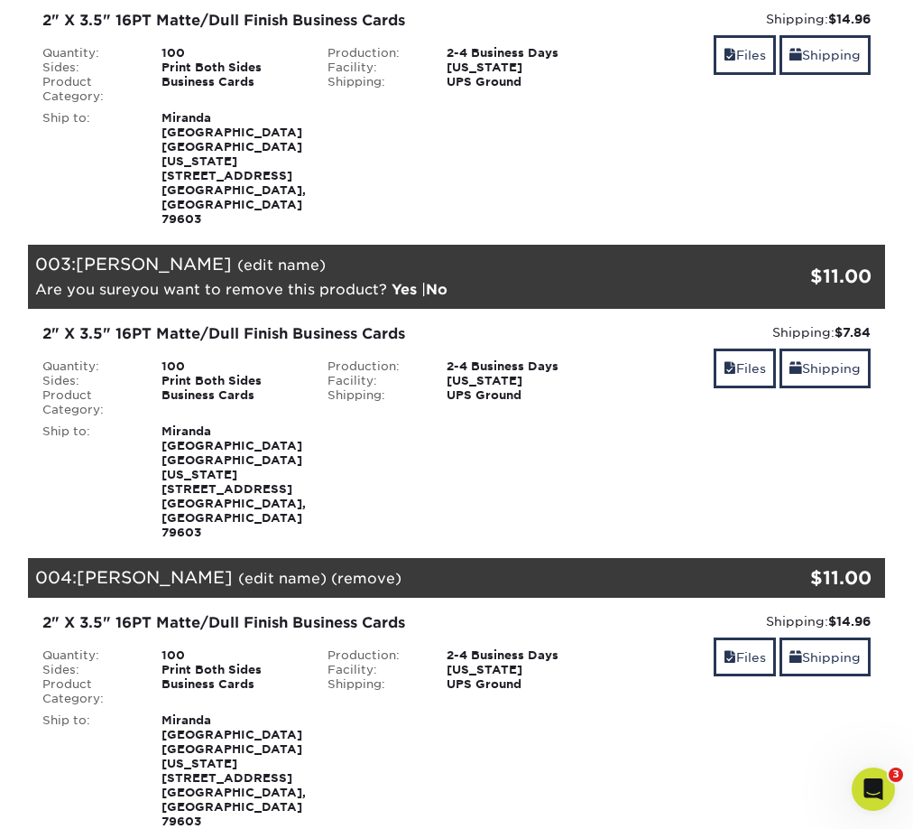
scroll to position [602, 0]
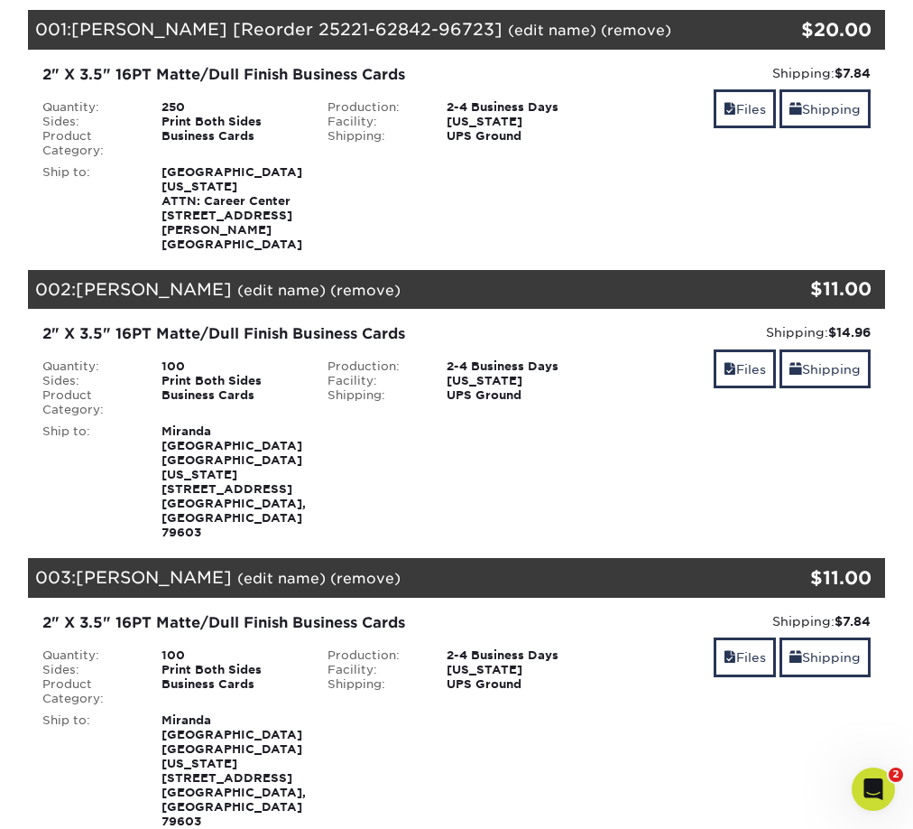
scroll to position [268, 0]
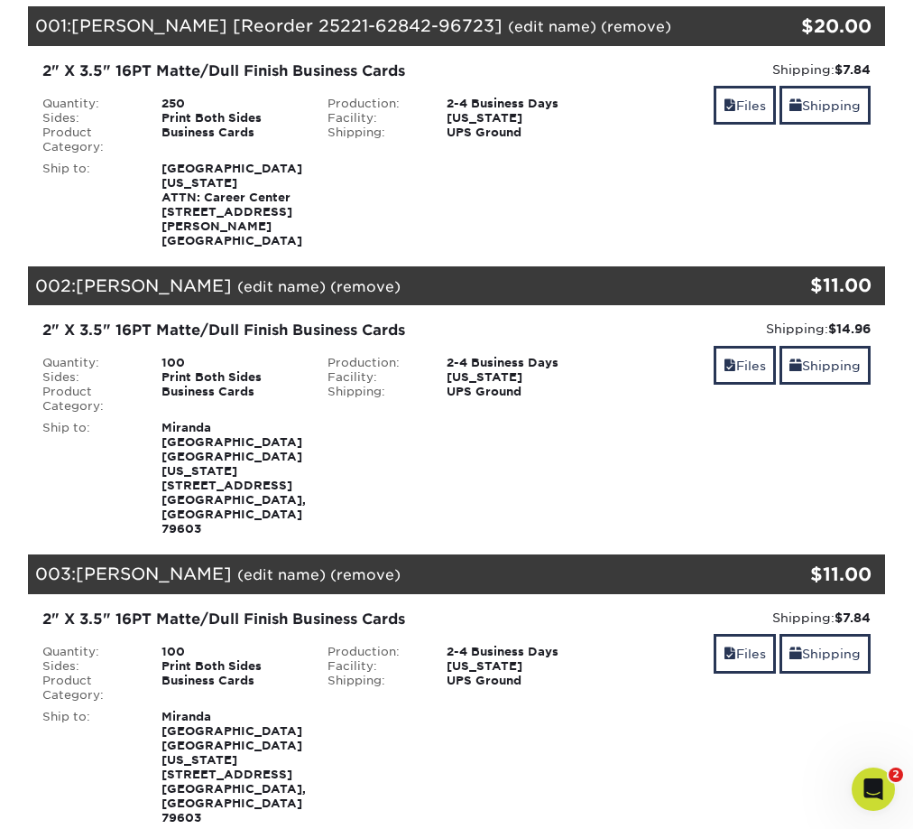
click at [347, 278] on link "(remove)" at bounding box center [365, 286] width 70 height 17
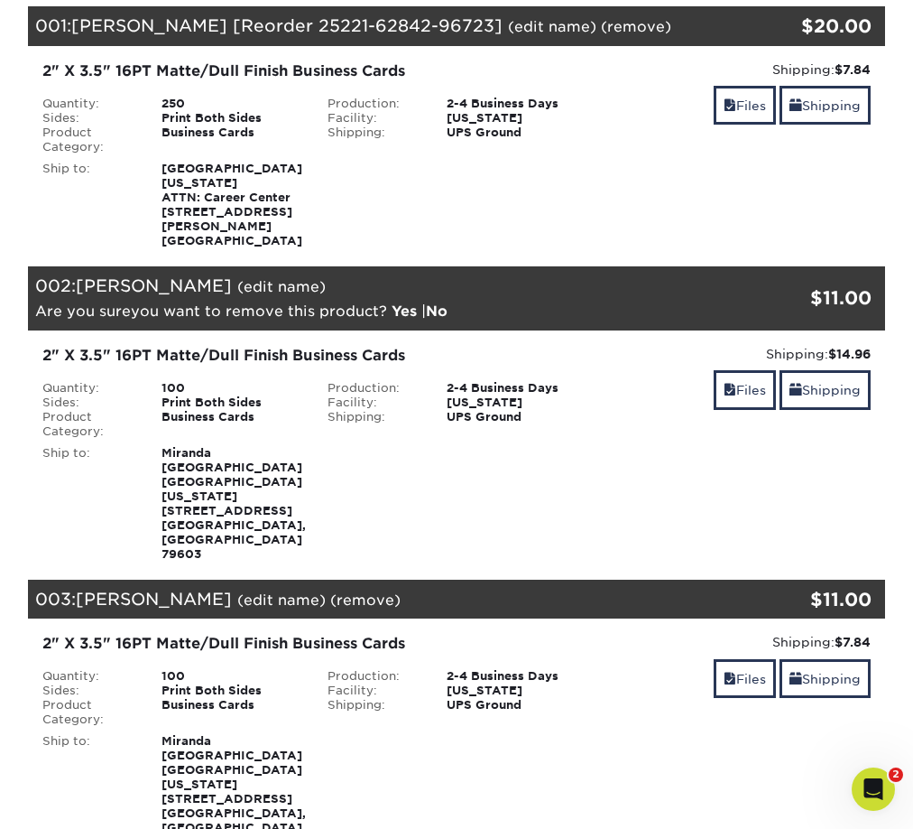
click at [417, 302] on link "Yes" at bounding box center [404, 310] width 25 height 17
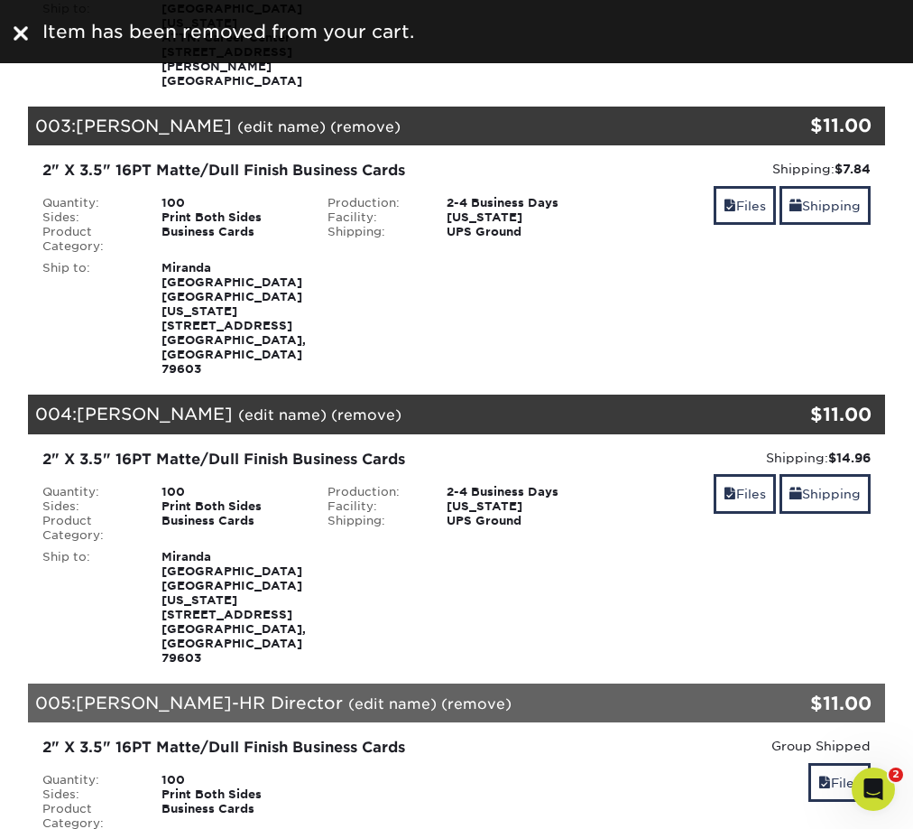
scroll to position [568, 0]
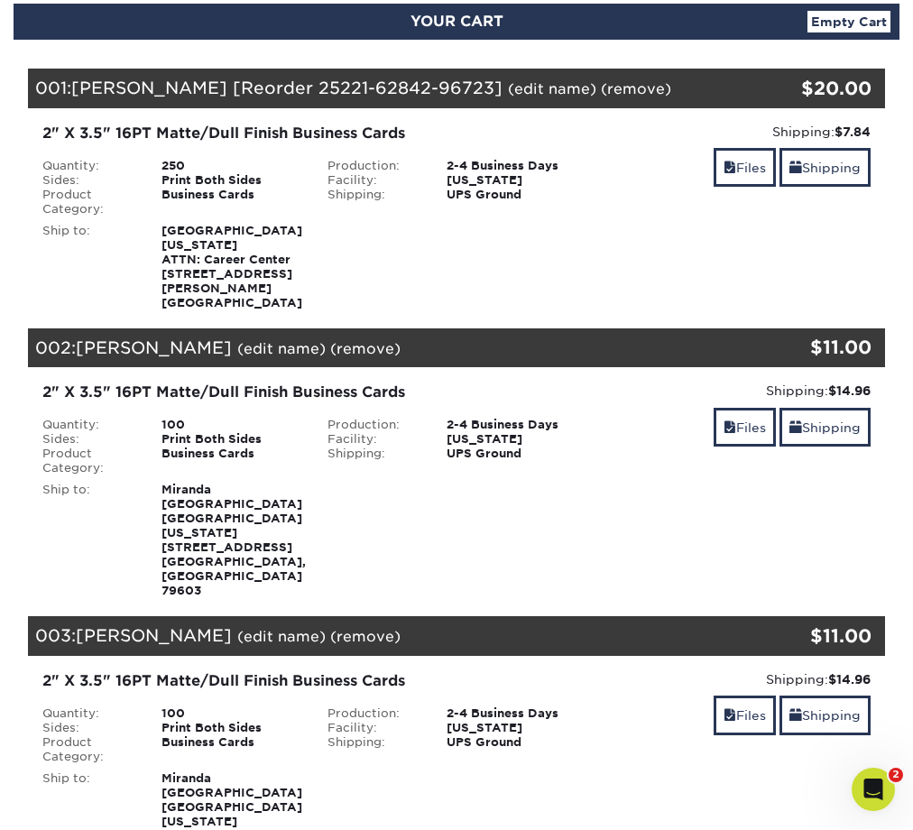
scroll to position [206, 0]
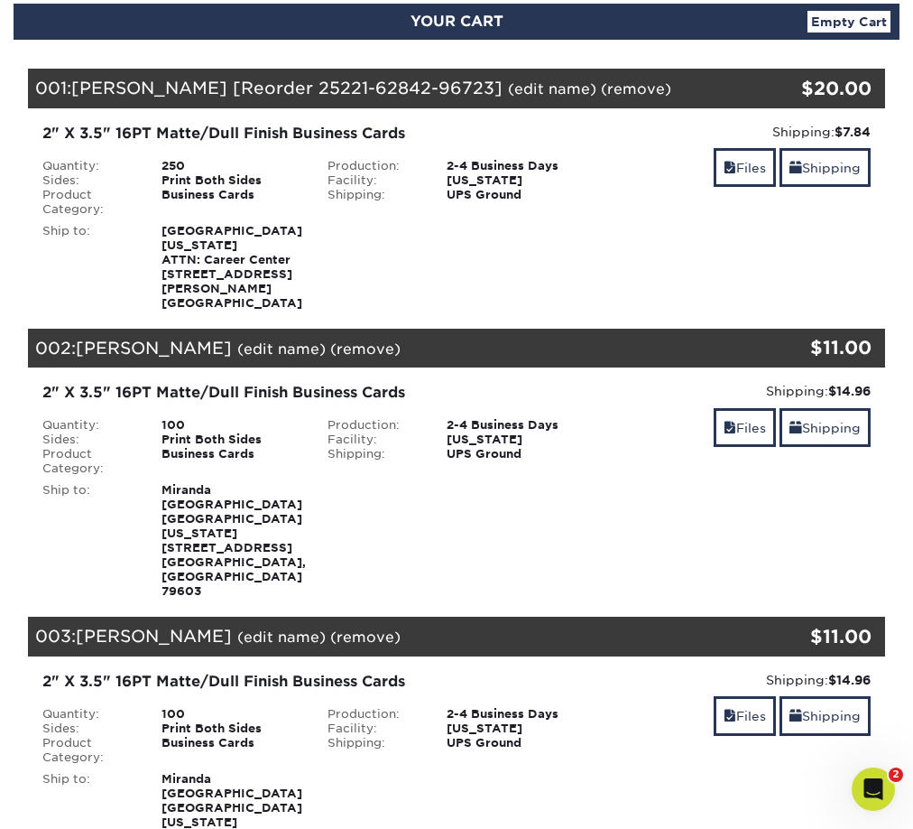
click at [330, 340] on link "(remove)" at bounding box center [365, 348] width 70 height 17
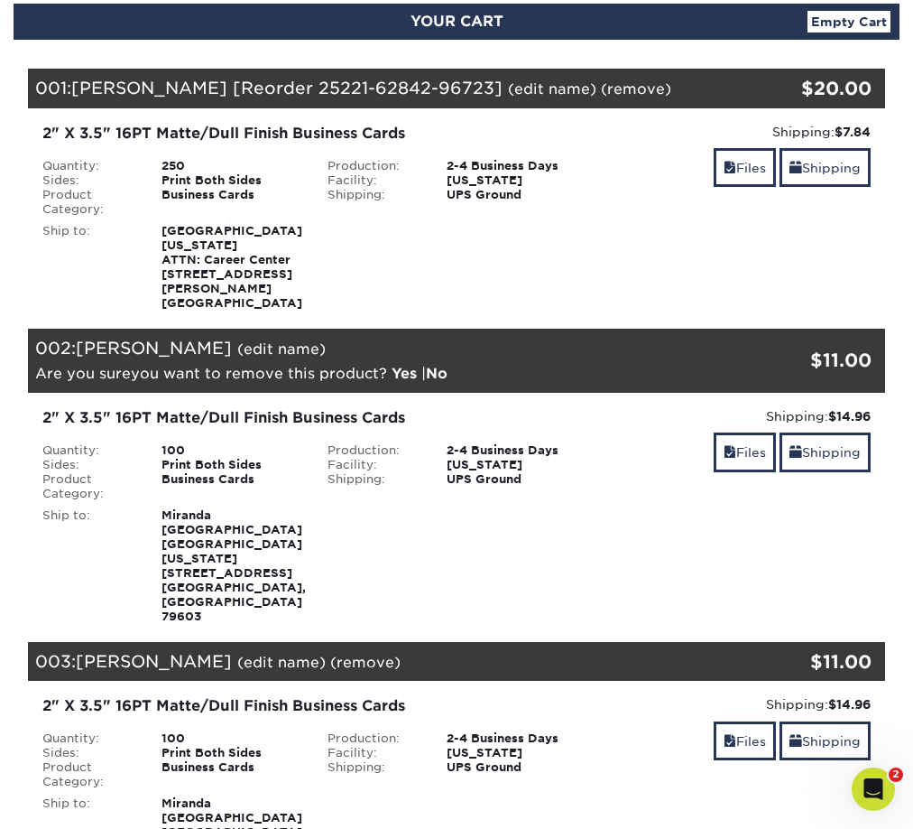
click at [417, 365] on link "Yes" at bounding box center [404, 373] width 25 height 17
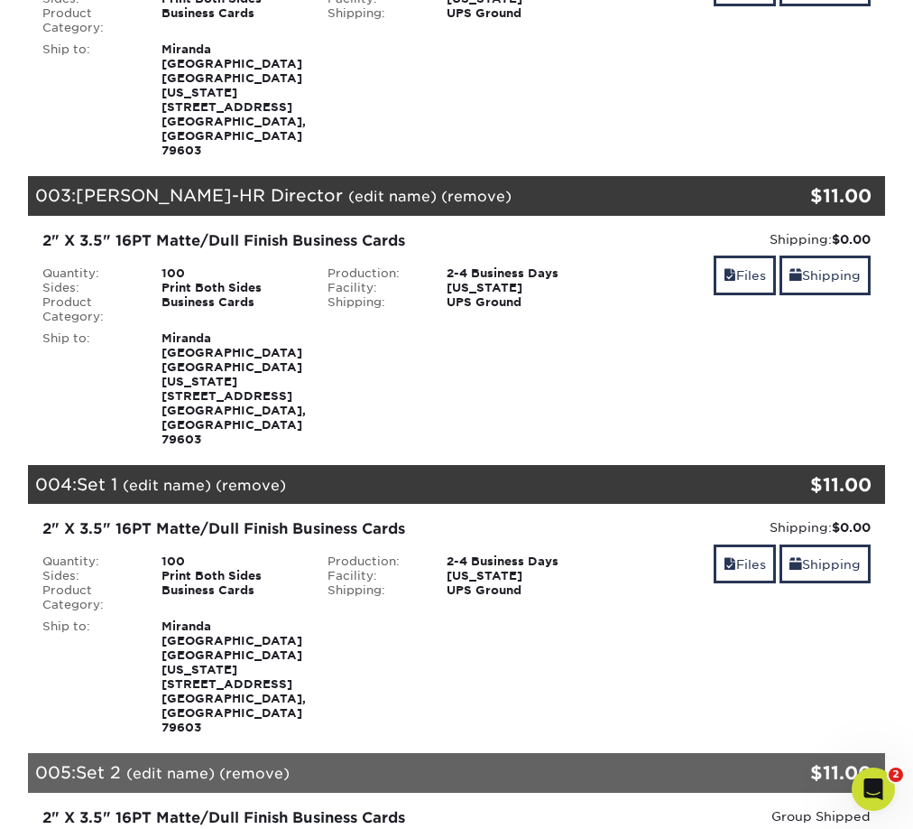
scroll to position [647, 0]
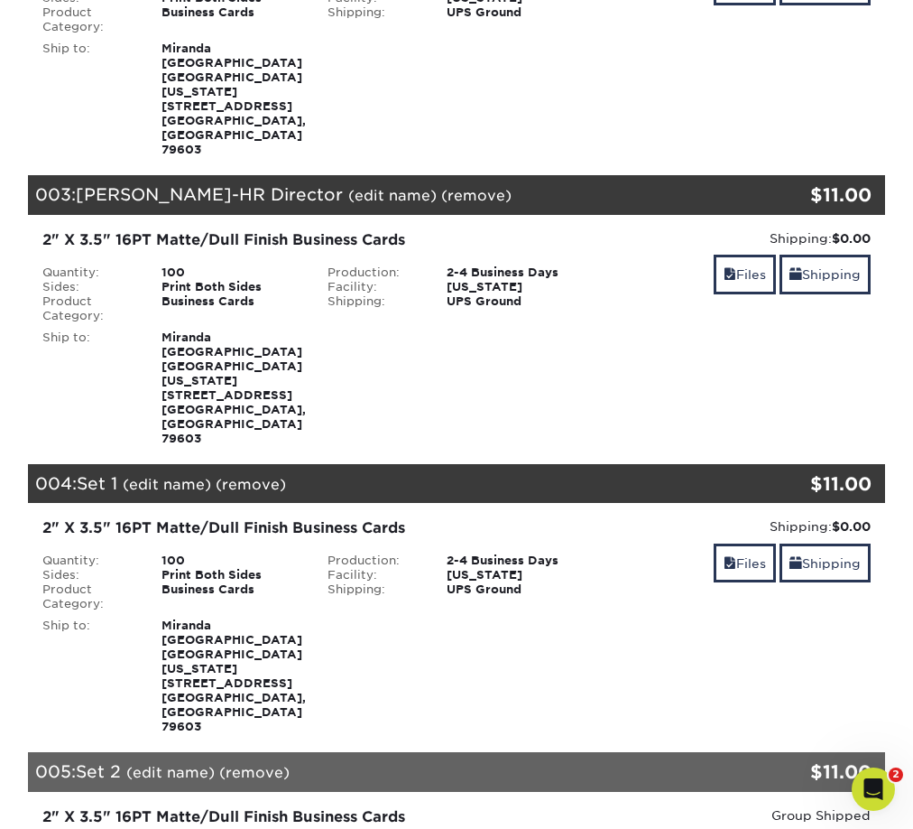
click at [171, 476] on link "(edit name)" at bounding box center [167, 484] width 88 height 17
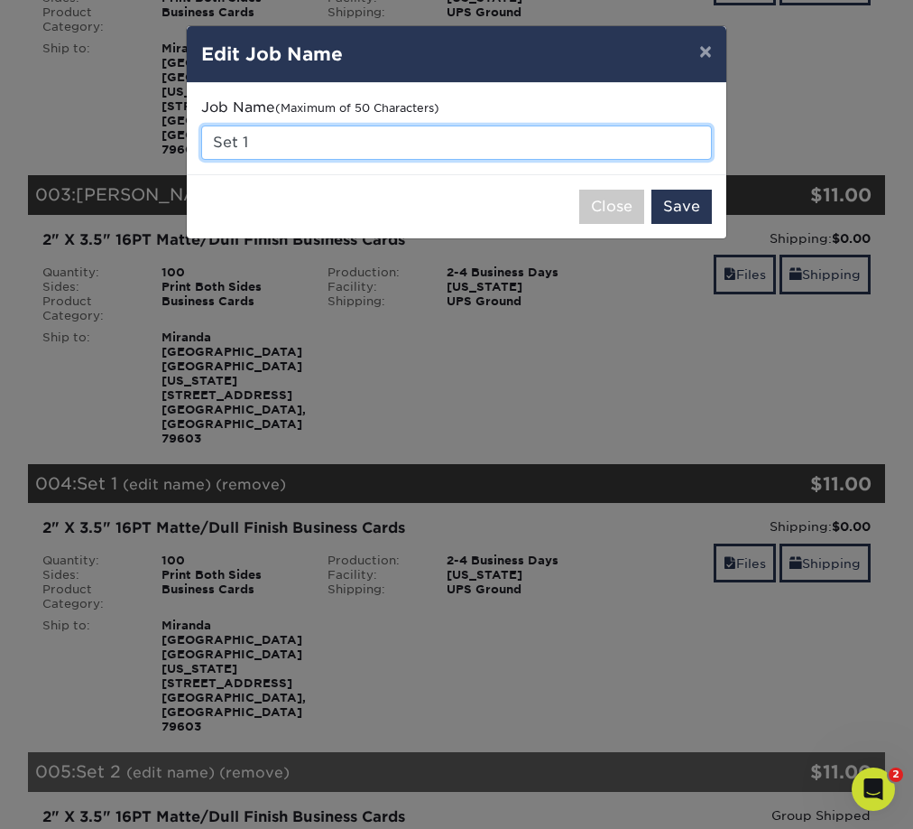
click at [273, 144] on input "Set 1" at bounding box center [456, 142] width 511 height 34
type input "S"
type input "[PERSON_NAME]"
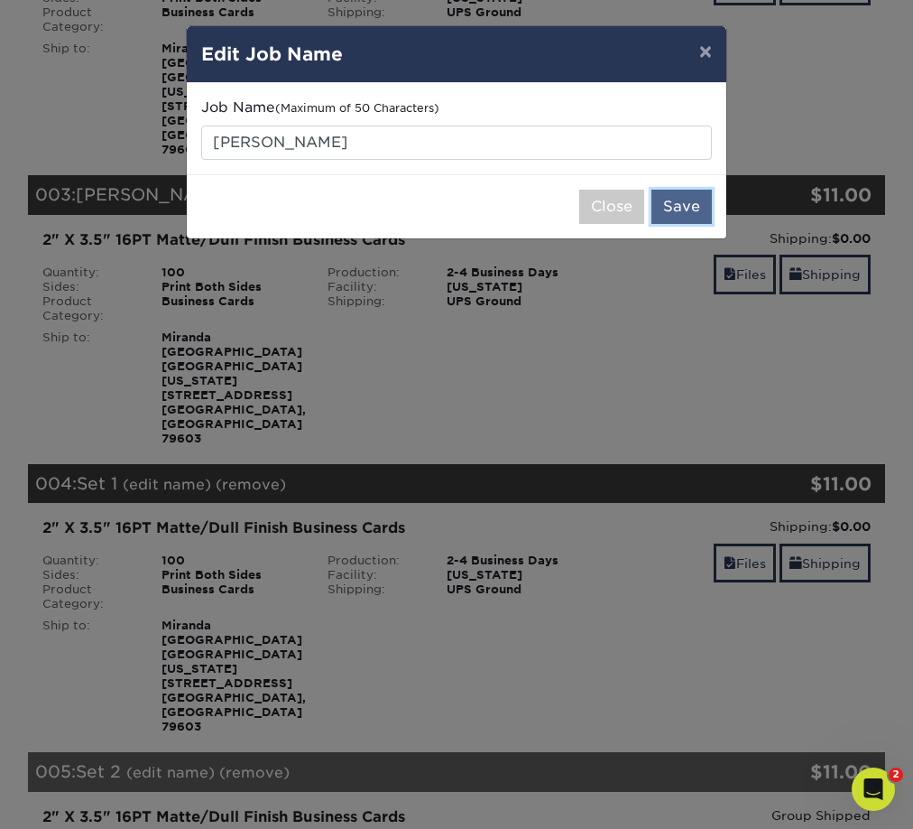
click at [690, 202] on button "Save" at bounding box center [682, 207] width 60 height 34
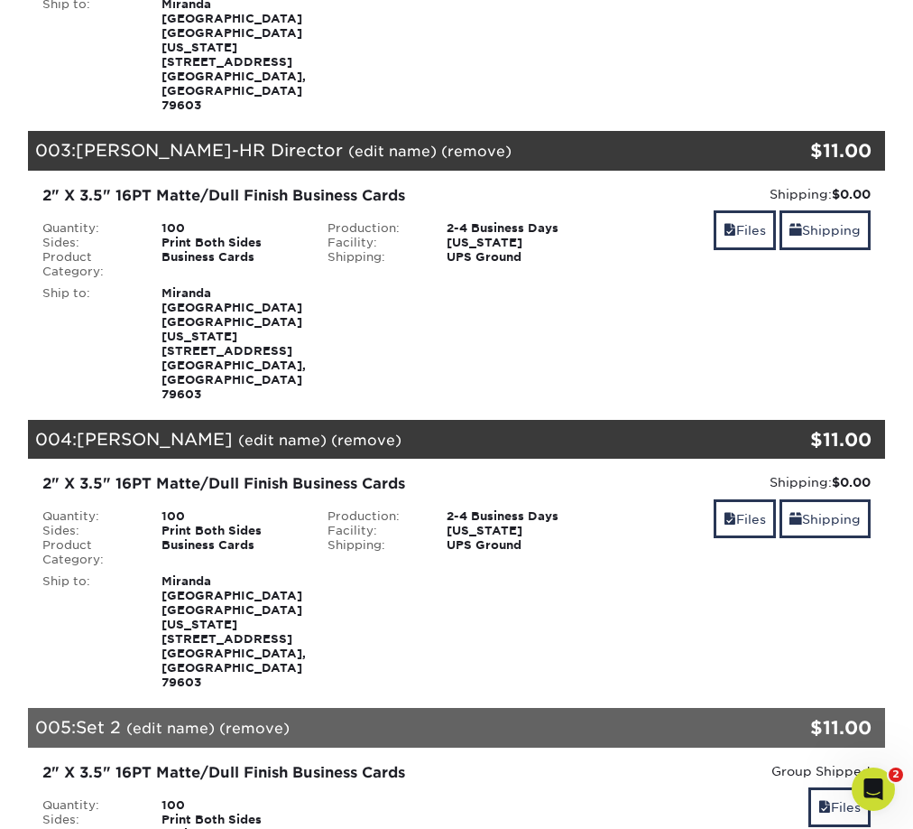
scroll to position [726, 0]
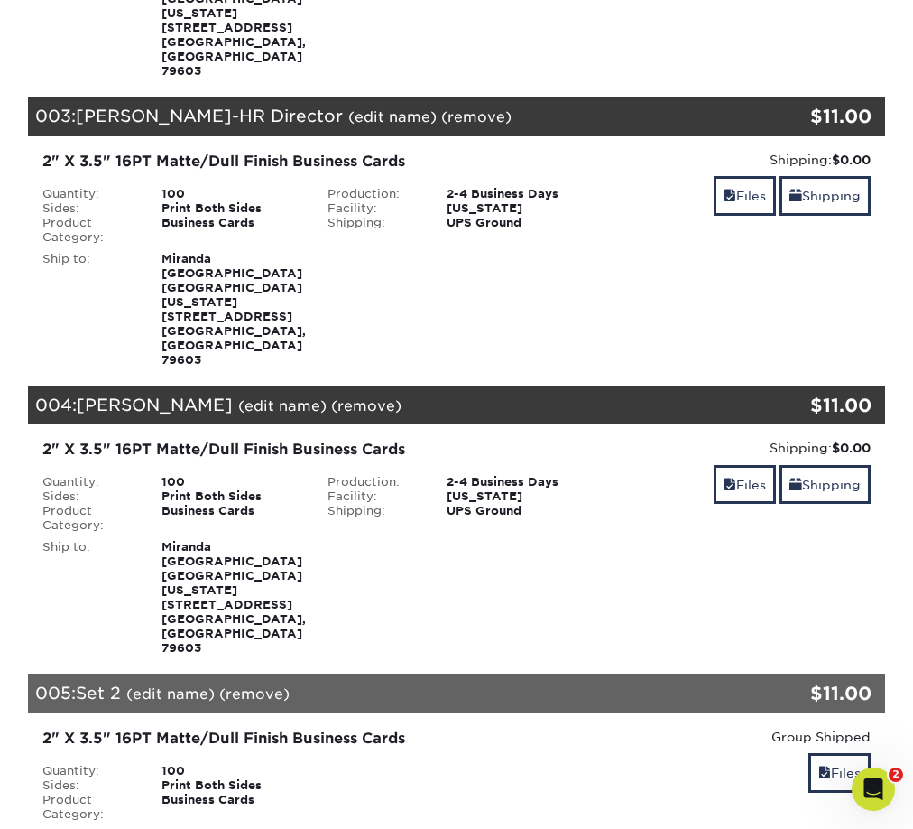
click at [179, 685] on link "(edit name)" at bounding box center [170, 693] width 88 height 17
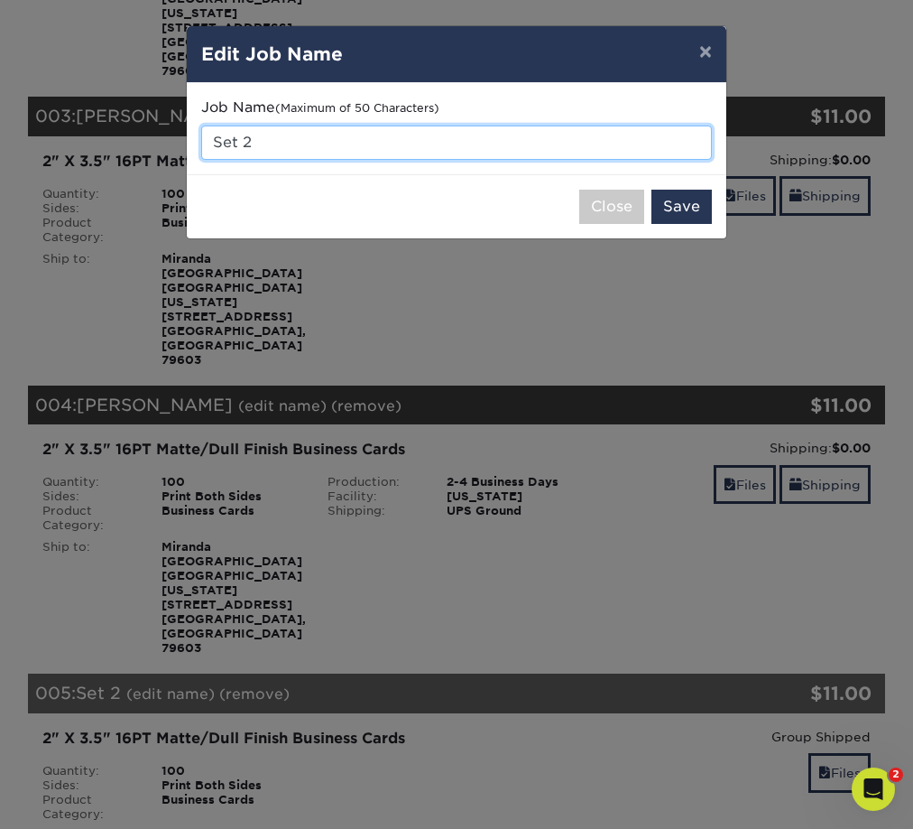
click at [264, 145] on input "Set 2" at bounding box center [456, 142] width 511 height 34
click at [166, 147] on div "× Edit Job Name Job Name (Maximum of 50 Characters) Set 2 Close Save" at bounding box center [456, 414] width 913 height 829
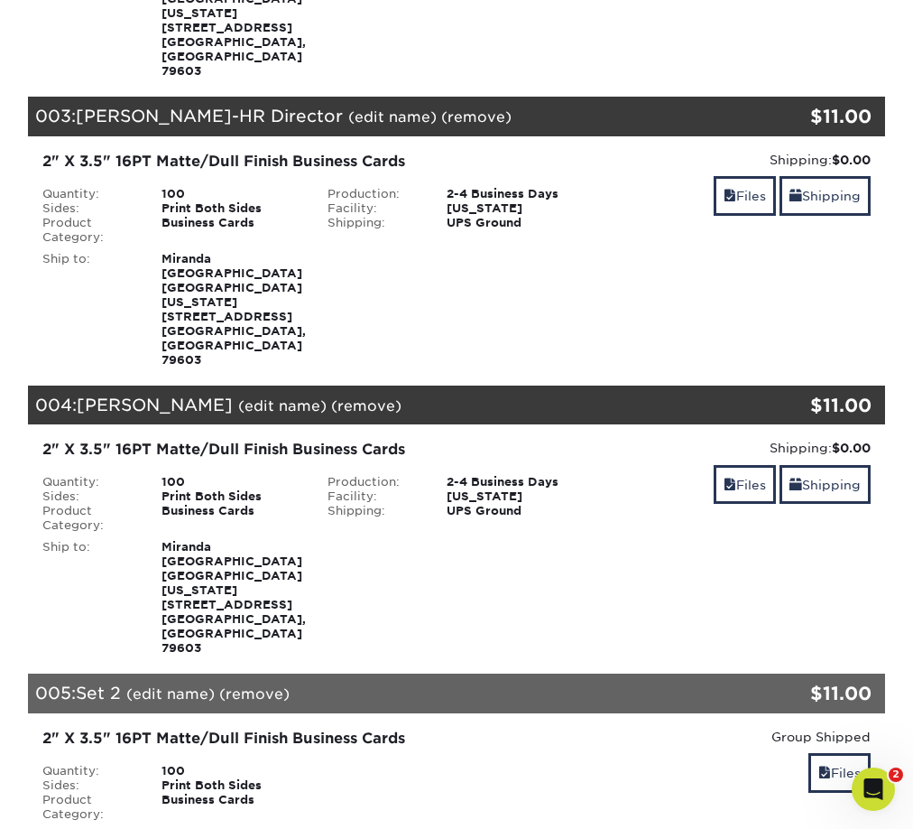
click at [186, 685] on link "(edit name)" at bounding box center [170, 693] width 88 height 17
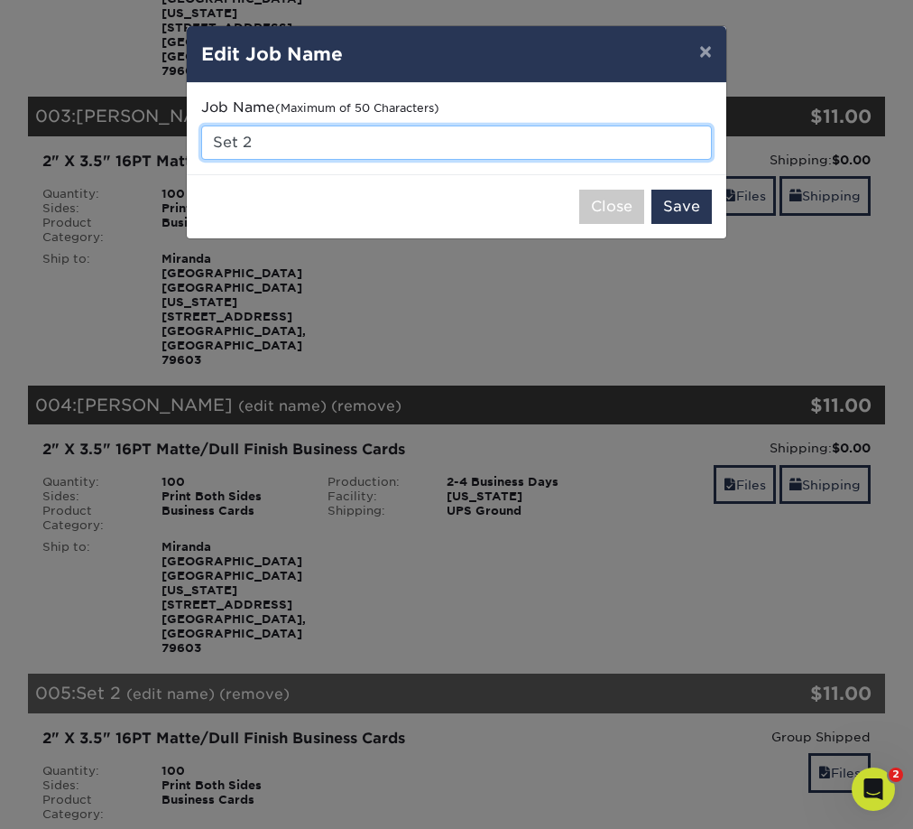
click at [319, 140] on input "Set 2" at bounding box center [456, 142] width 511 height 34
type input "S"
type input "Elizabeth Lara"
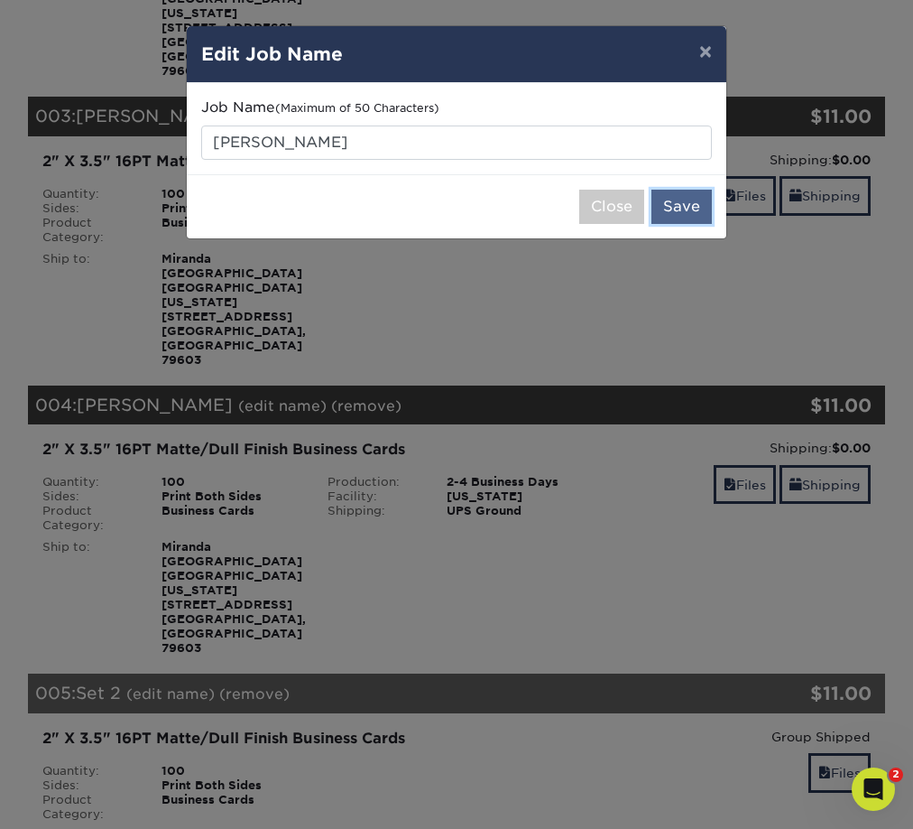
click at [691, 209] on button "Save" at bounding box center [682, 207] width 60 height 34
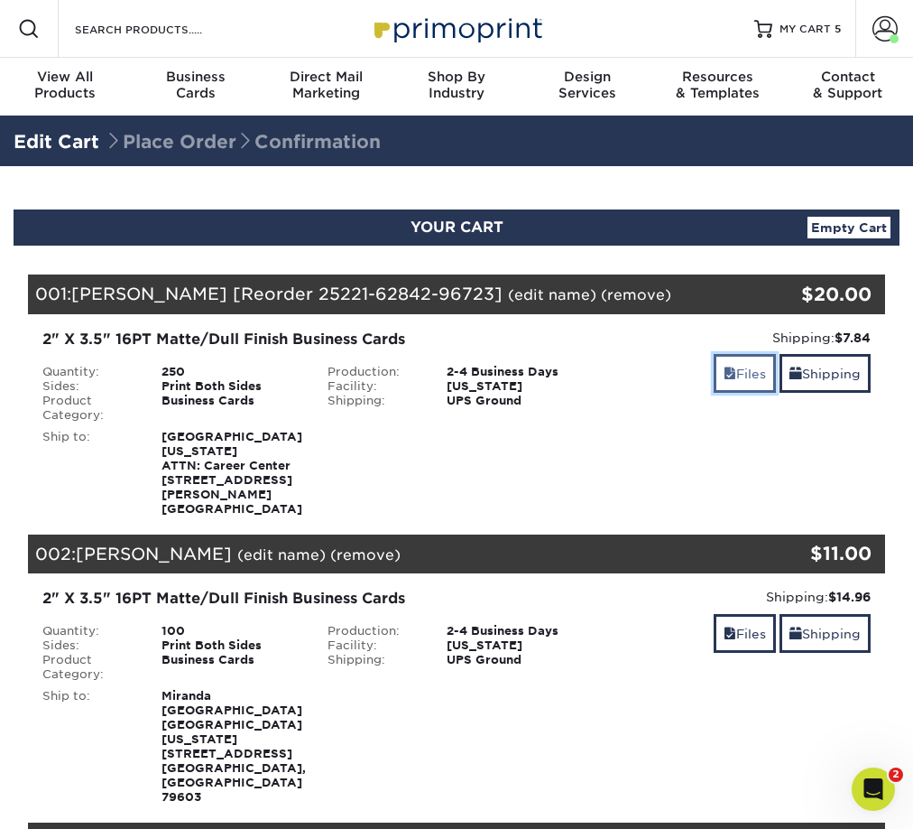
click at [735, 376] on link "Files" at bounding box center [745, 373] width 62 height 39
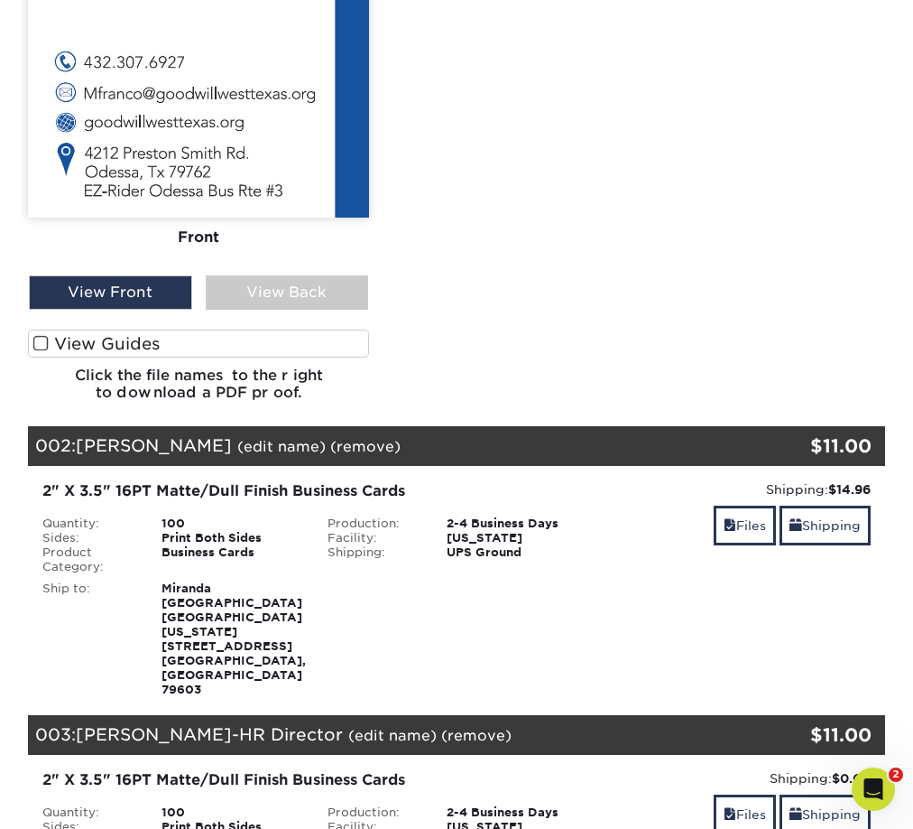
scroll to position [995, 0]
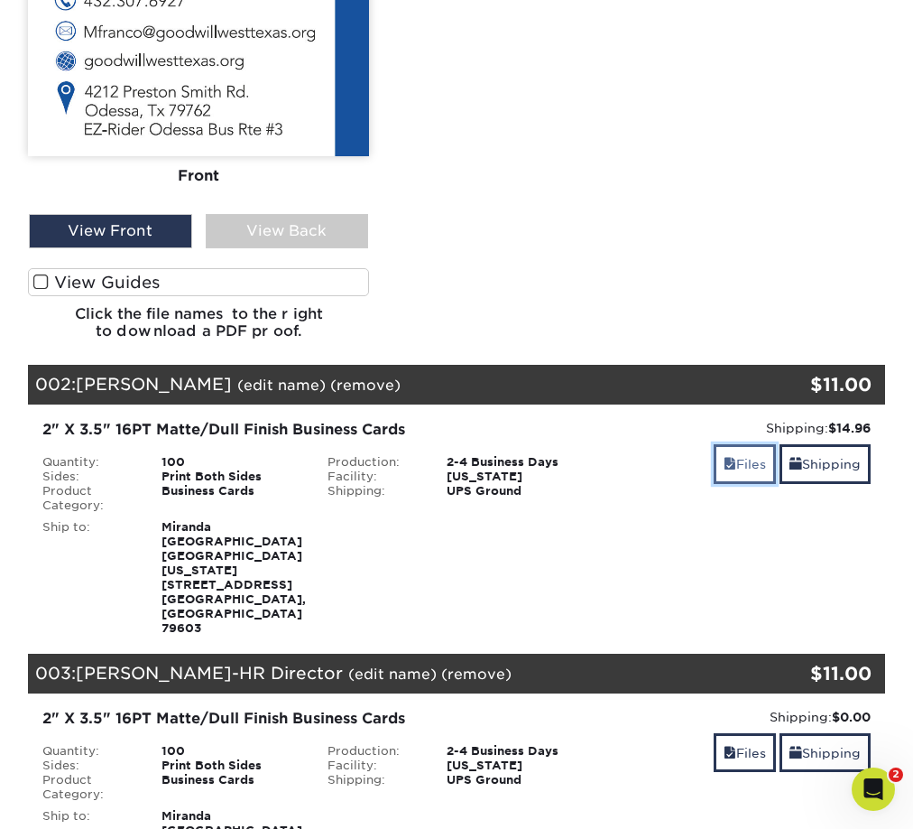
click at [743, 451] on link "Files" at bounding box center [745, 463] width 62 height 39
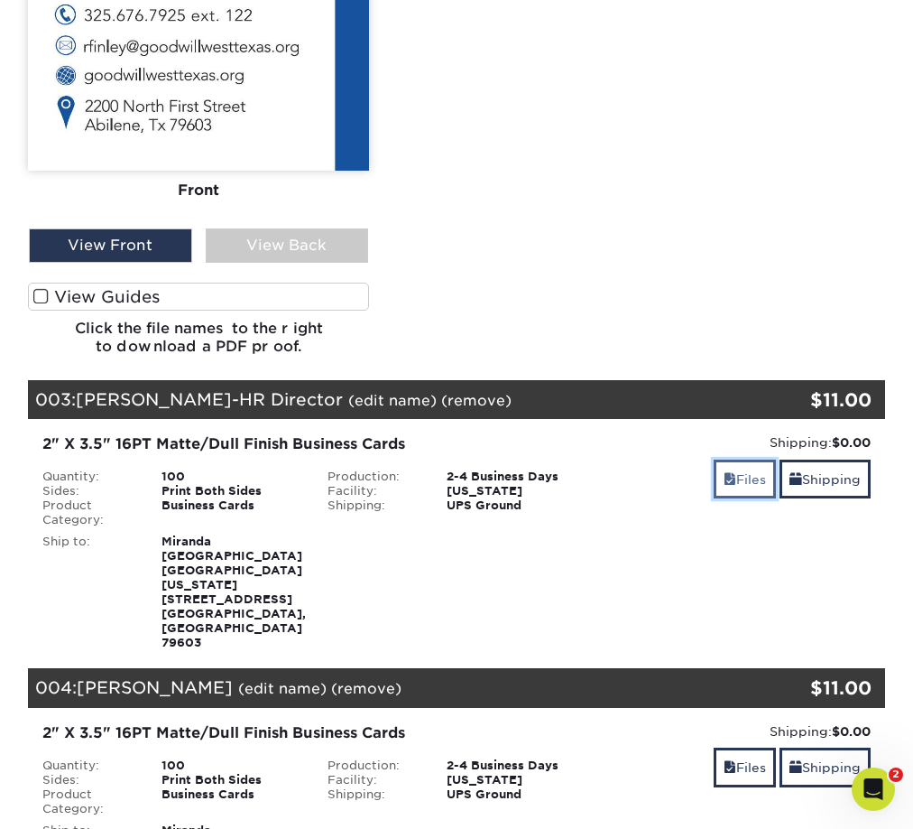
click at [737, 459] on link "Files" at bounding box center [745, 478] width 62 height 39
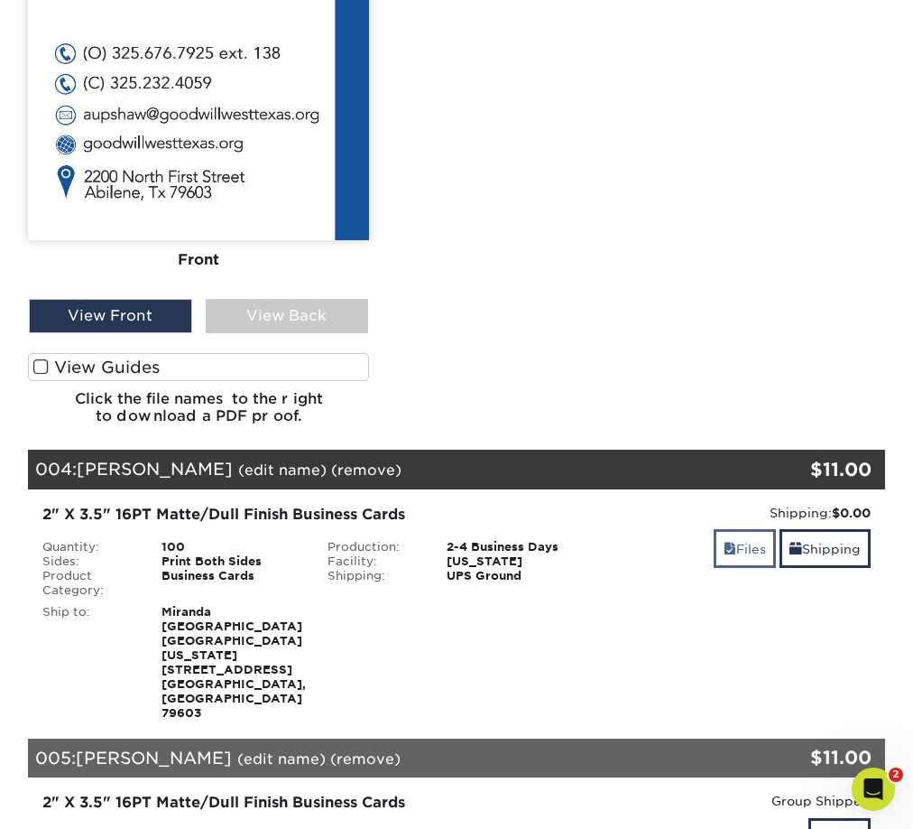
scroll to position [3141, 0]
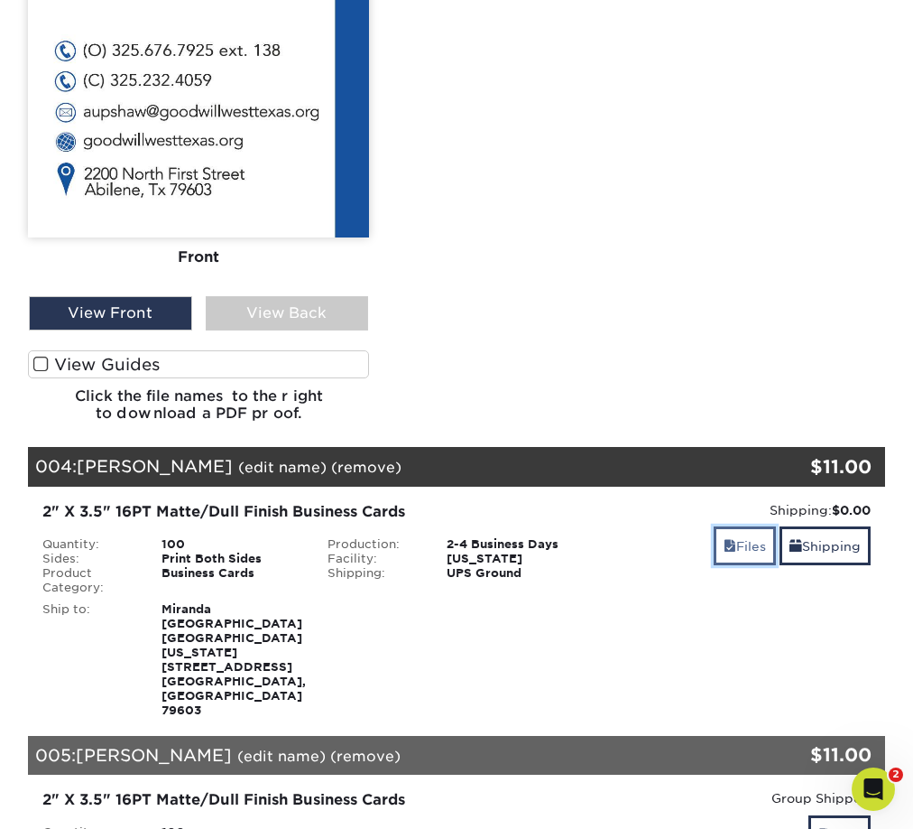
click at [744, 526] on link "Files" at bounding box center [745, 545] width 62 height 39
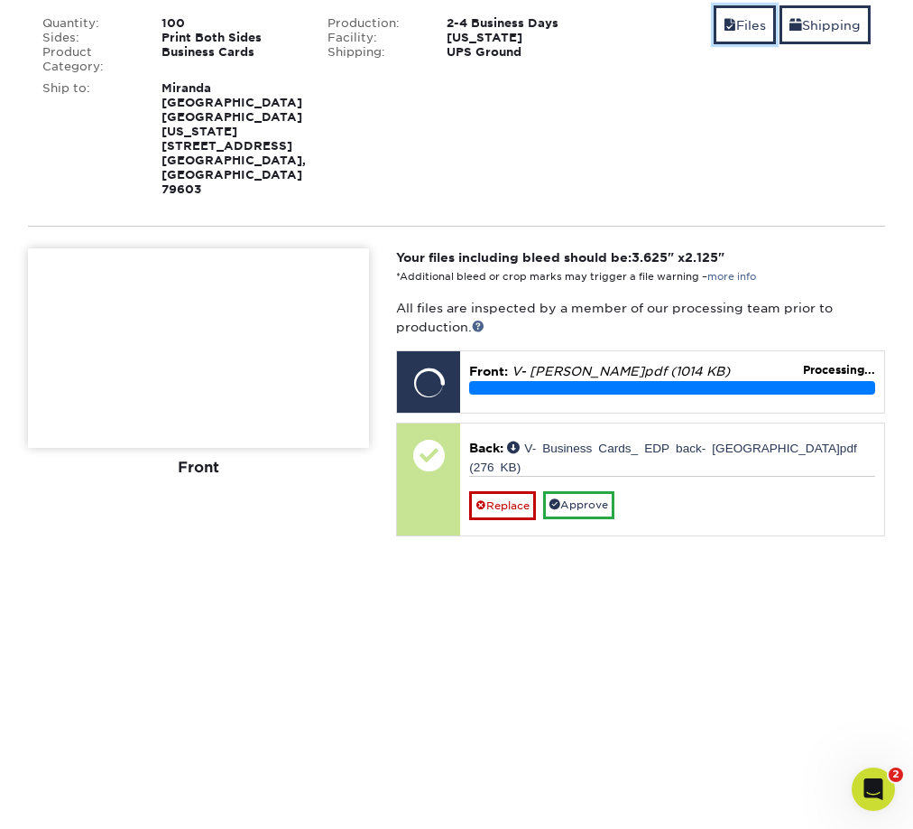
scroll to position [3672, 0]
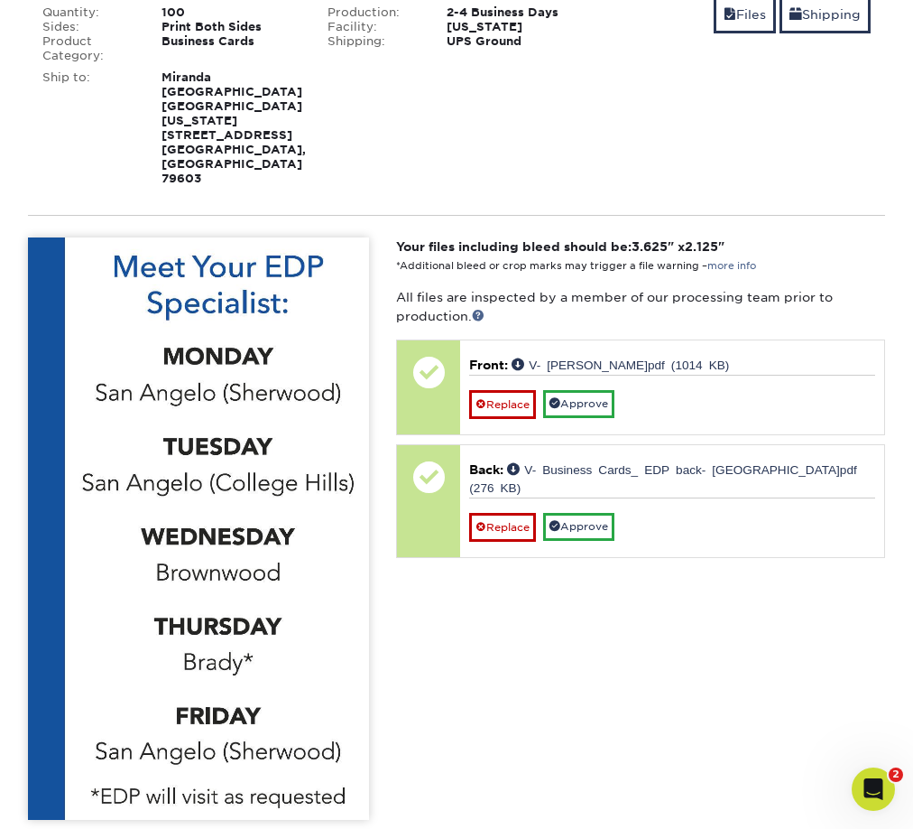
click at [0, 0] on input "View Guides" at bounding box center [0, 0] width 0 height 0
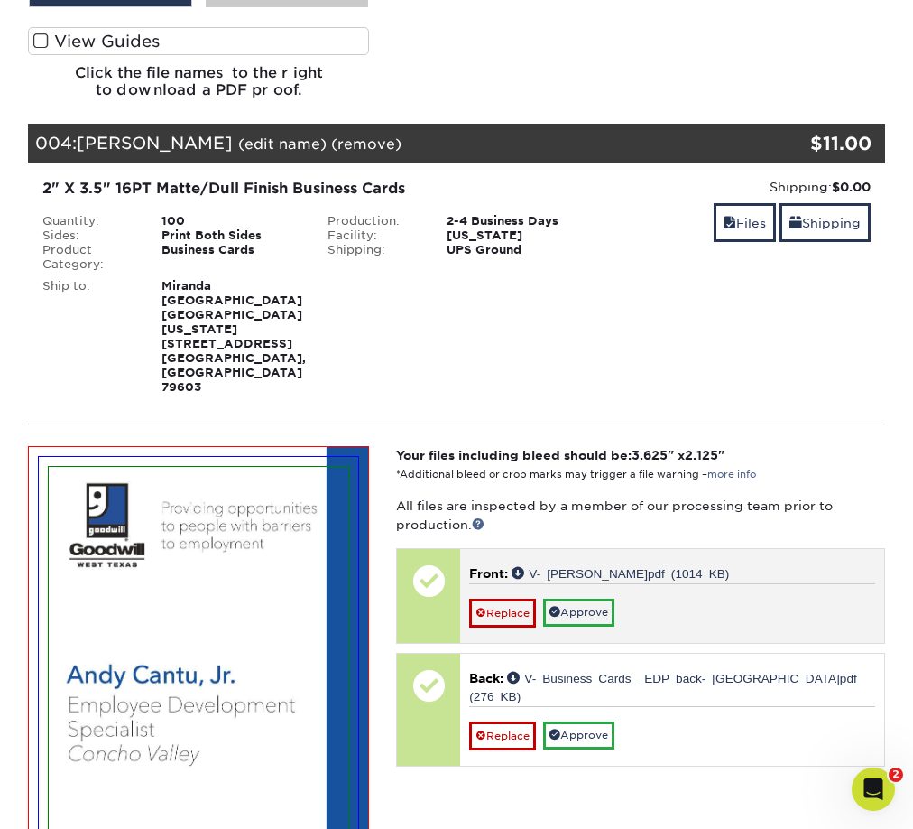
scroll to position [3429, 0]
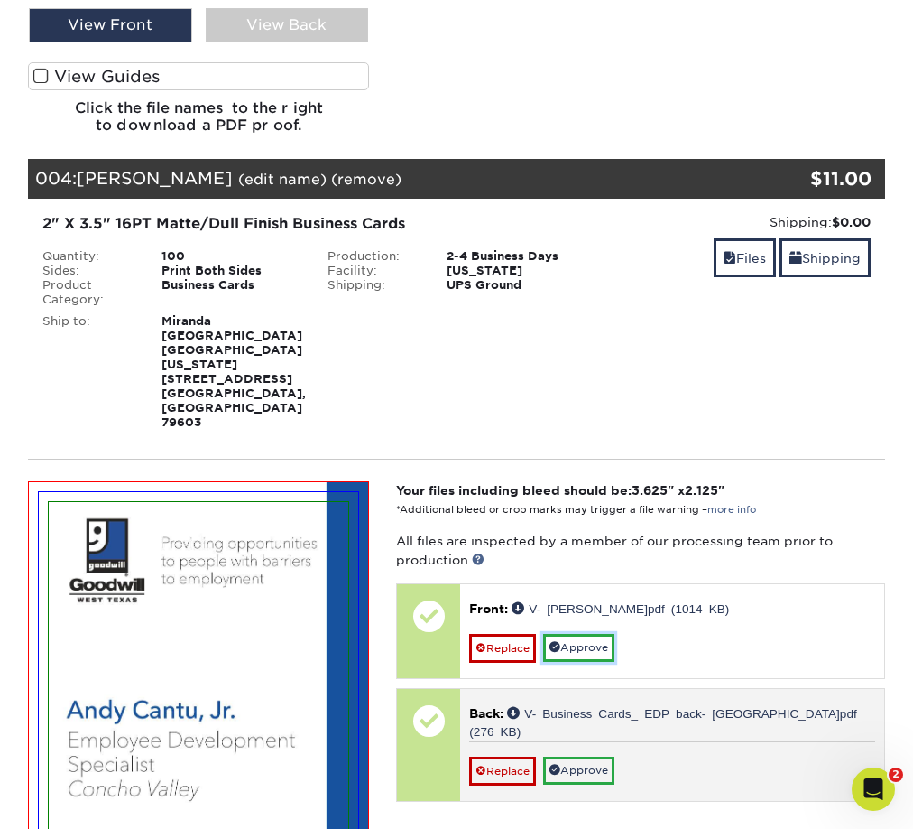
drag, startPoint x: 590, startPoint y: 454, endPoint x: 587, endPoint y: 475, distance: 21.1
click at [590, 634] on link "Approve" at bounding box center [578, 648] width 71 height 28
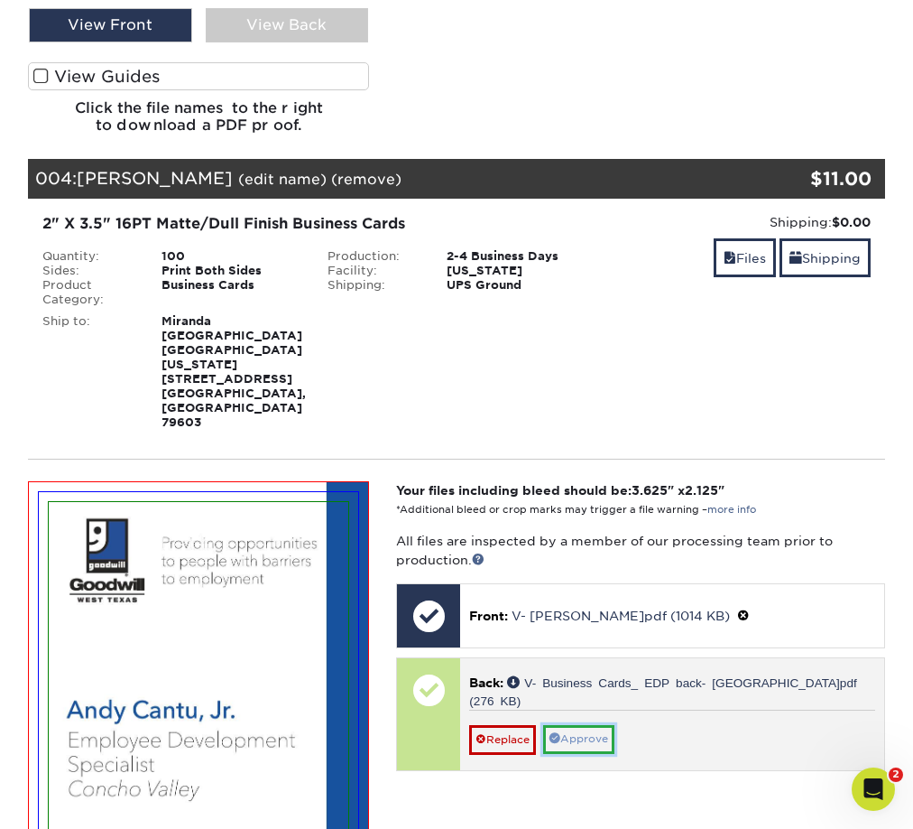
click at [582, 725] on link "Approve" at bounding box center [578, 739] width 71 height 28
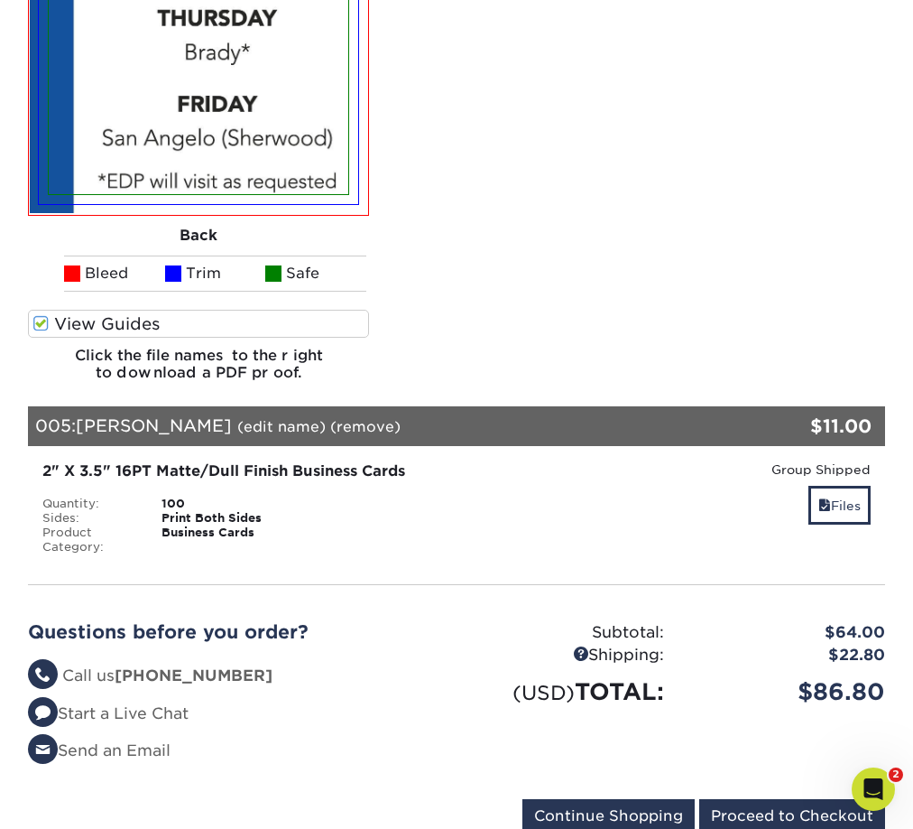
scroll to position [4915, 0]
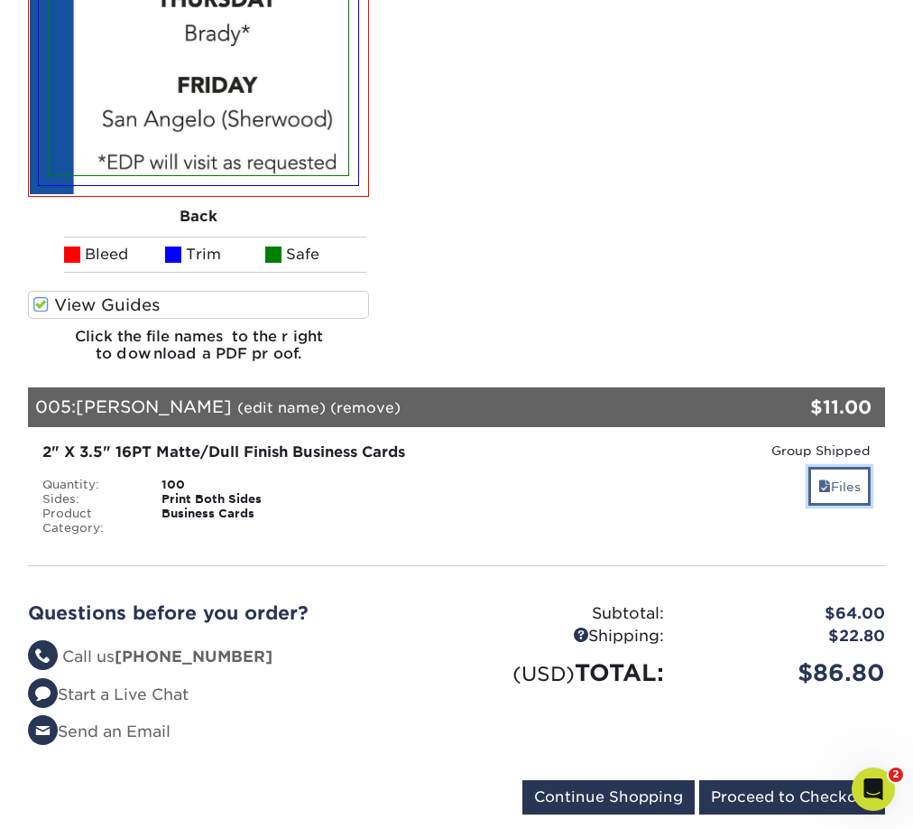
click at [830, 467] on link "Files" at bounding box center [840, 486] width 62 height 39
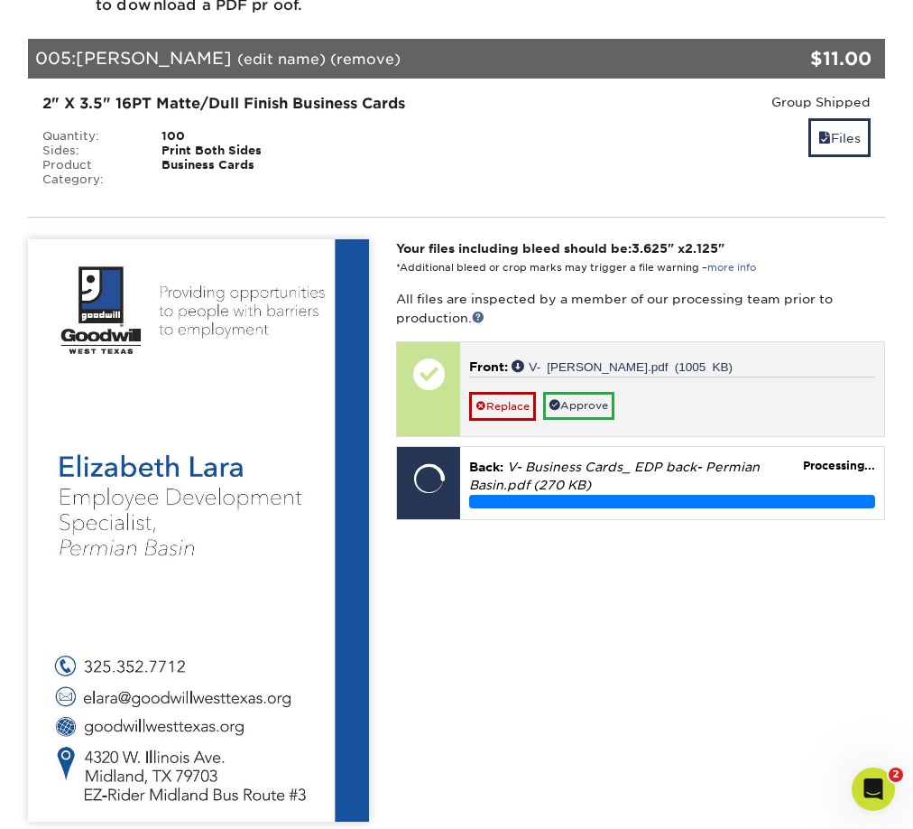
scroll to position [5290, 0]
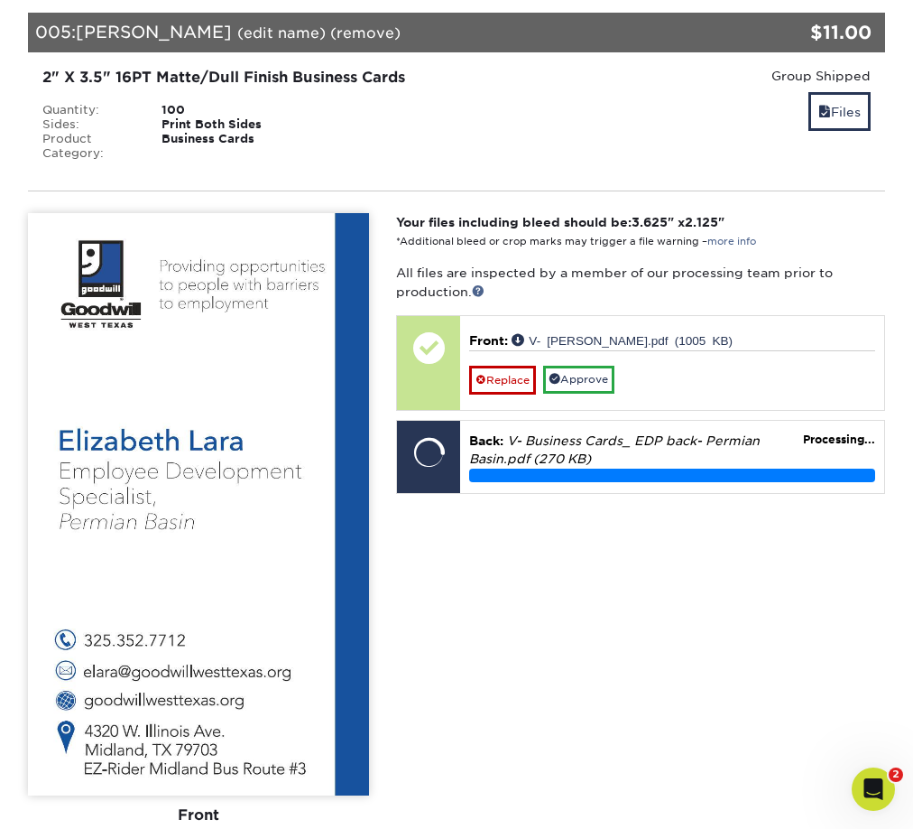
click at [0, 0] on input "View Guides" at bounding box center [0, 0] width 0 height 0
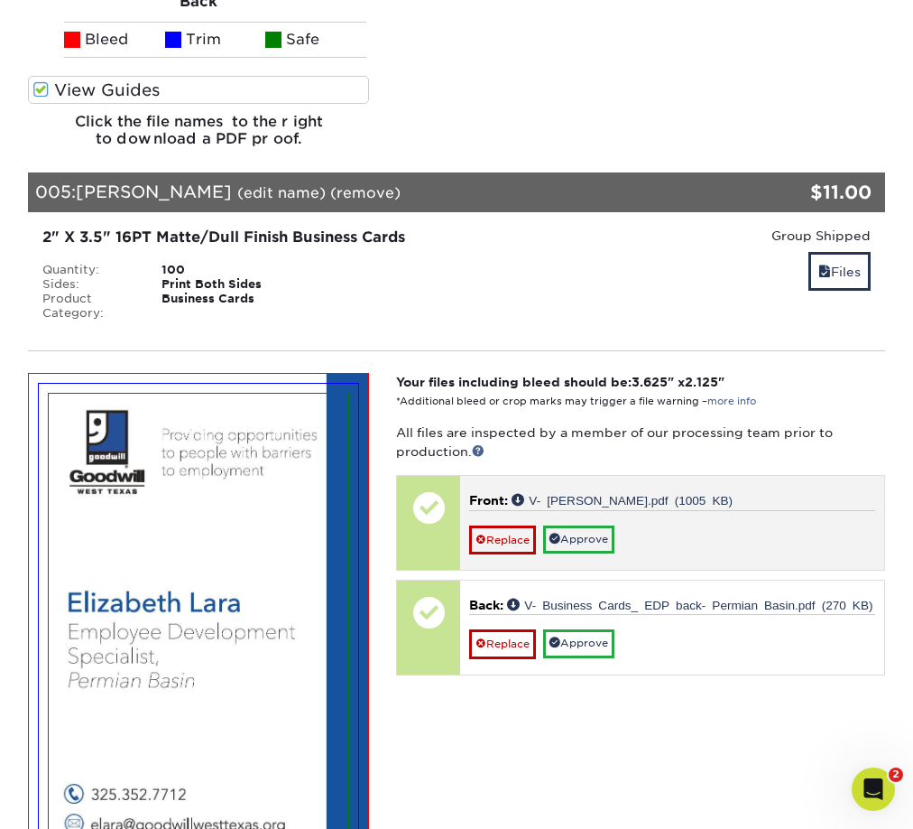
scroll to position [5126, 0]
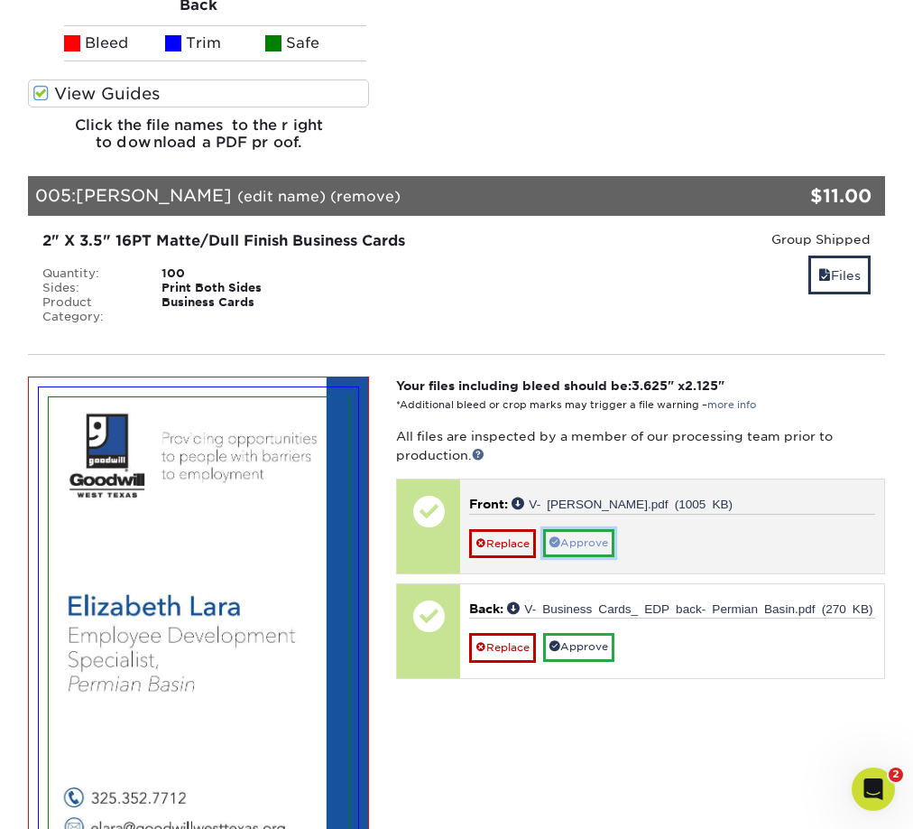
click at [584, 529] on link "Approve" at bounding box center [578, 543] width 71 height 28
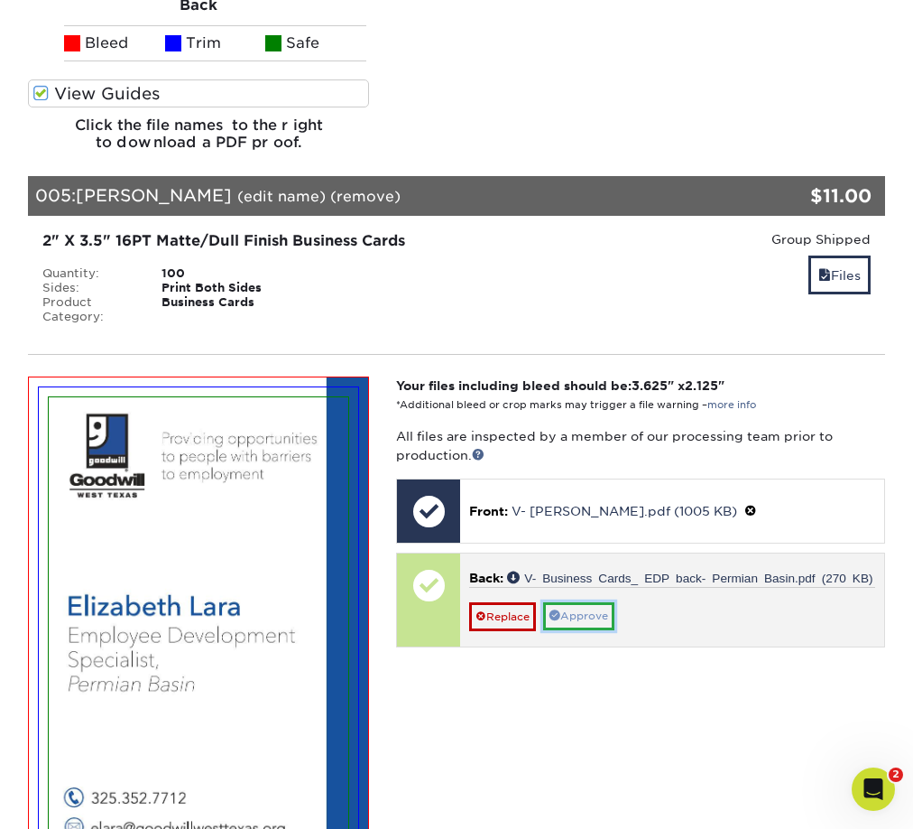
click at [571, 602] on link "Approve" at bounding box center [578, 616] width 71 height 28
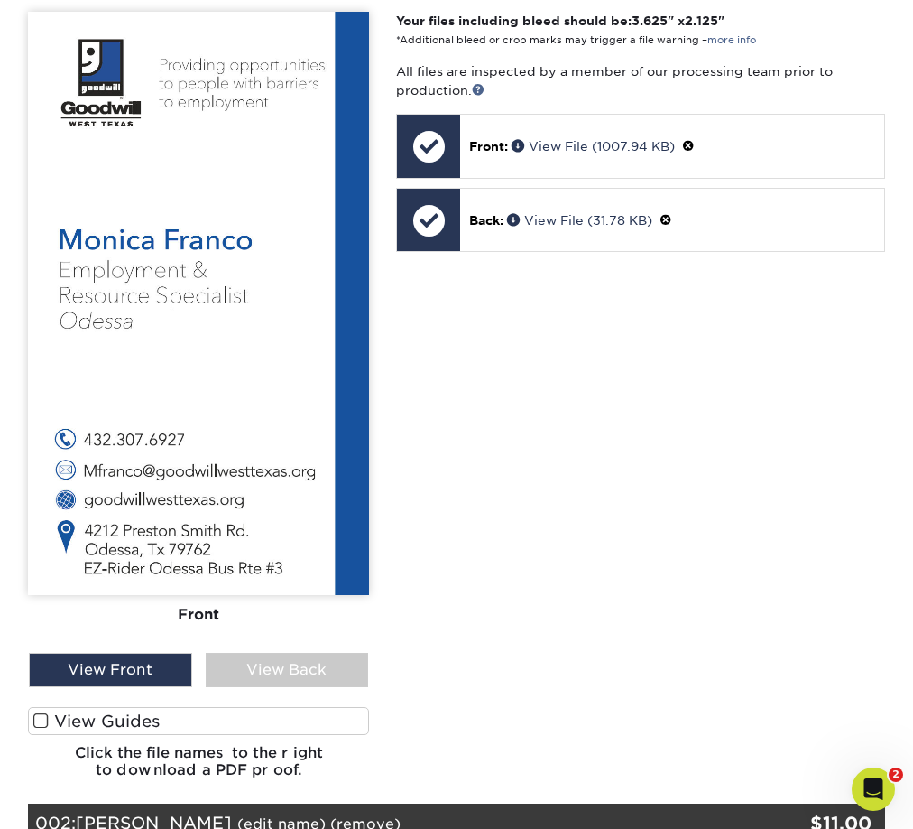
scroll to position [0, 0]
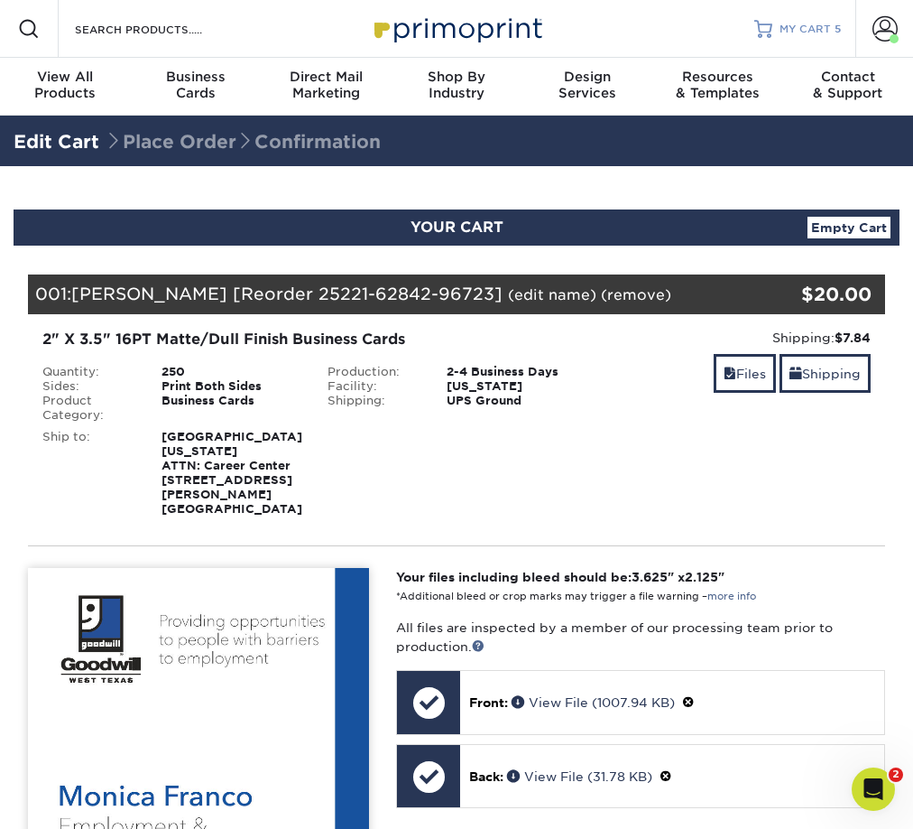
click at [803, 22] on span "MY CART" at bounding box center [805, 29] width 51 height 15
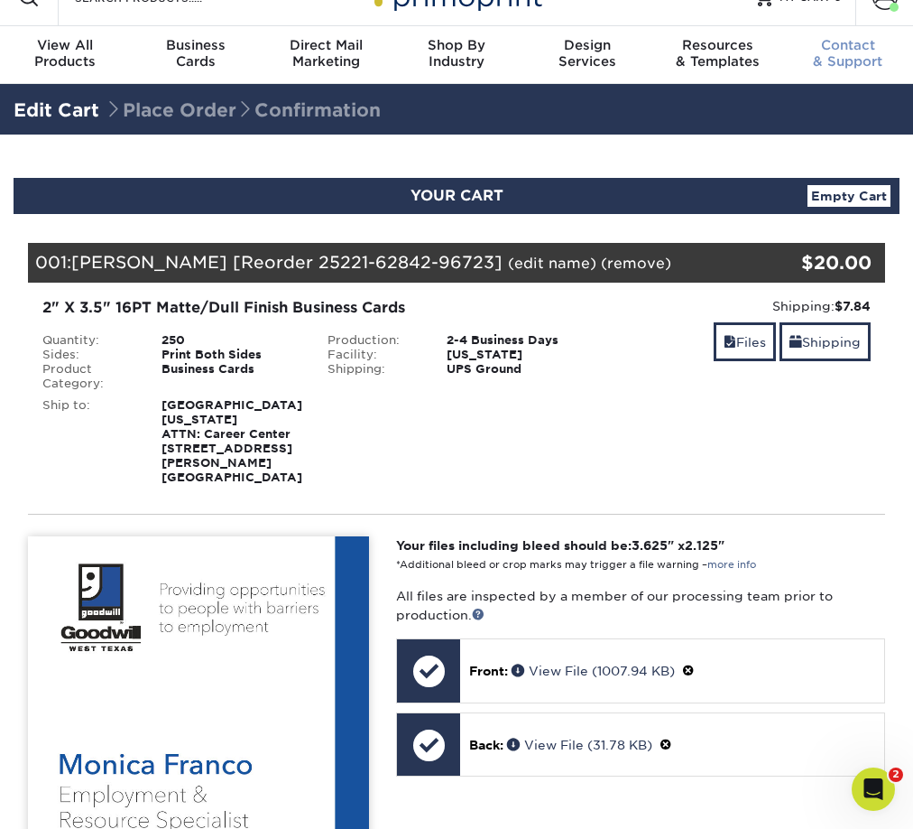
scroll to position [35, 0]
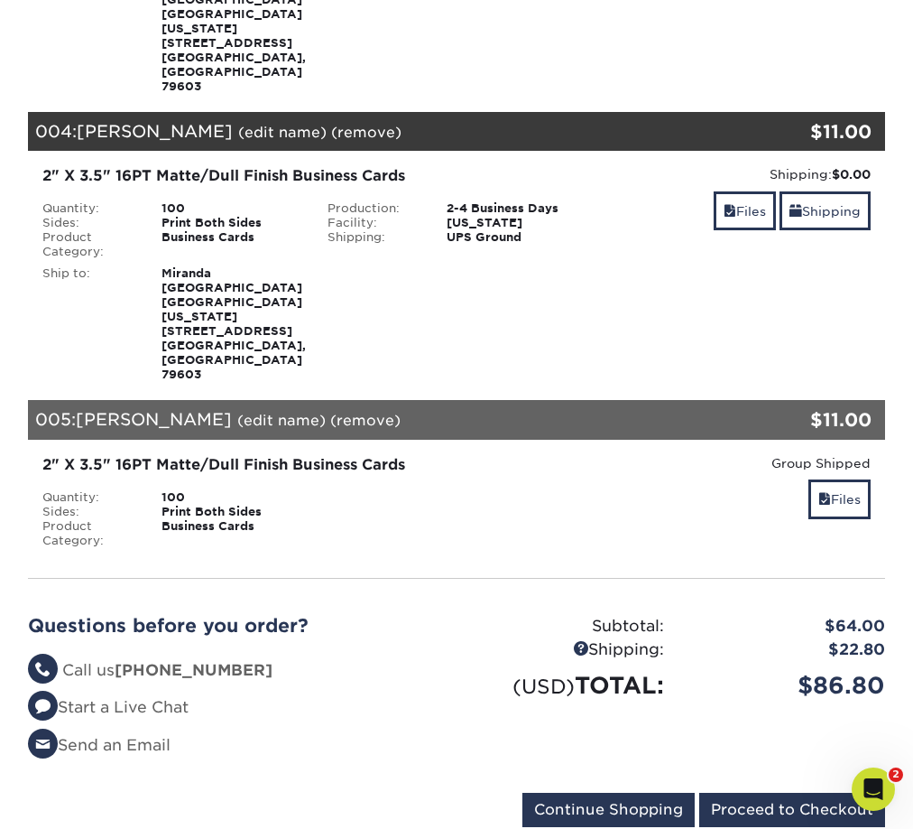
scroll to position [1005, 0]
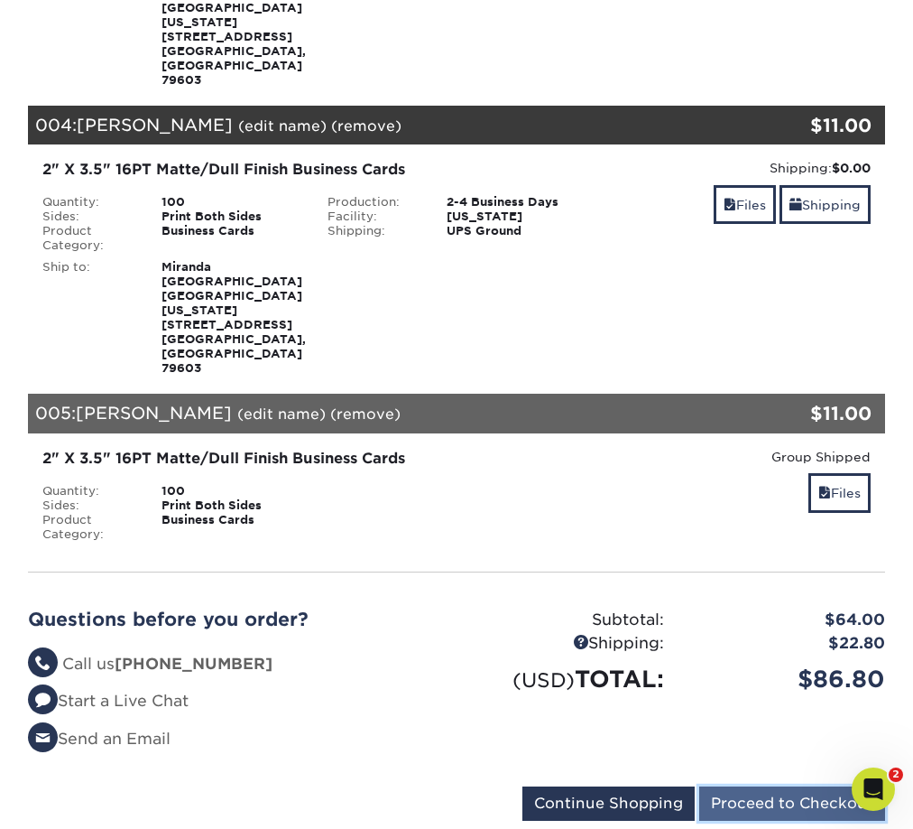
click at [772, 786] on input "Proceed to Checkout" at bounding box center [792, 803] width 186 height 34
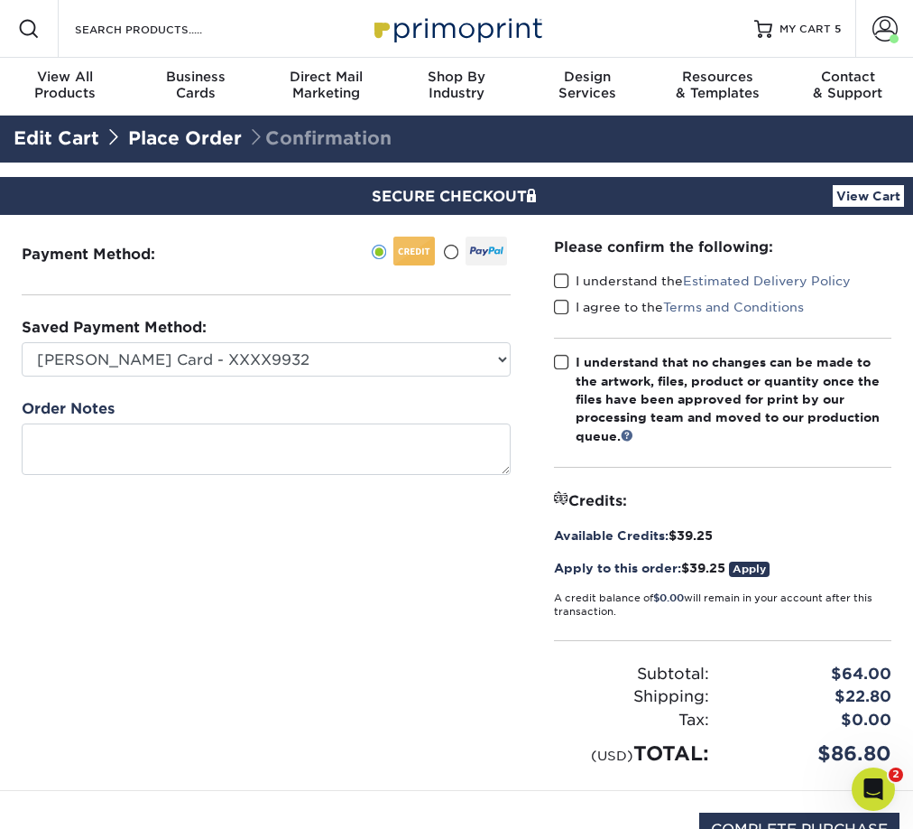
drag, startPoint x: 566, startPoint y: 276, endPoint x: 567, endPoint y: 300, distance: 23.5
click at [566, 277] on span at bounding box center [561, 281] width 15 height 17
click at [0, 0] on input "I understand the Estimated Delivery Policy" at bounding box center [0, 0] width 0 height 0
drag, startPoint x: 567, startPoint y: 305, endPoint x: 563, endPoint y: 333, distance: 28.2
click at [569, 307] on span at bounding box center [561, 307] width 15 height 17
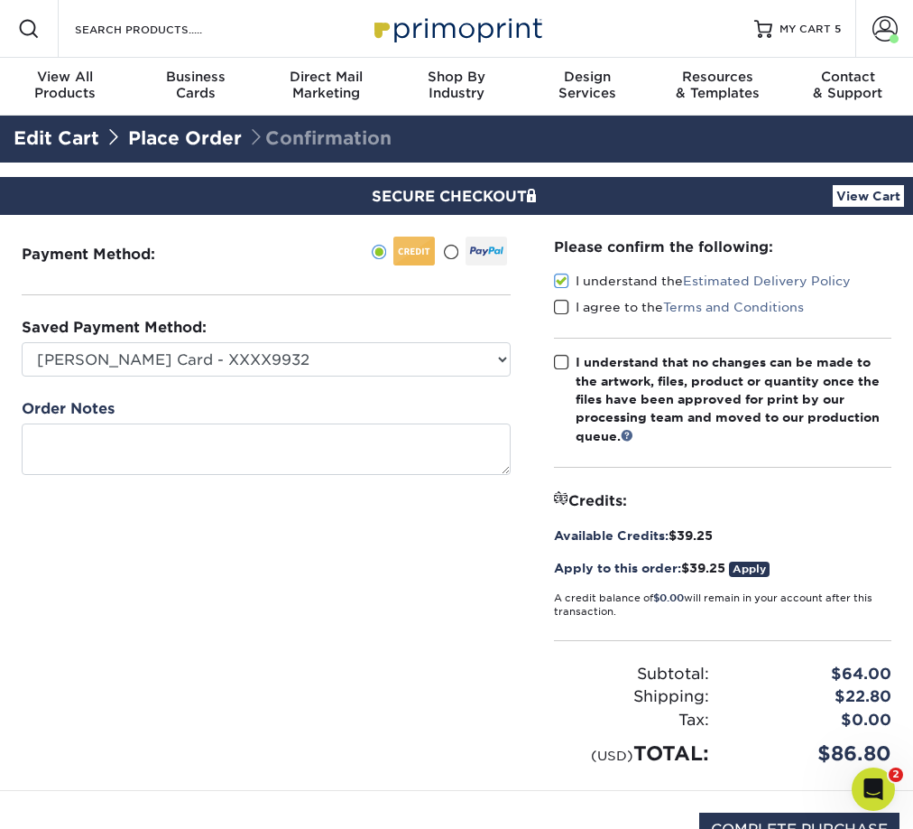
click at [0, 0] on input "I agree to the Terms and Conditions" at bounding box center [0, 0] width 0 height 0
drag, startPoint x: 566, startPoint y: 361, endPoint x: 578, endPoint y: 367, distance: 13.3
click at [567, 362] on span at bounding box center [561, 362] width 15 height 17
click at [0, 0] on input "I understand that no changes can be made to the artwork, files, product or quan…" at bounding box center [0, 0] width 0 height 0
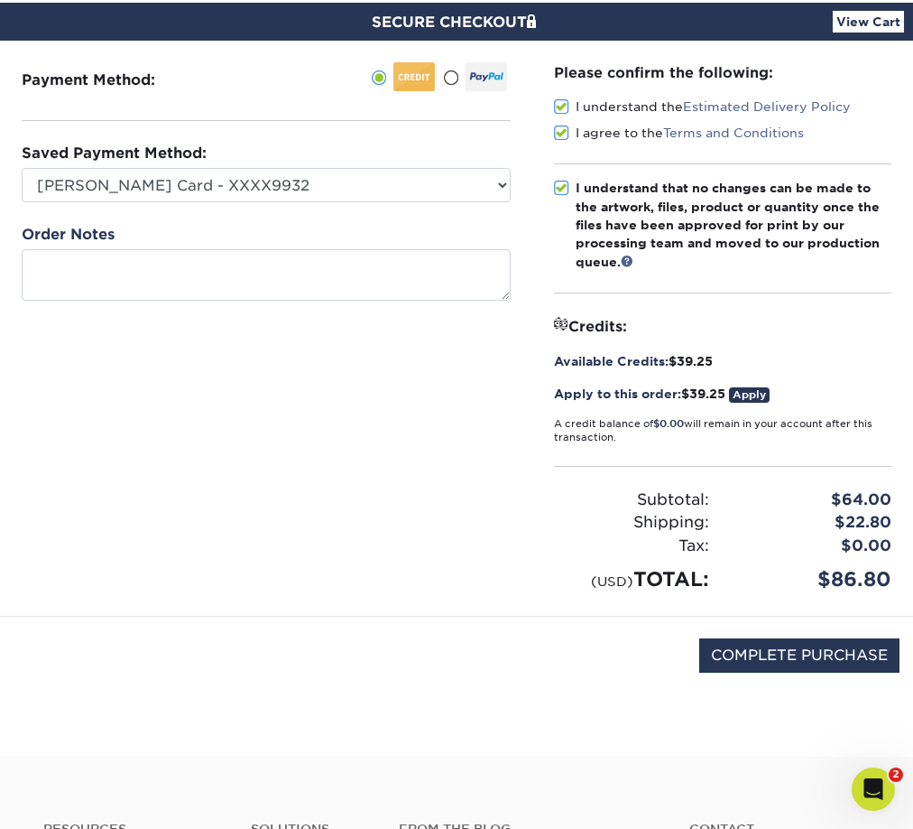
scroll to position [218, 0]
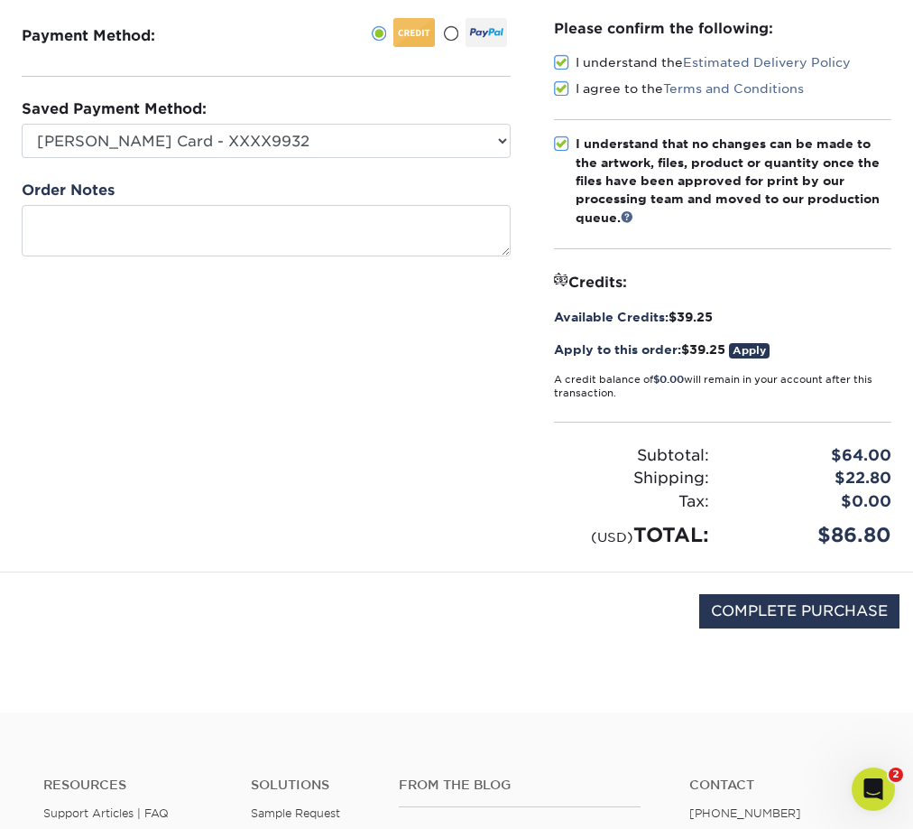
click at [764, 350] on link "Apply" at bounding box center [749, 350] width 41 height 15
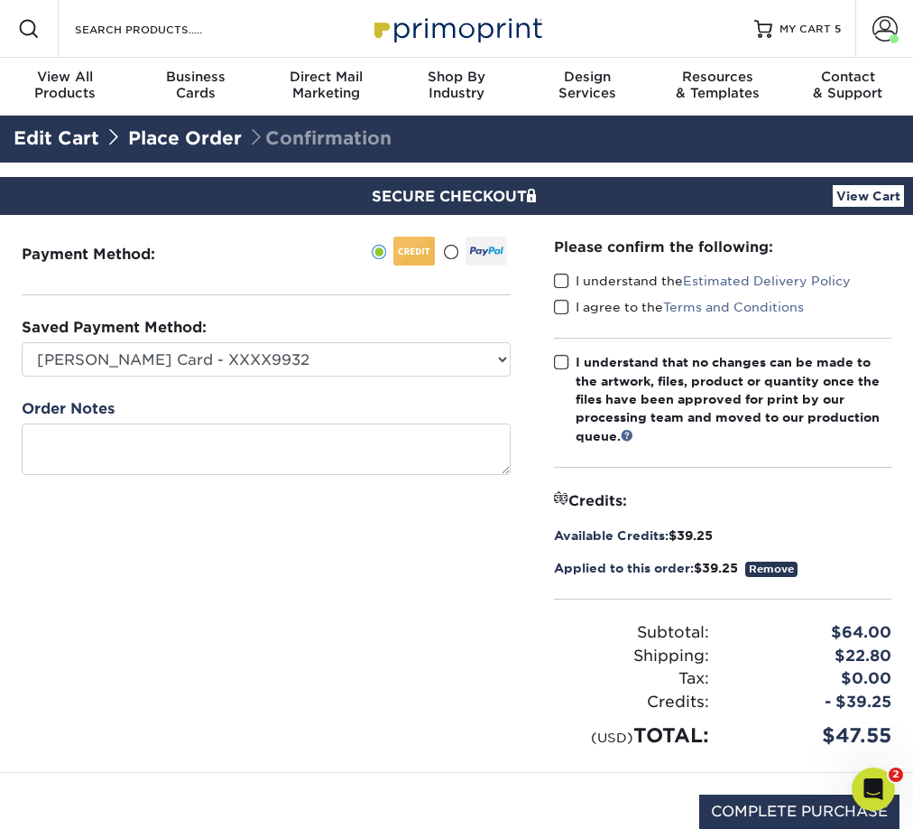
click at [562, 287] on span at bounding box center [561, 281] width 15 height 17
click at [0, 0] on input "I understand the Estimated Delivery Policy" at bounding box center [0, 0] width 0 height 0
drag, startPoint x: 562, startPoint y: 309, endPoint x: 572, endPoint y: 340, distance: 33.1
click at [566, 314] on span at bounding box center [561, 307] width 15 height 17
click at [0, 0] on input "I agree to the Terms and Conditions" at bounding box center [0, 0] width 0 height 0
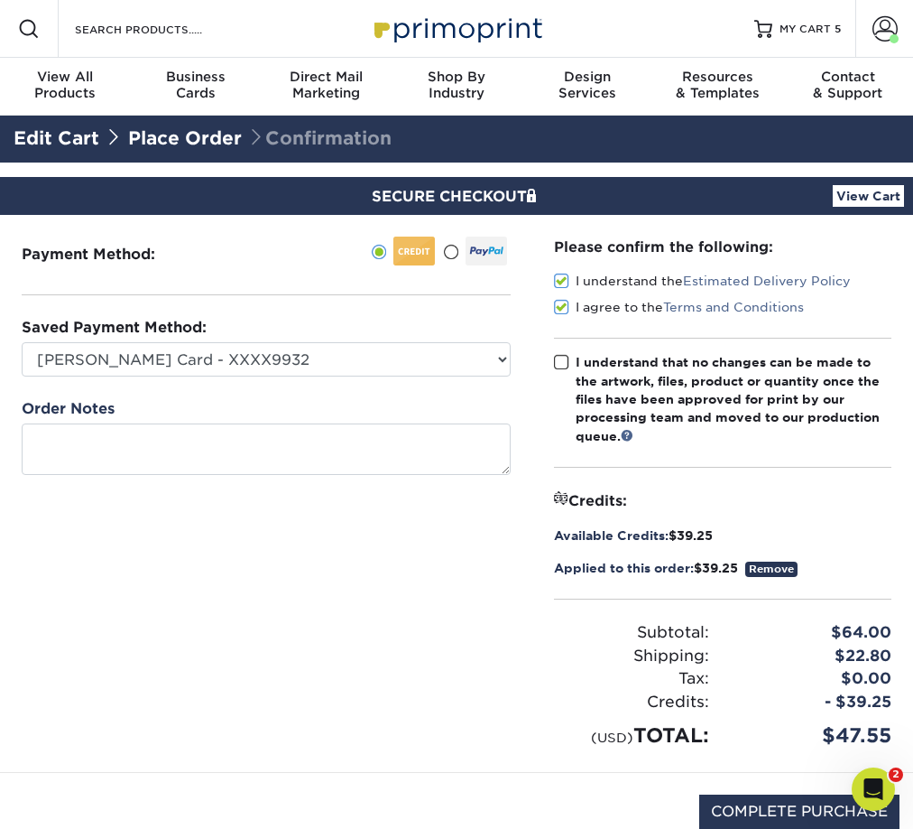
click at [564, 361] on span at bounding box center [561, 362] width 15 height 17
click at [0, 0] on input "I understand that no changes can be made to the artwork, files, product or quan…" at bounding box center [0, 0] width 0 height 0
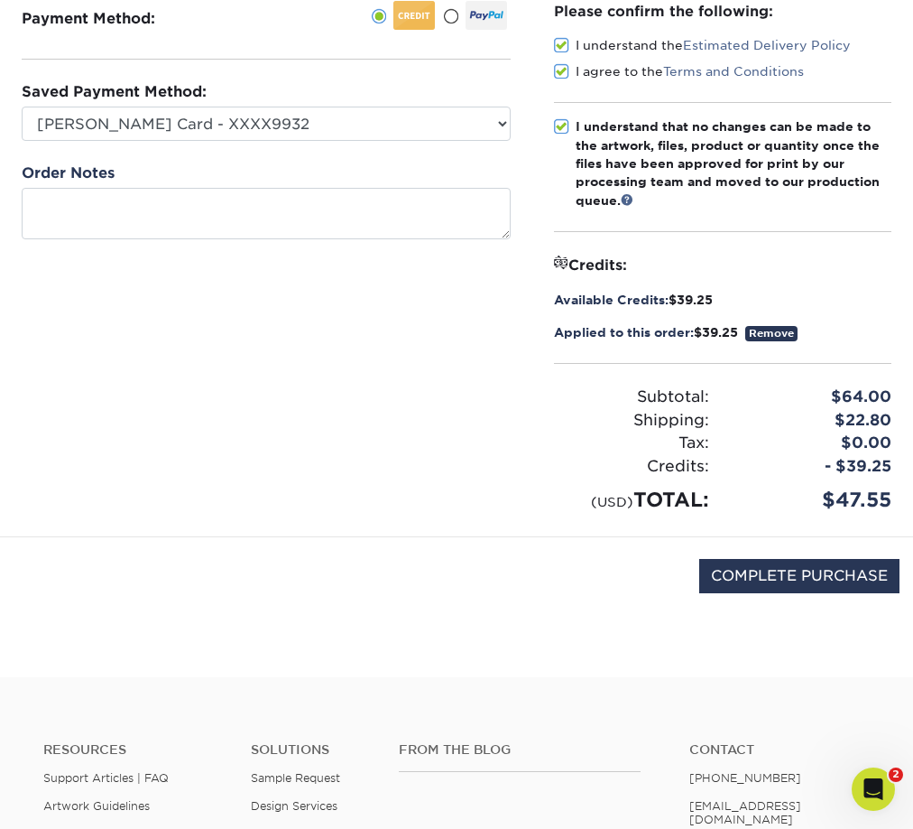
scroll to position [247, 0]
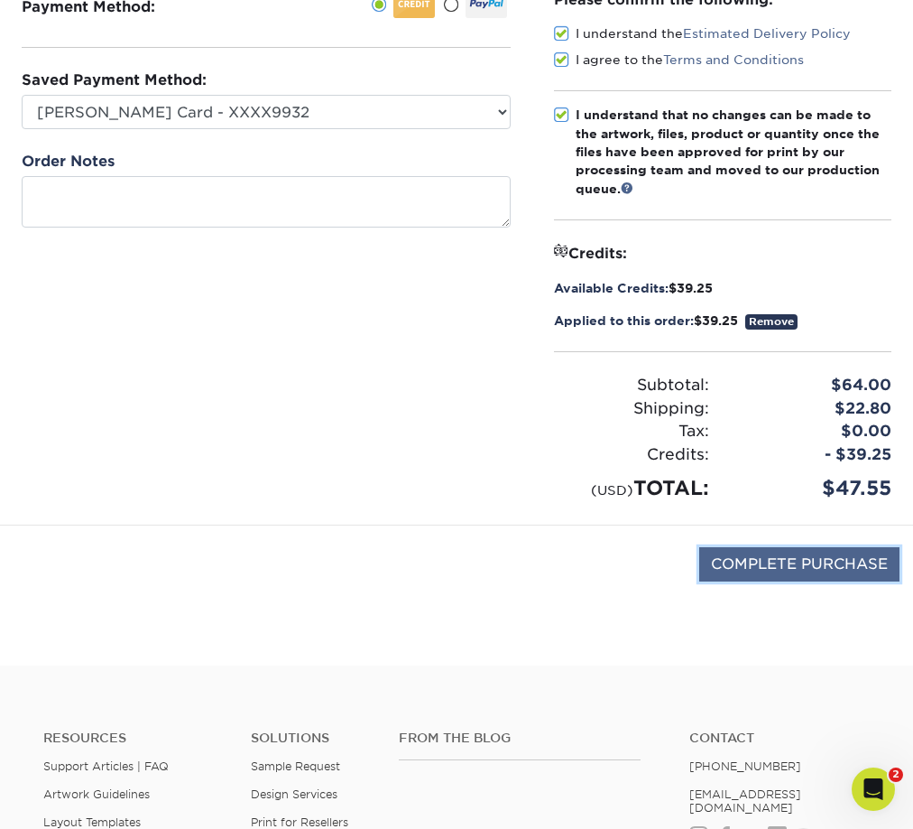
click at [832, 564] on input "COMPLETE PURCHASE" at bounding box center [799, 564] width 200 height 34
type input "PROCESSING, PLEASE WAIT..."
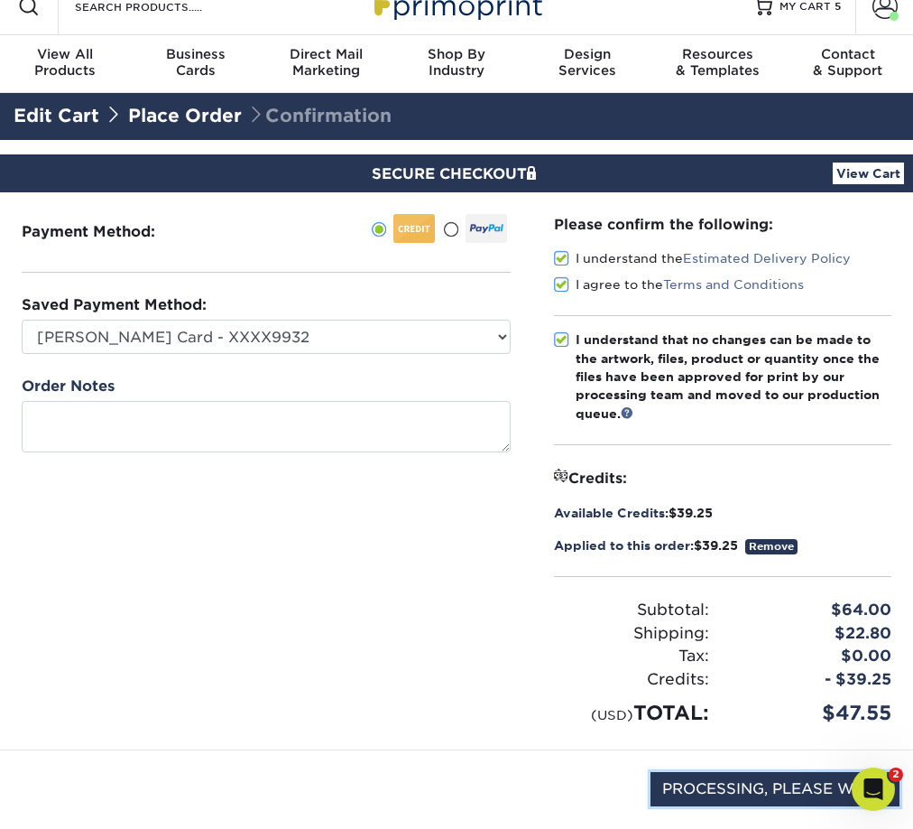
scroll to position [0, 0]
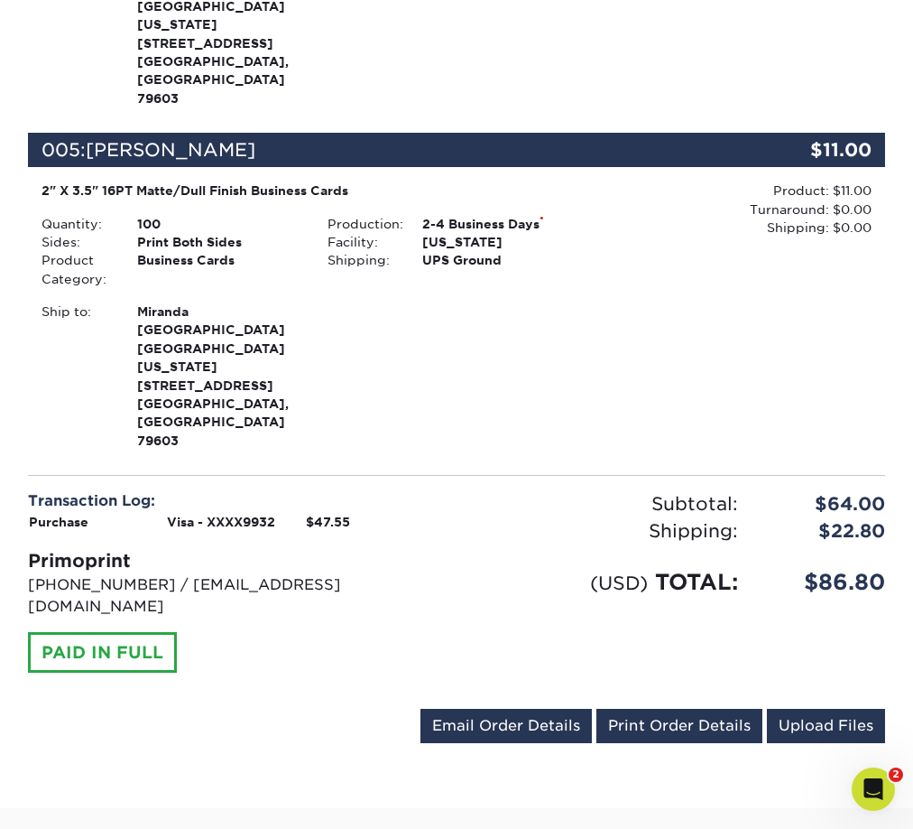
scroll to position [1891, 0]
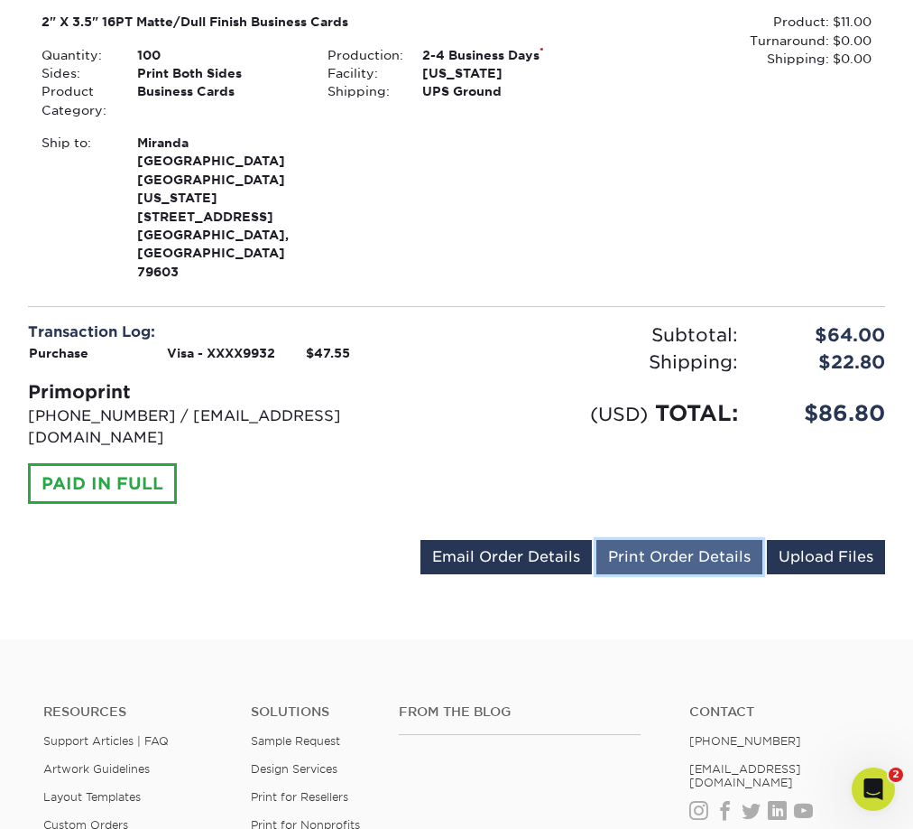
click at [693, 540] on link "Print Order Details" at bounding box center [680, 557] width 166 height 34
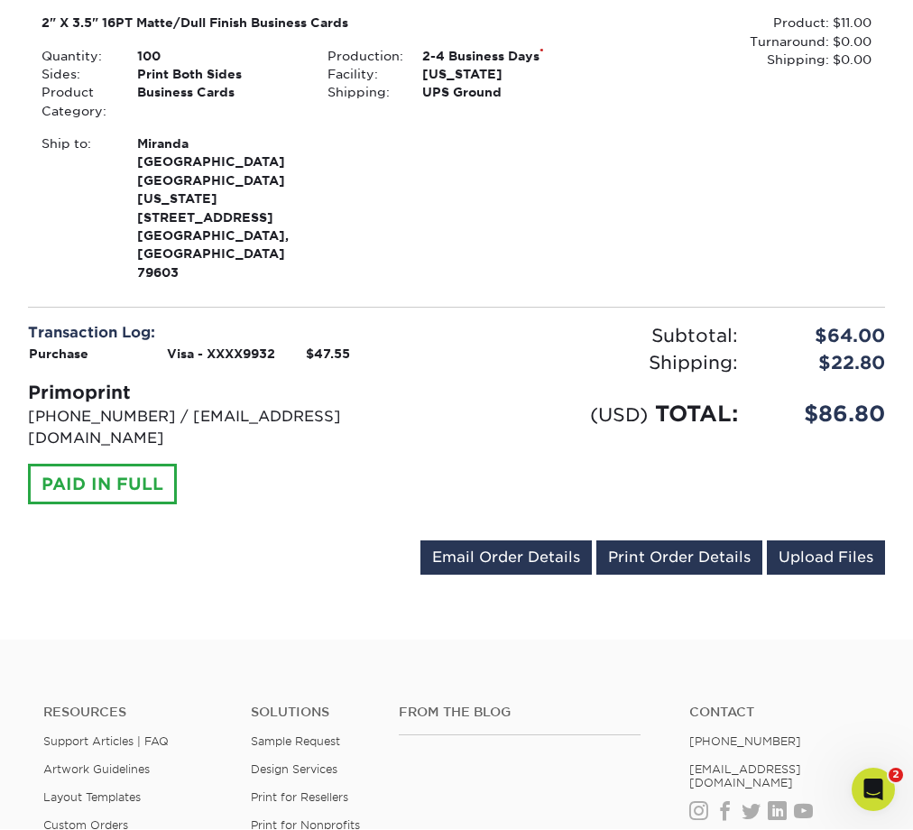
scroll to position [1889, 0]
